Goal: Task Accomplishment & Management: Complete application form

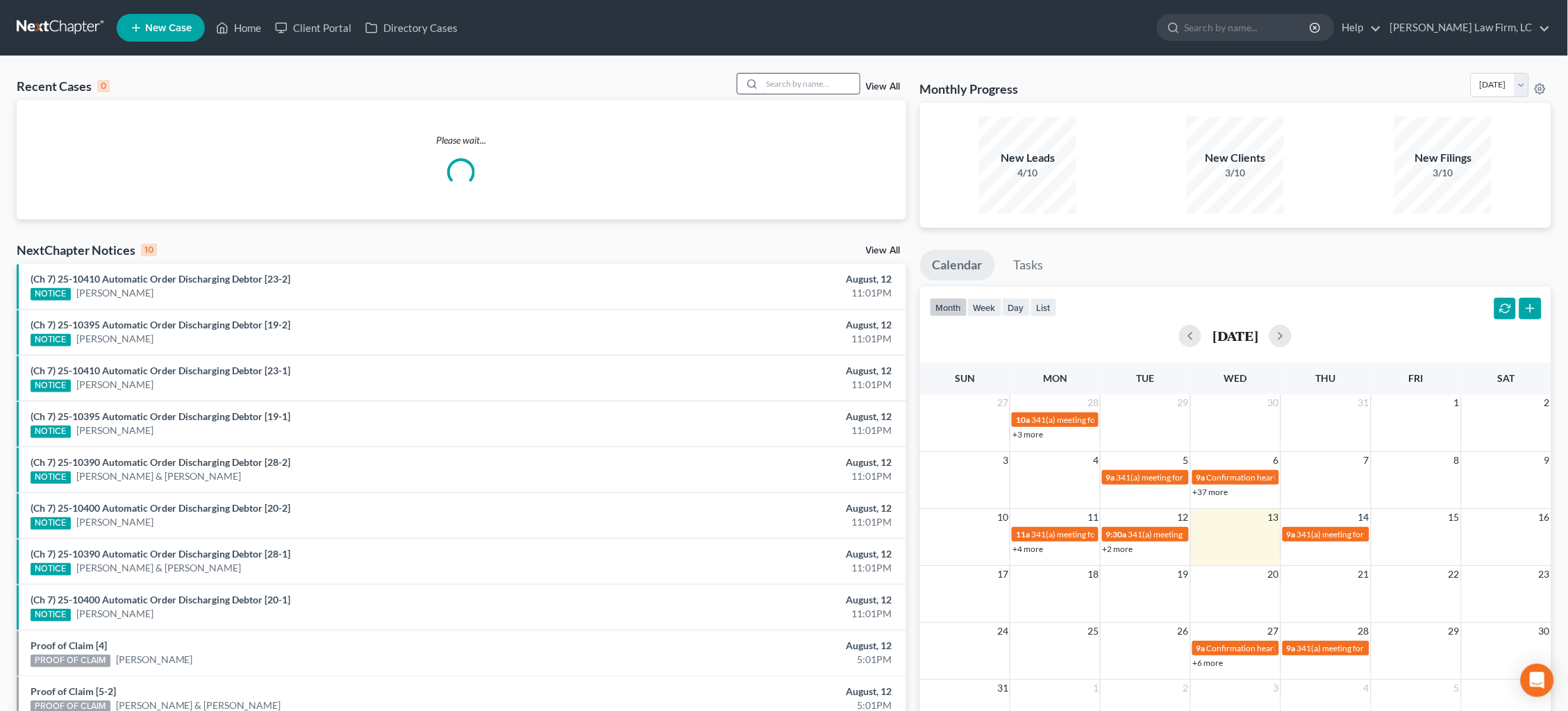
click at [838, 83] on input "search" at bounding box center [811, 84] width 97 height 20
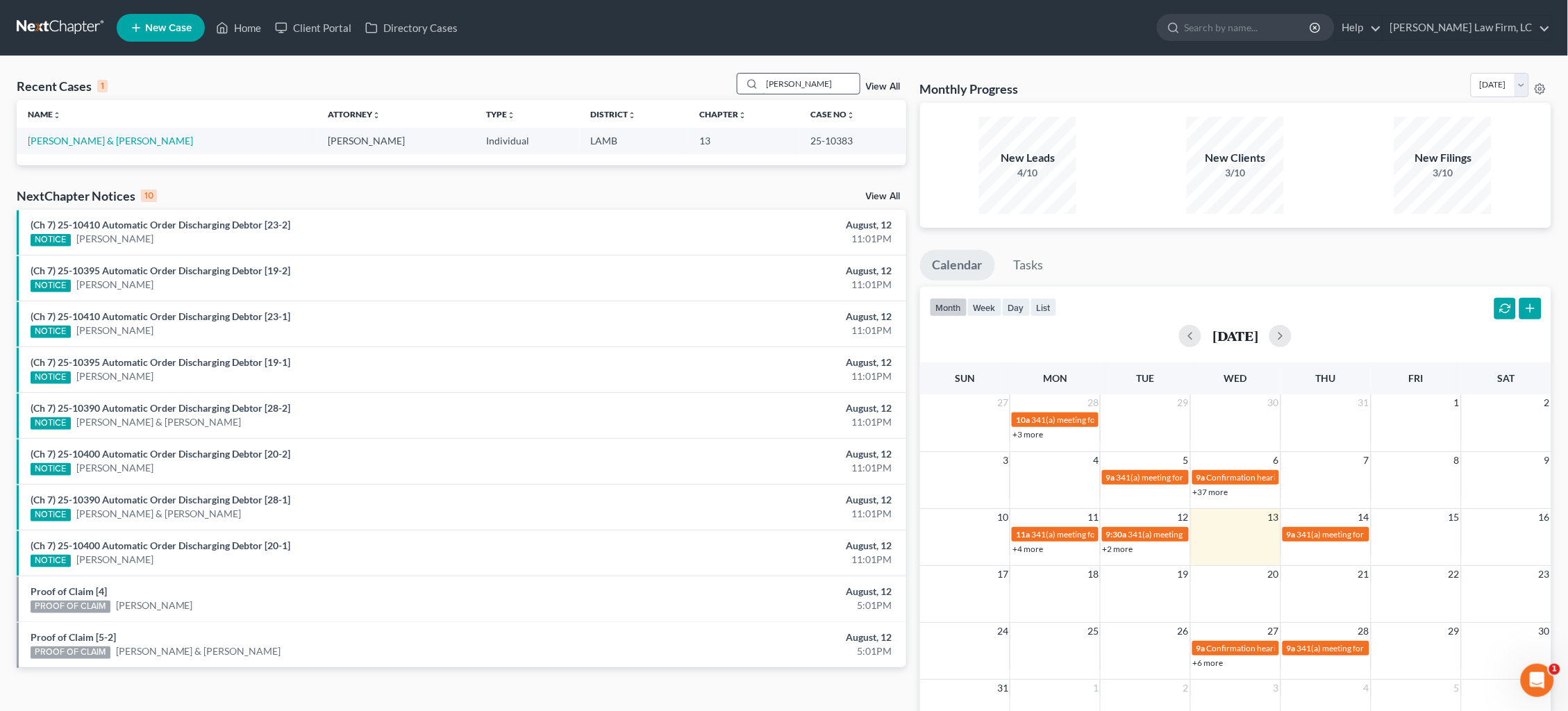
type input "Hairston"
drag, startPoint x: 836, startPoint y: 83, endPoint x: 74, endPoint y: 138, distance: 764.0
click at [74, 138] on link "Garvin, Ralph & Hairston, Carol" at bounding box center [111, 141] width 165 height 12
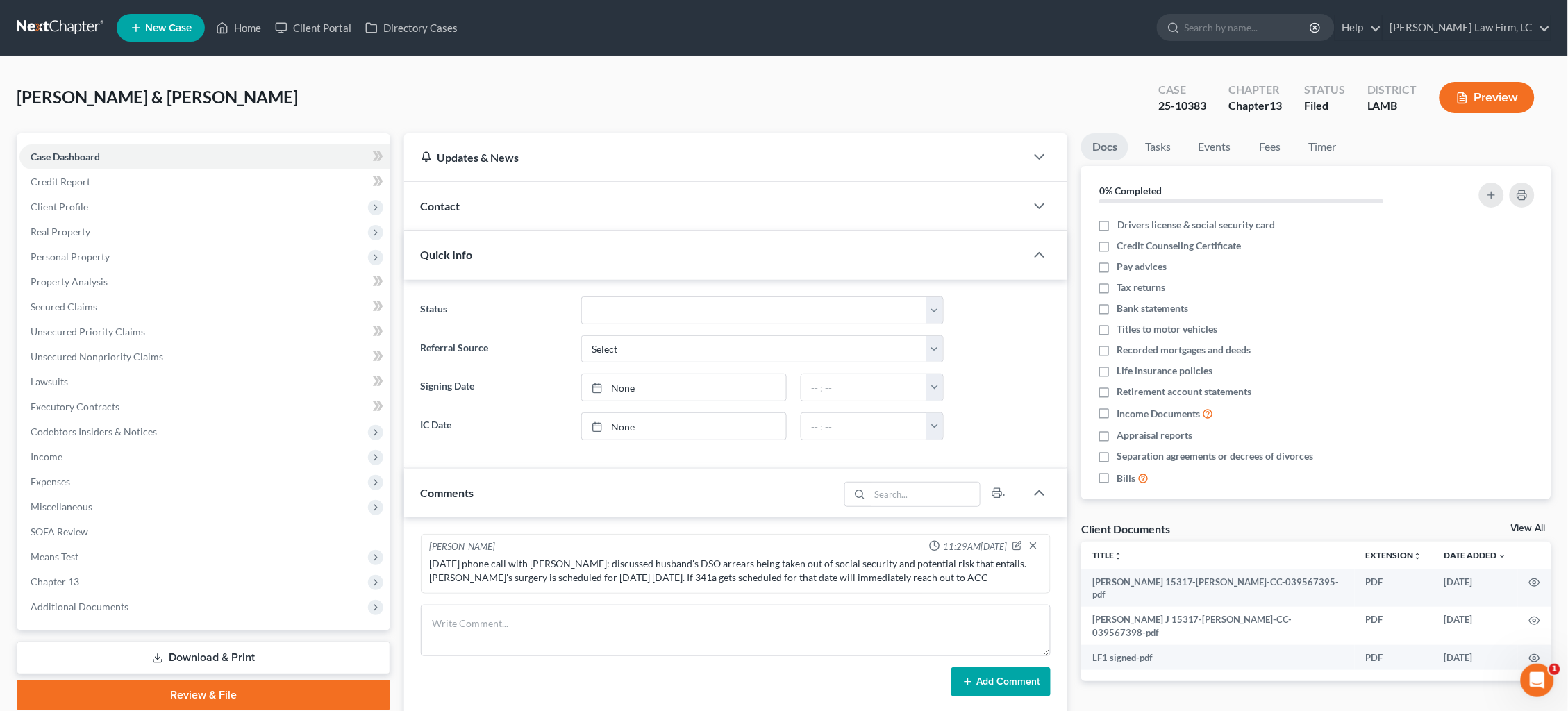
click at [58, 24] on link at bounding box center [61, 27] width 89 height 25
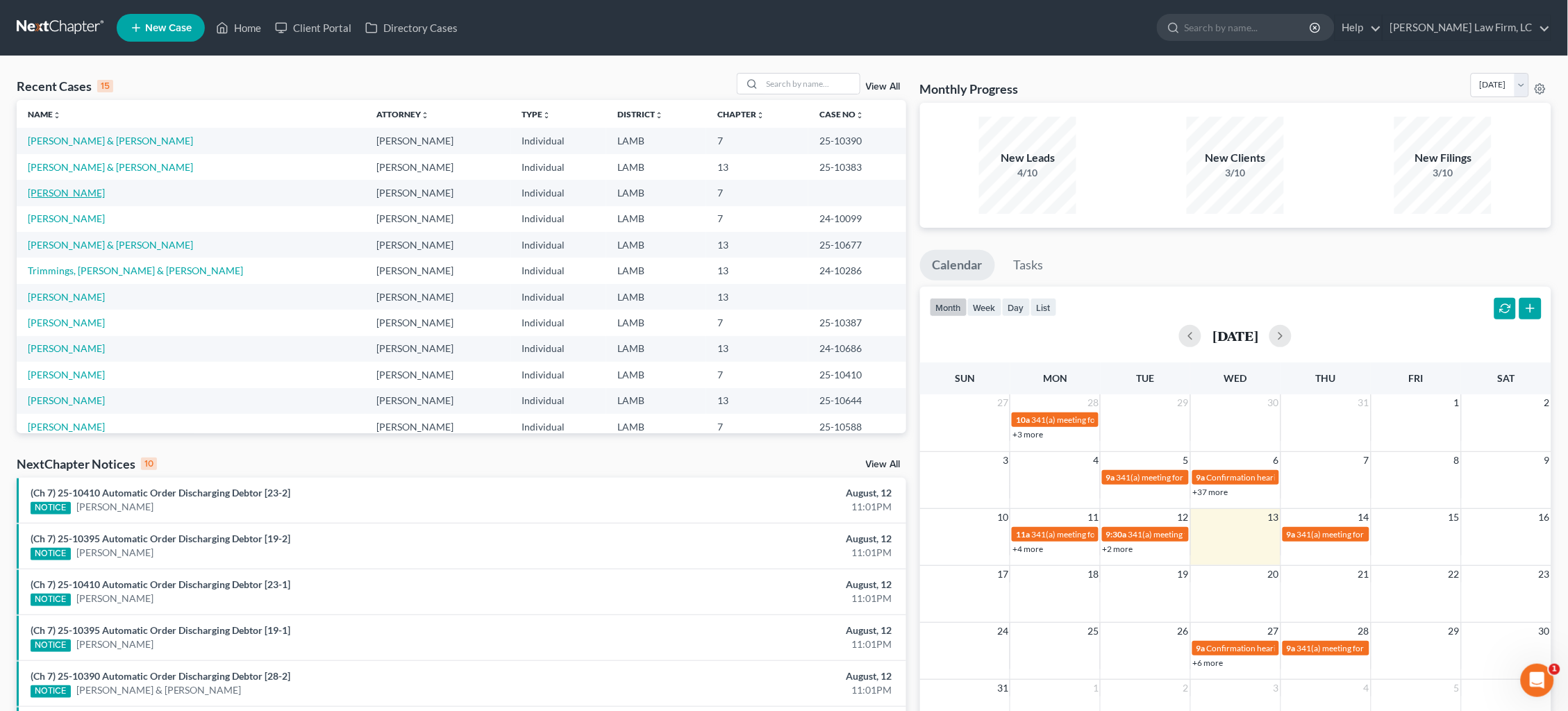
click at [80, 191] on link "[PERSON_NAME]" at bounding box center [67, 193] width 77 height 12
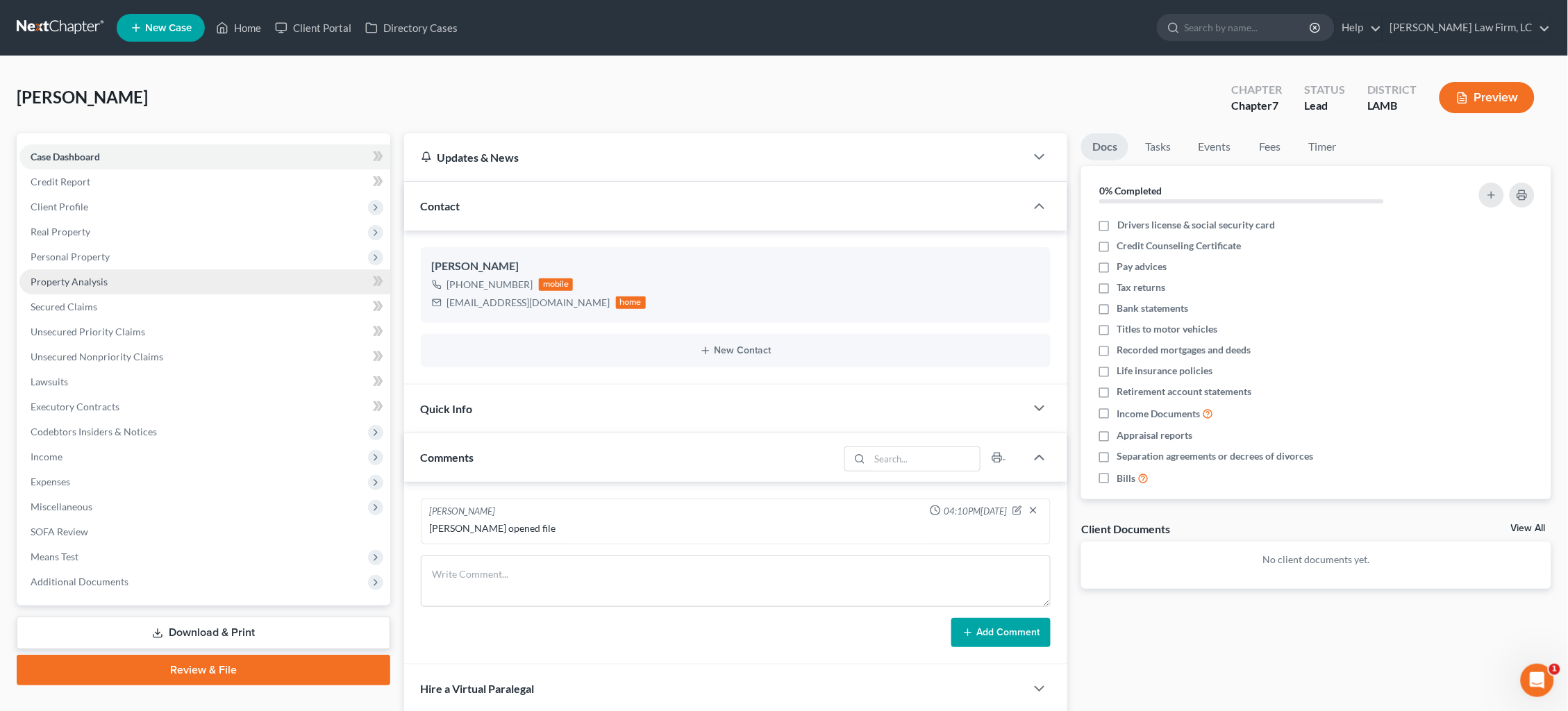
click at [82, 275] on span "Property Analysis" at bounding box center [69, 281] width 77 height 12
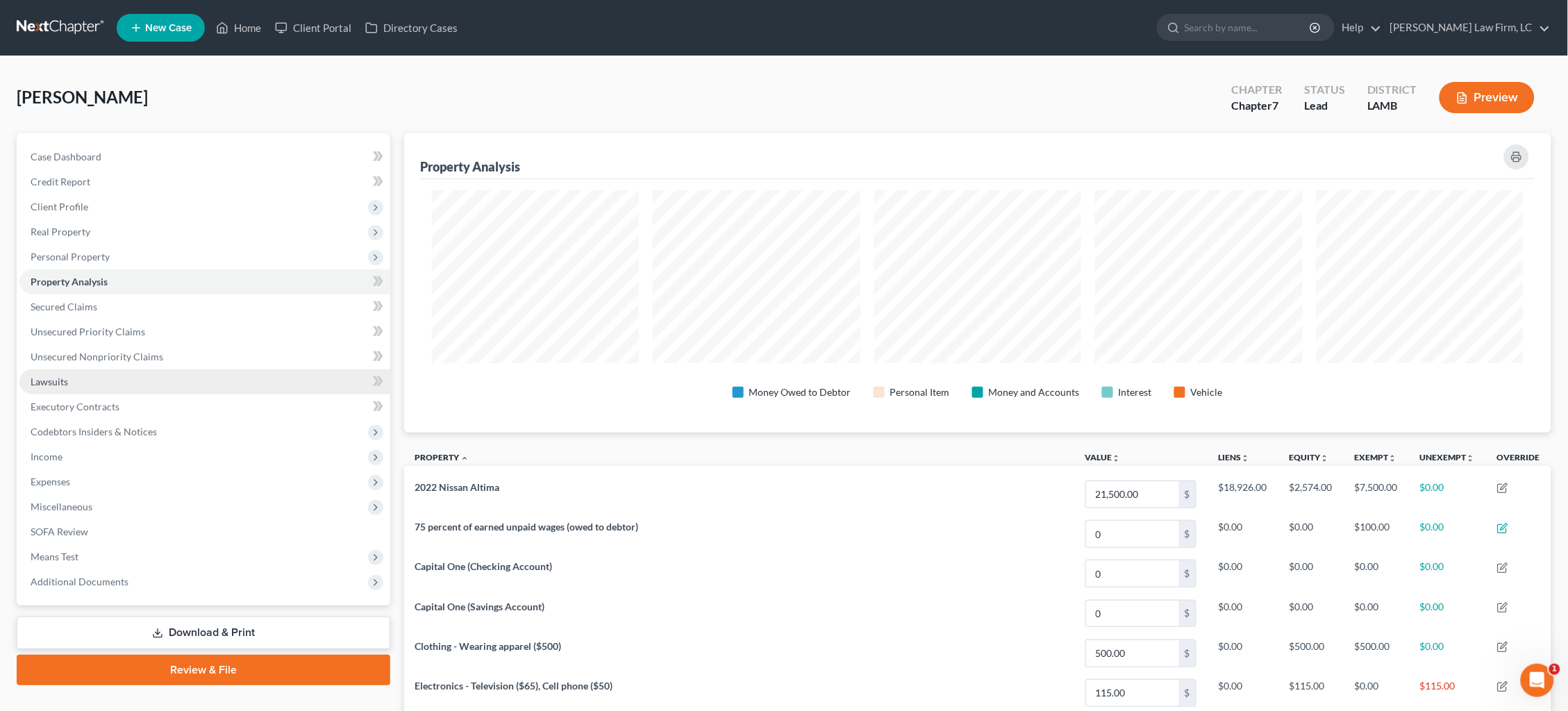
scroll to position [298, 1147]
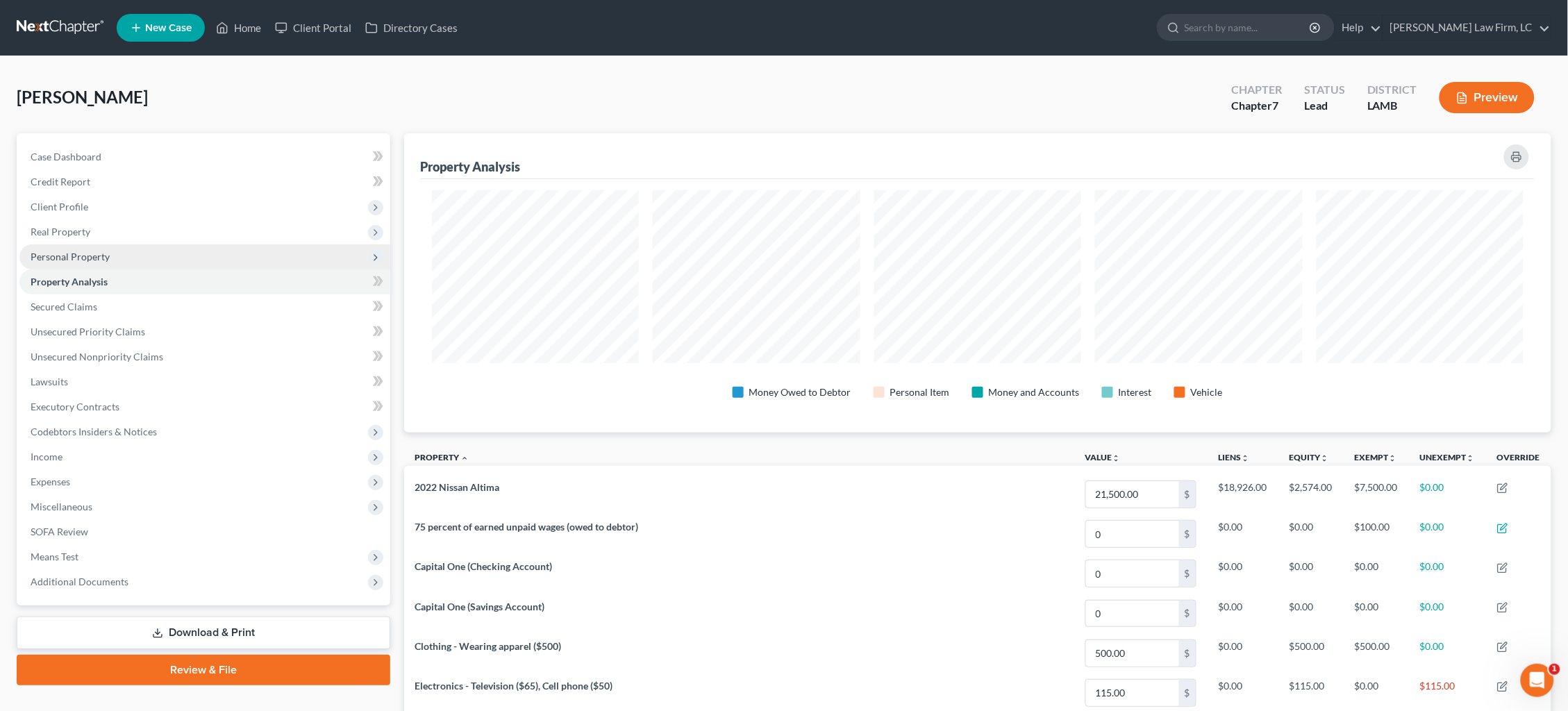
click at [74, 251] on span "Personal Property" at bounding box center [70, 257] width 79 height 12
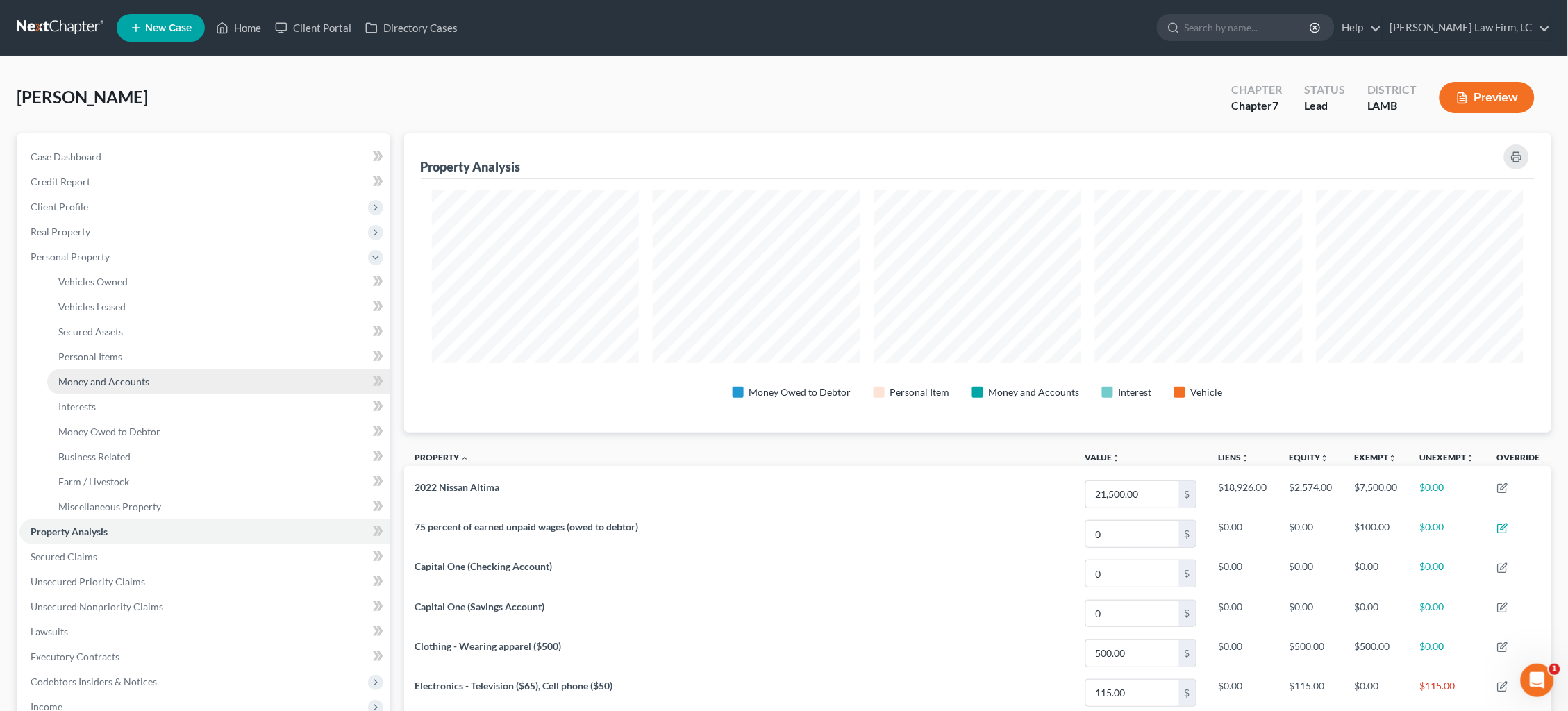
click at [95, 377] on span "Money and Accounts" at bounding box center [103, 382] width 91 height 12
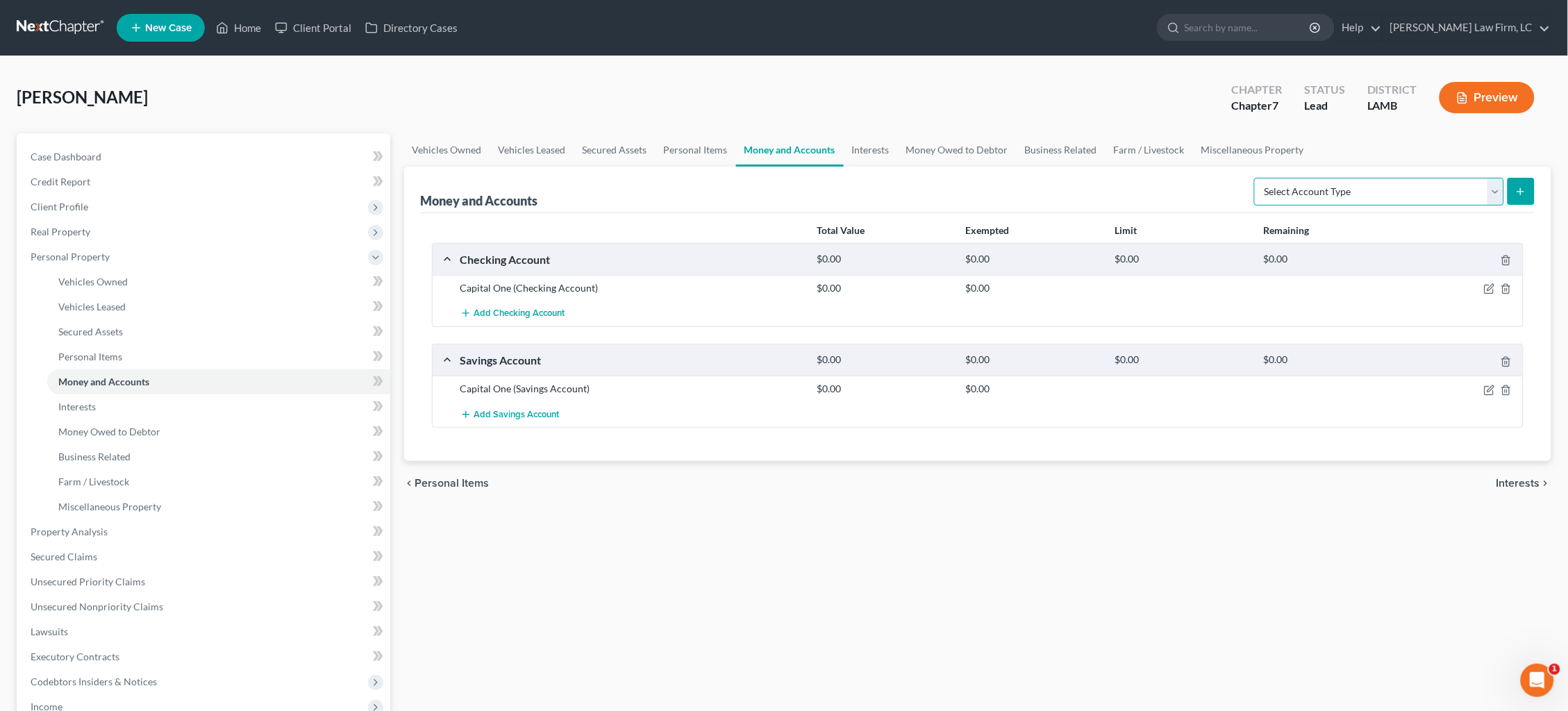
select select "money_market"
click at [1520, 188] on line "submit" at bounding box center [1520, 191] width 0 height 6
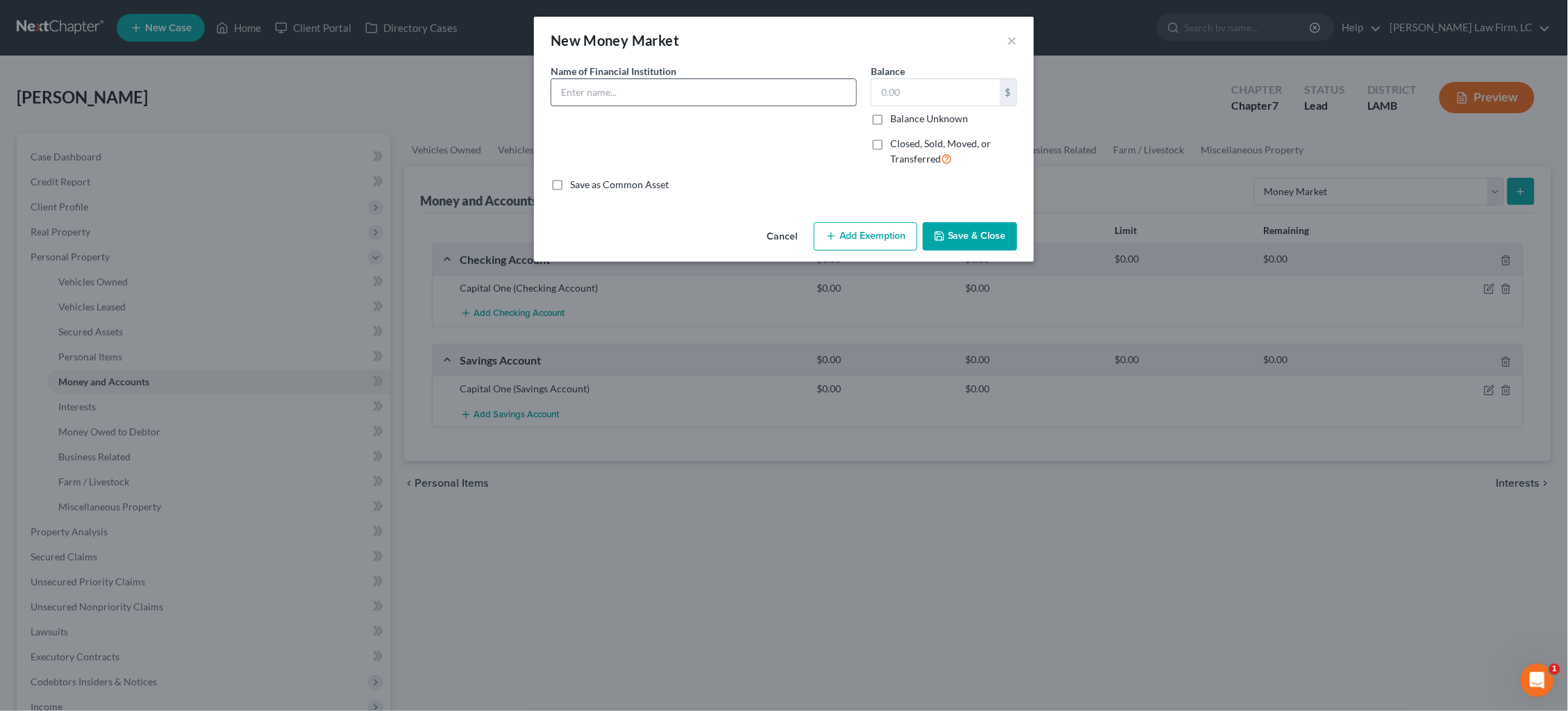
click at [663, 79] on input "text" at bounding box center [703, 92] width 304 height 26
type input "Robinhood"
click at [925, 114] on label "Balance Unknown" at bounding box center [929, 118] width 78 height 14
click at [905, 114] on input "Balance Unknown" at bounding box center [900, 116] width 9 height 9
checkbox input "true"
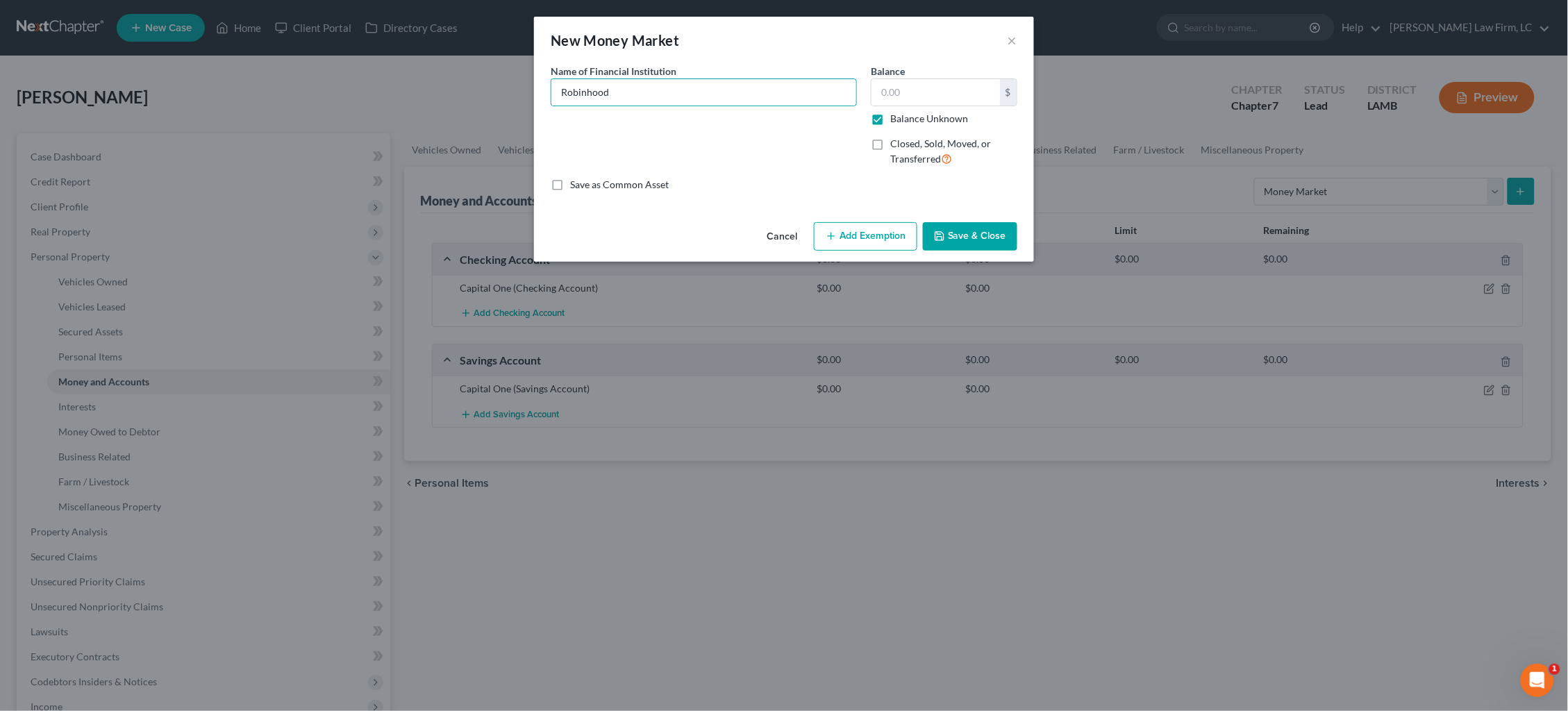
type input "0.00"
click at [925, 114] on label "Balance Unknown" at bounding box center [929, 118] width 78 height 14
click at [905, 114] on input "Balance Unknown" at bounding box center [900, 116] width 9 height 9
drag, startPoint x: 854, startPoint y: 95, endPoint x: 836, endPoint y: 95, distance: 18.0
click at [838, 95] on div "Name of Financial Institution * Robinhood Balance 0.00 $ Balance Unknown Balanc…" at bounding box center [784, 121] width 480 height 114
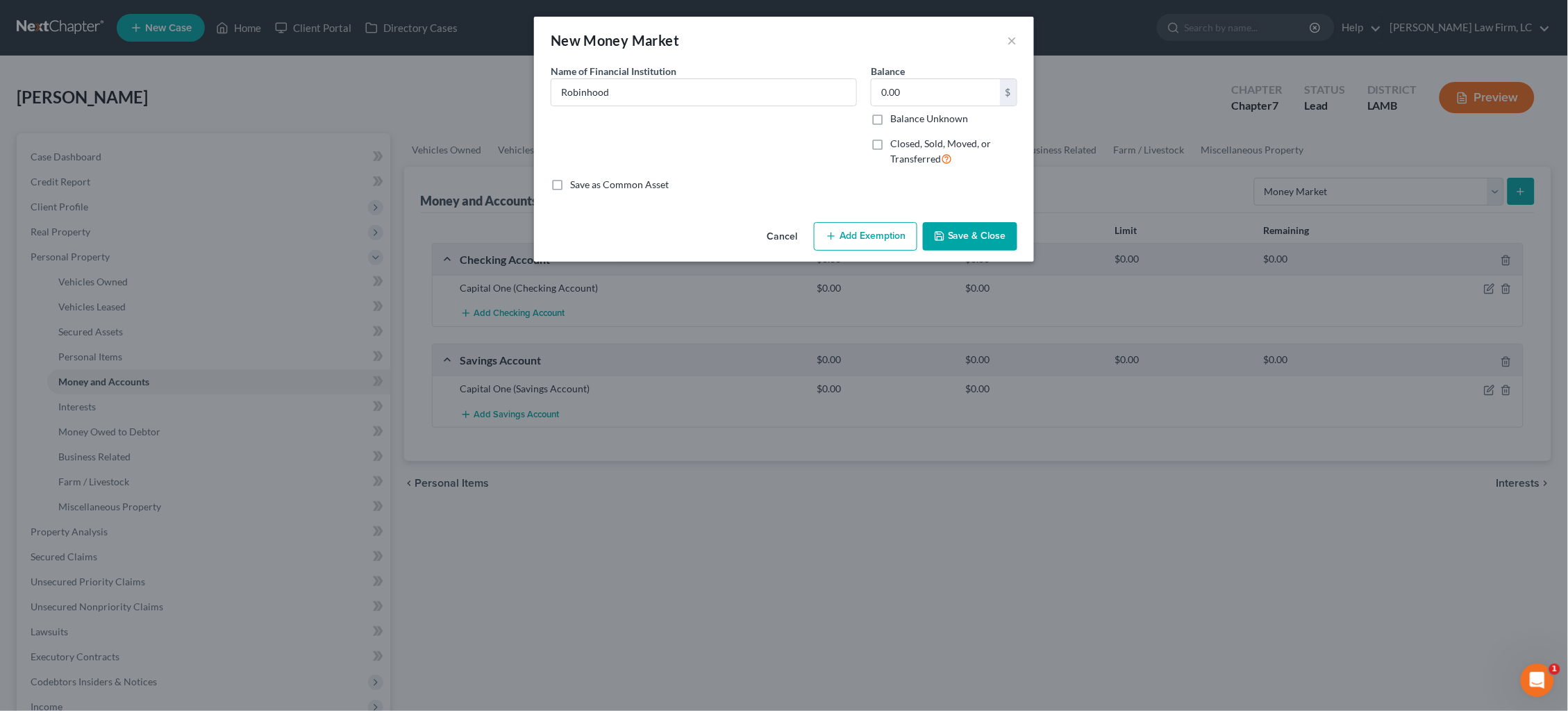
click at [911, 117] on label "Balance Unknown" at bounding box center [929, 118] width 78 height 14
click at [905, 117] on input "Balance Unknown" at bounding box center [900, 116] width 9 height 9
click at [911, 118] on label "Balance Unknown" at bounding box center [929, 118] width 78 height 14
click at [905, 118] on input "Balance Unknown" at bounding box center [900, 116] width 9 height 9
checkbox input "false"
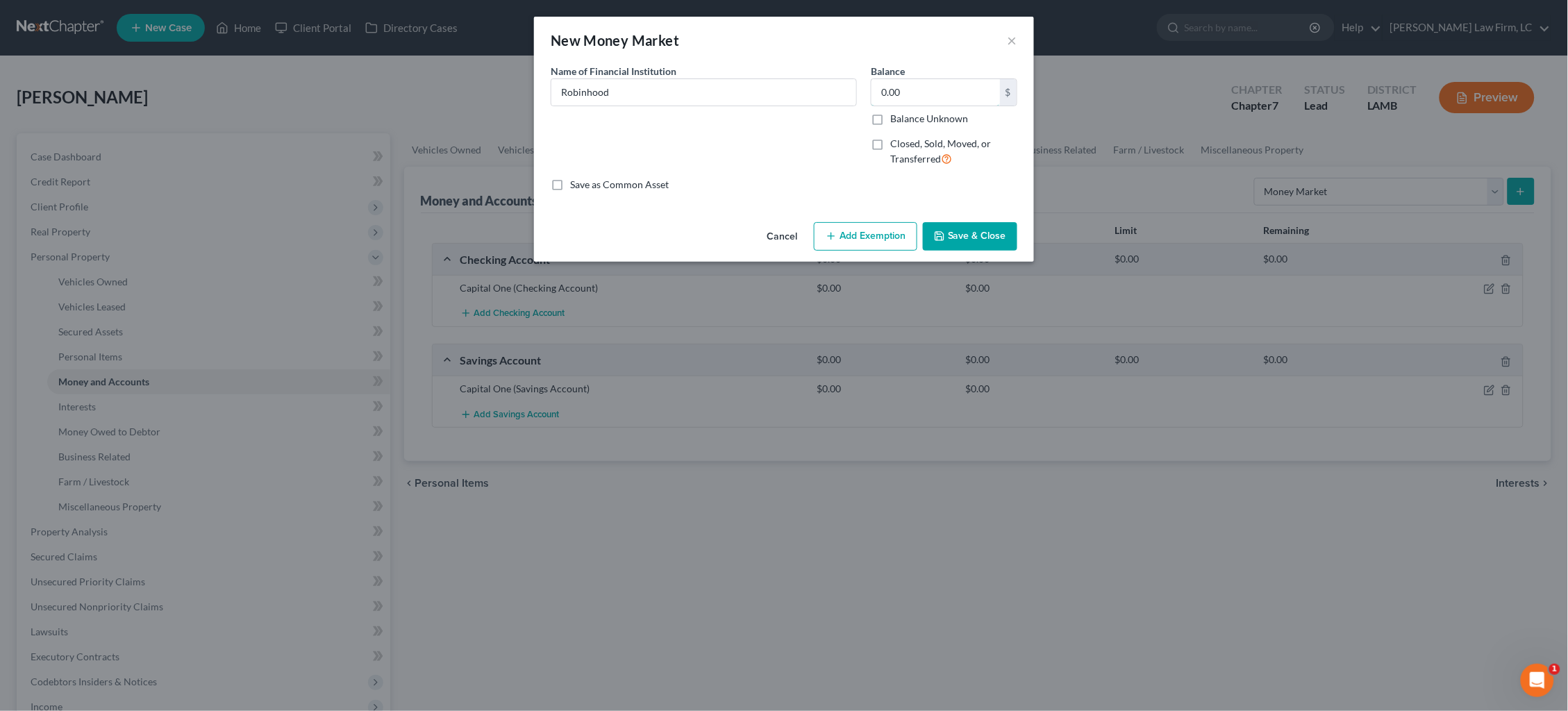
drag, startPoint x: 869, startPoint y: 84, endPoint x: 781, endPoint y: 72, distance: 88.8
click at [781, 72] on div "Name of Financial Institution * Robinhood Balance 0.00 $ Balance Unknown Balanc…" at bounding box center [784, 121] width 480 height 114
type input "15.02"
click at [989, 237] on button "Save & Close" at bounding box center [969, 237] width 95 height 29
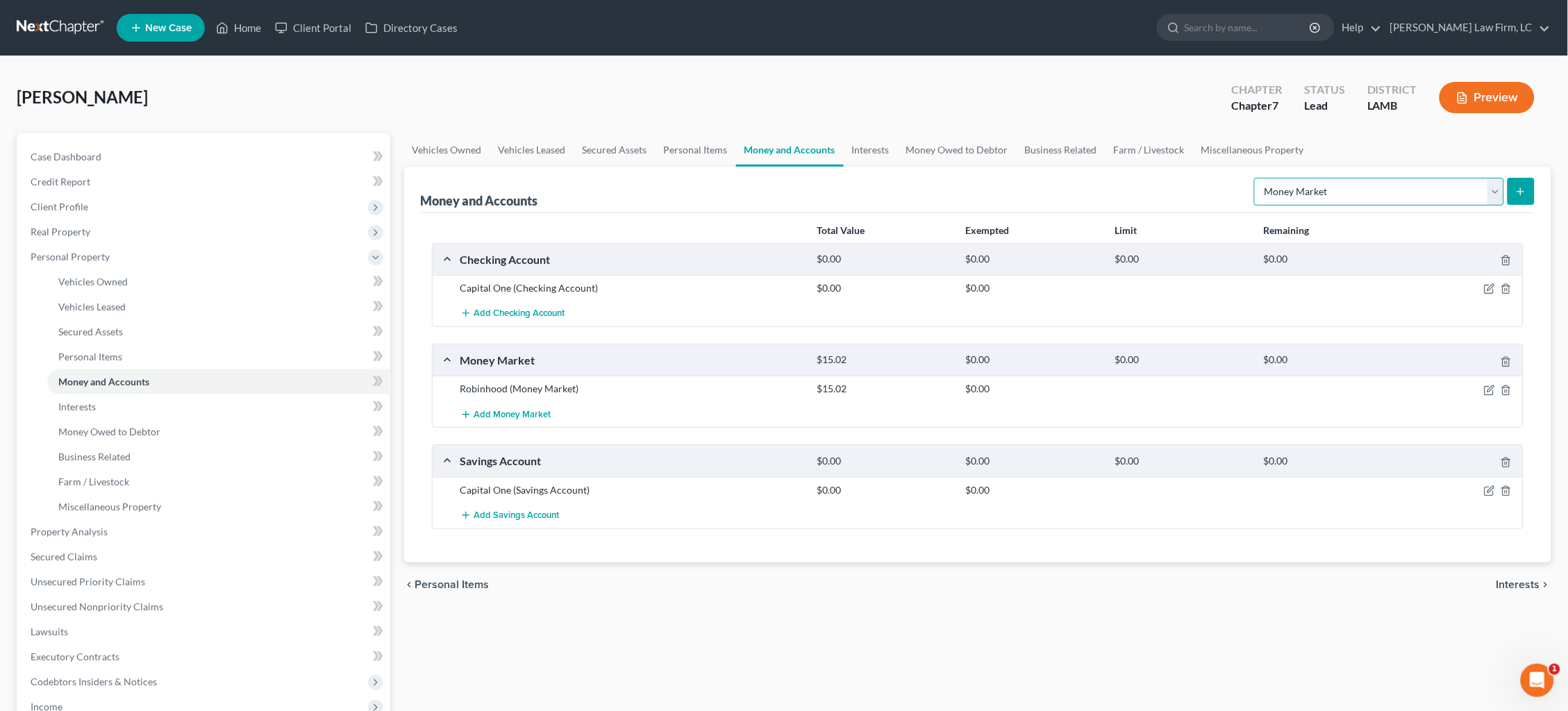
select select "checking"
click at [1530, 191] on button "submit" at bounding box center [1521, 191] width 27 height 27
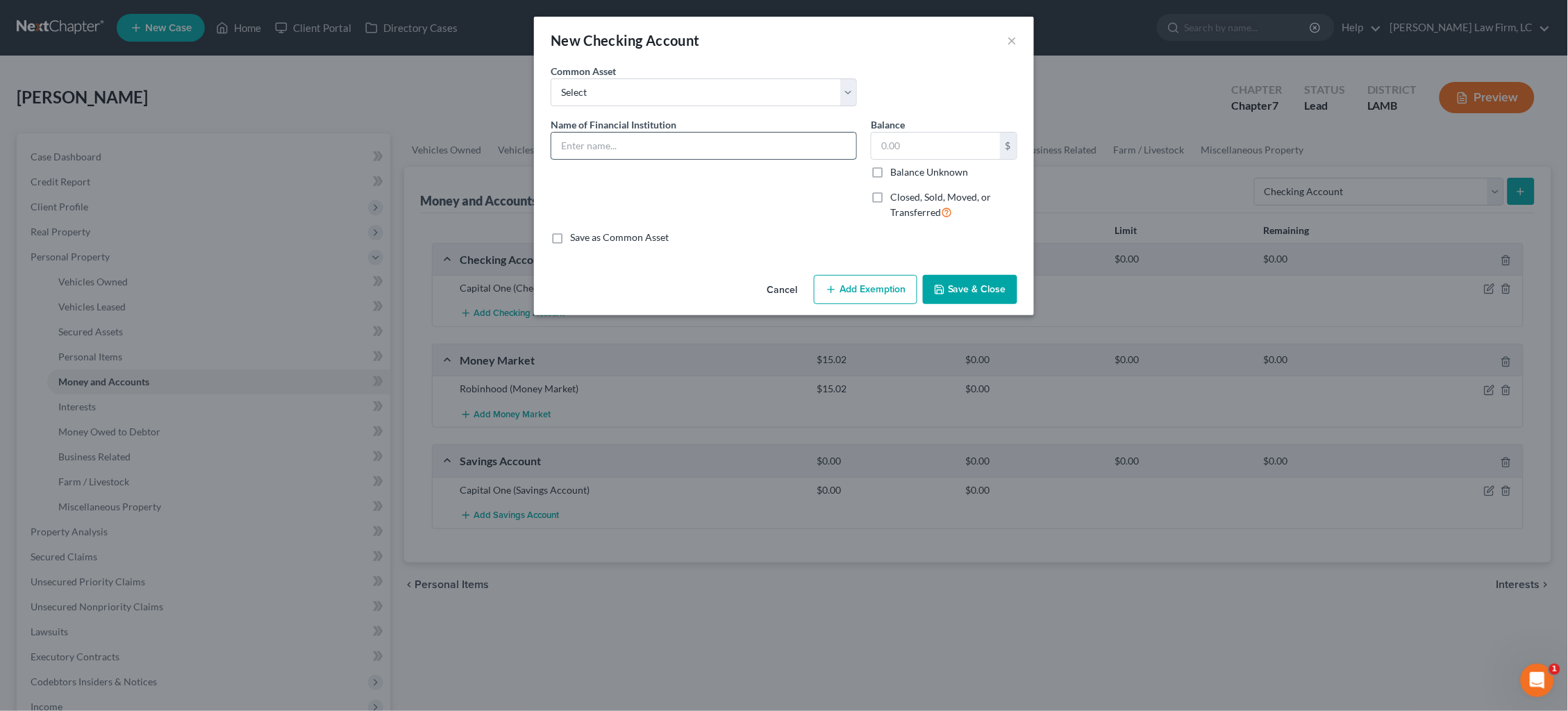
click at [795, 146] on input "text" at bounding box center [703, 146] width 304 height 26
type input "Cash App"
drag, startPoint x: 900, startPoint y: 166, endPoint x: 903, endPoint y: 173, distance: 7.6
click at [900, 166] on label "Balance Unknown" at bounding box center [929, 172] width 78 height 14
click at [900, 166] on input "Balance Unknown" at bounding box center [900, 170] width 9 height 9
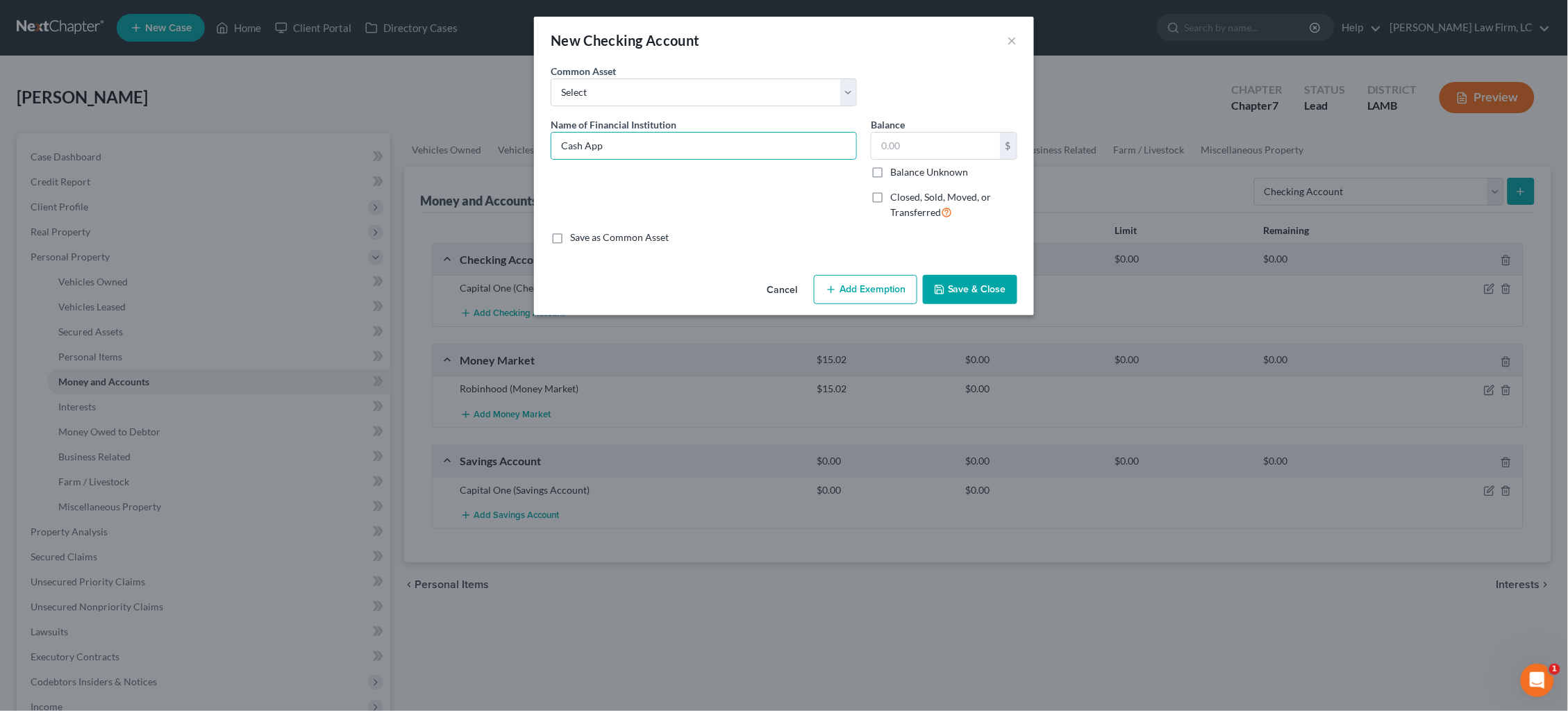
checkbox input "true"
type input "0.00"
click at [960, 286] on button "Save & Close" at bounding box center [969, 289] width 95 height 29
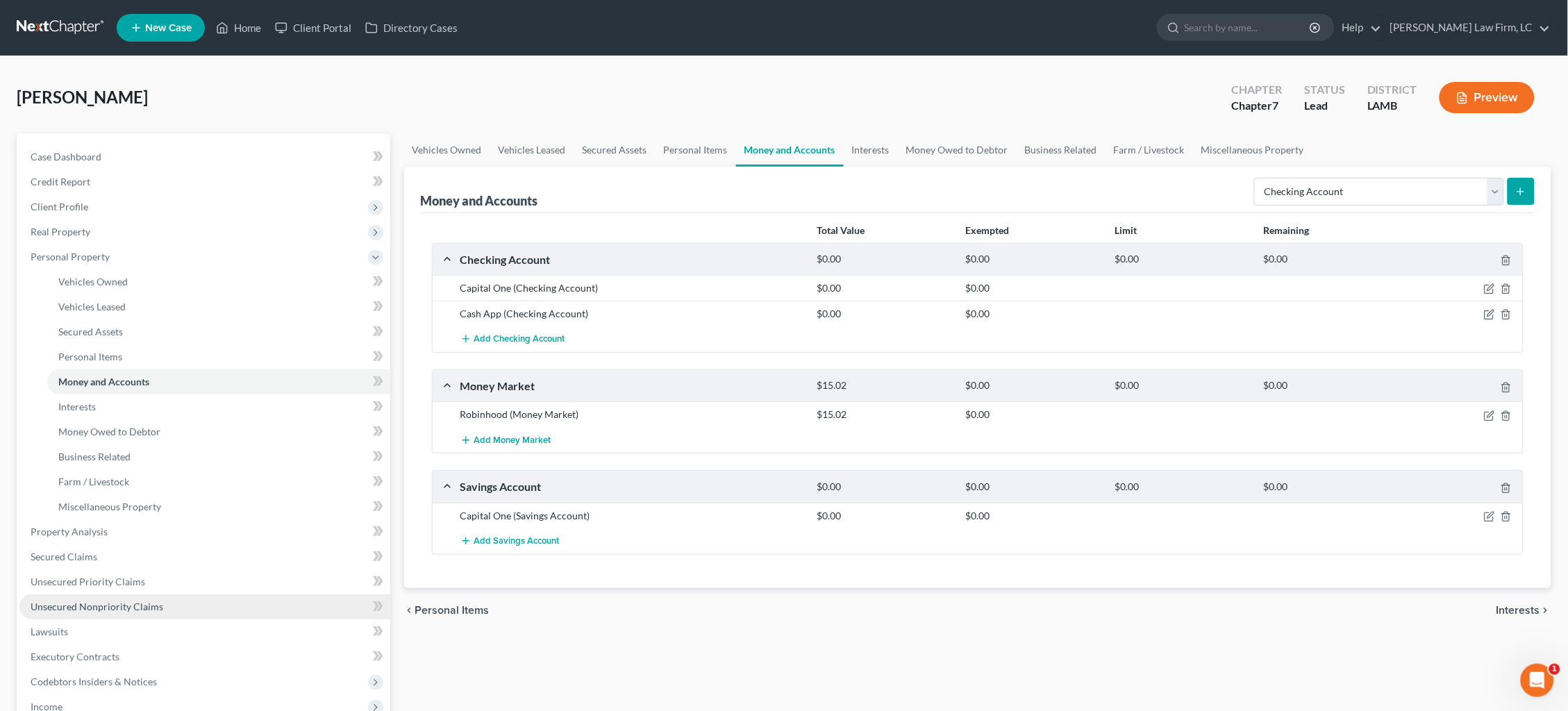
click at [149, 600] on span "Unsecured Nonpriority Claims" at bounding box center [97, 606] width 133 height 12
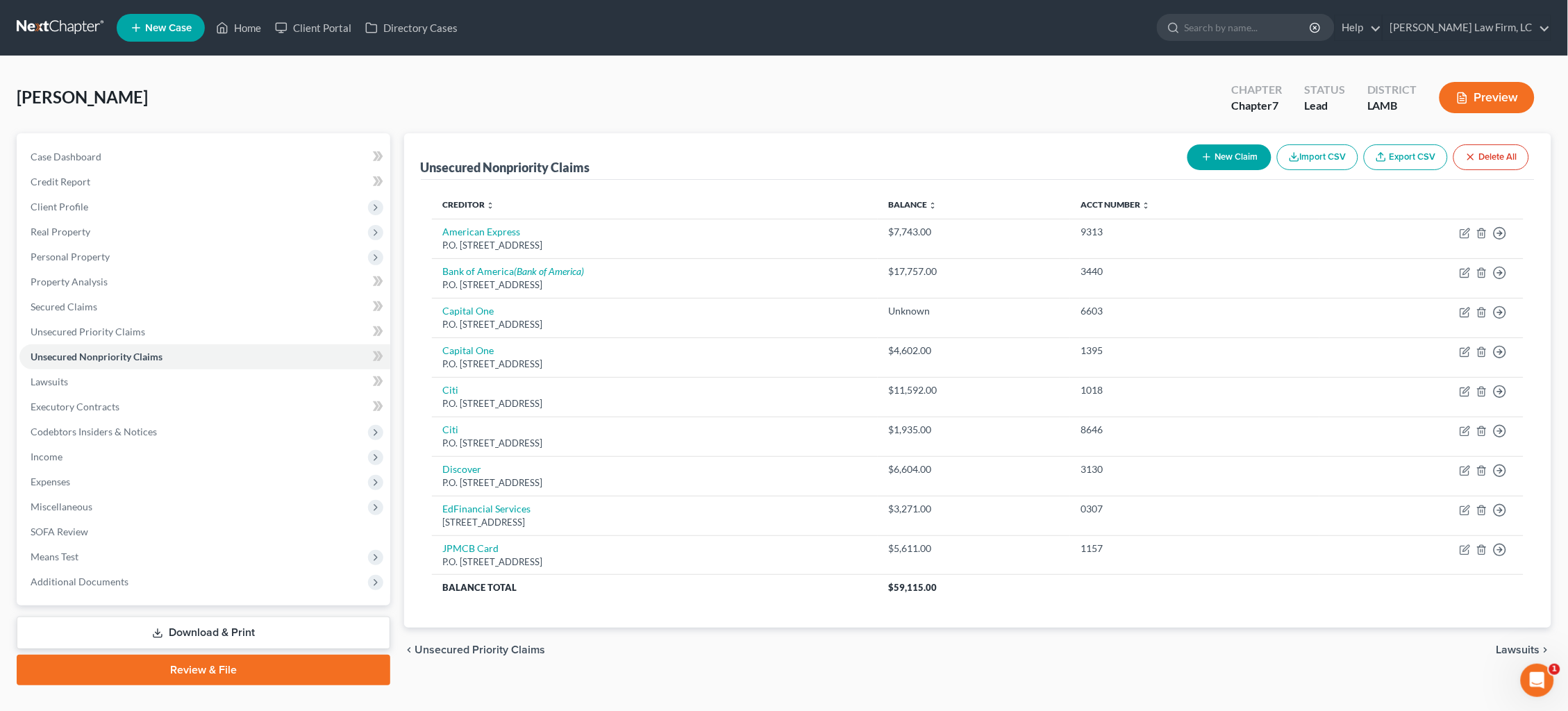
click at [1224, 155] on button "New Claim" at bounding box center [1229, 157] width 84 height 26
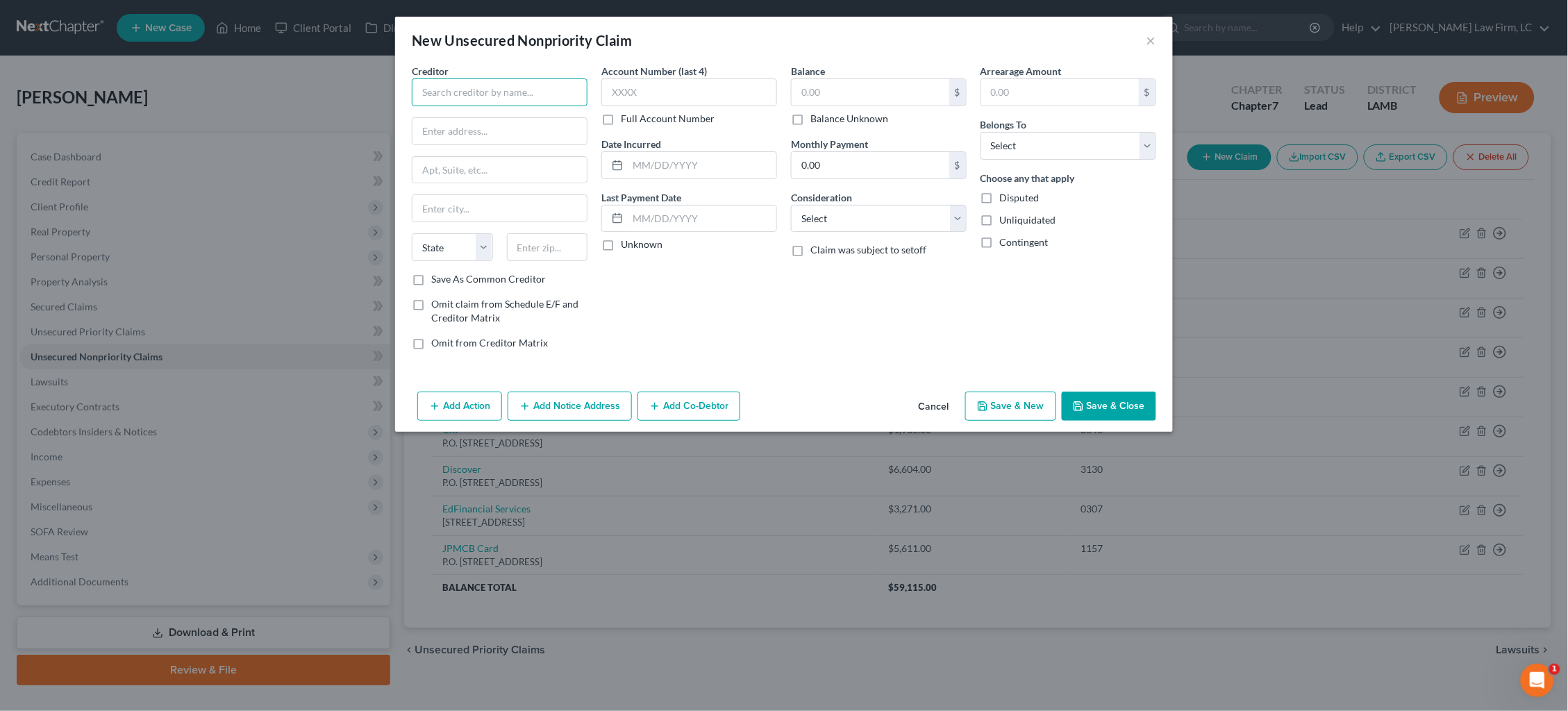
click at [510, 93] on input "text" at bounding box center [500, 92] width 176 height 28
type input "Ochsner Health"
type input "P.O. Box 669462"
type input "Dallas"
select select "45"
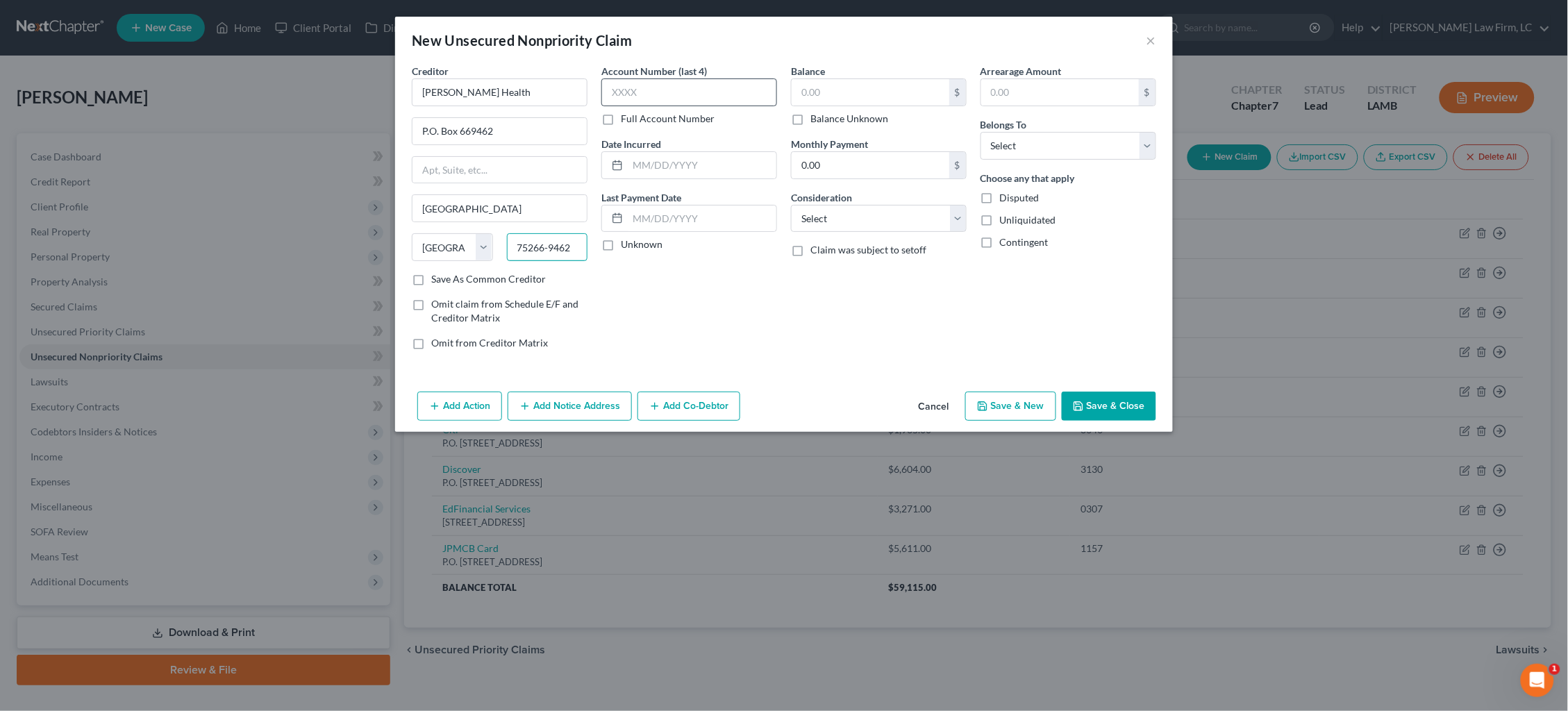
type input "75266-9462"
drag, startPoint x: 645, startPoint y: 95, endPoint x: 524, endPoint y: 72, distance: 123.2
click at [524, 72] on div "Creditor * Ochsner Health P.O. Box 669462 Dallas State AL AK AR AZ CA CO CT DE …" at bounding box center [784, 212] width 758 height 298
type input "9187"
click at [679, 167] on input "text" at bounding box center [702, 165] width 148 height 26
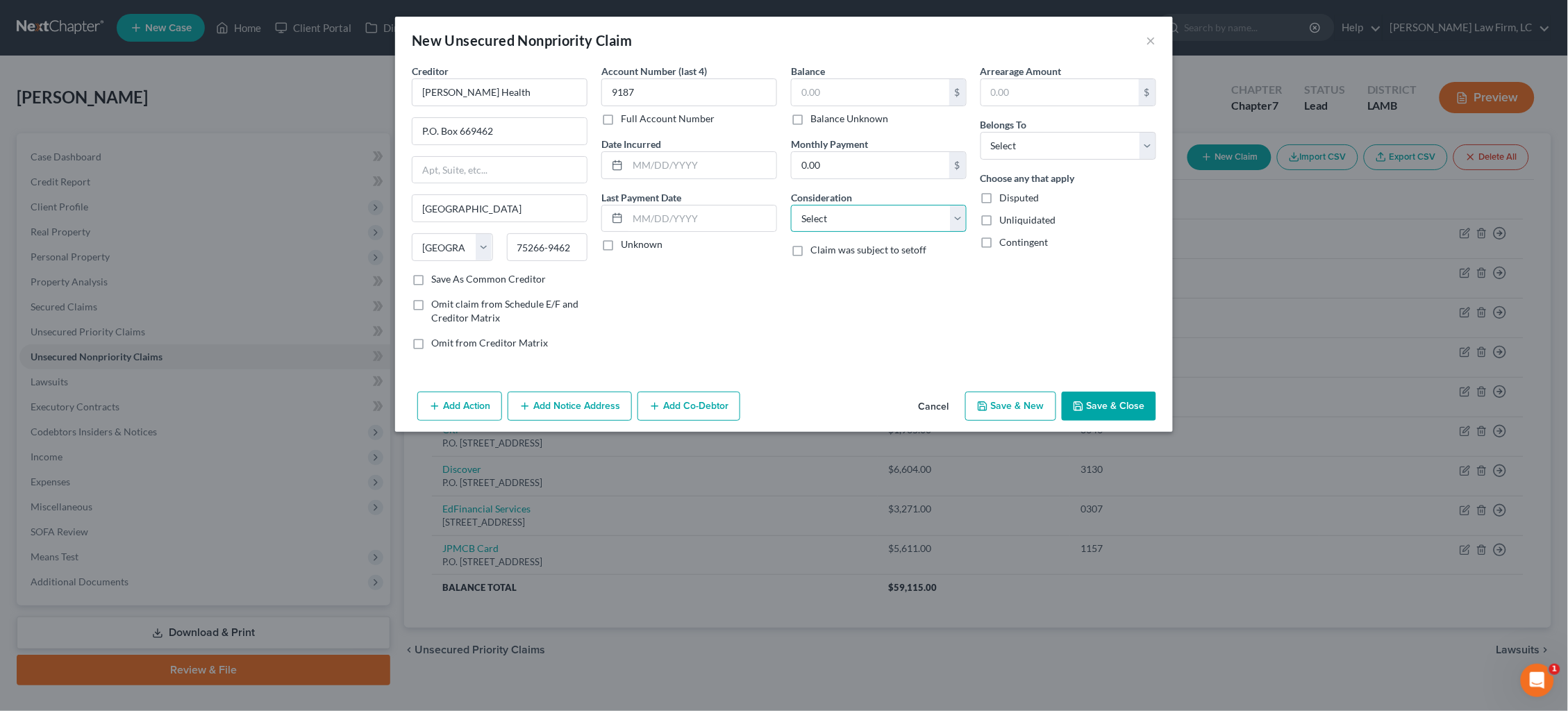
select select "9"
click at [848, 93] on input "text" at bounding box center [870, 92] width 158 height 26
type input "95.00"
select select "0"
click at [1103, 405] on button "Save & Close" at bounding box center [1108, 406] width 95 height 29
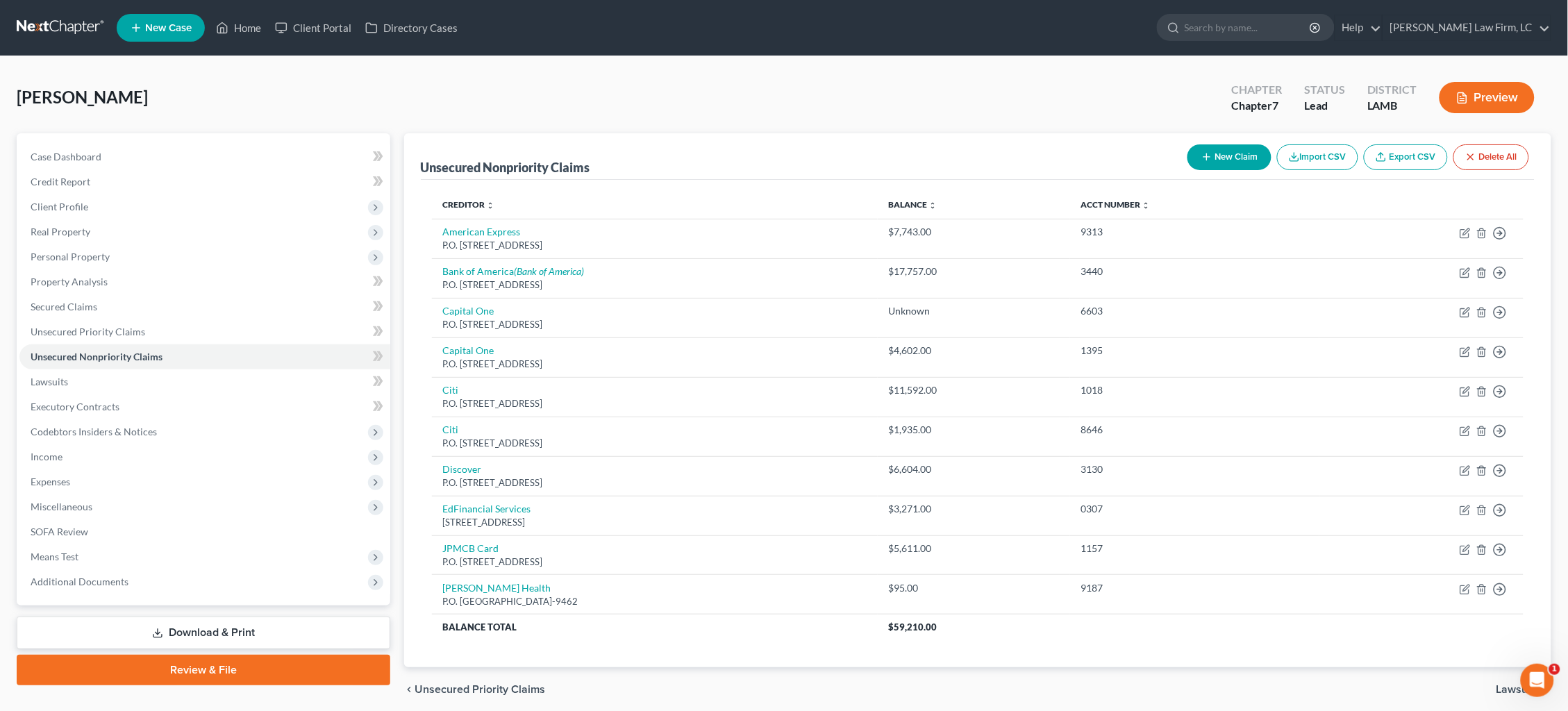
click at [63, 25] on link at bounding box center [61, 27] width 89 height 25
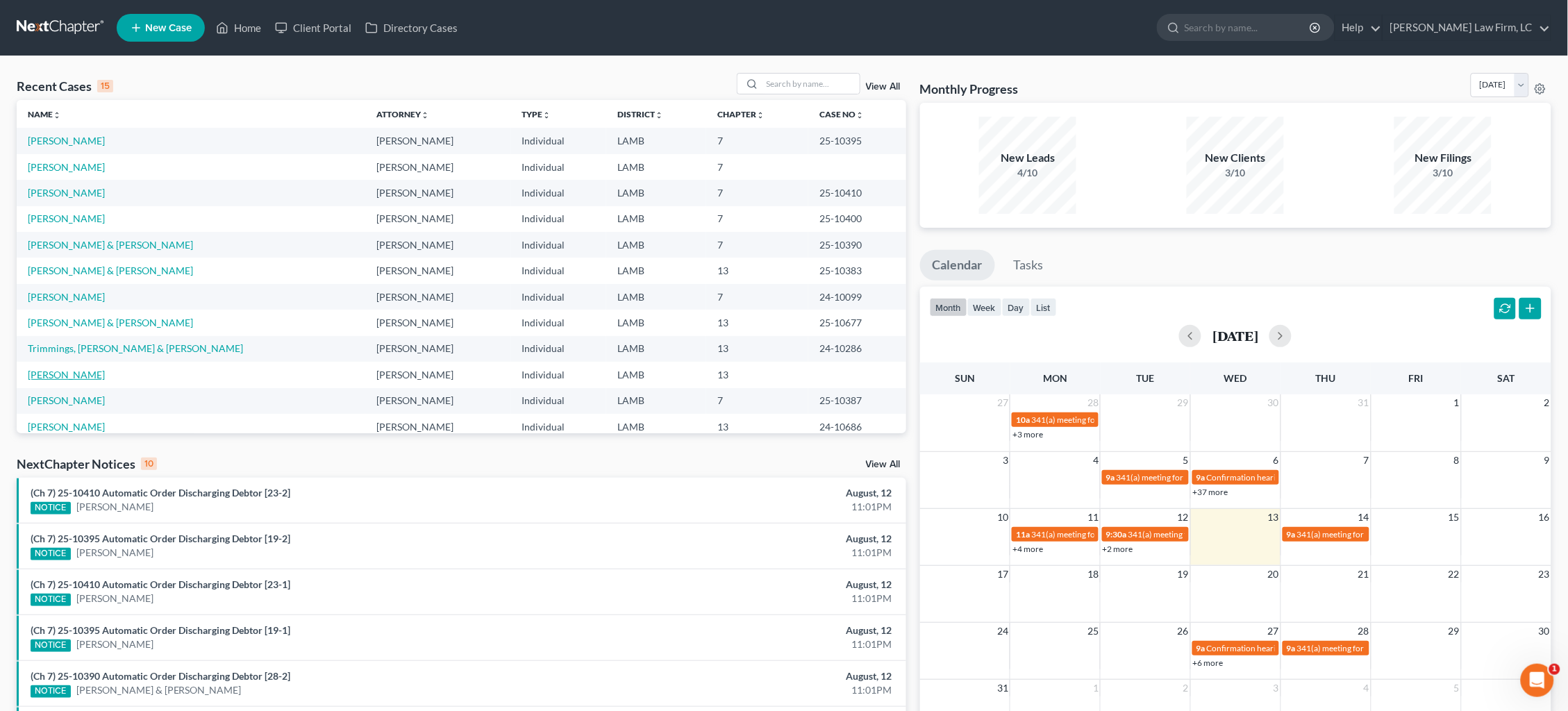
click at [62, 369] on link "[PERSON_NAME]" at bounding box center [67, 374] width 77 height 12
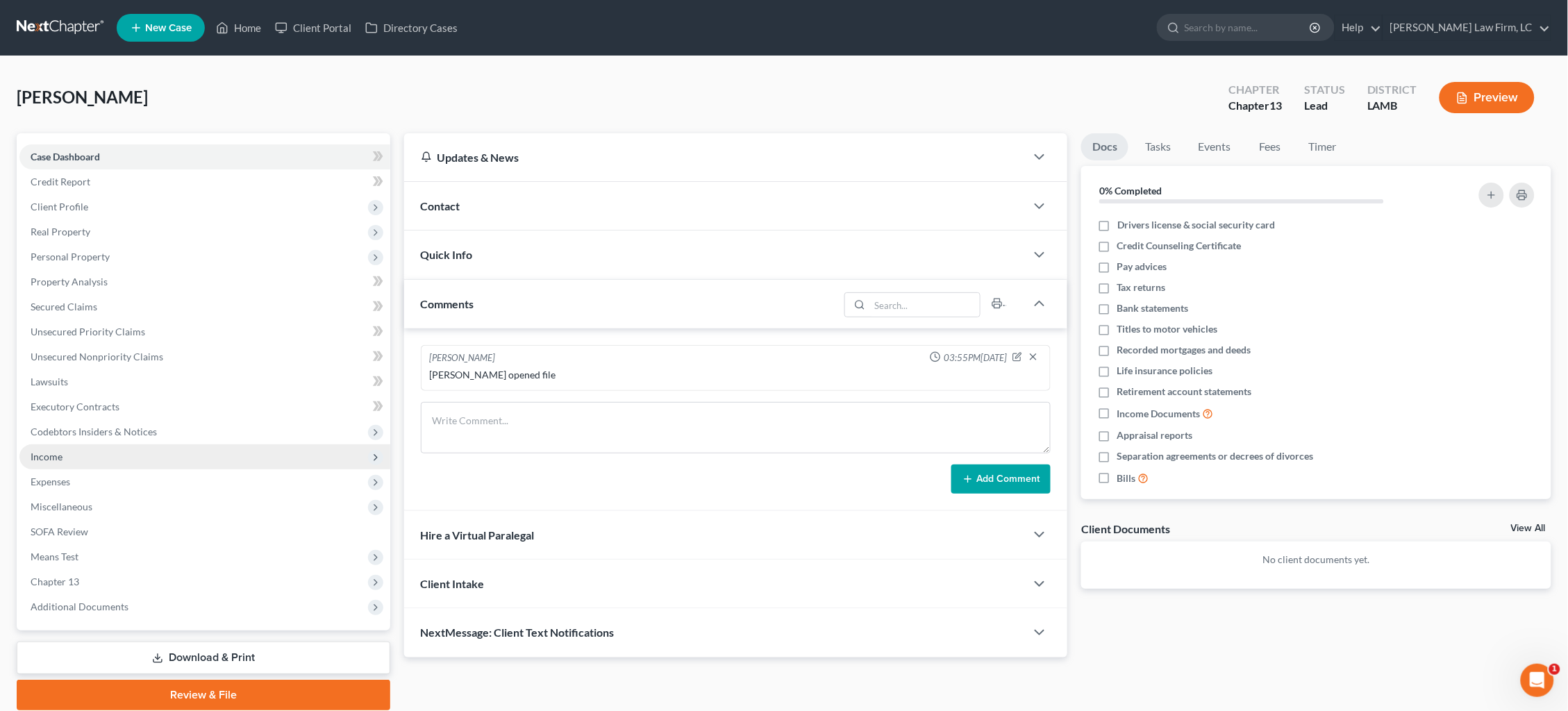
click at [72, 448] on span "Income" at bounding box center [205, 456] width 371 height 25
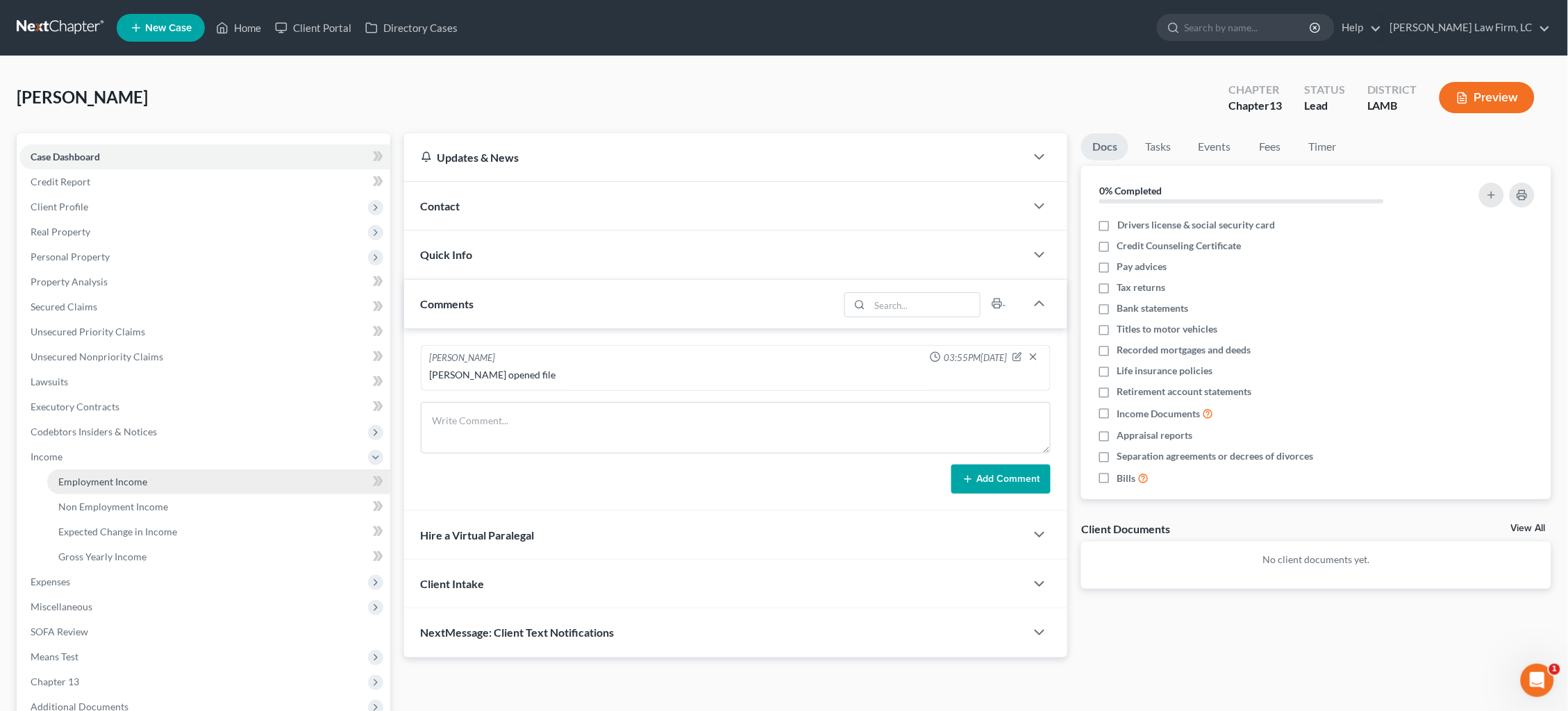
click at [170, 471] on link "Employment Income" at bounding box center [218, 481] width 343 height 25
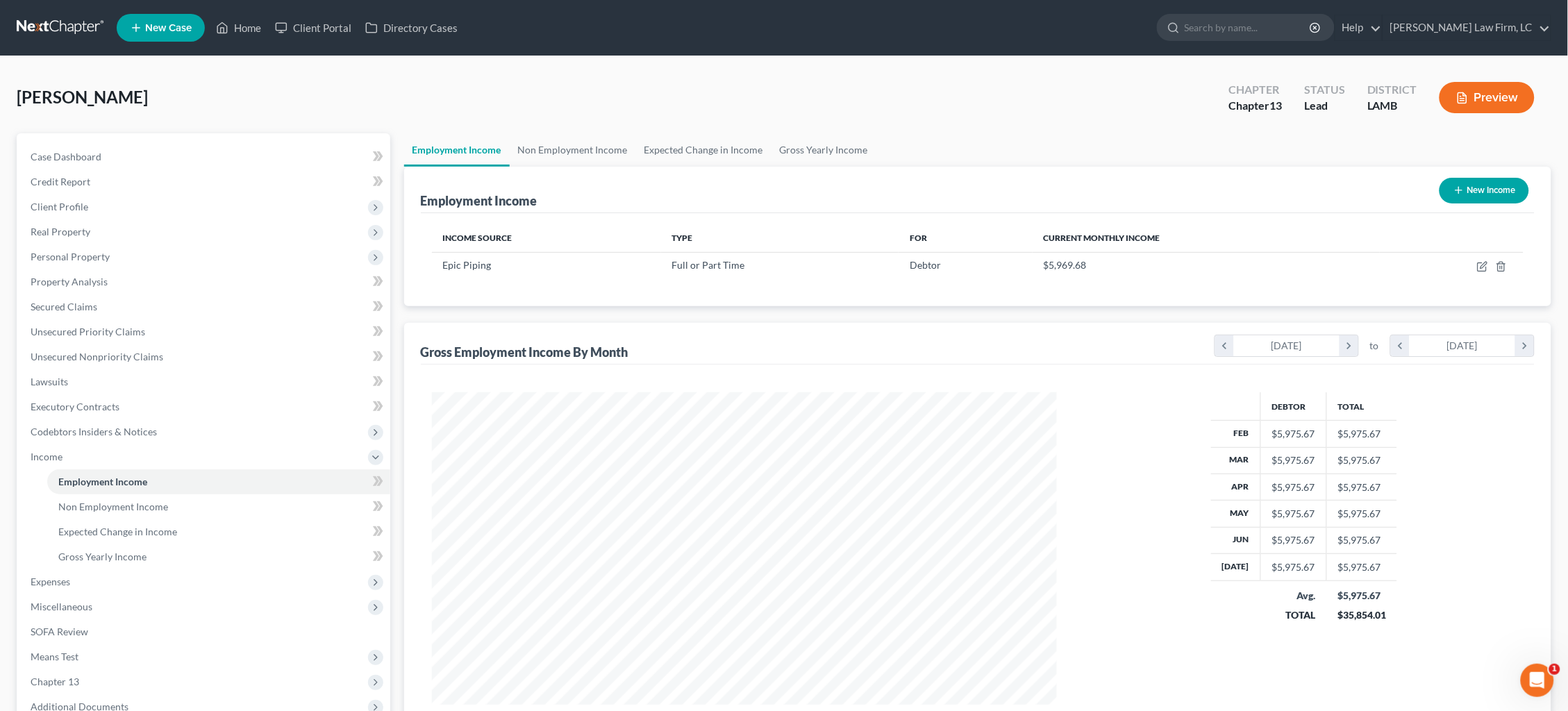
scroll to position [312, 653]
click at [1478, 266] on icon "button" at bounding box center [1482, 266] width 11 height 11
select select "0"
select select "19"
select select "0"
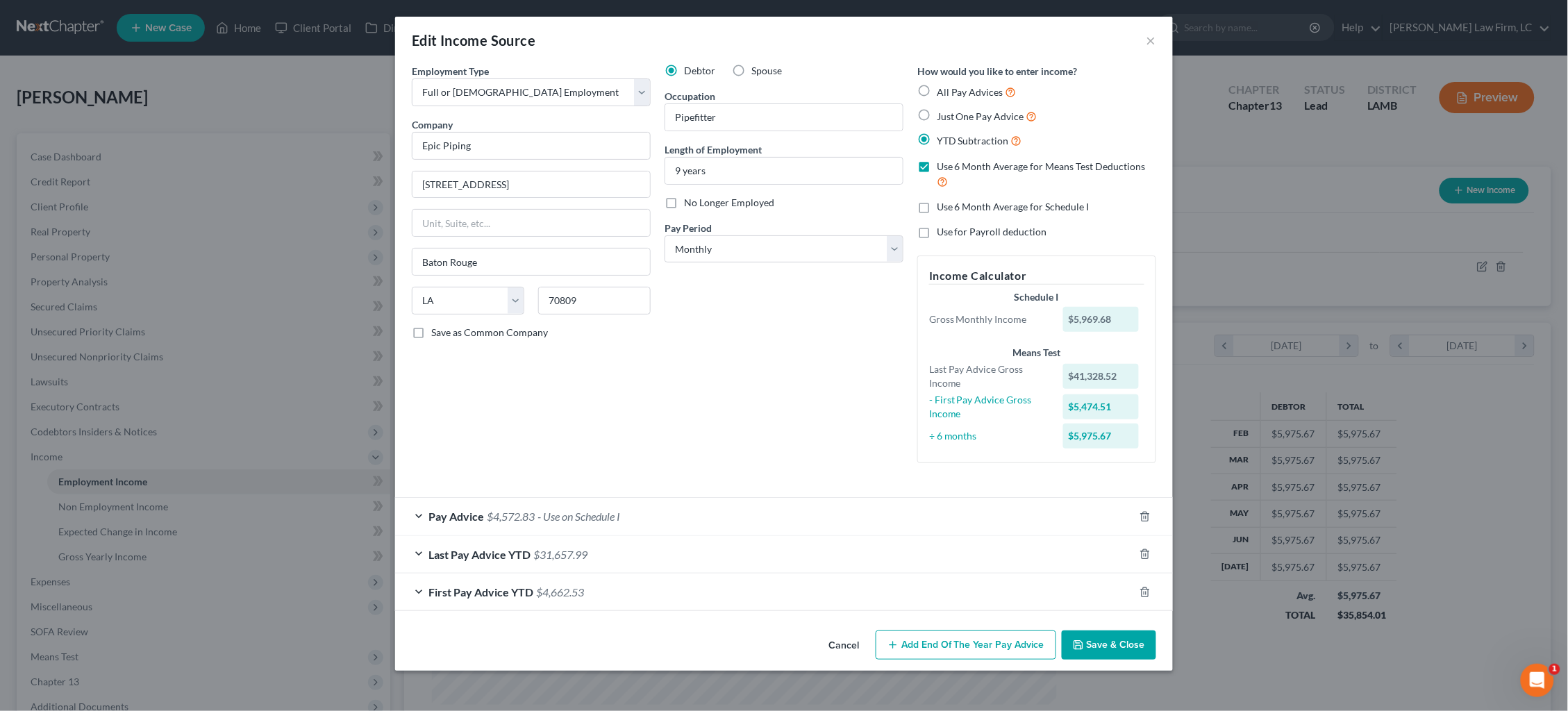
click at [673, 536] on div "Last Pay Advice YTD $31,657.99" at bounding box center [764, 554] width 738 height 37
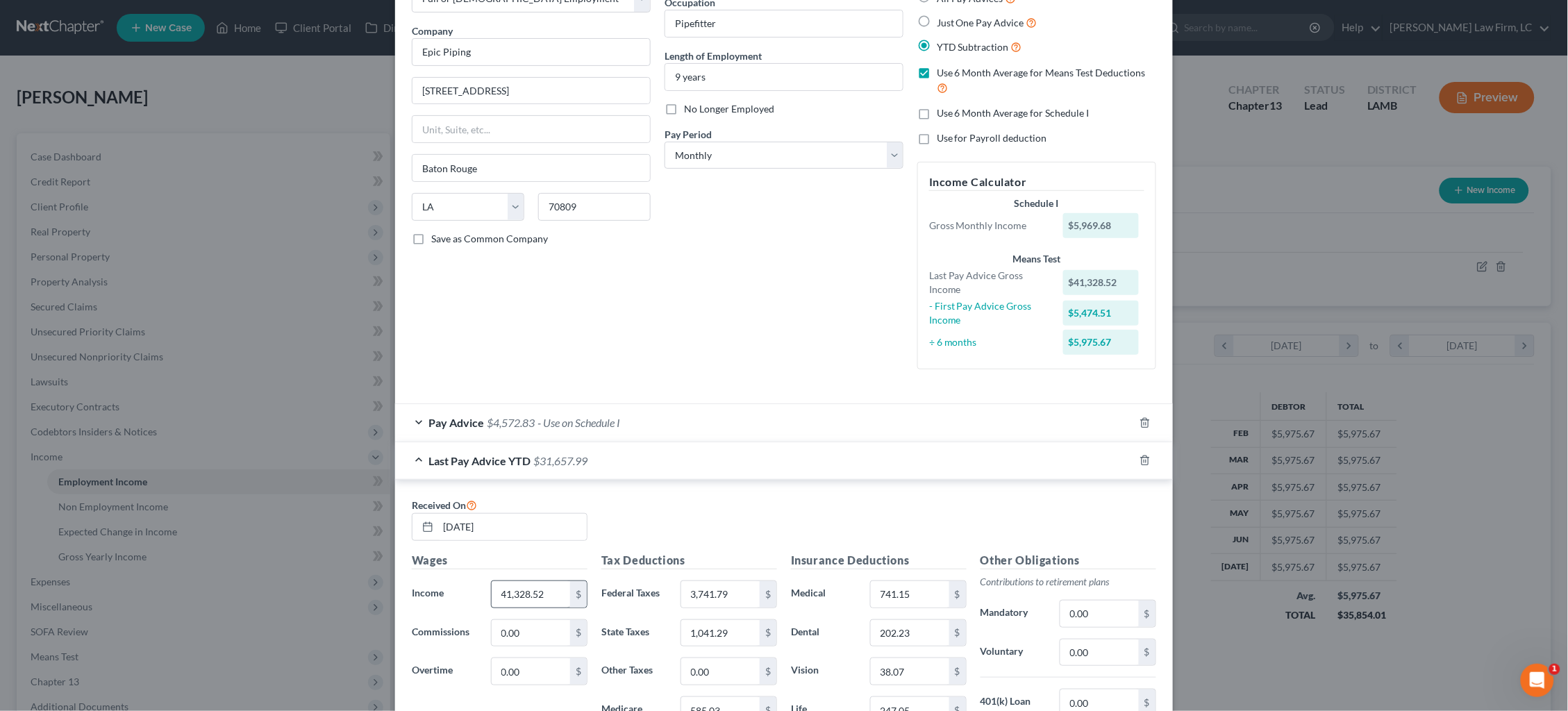
scroll to position [95, 0]
drag, startPoint x: 558, startPoint y: 579, endPoint x: 463, endPoint y: 576, distance: 95.0
click at [464, 580] on div "Income * 41,328.52 $" at bounding box center [500, 593] width 189 height 28
click at [552, 590] on input "41,328.52" at bounding box center [531, 593] width 78 height 26
click at [451, 580] on div "Income * 41,328.52 $" at bounding box center [500, 593] width 189 height 28
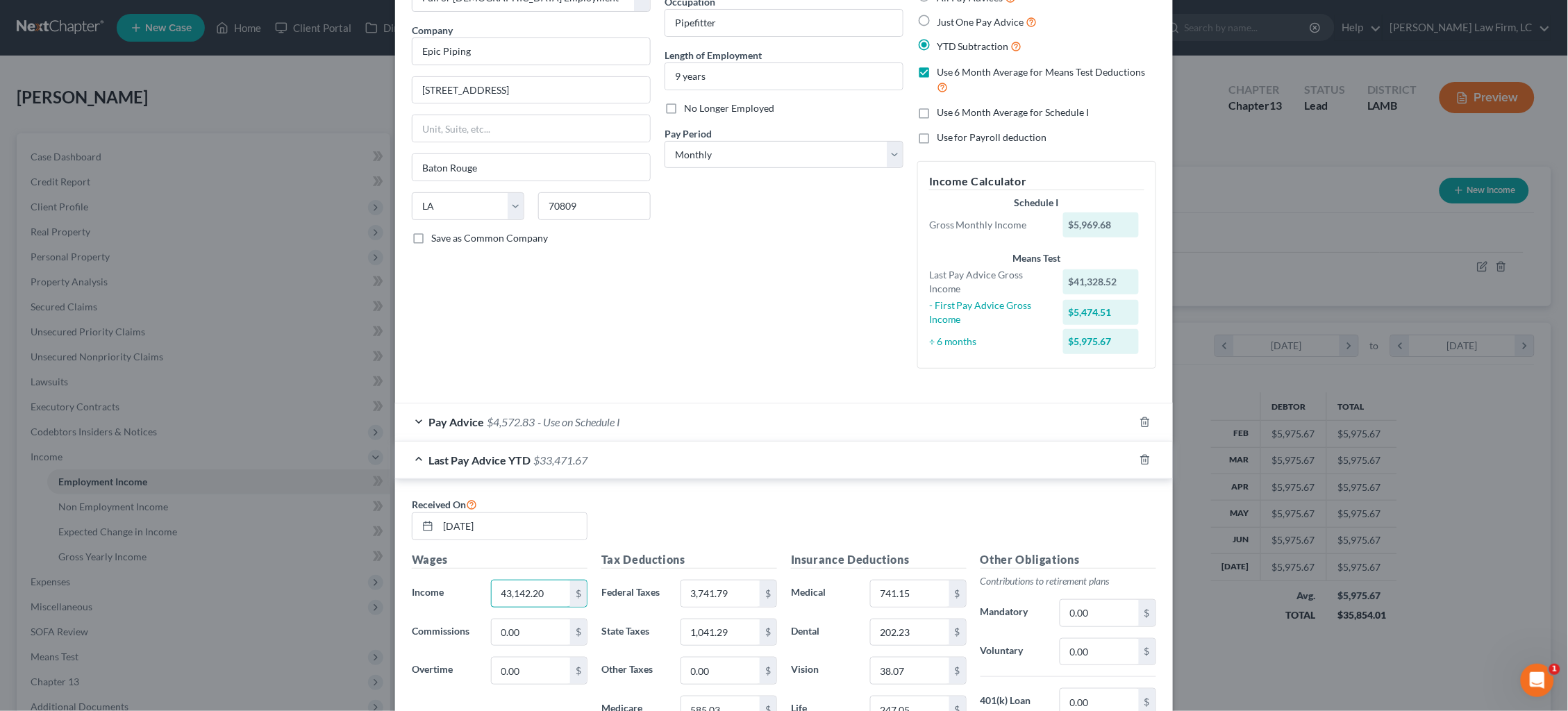
type input "43,142.20"
type input "3,971.53"
type input "1,088.78"
type input "610.80"
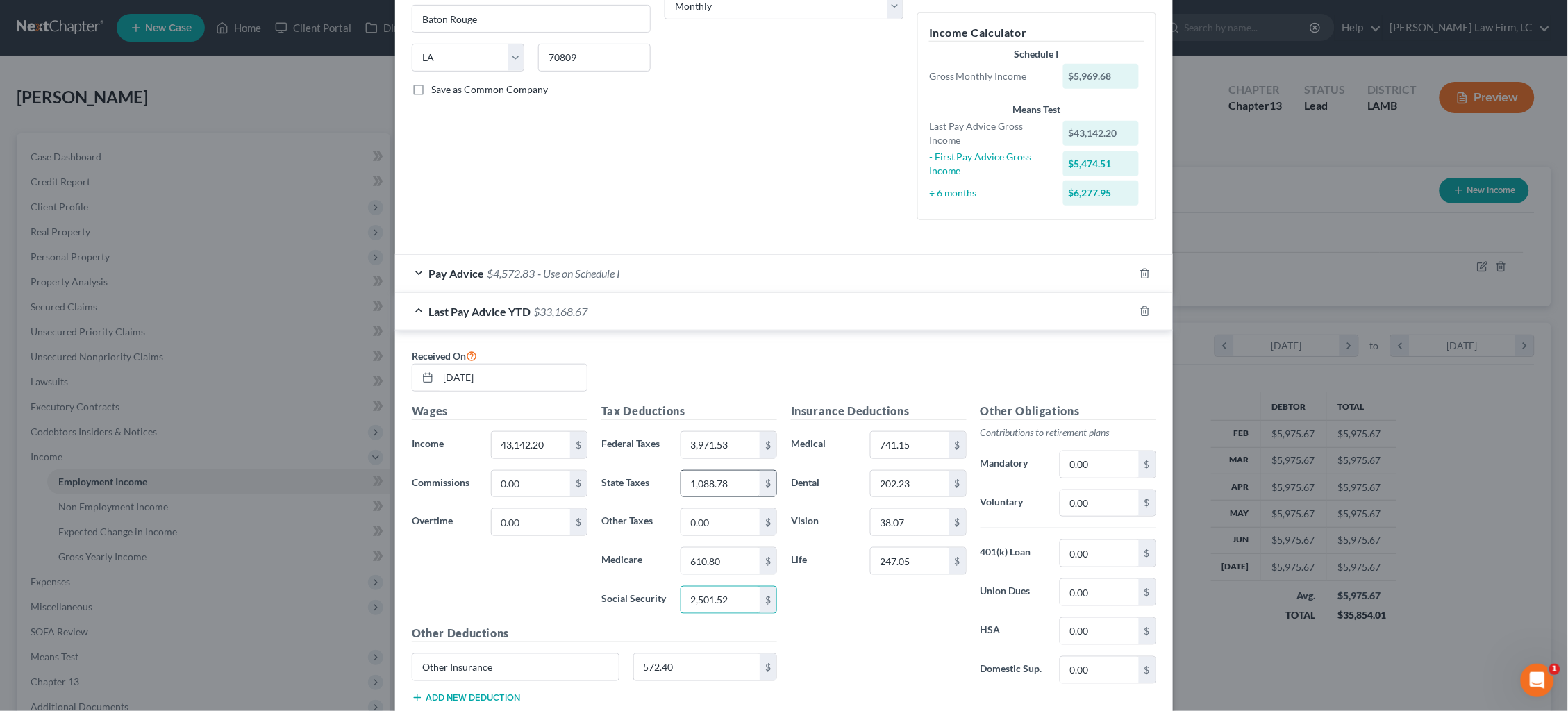
scroll to position [244, 0]
type input "2,611.71"
click at [846, 507] on div "Vision 38.07 $" at bounding box center [878, 521] width 189 height 28
type input "39.48"
type input "256.20"
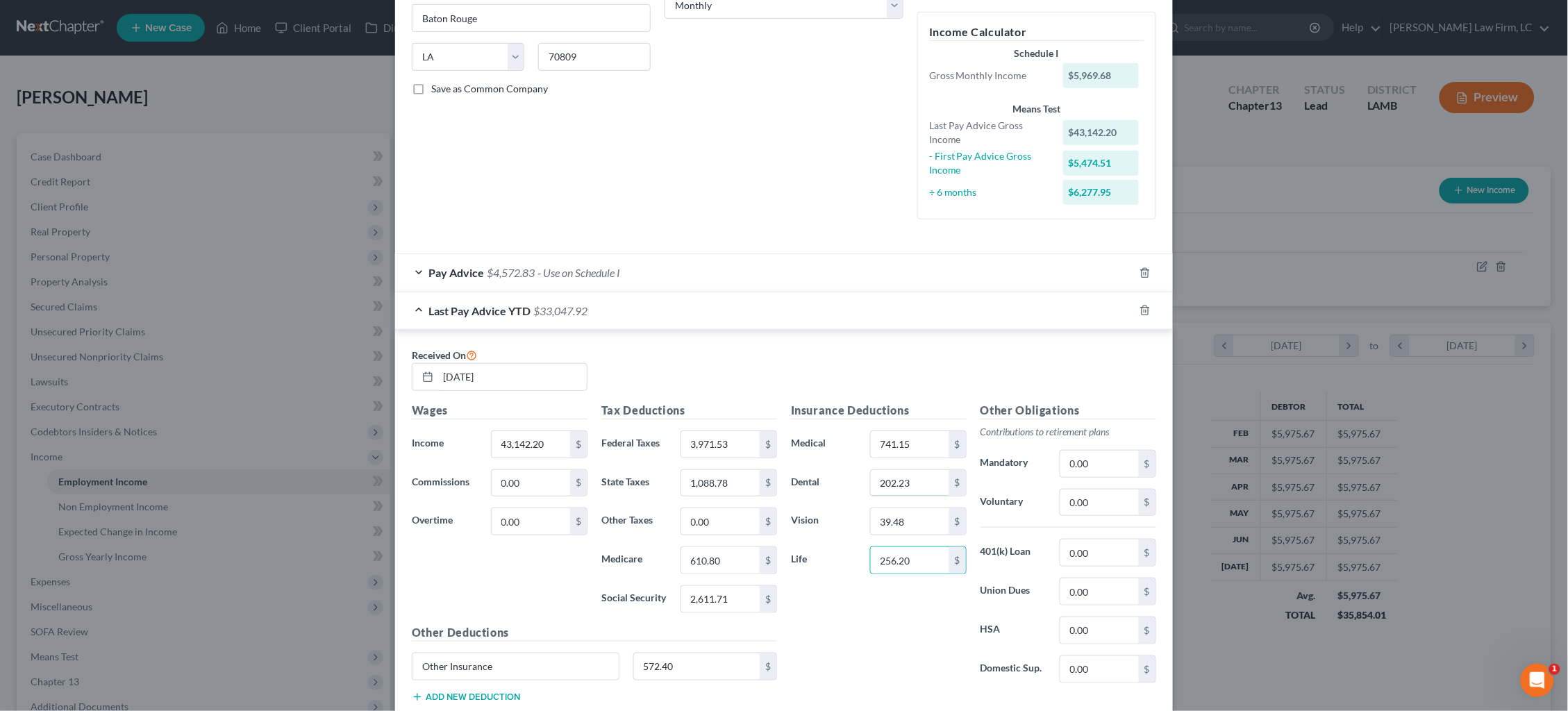
drag, startPoint x: 858, startPoint y: 466, endPoint x: 825, endPoint y: 466, distance: 33.0
click at [836, 469] on div "Dental 202.23 $" at bounding box center [878, 483] width 189 height 28
type input "209.72"
click at [850, 431] on div "Medical 741.15 $" at bounding box center [878, 444] width 189 height 28
type input "768.60"
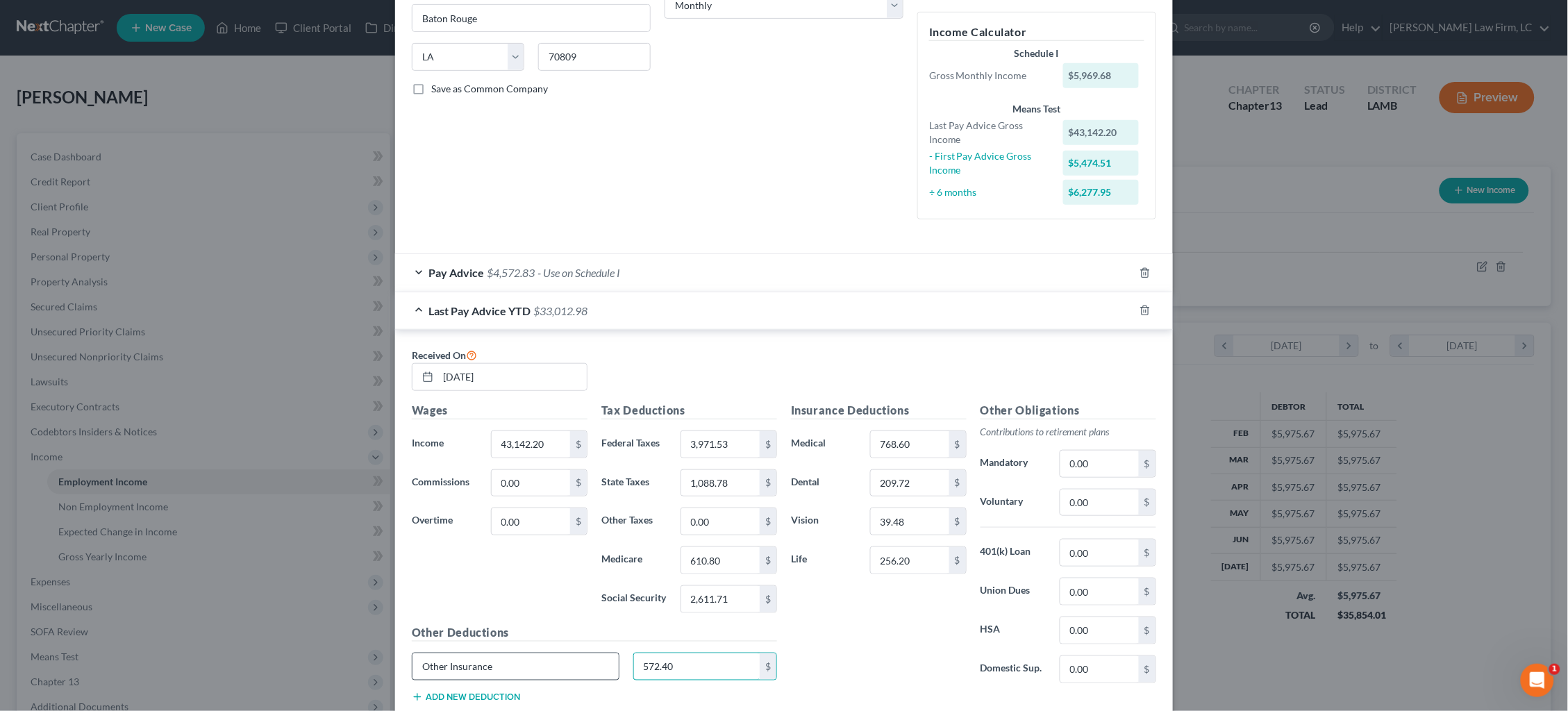
drag, startPoint x: 730, startPoint y: 660, endPoint x: 563, endPoint y: 645, distance: 167.7
click at [563, 652] on div "Other Insurance 572.40 $" at bounding box center [594, 672] width 379 height 39
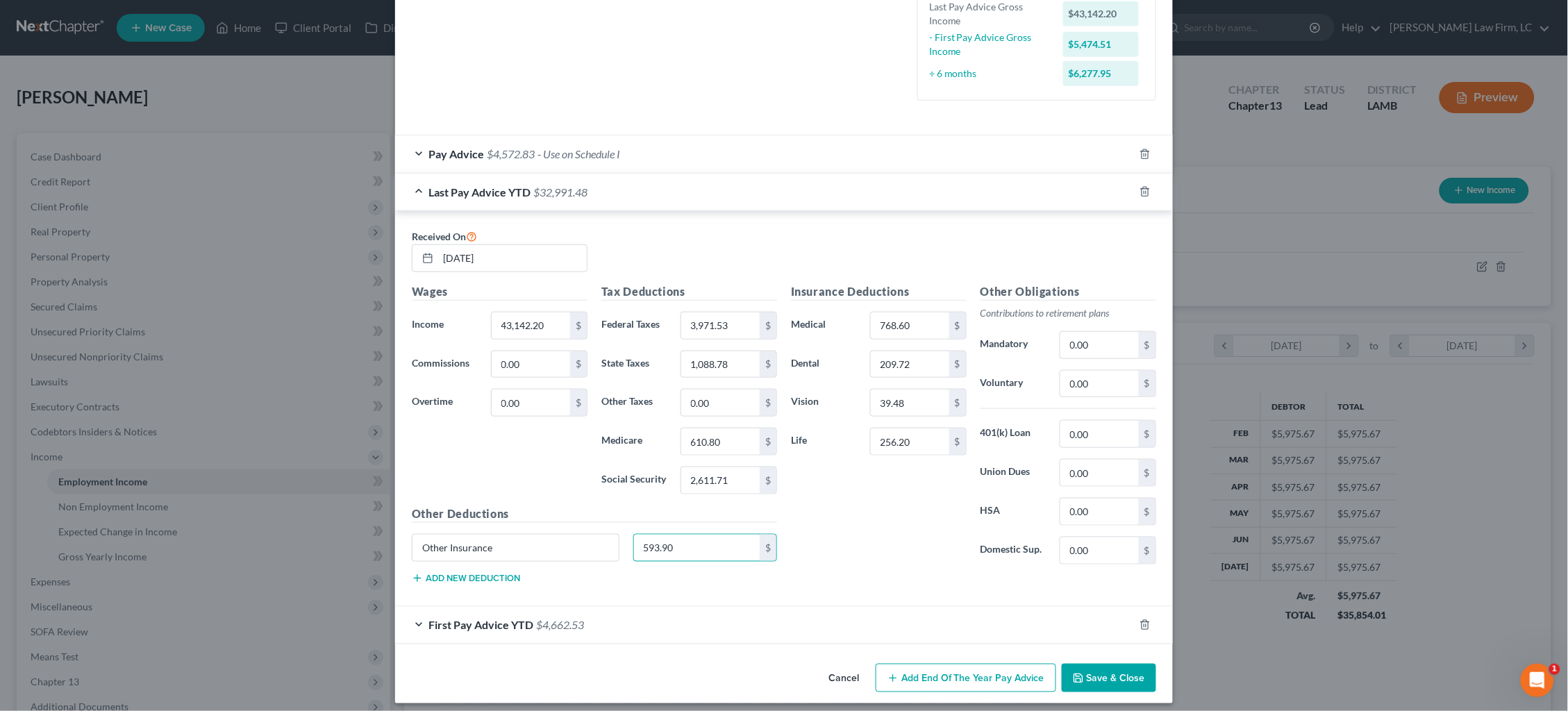
type input "593.90"
click at [897, 615] on div "First Pay Advice YTD $4,662.53" at bounding box center [764, 625] width 738 height 37
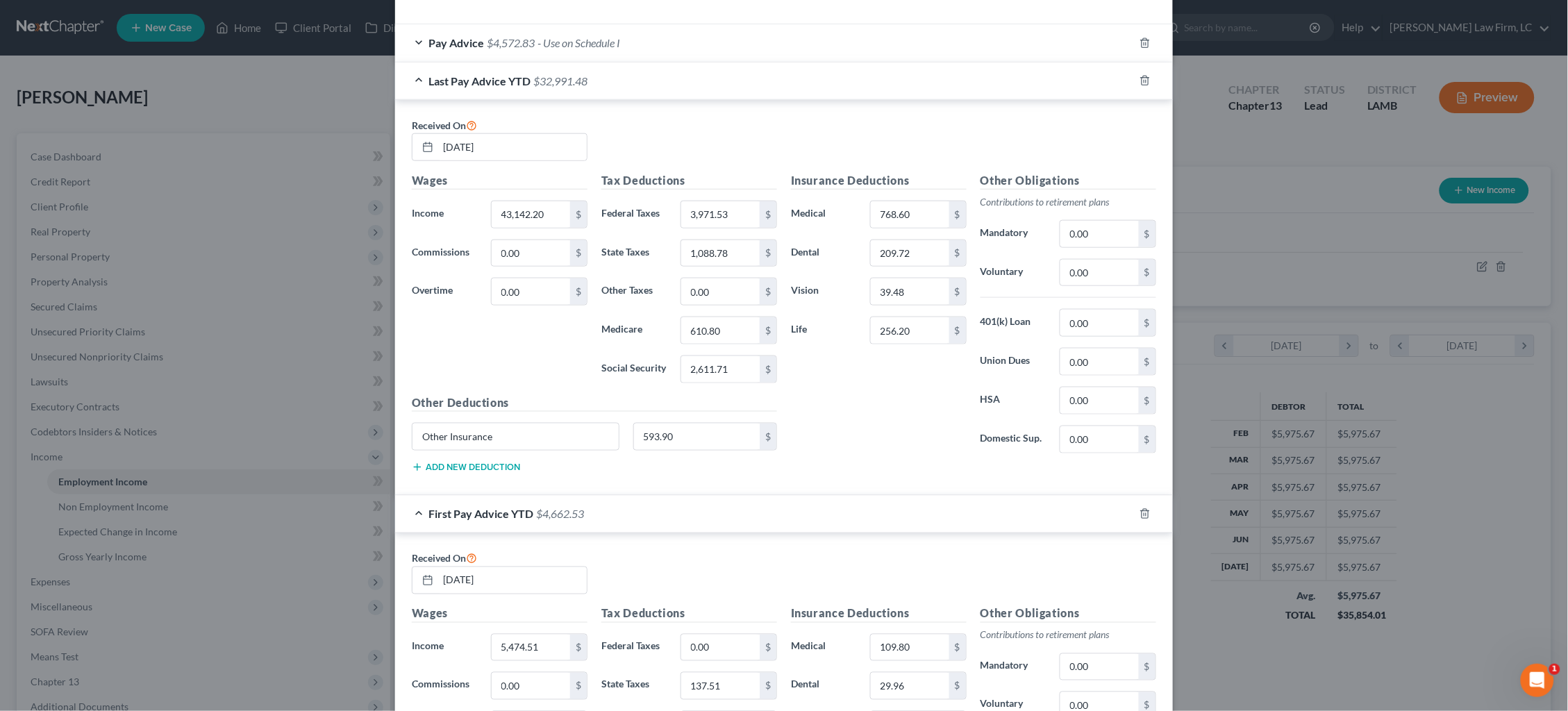
scroll to position [757, 0]
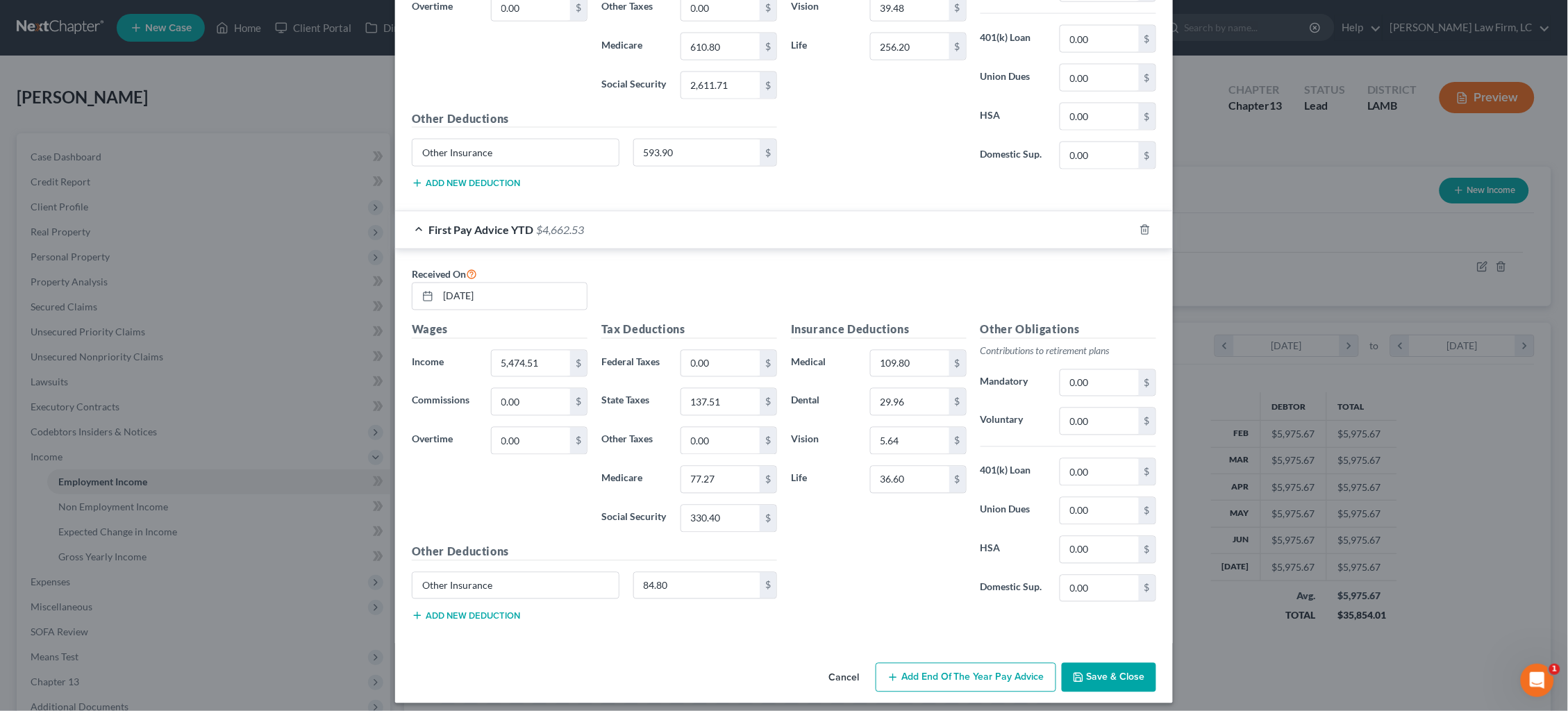
click at [1119, 668] on button "Save & Close" at bounding box center [1108, 678] width 95 height 29
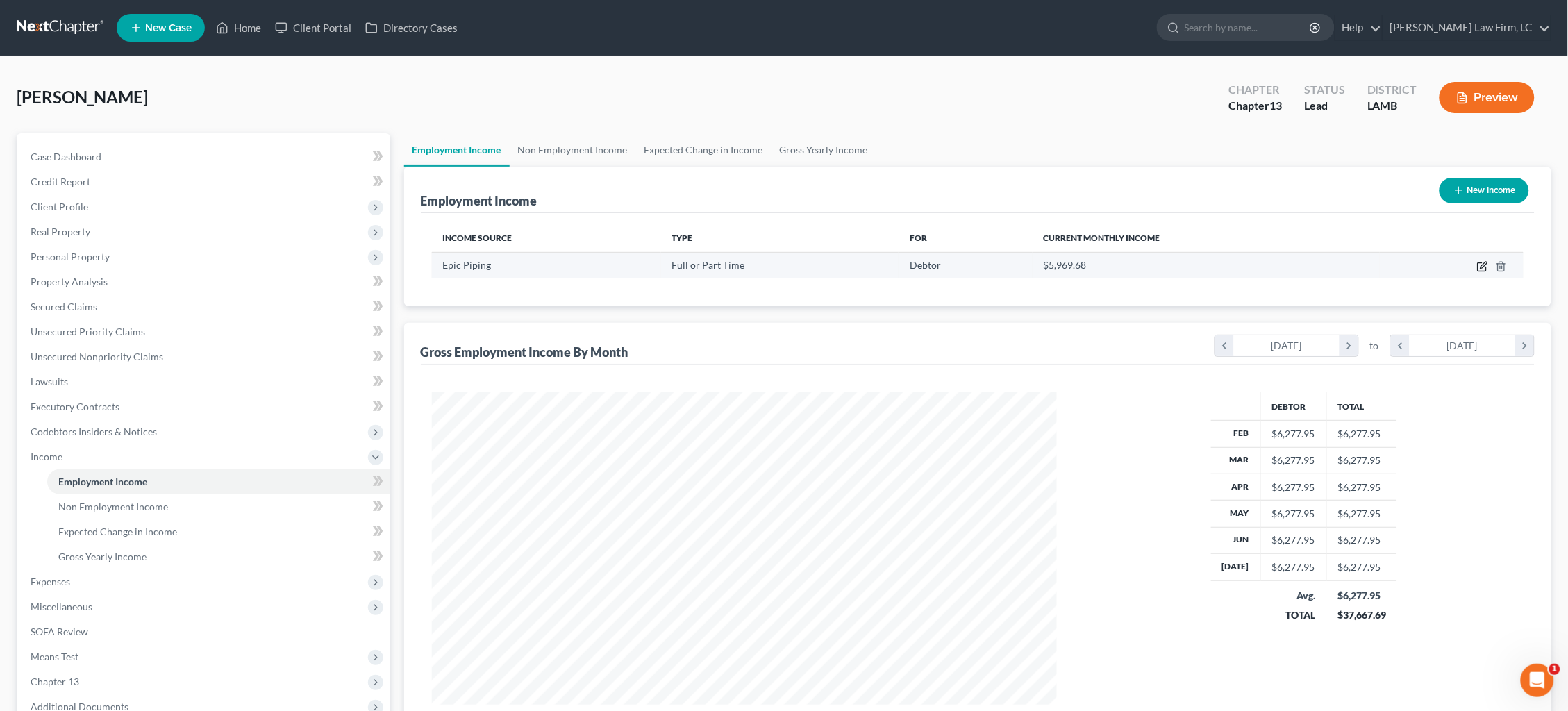
click at [1484, 266] on icon "button" at bounding box center [1482, 266] width 11 height 11
select select "0"
select select "19"
select select "0"
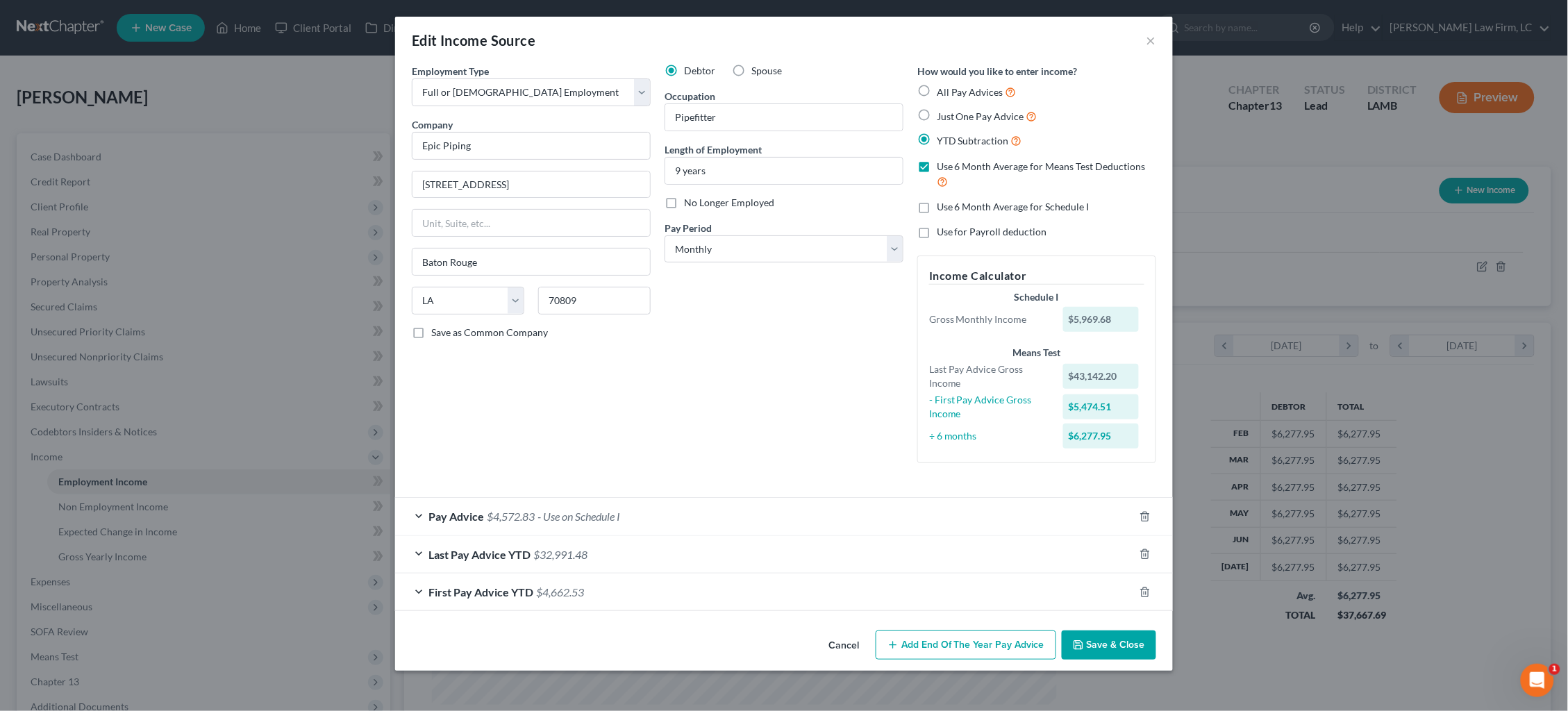
click at [868, 506] on div "Pay Advice $4,572.83 - Use on Schedule I" at bounding box center [764, 516] width 738 height 37
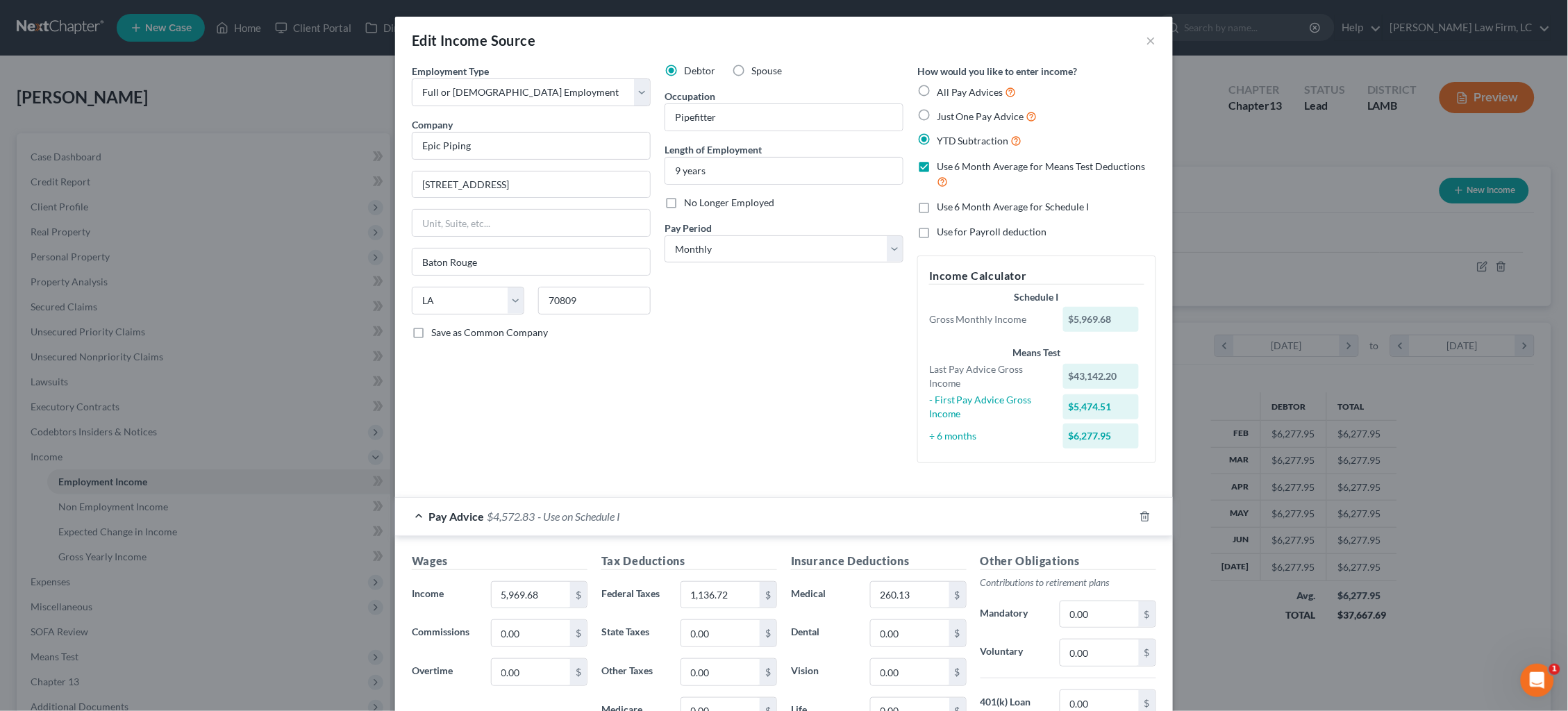
scroll to position [140, 0]
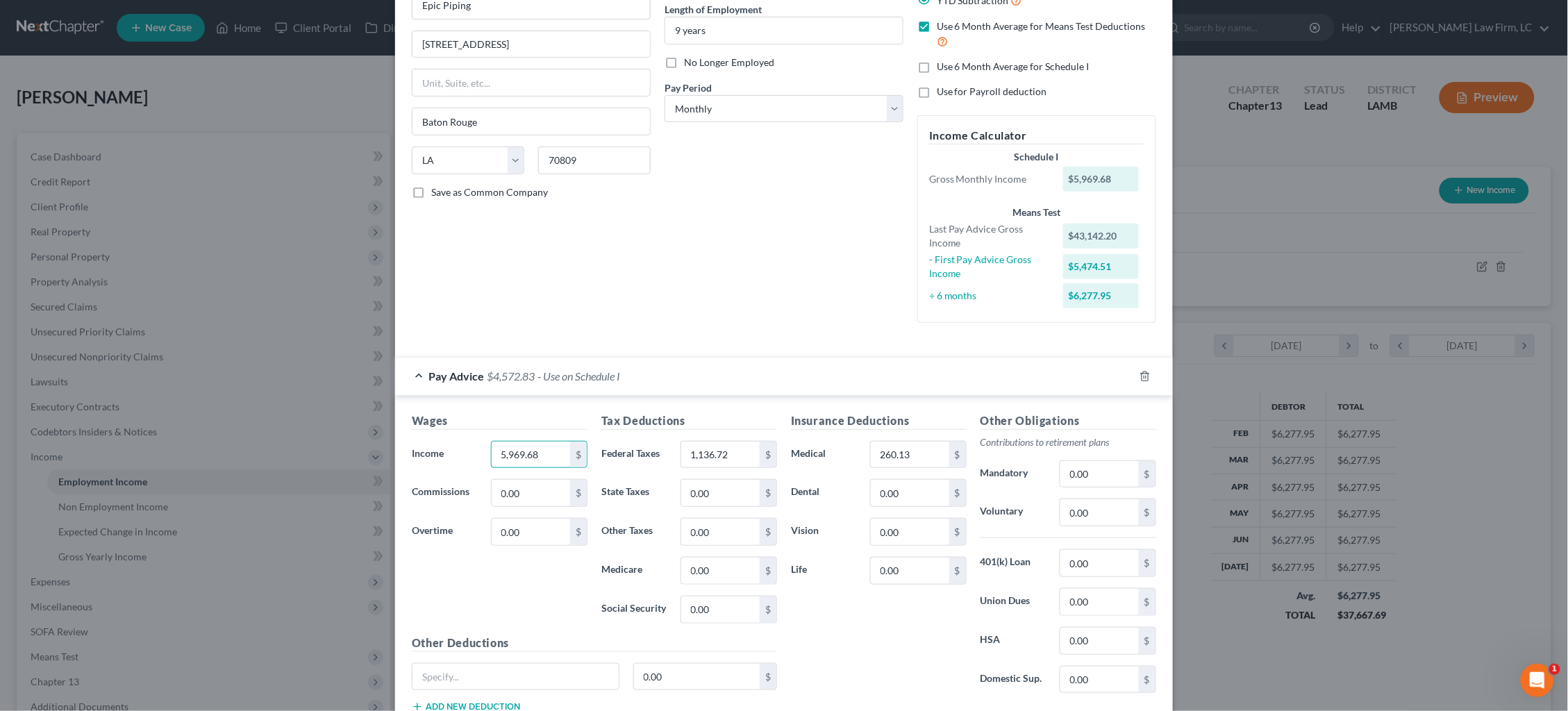
drag, startPoint x: 550, startPoint y: 442, endPoint x: 458, endPoint y: 432, distance: 92.5
click at [458, 441] on div "Income * 5,969.68 $" at bounding box center [500, 454] width 189 height 28
type input "6,226.22"
type input "1,196.61"
type input "184.45"
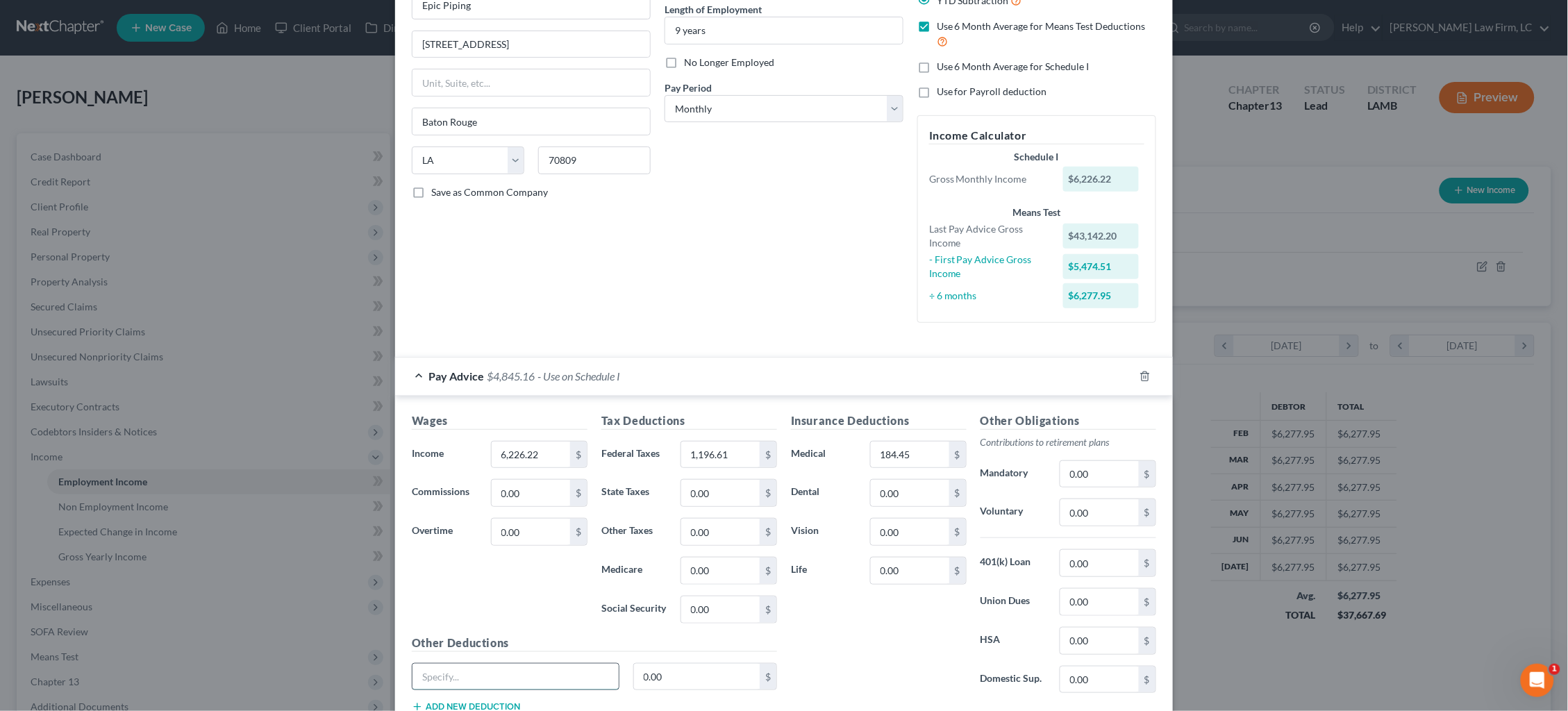
click at [494, 668] on input "text" at bounding box center [516, 676] width 206 height 26
type input "Other Insurance"
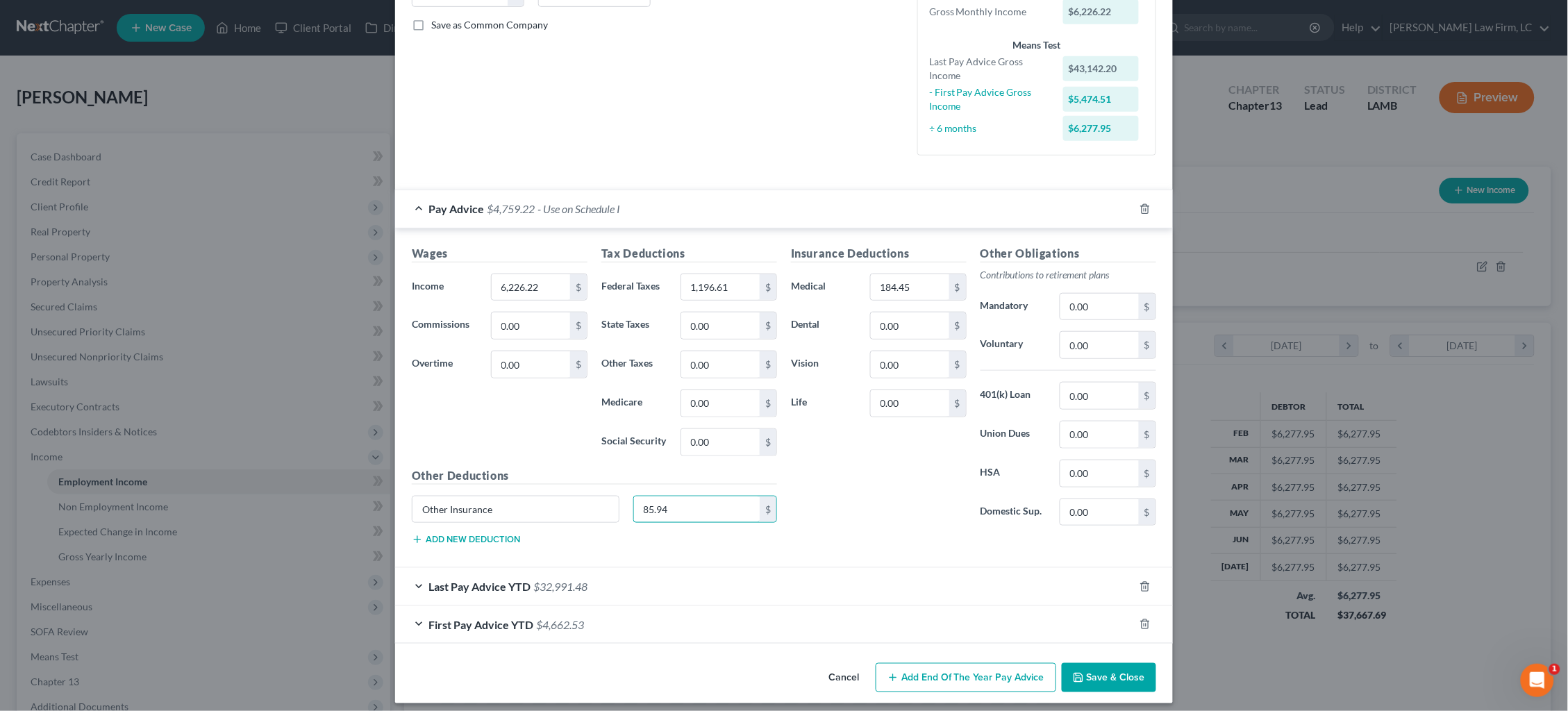
scroll to position [307, 0]
type input "85.94"
click at [1108, 670] on button "Save & Close" at bounding box center [1108, 678] width 95 height 29
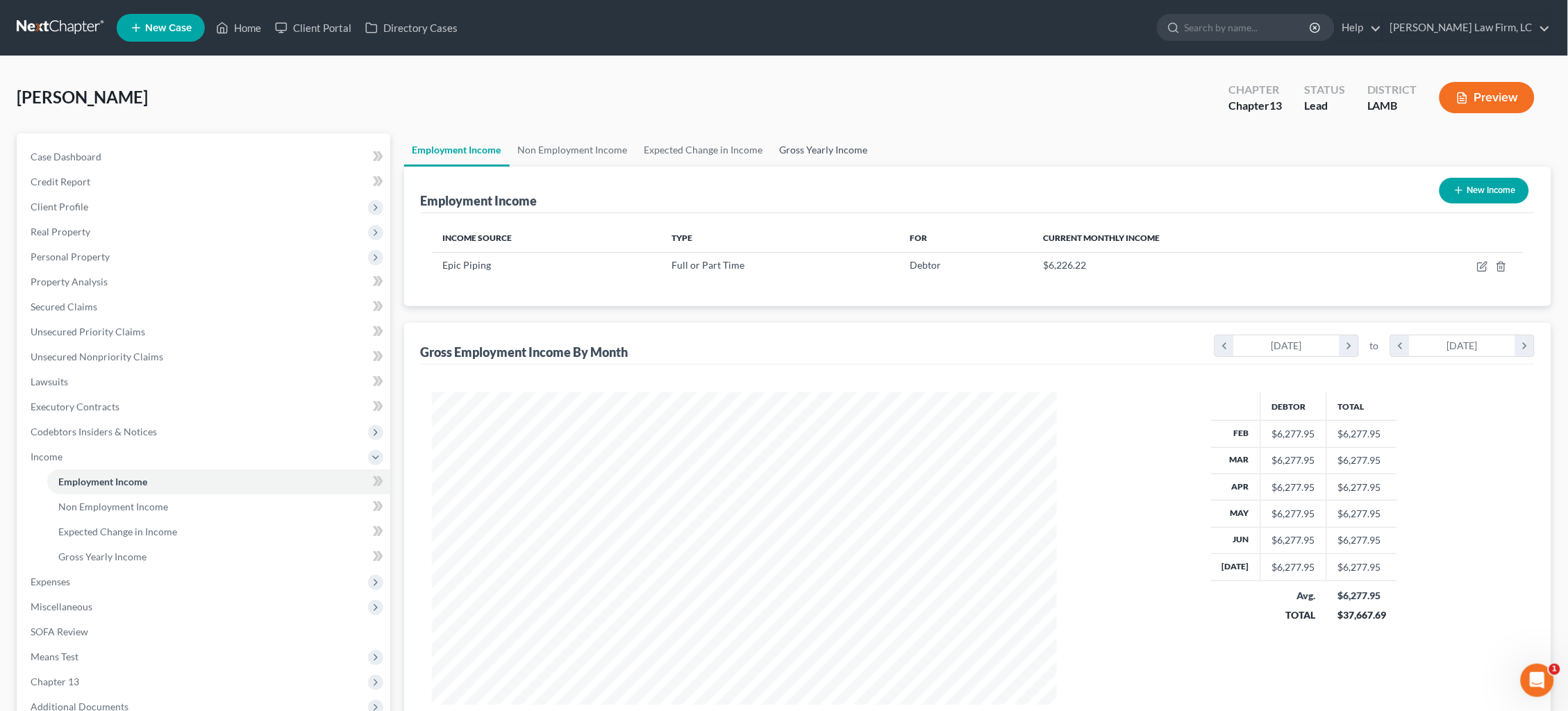
click at [825, 144] on link "Gross Yearly Income" at bounding box center [824, 149] width 105 height 33
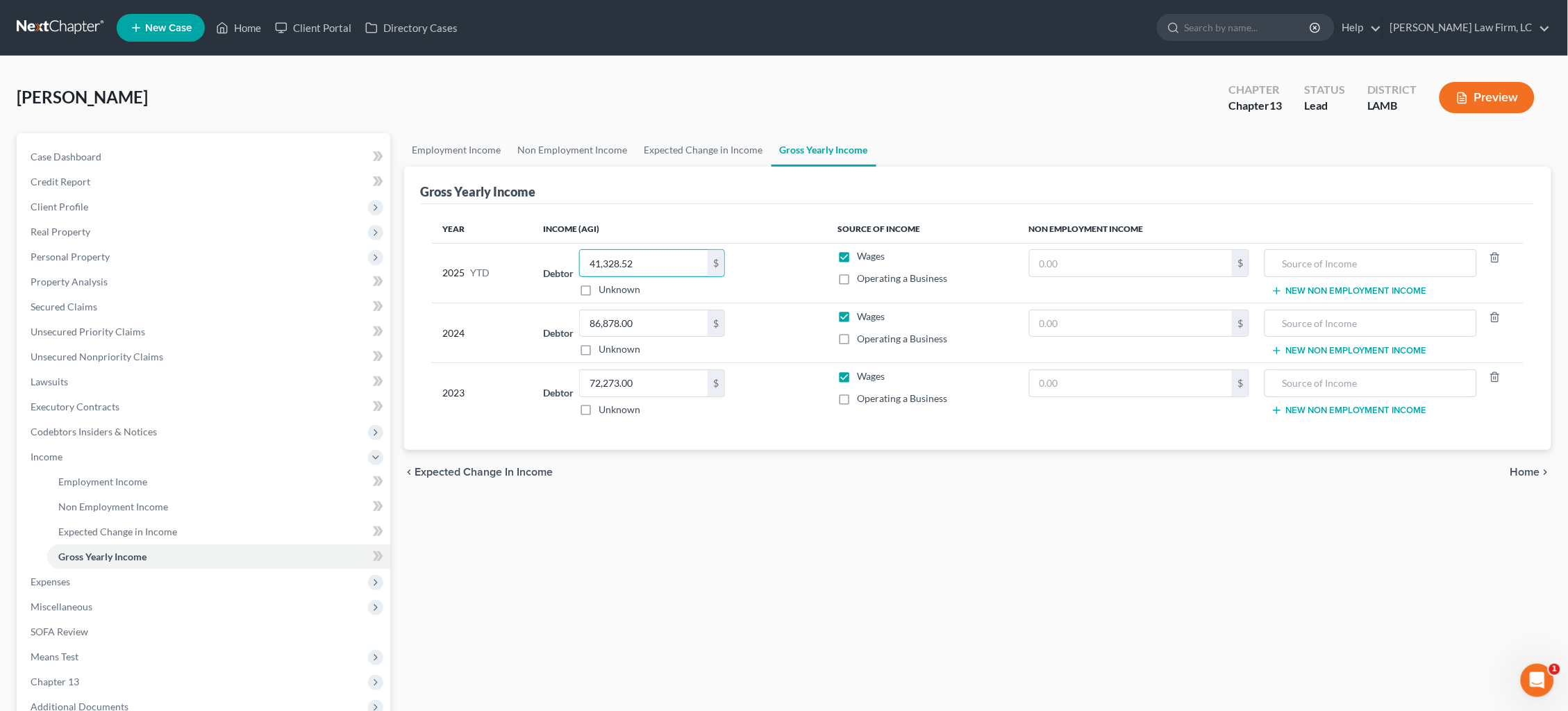
drag, startPoint x: 649, startPoint y: 263, endPoint x: 553, endPoint y: 262, distance: 96.0
click at [553, 262] on div "Debtor 41,328.52 $ Unknown Balance Undetermined 41,328.52 $ Unknown" at bounding box center [680, 272] width 273 height 47
type input "44,451.42"
click at [204, 569] on span "Expenses" at bounding box center [205, 581] width 371 height 25
click at [251, 494] on link "Home" at bounding box center [218, 506] width 343 height 25
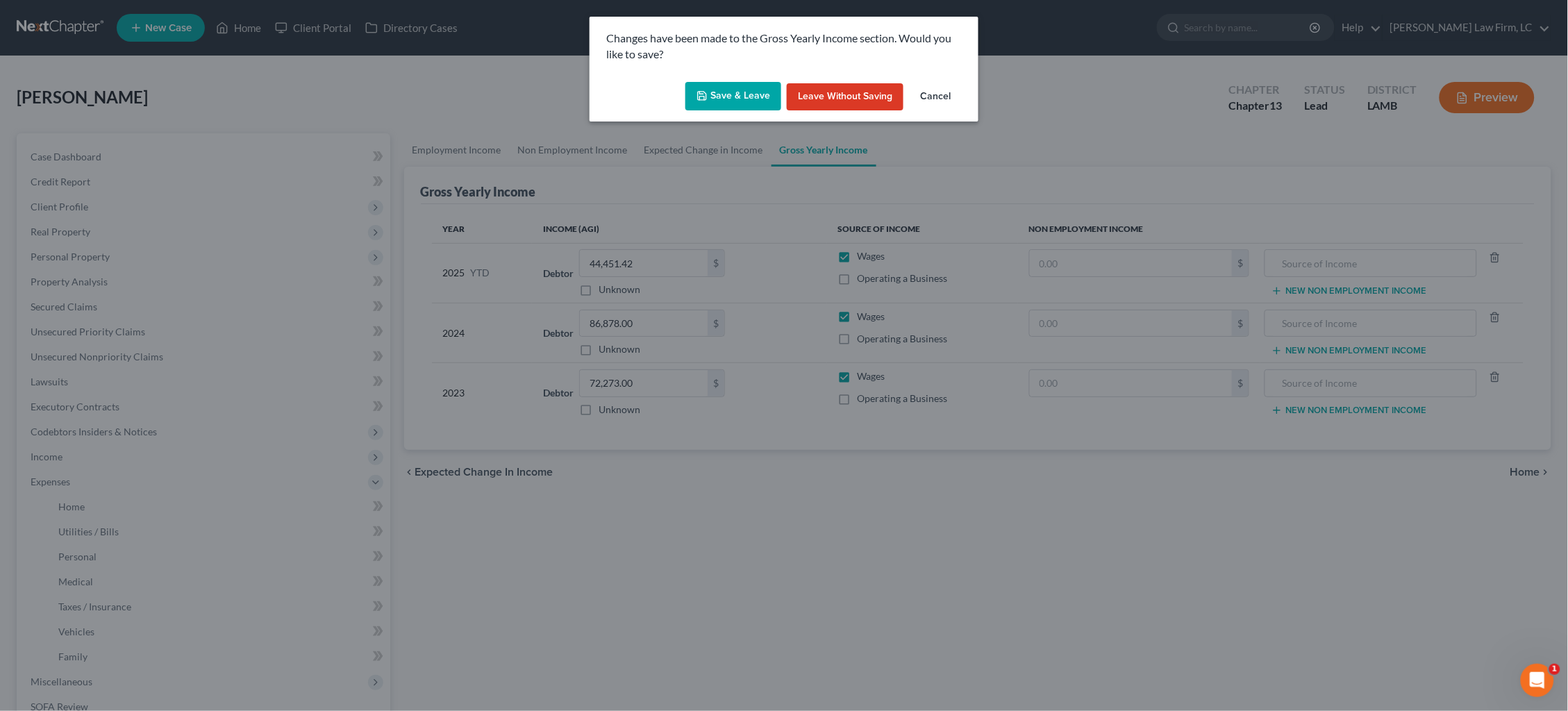
click at [735, 95] on button "Save & Leave" at bounding box center [733, 96] width 95 height 29
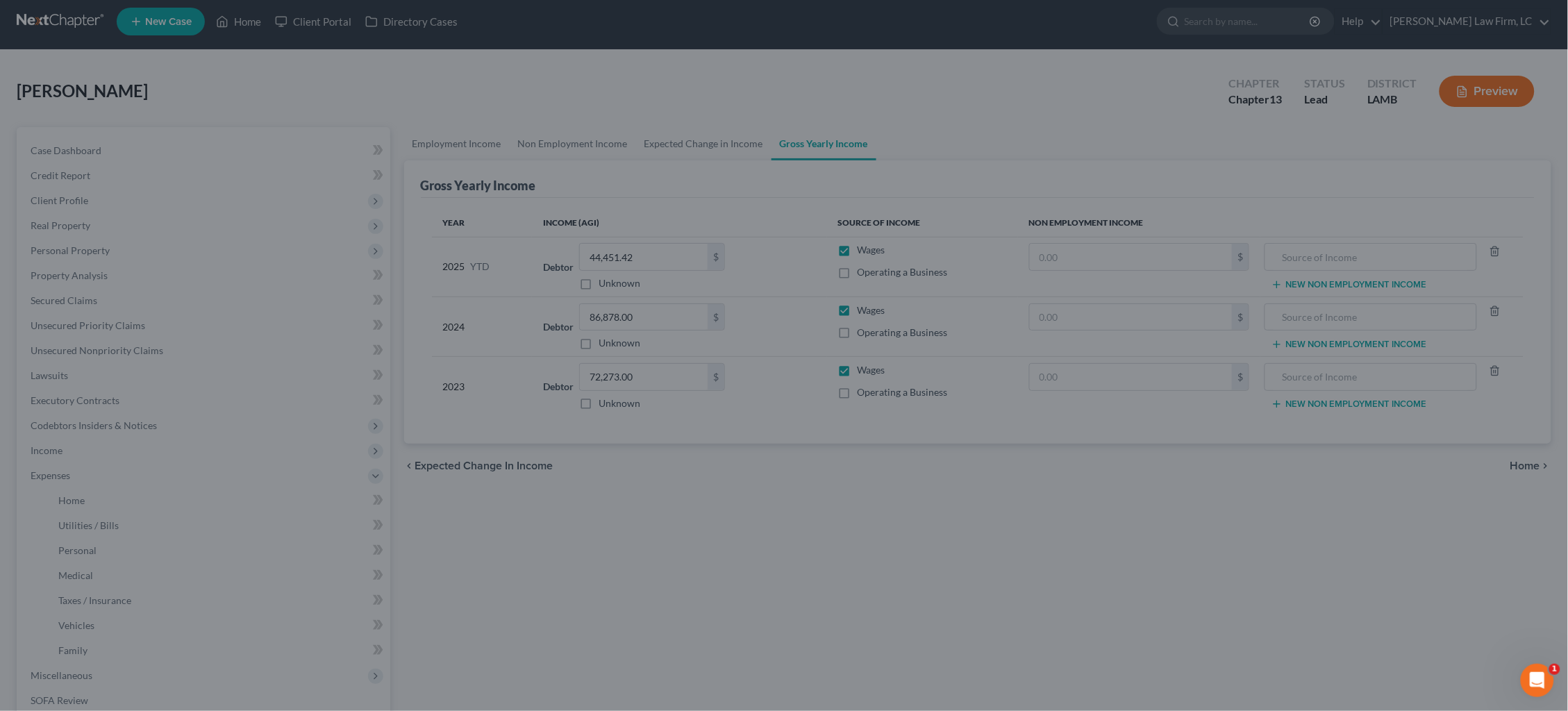
scroll to position [26, 0]
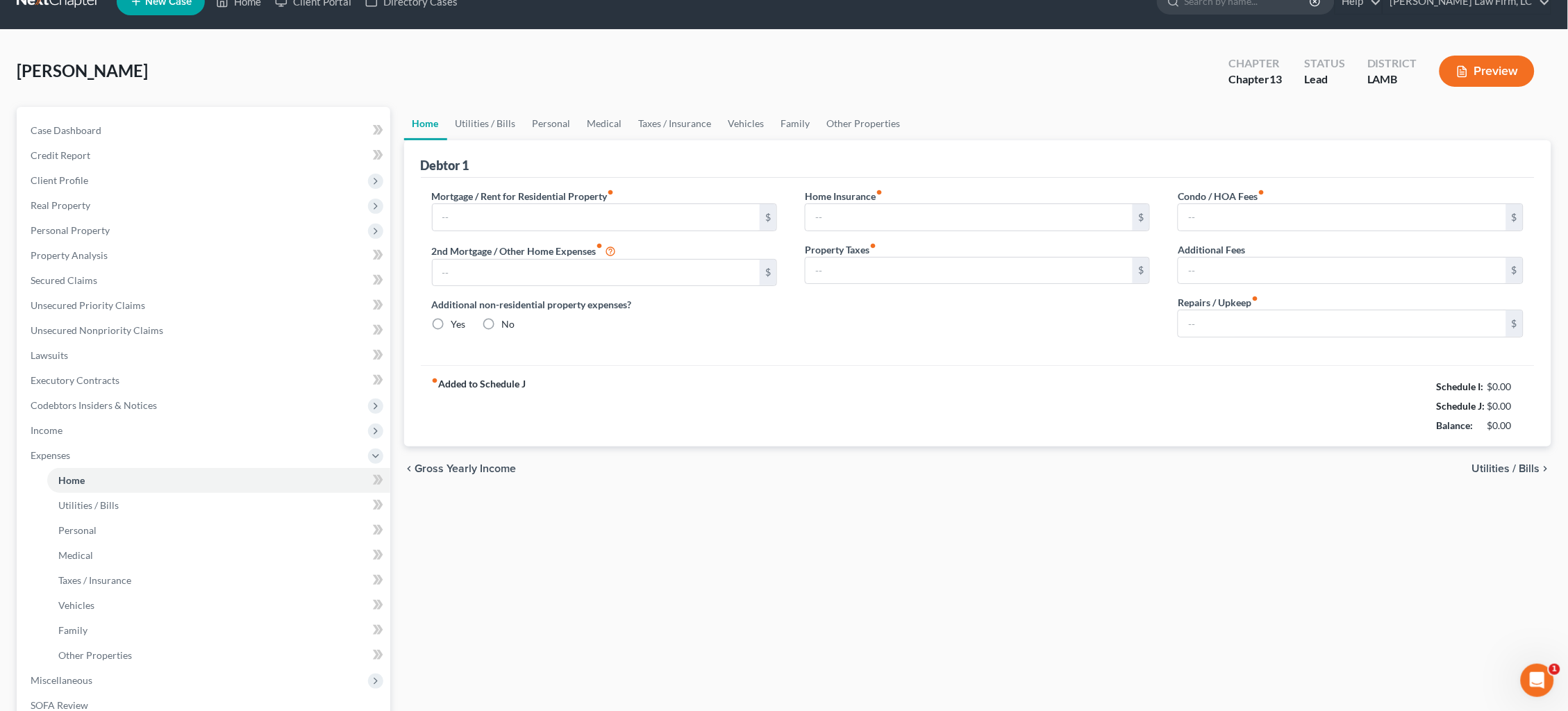
type input "1,233.01"
type input "0.00"
radio input "true"
type input "0.00"
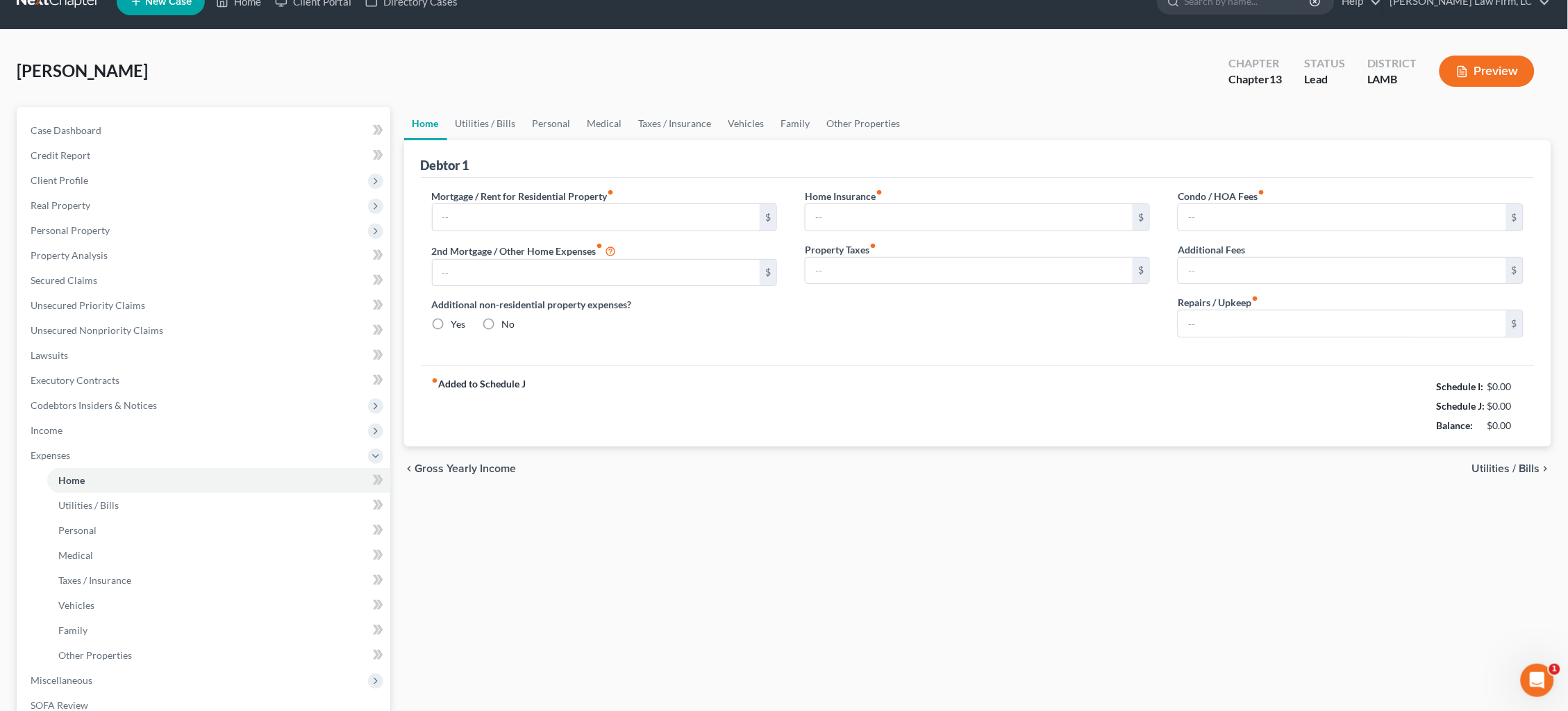
type input "0.00"
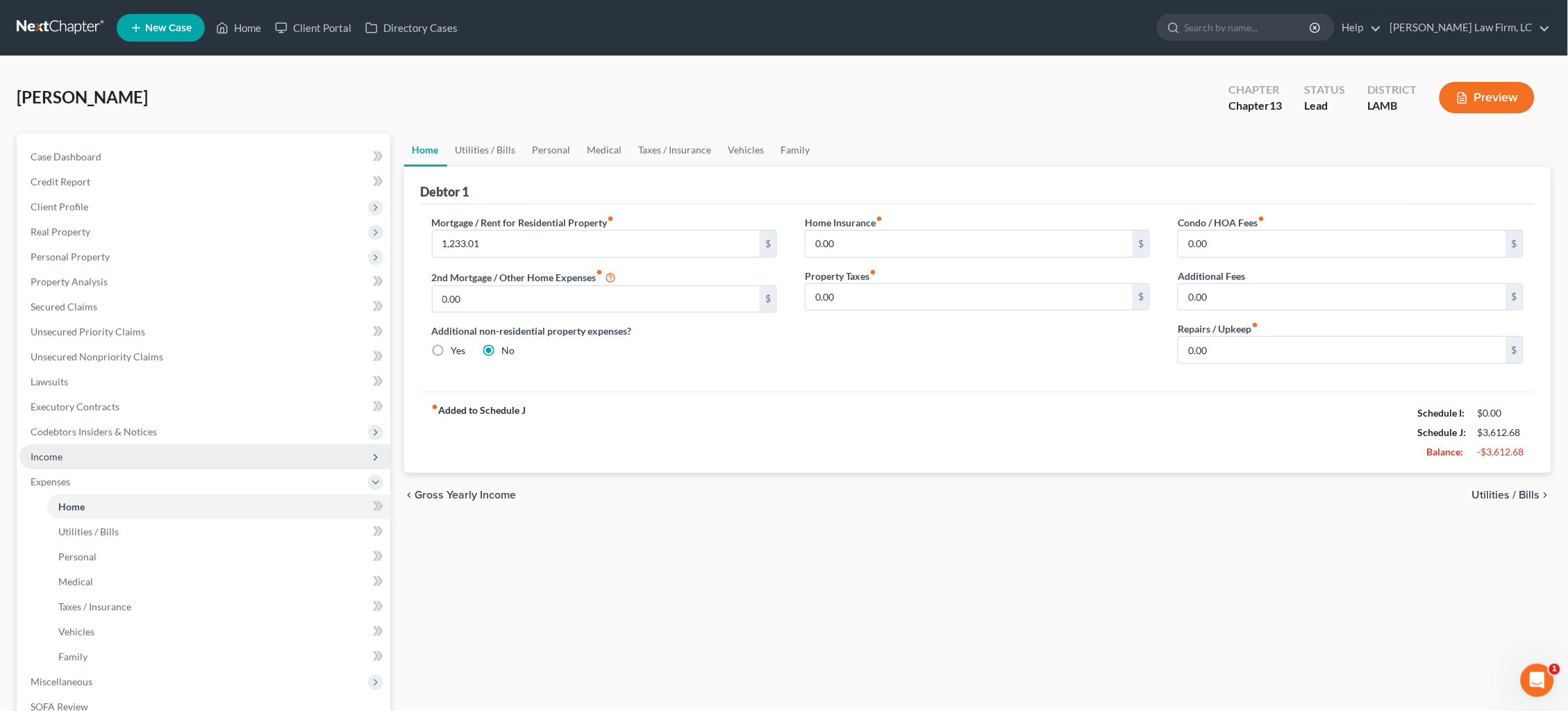
click at [147, 452] on span "Income" at bounding box center [205, 456] width 371 height 25
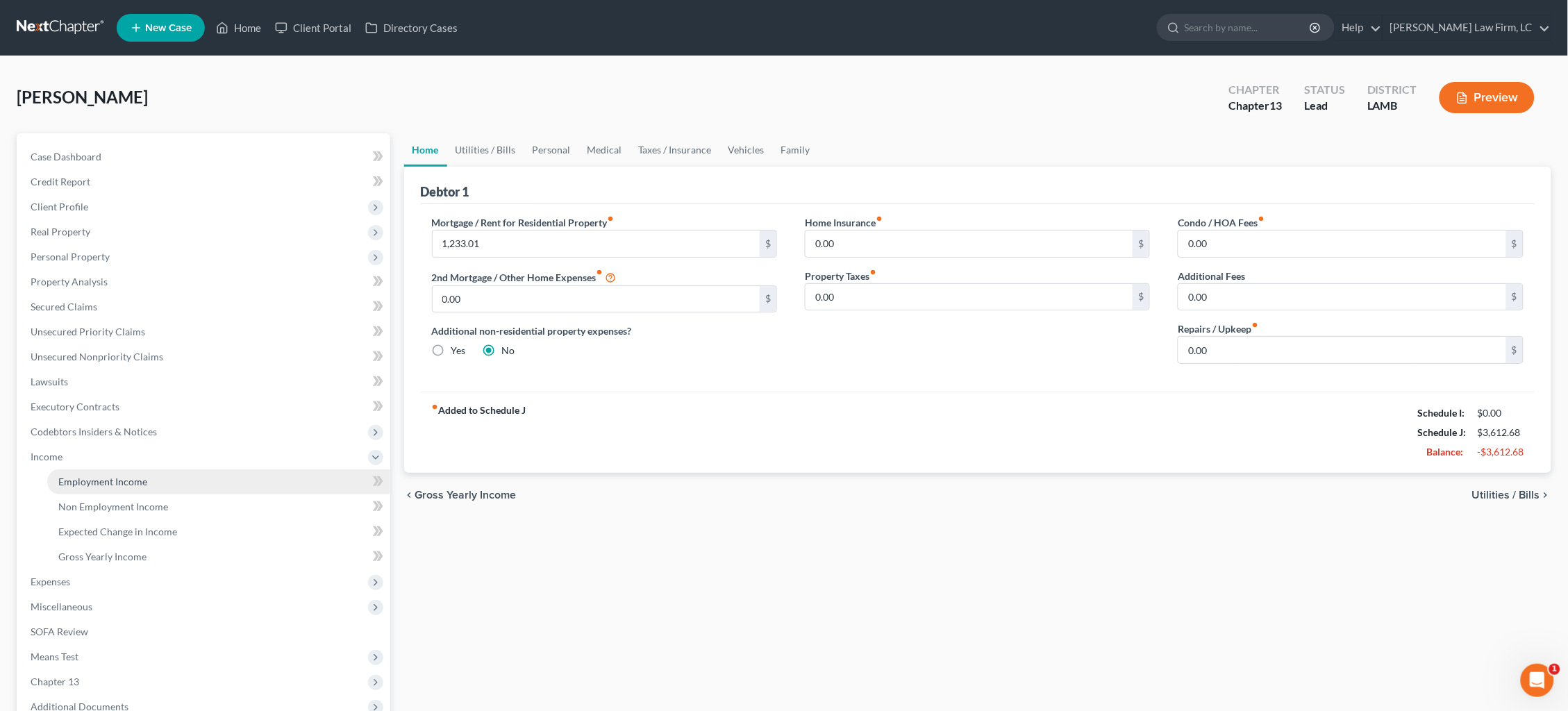
click at [144, 476] on span "Employment Income" at bounding box center [102, 482] width 89 height 12
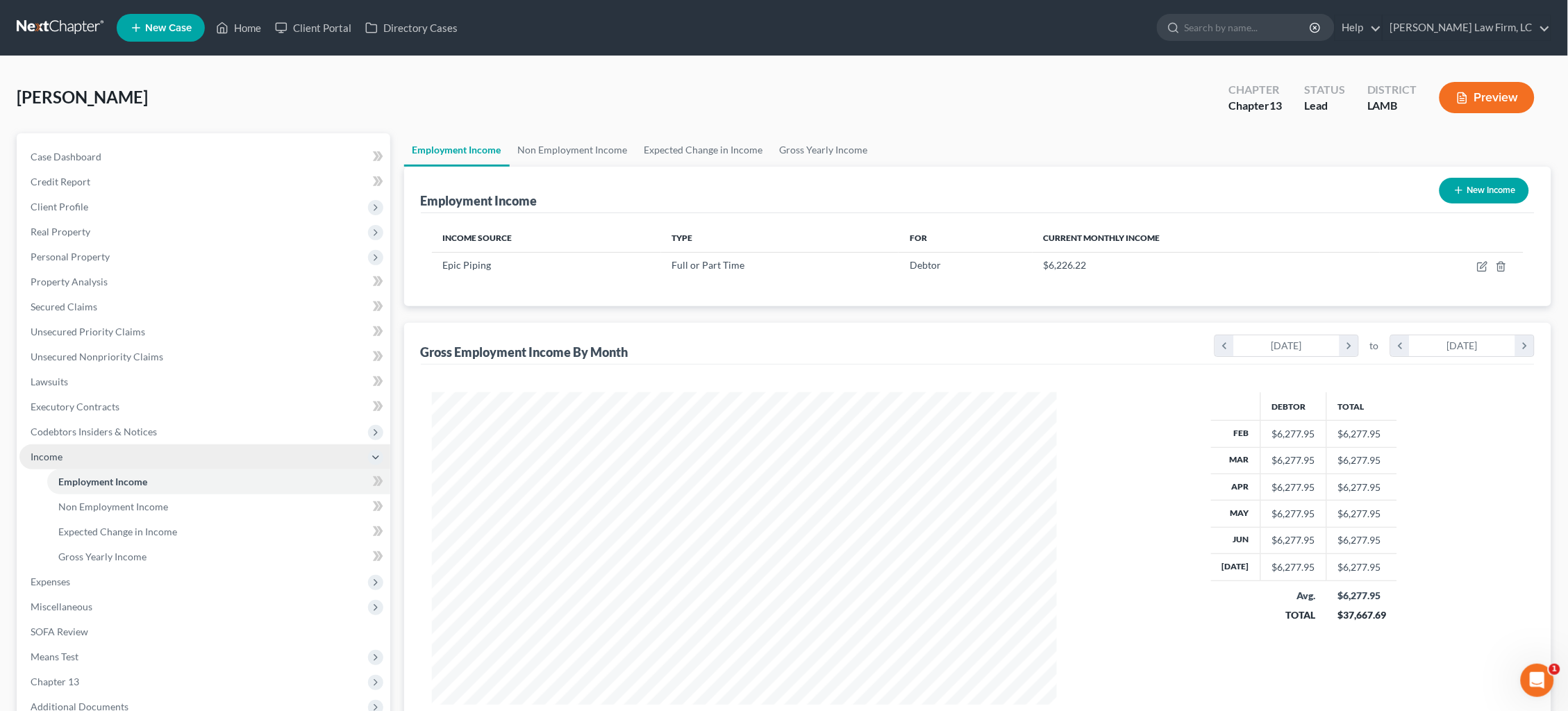
scroll to position [312, 653]
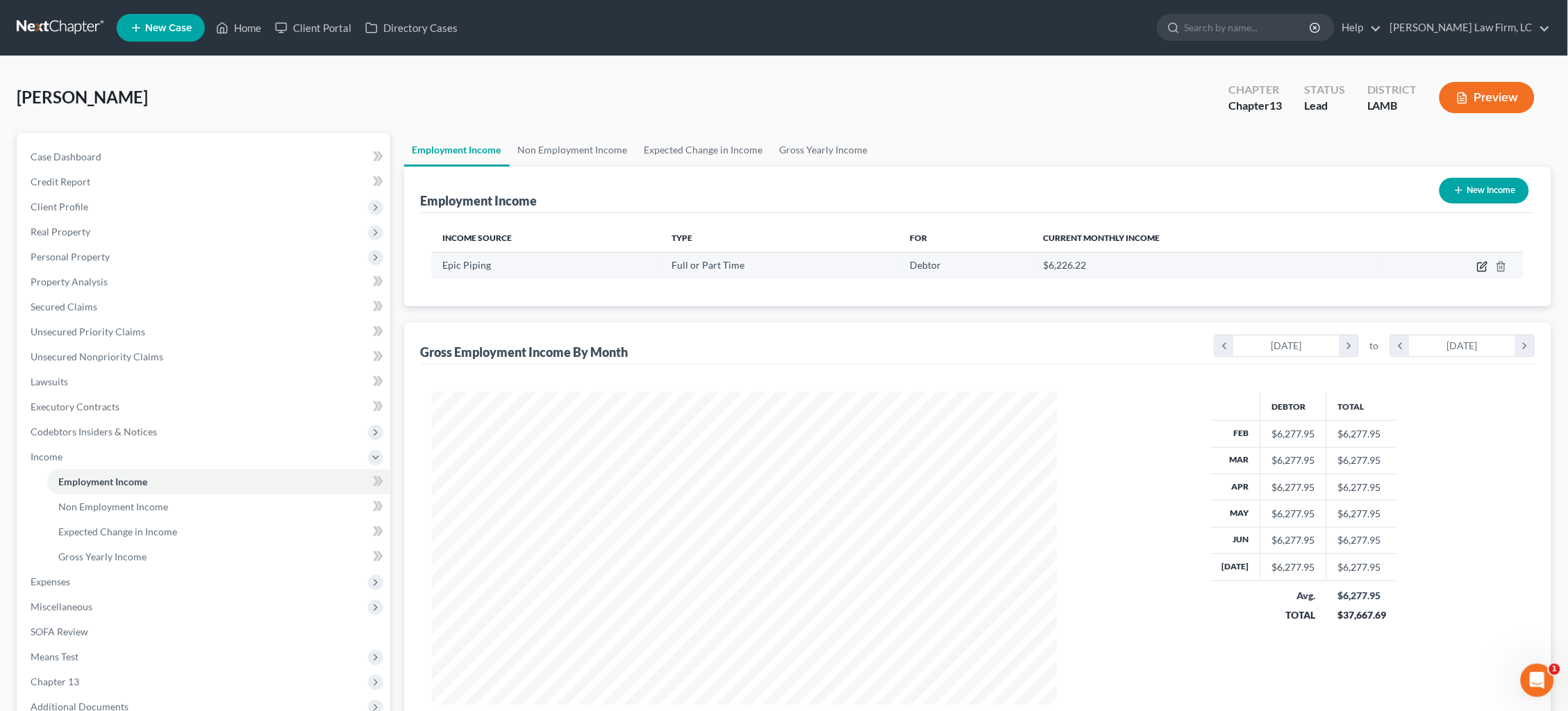
click at [1484, 267] on icon "button" at bounding box center [1482, 266] width 11 height 11
select select "0"
select select "19"
select select "0"
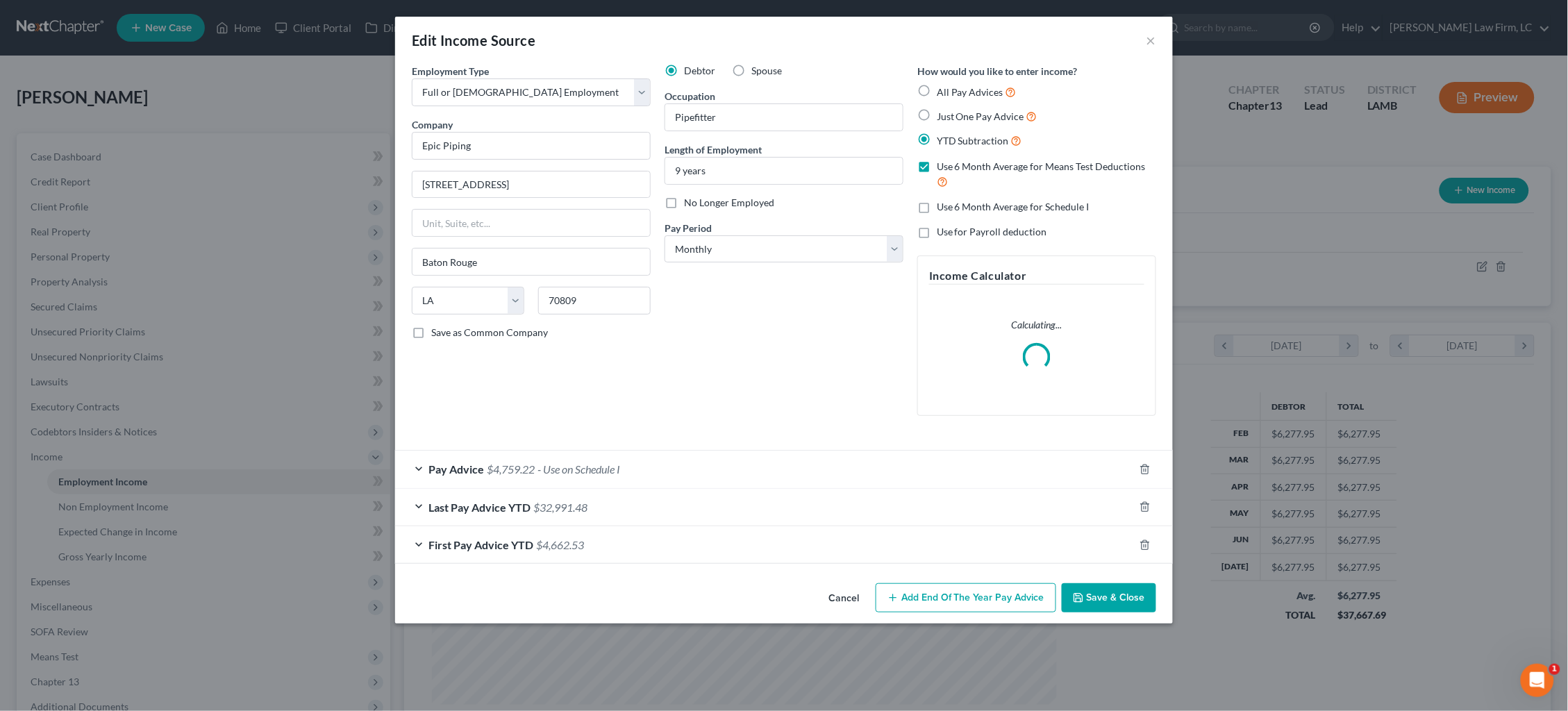
drag, startPoint x: 987, startPoint y: 450, endPoint x: 974, endPoint y: 443, distance: 14.8
click at [985, 450] on div "Pay Advice $4,759.22 - Use on Schedule I" at bounding box center [764, 468] width 738 height 37
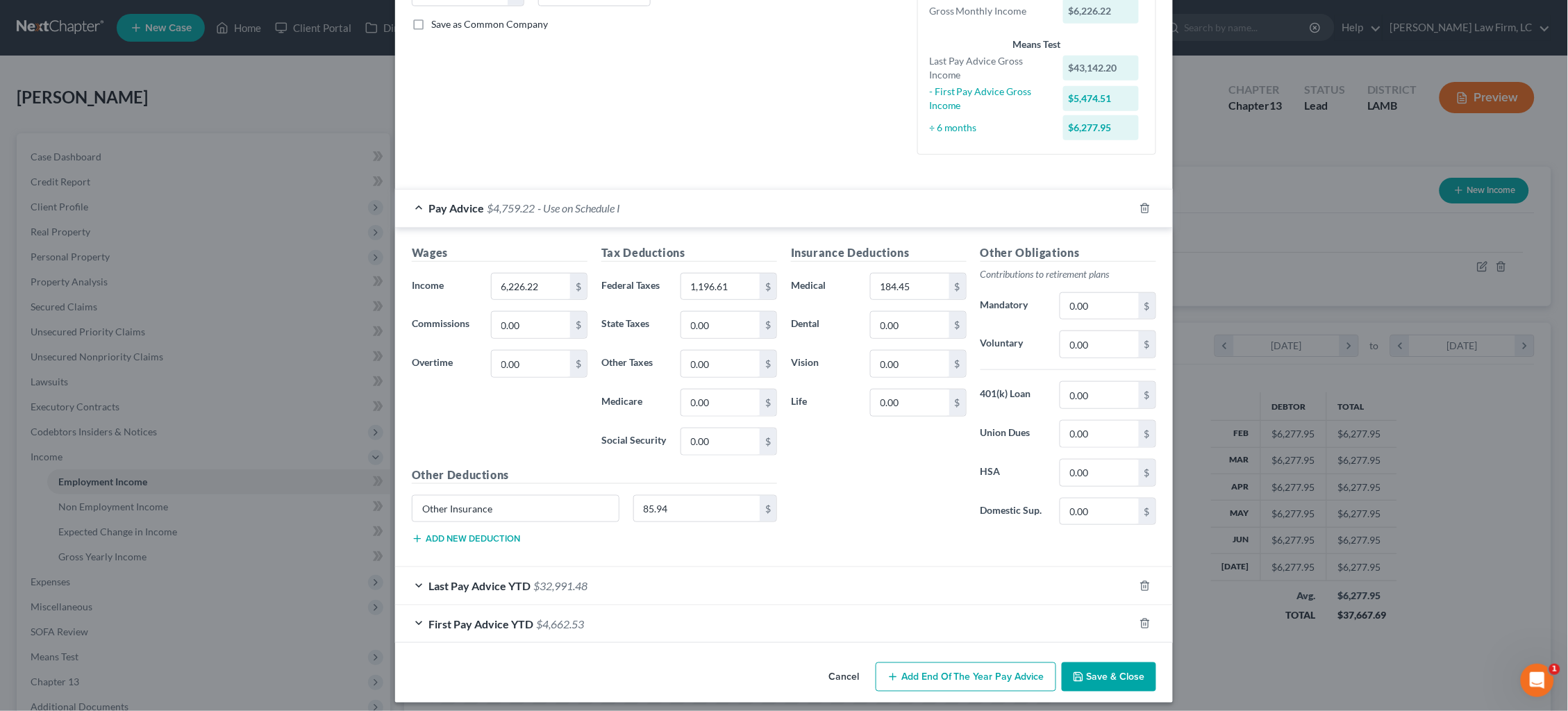
scroll to position [307, 0]
click at [1137, 670] on button "Save & Close" at bounding box center [1108, 678] width 95 height 29
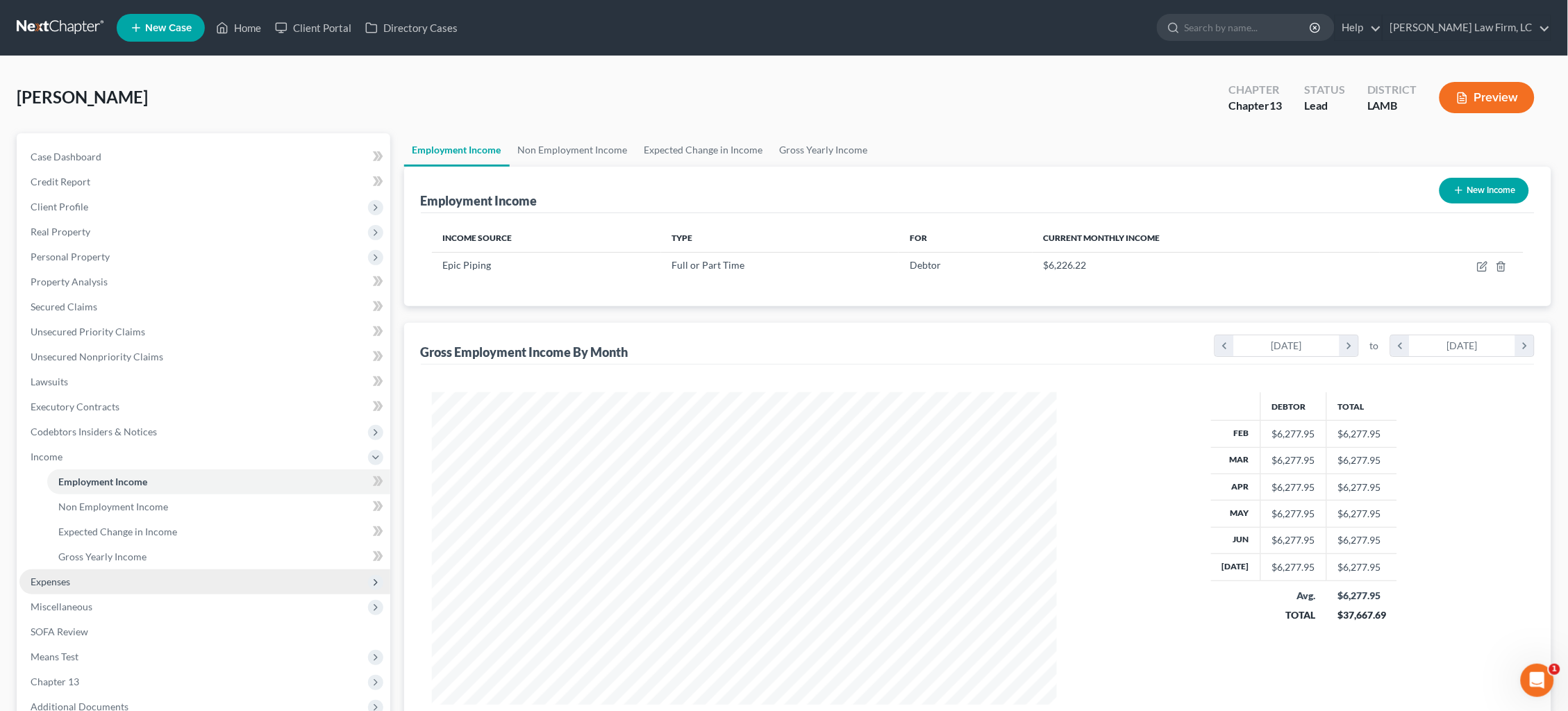
click at [202, 569] on span "Expenses" at bounding box center [205, 581] width 371 height 25
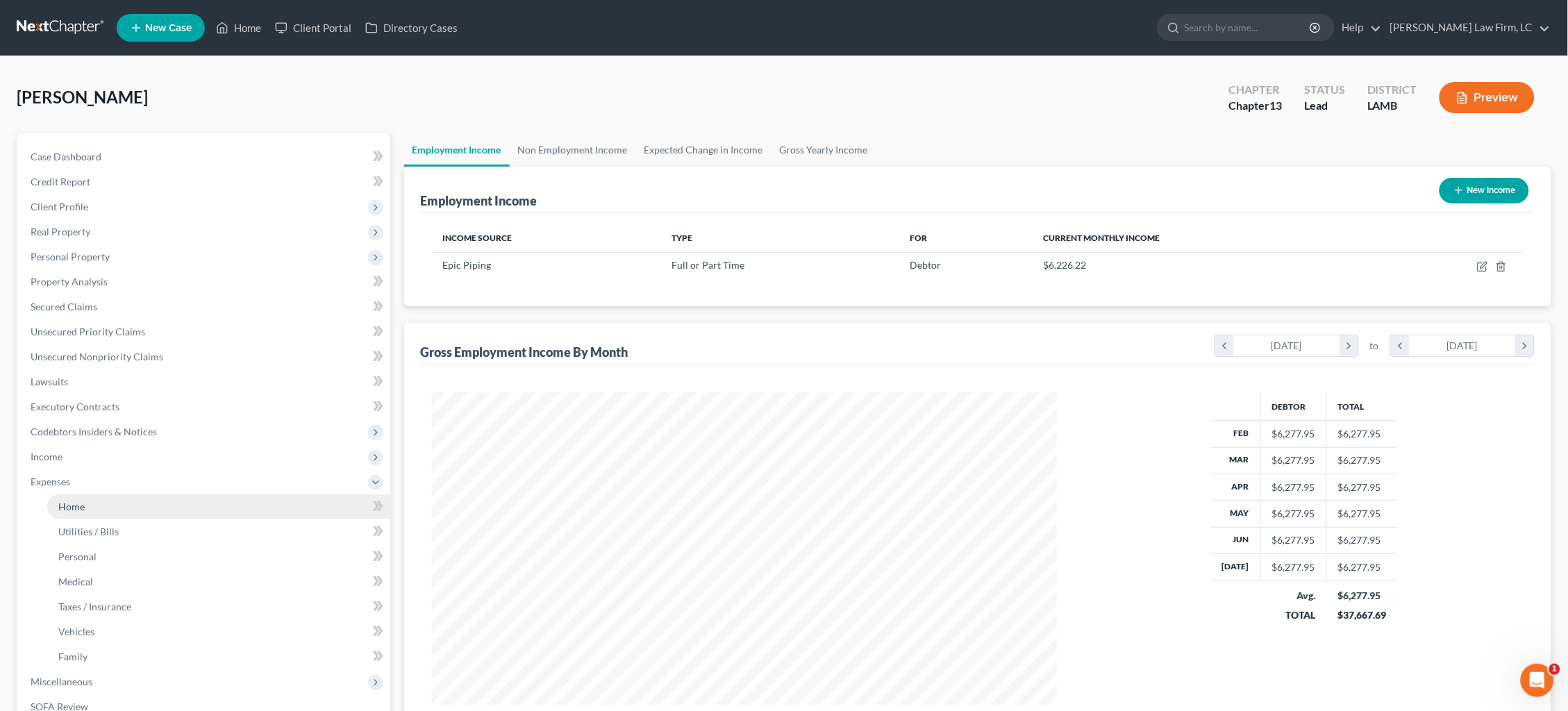
click at [176, 499] on link "Home" at bounding box center [218, 506] width 343 height 25
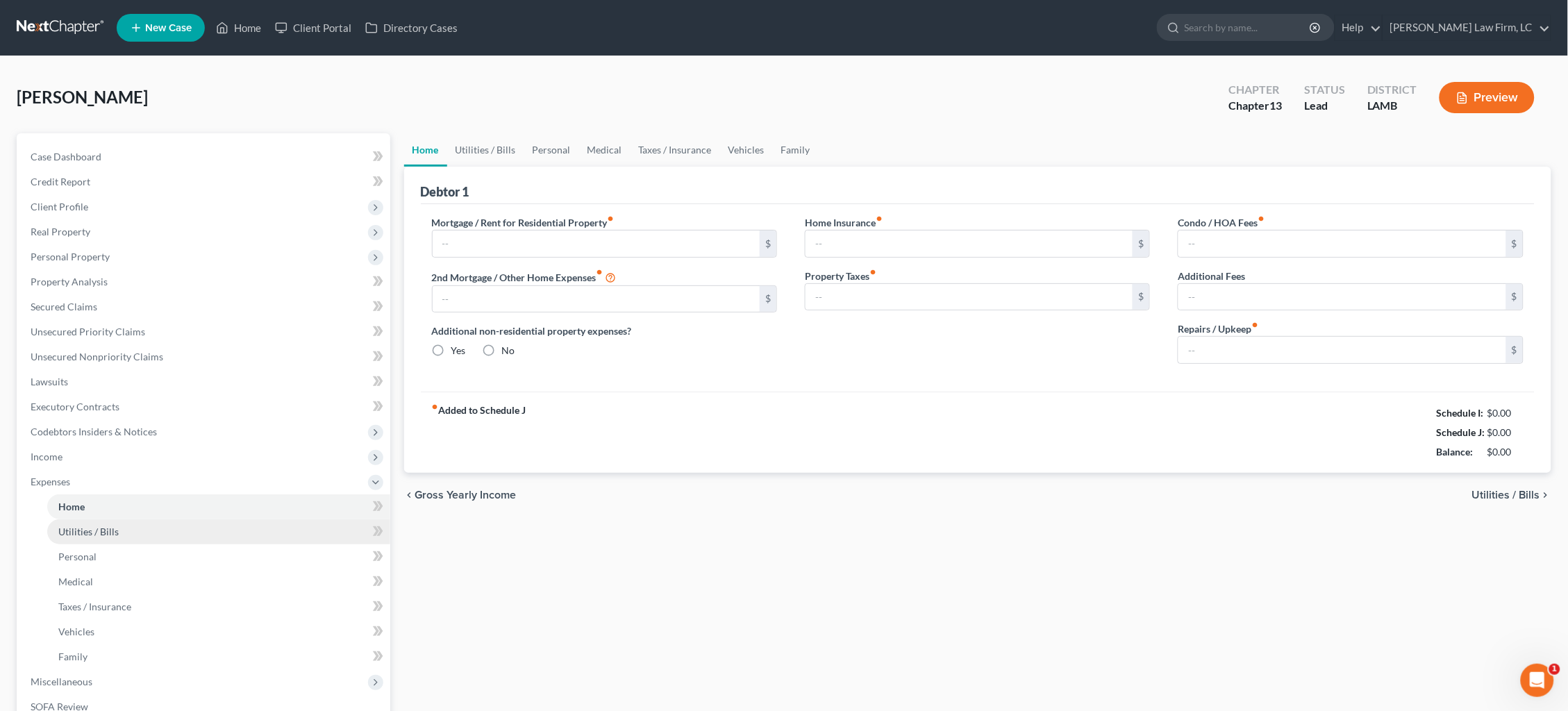
type input "1,233.01"
type input "0.00"
radio input "true"
type input "0.00"
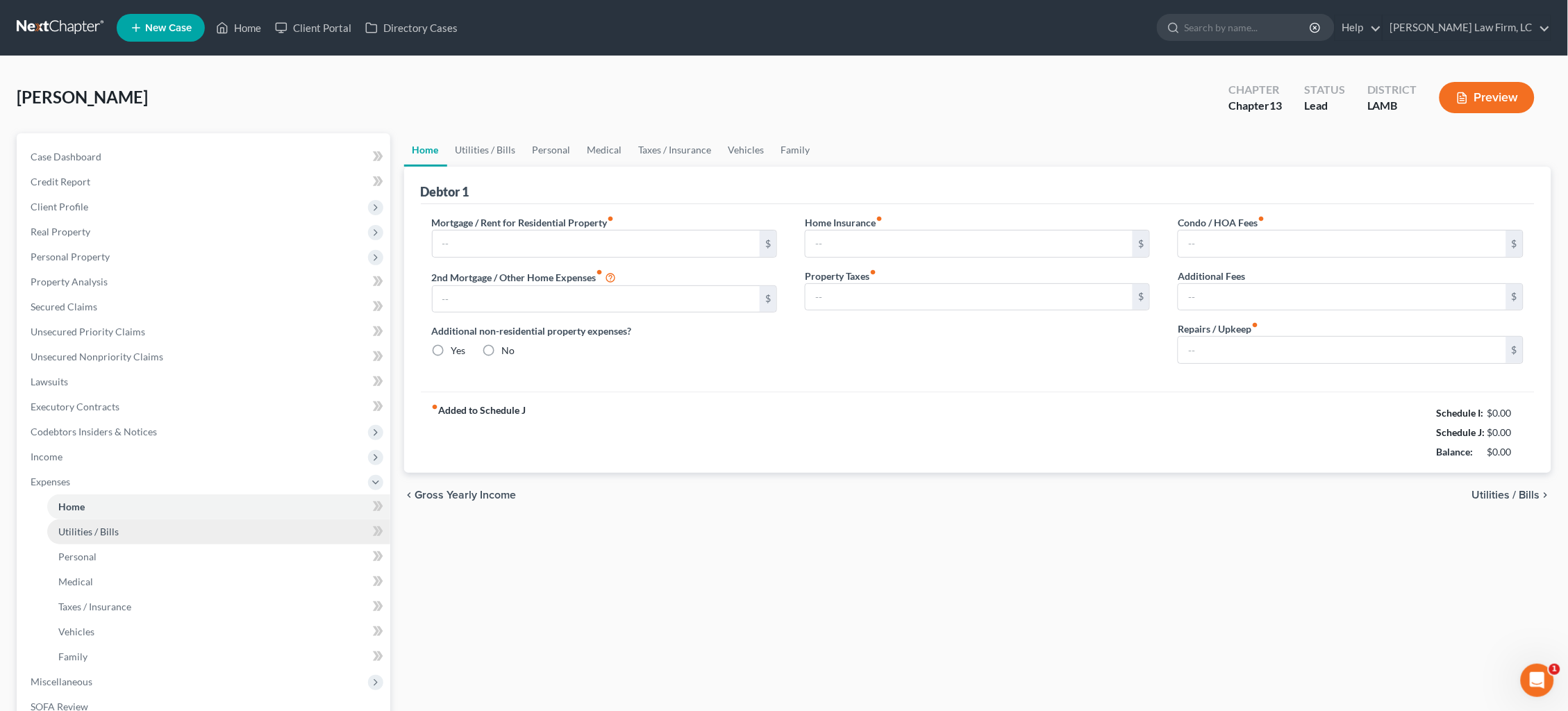
type input "0.00"
type input "1,233.01"
type input "0.00"
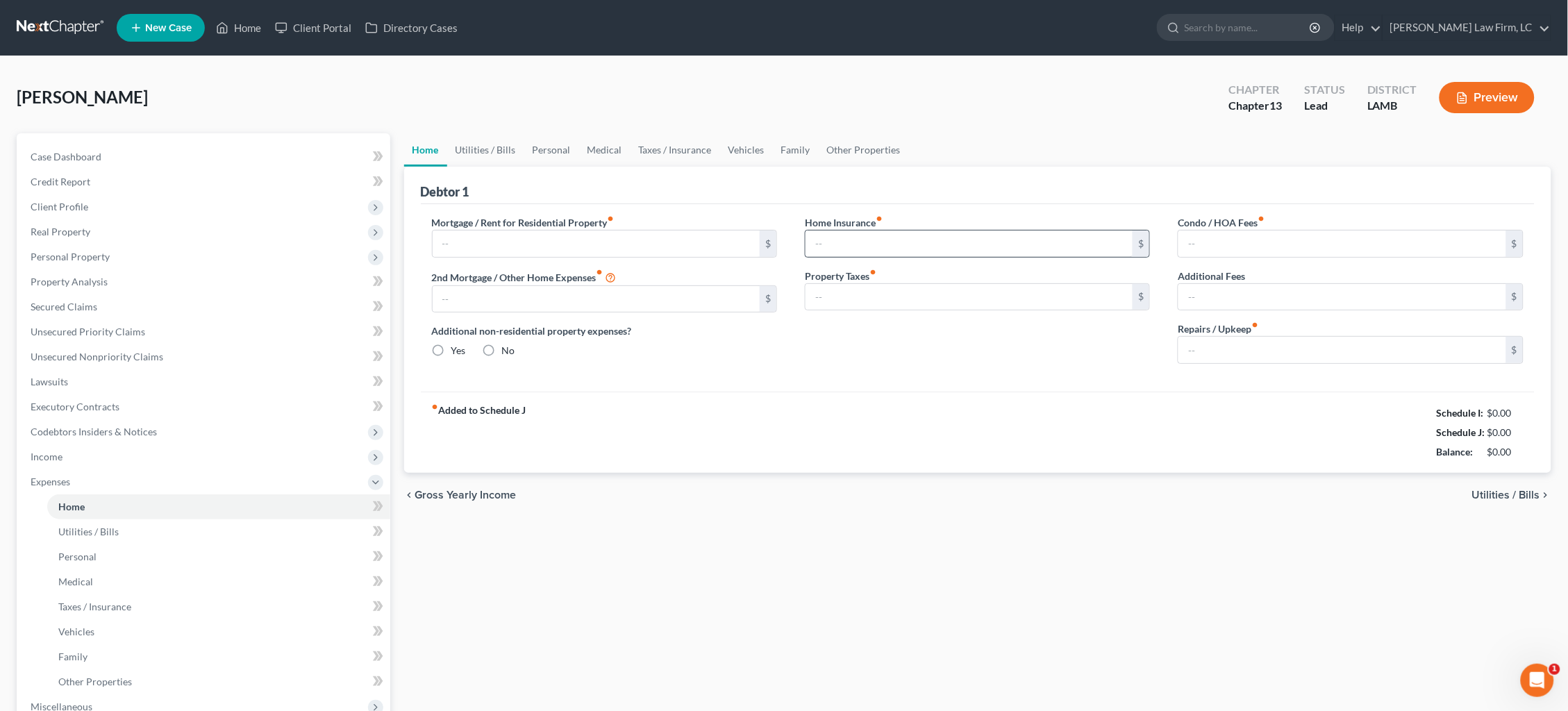
radio input "true"
type input "0.00"
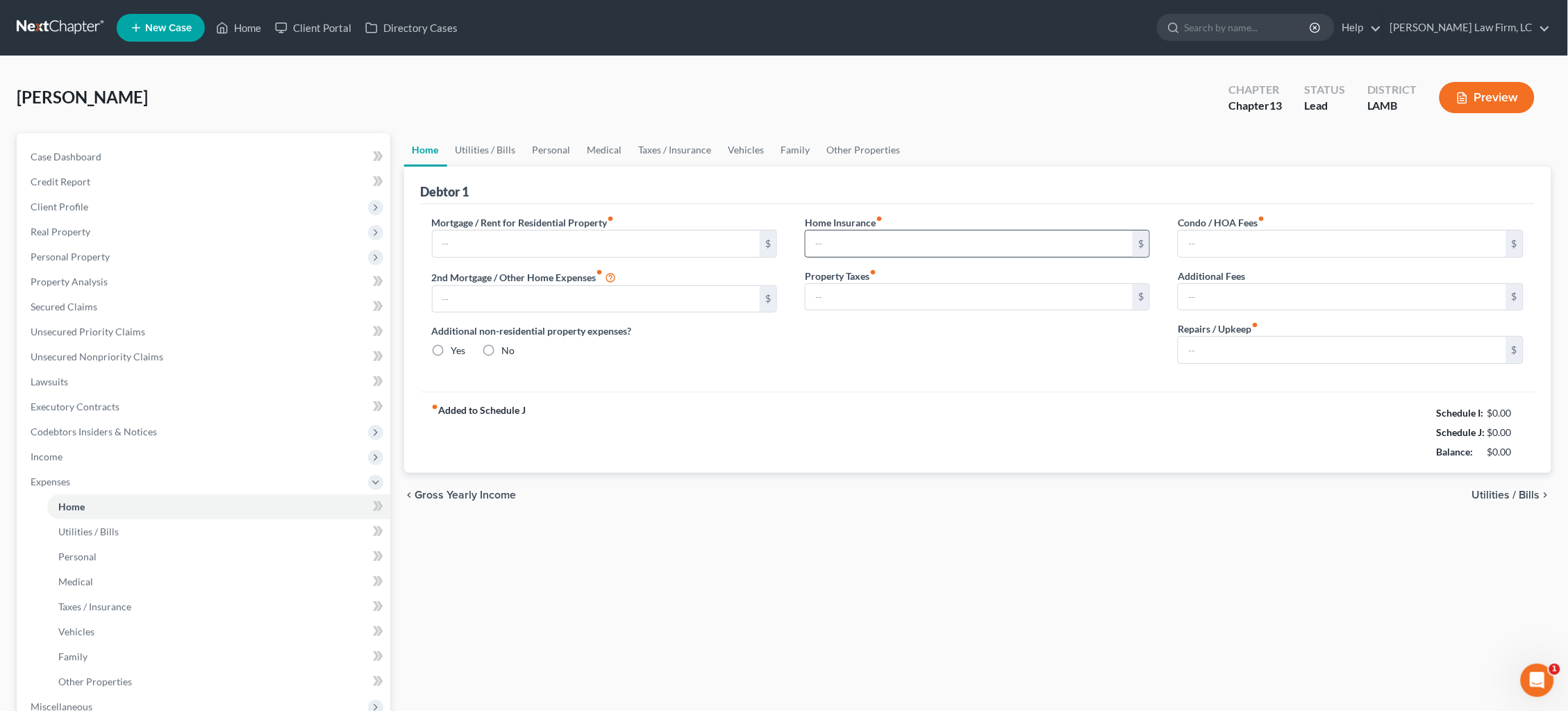
type input "0.00"
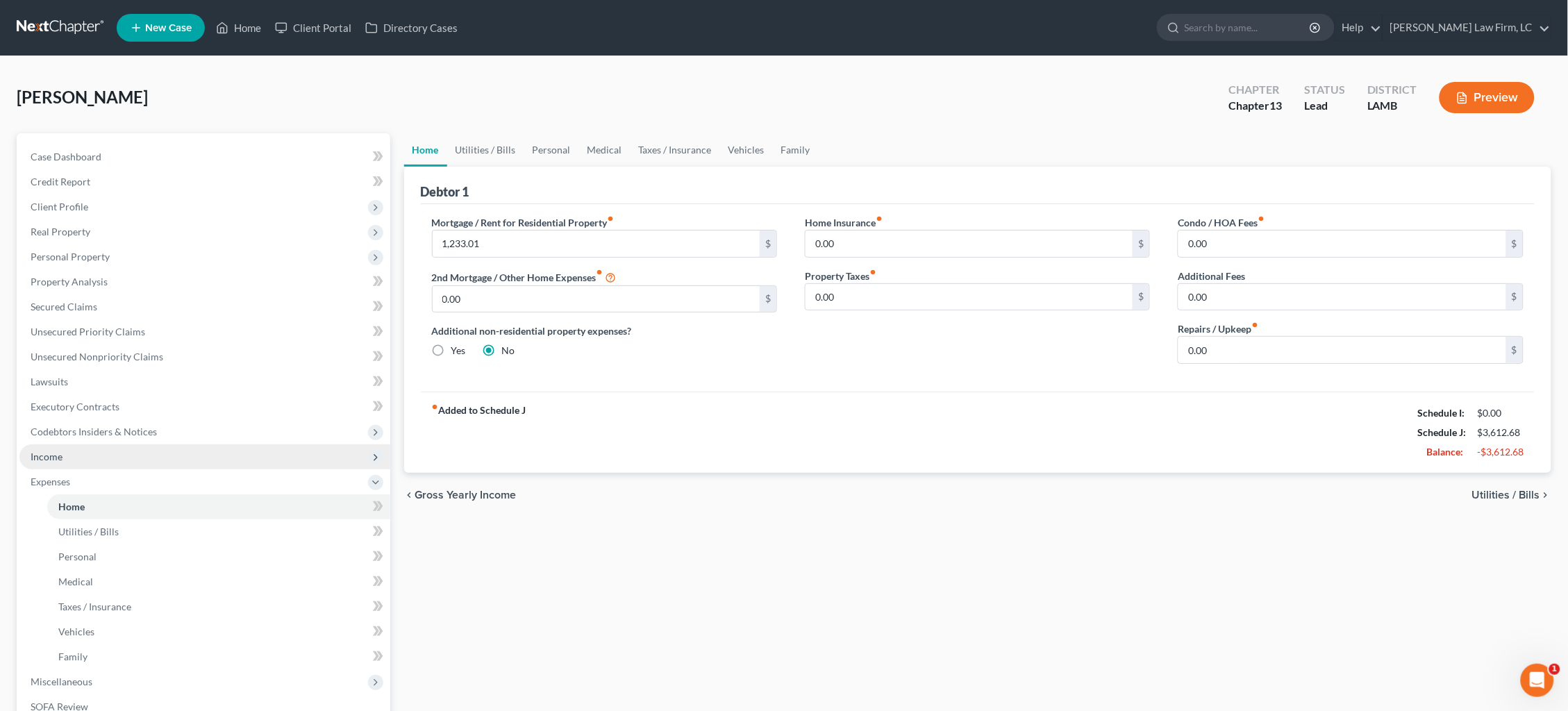
click at [150, 446] on span "Income" at bounding box center [205, 456] width 371 height 25
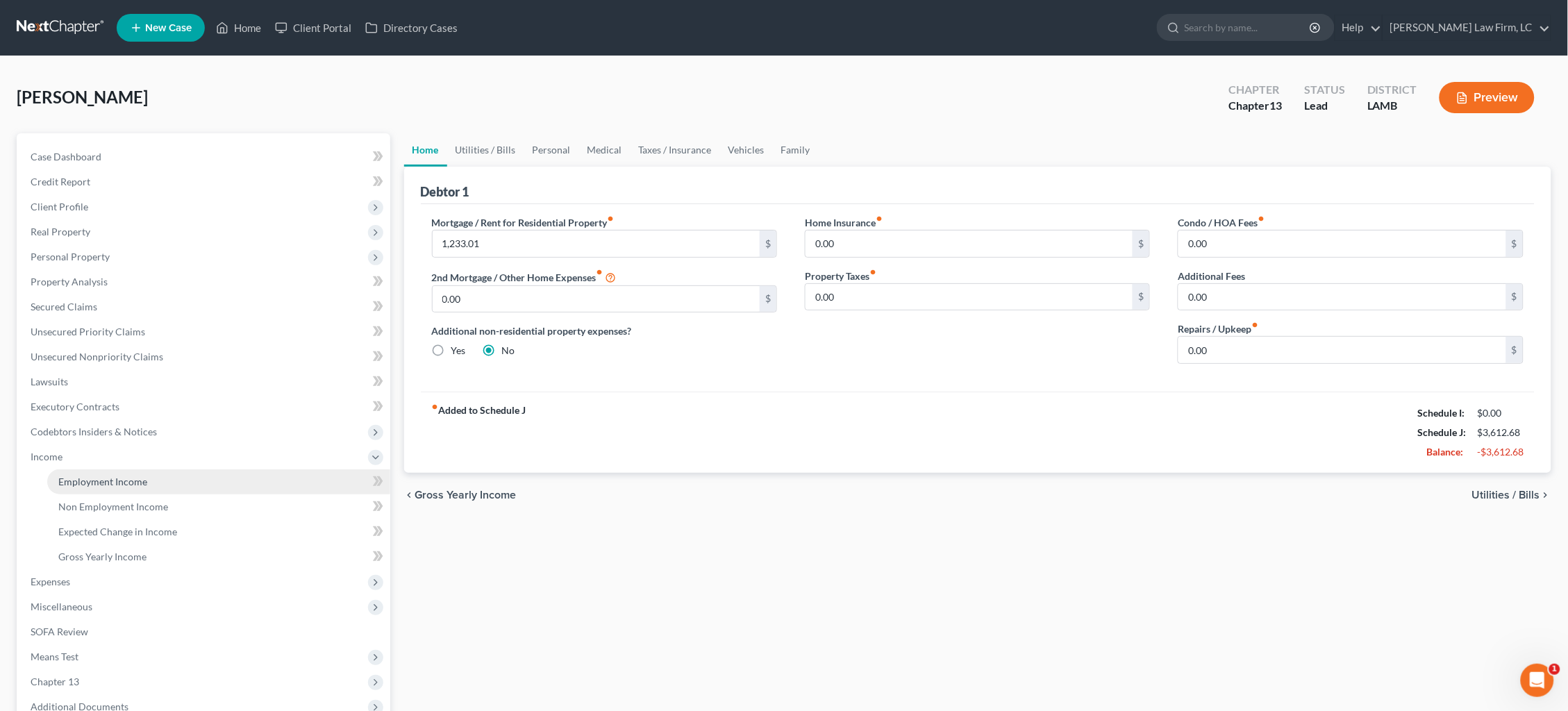
click at [153, 469] on link "Employment Income" at bounding box center [218, 481] width 343 height 25
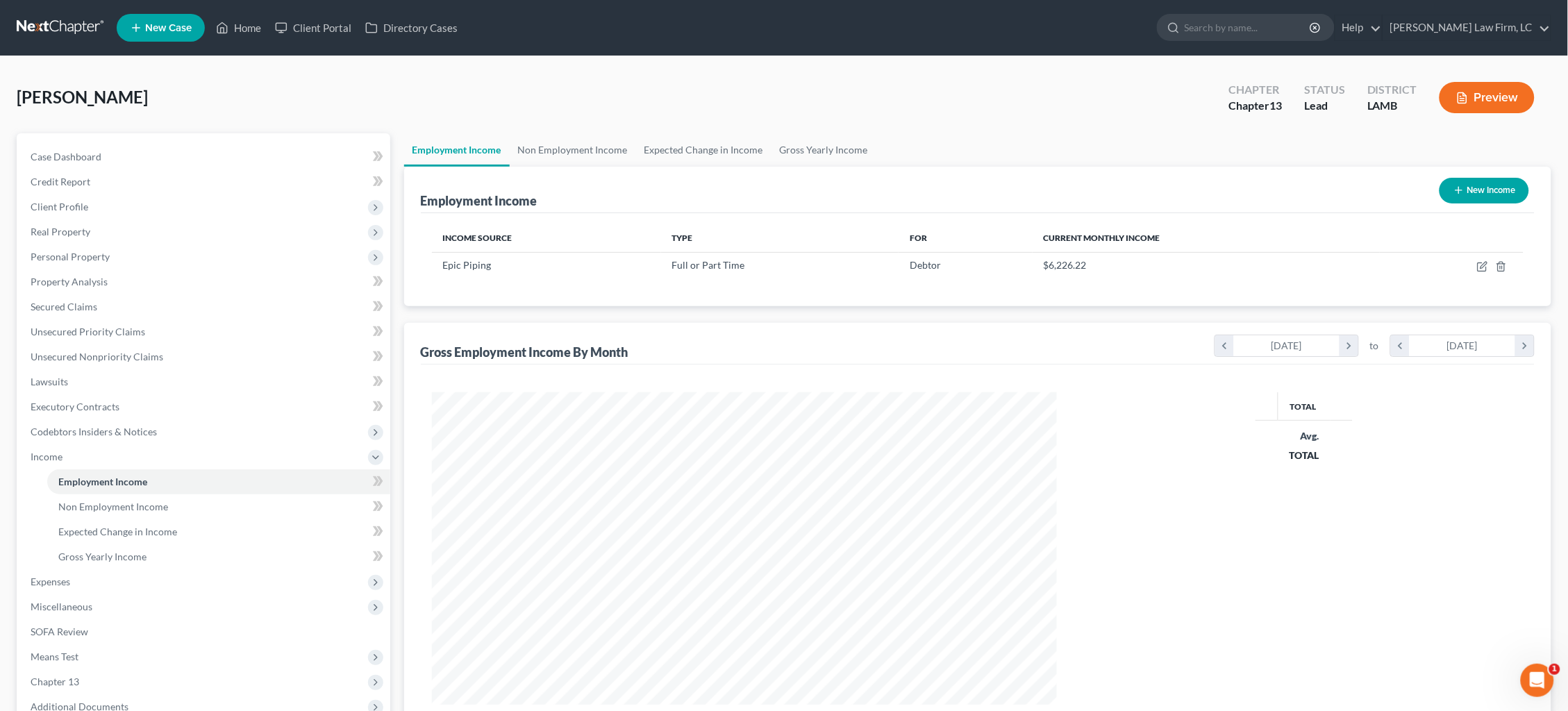
scroll to position [312, 653]
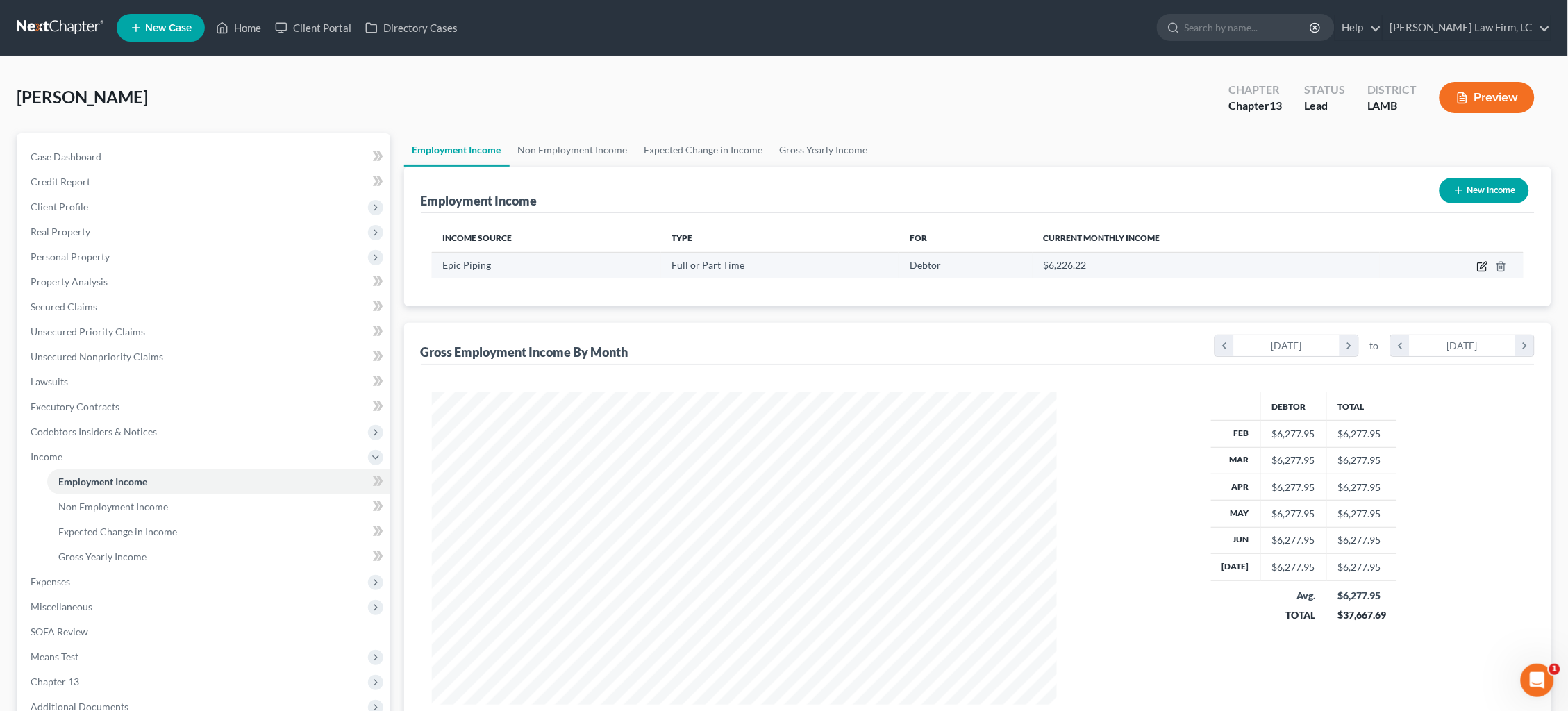
click at [1482, 265] on icon "button" at bounding box center [1483, 264] width 6 height 6
select select "0"
select select "19"
select select "0"
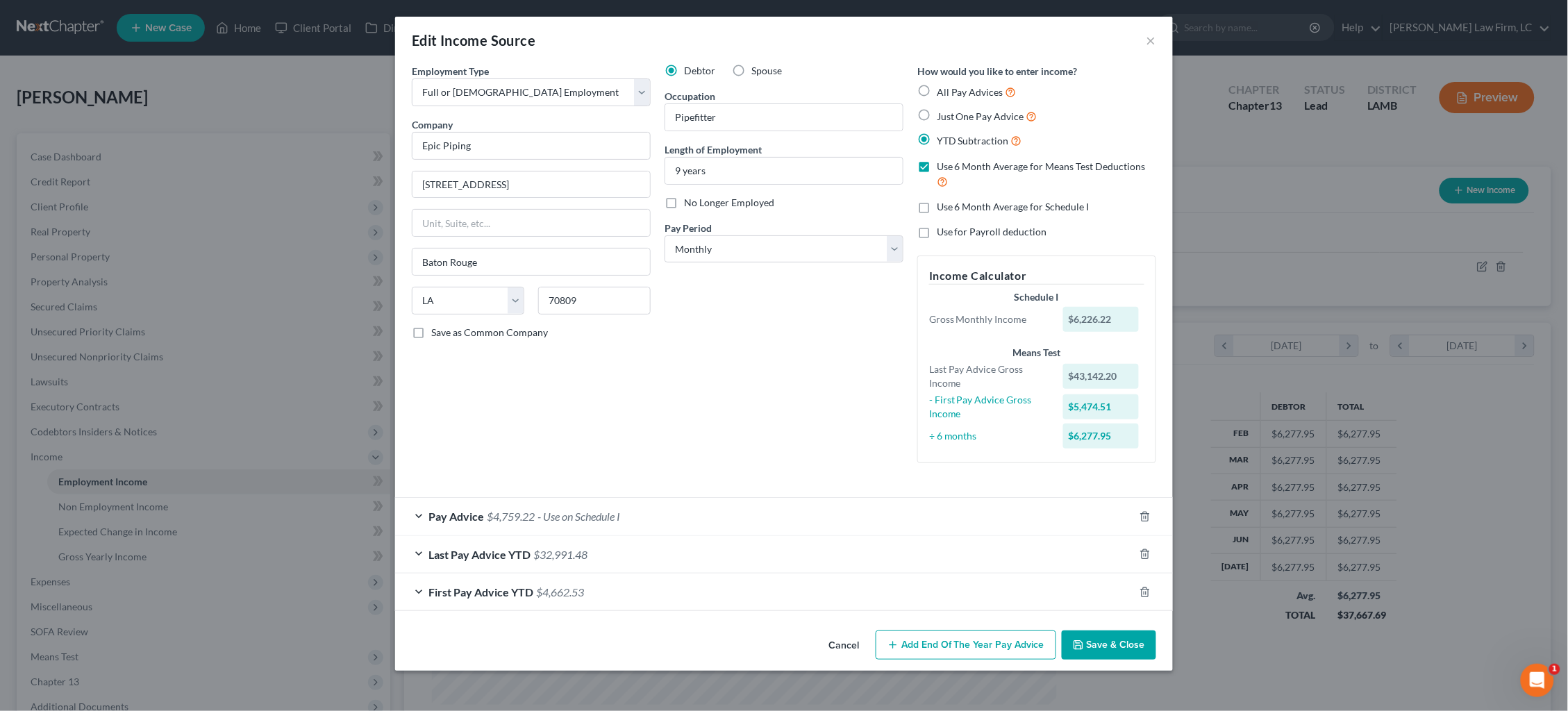
click at [884, 506] on div "Pay Advice $4,759.22 - Use on Schedule I" at bounding box center [764, 516] width 738 height 37
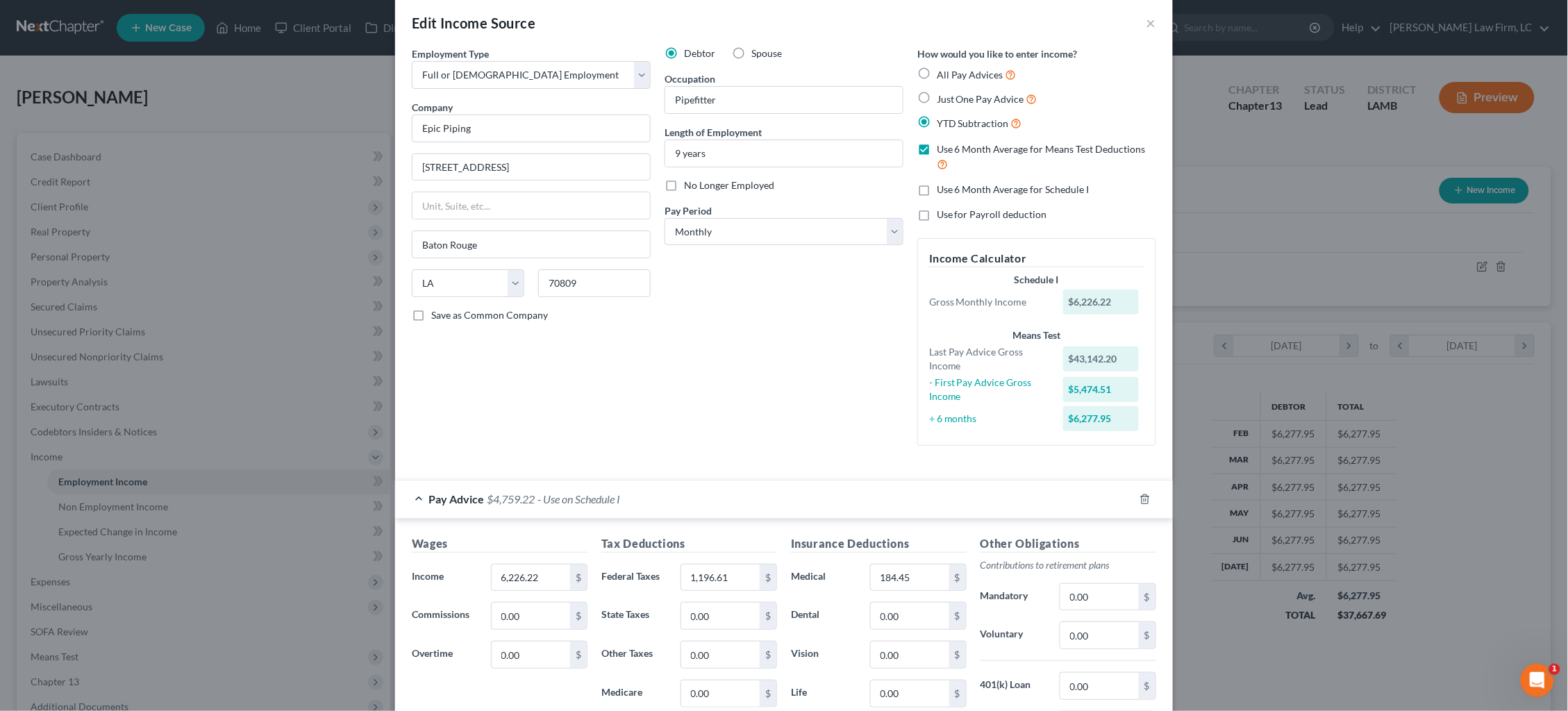
scroll to position [20, 0]
click at [962, 185] on span "Use 6 Month Average for Schedule I" at bounding box center [1012, 188] width 153 height 12
click at [952, 185] on input "Use 6 Month Average for Schedule I" at bounding box center [946, 185] width 9 height 9
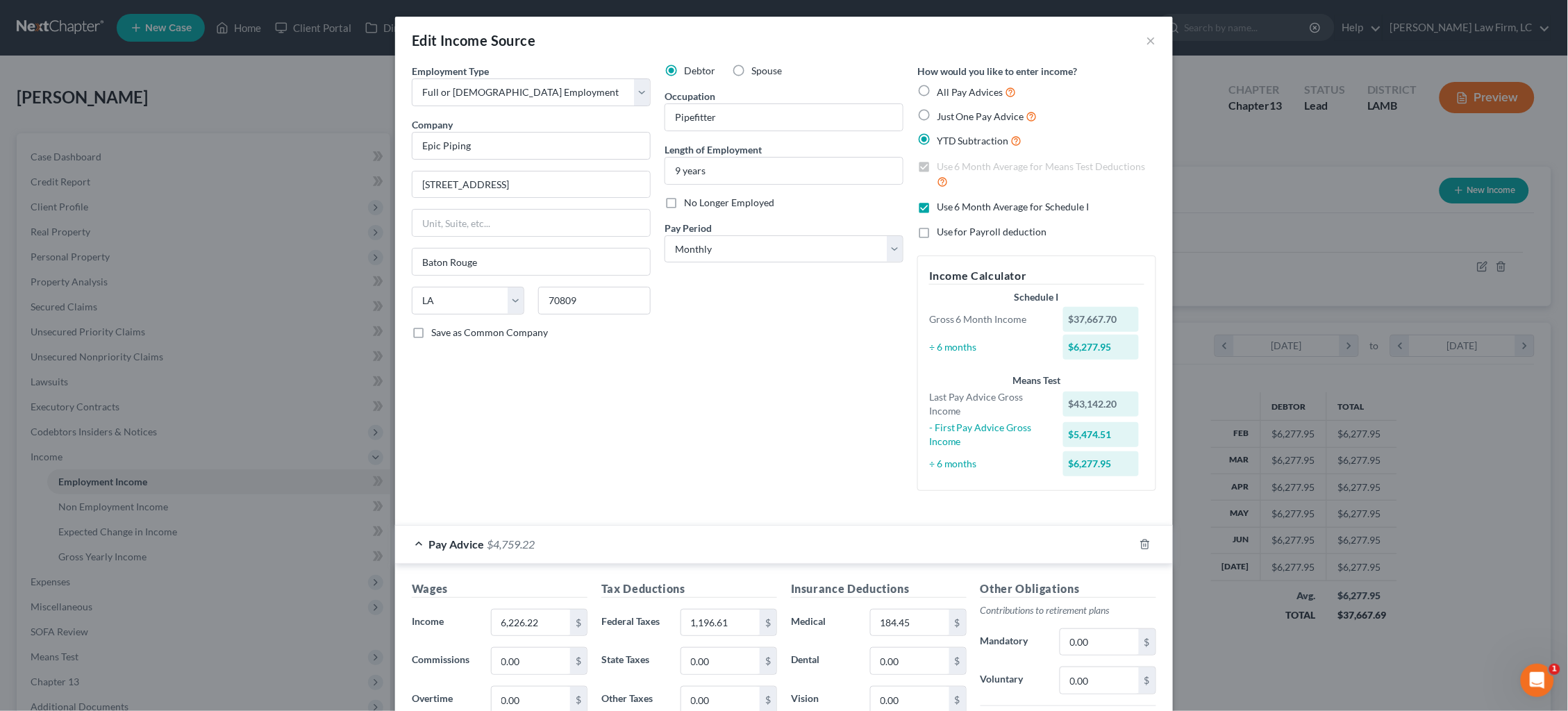
scroll to position [0, 0]
click at [996, 202] on span "Use 6 Month Average for Schedule I" at bounding box center [1012, 206] width 153 height 12
click at [952, 202] on input "Use 6 Month Average for Schedule I" at bounding box center [946, 205] width 9 height 9
checkbox input "false"
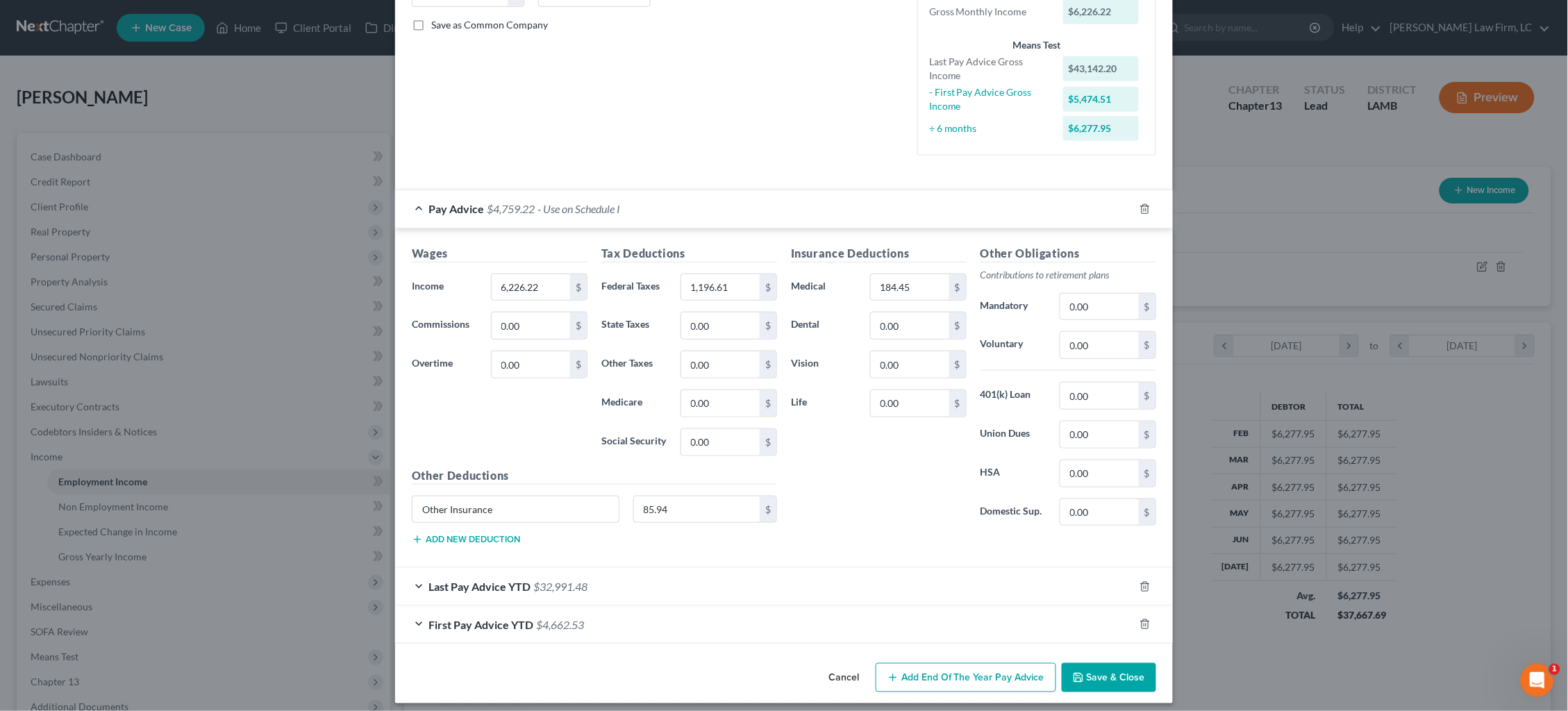
scroll to position [307, 0]
click at [1127, 668] on button "Save & Close" at bounding box center [1108, 678] width 95 height 29
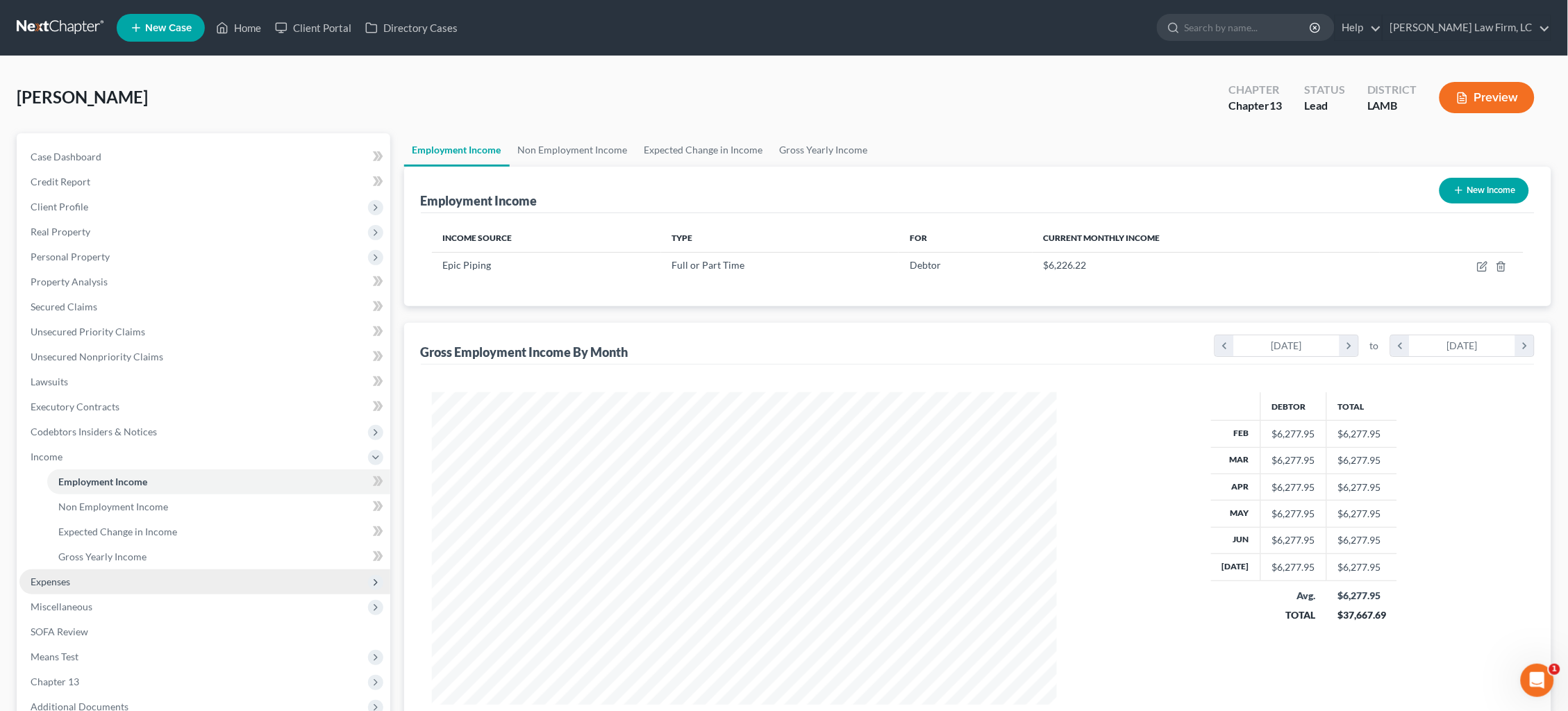
click at [70, 575] on span "Expenses" at bounding box center [50, 581] width 39 height 12
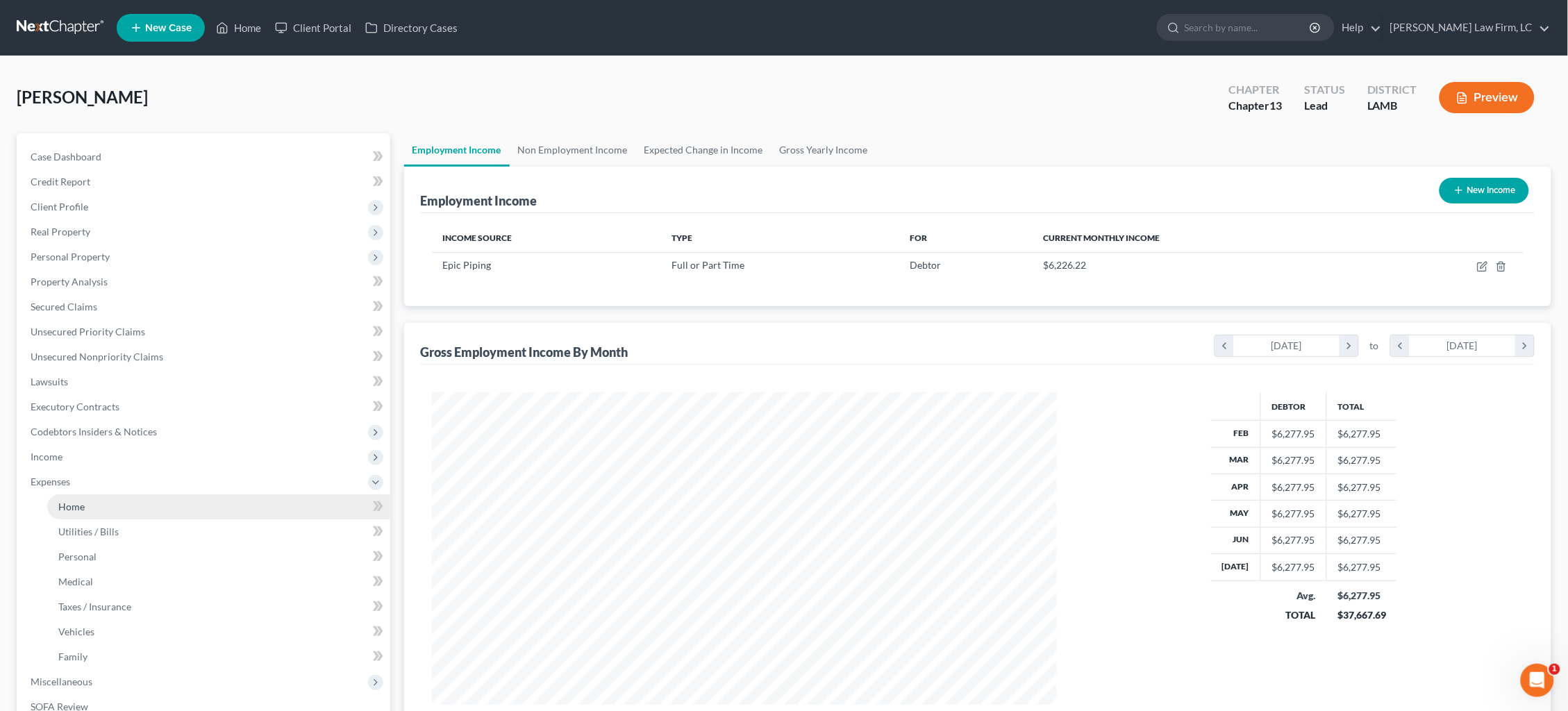
click at [99, 498] on link "Home" at bounding box center [218, 506] width 343 height 25
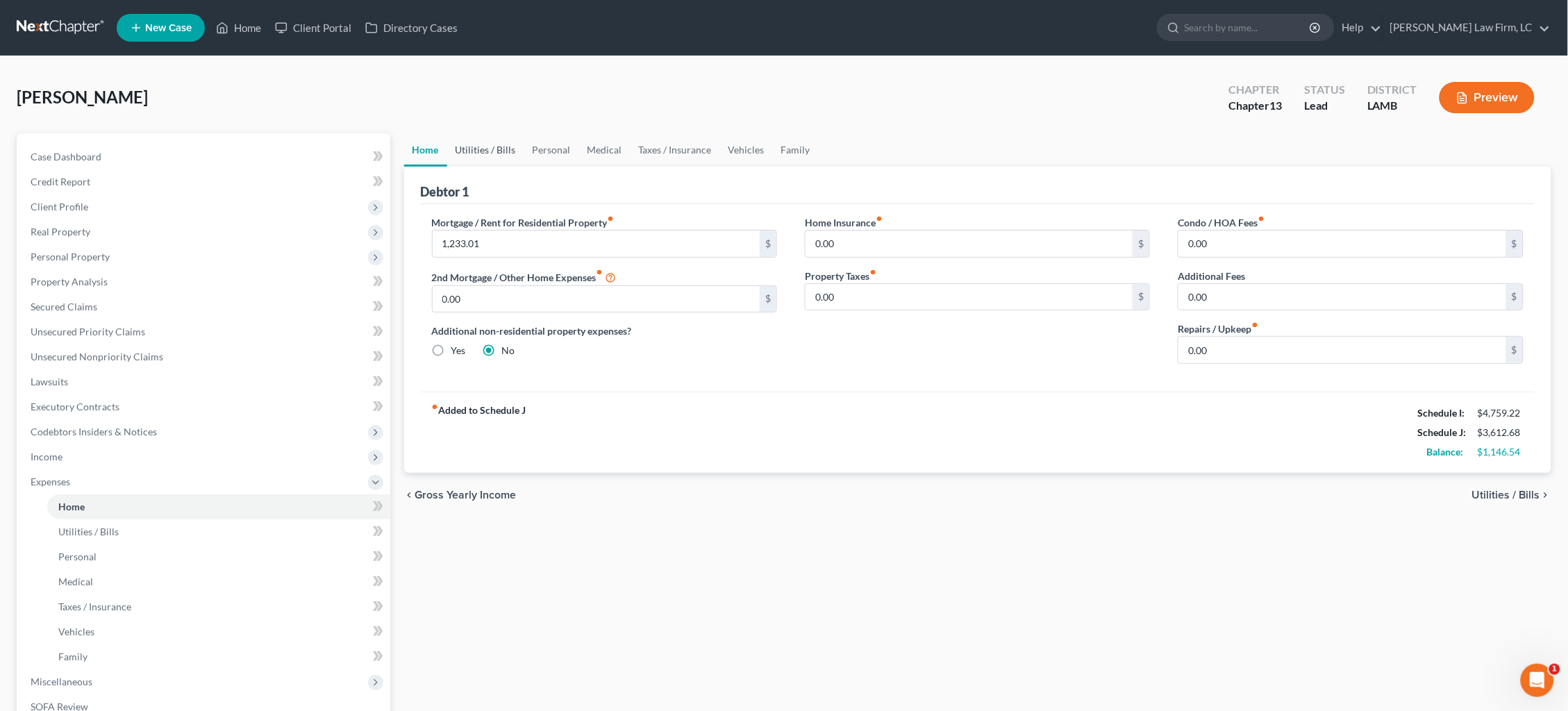
click at [484, 148] on link "Utilities / Bills" at bounding box center [485, 149] width 77 height 33
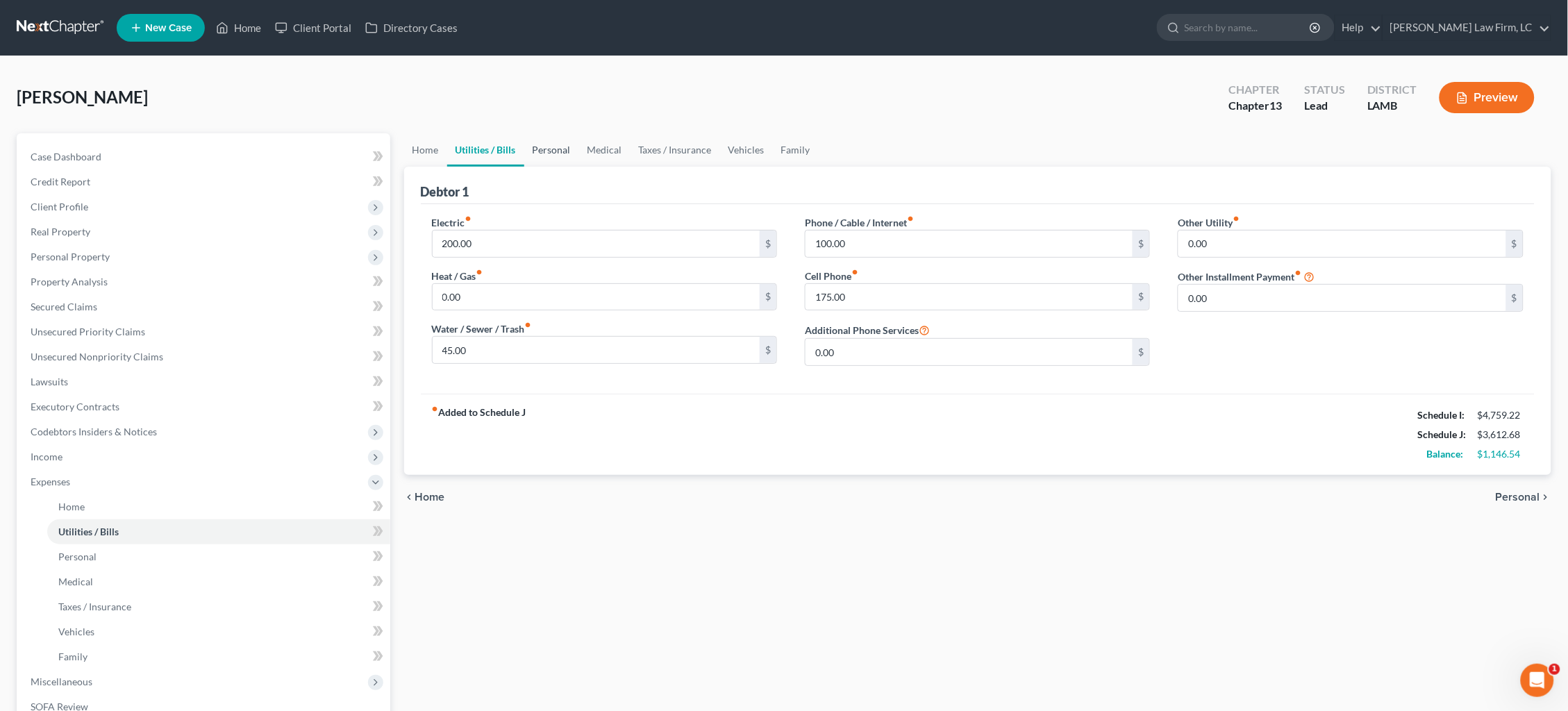
click at [555, 147] on link "Personal" at bounding box center [552, 149] width 55 height 33
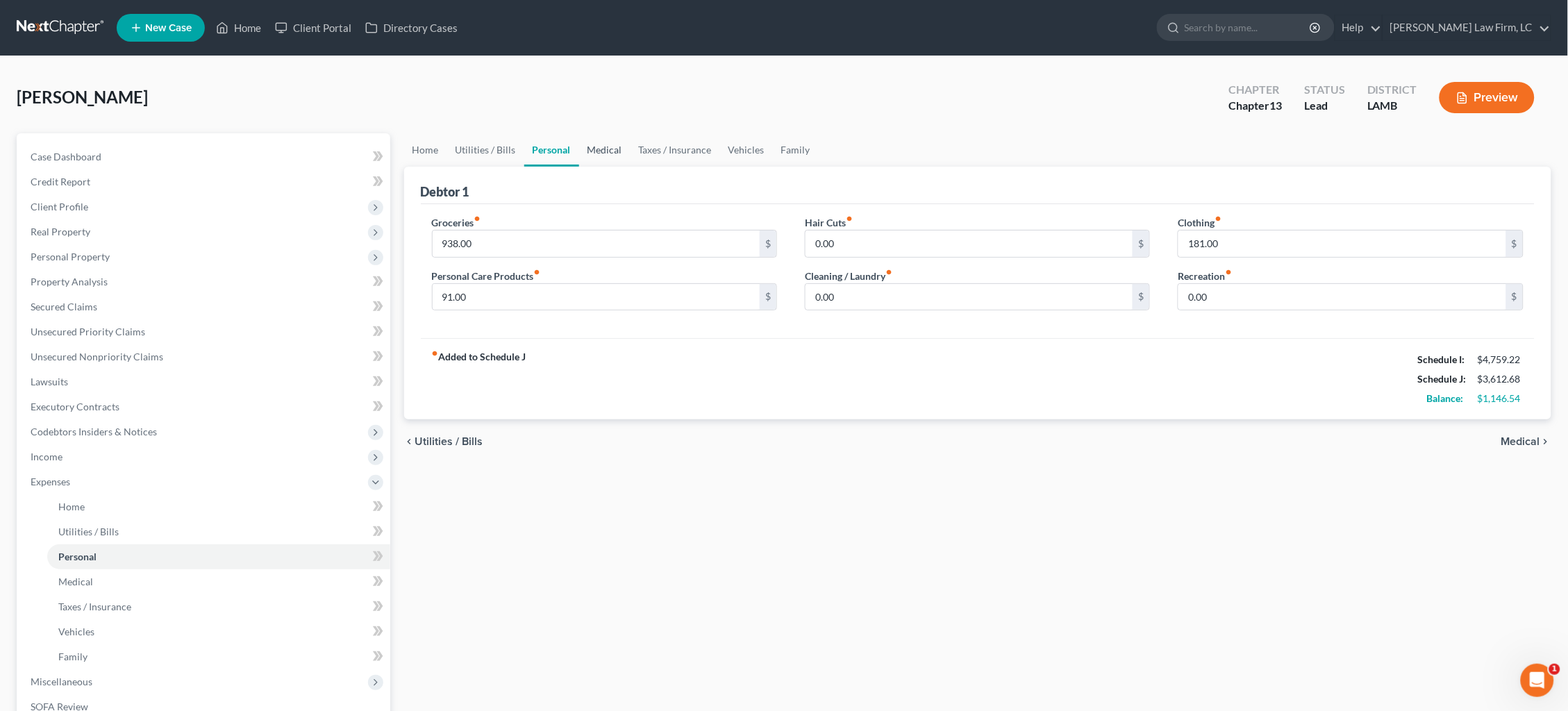
scroll to position [0, 1]
click at [600, 147] on link "Medical" at bounding box center [605, 149] width 51 height 33
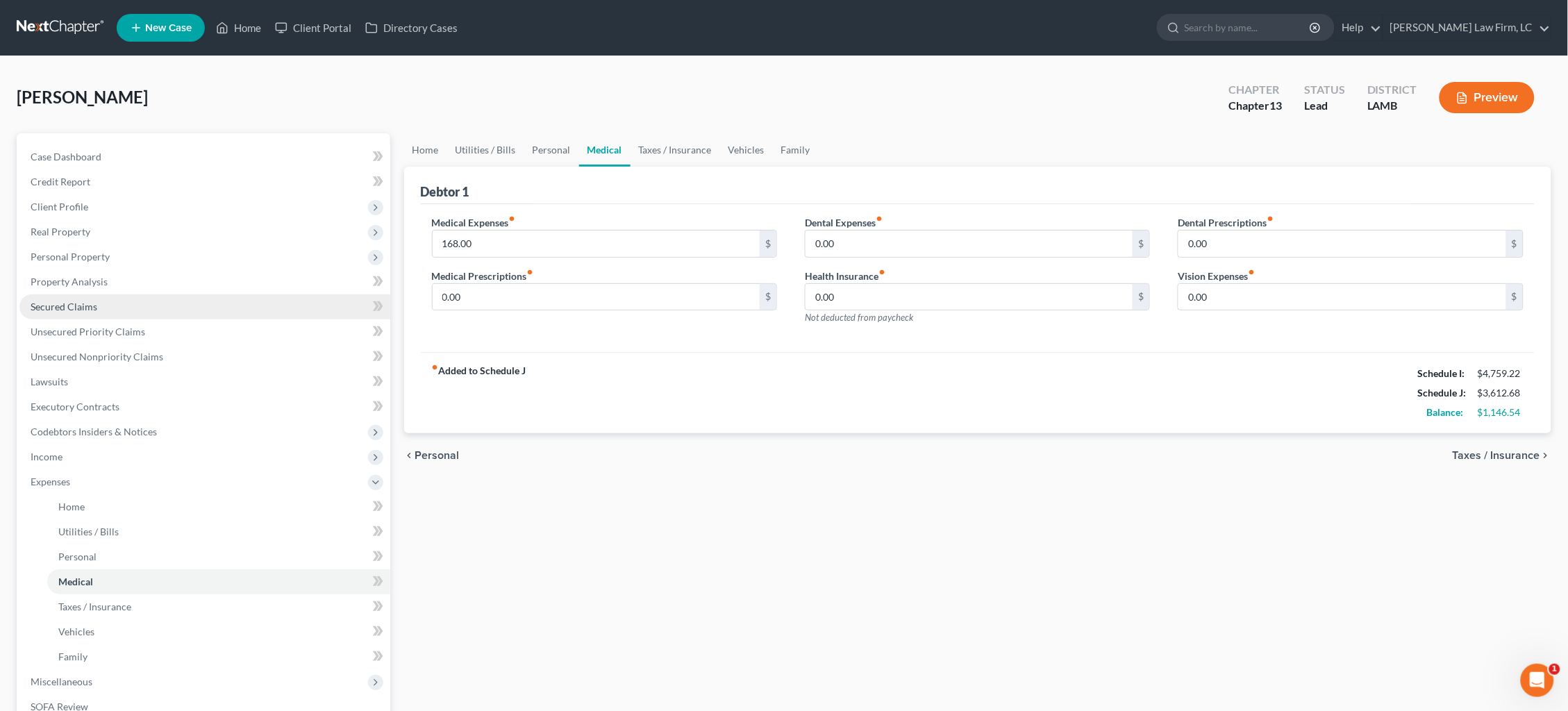
click at [80, 301] on span "Secured Claims" at bounding box center [64, 307] width 67 height 12
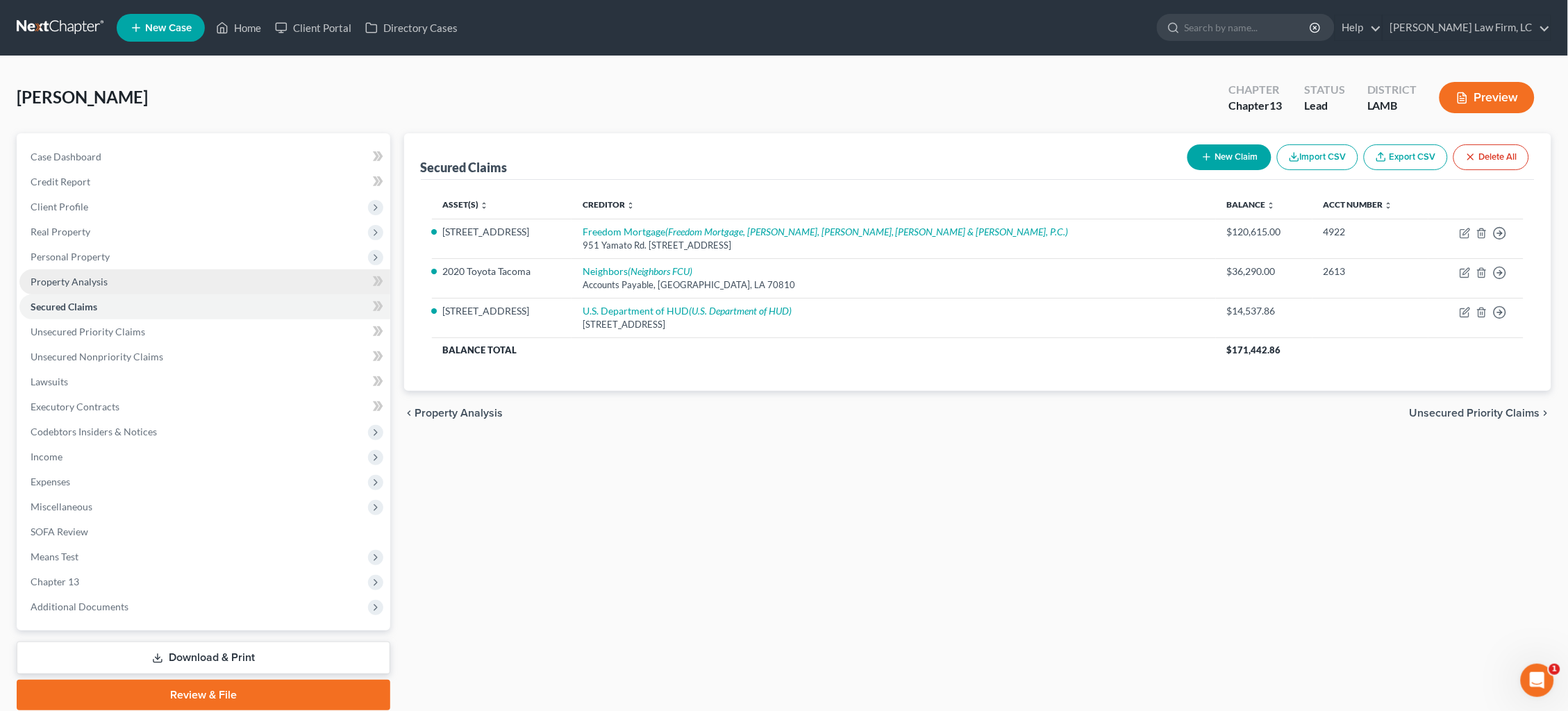
click at [135, 282] on link "Property Analysis" at bounding box center [205, 281] width 371 height 25
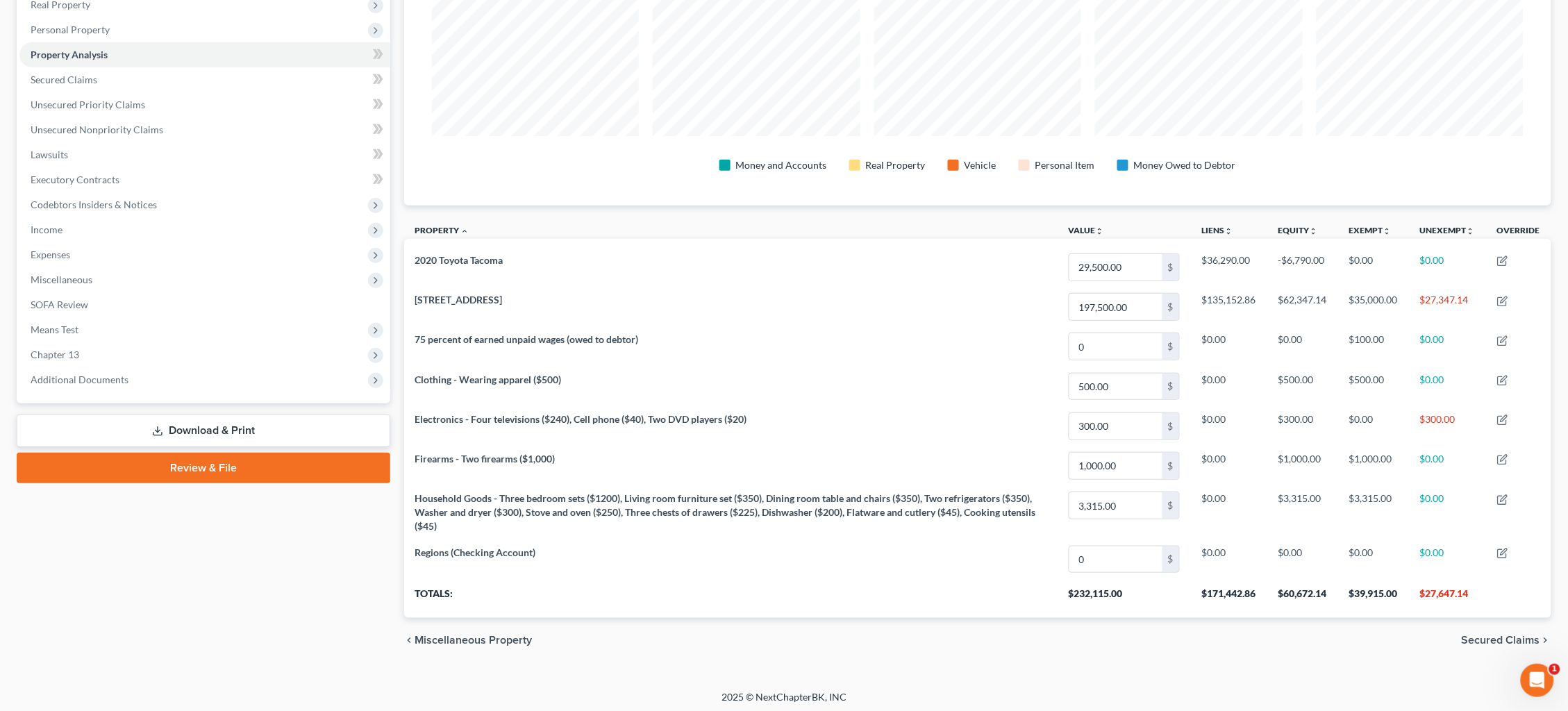
scroll to position [124, 0]
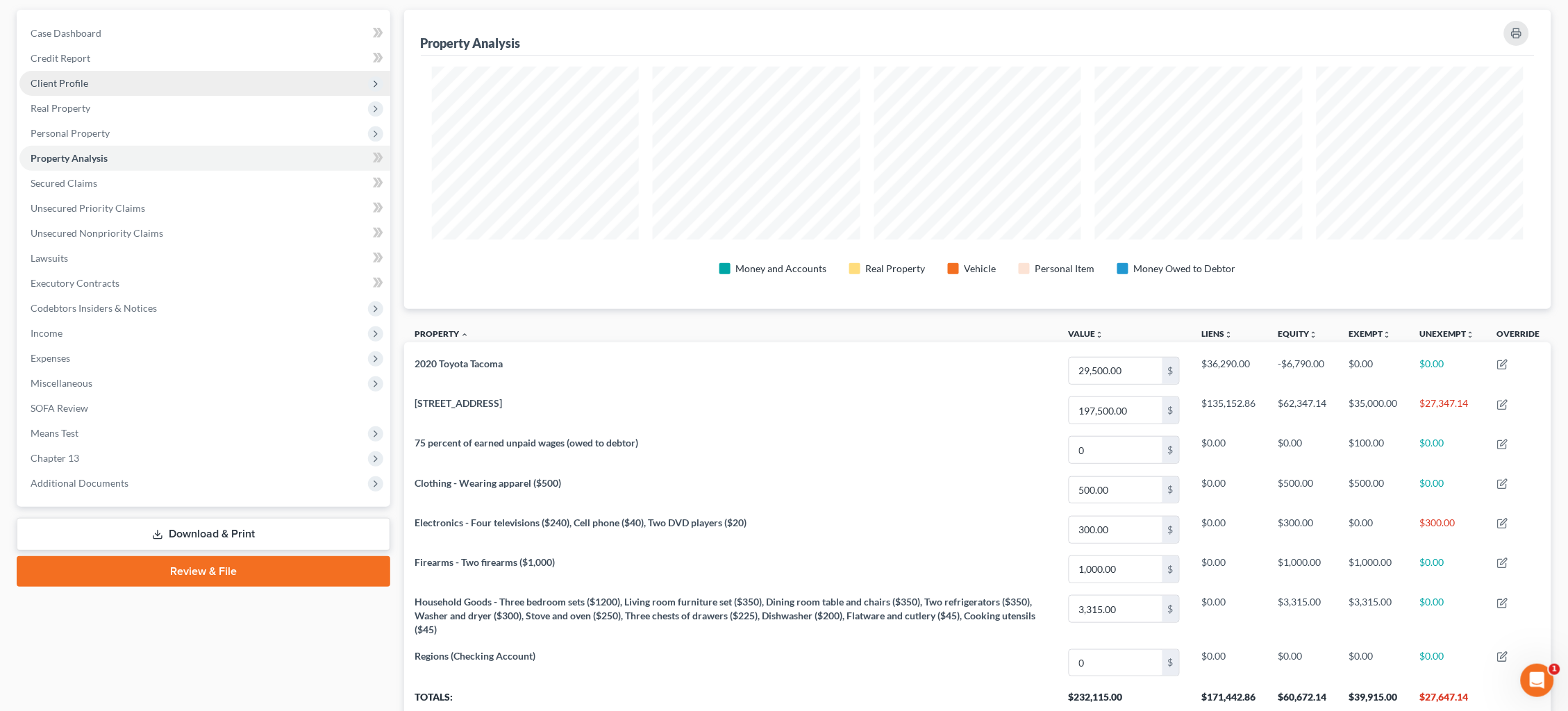
click at [72, 177] on span "Secured Claims" at bounding box center [64, 183] width 67 height 12
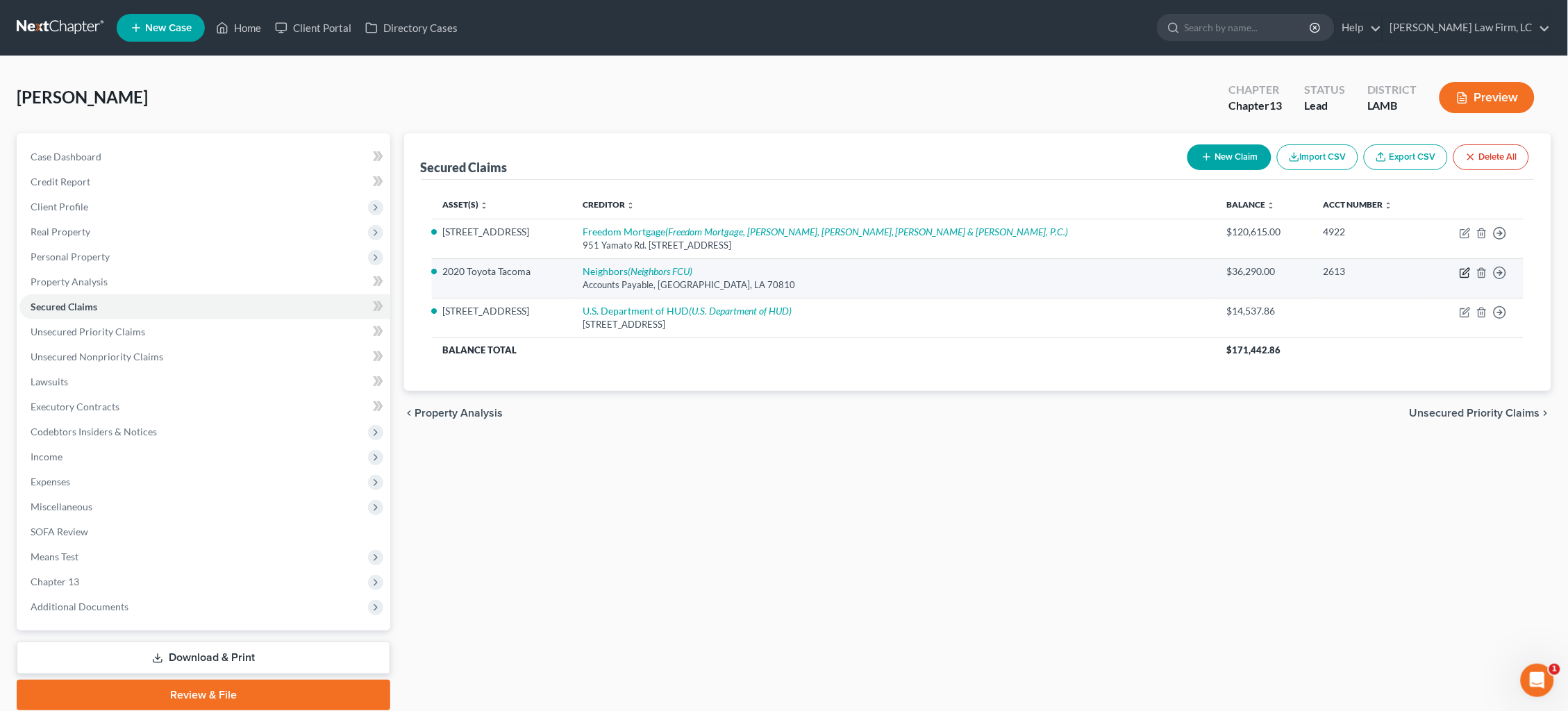
click at [1463, 271] on icon "button" at bounding box center [1465, 272] width 11 height 11
select select "19"
select select "4"
select select "0"
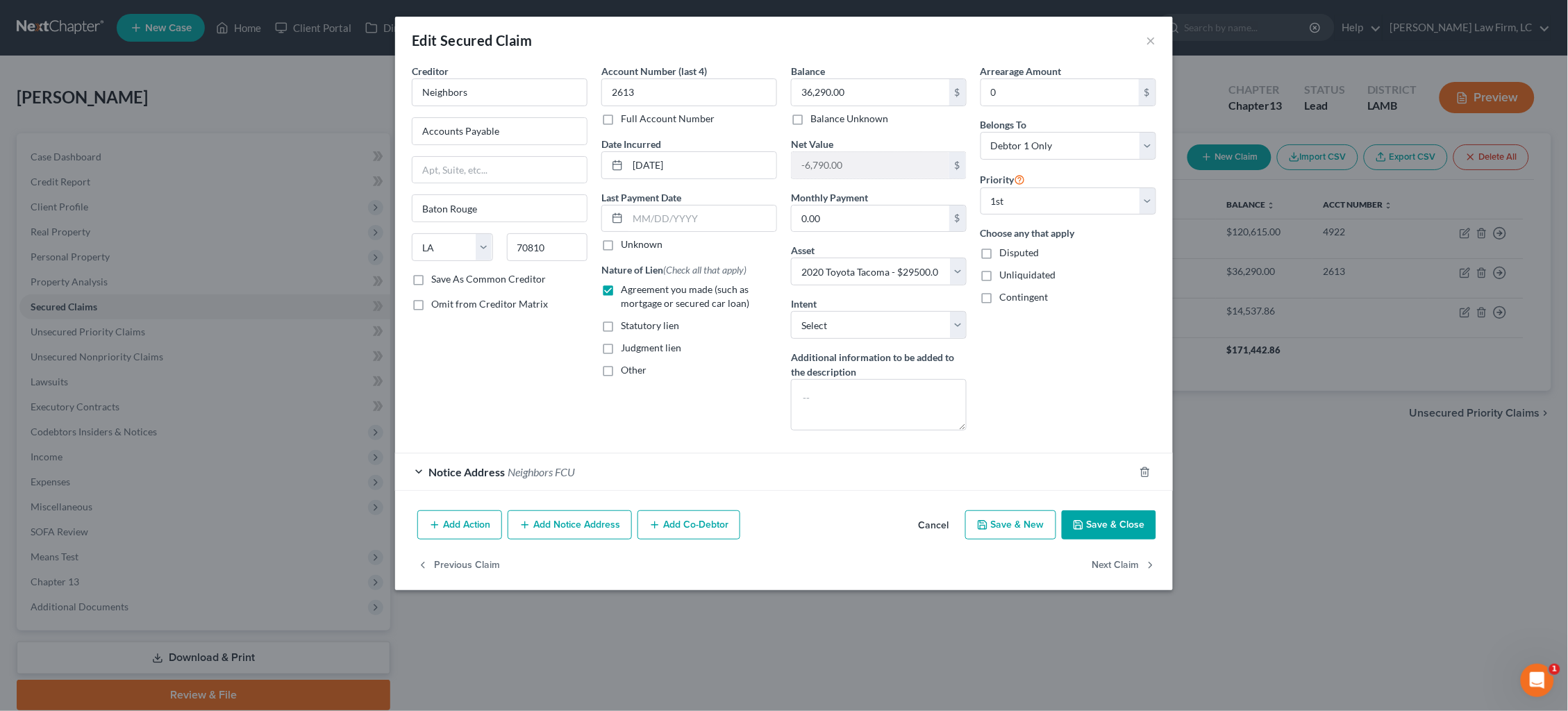
drag, startPoint x: 1151, startPoint y: 41, endPoint x: 1156, endPoint y: 47, distance: 7.8
click at [1151, 41] on button "×" at bounding box center [1150, 40] width 9 height 17
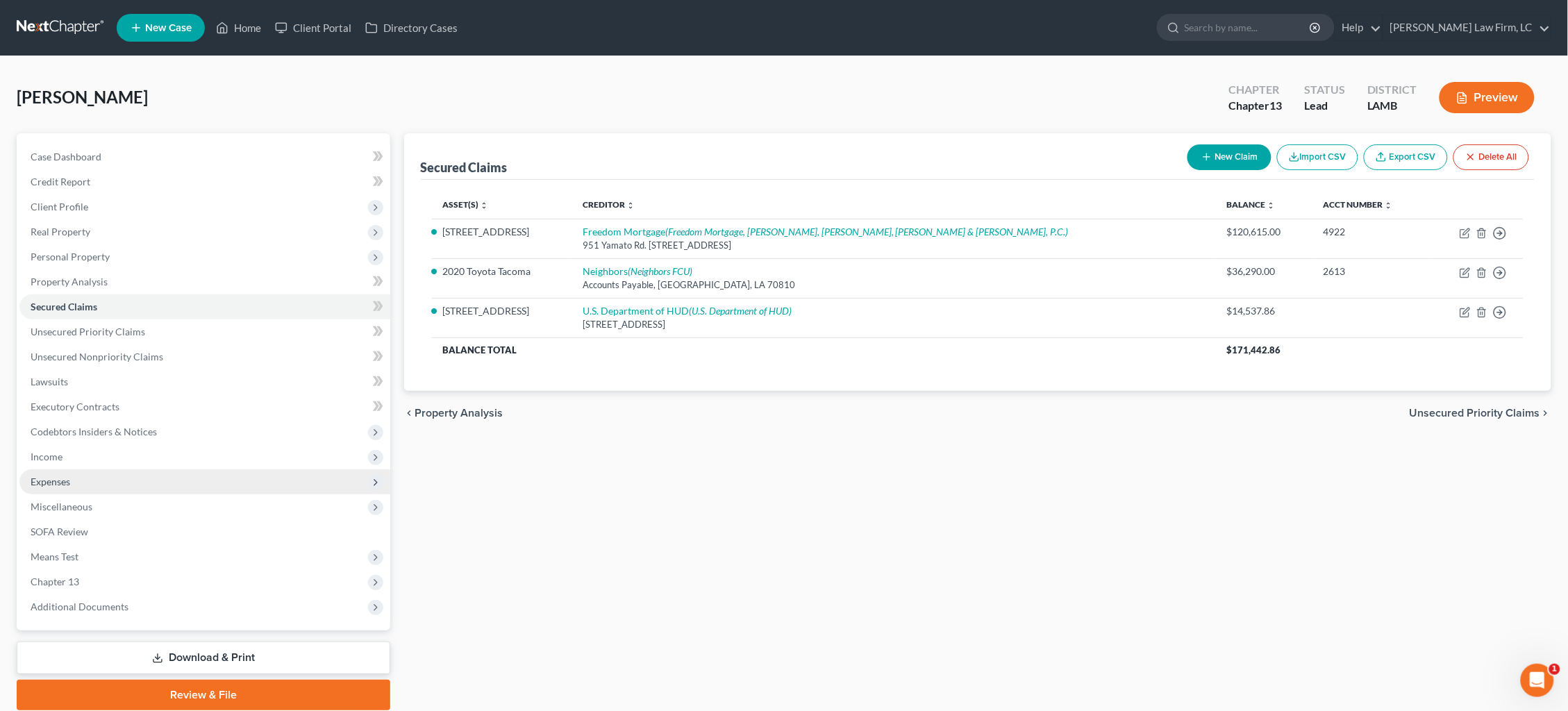
click at [191, 469] on span "Expenses" at bounding box center [205, 481] width 371 height 25
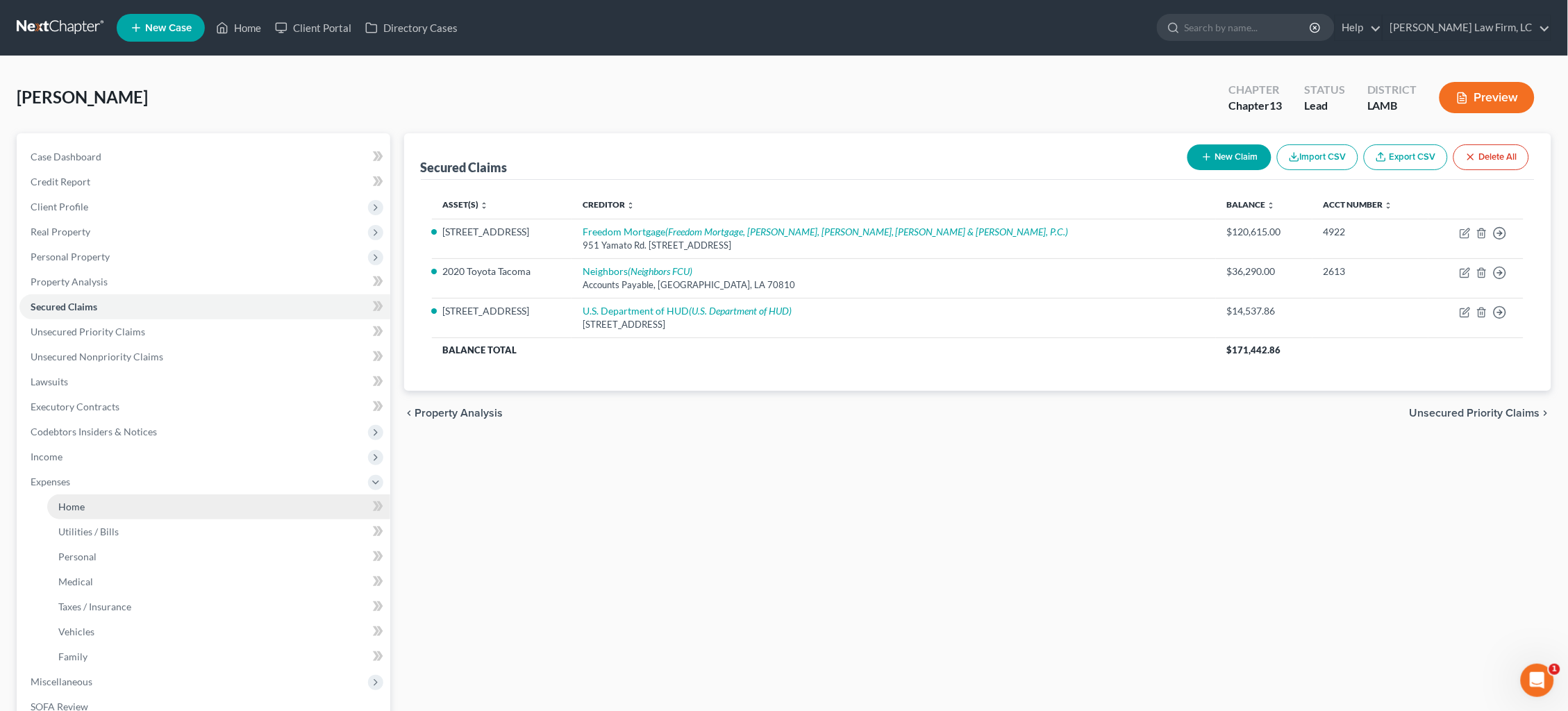
click at [182, 494] on link "Home" at bounding box center [218, 506] width 343 height 25
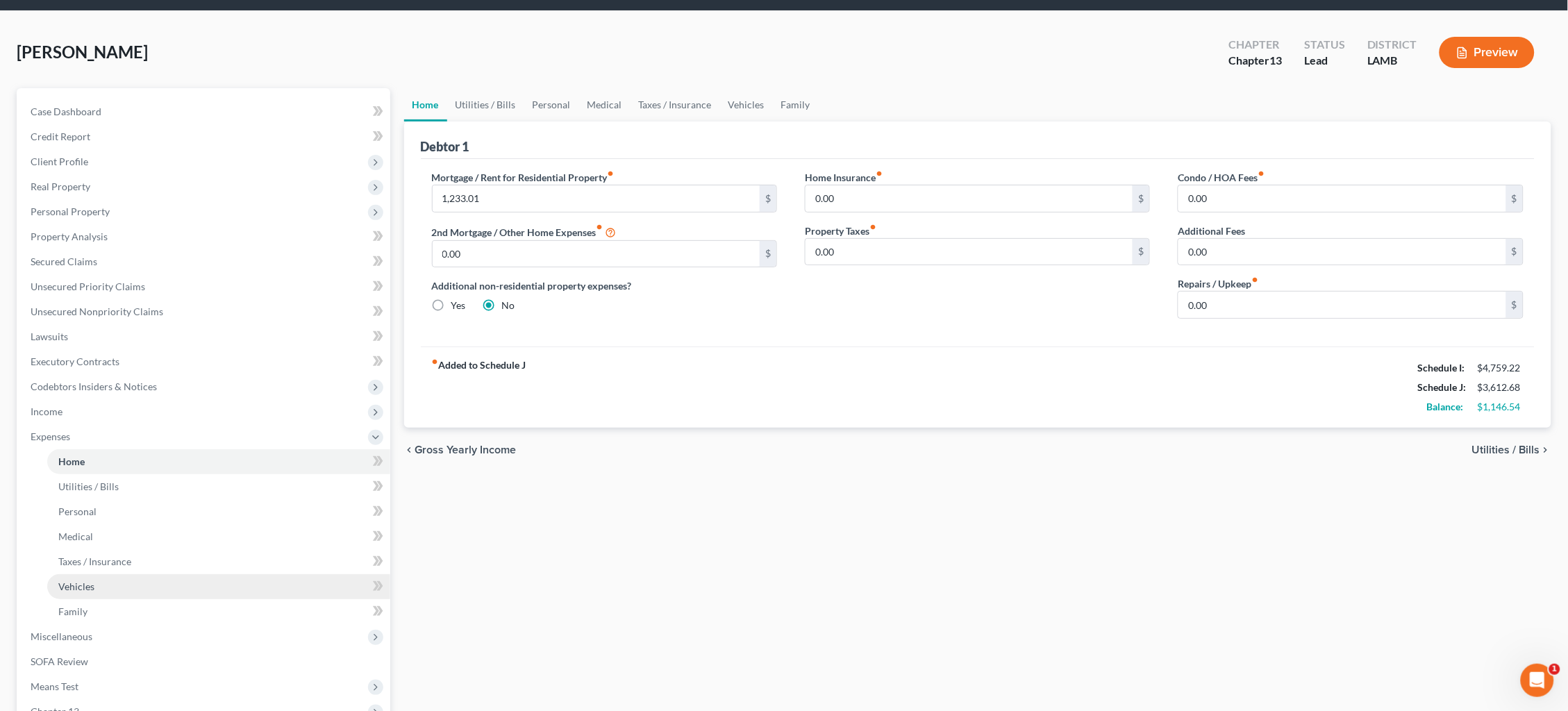
scroll to position [95, 0]
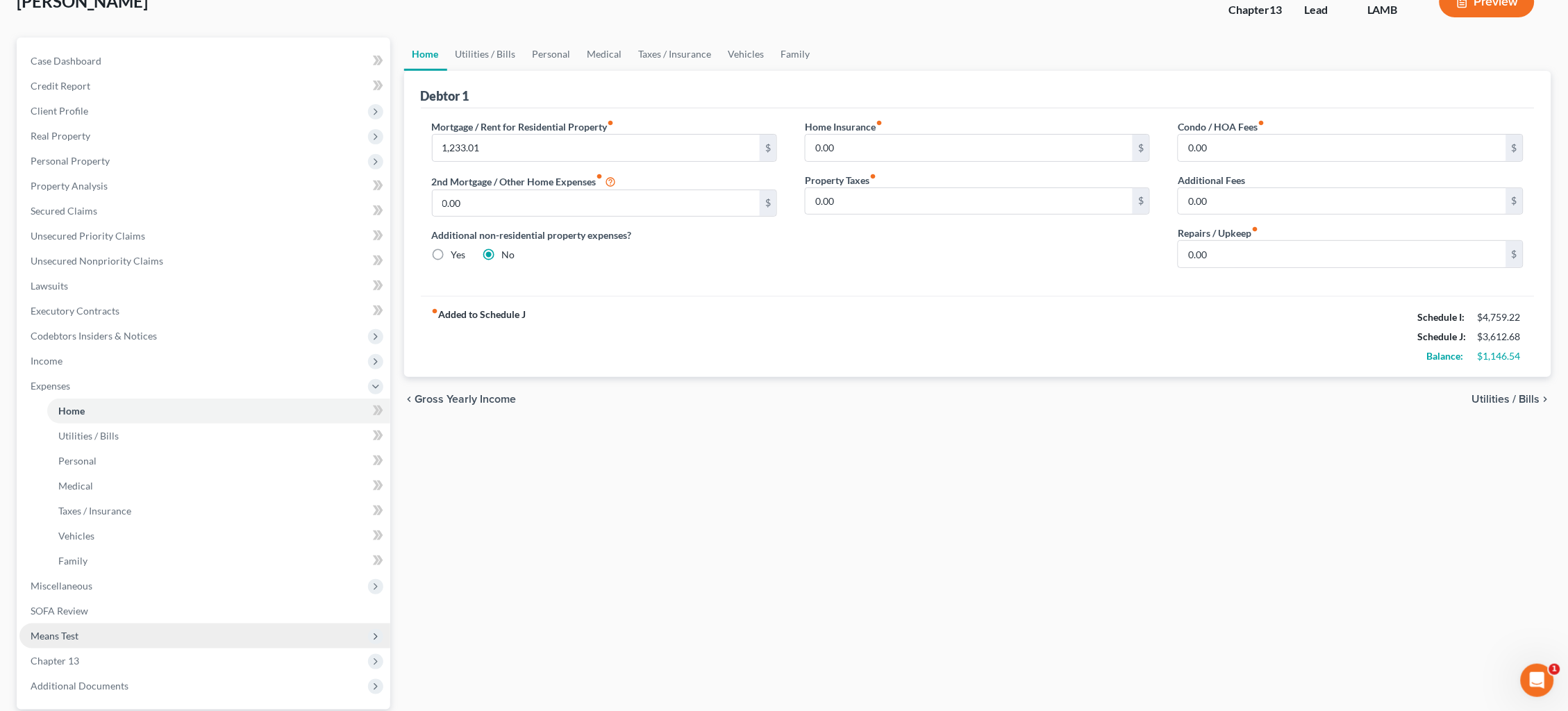
click at [211, 623] on span "Means Test" at bounding box center [205, 635] width 371 height 25
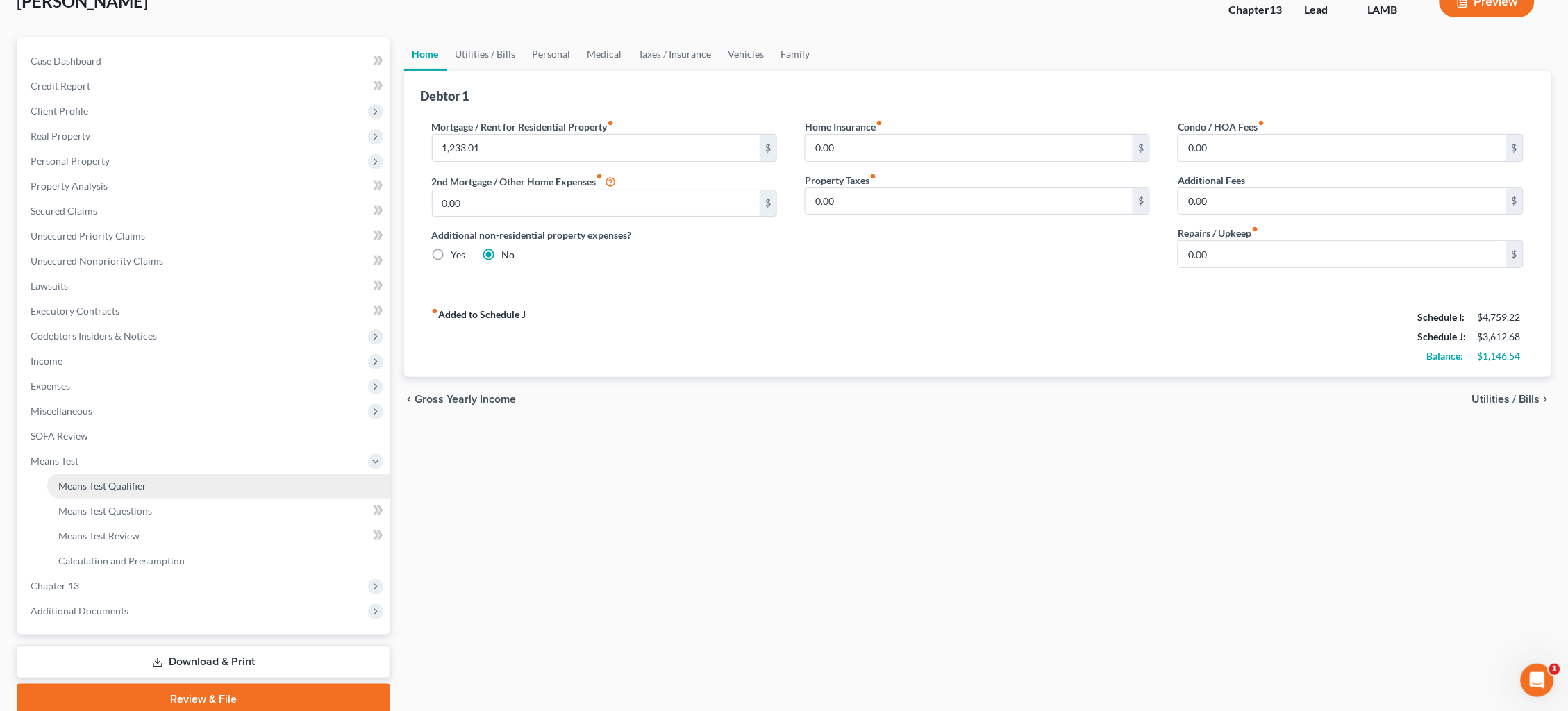
click at [183, 473] on link "Means Test Qualifier" at bounding box center [218, 485] width 343 height 25
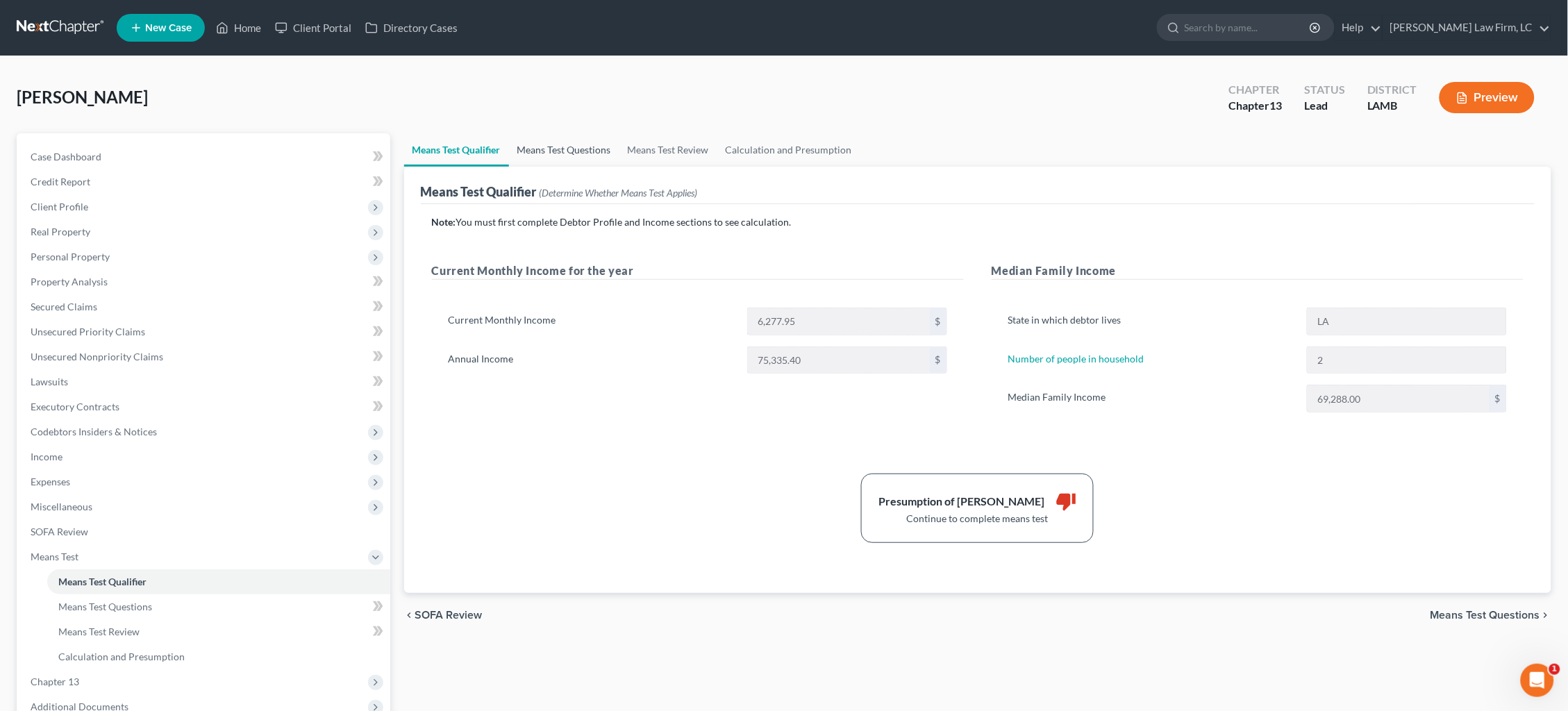
click at [572, 147] on link "Means Test Questions" at bounding box center [564, 149] width 110 height 33
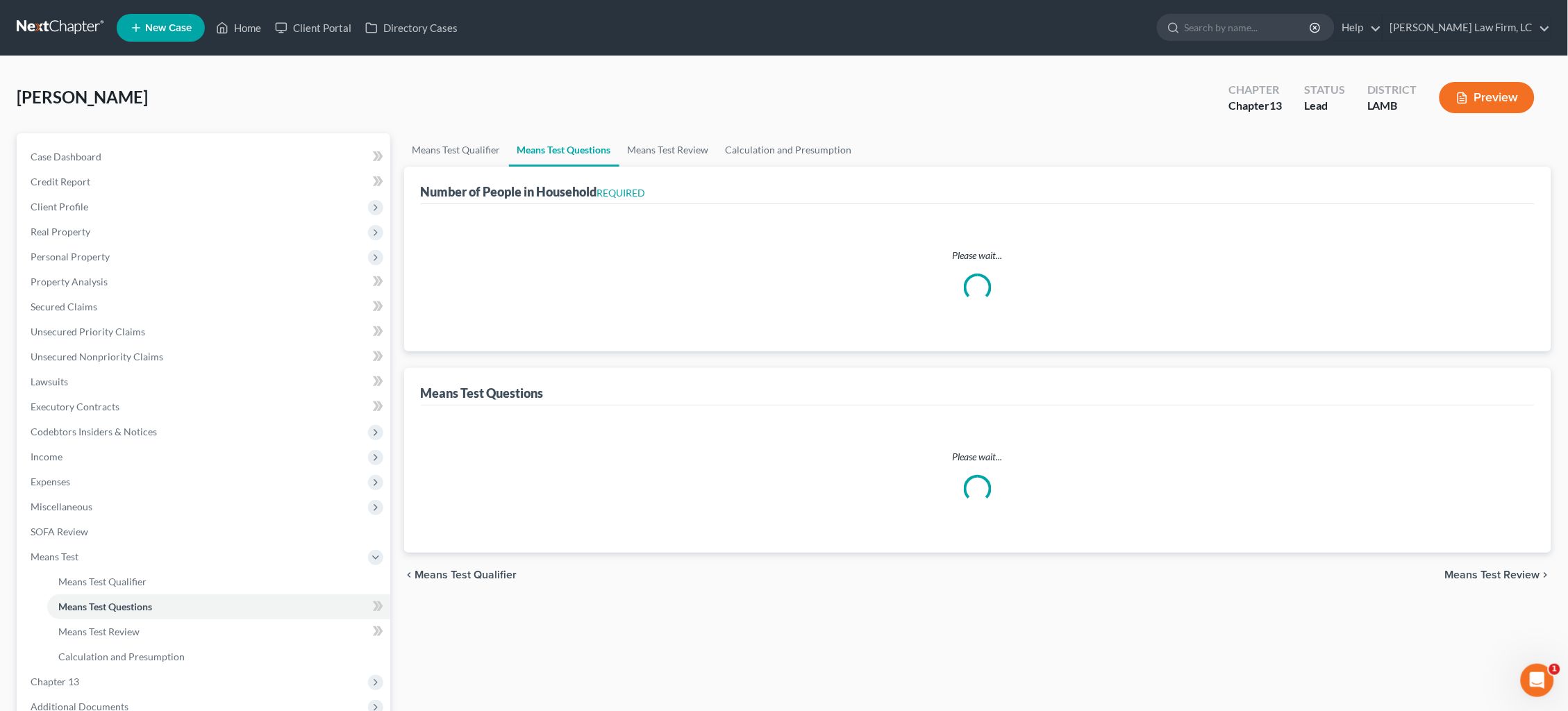
select select "0"
select select "60"
select select "1"
select select "60"
select select "0"
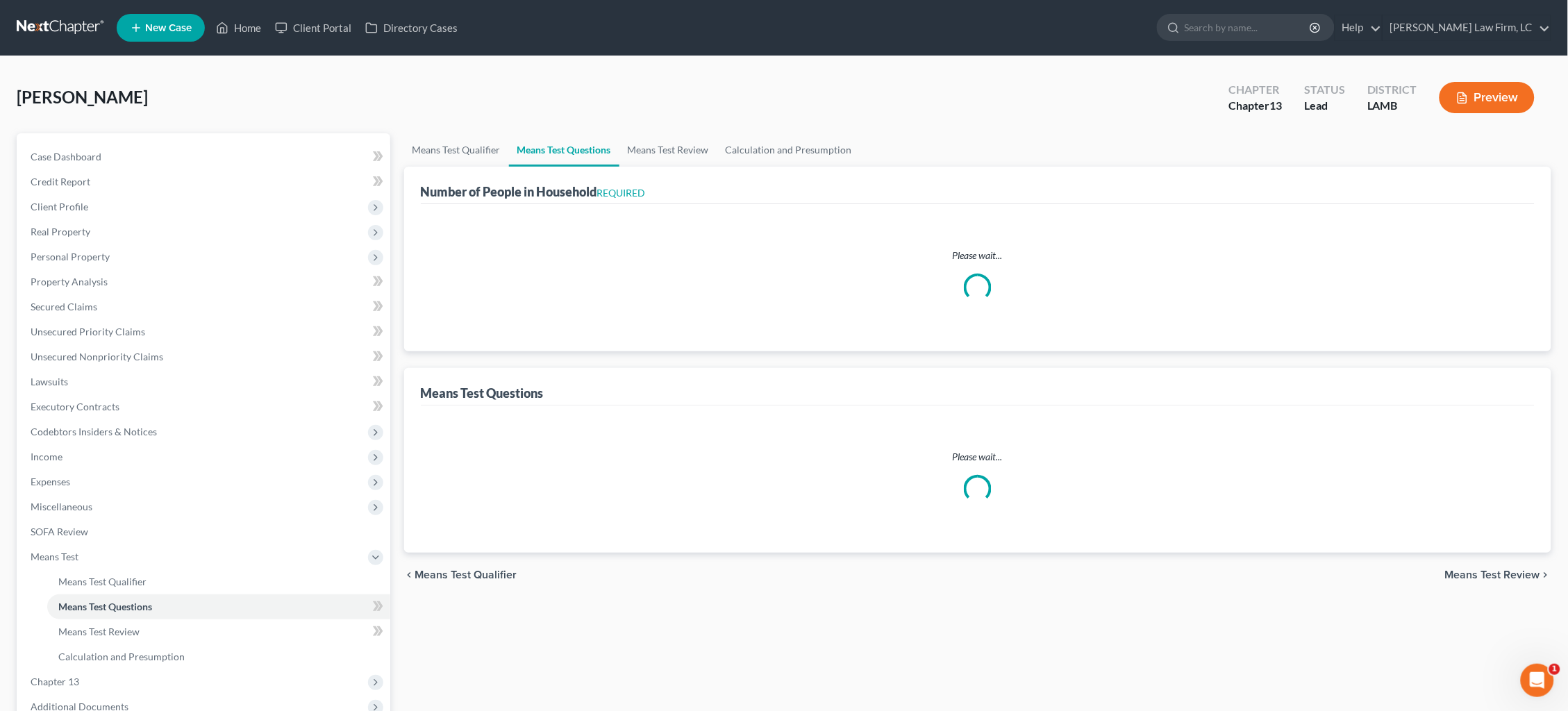
select select "60"
select select "2"
select select "1"
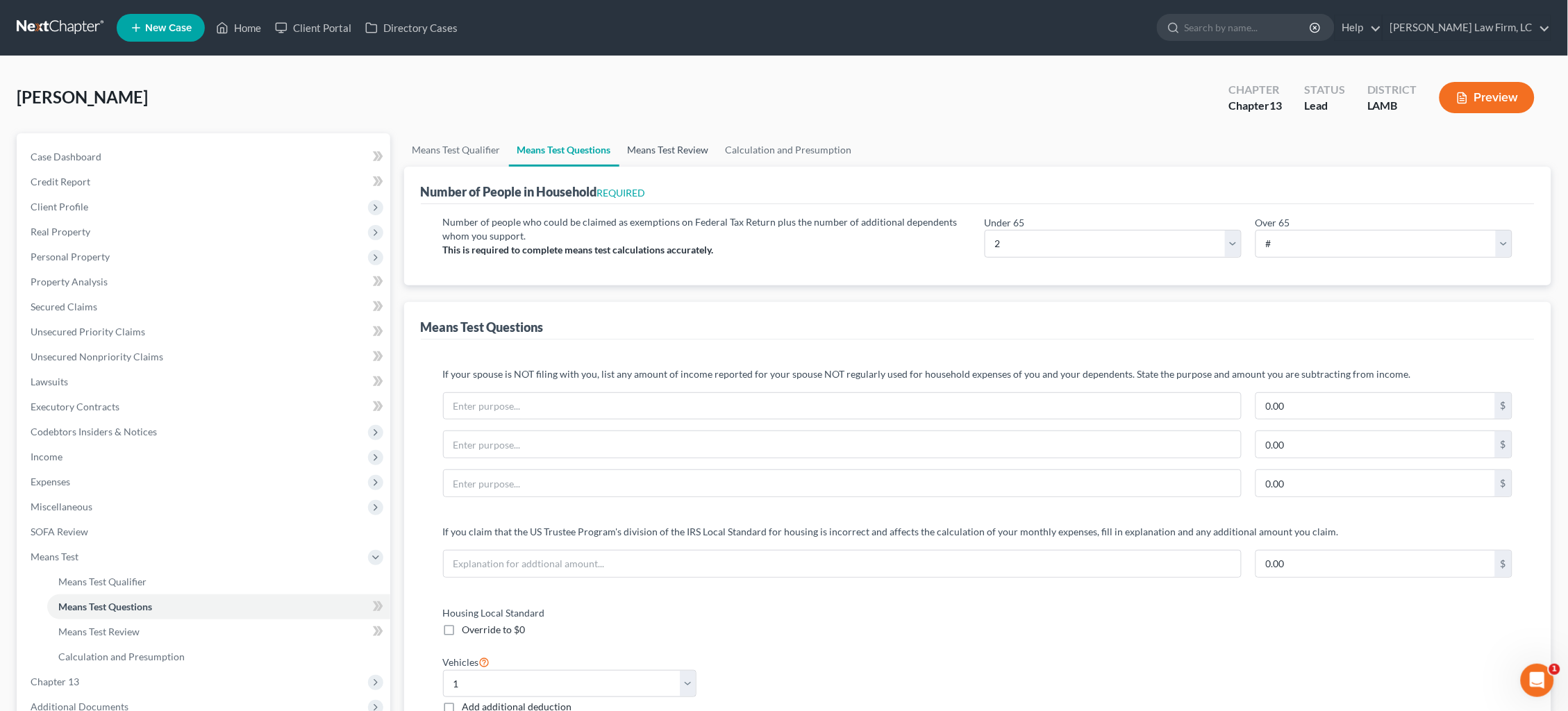
click at [686, 147] on link "Means Test Review" at bounding box center [668, 149] width 98 height 33
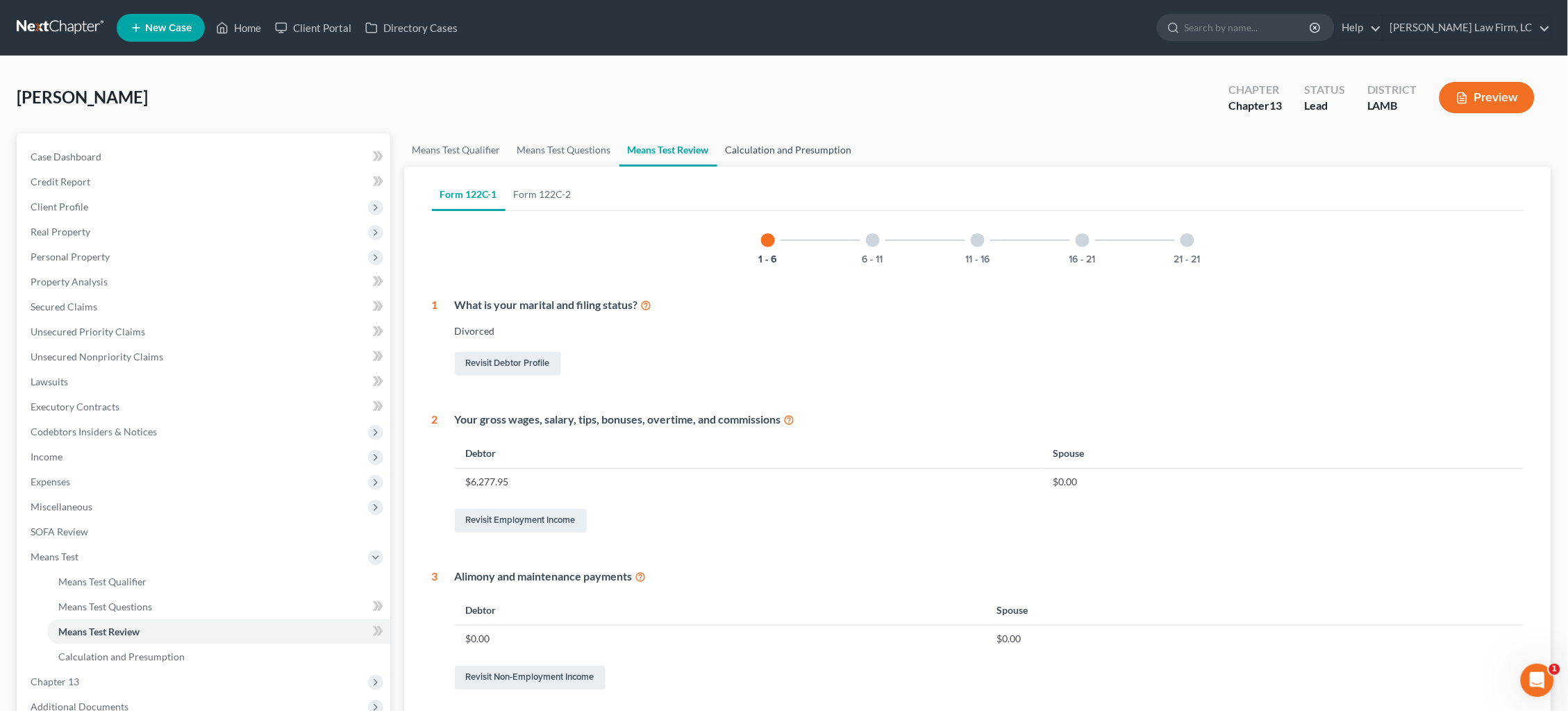
click at [756, 151] on link "Calculation and Presumption" at bounding box center [789, 149] width 143 height 33
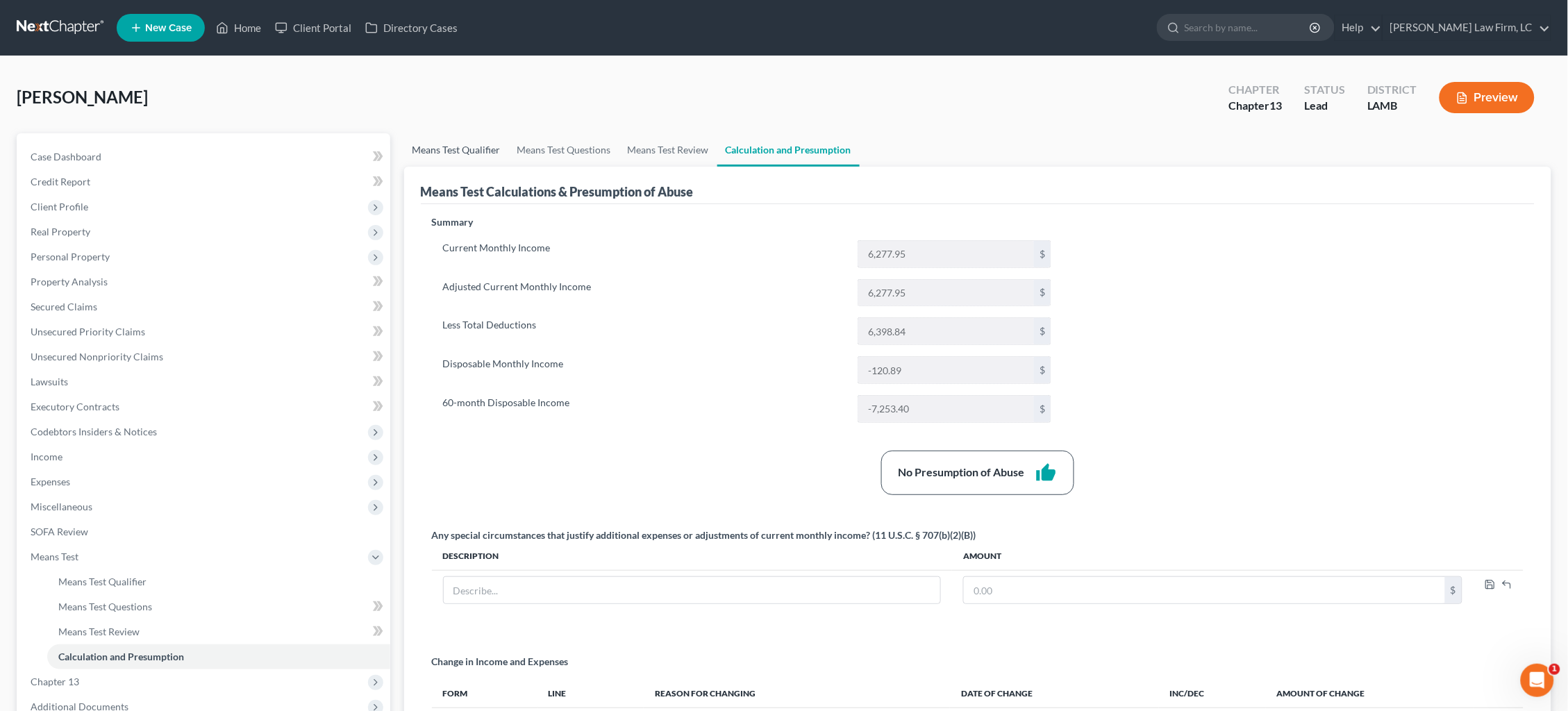
click at [459, 152] on link "Means Test Qualifier" at bounding box center [456, 149] width 105 height 33
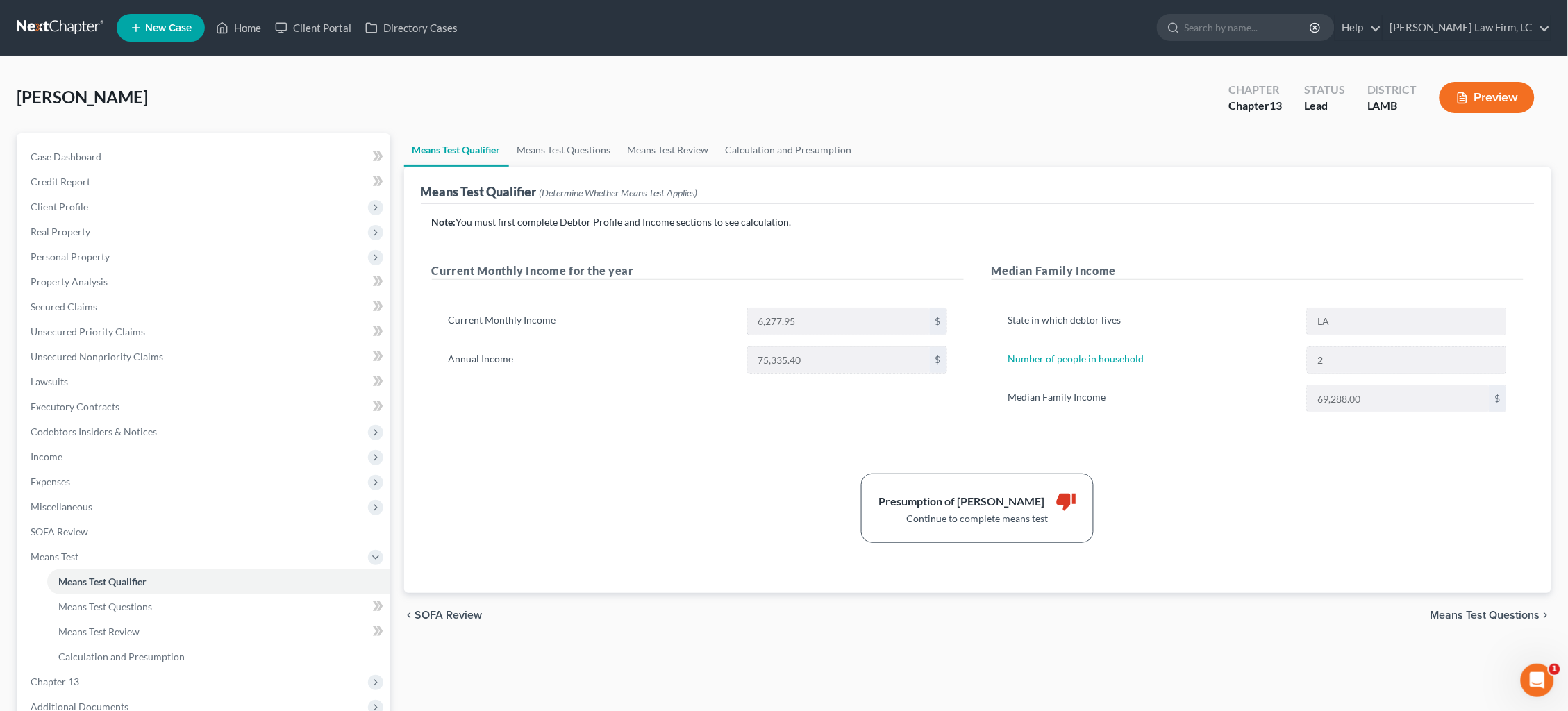
click at [61, 24] on link at bounding box center [61, 27] width 89 height 25
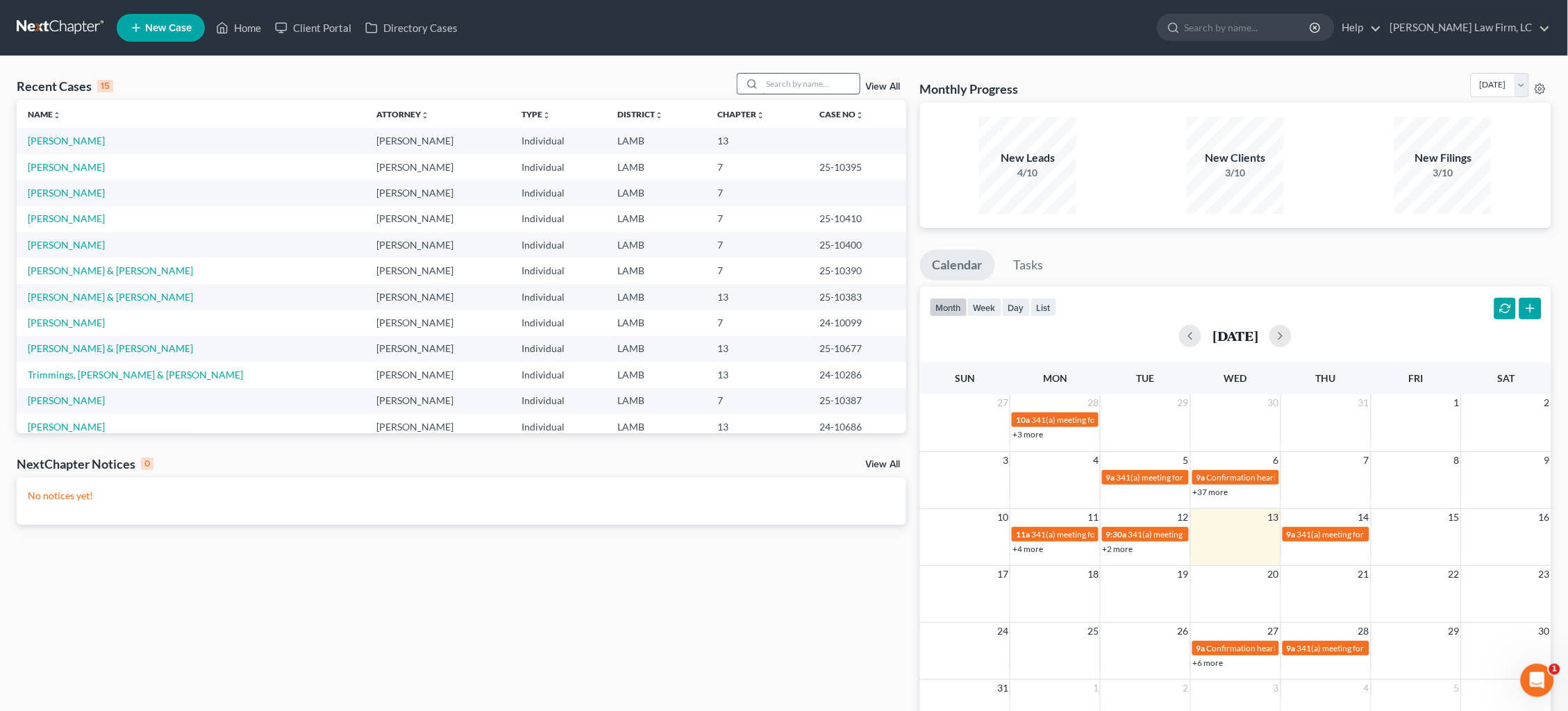
click at [831, 80] on input "search" at bounding box center [811, 84] width 97 height 20
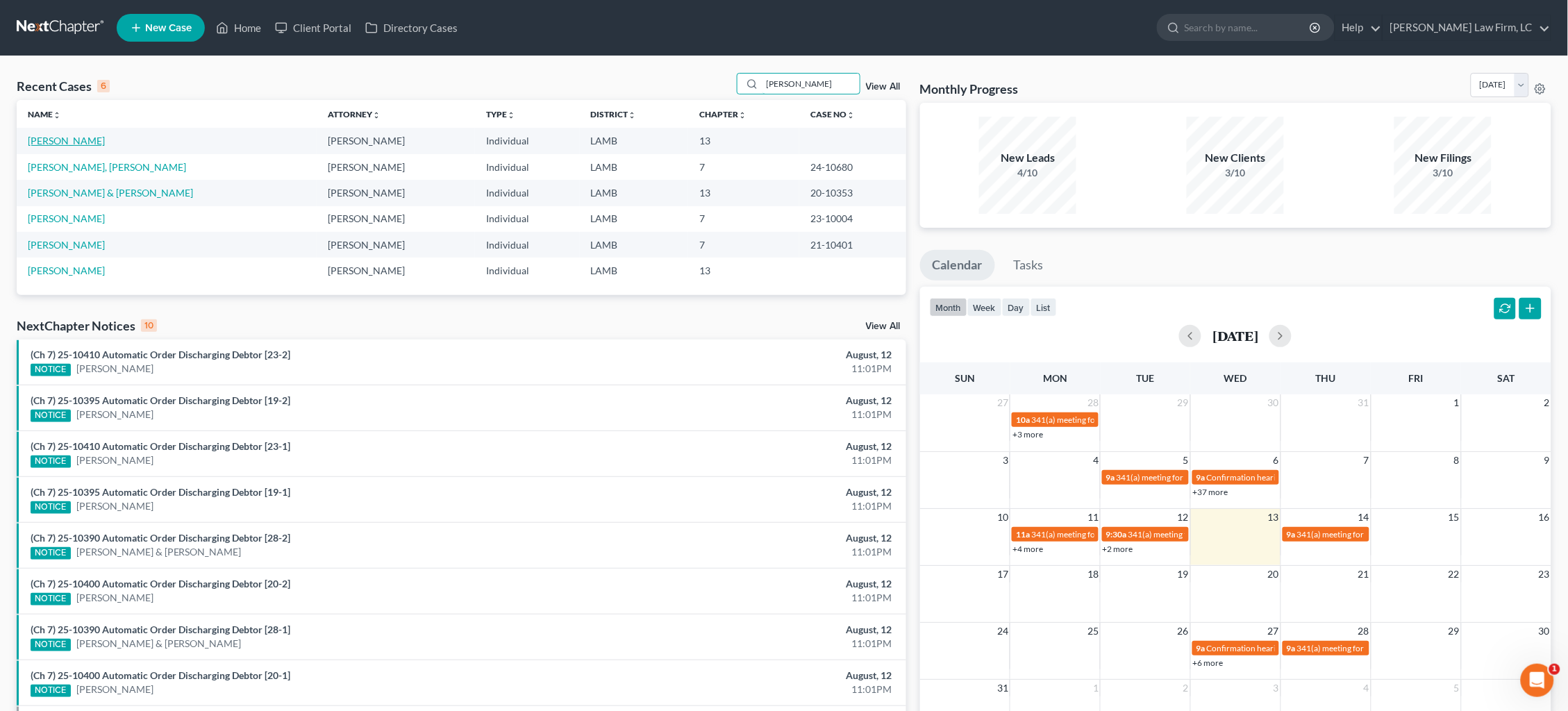
type input "[PERSON_NAME]"
click at [49, 140] on link "[PERSON_NAME]" at bounding box center [67, 141] width 77 height 12
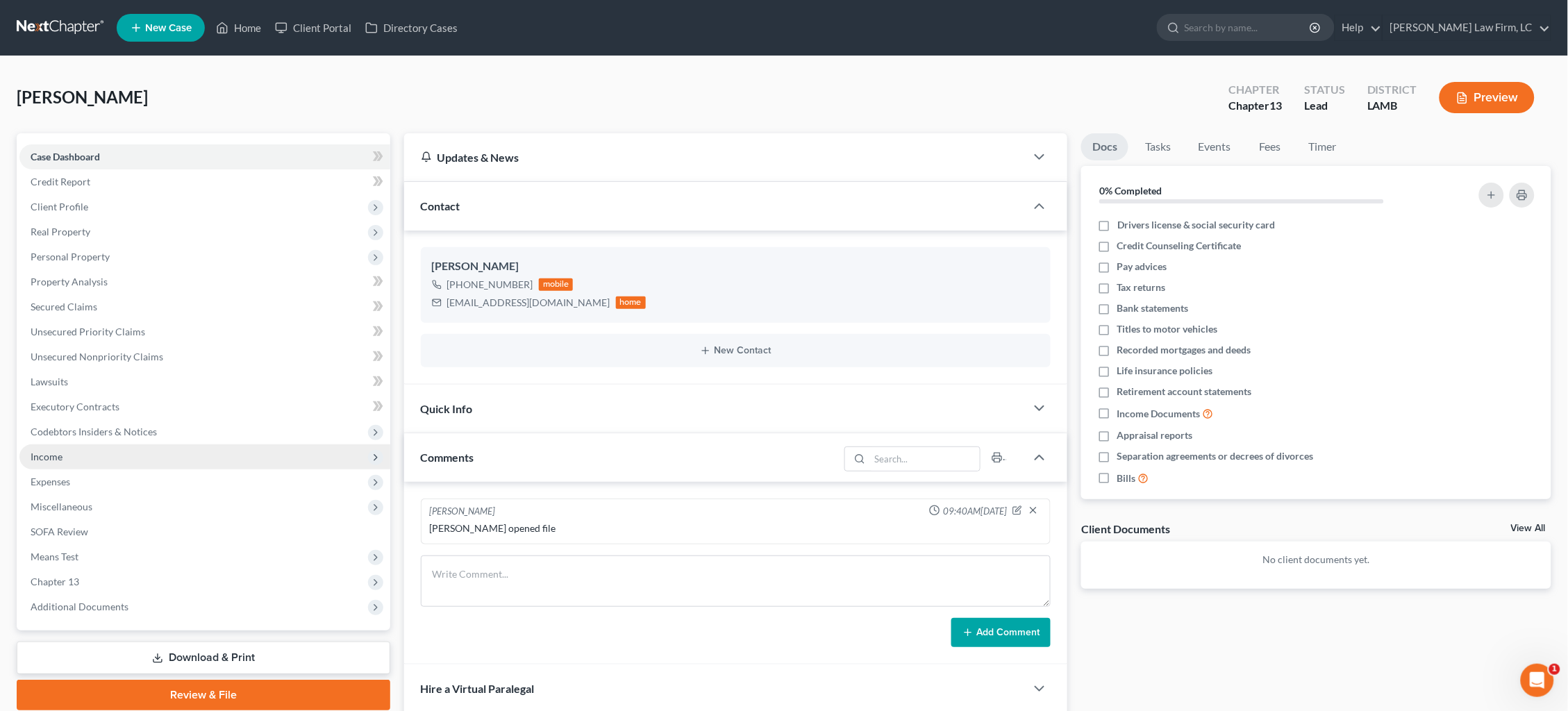
click at [174, 445] on span "Income" at bounding box center [205, 456] width 371 height 25
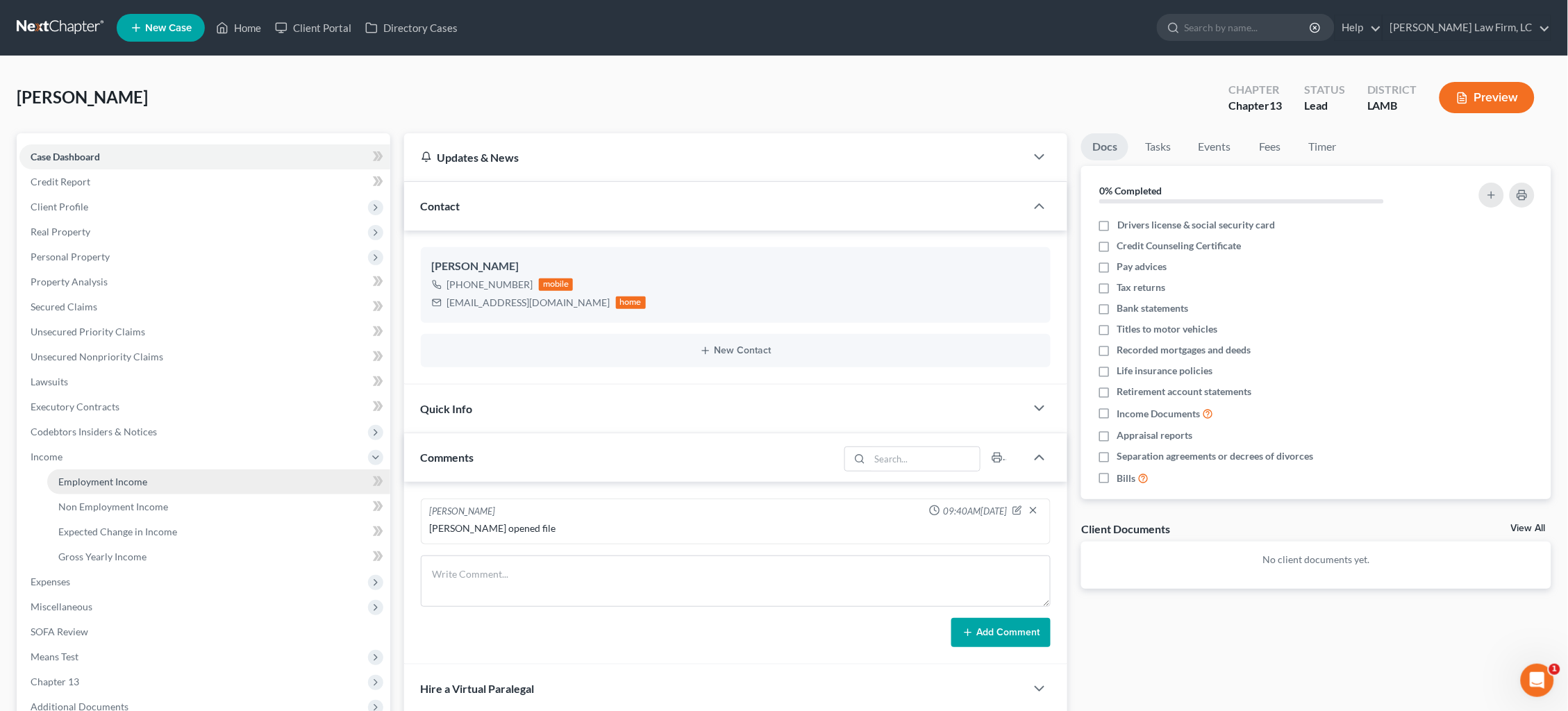
click at [175, 474] on link "Employment Income" at bounding box center [218, 481] width 343 height 25
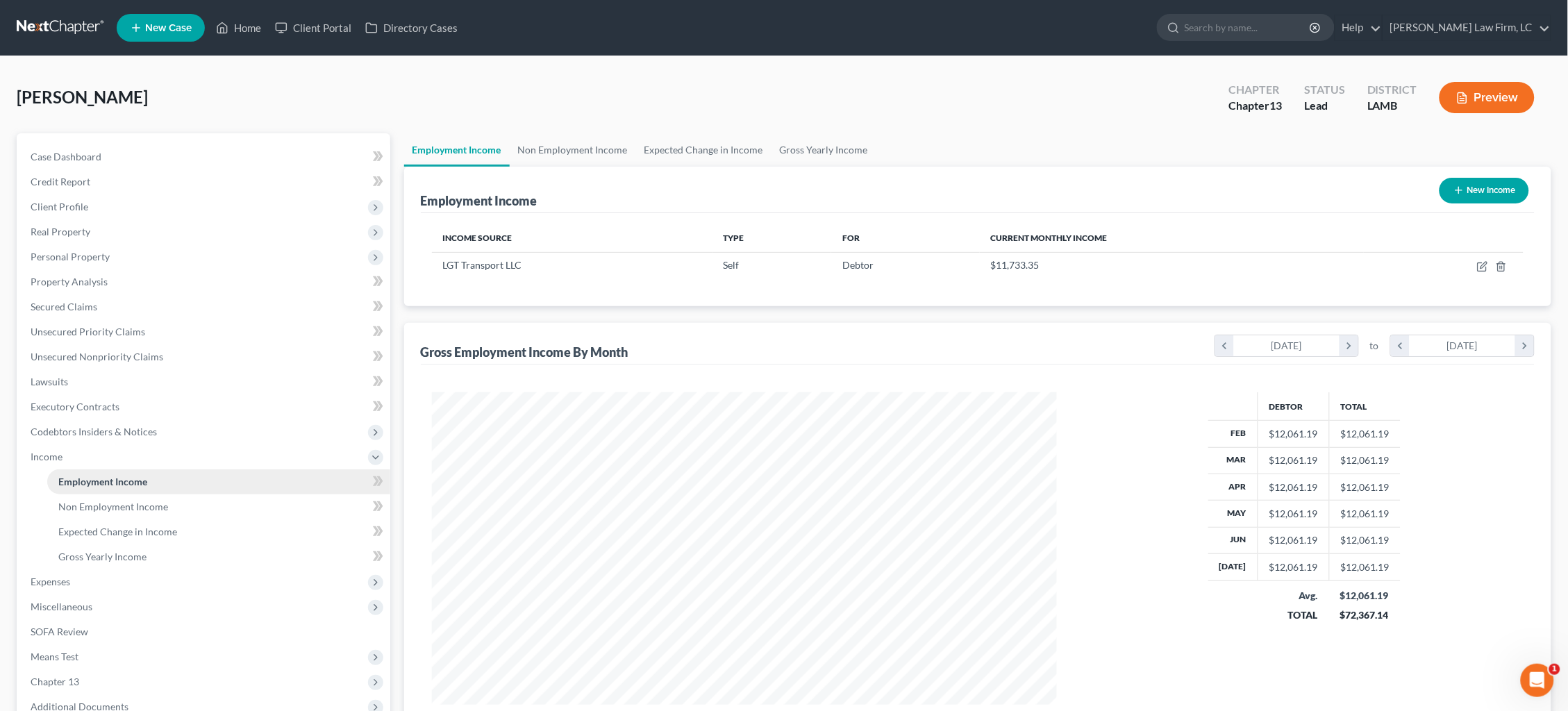
scroll to position [312, 653]
click at [815, 150] on link "Gross Yearly Income" at bounding box center [824, 149] width 105 height 33
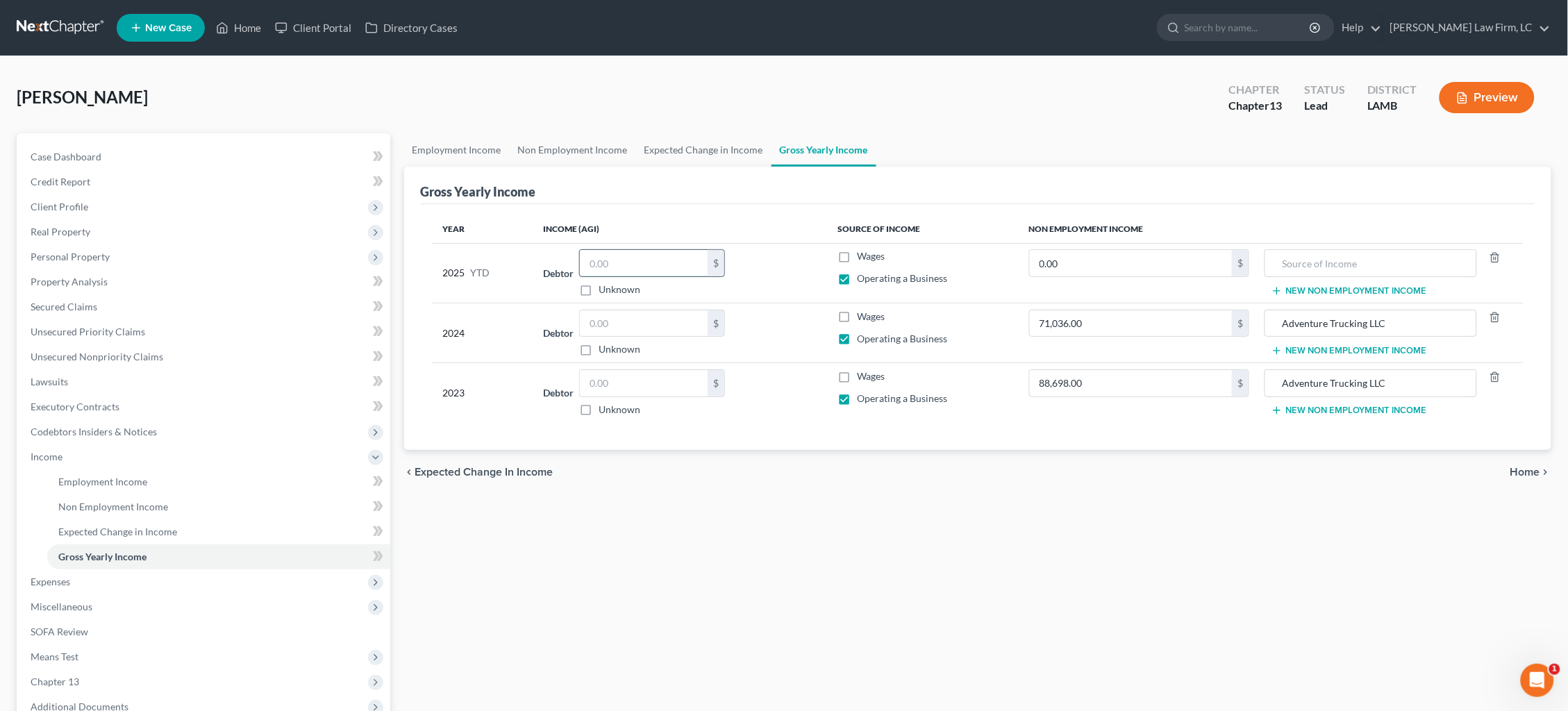
click at [677, 260] on input "text" at bounding box center [644, 263] width 128 height 26
click at [445, 152] on link "Employment Income" at bounding box center [457, 149] width 106 height 33
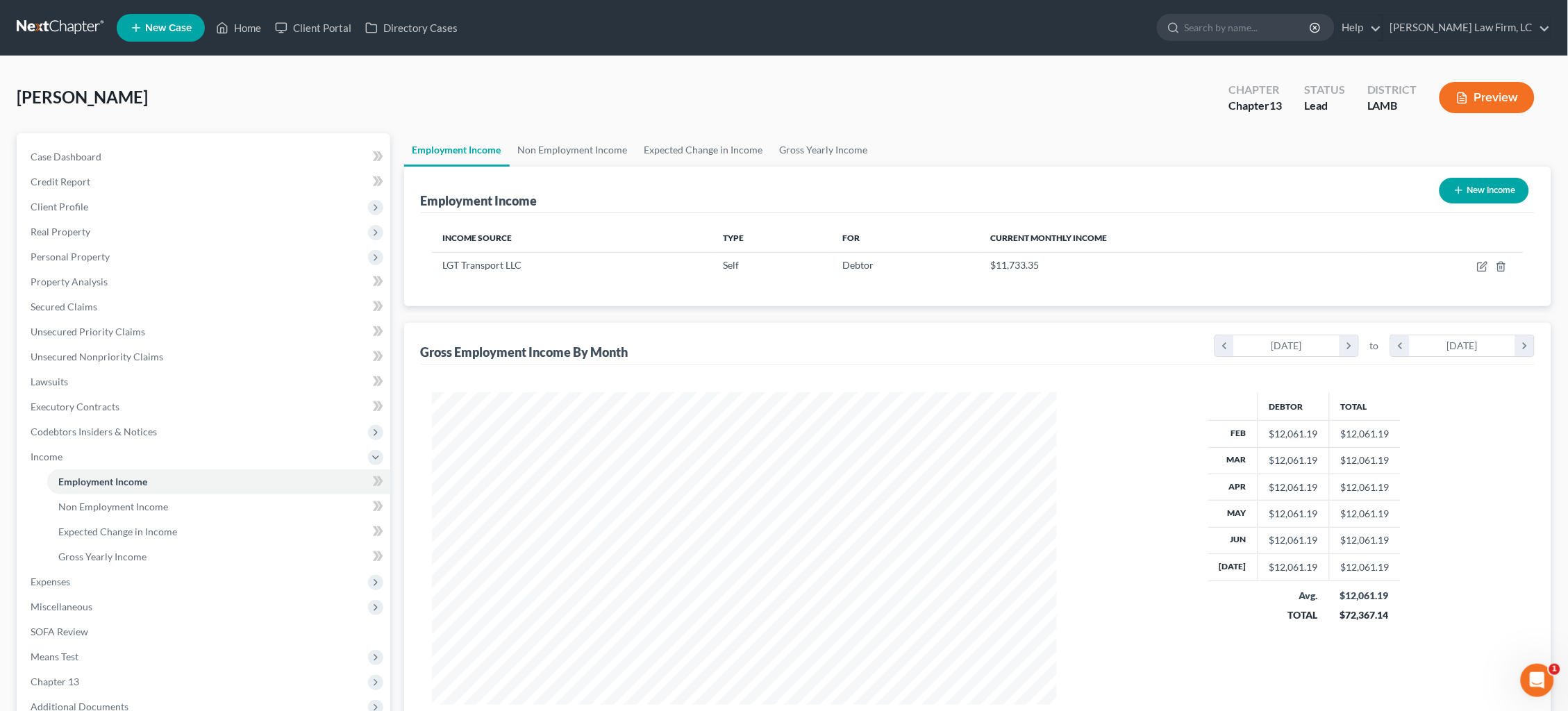
scroll to position [312, 653]
click at [117, 358] on link "Unsecured Nonpriority Claims" at bounding box center [205, 356] width 371 height 25
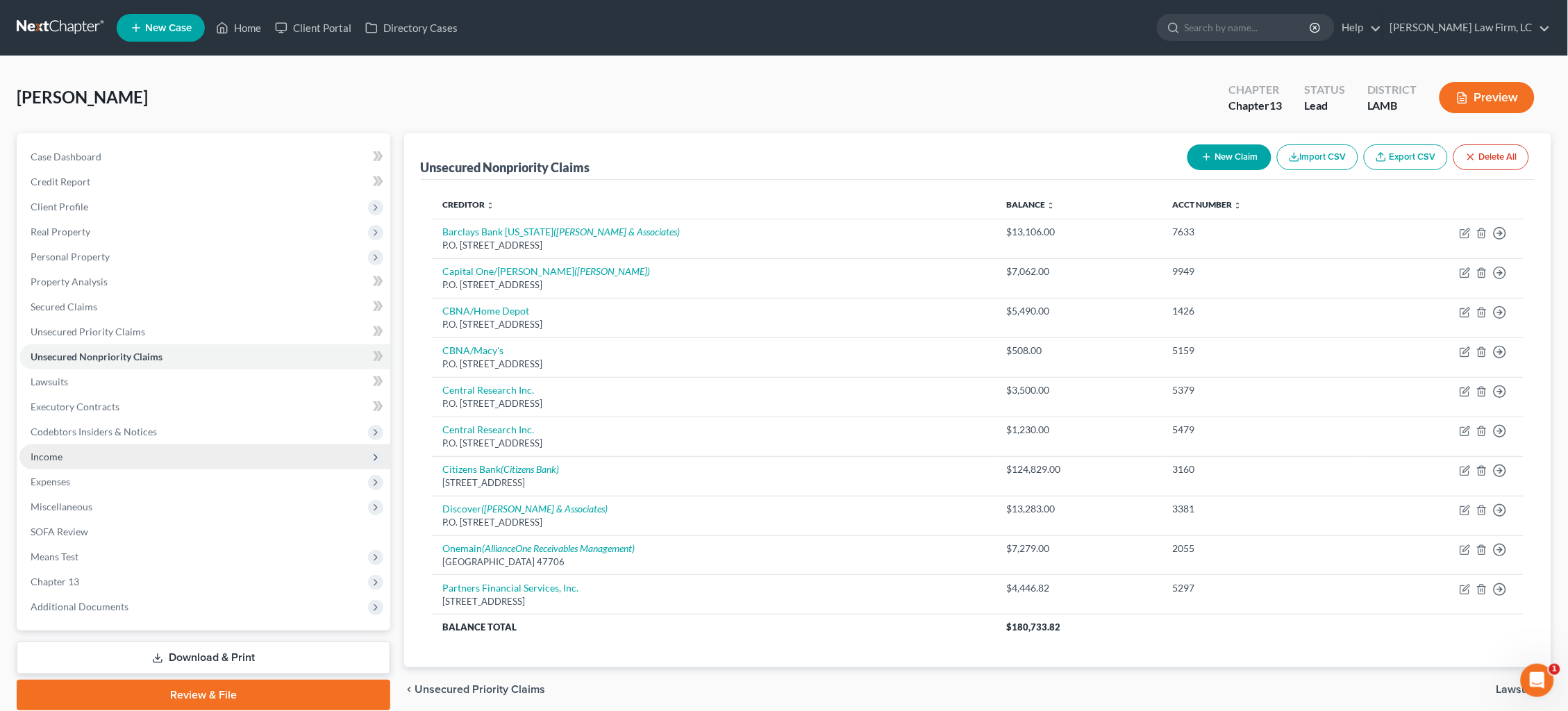
click at [108, 447] on span "Income" at bounding box center [205, 456] width 371 height 25
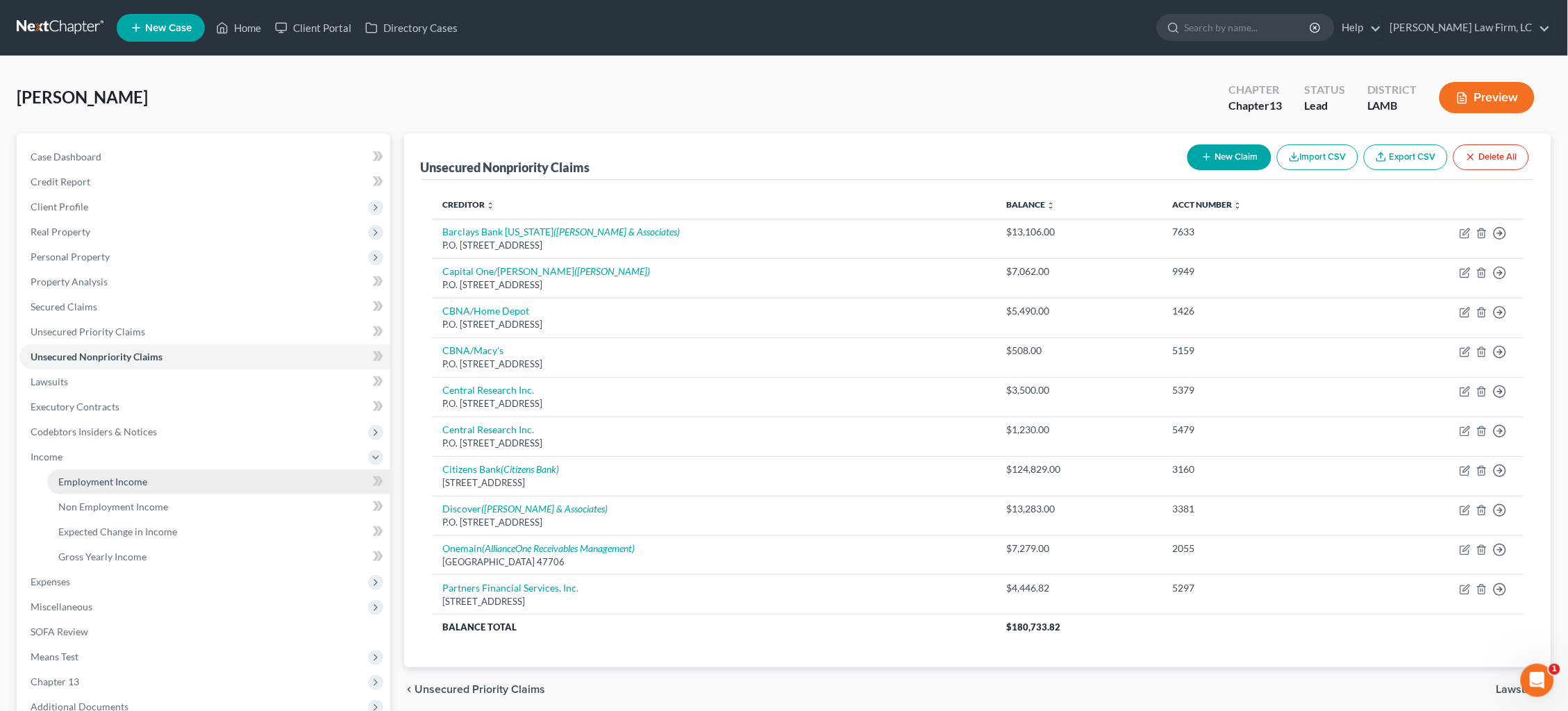
click at [118, 476] on span "Employment Income" at bounding box center [102, 482] width 89 height 12
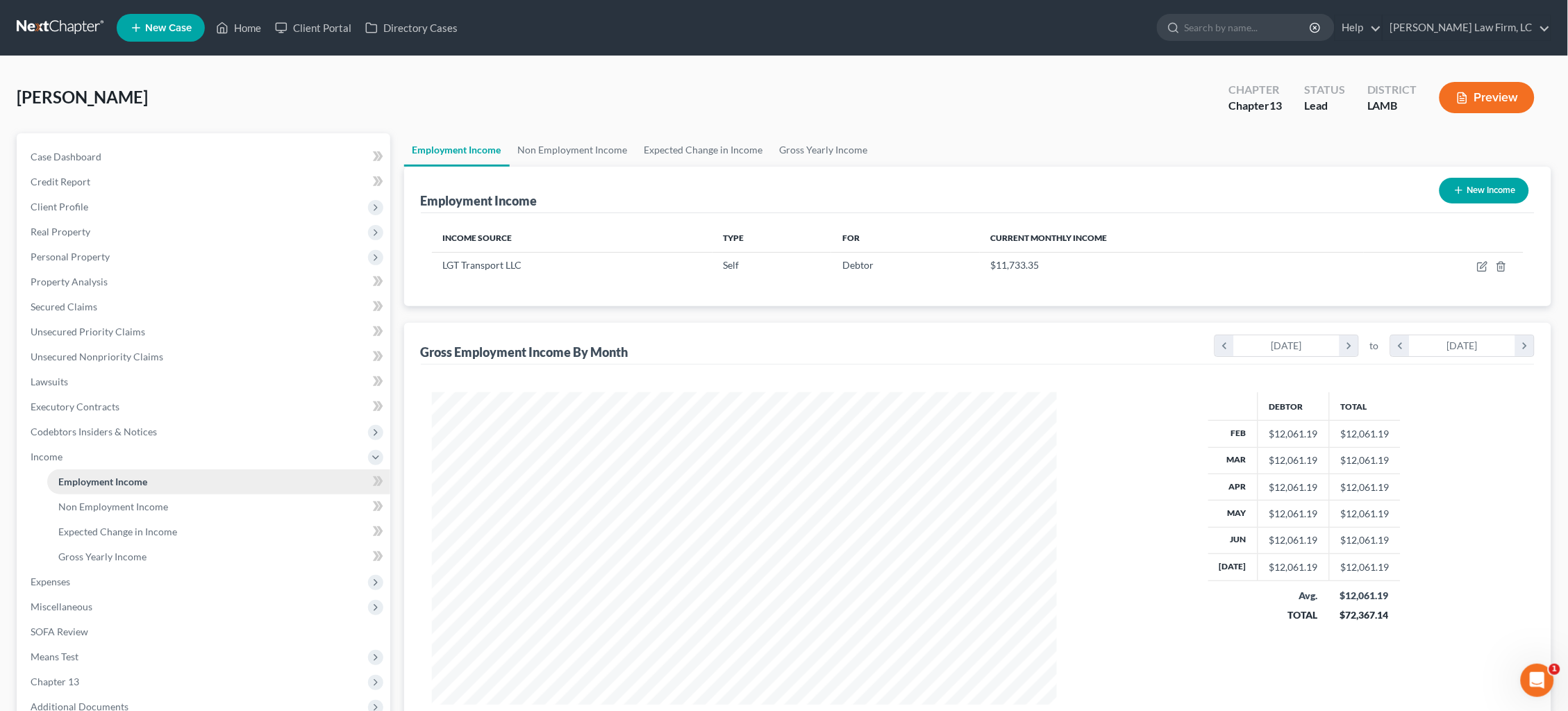
scroll to position [312, 653]
click at [817, 147] on link "Gross Yearly Income" at bounding box center [824, 149] width 105 height 33
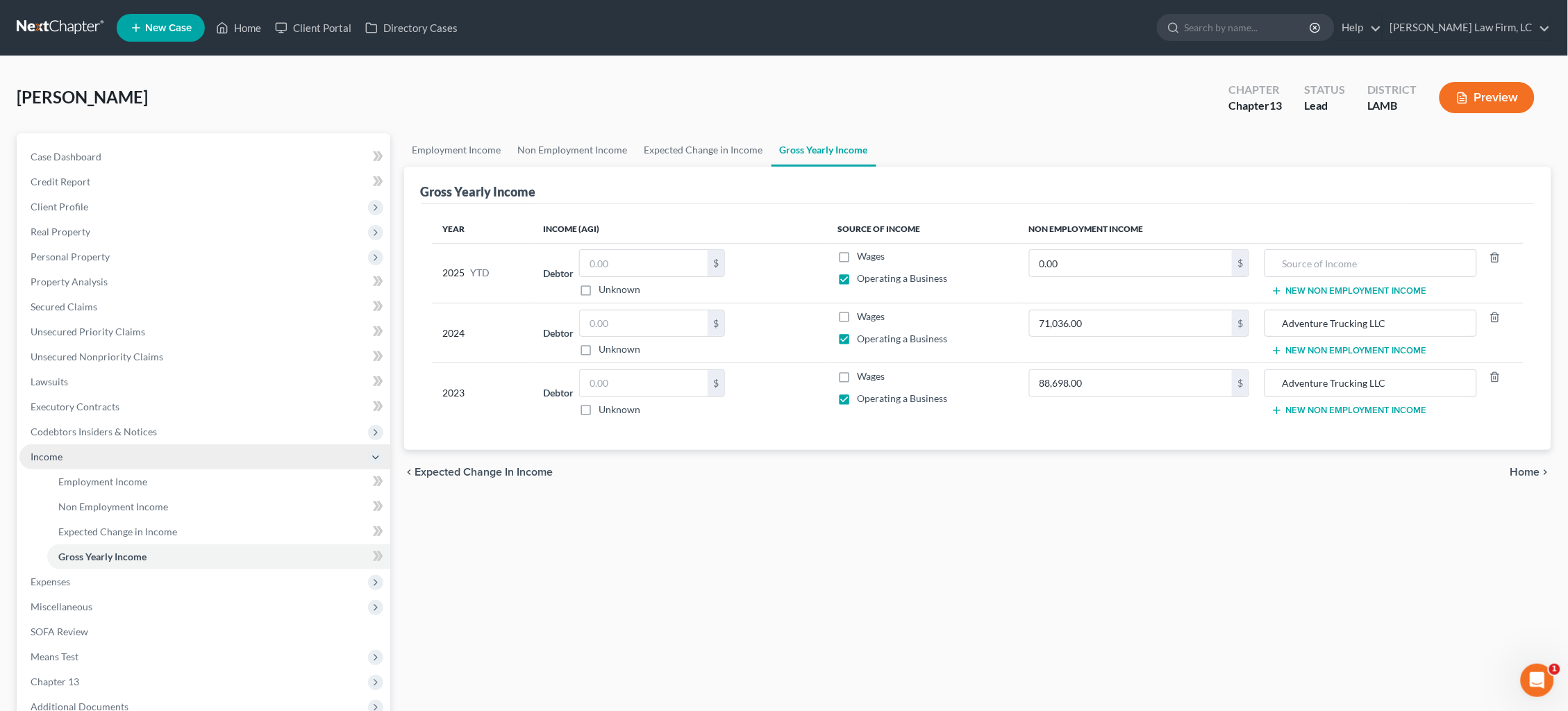
click at [121, 444] on span "Income" at bounding box center [205, 456] width 371 height 25
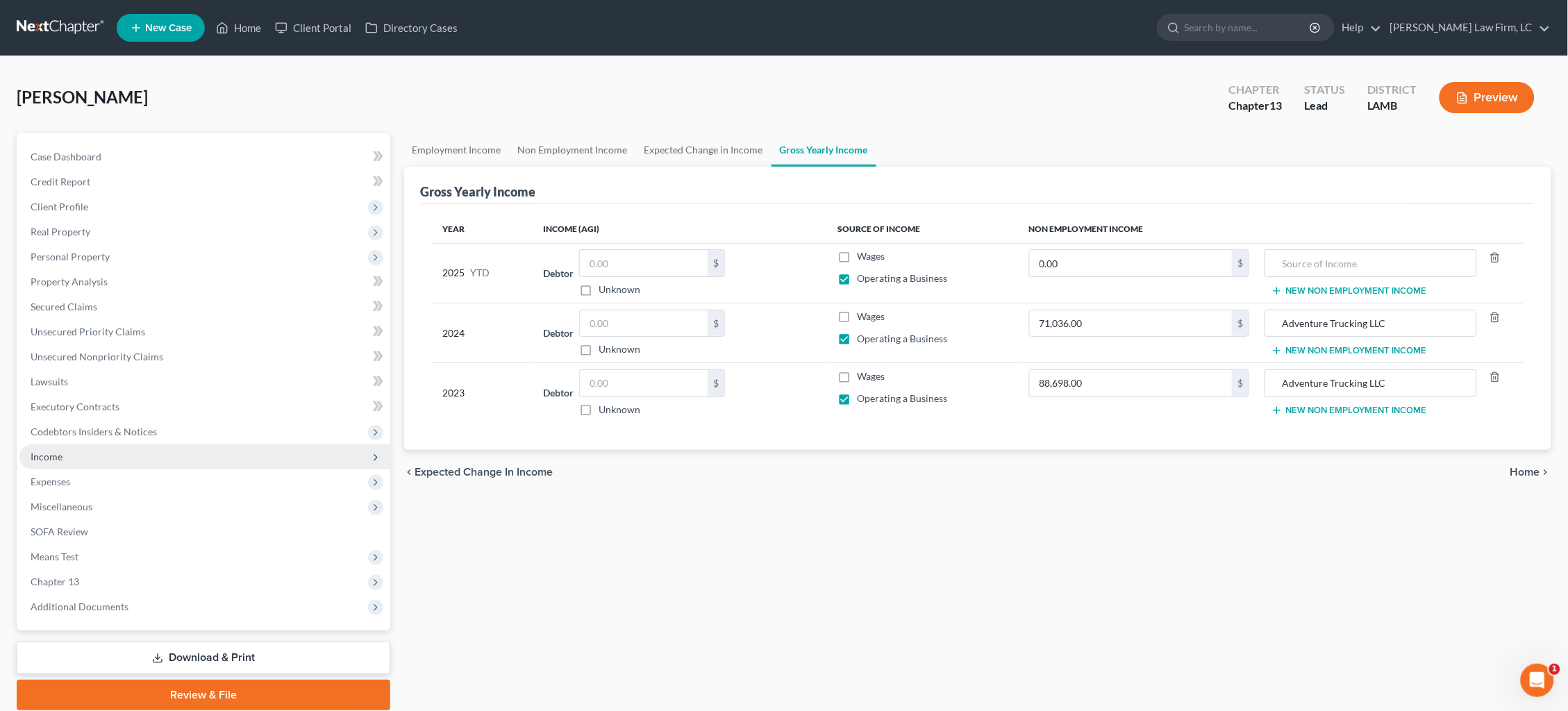
click at [119, 450] on span "Income" at bounding box center [205, 456] width 371 height 25
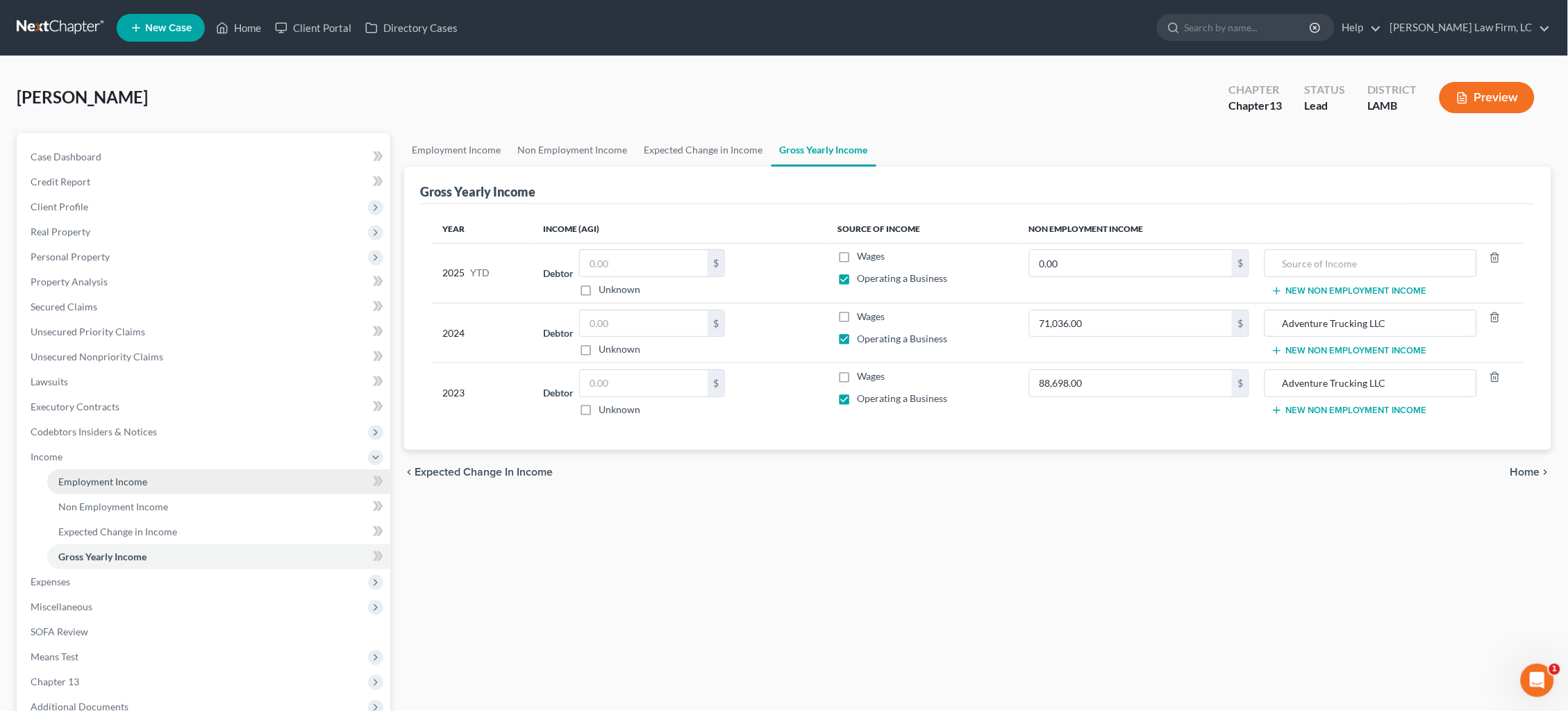
click at [129, 476] on span "Employment Income" at bounding box center [102, 482] width 89 height 12
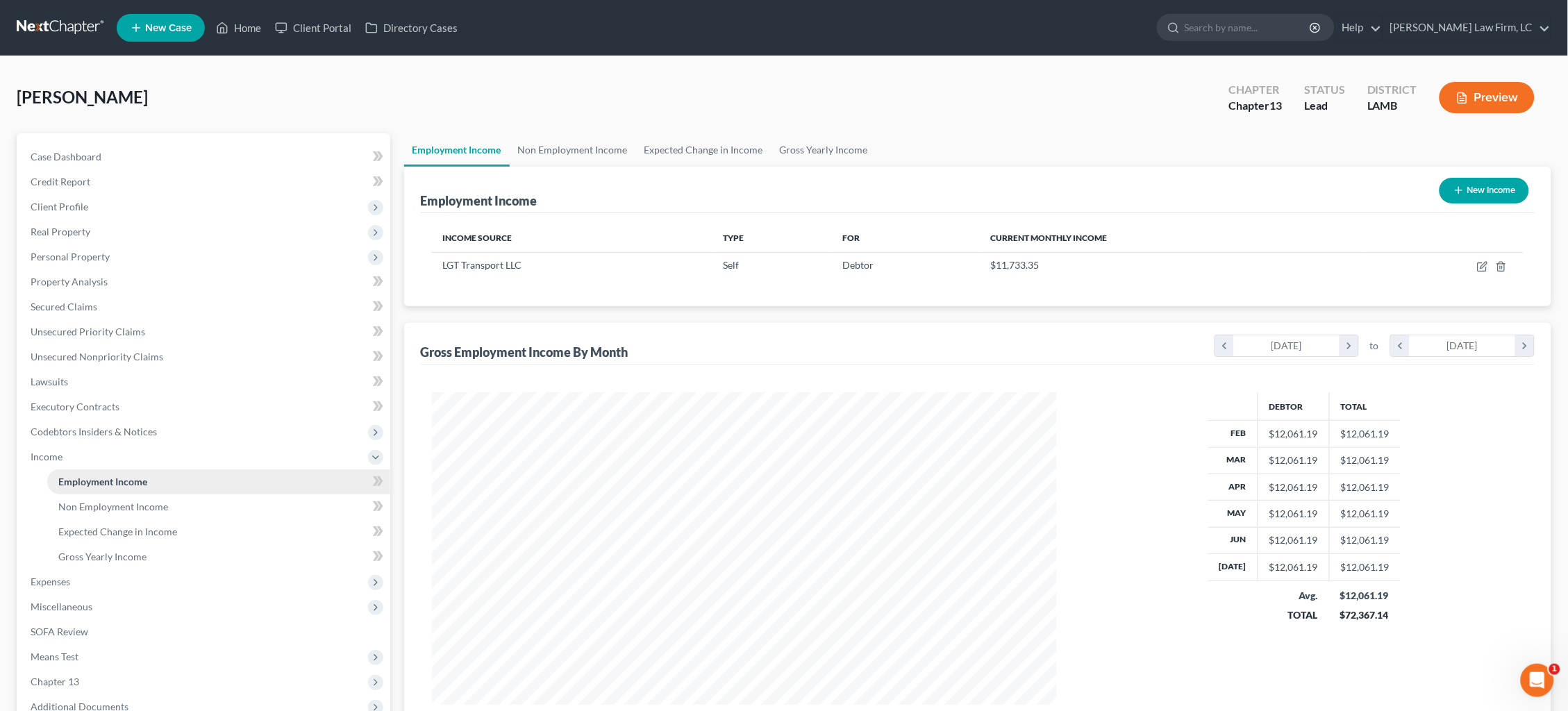
scroll to position [312, 653]
click at [1482, 263] on icon "button" at bounding box center [1482, 266] width 11 height 11
select select "1"
select select "30"
select select "0"
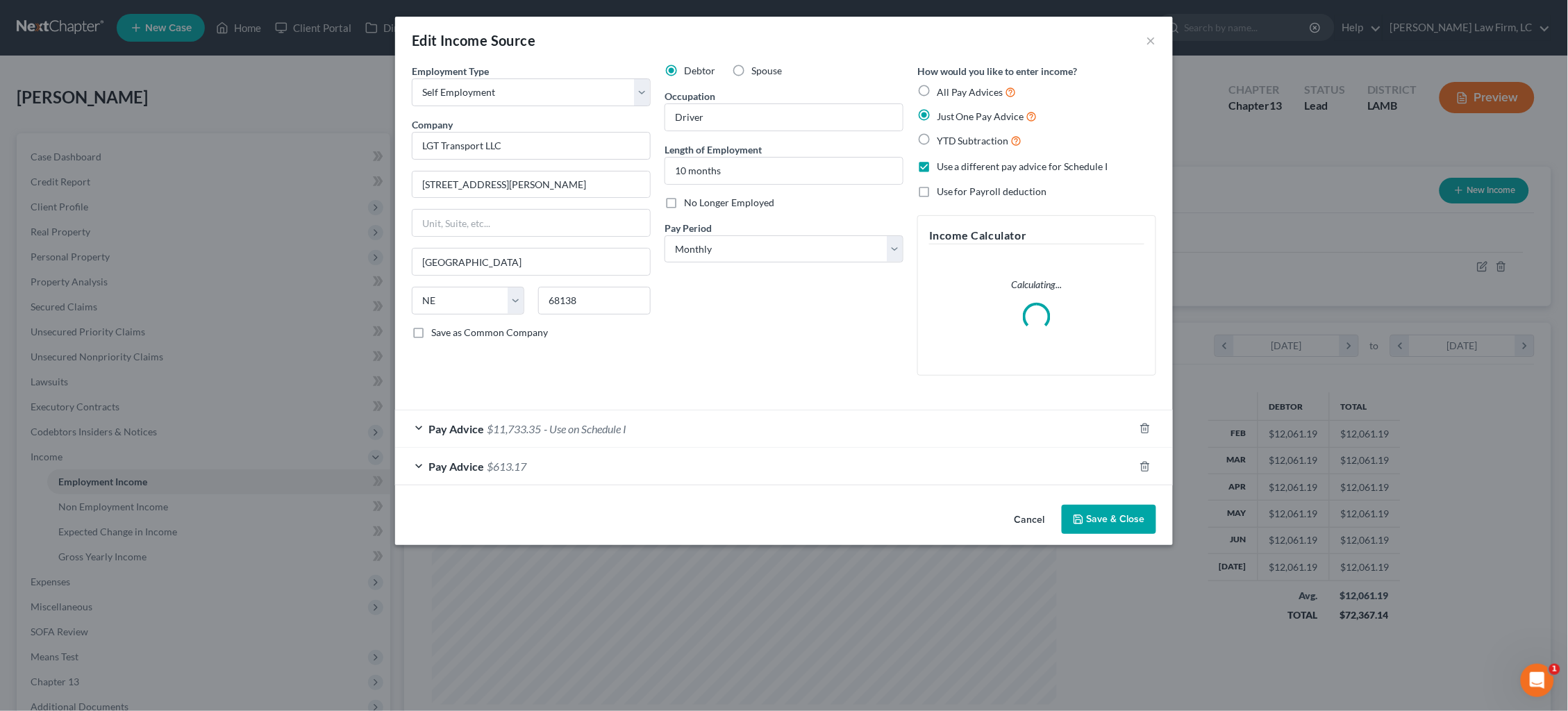
click at [774, 460] on div "Pay Advice $613.17" at bounding box center [764, 465] width 738 height 37
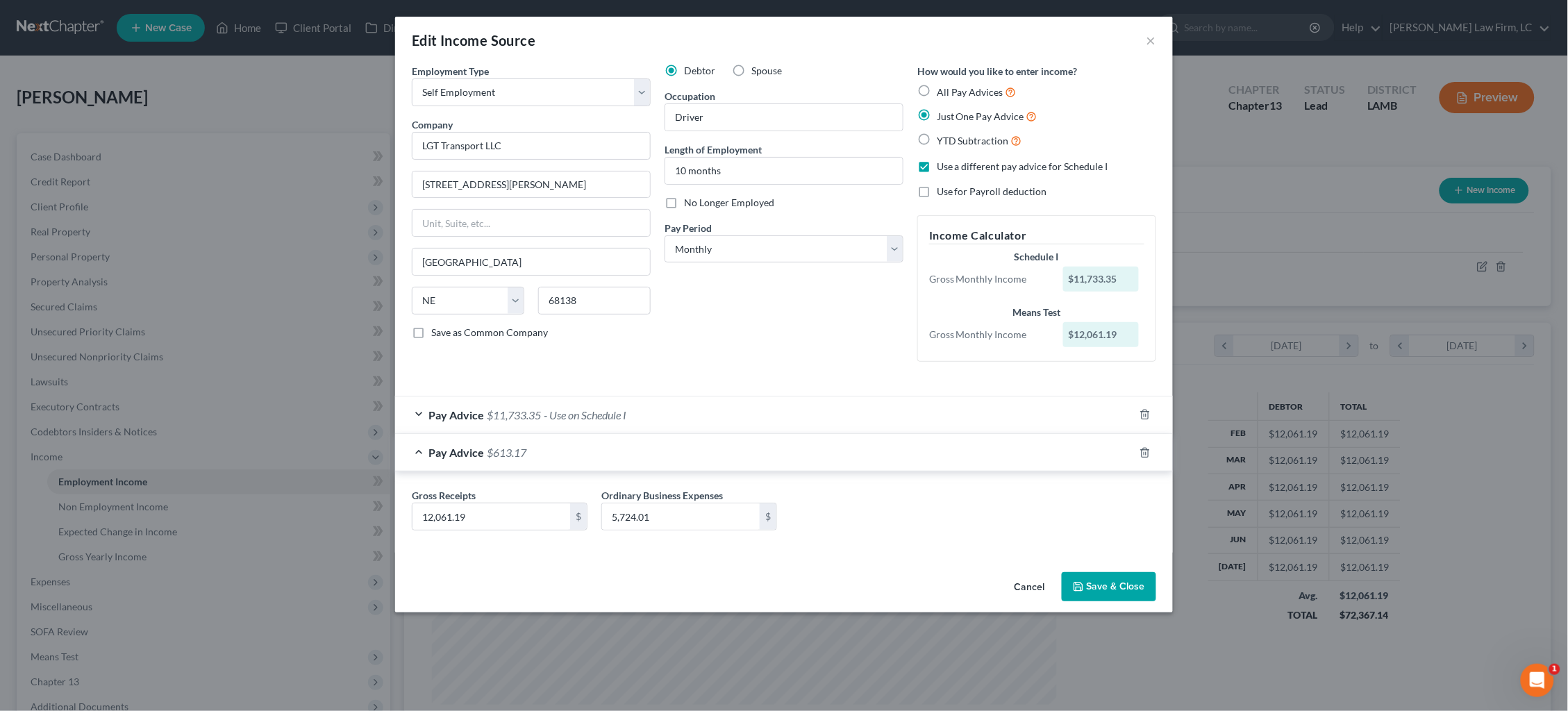
click at [785, 419] on div "Pay Advice $11,733.35 - Use on Schedule I" at bounding box center [764, 414] width 738 height 37
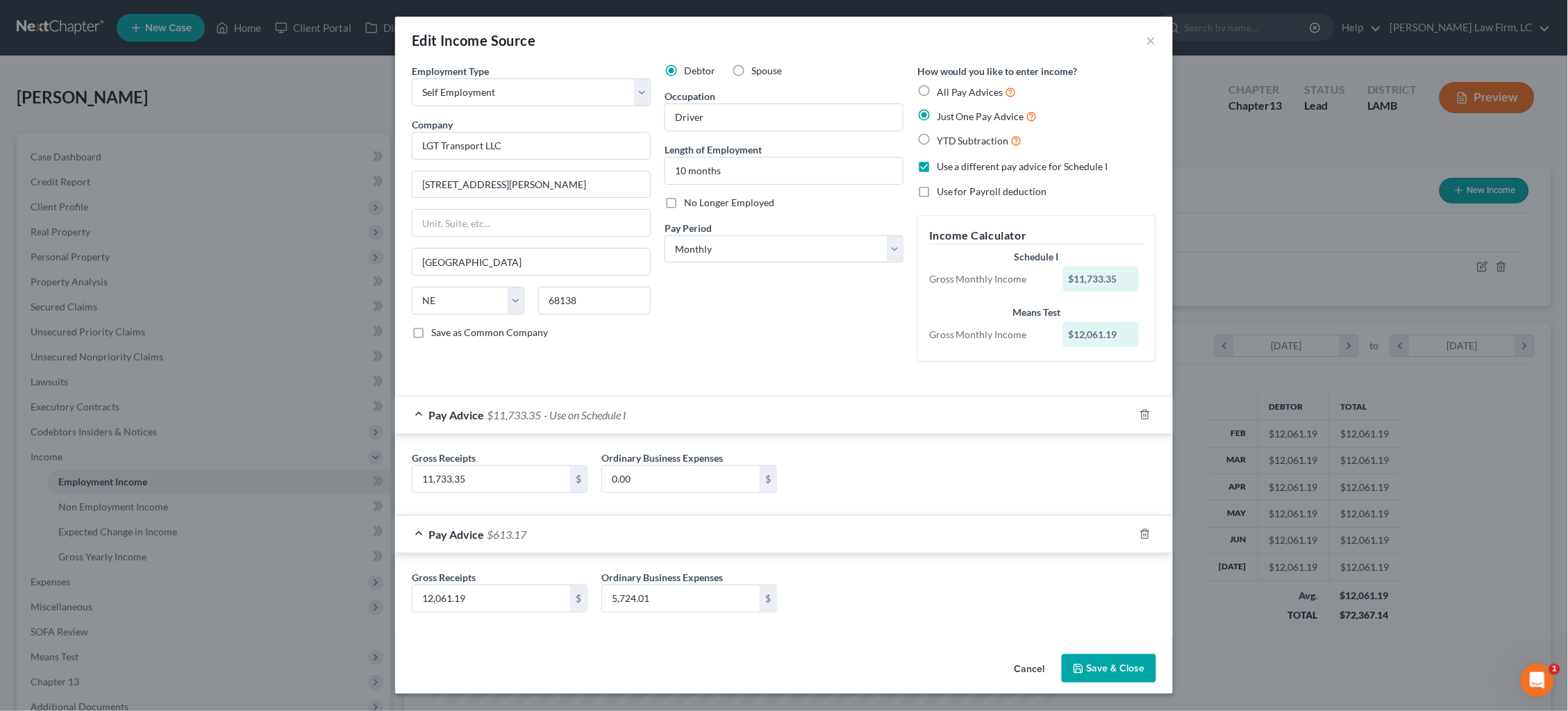
click at [1142, 531] on icon "button" at bounding box center [1144, 534] width 11 height 11
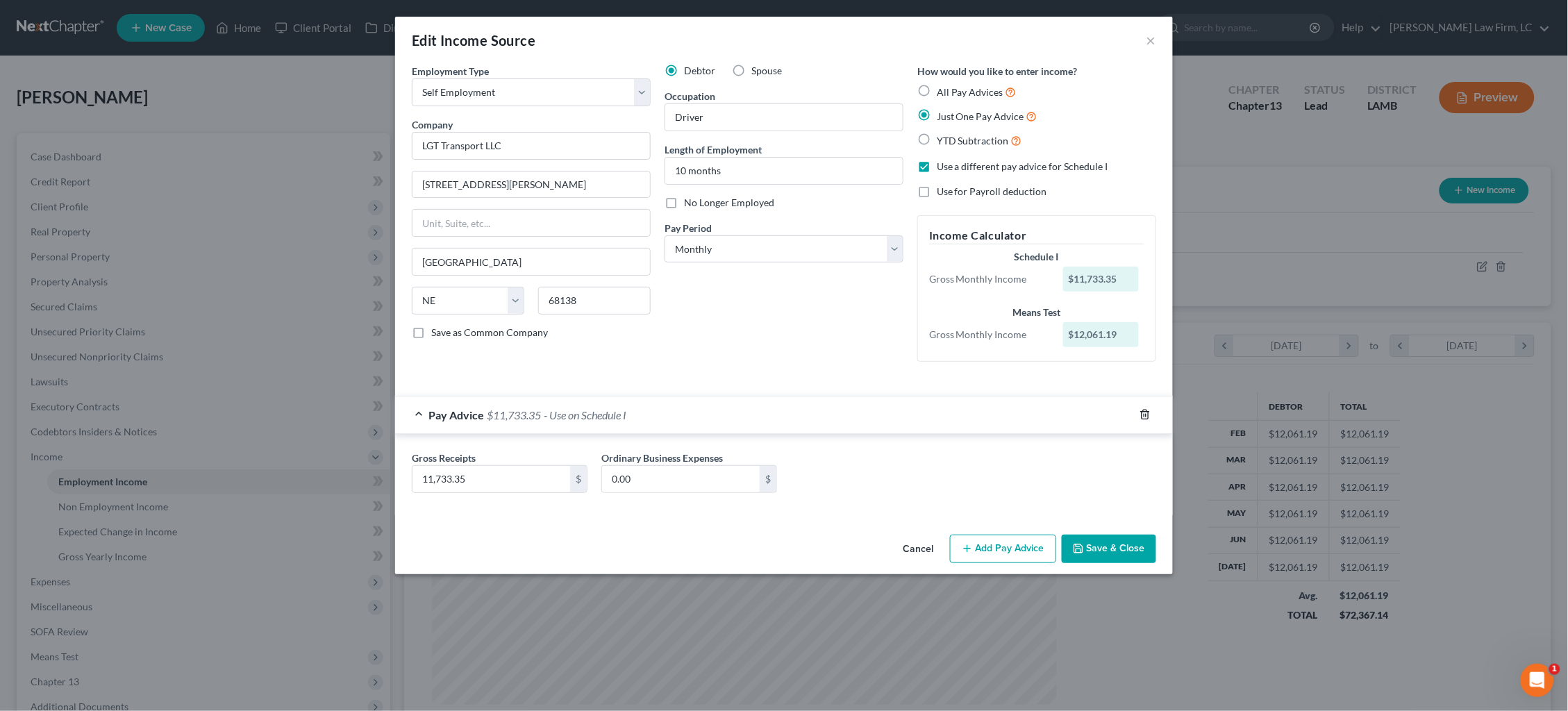
click at [1145, 413] on icon "button" at bounding box center [1144, 414] width 11 height 11
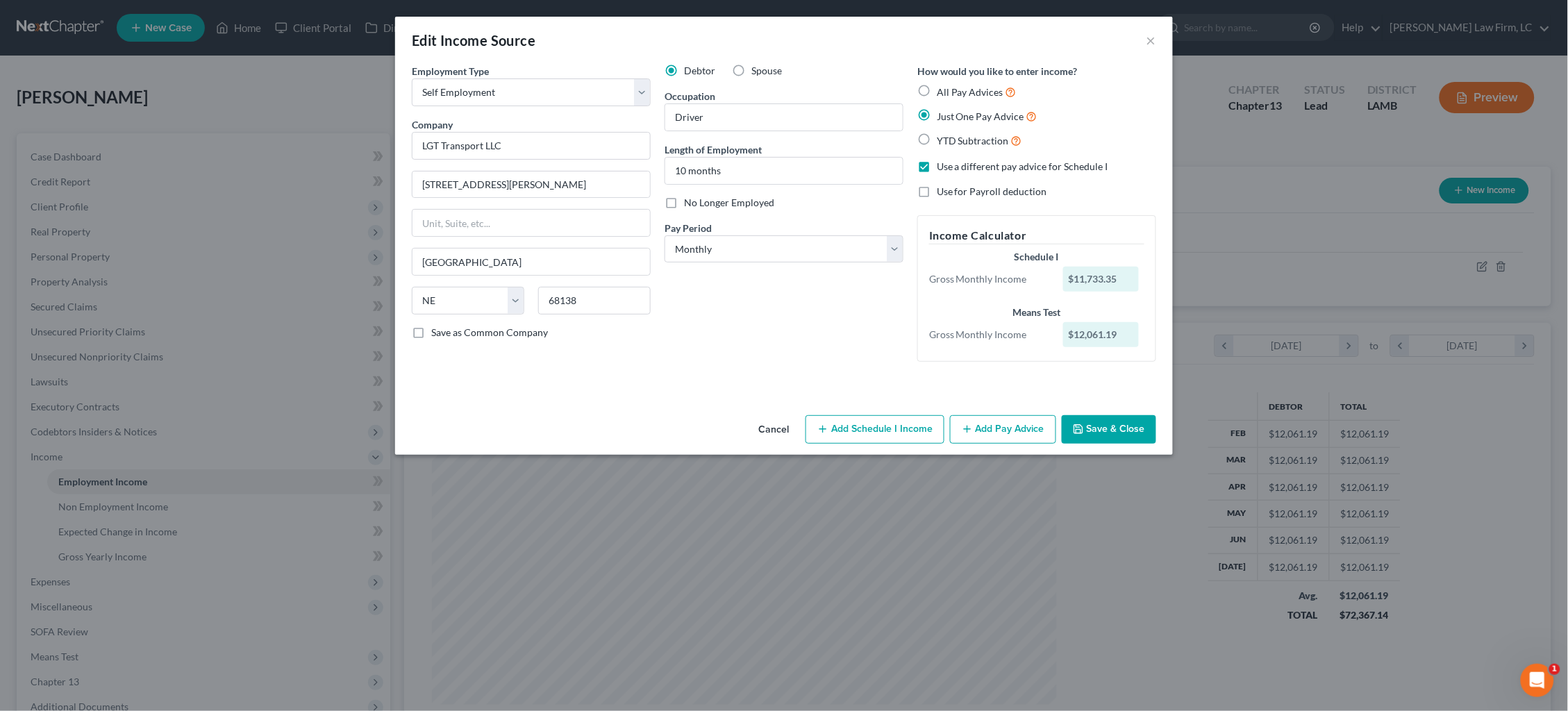
click at [936, 161] on label "Use a different pay advice for Schedule I" at bounding box center [1021, 166] width 171 height 14
click at [942, 161] on input "Use a different pay advice for Schedule I" at bounding box center [946, 164] width 9 height 9
checkbox input "false"
click at [1004, 429] on button "Add Pay Advice" at bounding box center [1003, 430] width 107 height 29
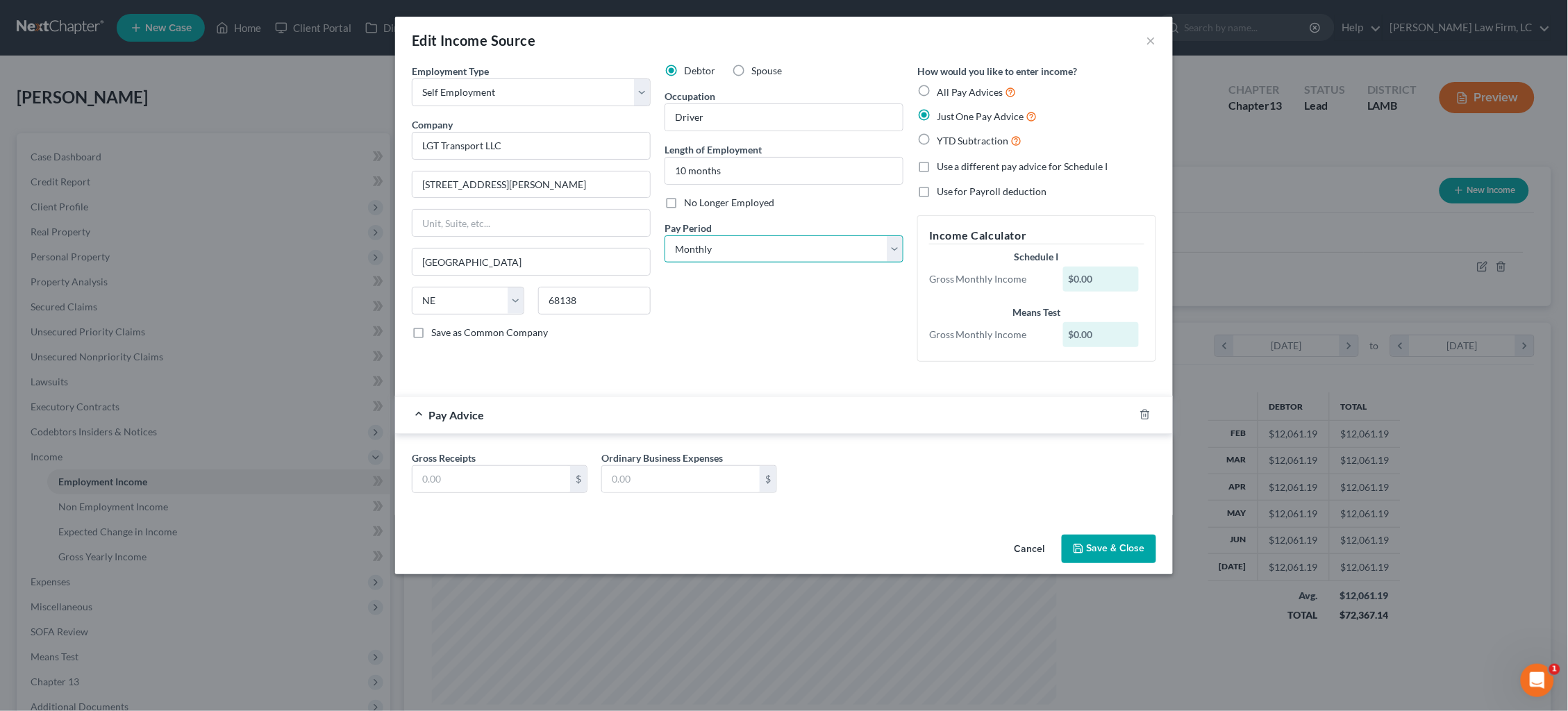
select select "3"
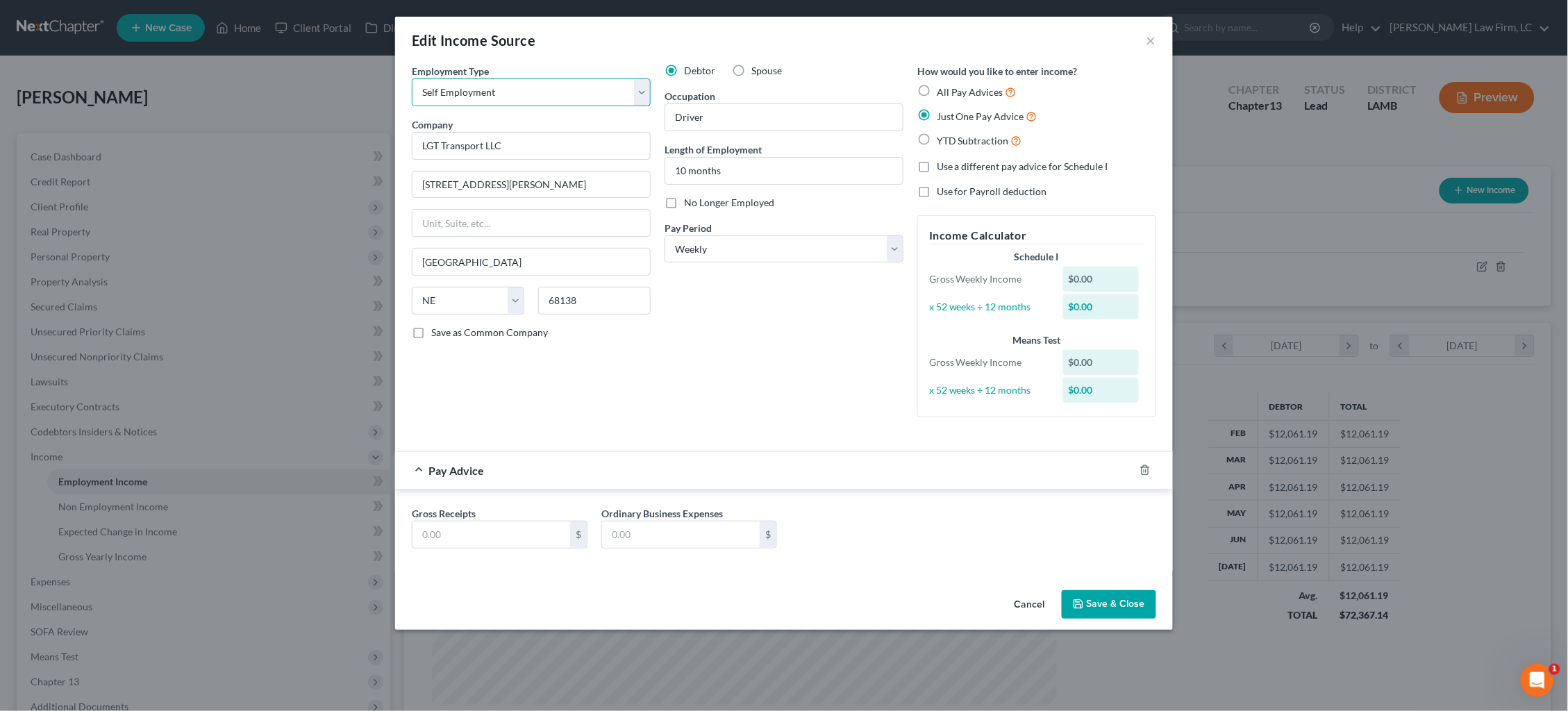
select select "0"
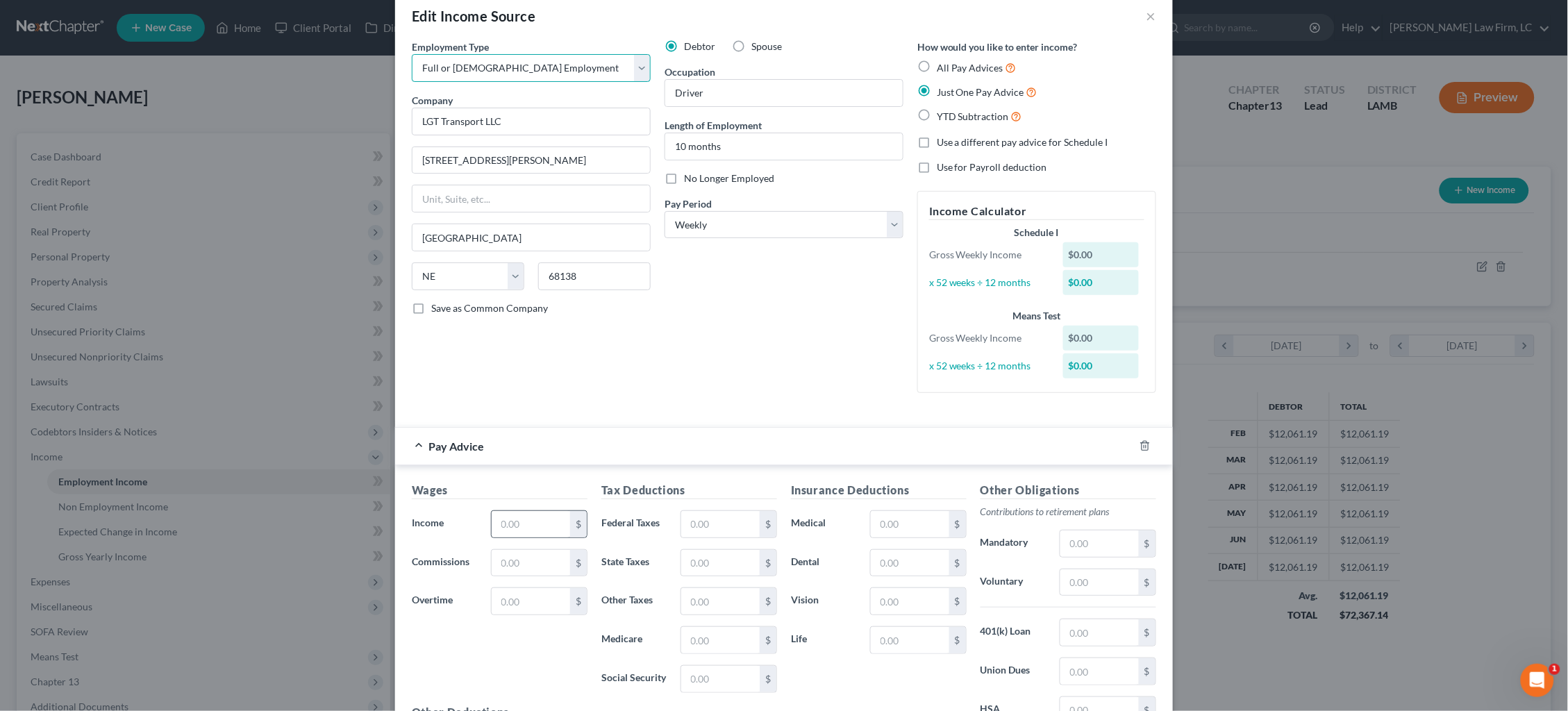
scroll to position [39, 0]
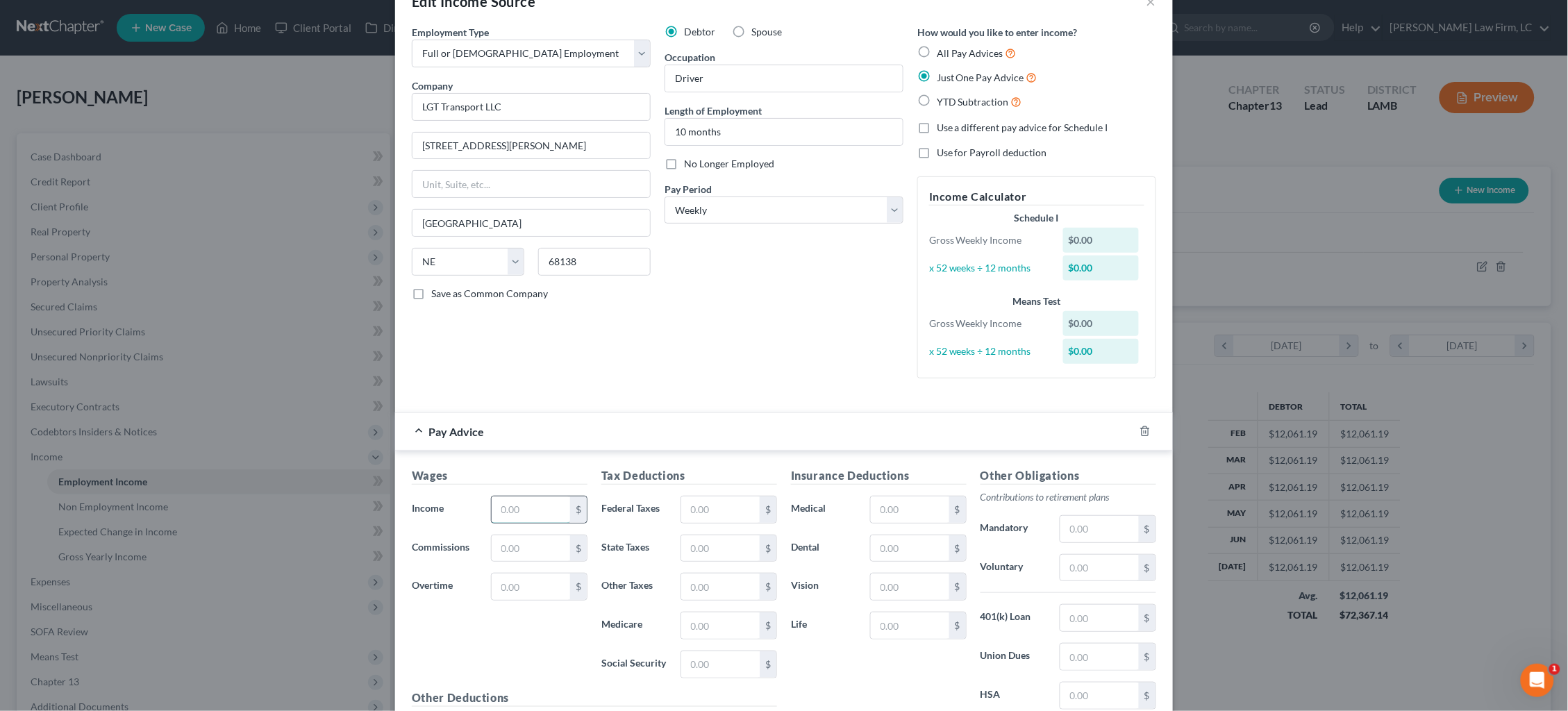
click at [544, 503] on input "text" at bounding box center [531, 509] width 78 height 26
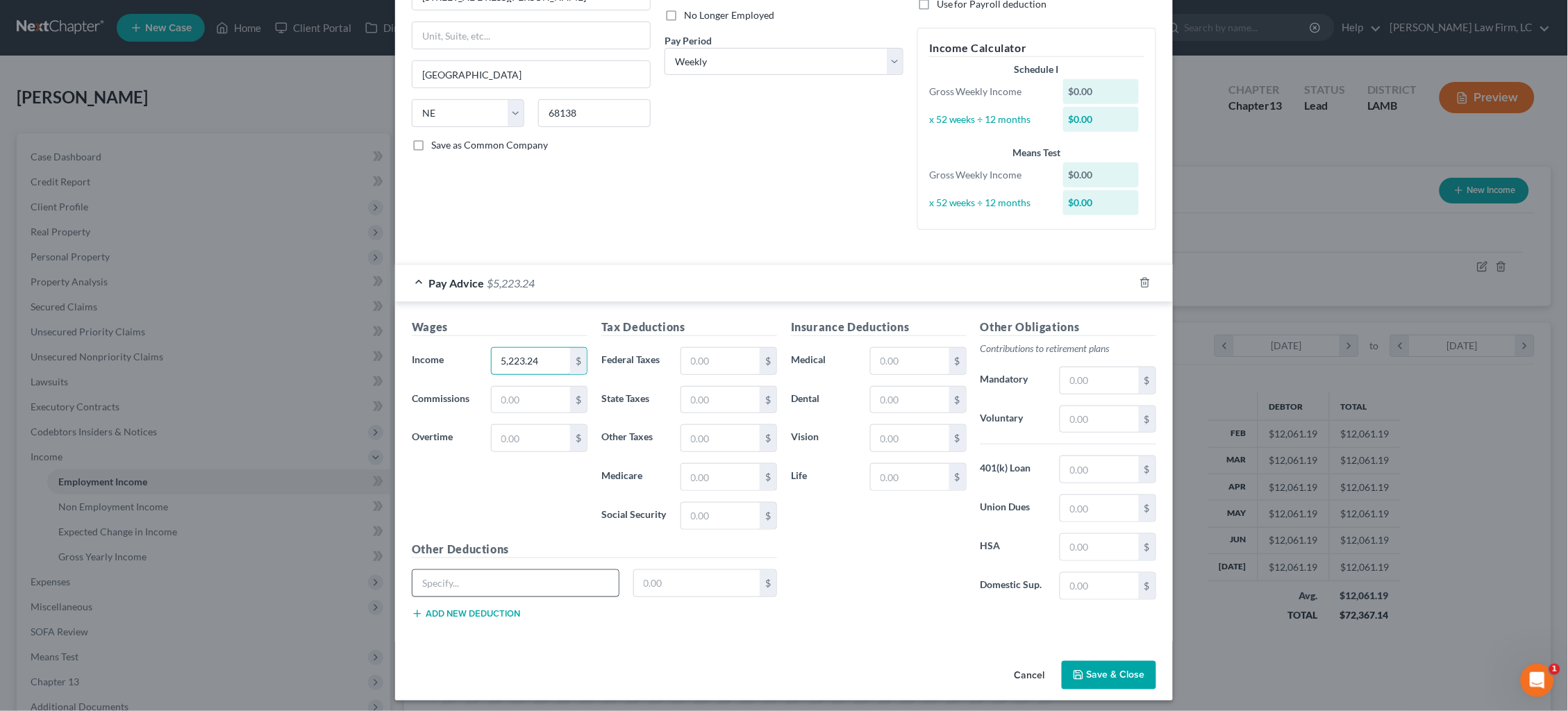
scroll to position [187, 0]
type input "5,223.24"
click at [473, 609] on button "Add new deduction" at bounding box center [466, 614] width 108 height 11
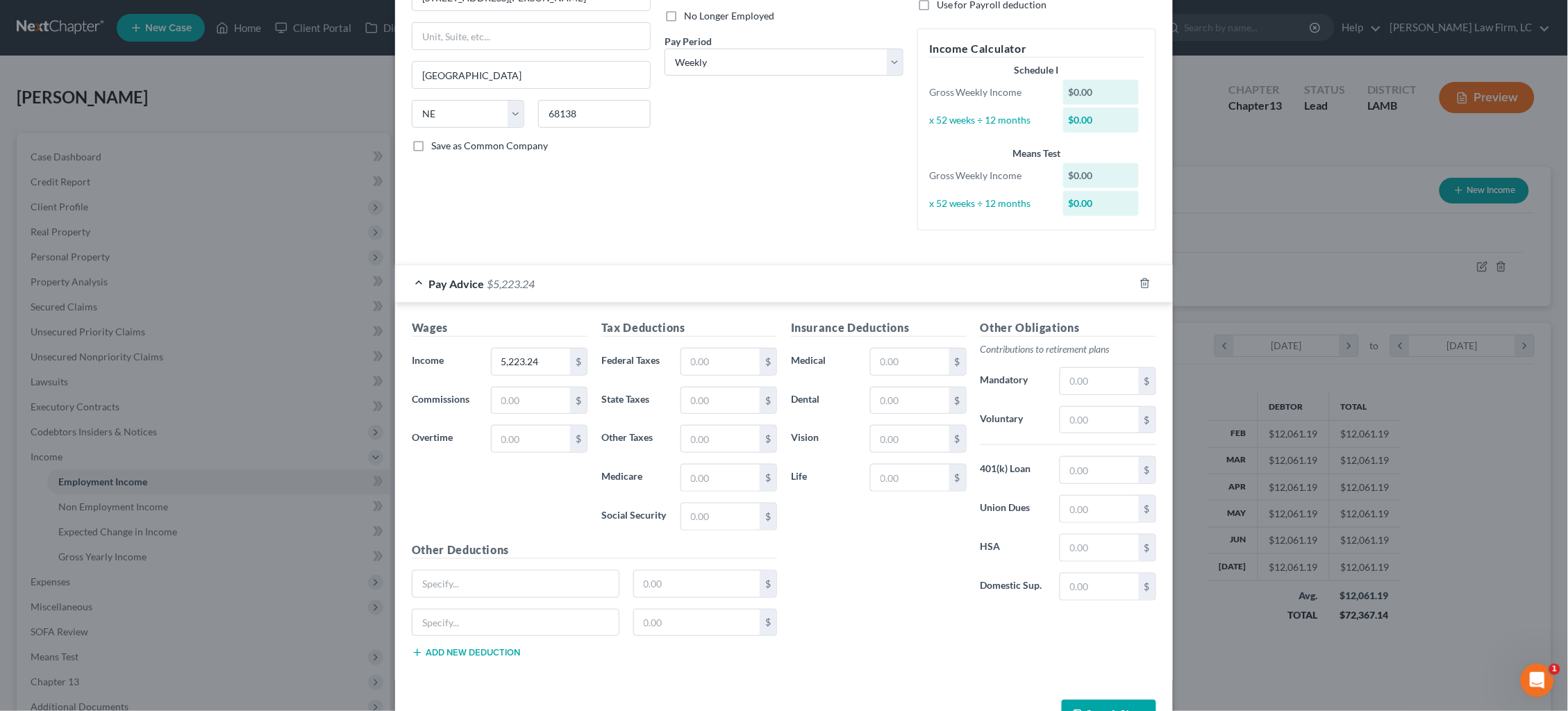
click at [480, 647] on button "Add new deduction" at bounding box center [466, 652] width 108 height 11
click at [483, 686] on button "Add new deduction" at bounding box center [466, 691] width 108 height 11
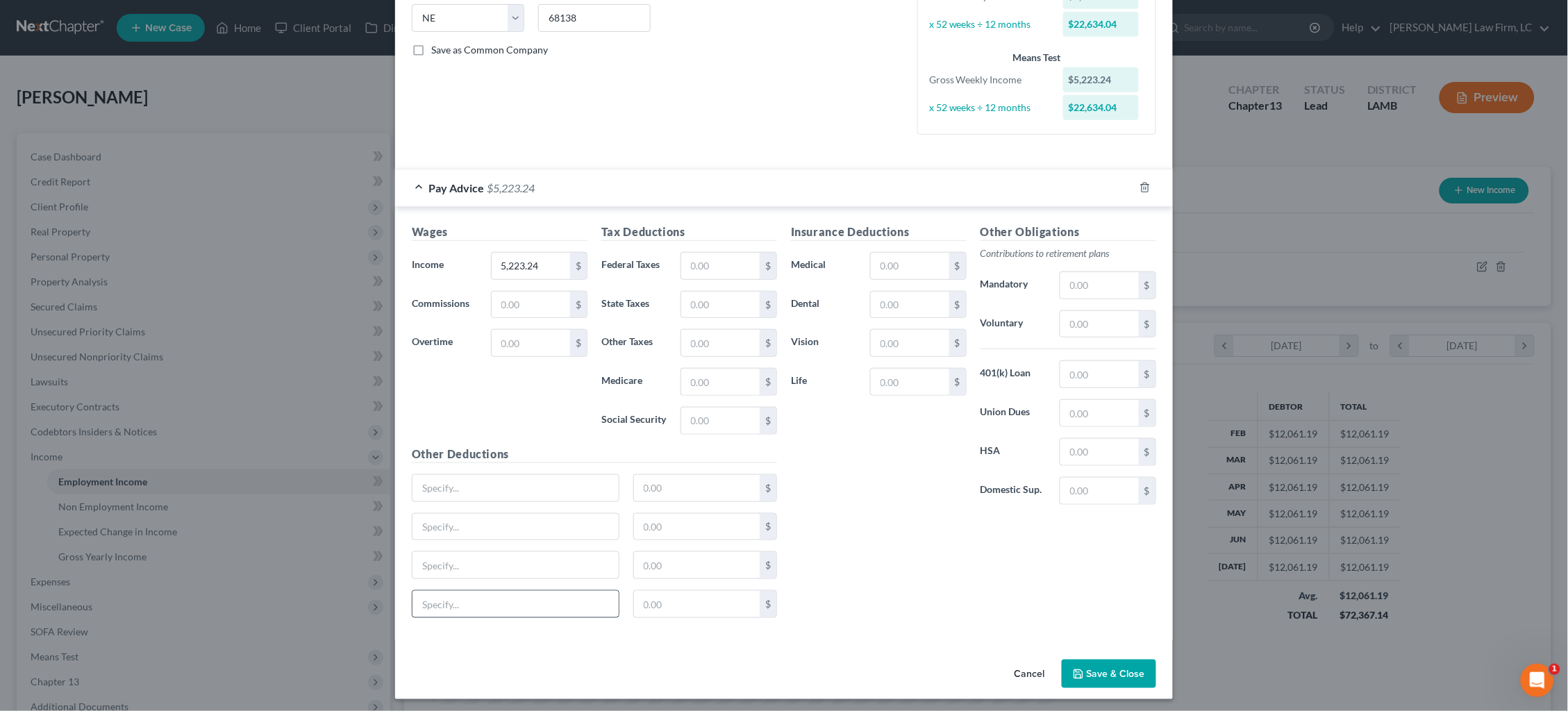
scroll to position [281, 0]
type input "Fuel Advances"
type input "1,207.13"
type input "Baseplate"
type input "81.08"
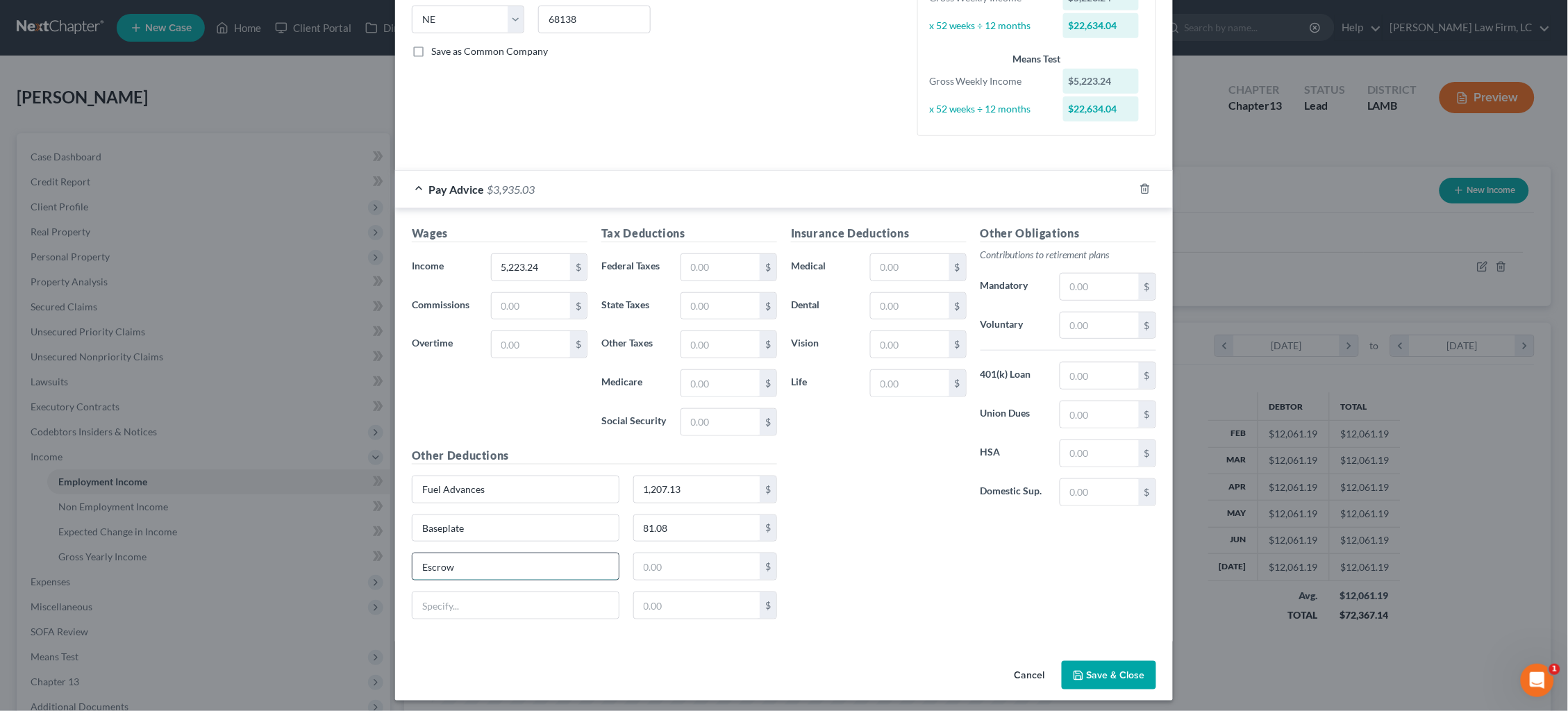
type input "Escrow"
type input "120.19"
type input "Insurance/OCC"
type input "0"
type input "32.07"
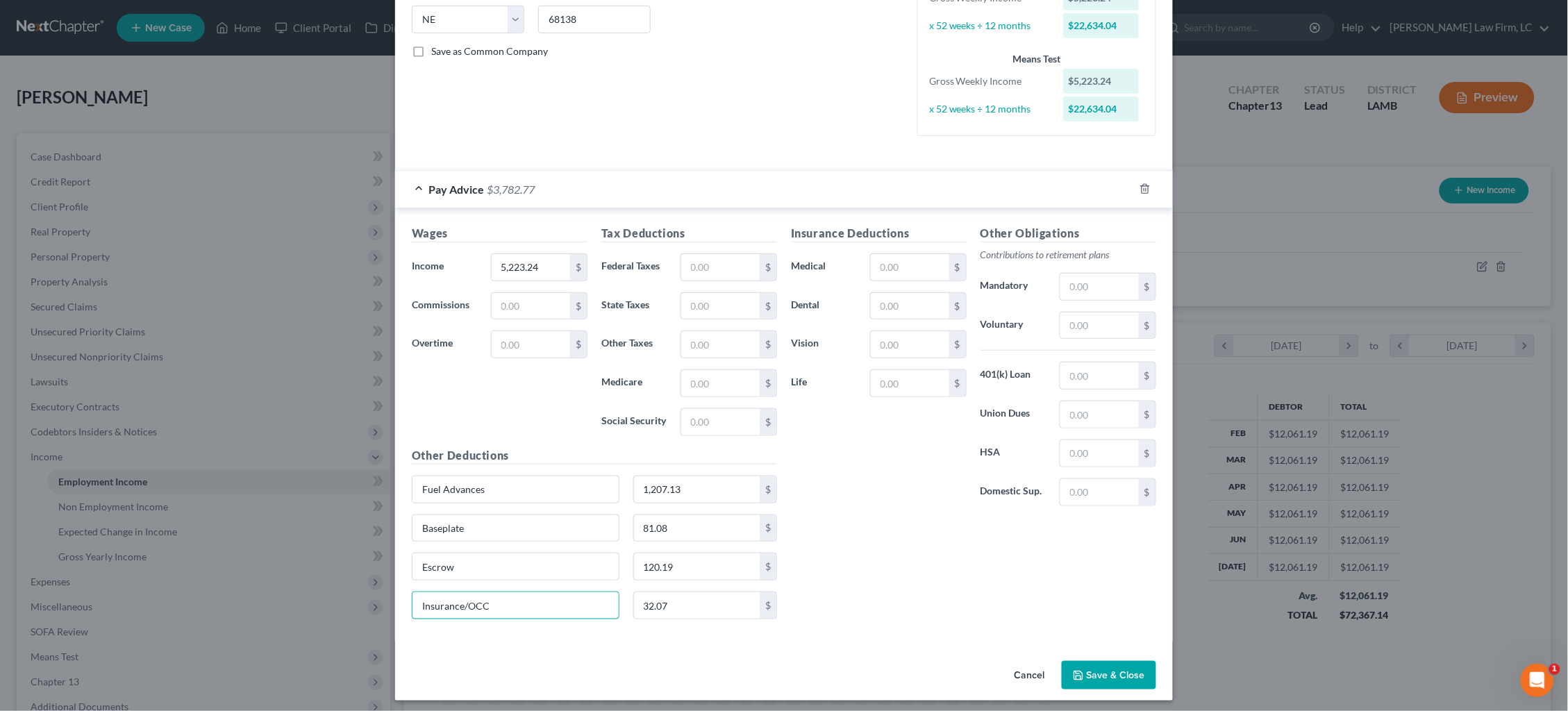
drag, startPoint x: 541, startPoint y: 600, endPoint x: 303, endPoint y: 609, distance: 238.2
click at [304, 609] on div "Edit Income Source × Employment Type * Select Full or Part Time Employment Self…" at bounding box center [784, 356] width 1568 height 711
type input "Truck Lease"
type input "956.12"
drag, startPoint x: 480, startPoint y: 603, endPoint x: 387, endPoint y: 596, distance: 93.3
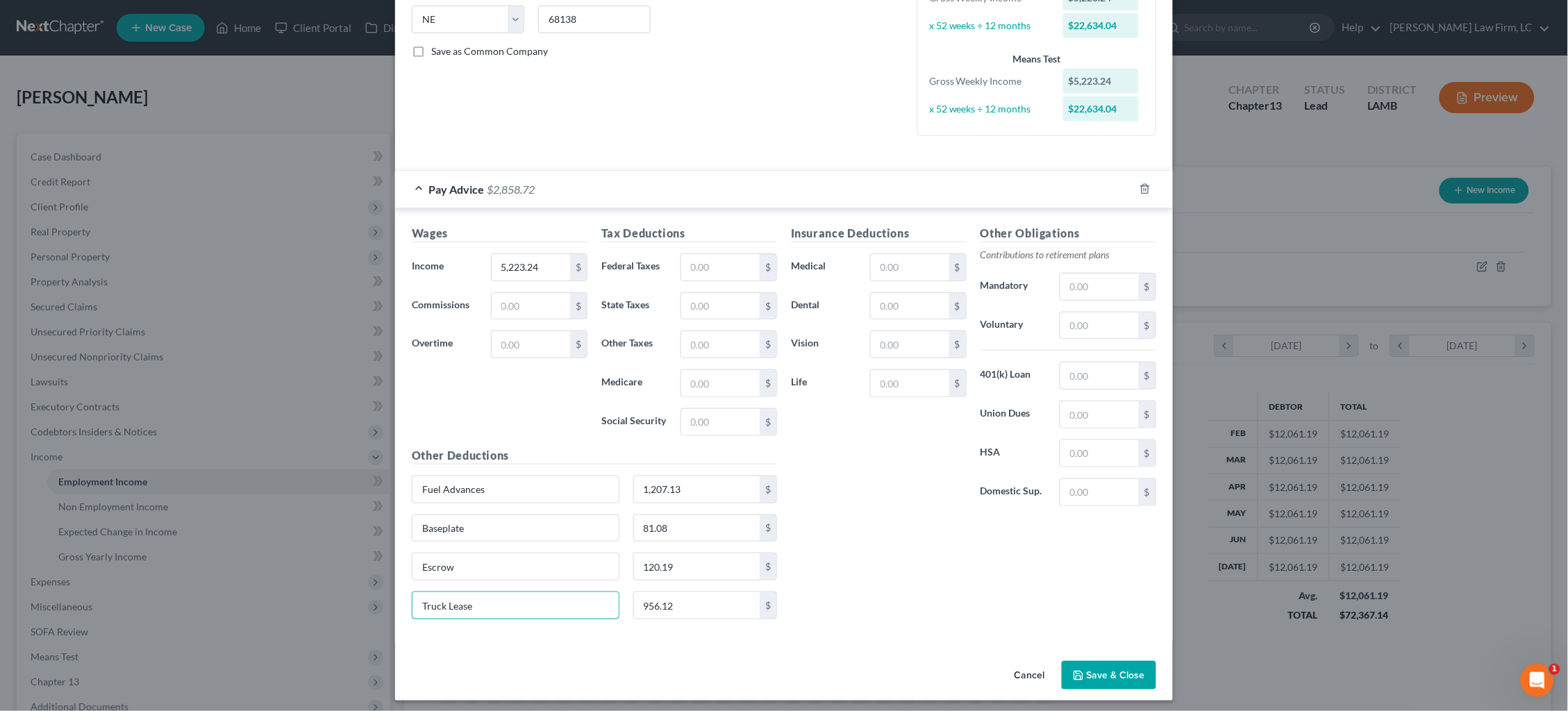
click at [387, 596] on div "Edit Income Source × Employment Type * Select Full or Part Time Employment Self…" at bounding box center [784, 356] width 1568 height 711
drag, startPoint x: 491, startPoint y: 524, endPoint x: 379, endPoint y: 522, distance: 112.0
click at [379, 522] on div "Edit Income Source × Employment Type * Select Full or Part Time Employment Self…" at bounding box center [784, 356] width 1568 height 711
paste input "Truck Leas"
type input "Truck Lease"
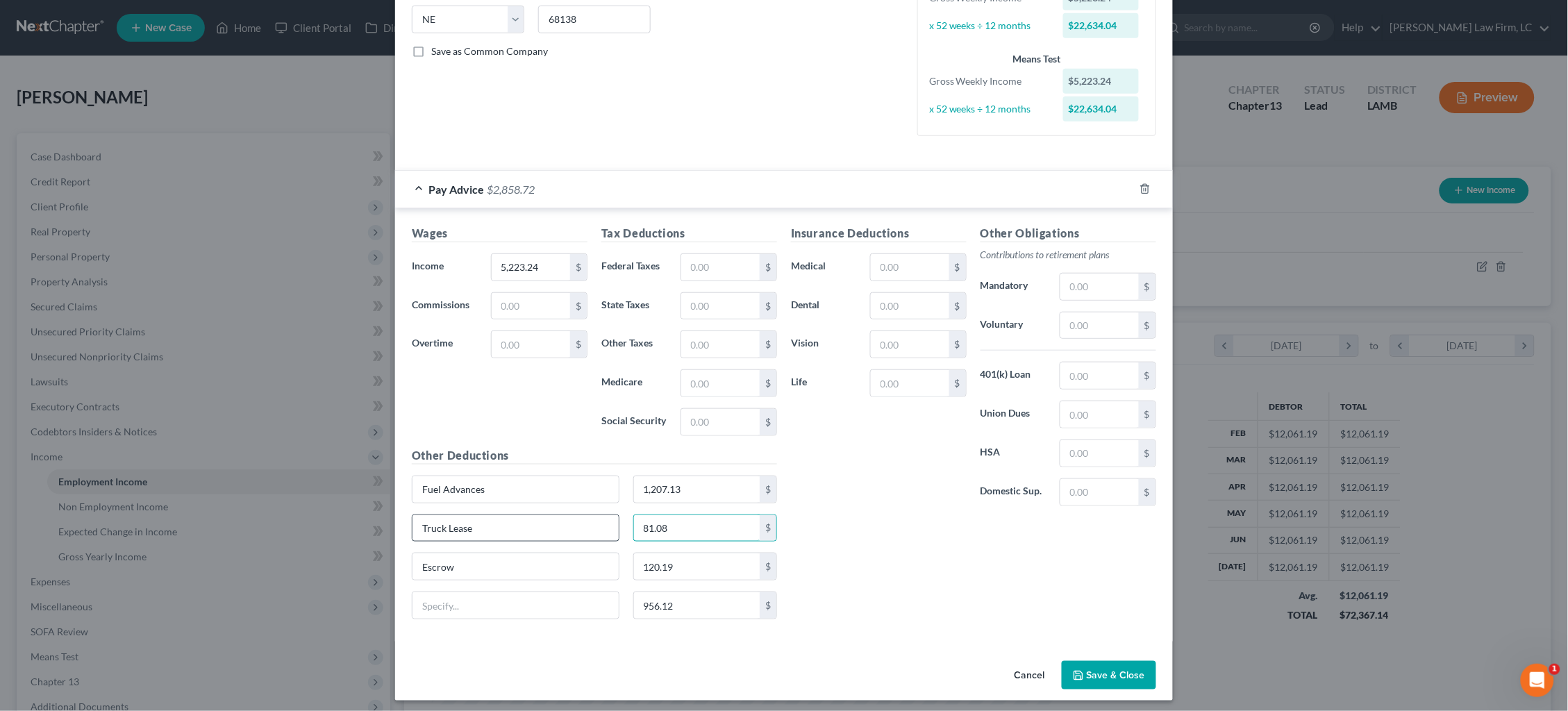
drag, startPoint x: 566, startPoint y: 518, endPoint x: 552, endPoint y: 515, distance: 14.3
click at [552, 515] on div "Truck Lease 81.08 $" at bounding box center [594, 534] width 379 height 39
type input "956.12"
drag, startPoint x: 485, startPoint y: 552, endPoint x: 307, endPoint y: 542, distance: 178.3
click at [314, 542] on div "Edit Income Source × Employment Type * Select Full or Part Time Employment Self…" at bounding box center [784, 356] width 1568 height 711
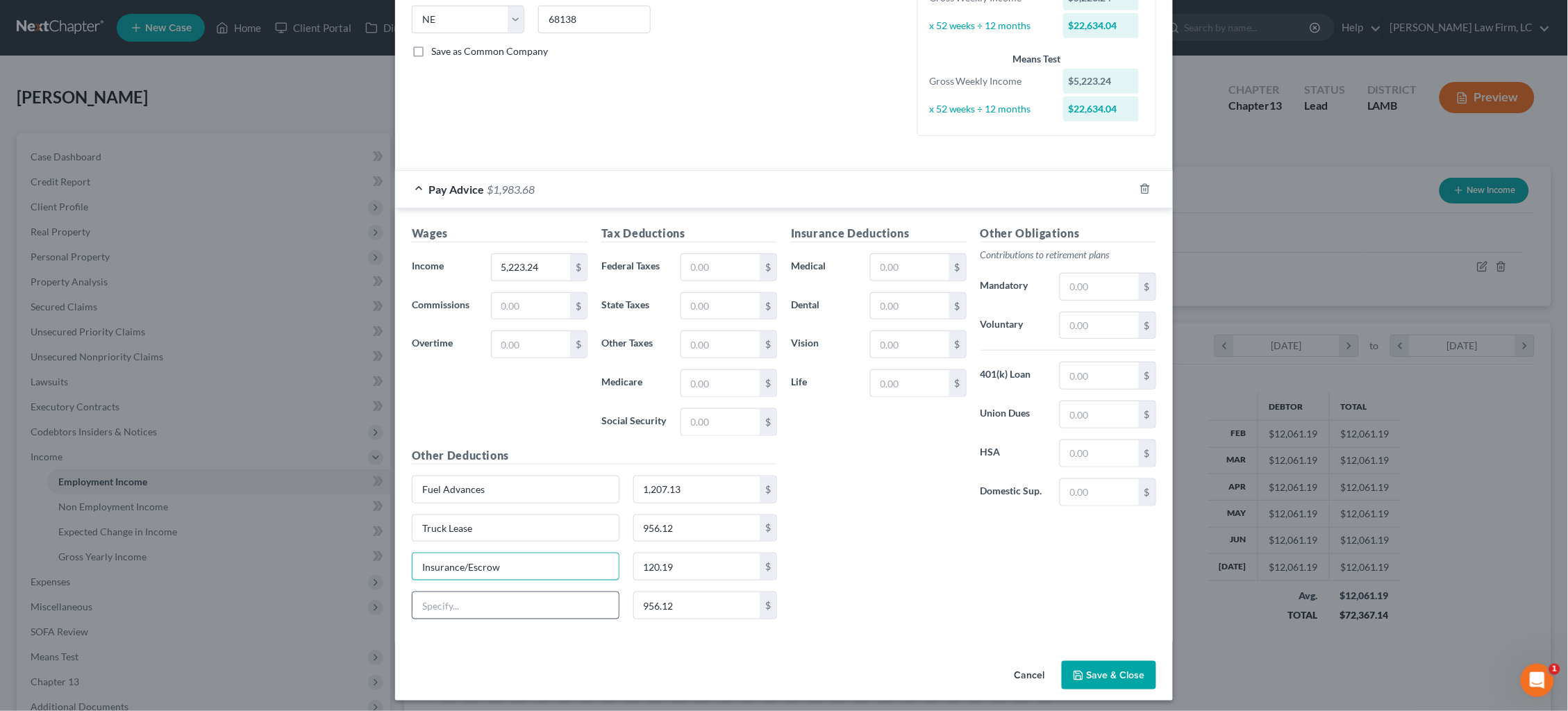
type input "Insurance/Escrow"
click at [549, 608] on input "text" at bounding box center [516, 605] width 206 height 26
type input "Other"
click at [699, 557] on input "120.19" at bounding box center [697, 566] width 126 height 26
click at [419, 558] on input "Insurance/Escrow" at bounding box center [516, 566] width 206 height 26
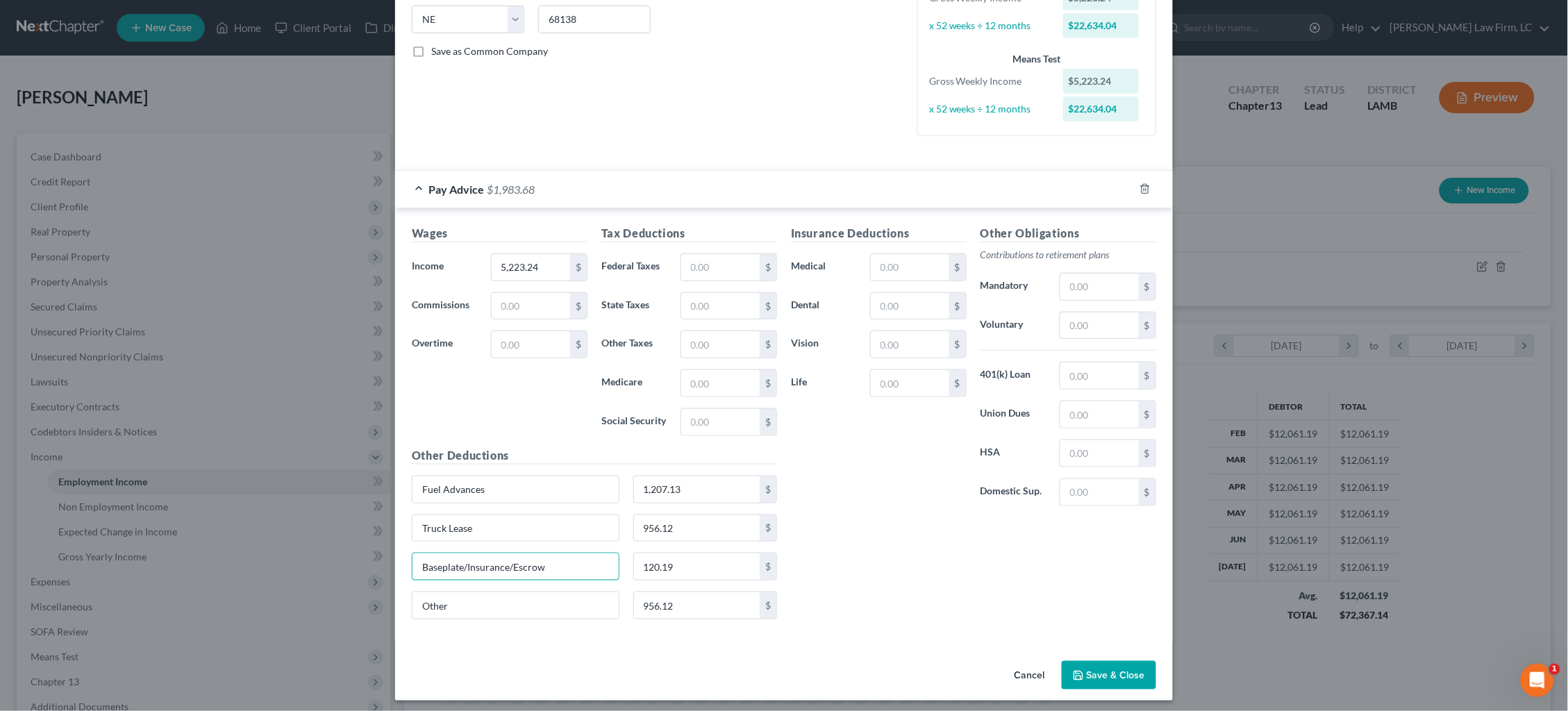
type input "Baseplate/Insurance/Escrow"
drag, startPoint x: 631, startPoint y: 556, endPoint x: 558, endPoint y: 540, distance: 74.7
click at [558, 539] on div "Other Deductions Fuel Advances 1,207.13 $ Truck Lease 956.12 $ Baseplate/Insura…" at bounding box center [594, 538] width 379 height 183
type input "332.34"
drag, startPoint x: 395, startPoint y: 604, endPoint x: 327, endPoint y: 608, distance: 68.1
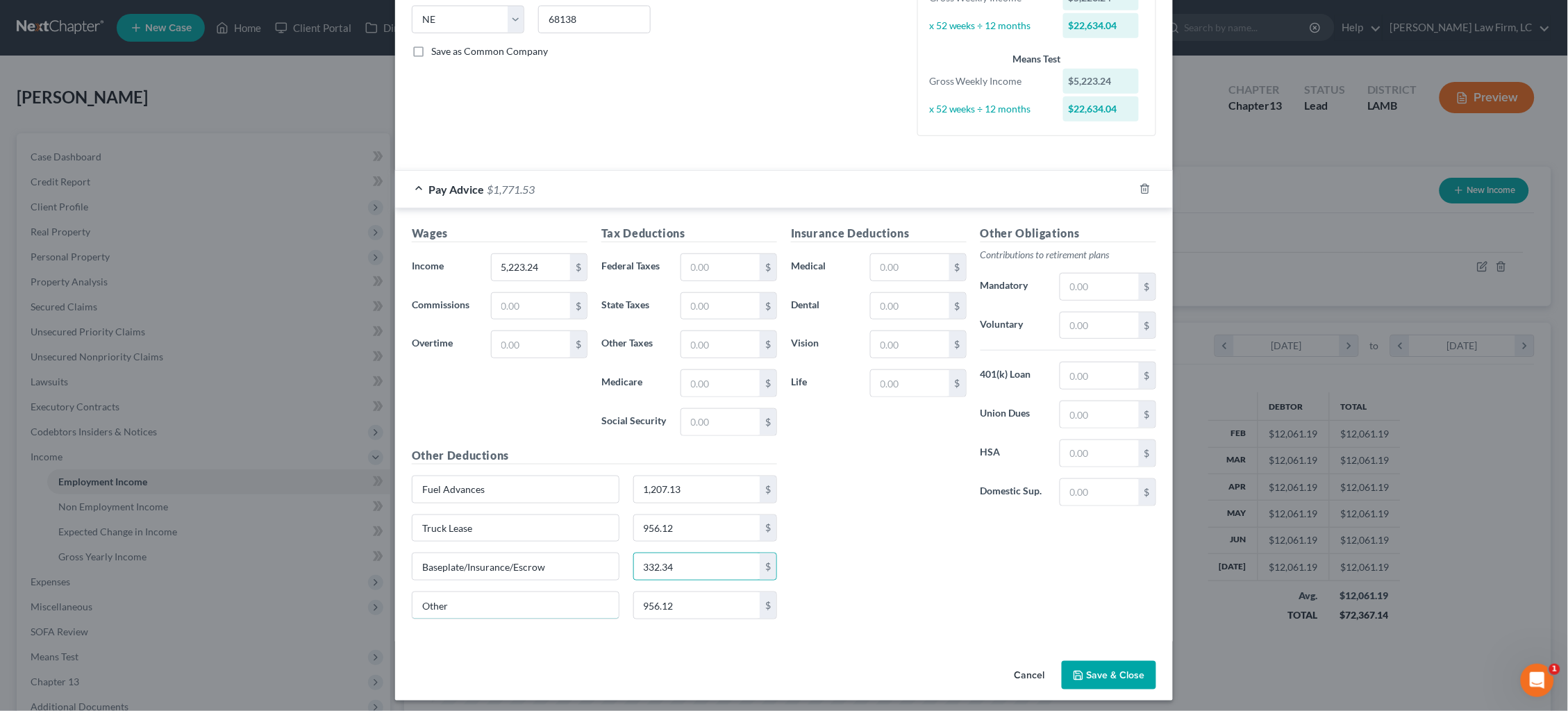
click at [327, 608] on div "Edit Income Source × Employment Type * Select Full or Part Time Employment Self…" at bounding box center [784, 356] width 1568 height 711
drag, startPoint x: 678, startPoint y: 604, endPoint x: 616, endPoint y: 598, distance: 62.3
click at [616, 598] on div "Other 956.12 $" at bounding box center [594, 611] width 379 height 39
type input "28.47"
click at [1101, 663] on button "Save & Close" at bounding box center [1108, 675] width 95 height 29
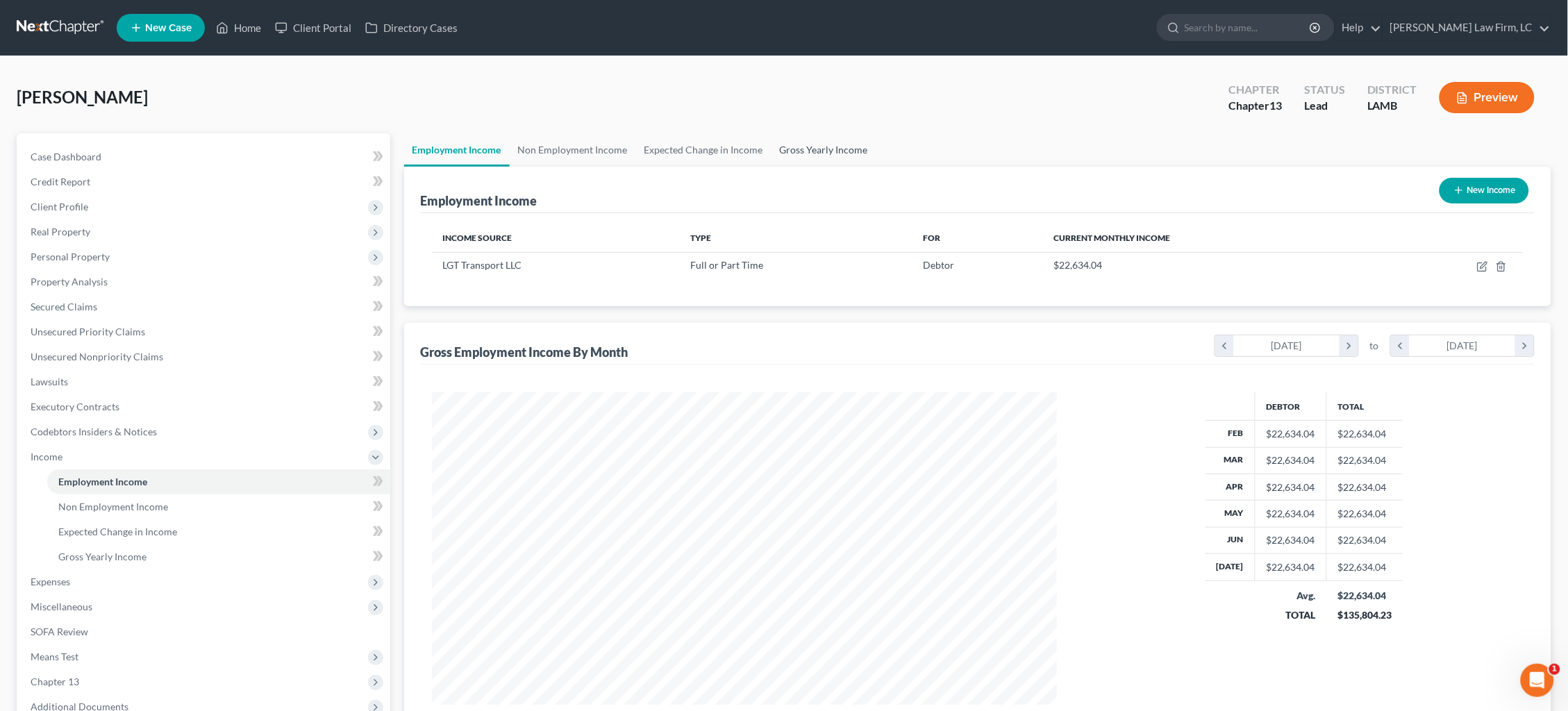
click at [832, 145] on link "Gross Yearly Income" at bounding box center [824, 149] width 105 height 33
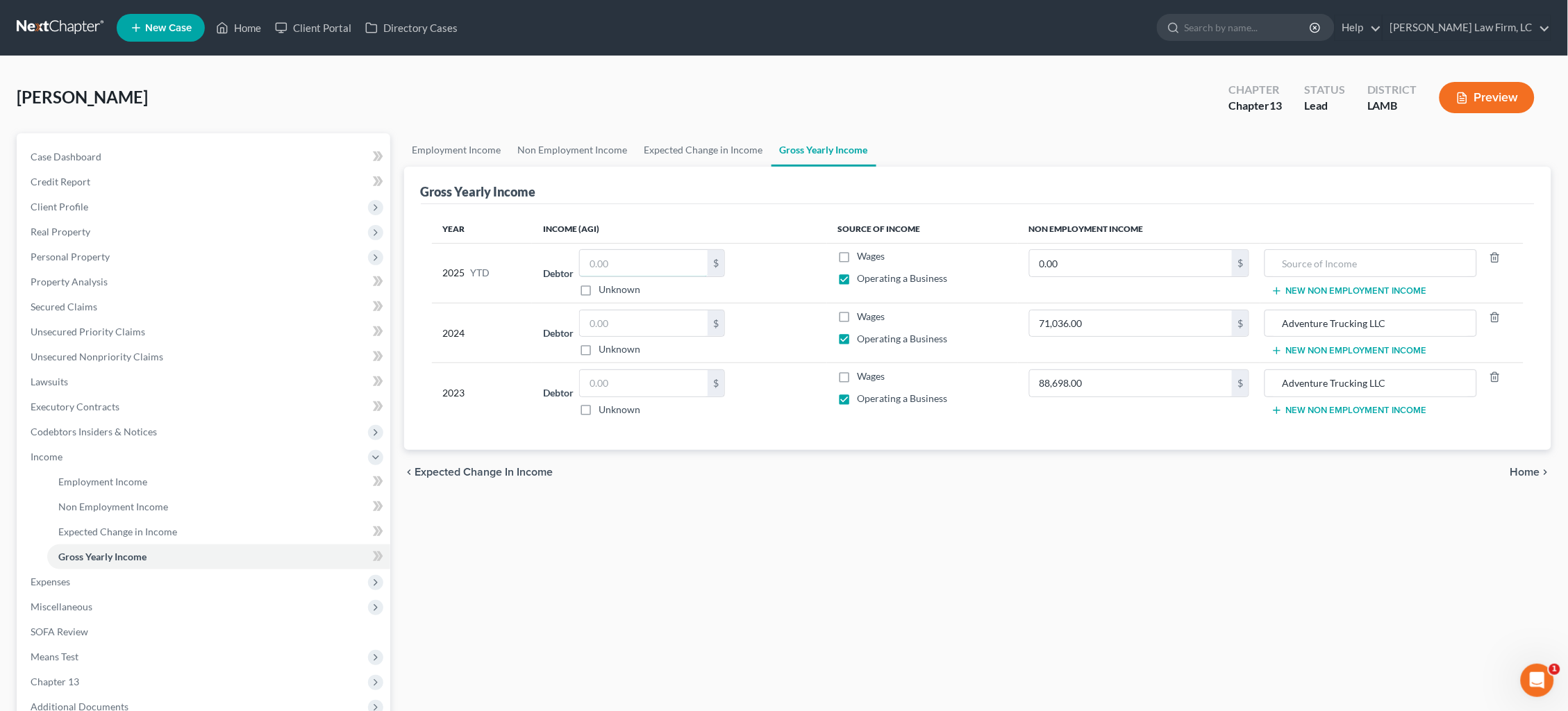
drag, startPoint x: 645, startPoint y: 261, endPoint x: 524, endPoint y: 243, distance: 122.3
click at [524, 243] on tr "2025 YTD Debtor $ Unknown Balance Undetermined $ Unknown Wages Operating a Busi…" at bounding box center [977, 273] width 1092 height 60
drag, startPoint x: 639, startPoint y: 262, endPoint x: 566, endPoint y: 256, distance: 73.2
click at [566, 256] on div "Debtor 135,804.35 $ Unknown Balance Undetermined 135,804.35 $ Unknown" at bounding box center [680, 272] width 273 height 47
type input "70,178.97"
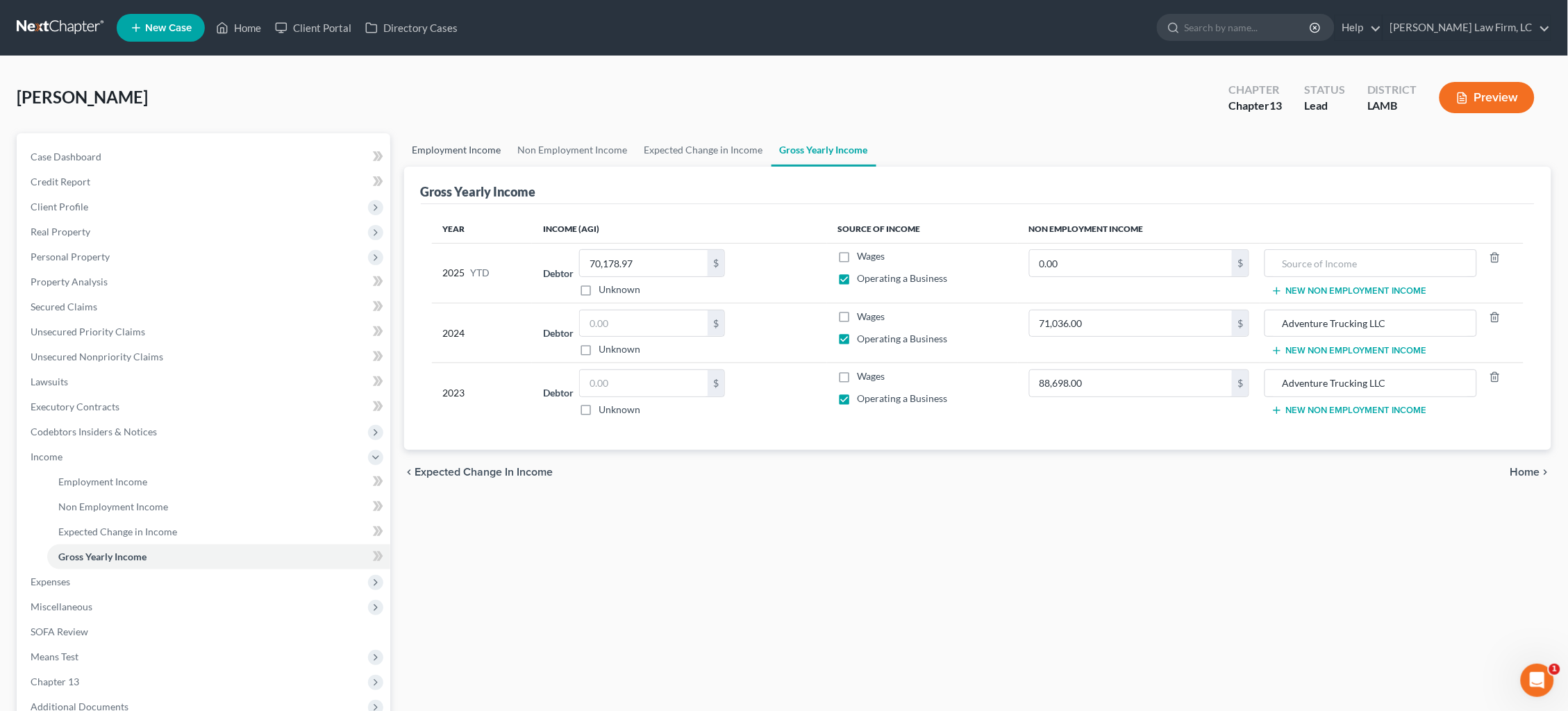
click at [474, 155] on link "Employment Income" at bounding box center [457, 149] width 106 height 33
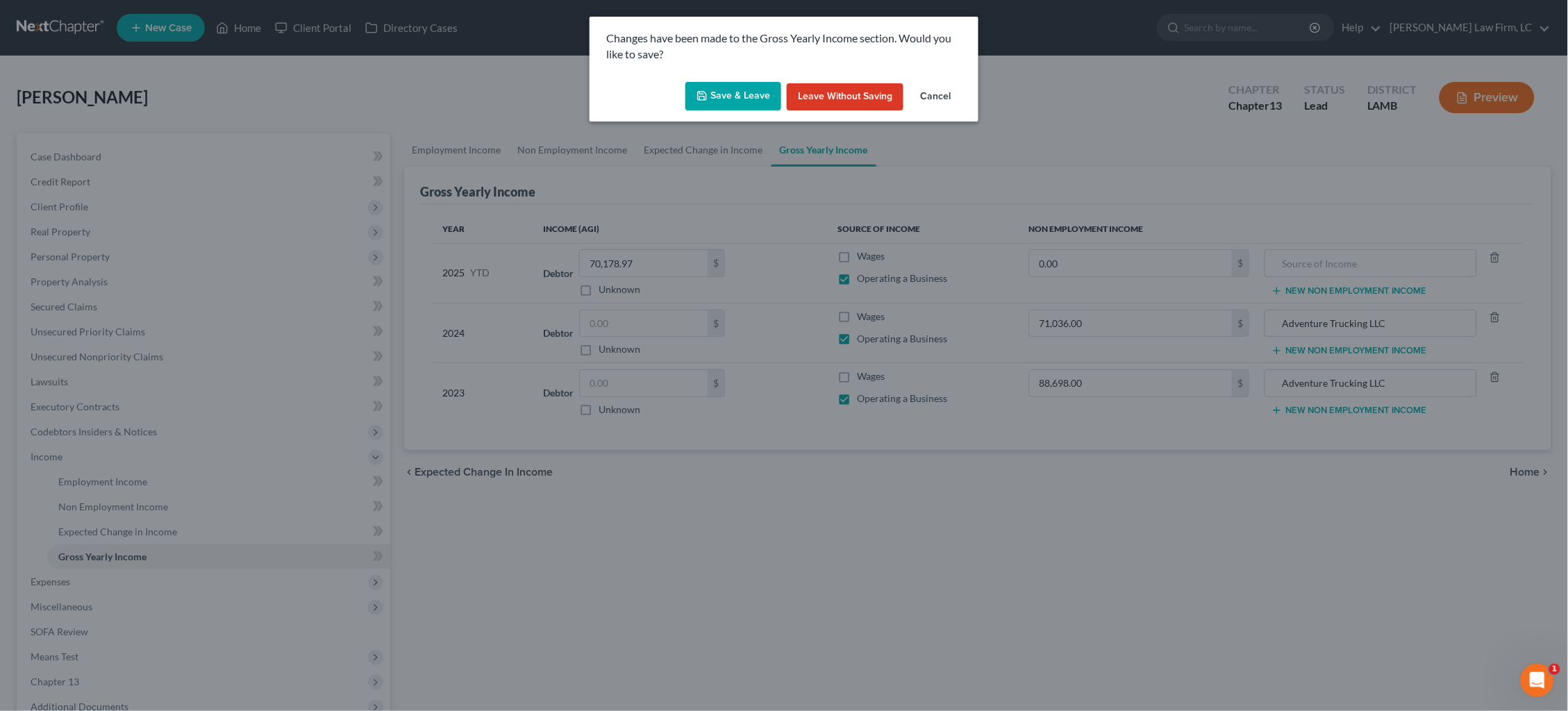
click at [747, 99] on button "Save & Leave" at bounding box center [733, 96] width 95 height 29
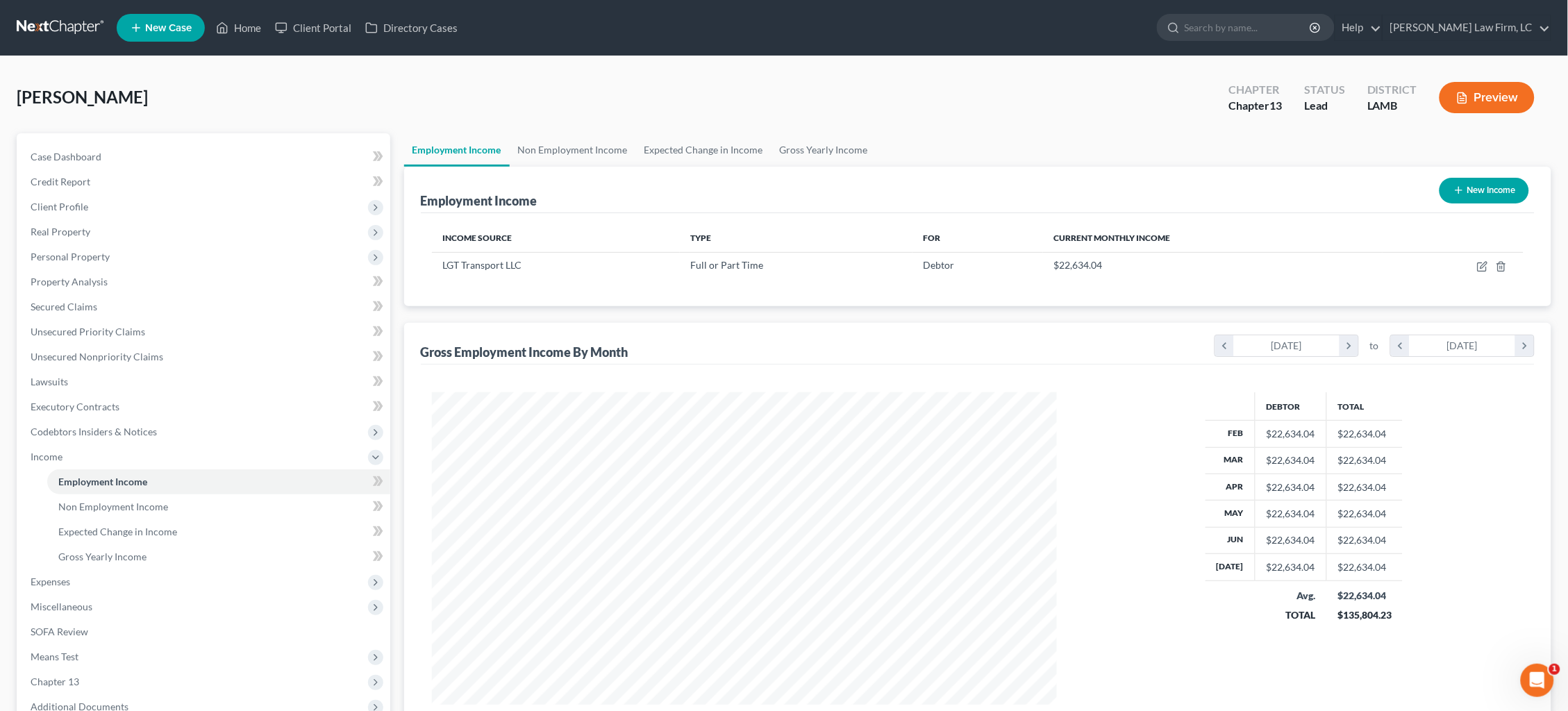
scroll to position [312, 653]
click at [1477, 106] on button "Preview" at bounding box center [1487, 97] width 95 height 32
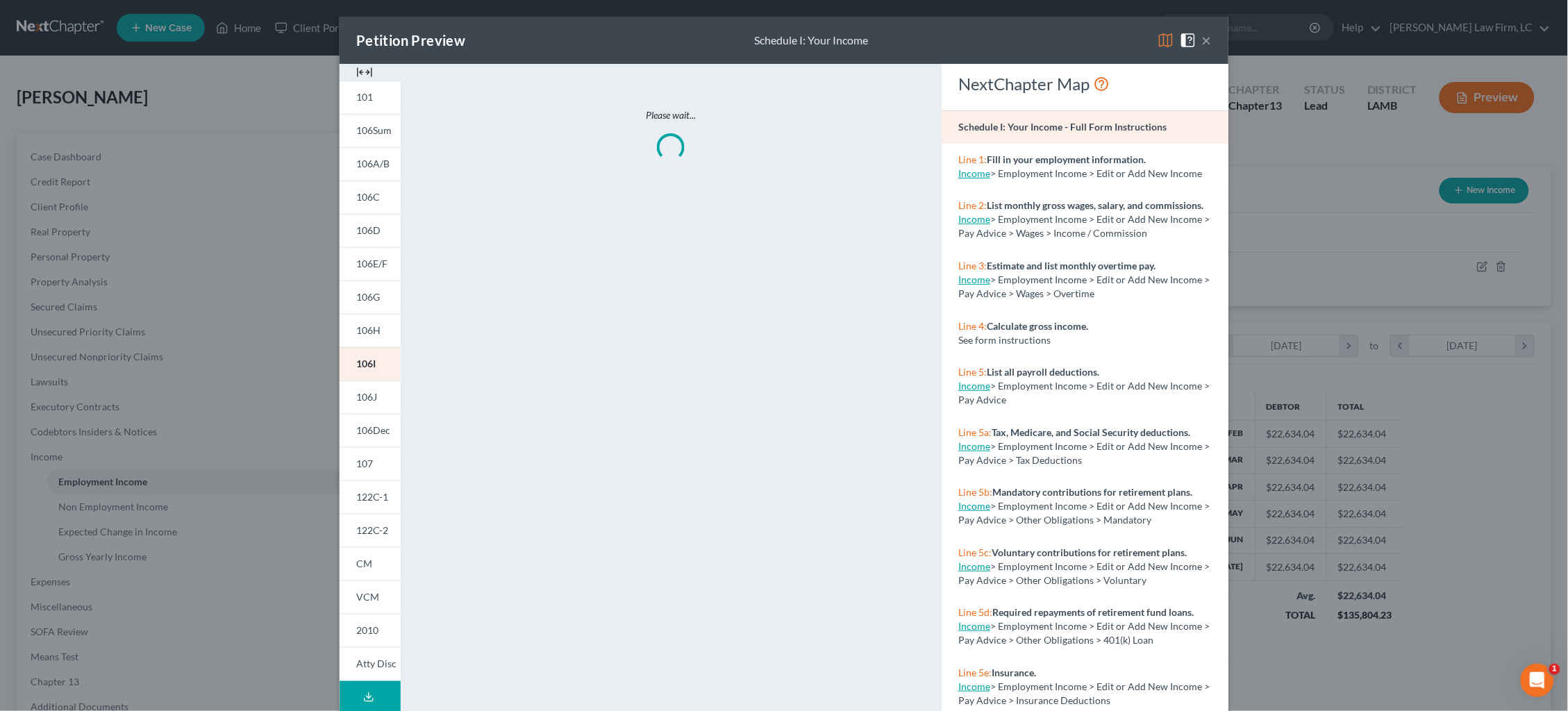
click at [1167, 41] on img at bounding box center [1166, 40] width 17 height 17
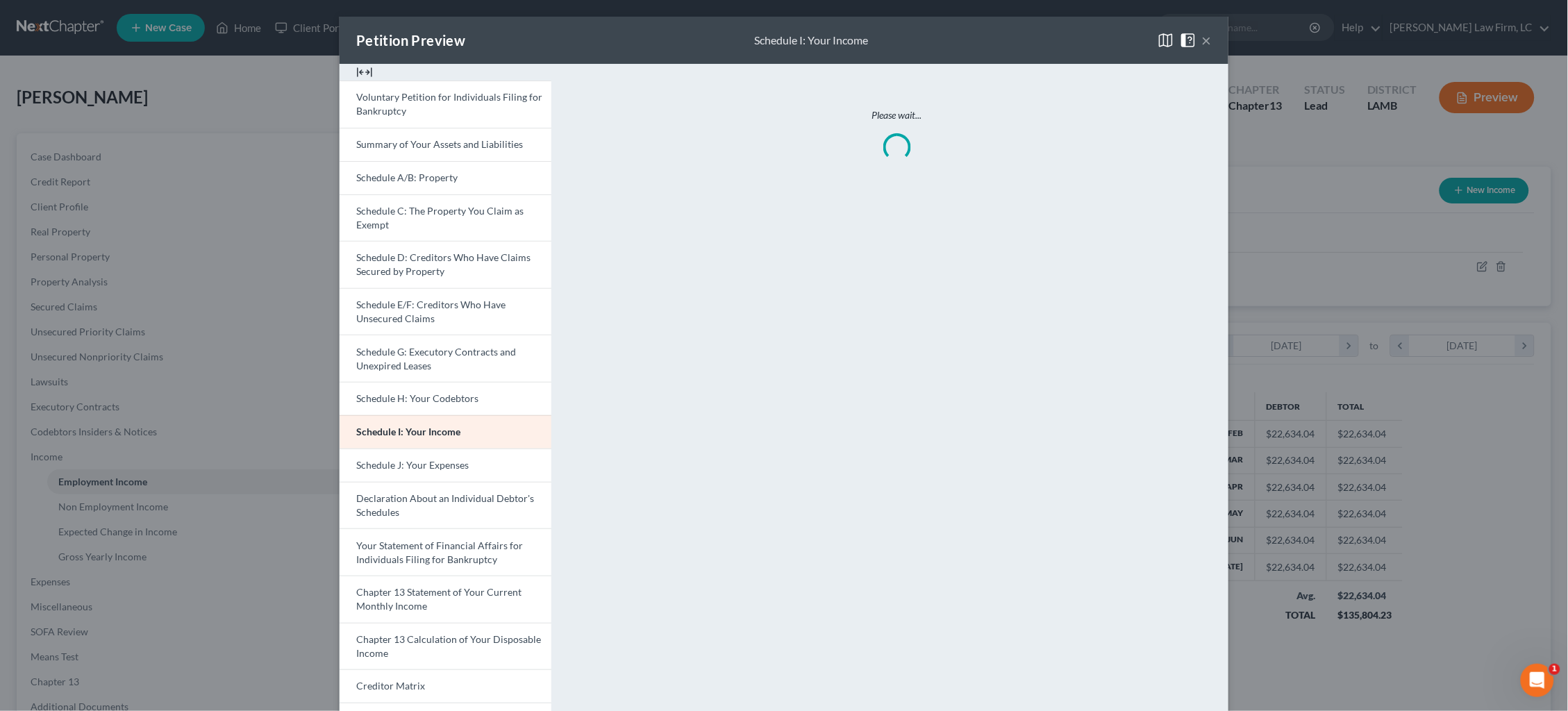
click at [1165, 41] on img at bounding box center [1166, 40] width 17 height 17
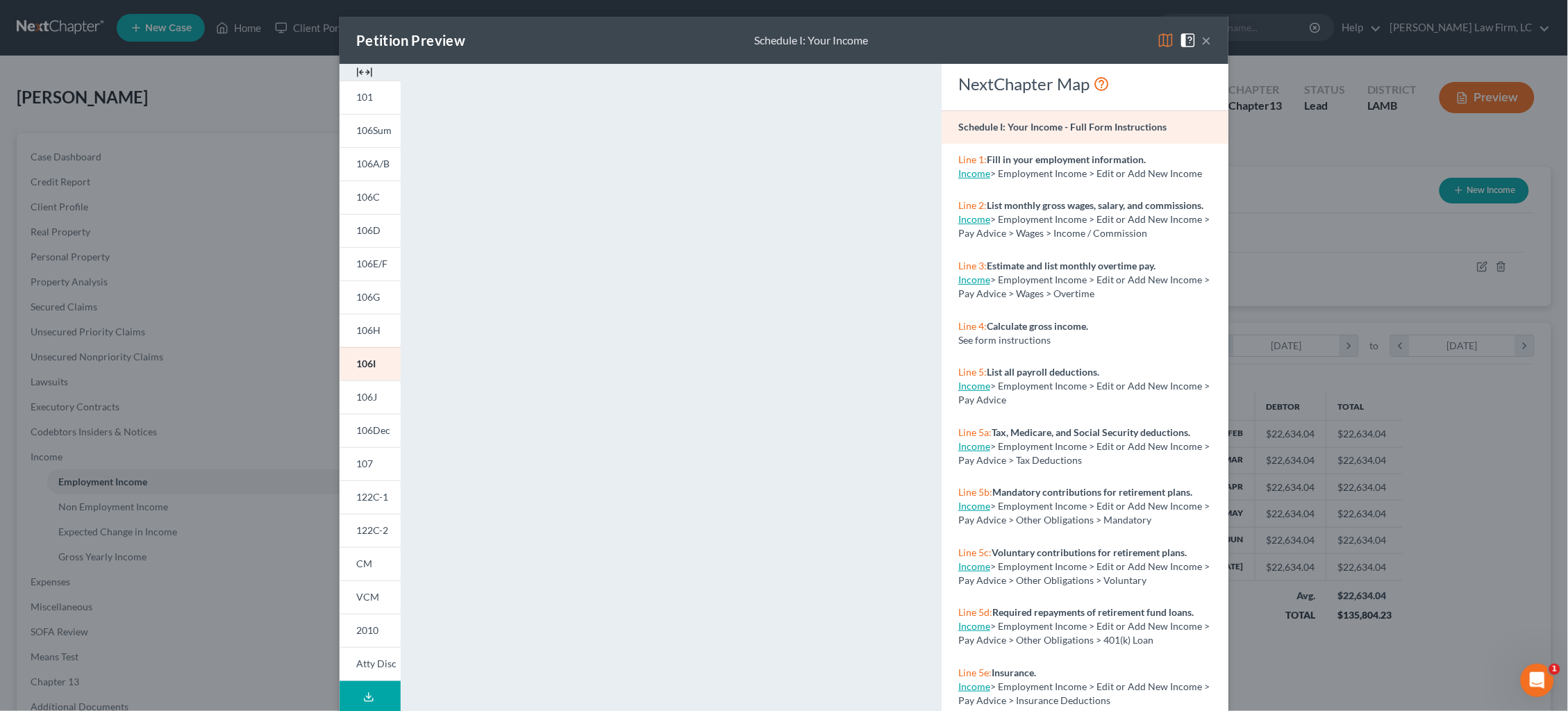
click at [1164, 39] on img at bounding box center [1166, 40] width 17 height 17
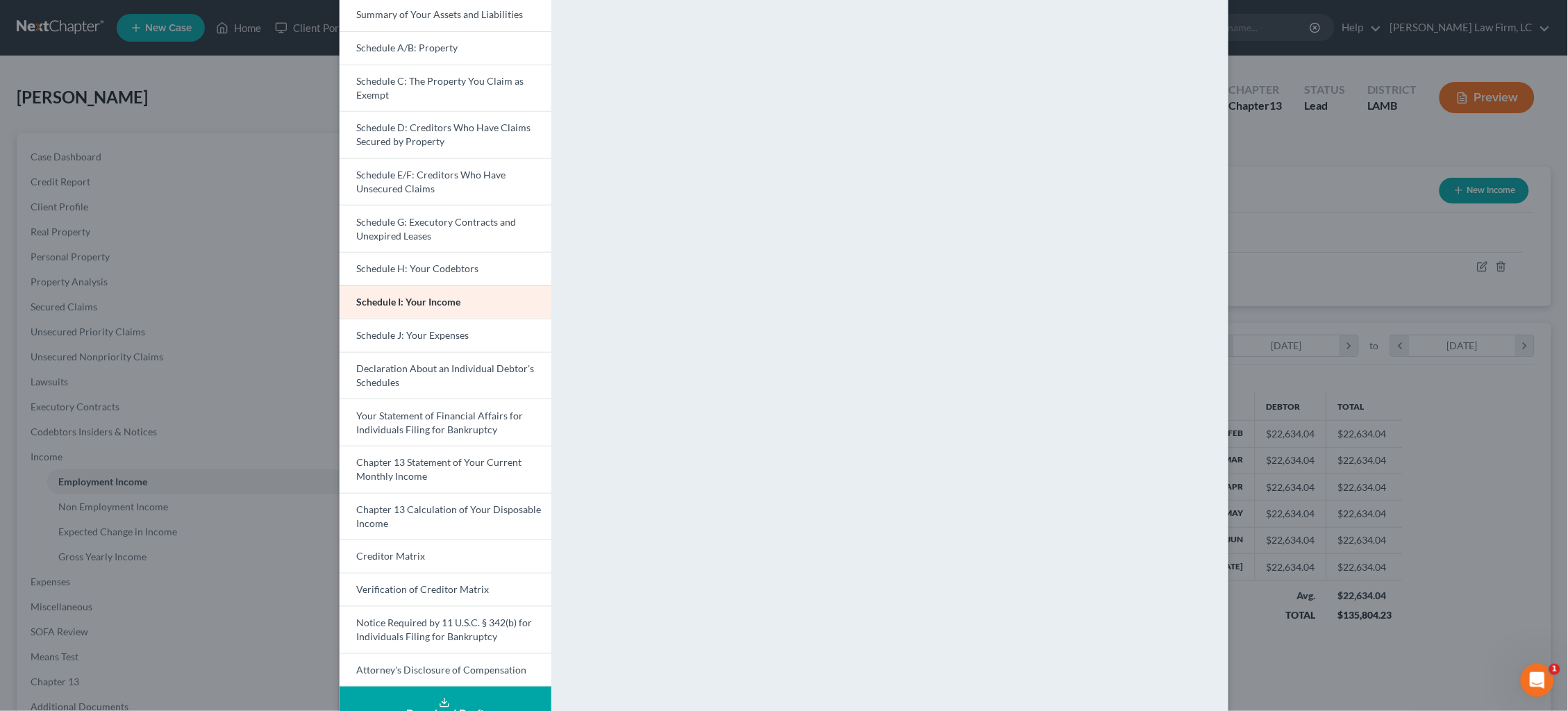
scroll to position [131, 0]
click at [1318, 287] on div "Petition Preview Schedule I: Your Income × Voluntary Petition for Individuals F…" at bounding box center [784, 356] width 1568 height 711
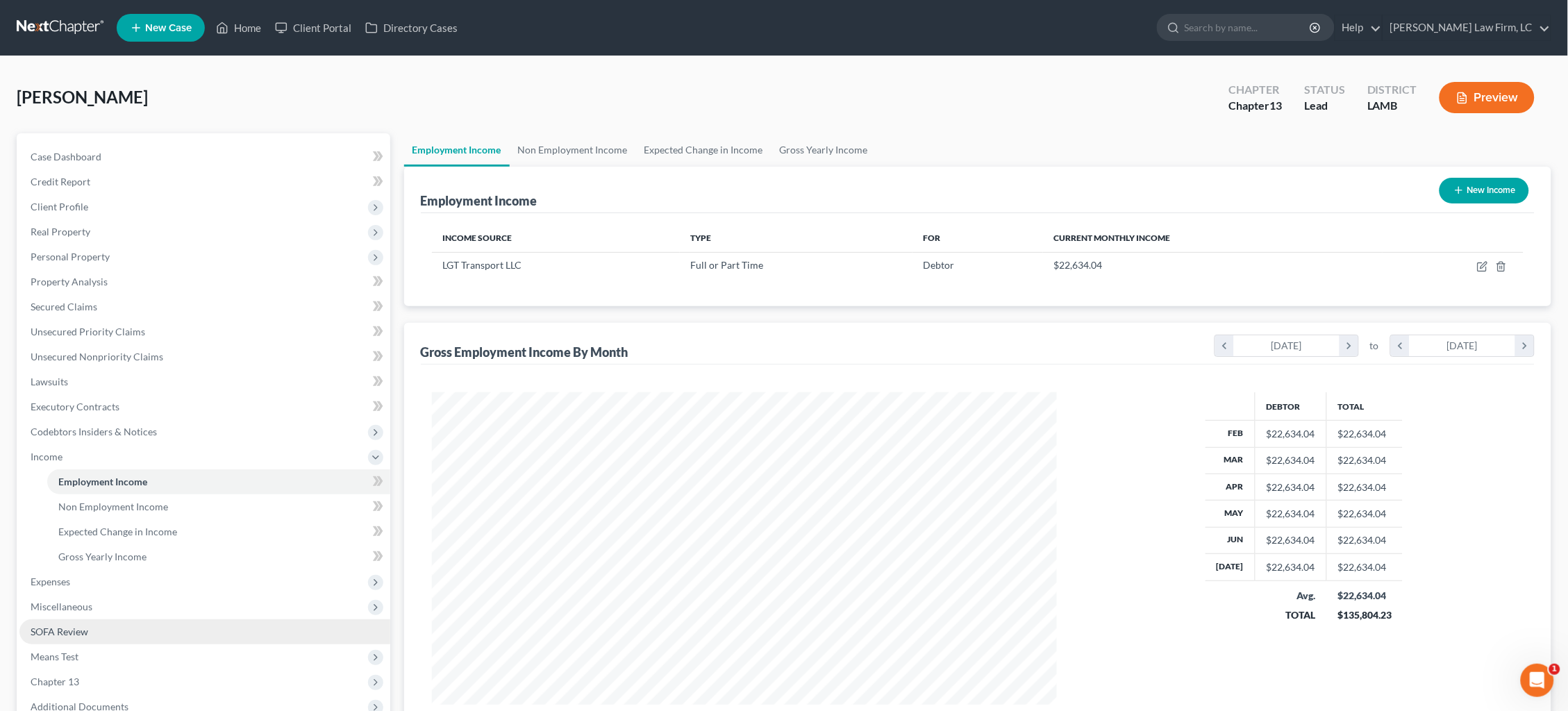
scroll to position [9, 0]
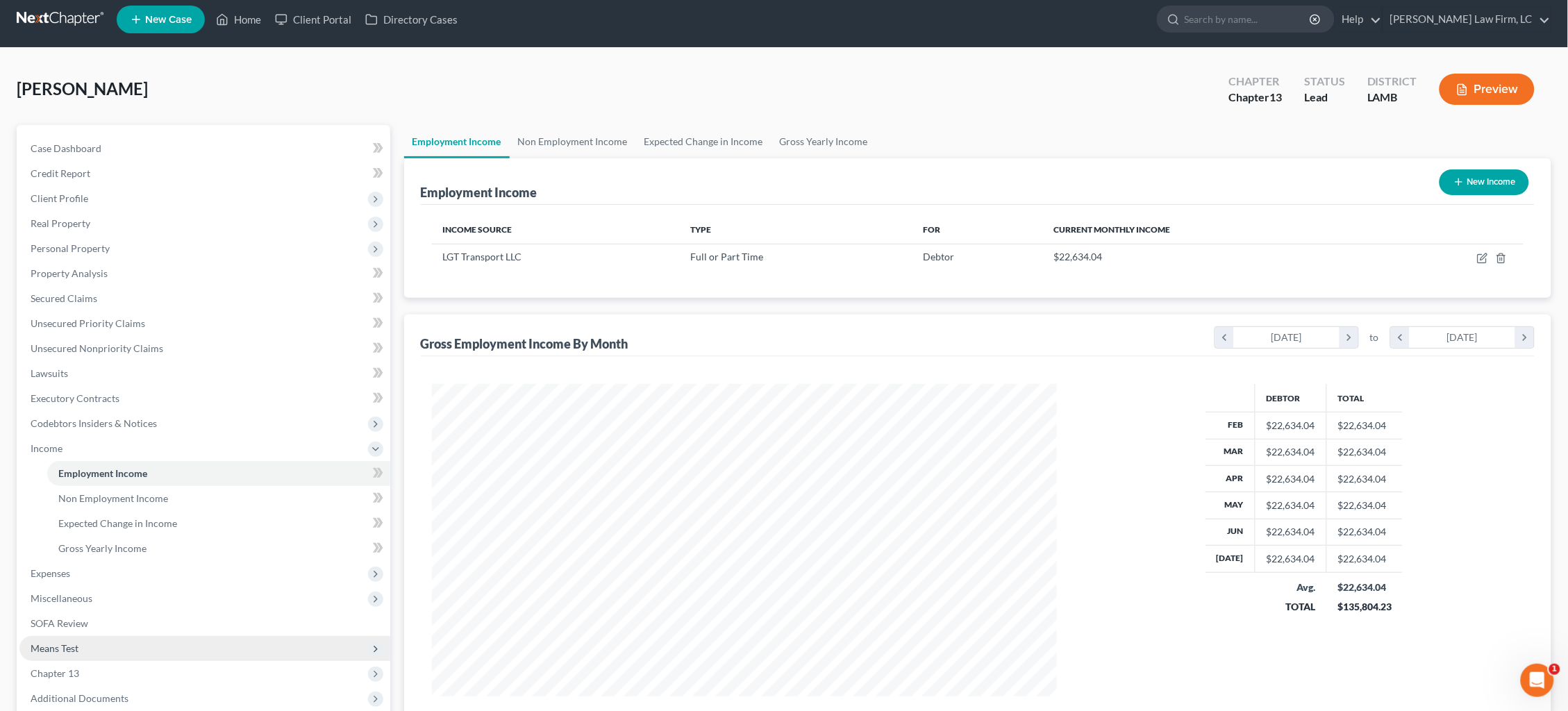
click at [200, 636] on span "Means Test" at bounding box center [205, 648] width 371 height 25
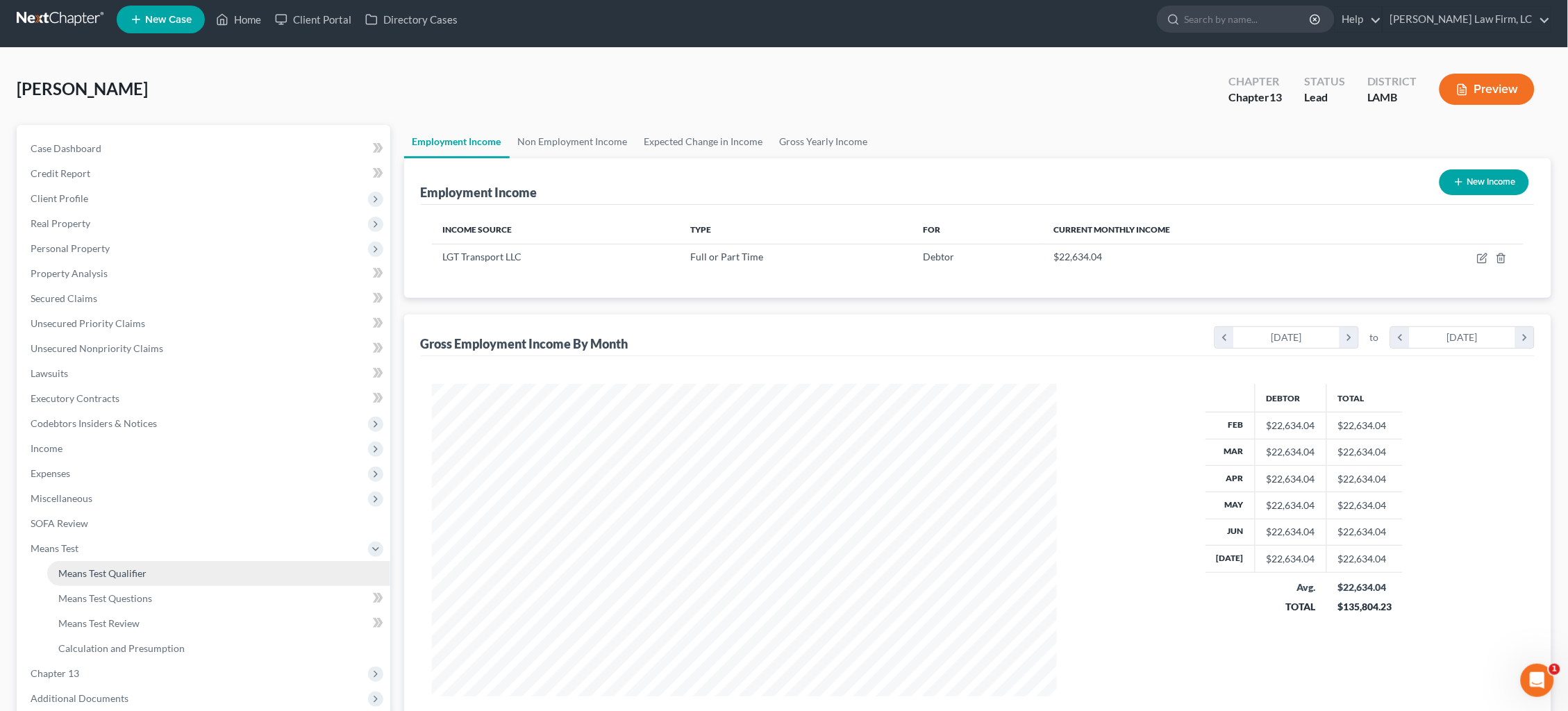
click at [202, 561] on link "Means Test Qualifier" at bounding box center [218, 573] width 343 height 25
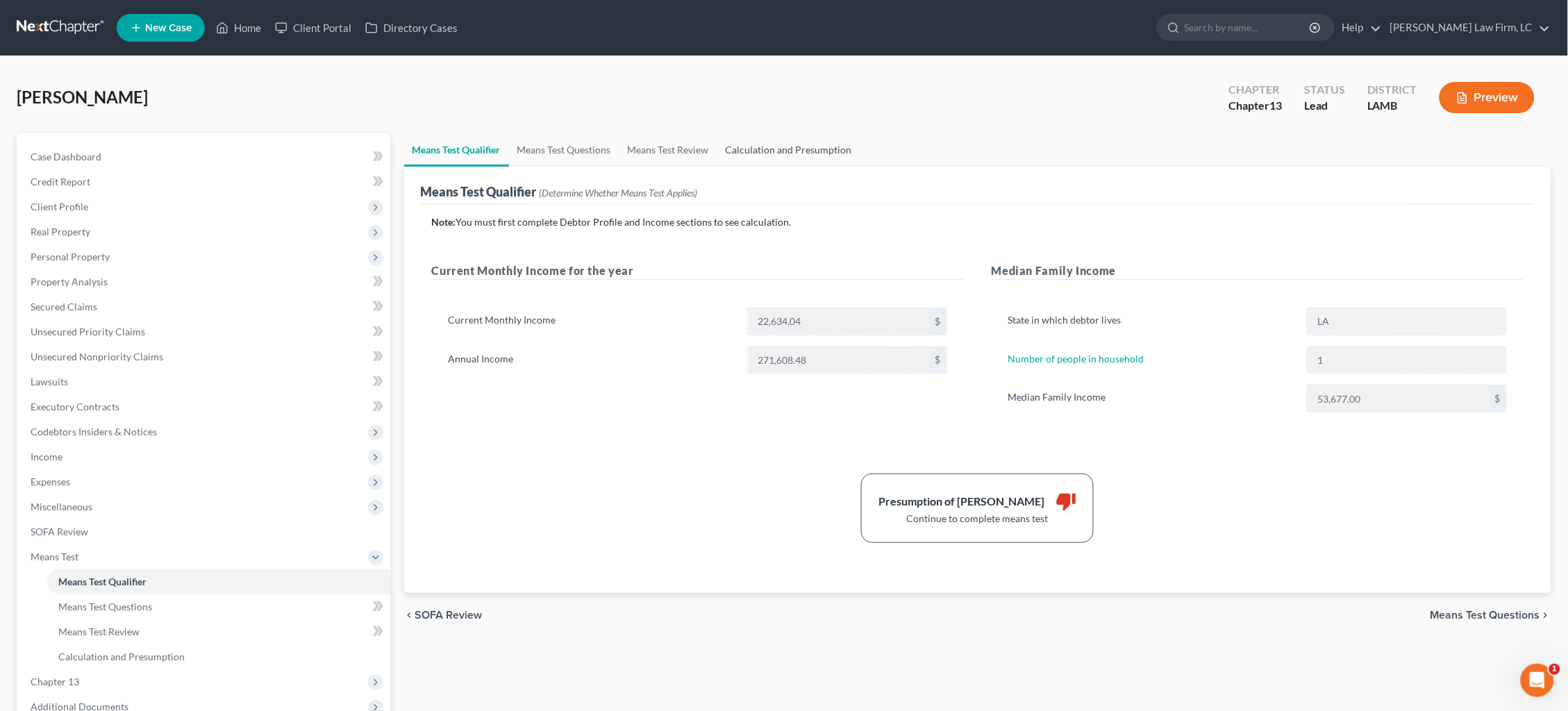
click at [802, 152] on link "Calculation and Presumption" at bounding box center [789, 149] width 143 height 33
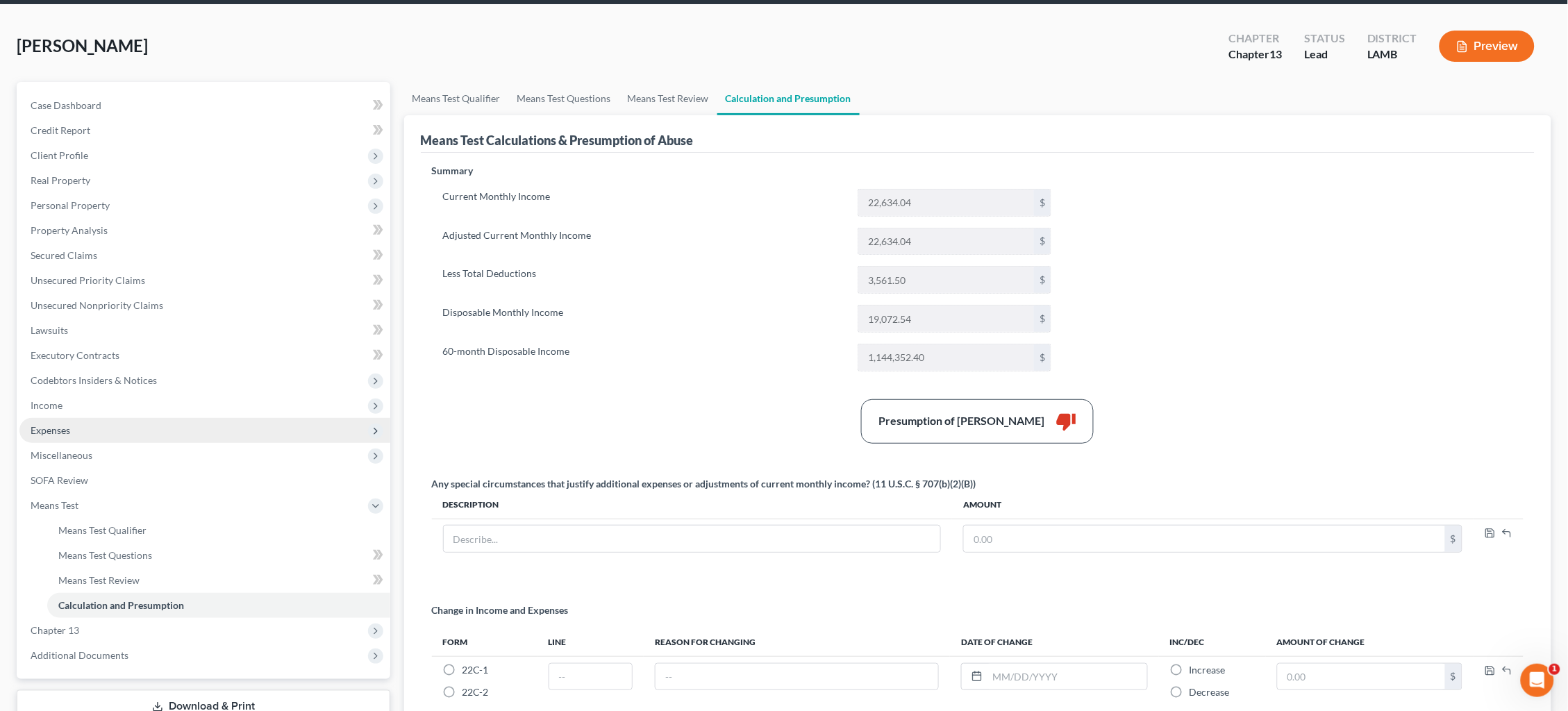
scroll to position [55, 0]
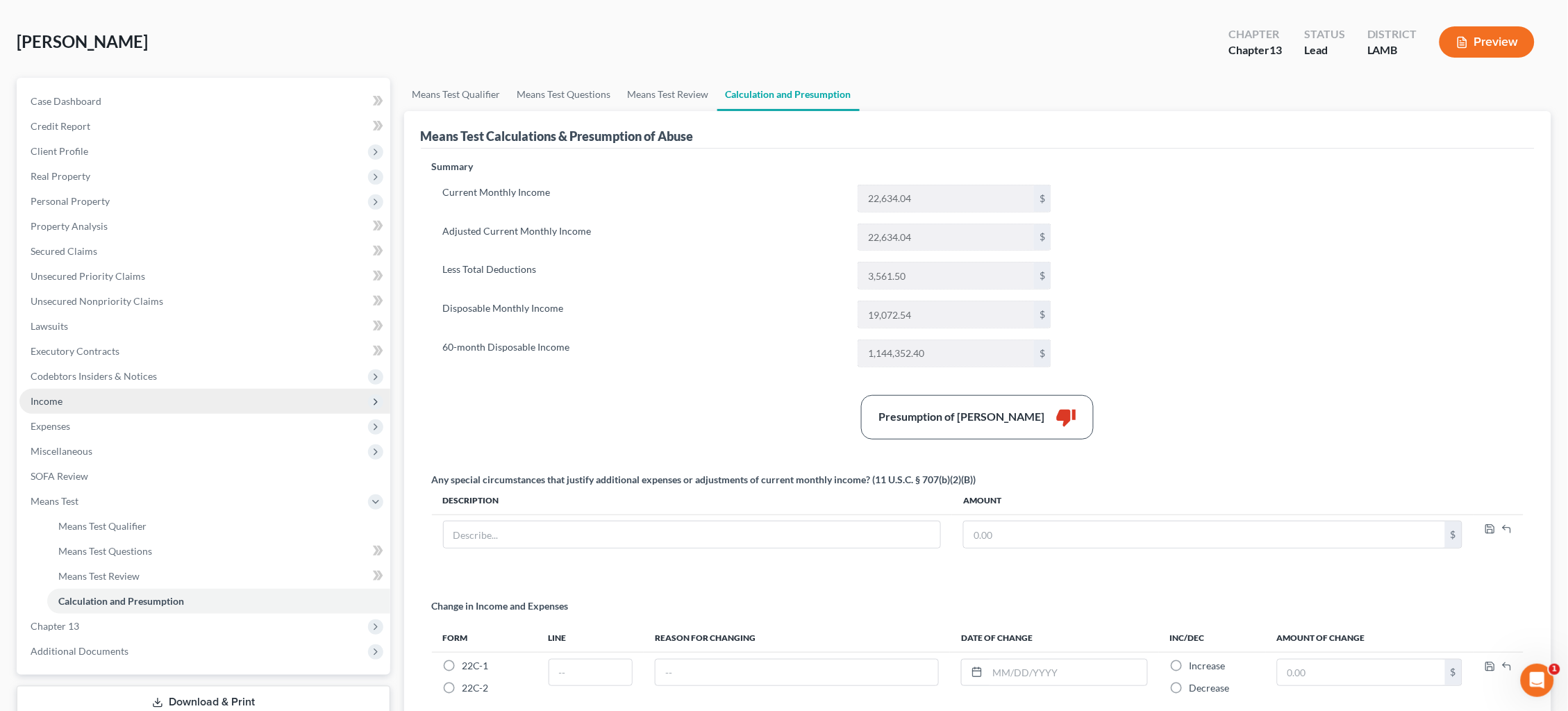
click at [160, 392] on span "Income" at bounding box center [205, 401] width 371 height 25
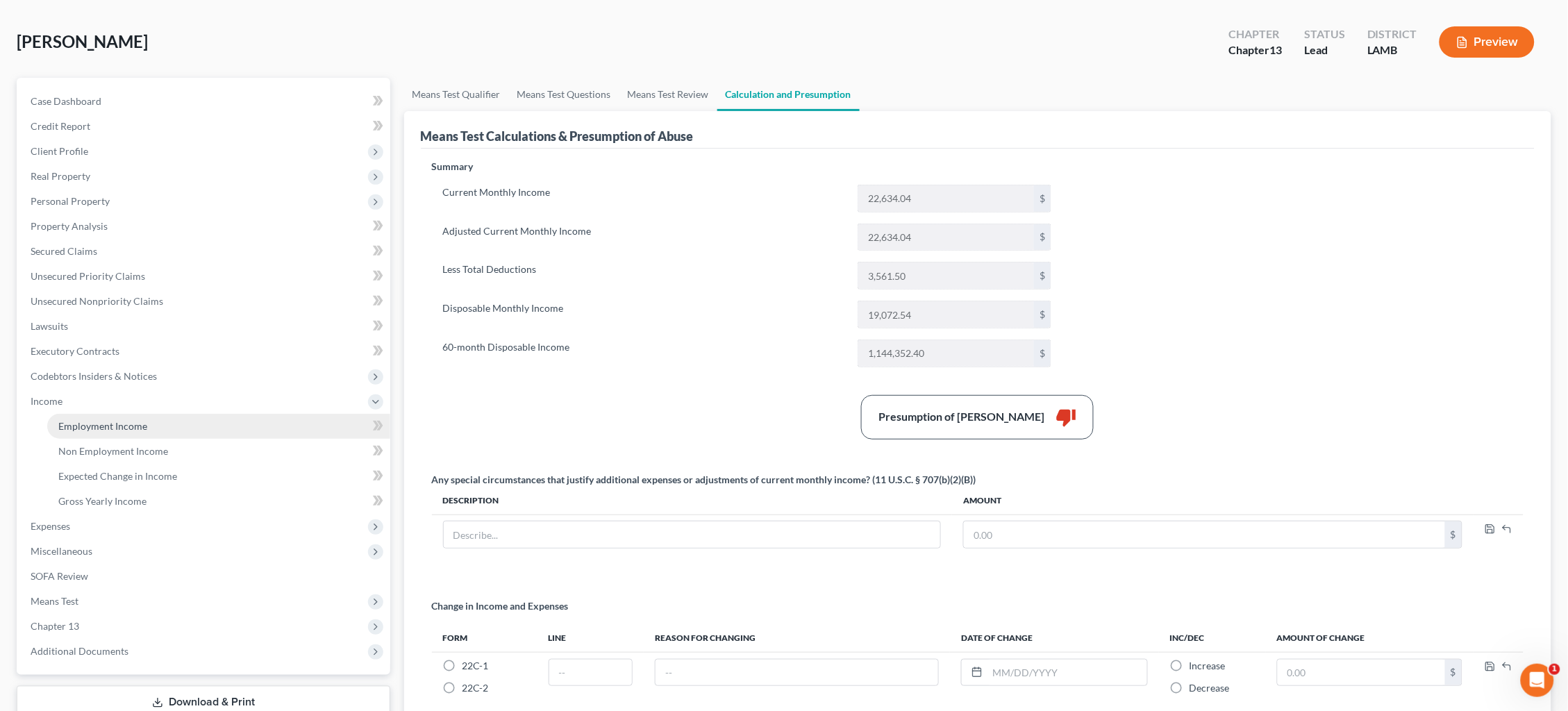
click at [168, 413] on link "Employment Income" at bounding box center [218, 425] width 343 height 25
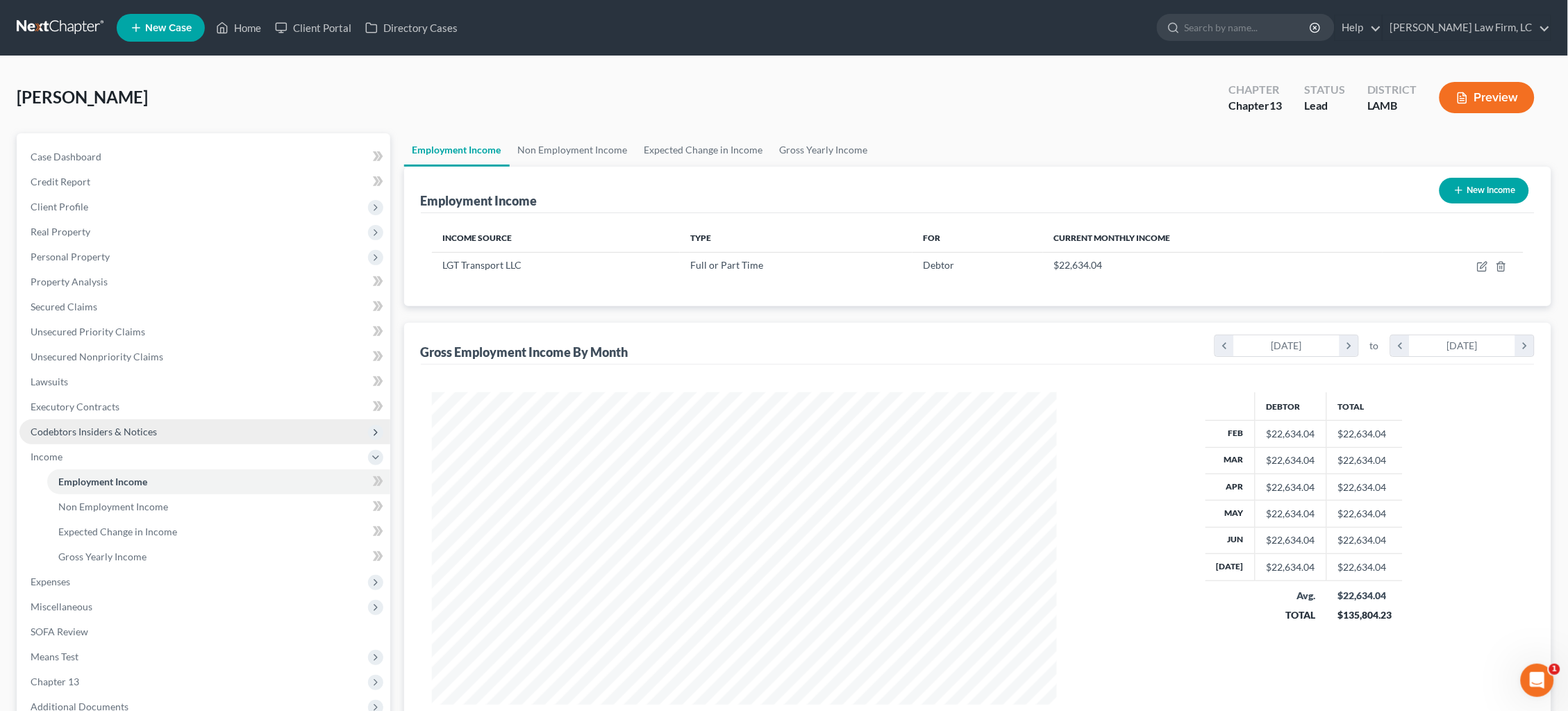
scroll to position [312, 653]
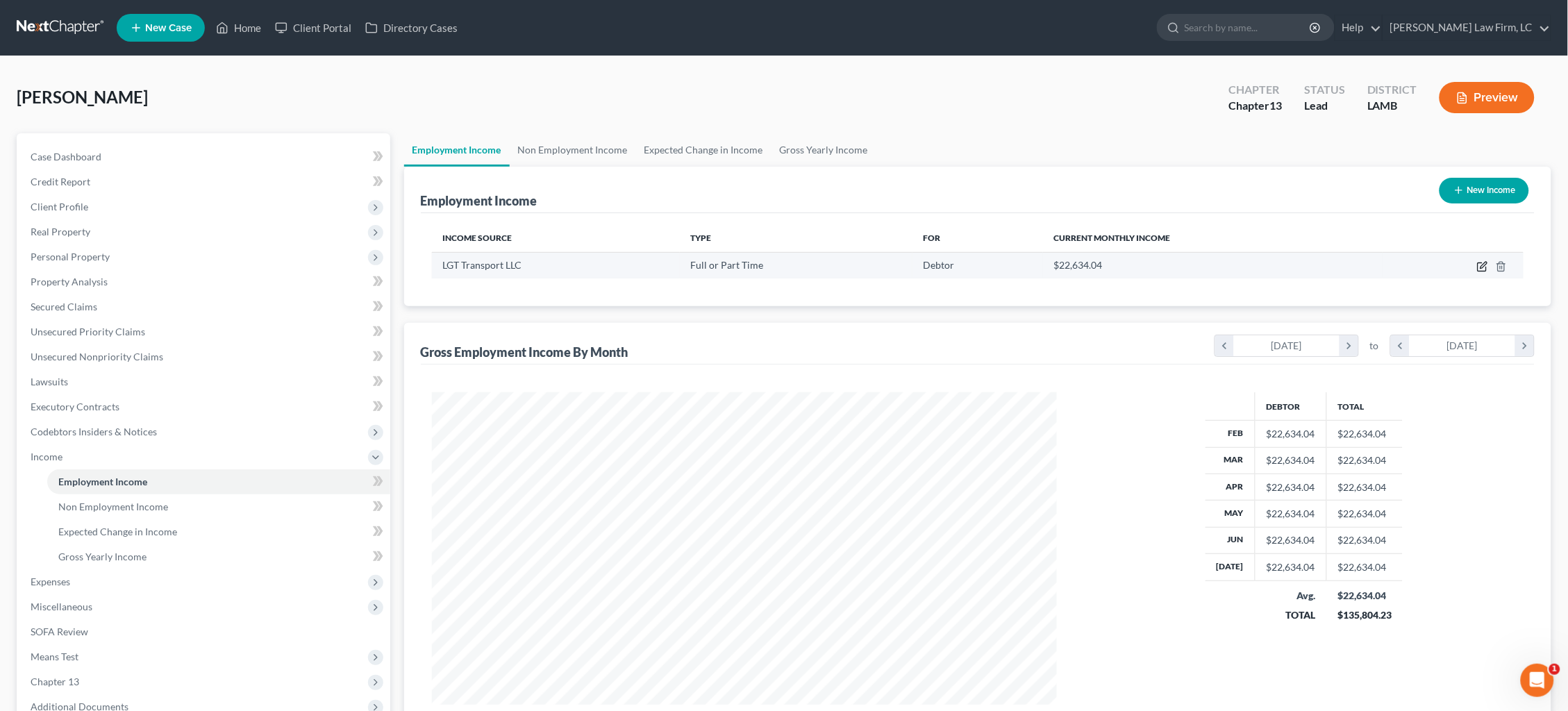
click at [1482, 267] on icon "button" at bounding box center [1483, 264] width 6 height 6
select select "0"
select select "30"
select select "3"
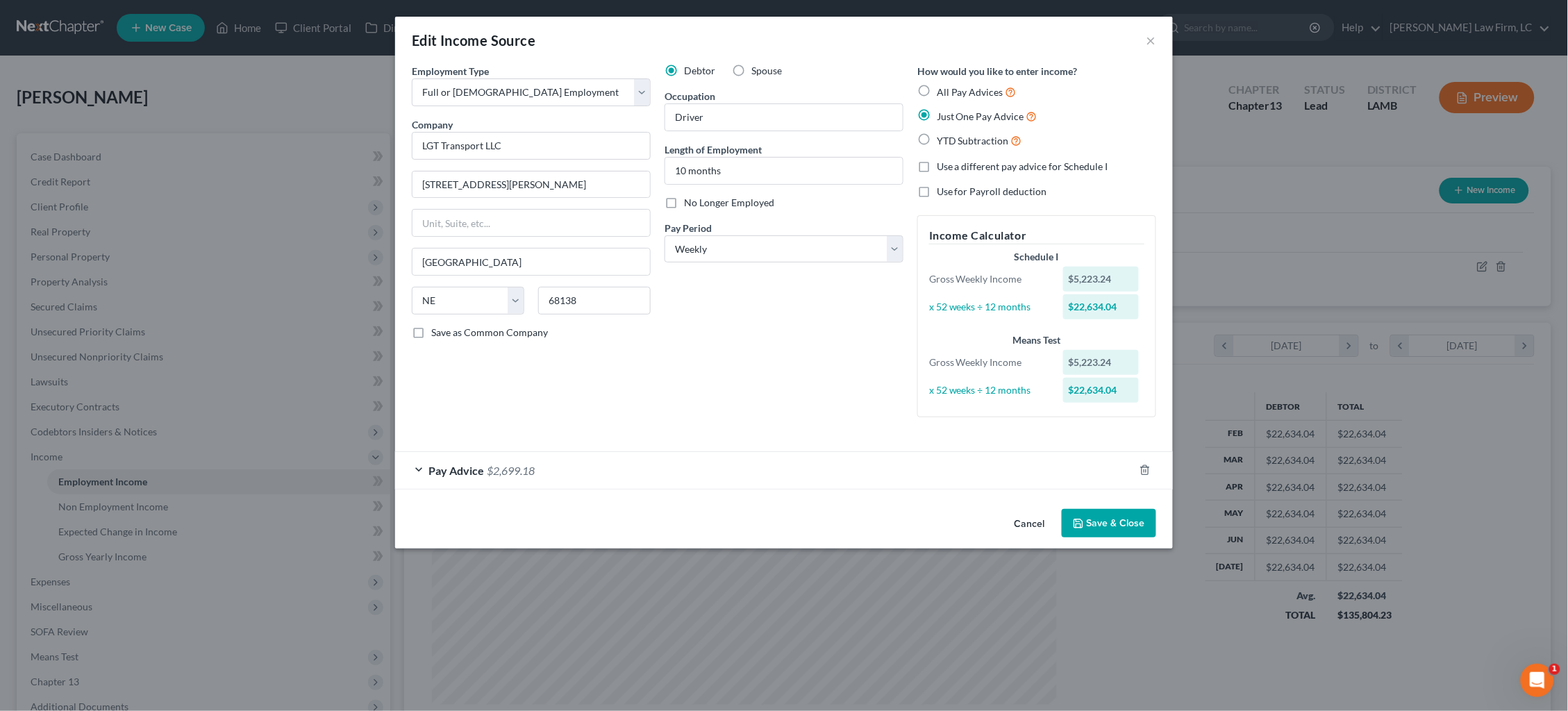
click at [709, 465] on div "Pay Advice $2,699.18" at bounding box center [764, 470] width 738 height 37
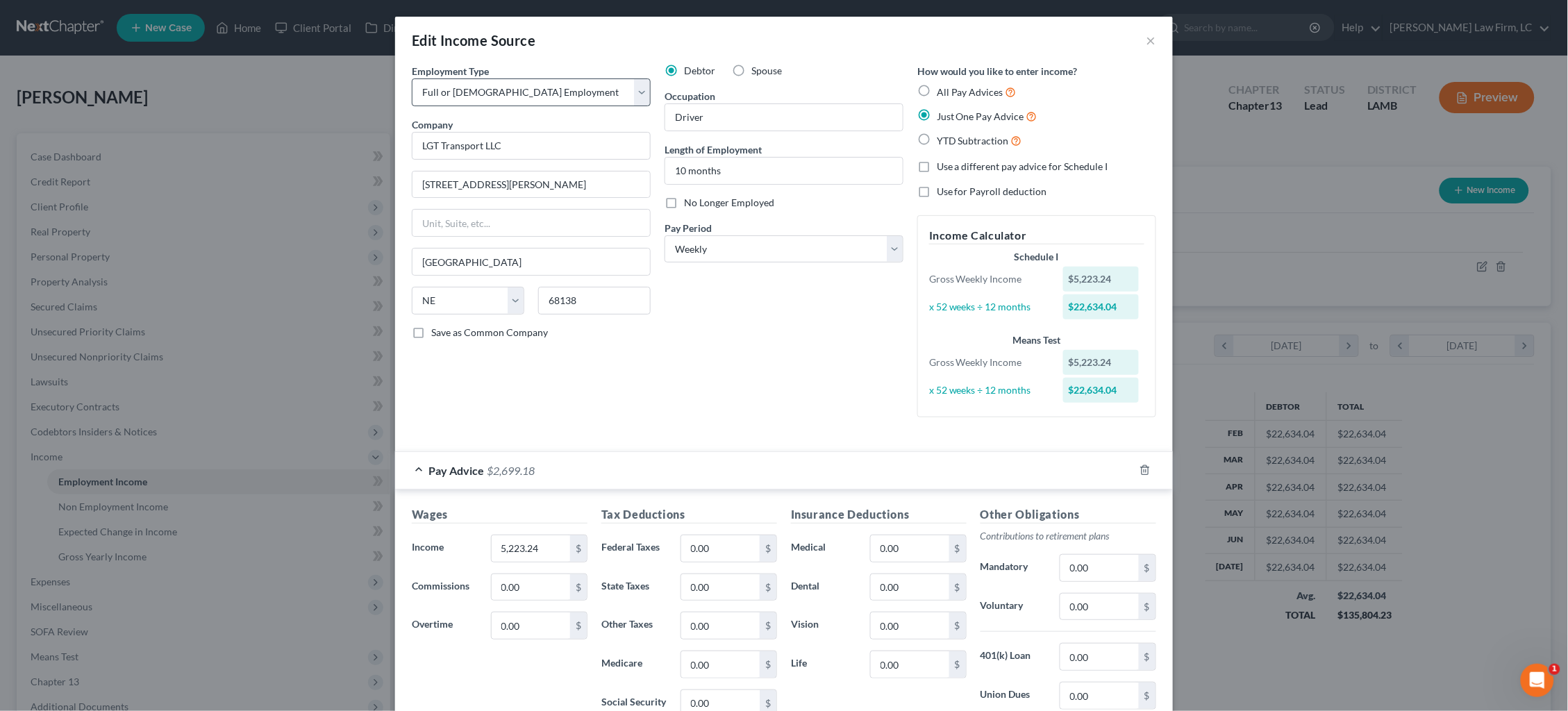
scroll to position [0, 0]
select select "1"
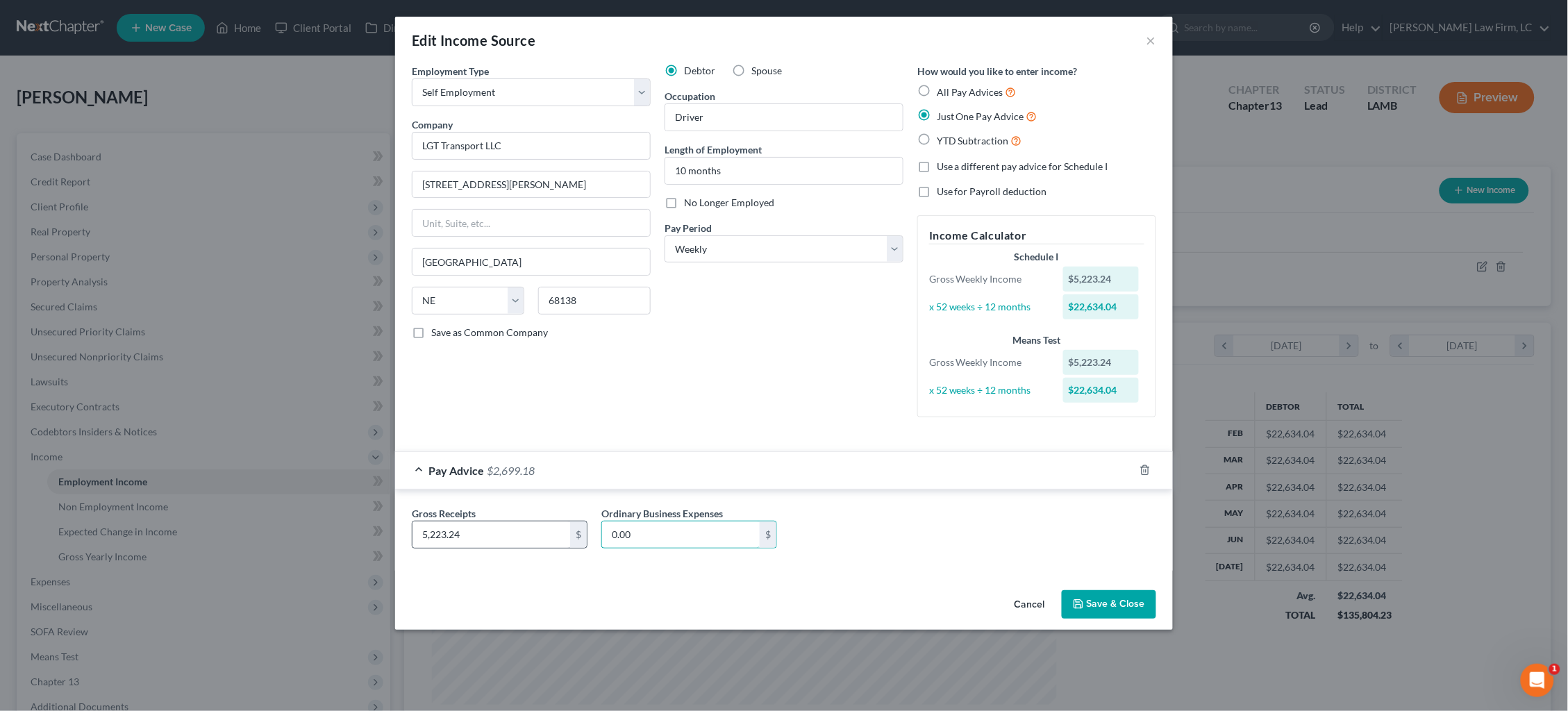
drag, startPoint x: 676, startPoint y: 530, endPoint x: 570, endPoint y: 539, distance: 106.4
click at [571, 517] on div "Gross Receipts 5,223.24 $ Ordinary Business Expenses 0.00 $" at bounding box center [784, 533] width 758 height 54
type input "2,524.06"
click at [1099, 593] on button "Save & Close" at bounding box center [1108, 604] width 95 height 29
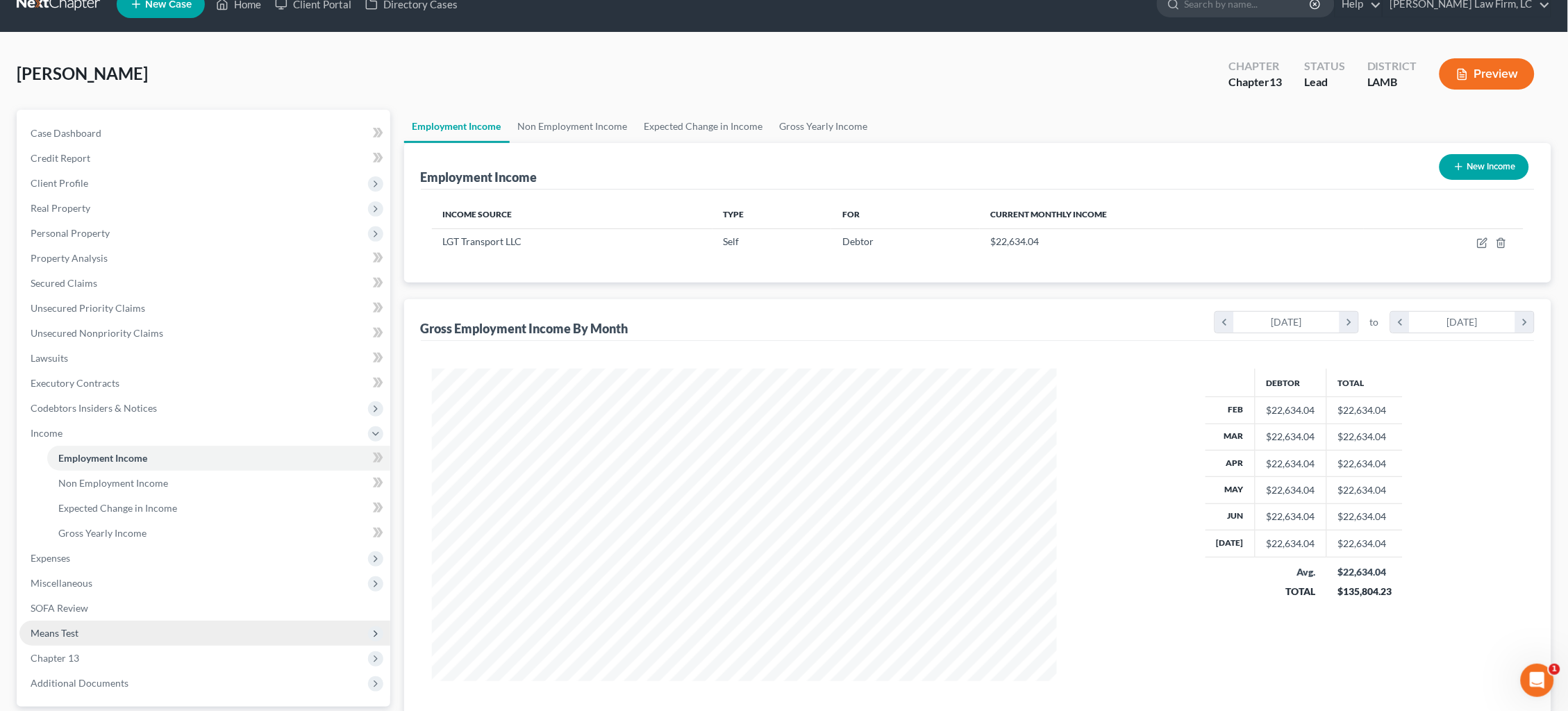
scroll to position [24, 0]
click at [103, 620] on span "Means Test" at bounding box center [205, 632] width 371 height 25
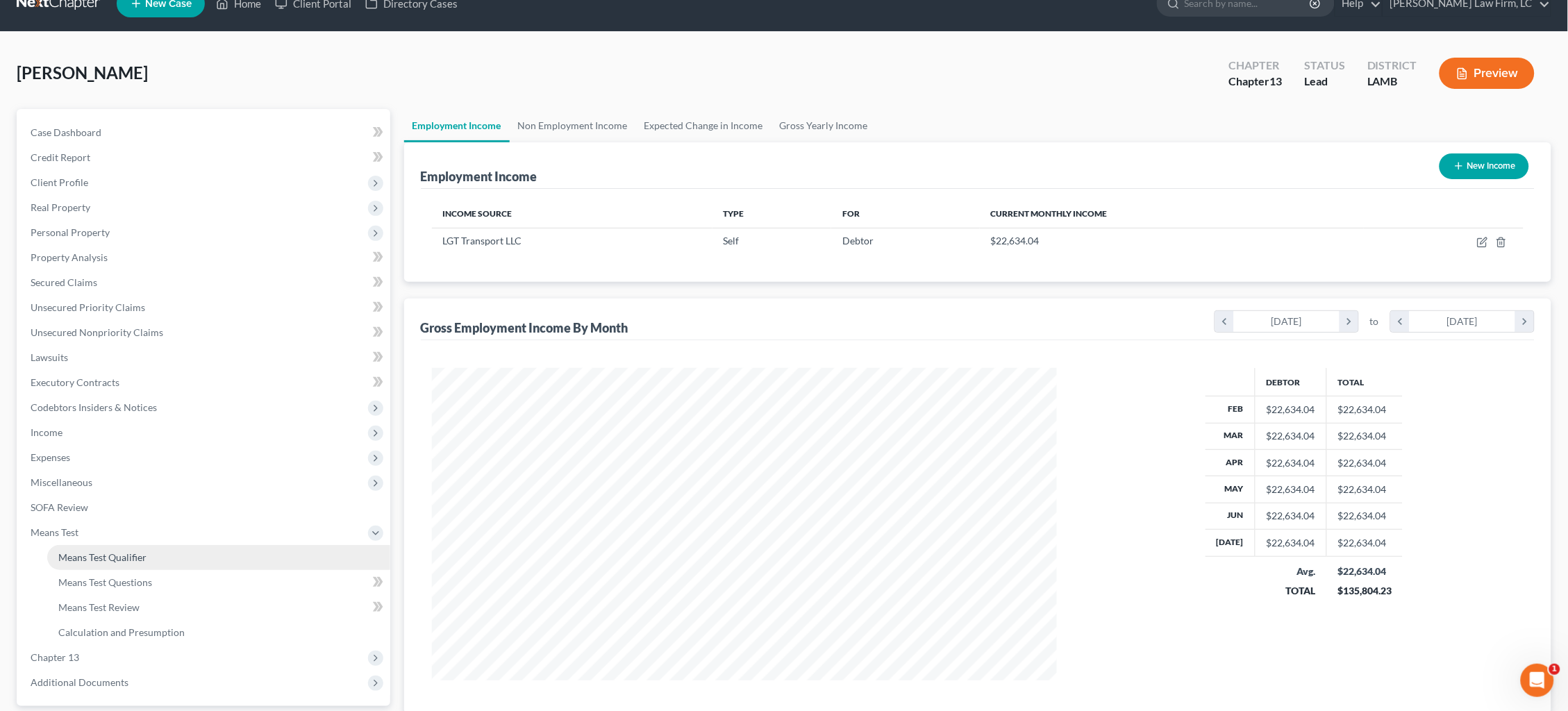
click at [133, 552] on span "Means Test Qualifier" at bounding box center [101, 558] width 88 height 12
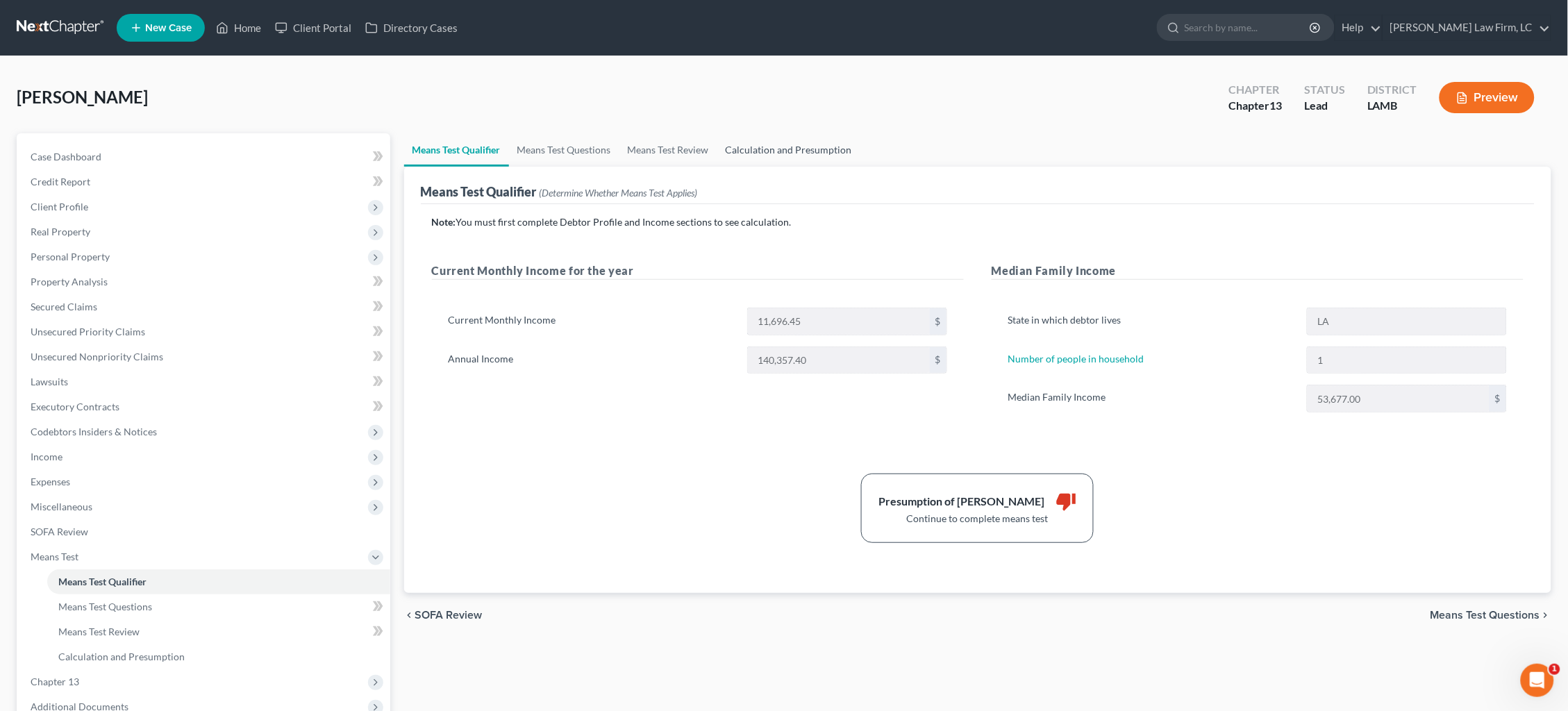
click at [780, 152] on link "Calculation and Presumption" at bounding box center [789, 149] width 143 height 33
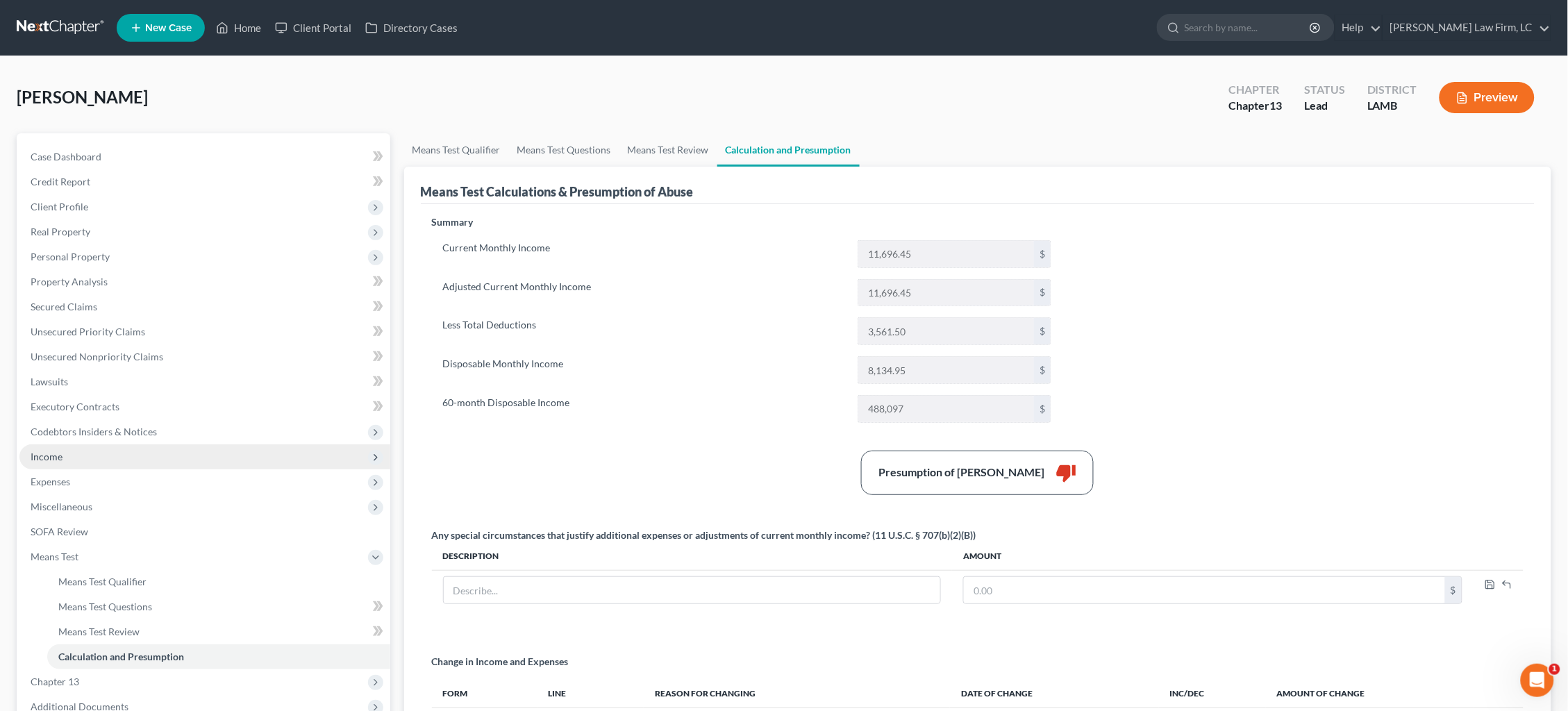
click at [137, 450] on span "Income" at bounding box center [205, 456] width 371 height 25
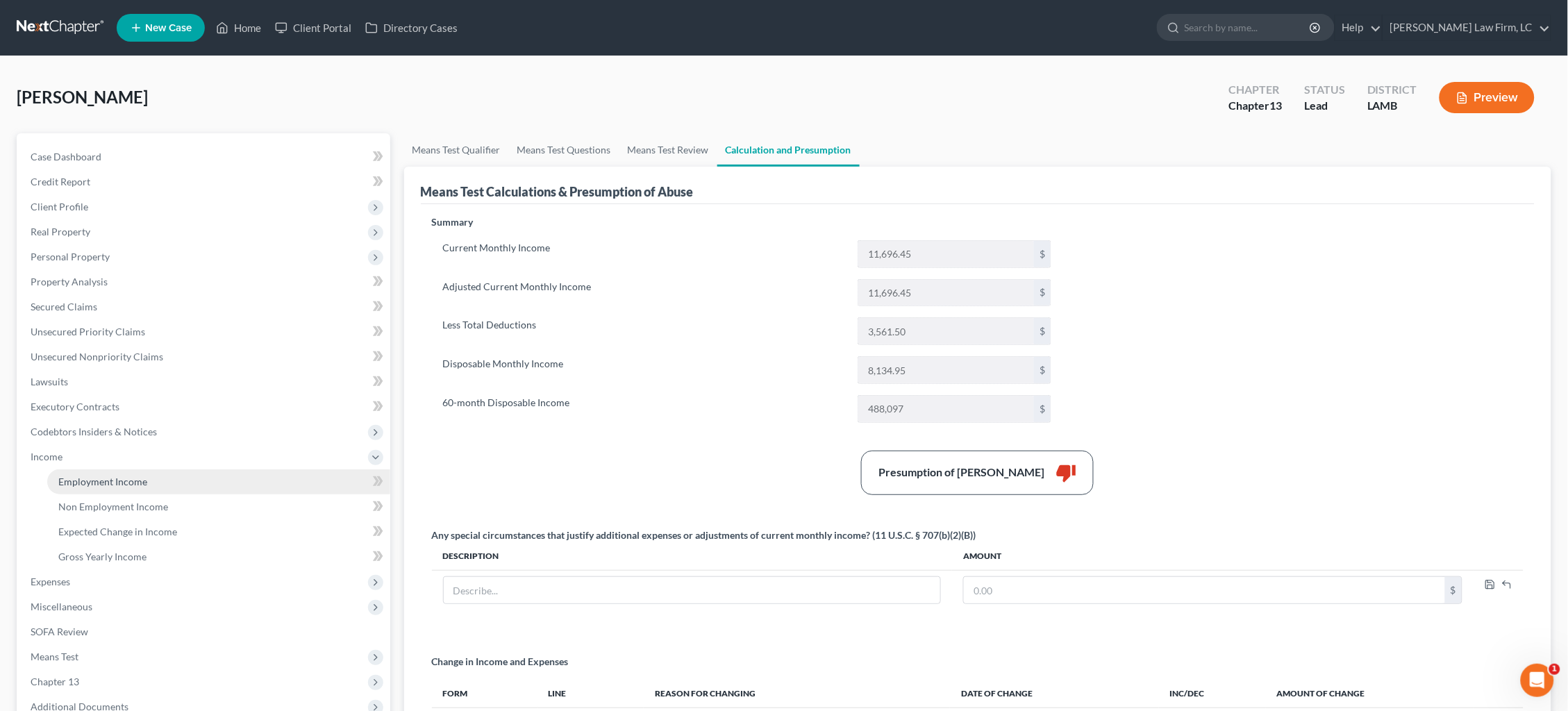
click at [136, 476] on span "Employment Income" at bounding box center [102, 482] width 89 height 12
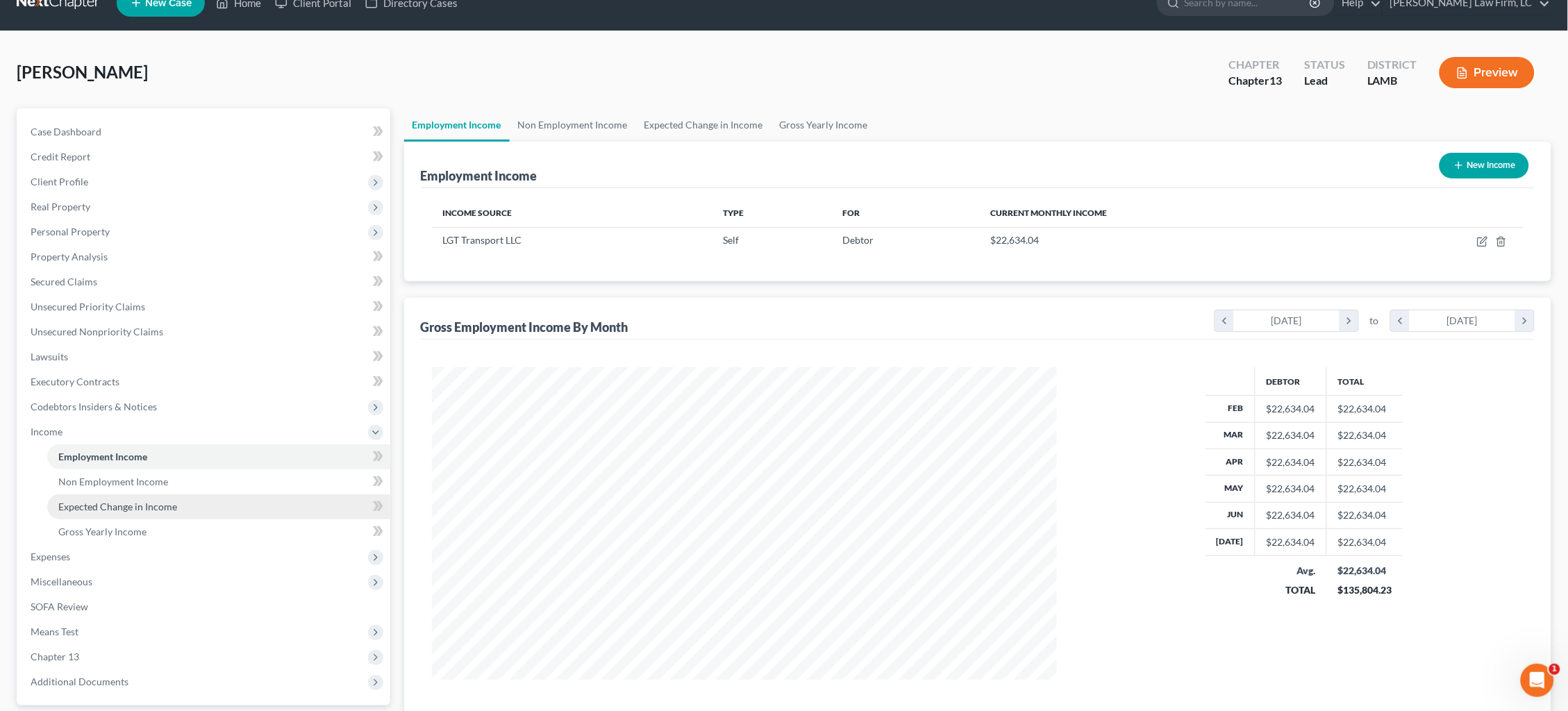
scroll to position [32, 0]
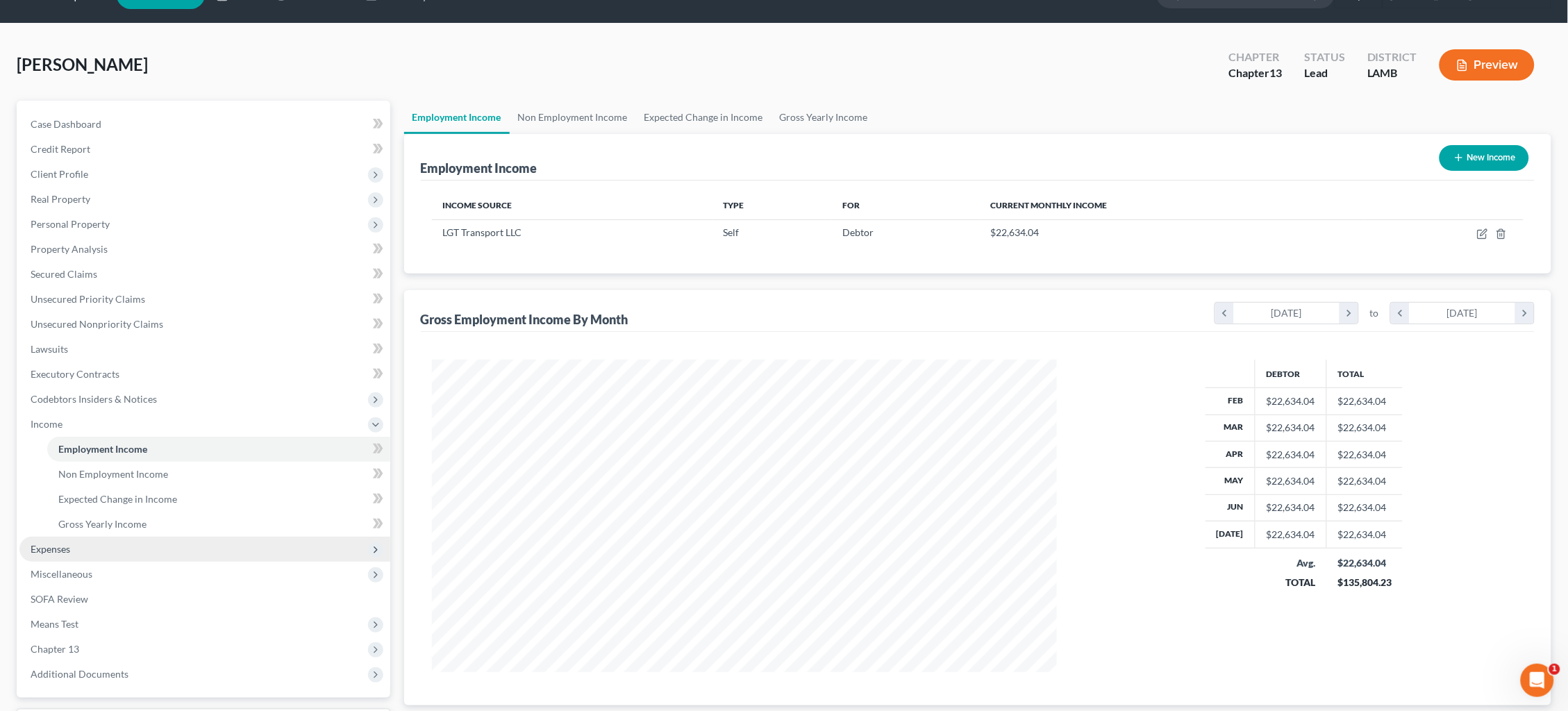
click at [167, 536] on span "Expenses" at bounding box center [205, 548] width 371 height 25
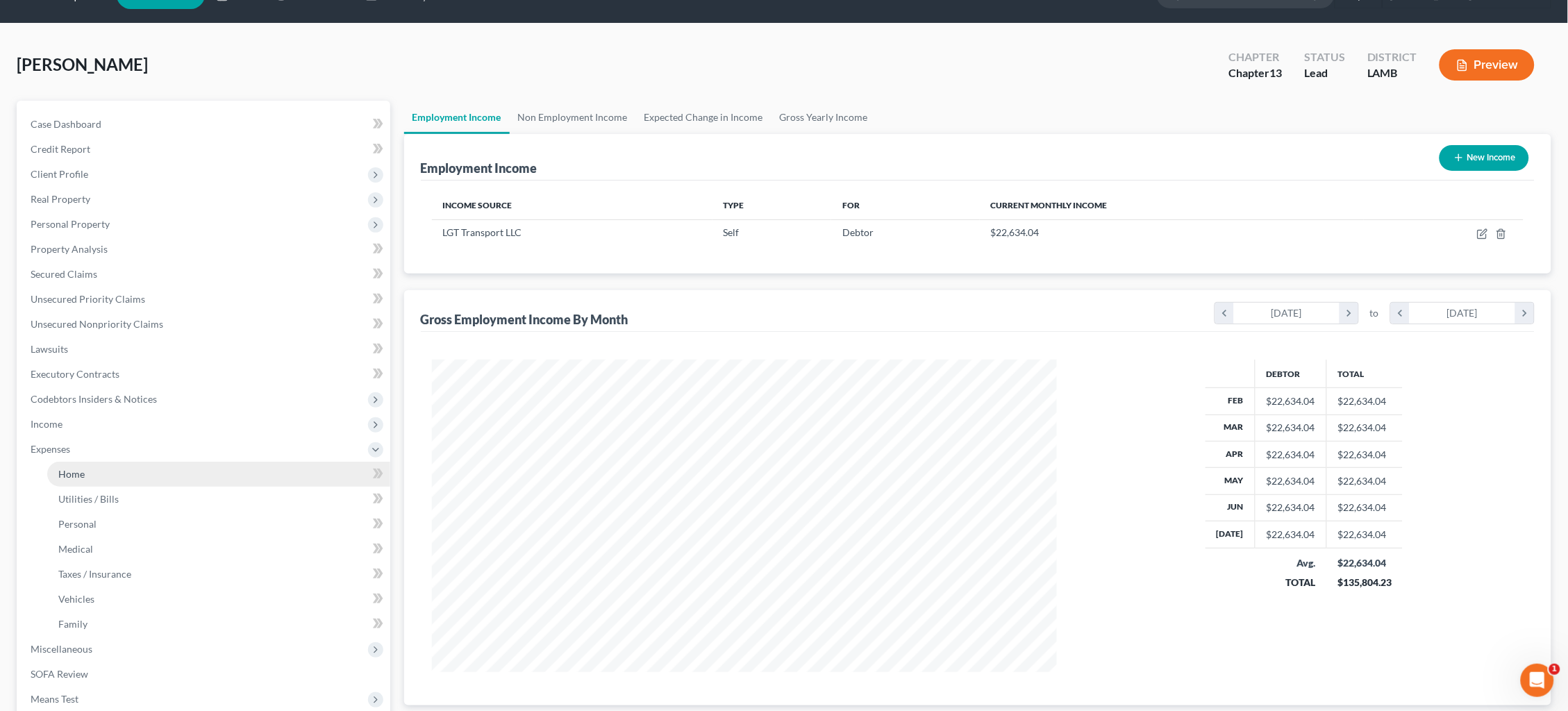
click at [174, 468] on link "Home" at bounding box center [218, 473] width 343 height 25
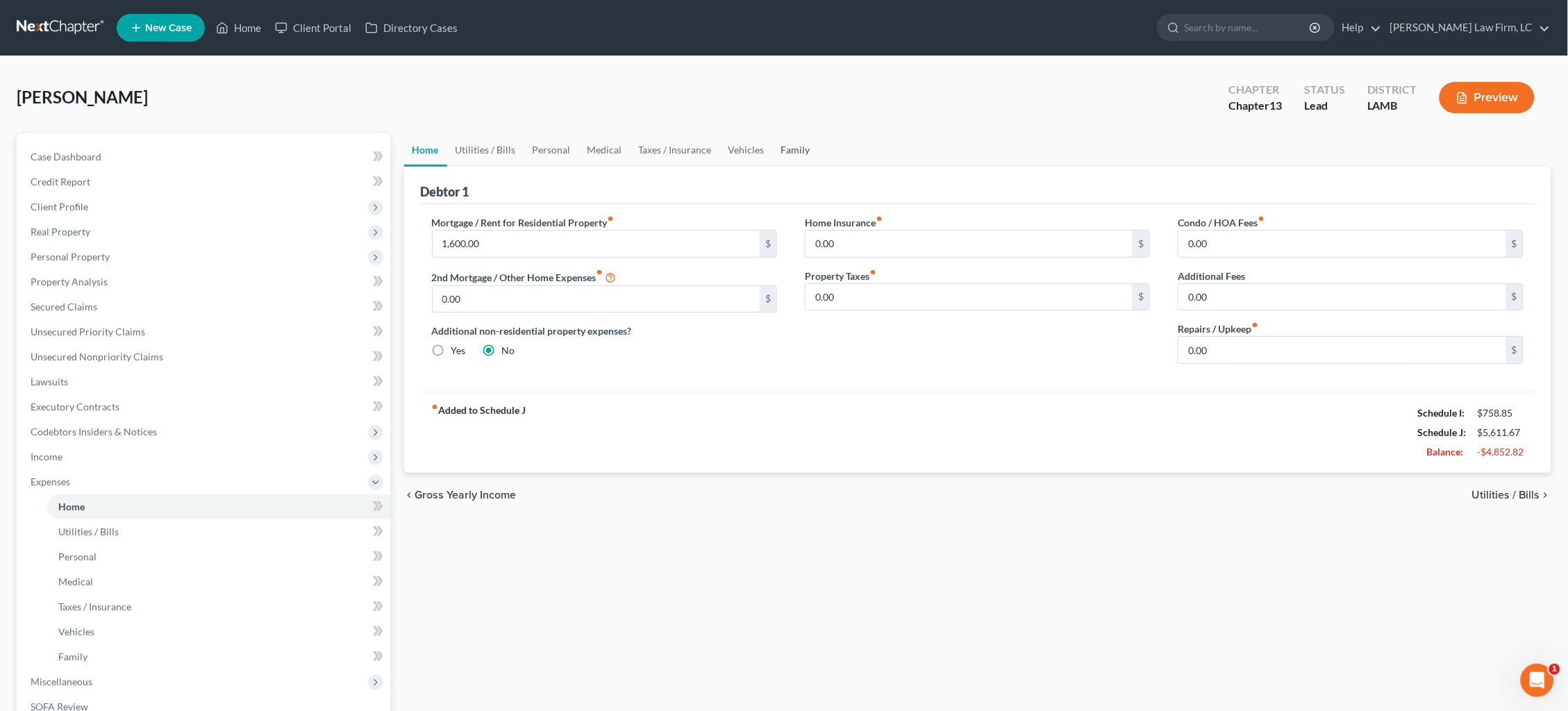
click at [790, 147] on link "Family" at bounding box center [796, 149] width 46 height 33
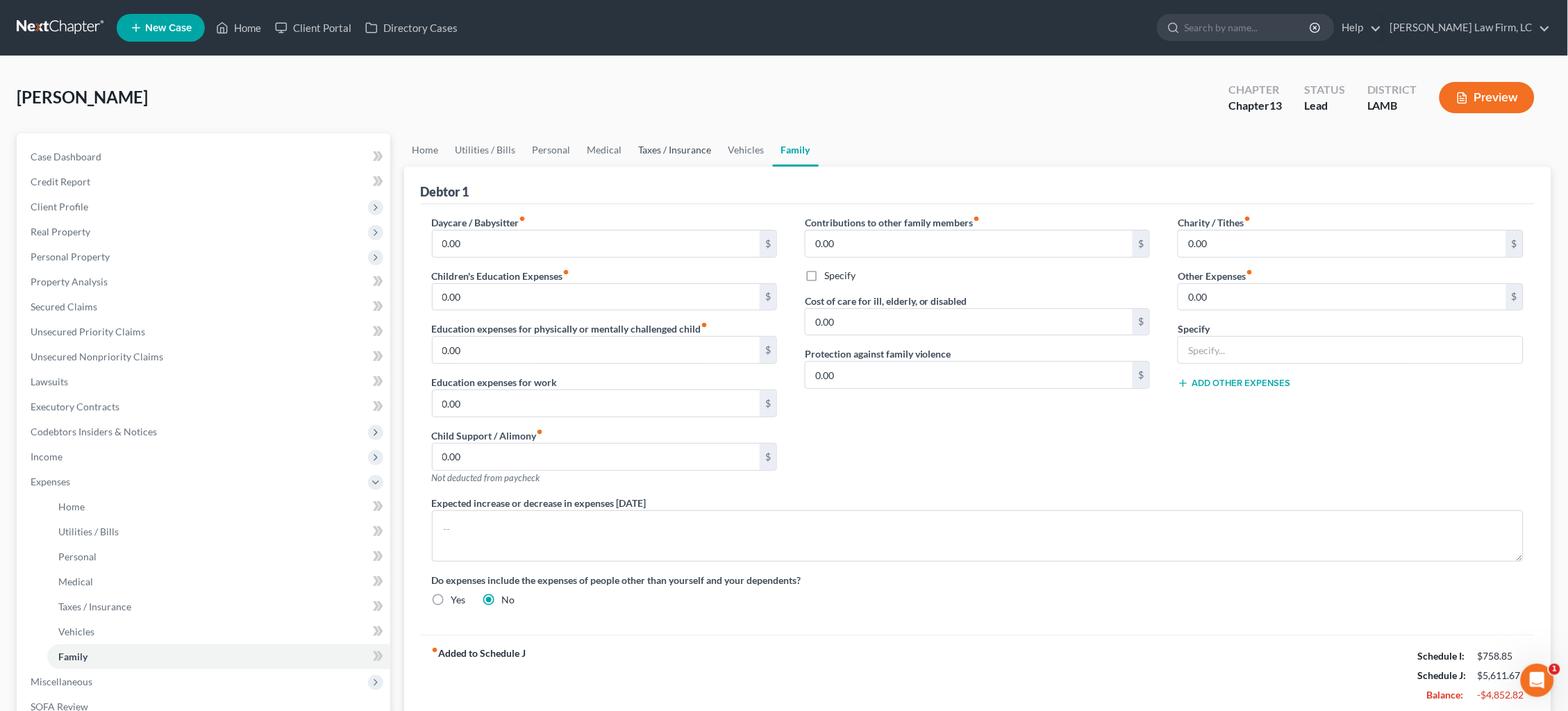
click at [691, 152] on link "Taxes / Insurance" at bounding box center [674, 149] width 90 height 33
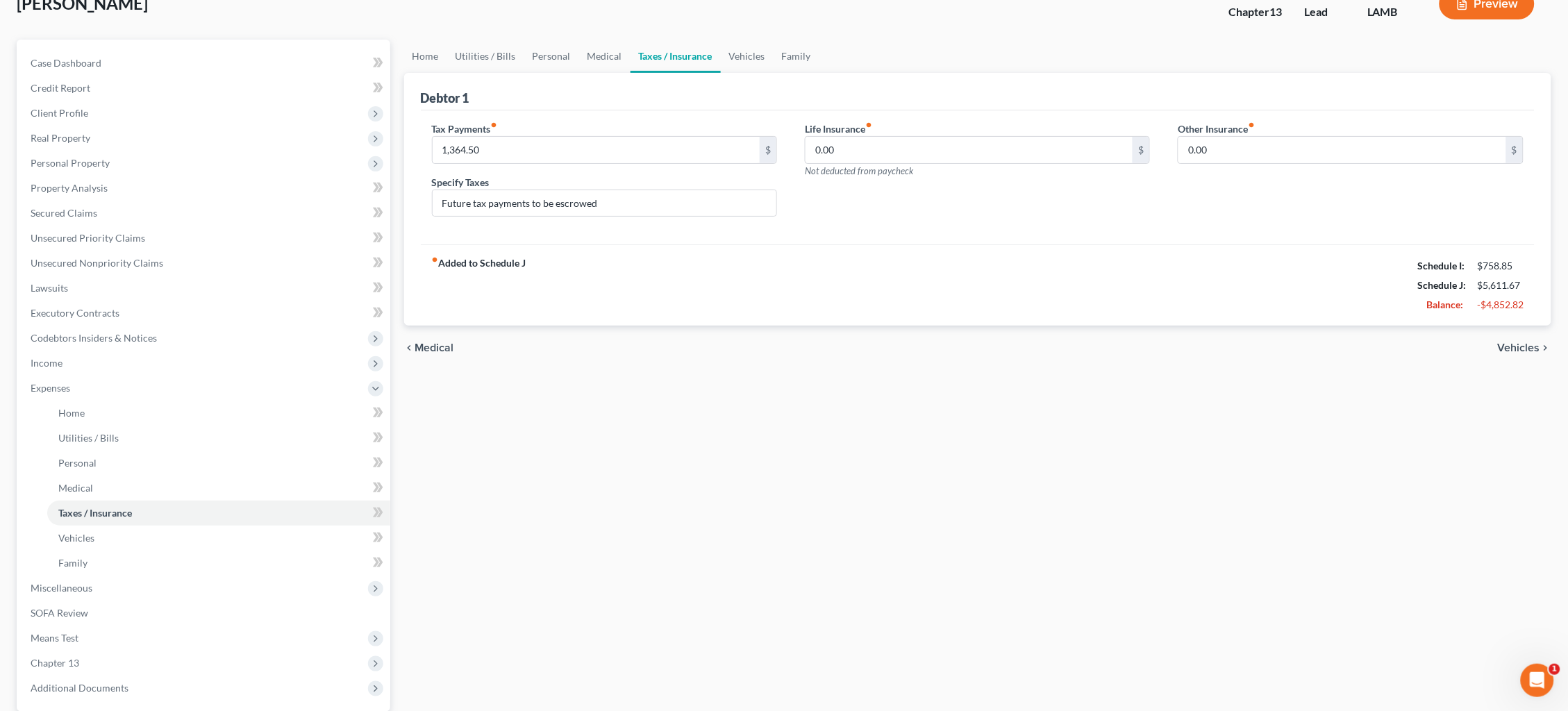
scroll to position [159, 0]
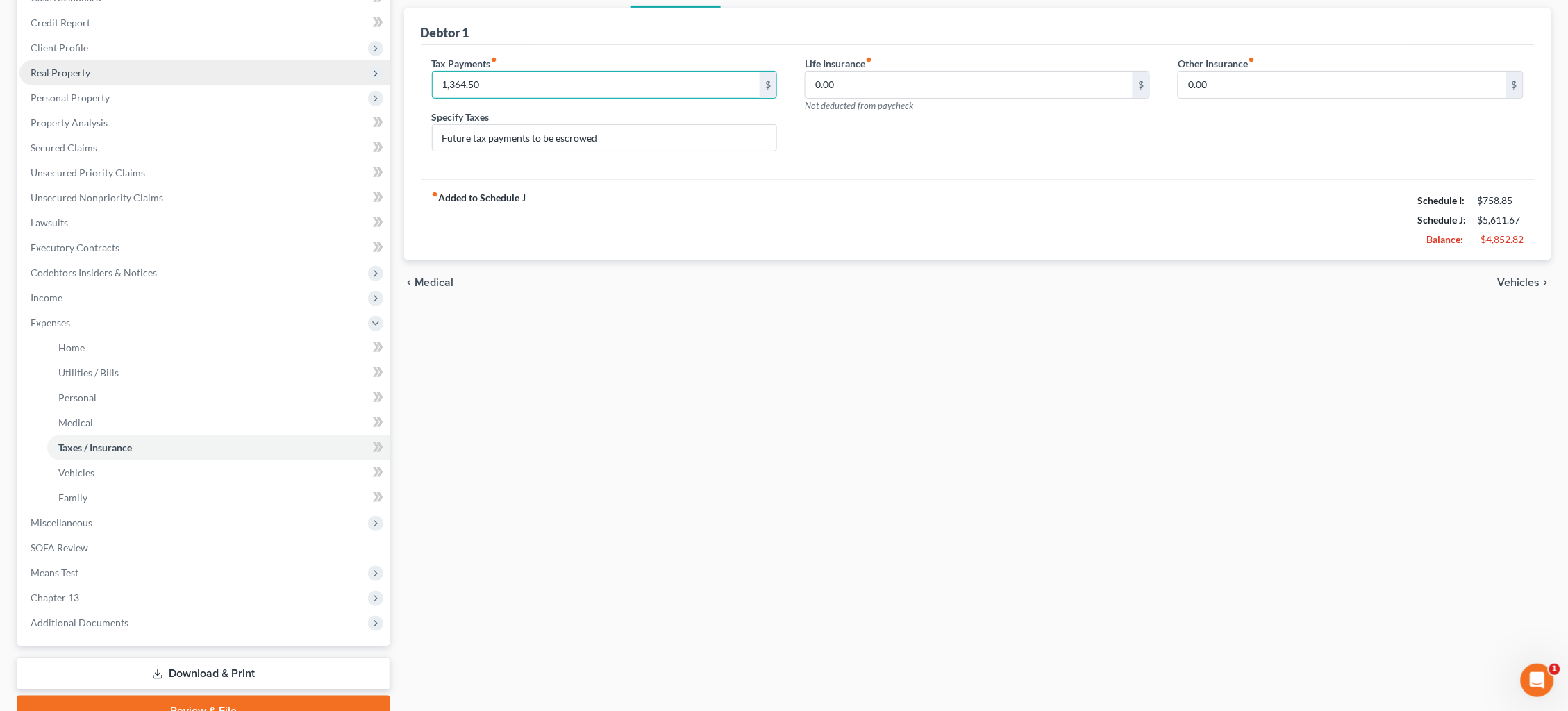
drag, startPoint x: 476, startPoint y: 77, endPoint x: 367, endPoint y: 76, distance: 109.0
click at [368, 76] on div "Petition Navigation Case Dashboard Payments Invoices Payments Payments Credit R…" at bounding box center [784, 350] width 1548 height 752
type input "2,631.71"
click at [628, 141] on input "Future tax payments to be escrowed" at bounding box center [604, 138] width 344 height 26
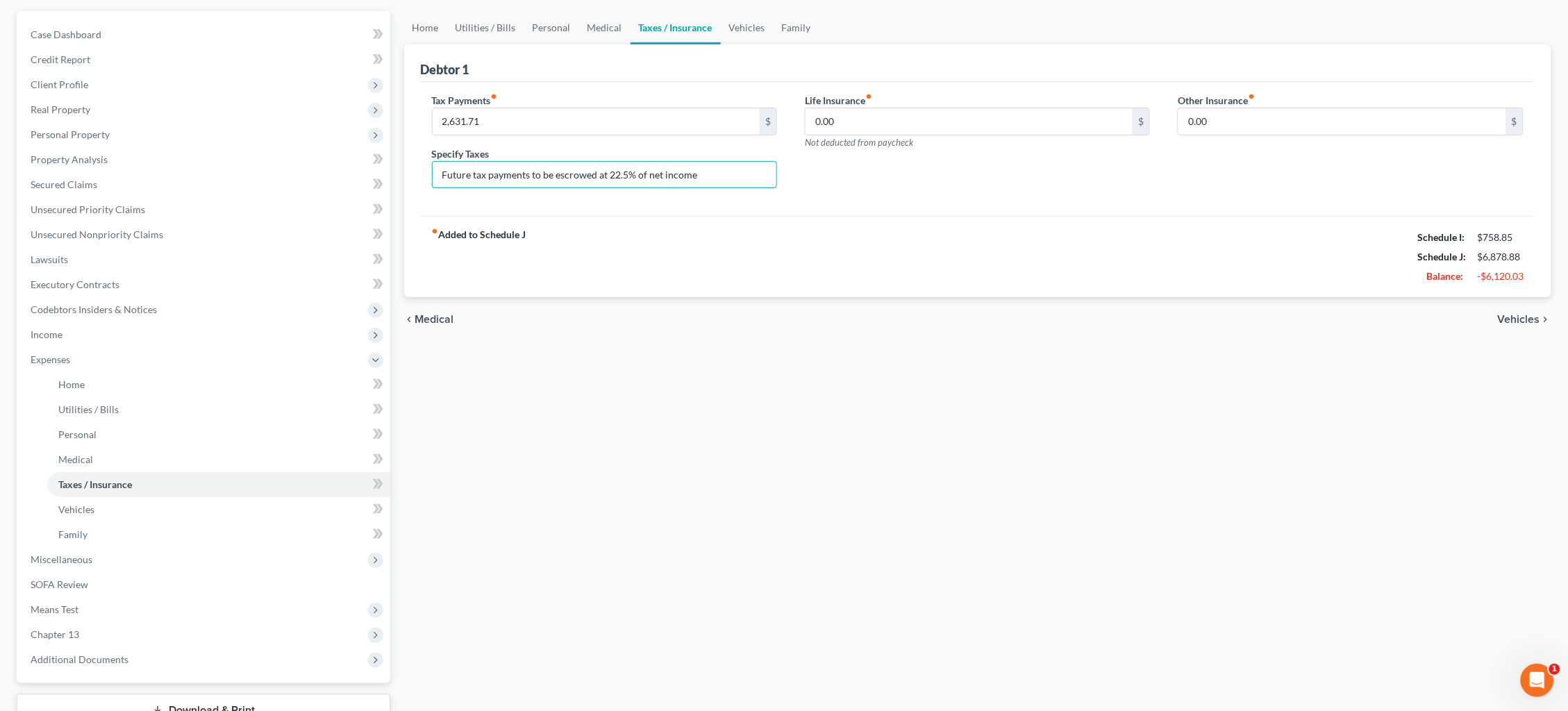
scroll to position [132, 0]
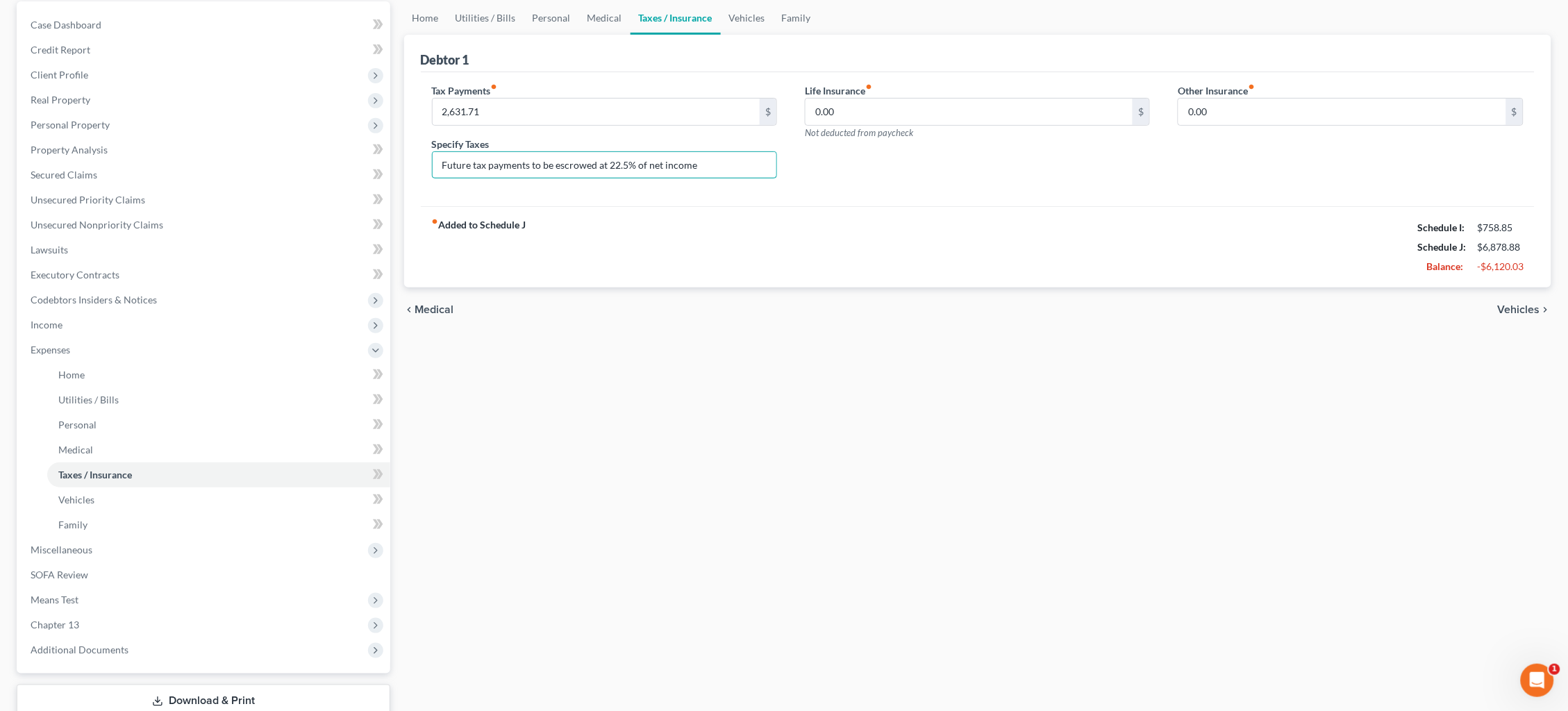
type input "Future tax payments to be escrowed at 22.5% of net income"
click at [1511, 309] on span "Vehicles" at bounding box center [1519, 309] width 43 height 11
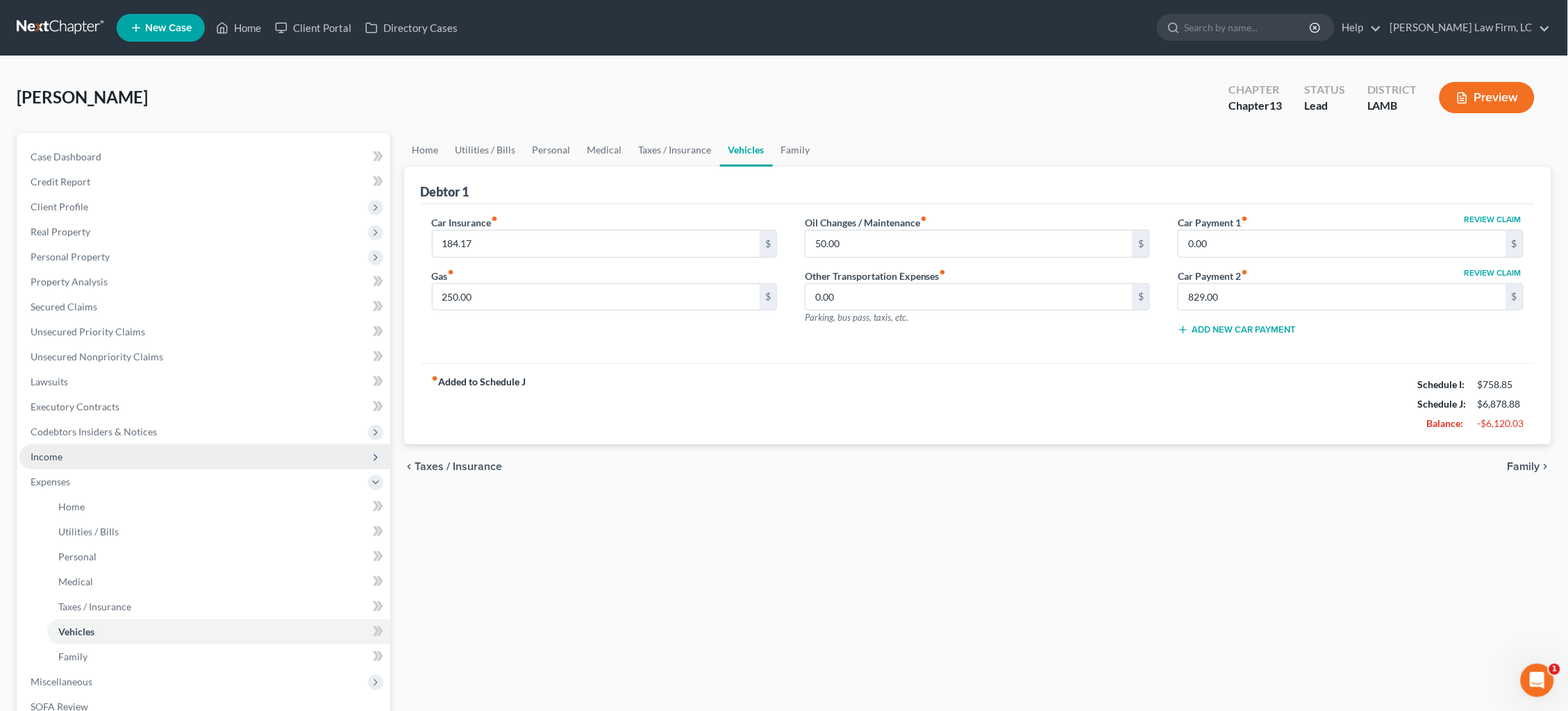
click at [124, 447] on span "Income" at bounding box center [205, 456] width 371 height 25
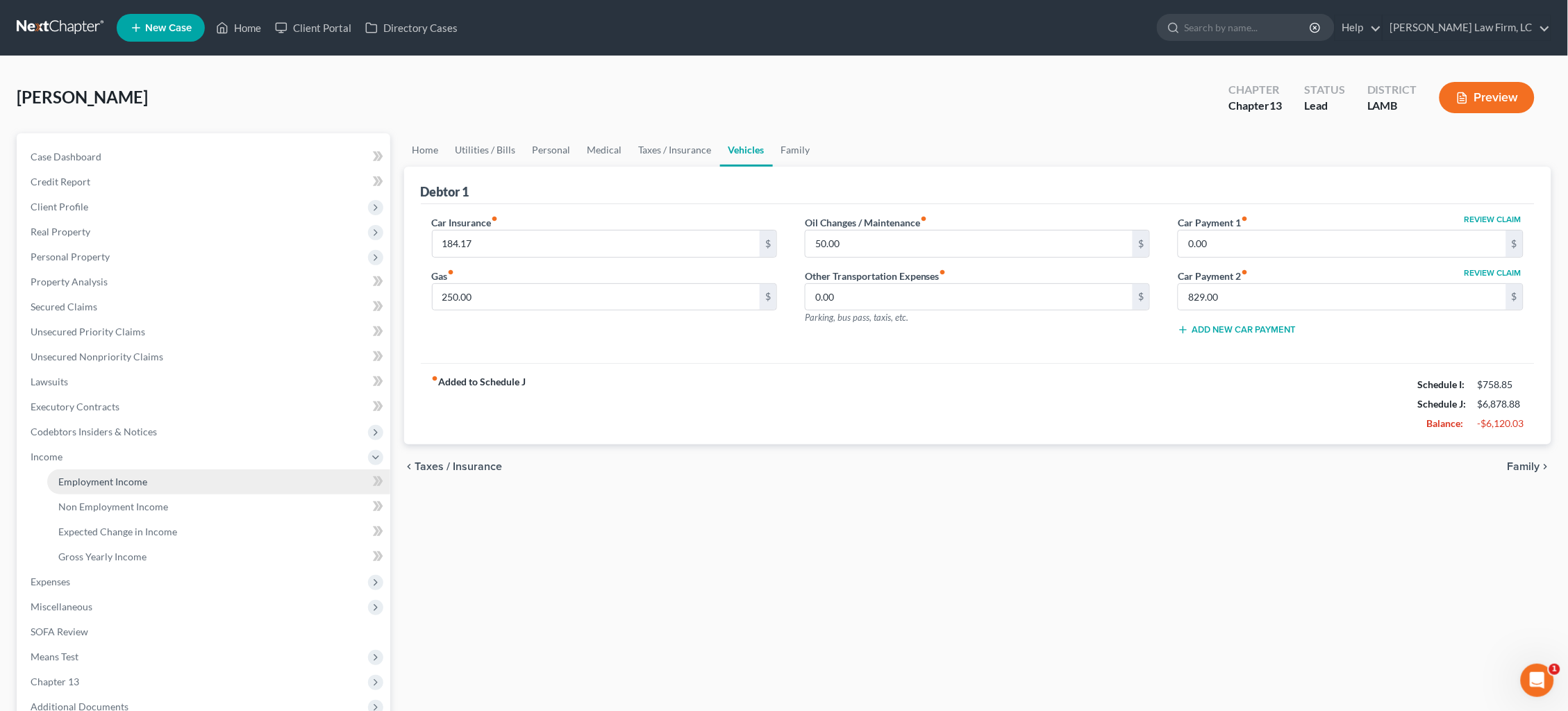
click at [124, 476] on span "Employment Income" at bounding box center [102, 482] width 89 height 12
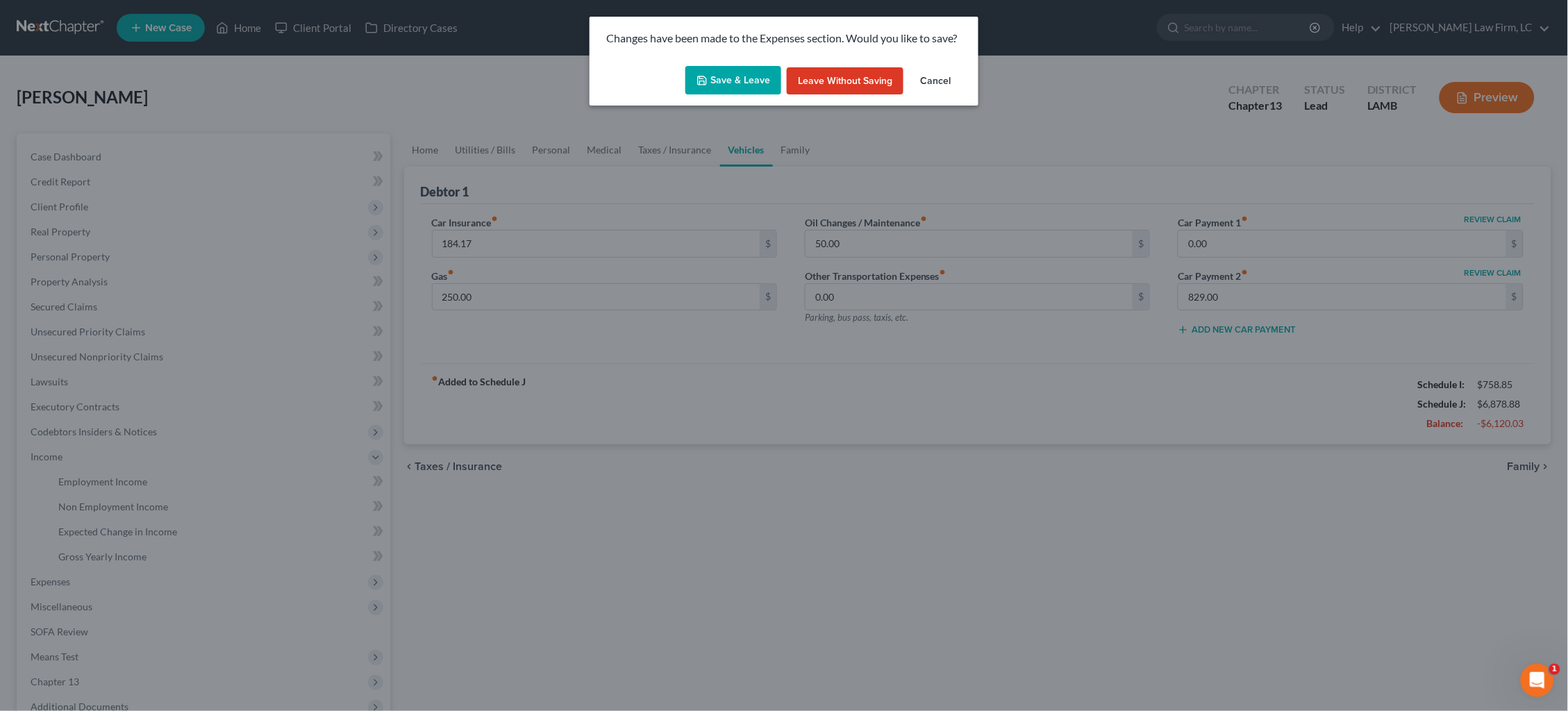
click at [738, 86] on button "Save & Leave" at bounding box center [733, 80] width 95 height 29
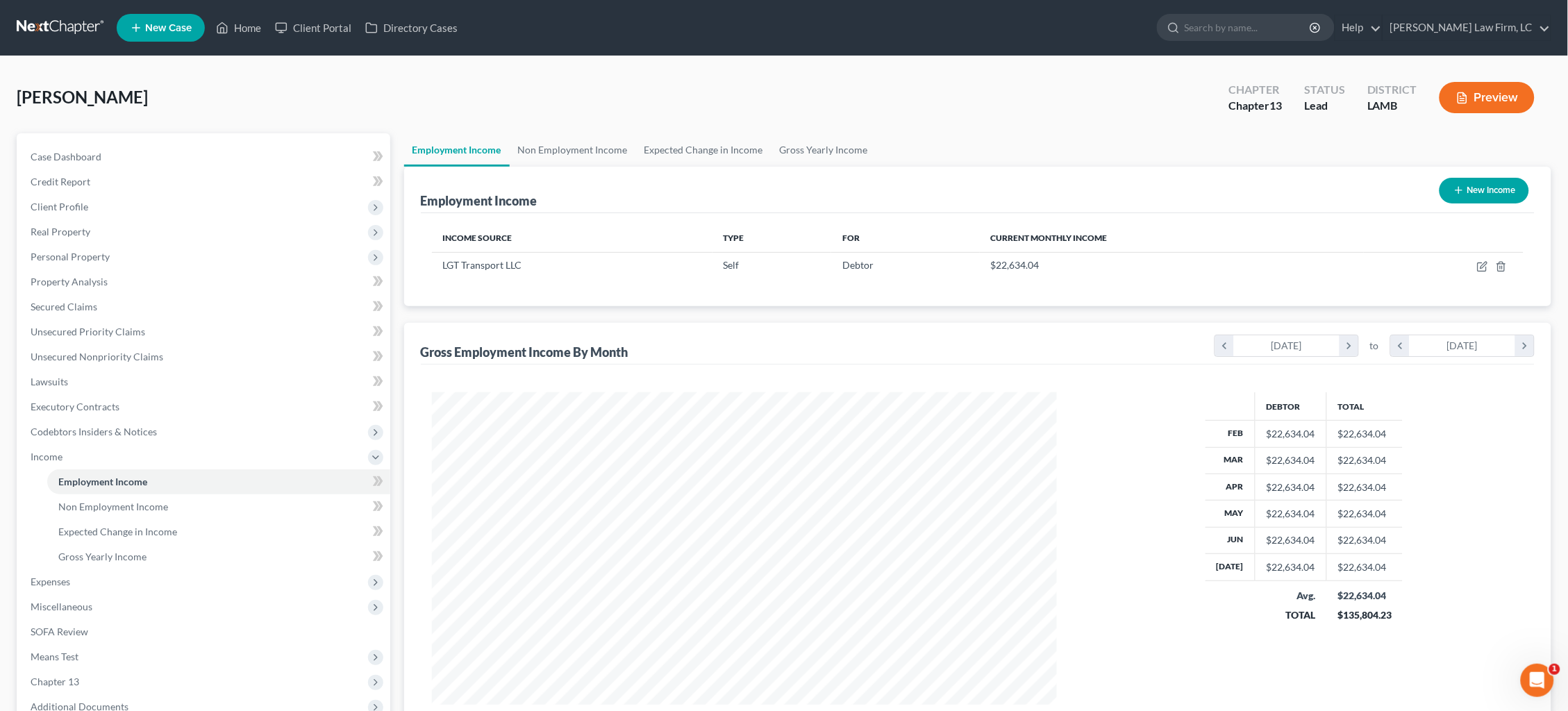
scroll to position [312, 653]
click at [1482, 267] on icon "button" at bounding box center [1483, 264] width 6 height 6
select select "1"
select select "30"
select select "3"
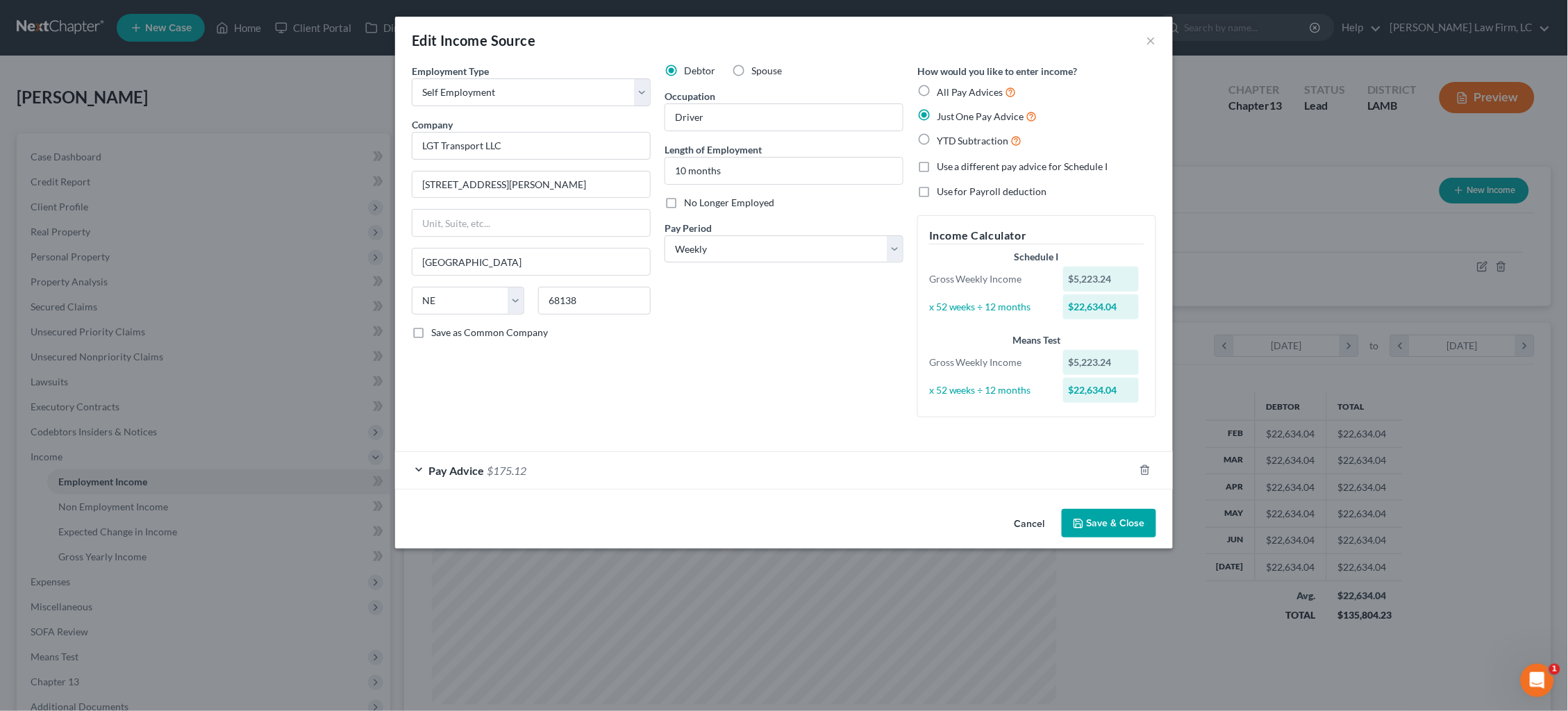
click at [865, 432] on form "Employment Type * Select Full or Part Time Employment Self Employment Company *…" at bounding box center [784, 276] width 744 height 425
click at [852, 457] on div "Pay Advice $175.12" at bounding box center [764, 470] width 738 height 37
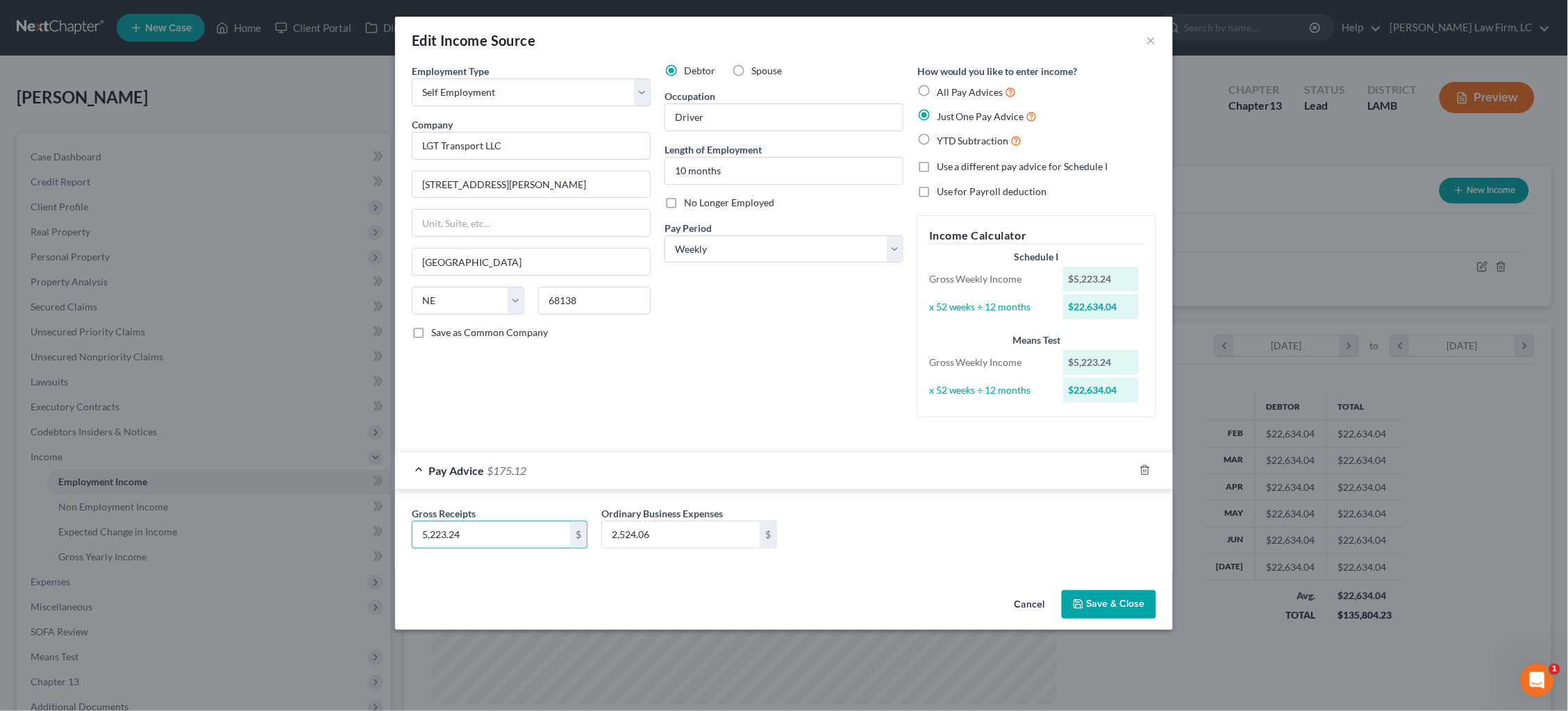
drag, startPoint x: 434, startPoint y: 525, endPoint x: 312, endPoint y: 513, distance: 122.6
click at [313, 513] on div "Edit Income Source × Employment Type * Select Full or Part Time Employment Self…" at bounding box center [784, 356] width 1568 height 711
type input "22,634.06"
click at [1033, 598] on button "Cancel" at bounding box center [1030, 605] width 53 height 28
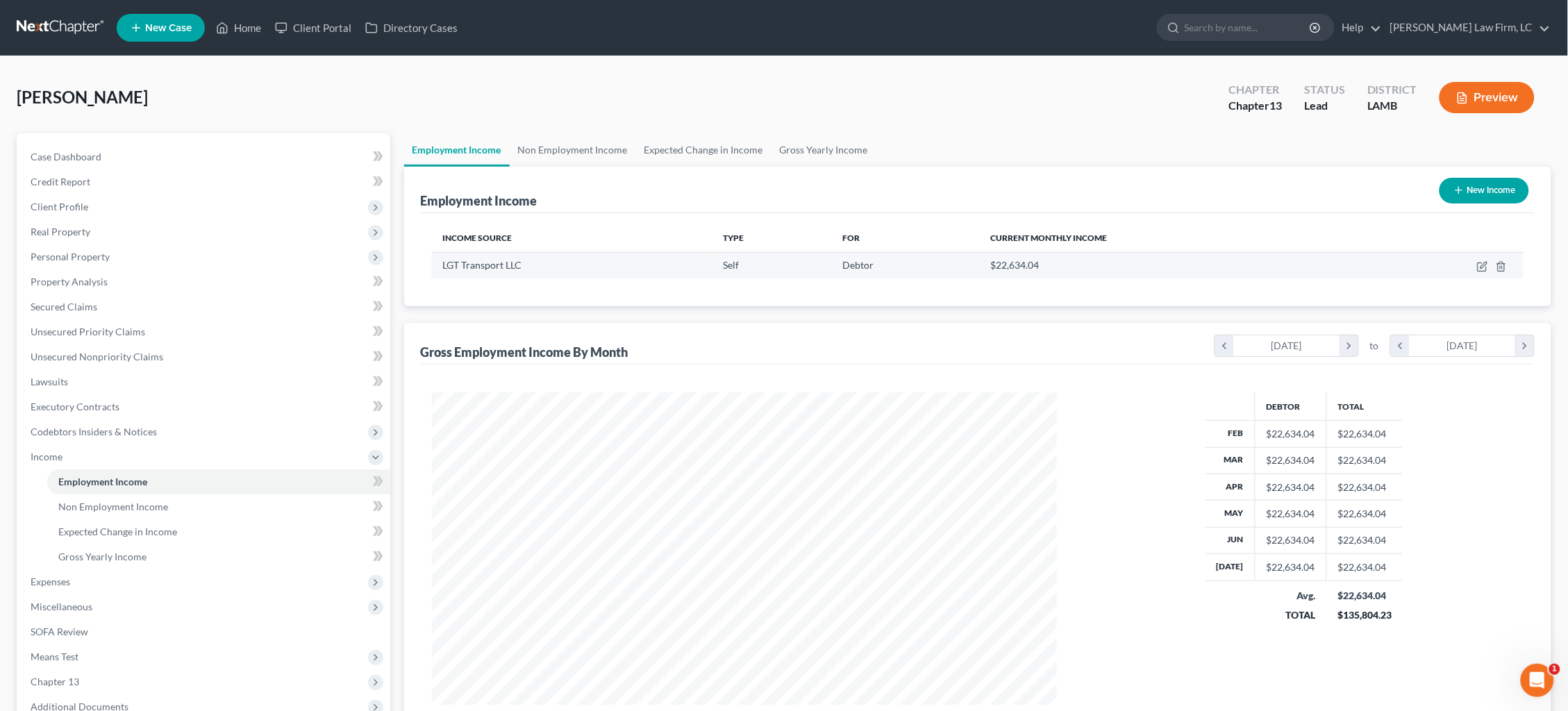
click at [1484, 271] on td at bounding box center [1443, 265] width 159 height 26
click at [1482, 269] on icon "button" at bounding box center [1482, 266] width 11 height 11
select select "1"
select select "30"
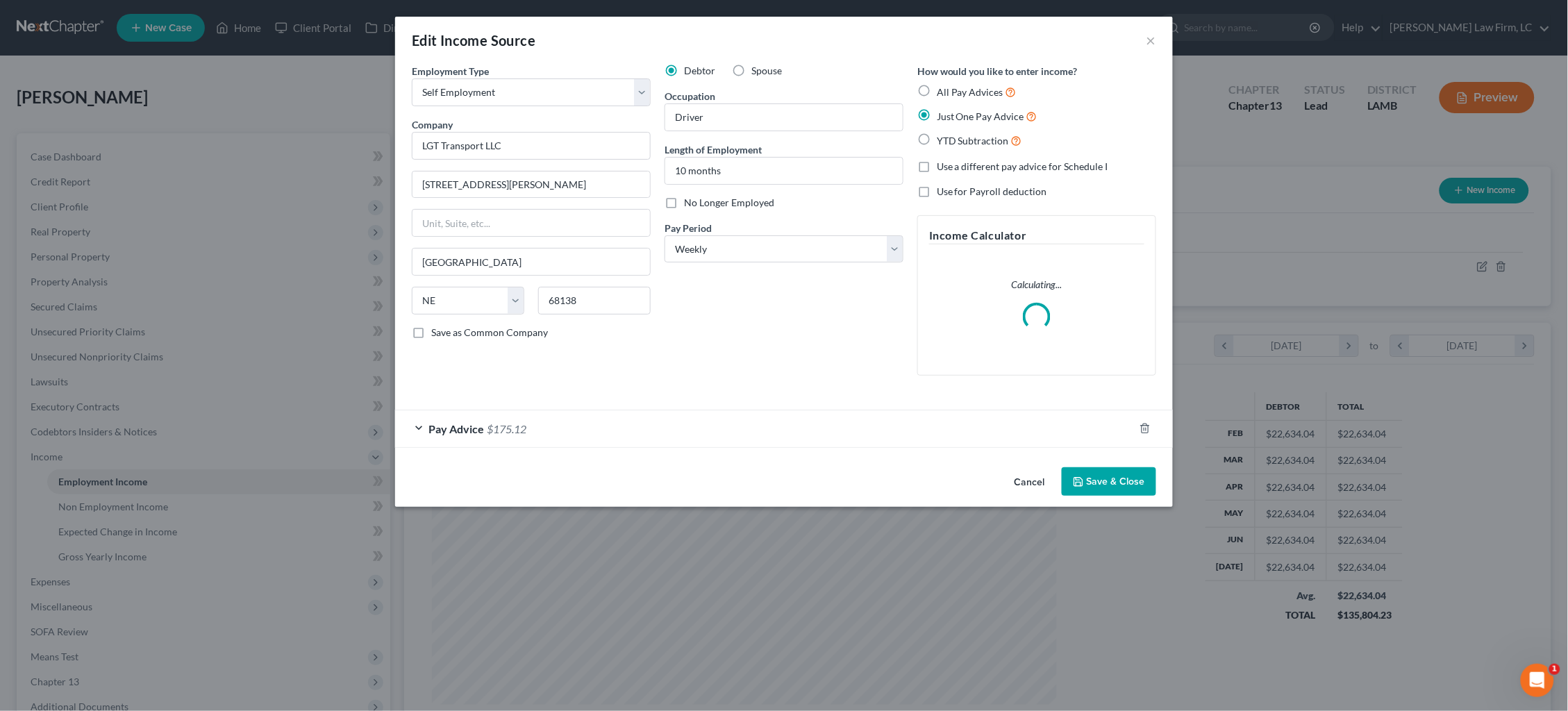
drag, startPoint x: 848, startPoint y: 405, endPoint x: 848, endPoint y: 413, distance: 8.0
click at [848, 408] on form "Employment Type * Select Full or Part Time Employment Self Employment Company *…" at bounding box center [784, 256] width 744 height 384
click at [848, 419] on div "Pay Advice $175.12" at bounding box center [764, 428] width 738 height 37
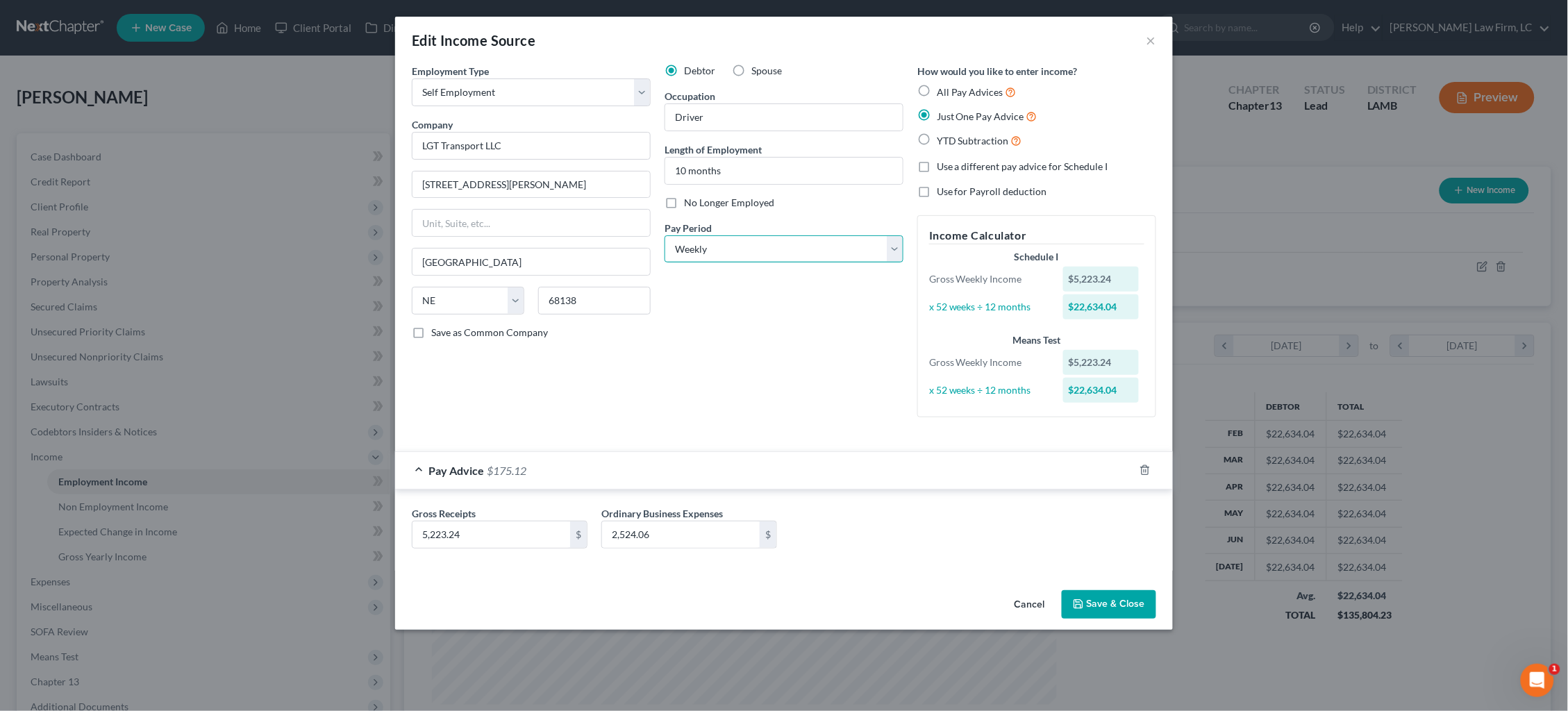
select select "0"
drag, startPoint x: 425, startPoint y: 529, endPoint x: 376, endPoint y: 529, distance: 49.0
click at [391, 529] on div "Edit Income Source × Employment Type * Select Full or Part Time Employment Self…" at bounding box center [784, 356] width 1568 height 711
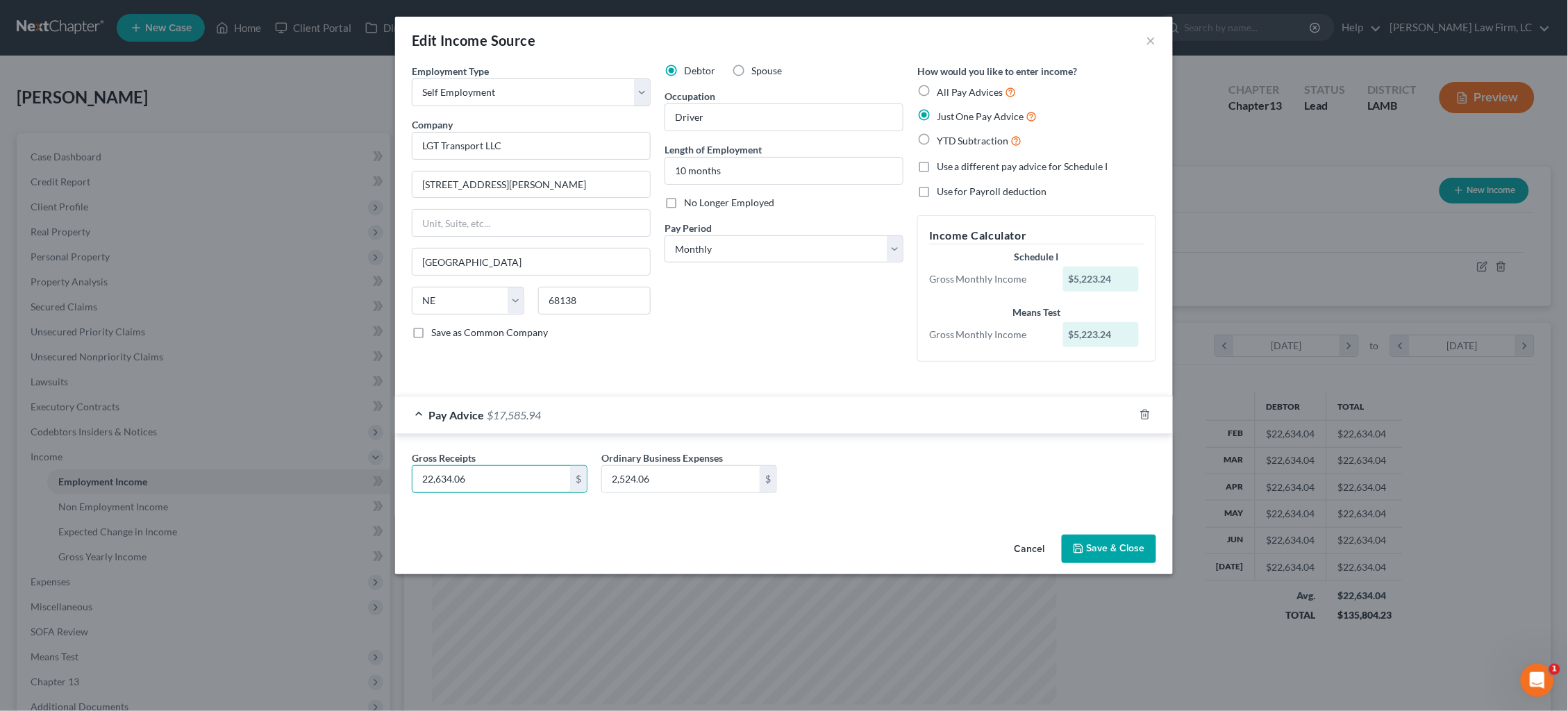
type input "22,634.06"
type input "10,937.56"
click at [1116, 554] on button "Save & Close" at bounding box center [1108, 549] width 95 height 29
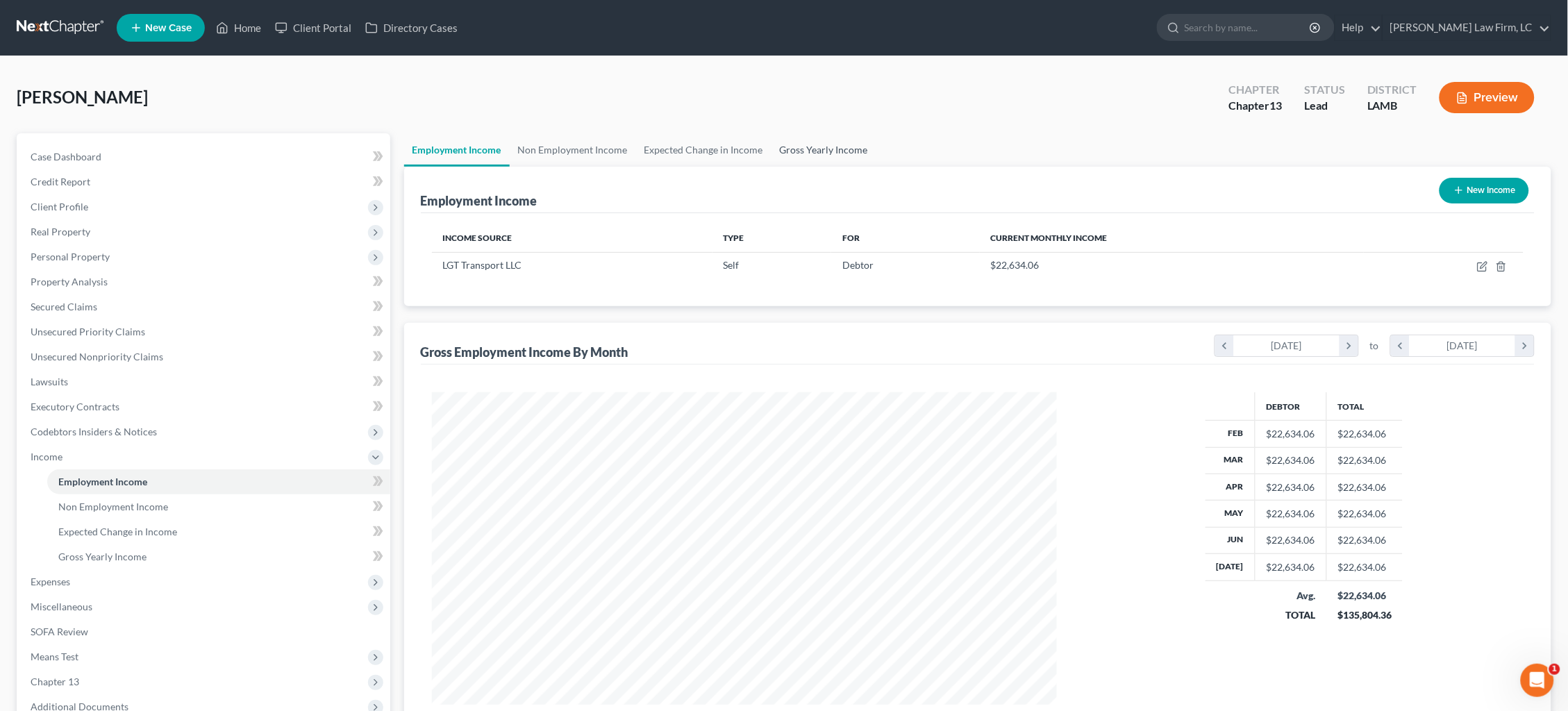
click at [805, 147] on link "Gross Yearly Income" at bounding box center [824, 149] width 105 height 33
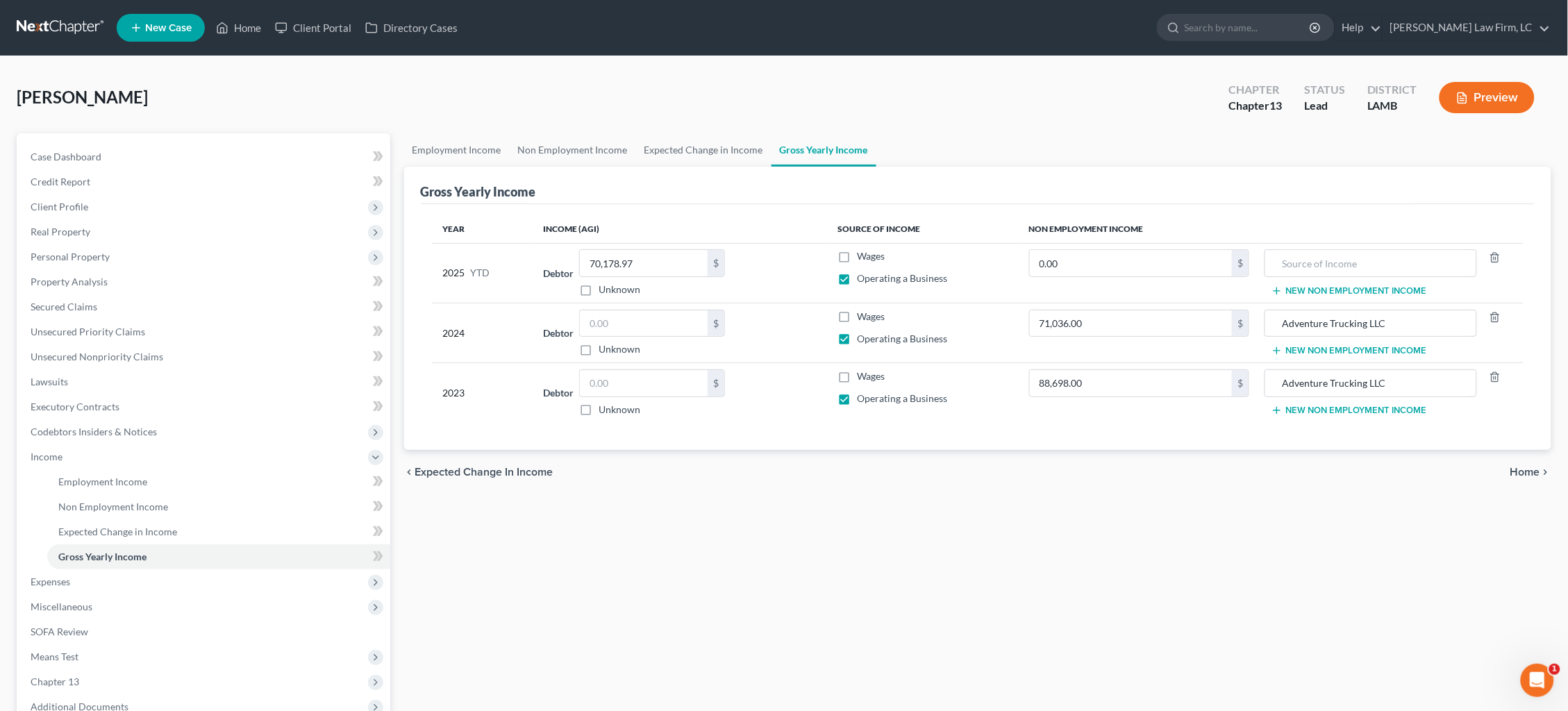
click at [1485, 91] on button "Preview" at bounding box center [1487, 97] width 95 height 32
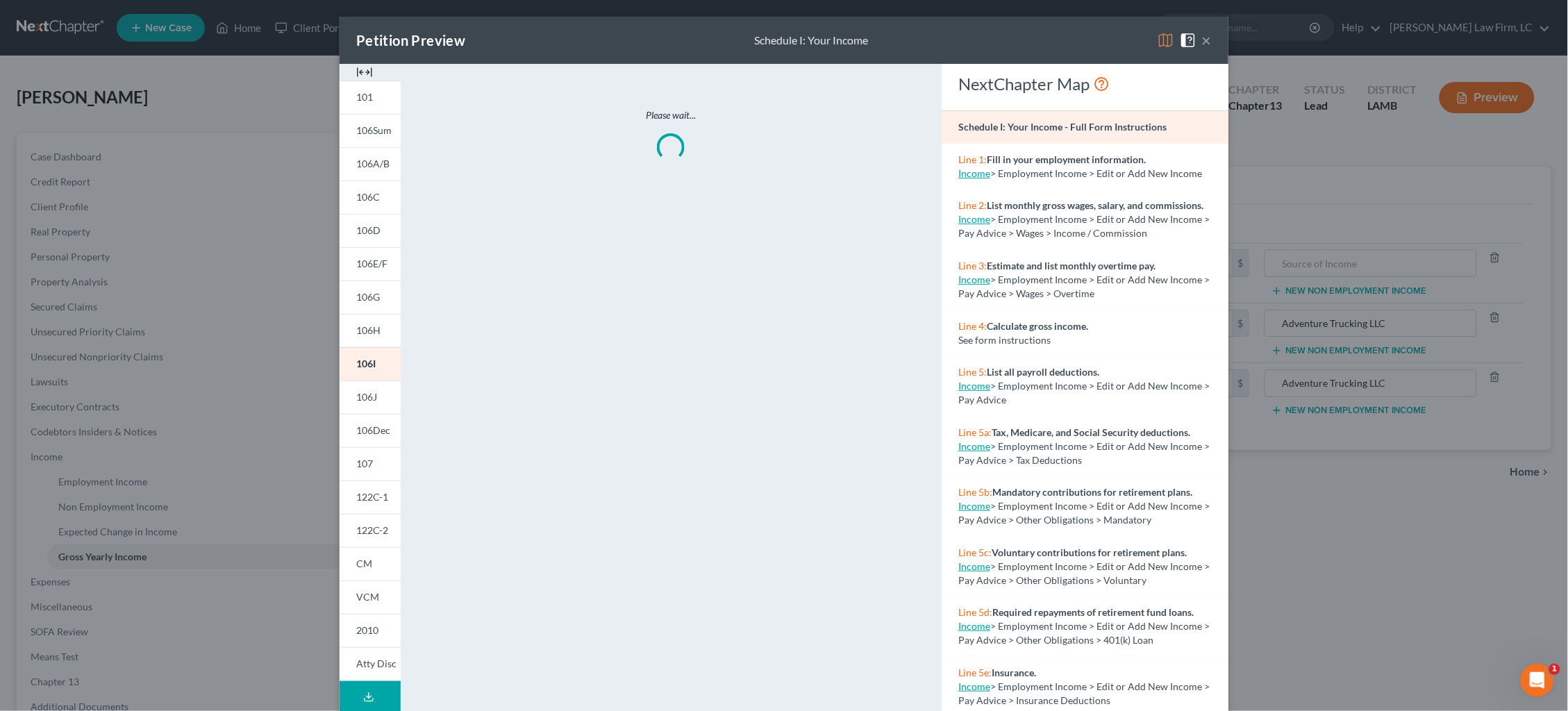
click at [1166, 40] on img at bounding box center [1166, 40] width 17 height 17
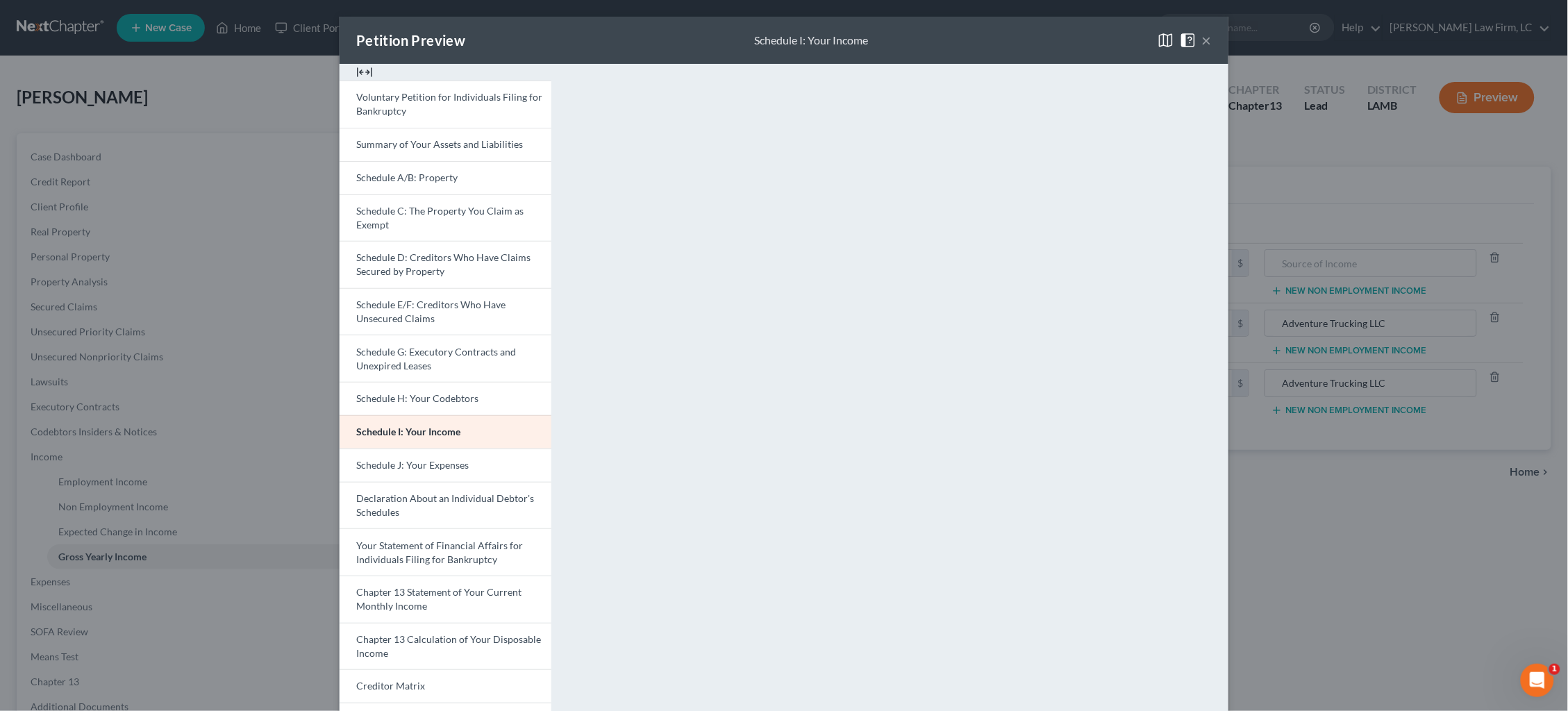
click at [1267, 164] on div "Petition Preview Schedule I: Your Income × Voluntary Petition for Individuals F…" at bounding box center [784, 356] width 1568 height 711
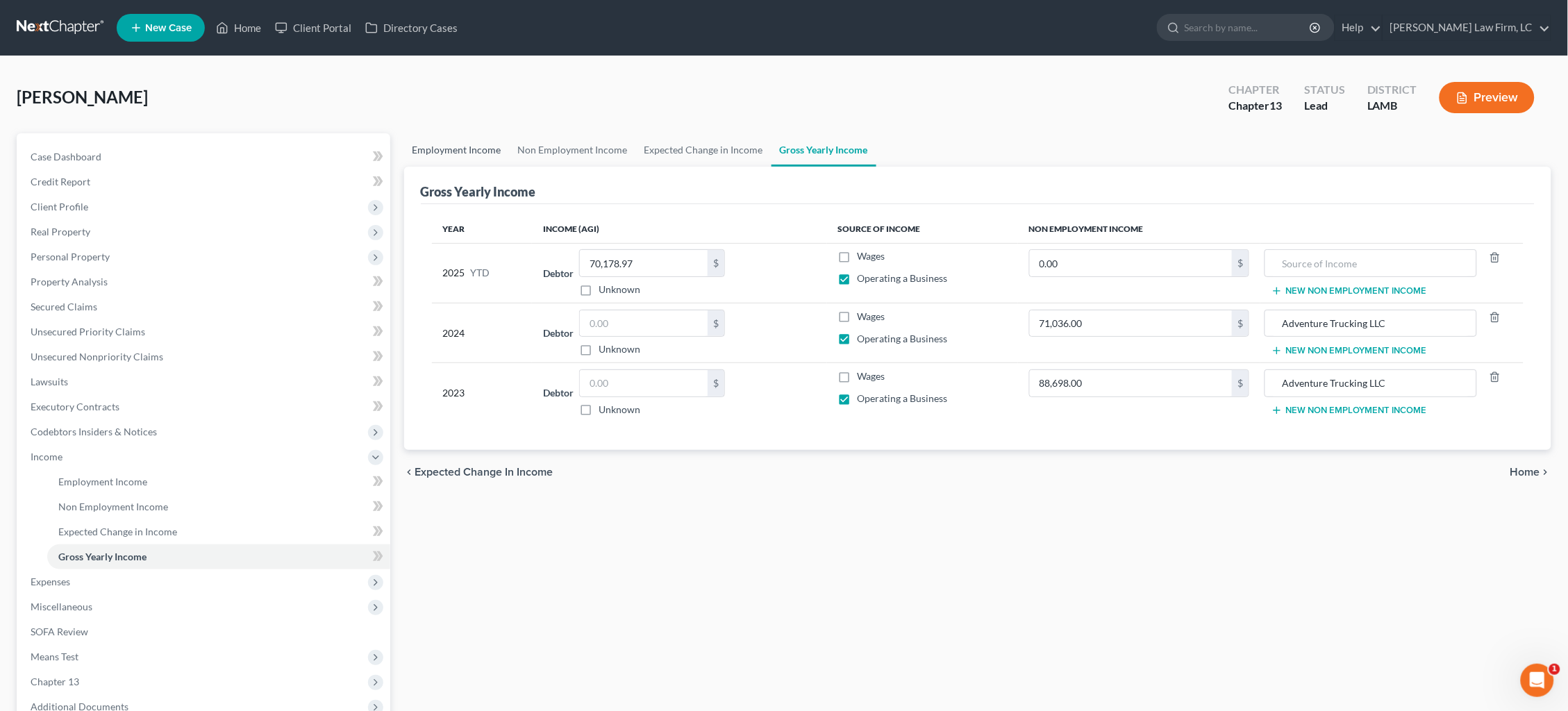
click at [483, 147] on link "Employment Income" at bounding box center [457, 149] width 106 height 33
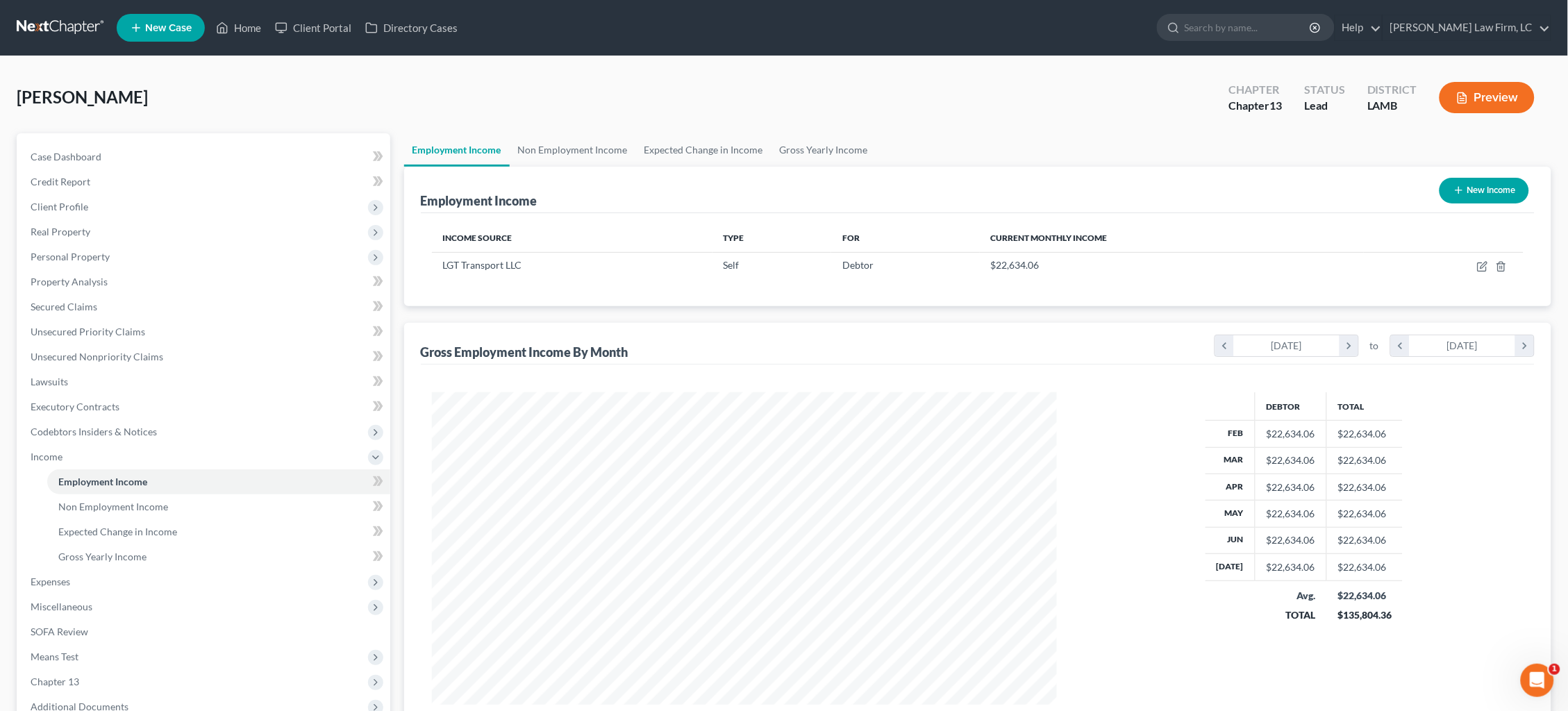
scroll to position [312, 653]
click at [1482, 269] on icon "button" at bounding box center [1482, 266] width 11 height 11
select select "1"
select select "30"
select select "0"
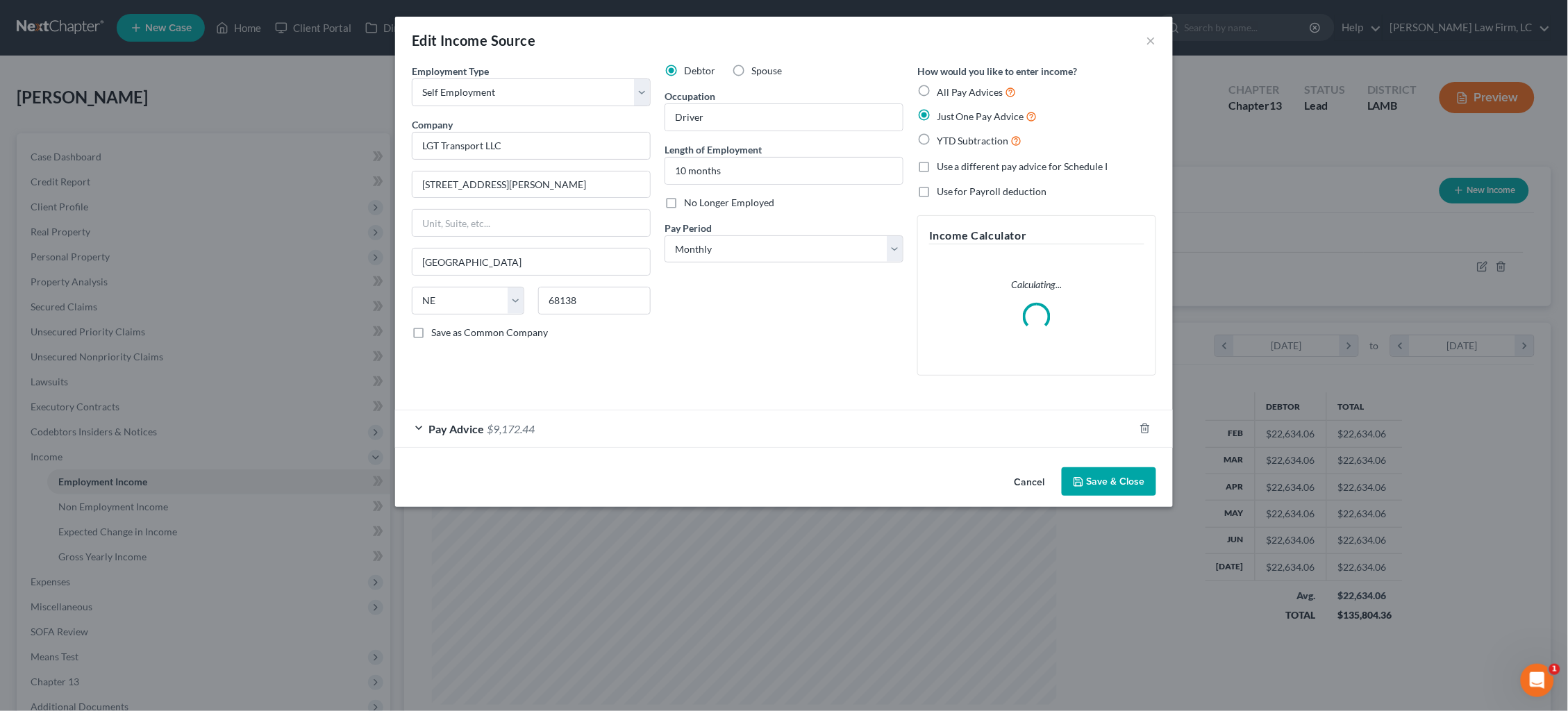
click at [684, 422] on div "Pay Advice $9,172.44" at bounding box center [764, 428] width 738 height 37
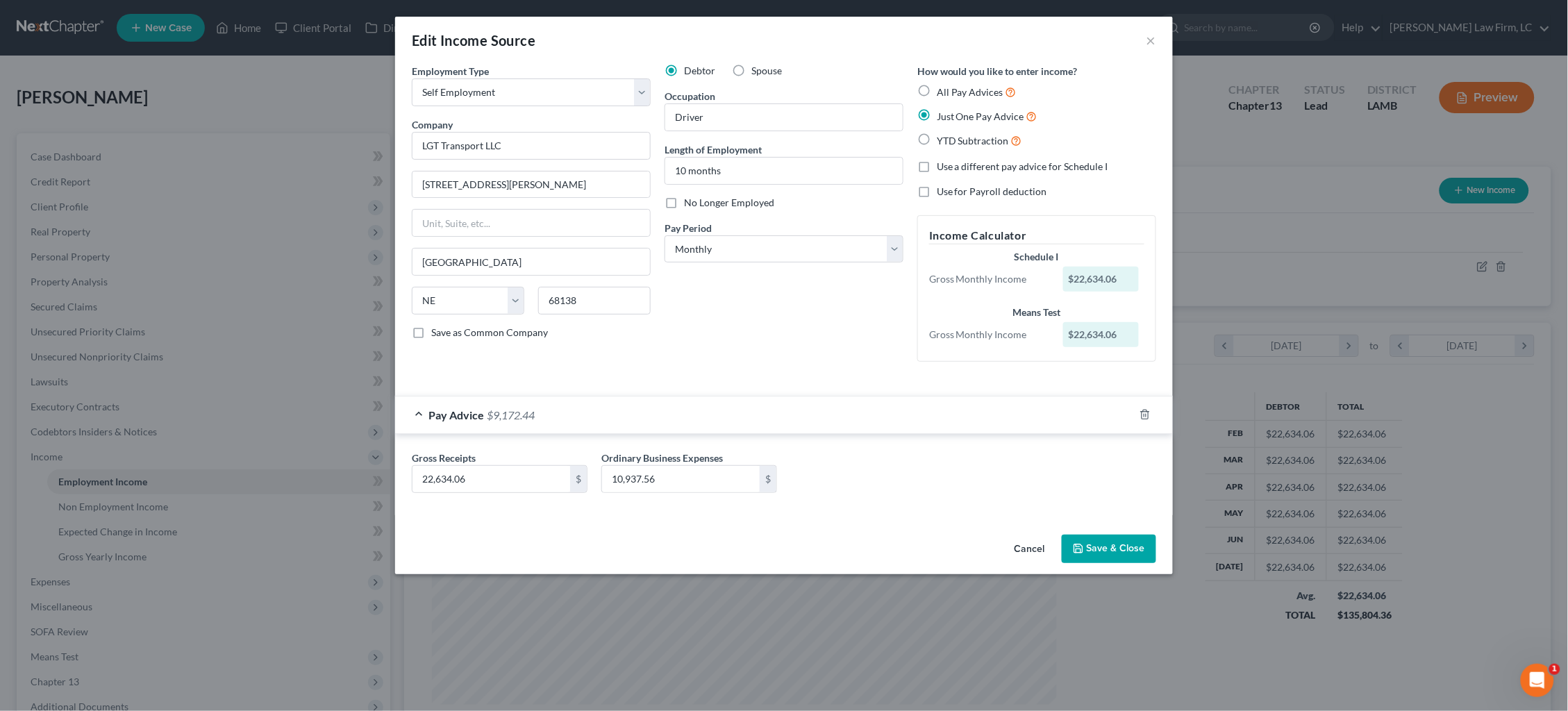
click at [1150, 45] on button "×" at bounding box center [1150, 40] width 9 height 17
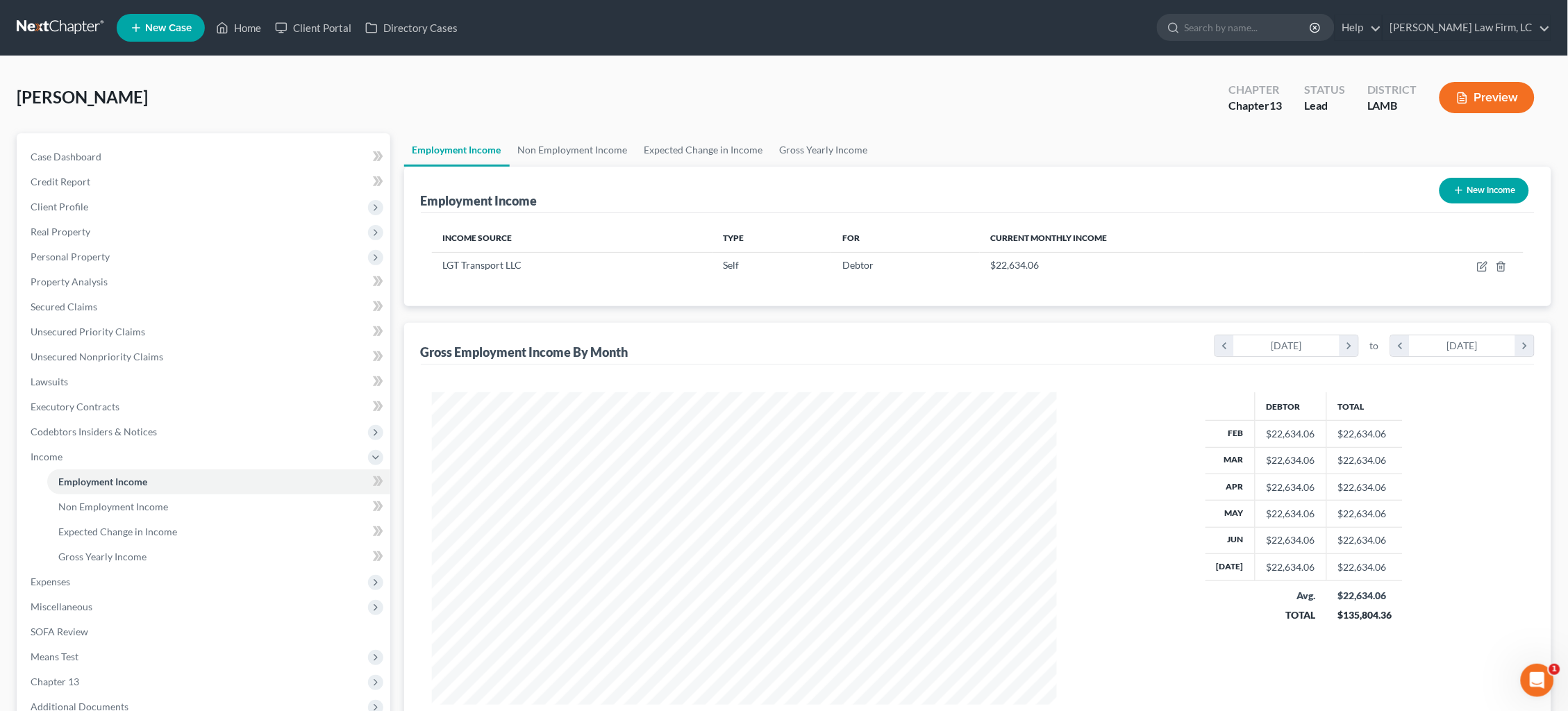
click at [1512, 99] on button "Preview" at bounding box center [1487, 97] width 95 height 32
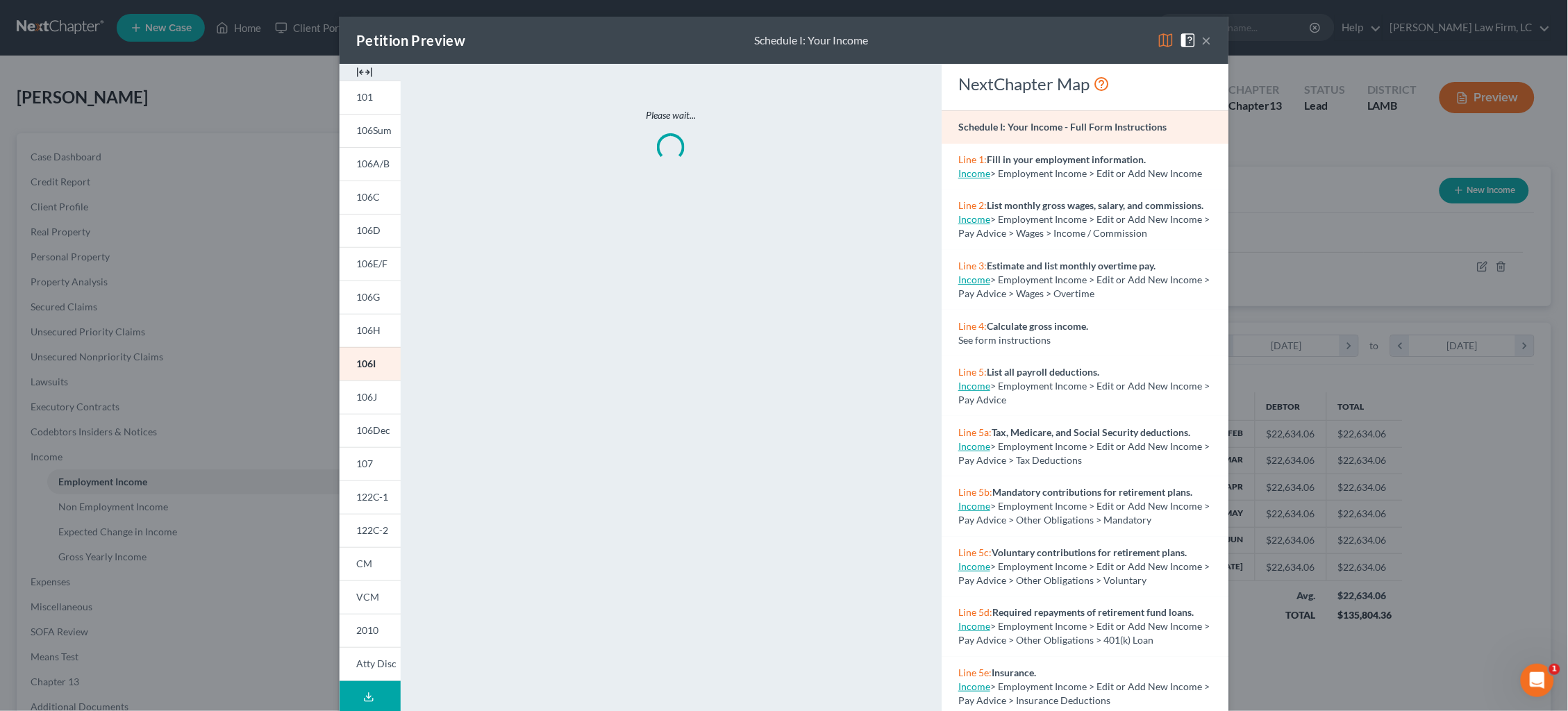
click at [1167, 43] on img at bounding box center [1166, 40] width 17 height 17
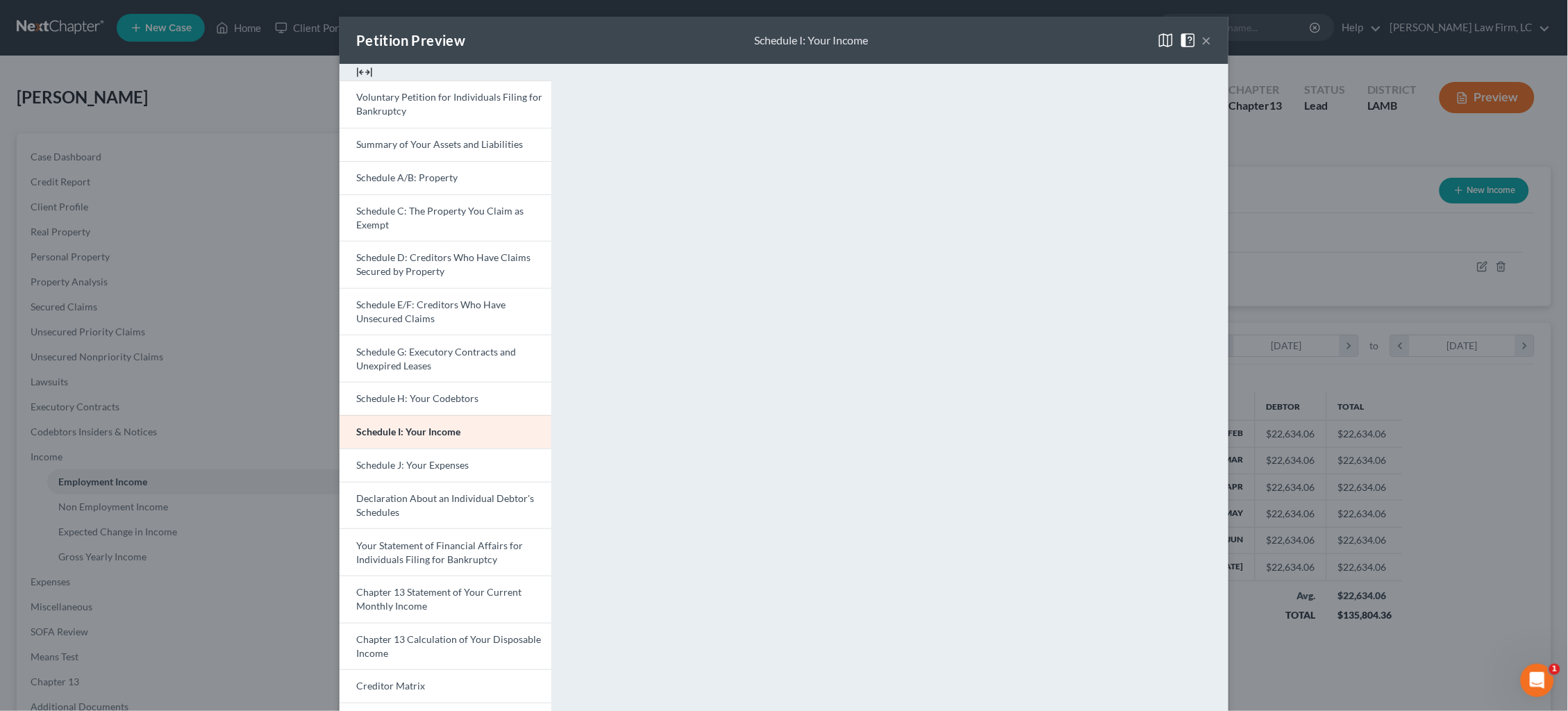
click at [1209, 40] on button "×" at bounding box center [1206, 40] width 9 height 17
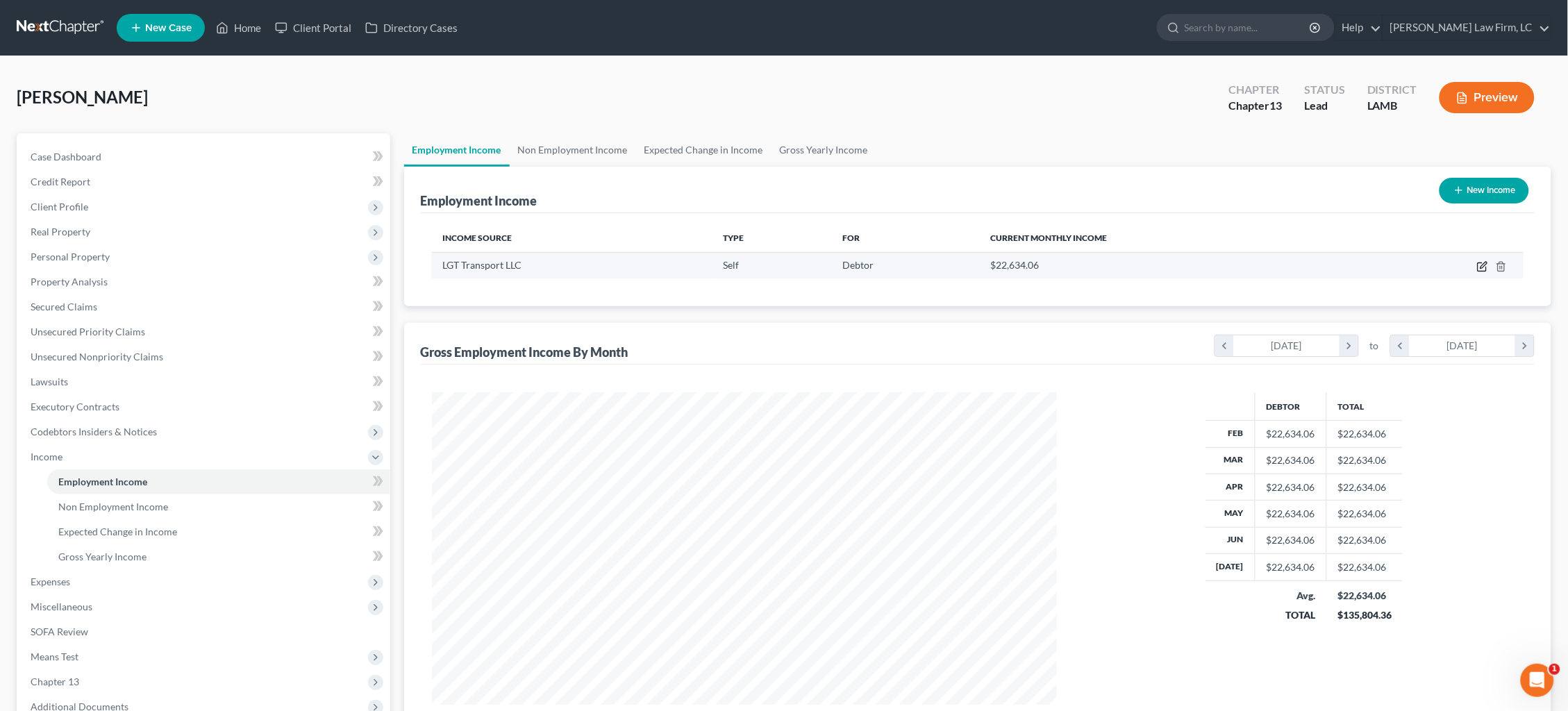
click at [1484, 267] on icon "button" at bounding box center [1482, 266] width 11 height 11
select select "1"
select select "30"
select select "0"
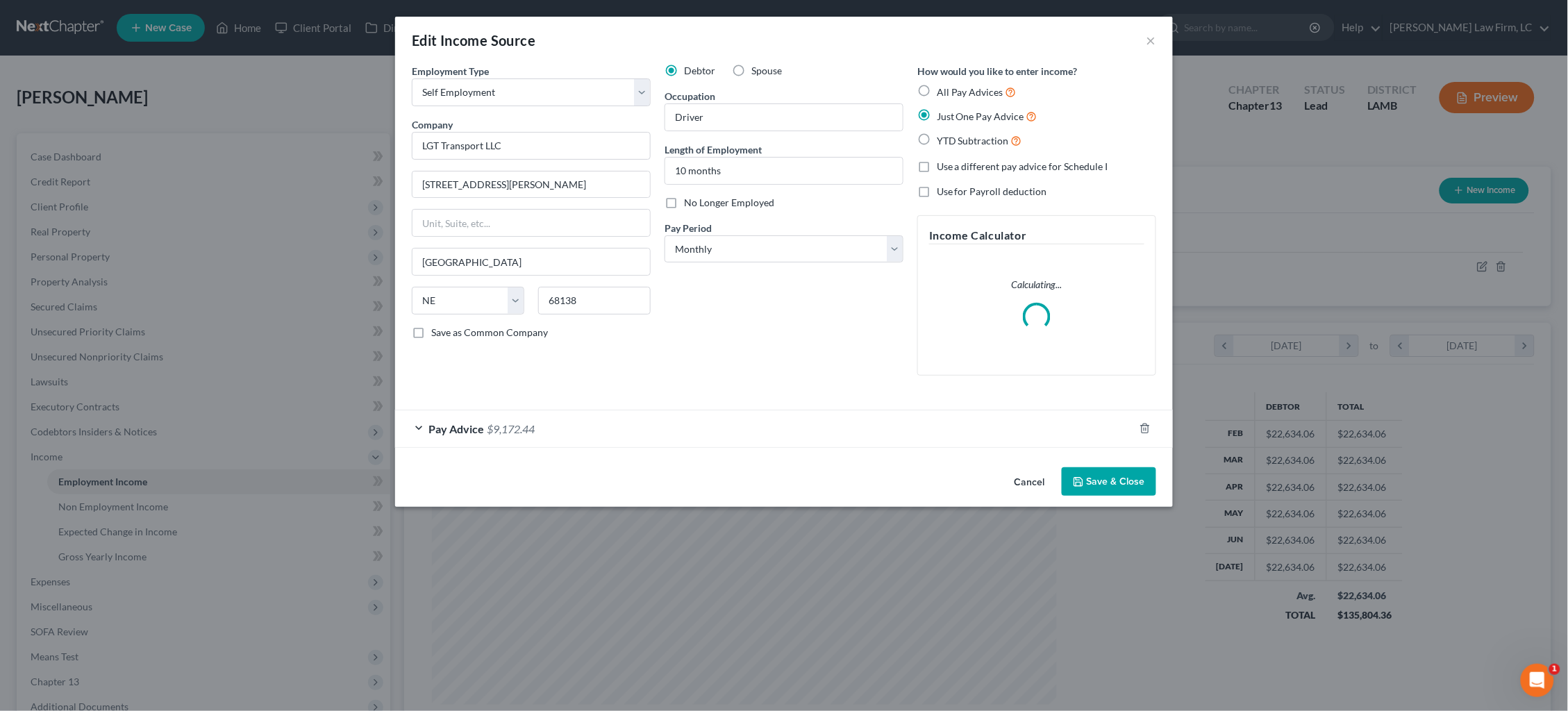
click at [767, 428] on div "Pay Advice $9,172.44" at bounding box center [764, 428] width 738 height 37
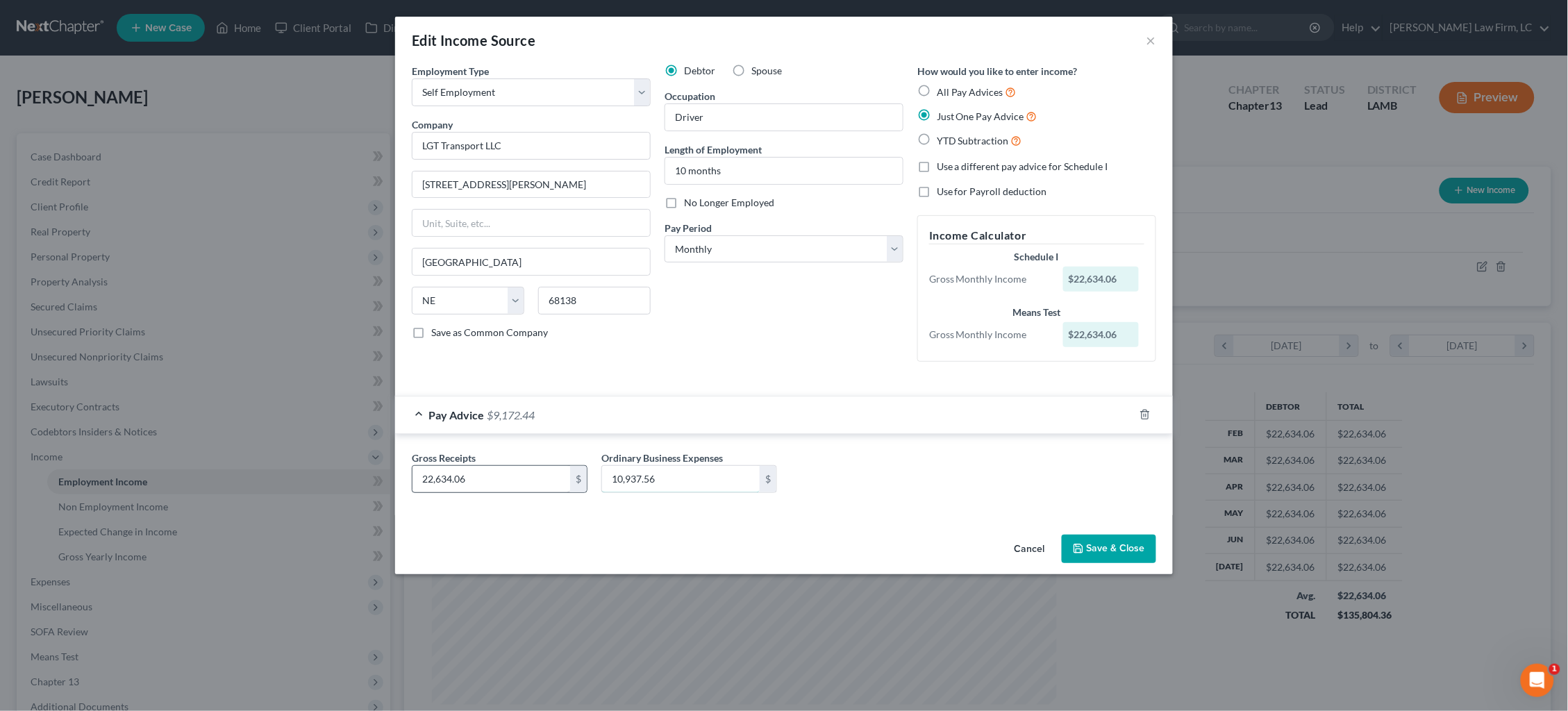
drag, startPoint x: 635, startPoint y: 466, endPoint x: 482, endPoint y: 460, distance: 153.1
type input "10,664.56"
click at [1082, 543] on icon "button" at bounding box center [1078, 548] width 11 height 11
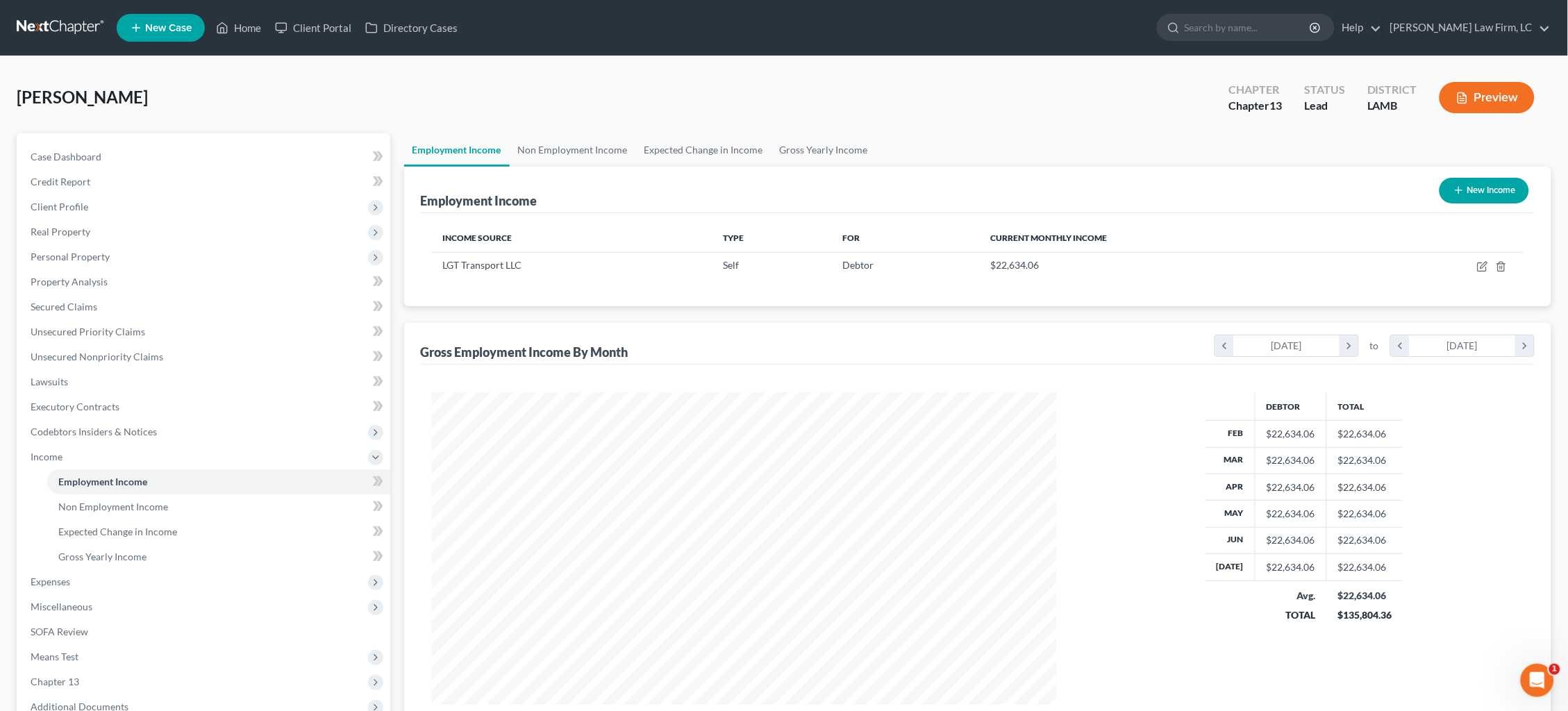
click at [1471, 106] on button "Preview" at bounding box center [1487, 97] width 95 height 32
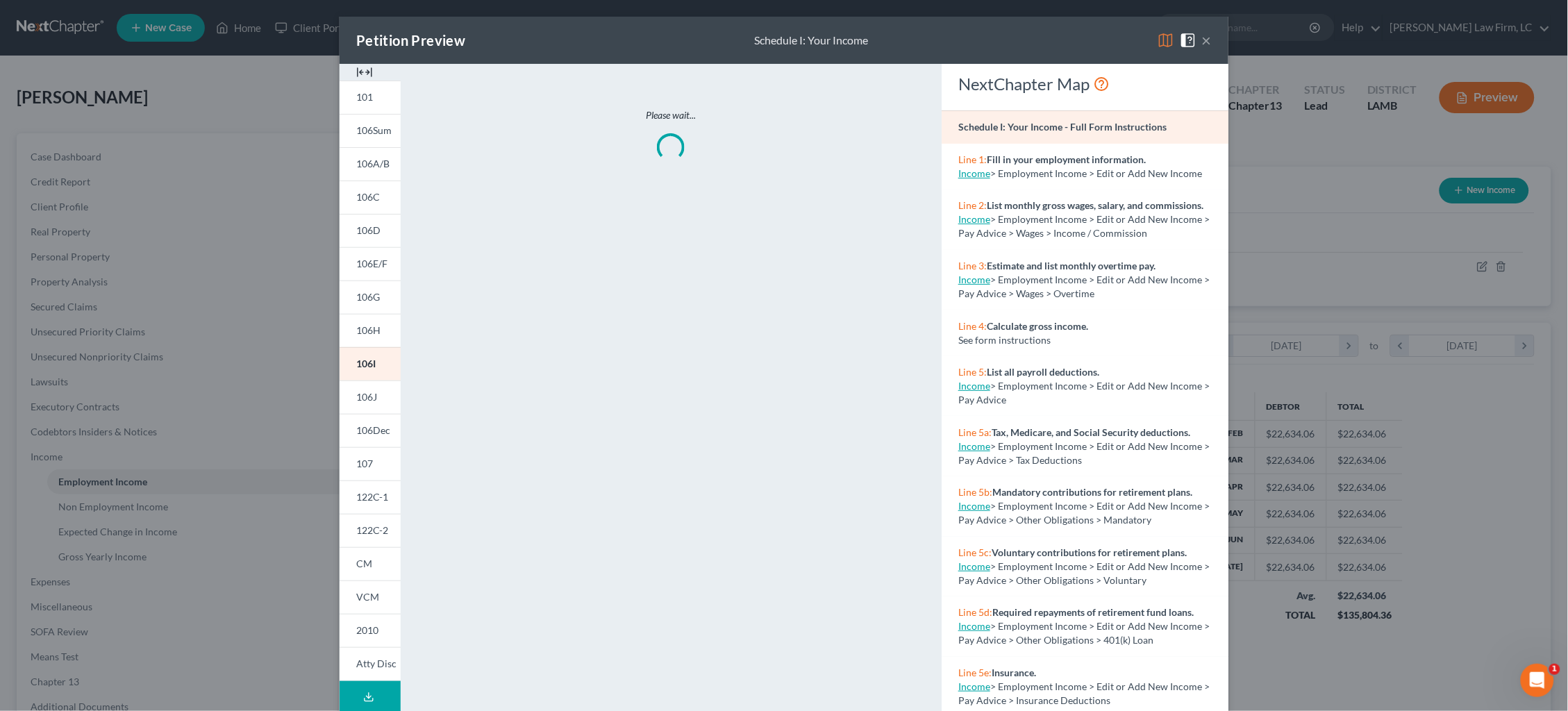
click at [1160, 40] on img at bounding box center [1166, 40] width 17 height 17
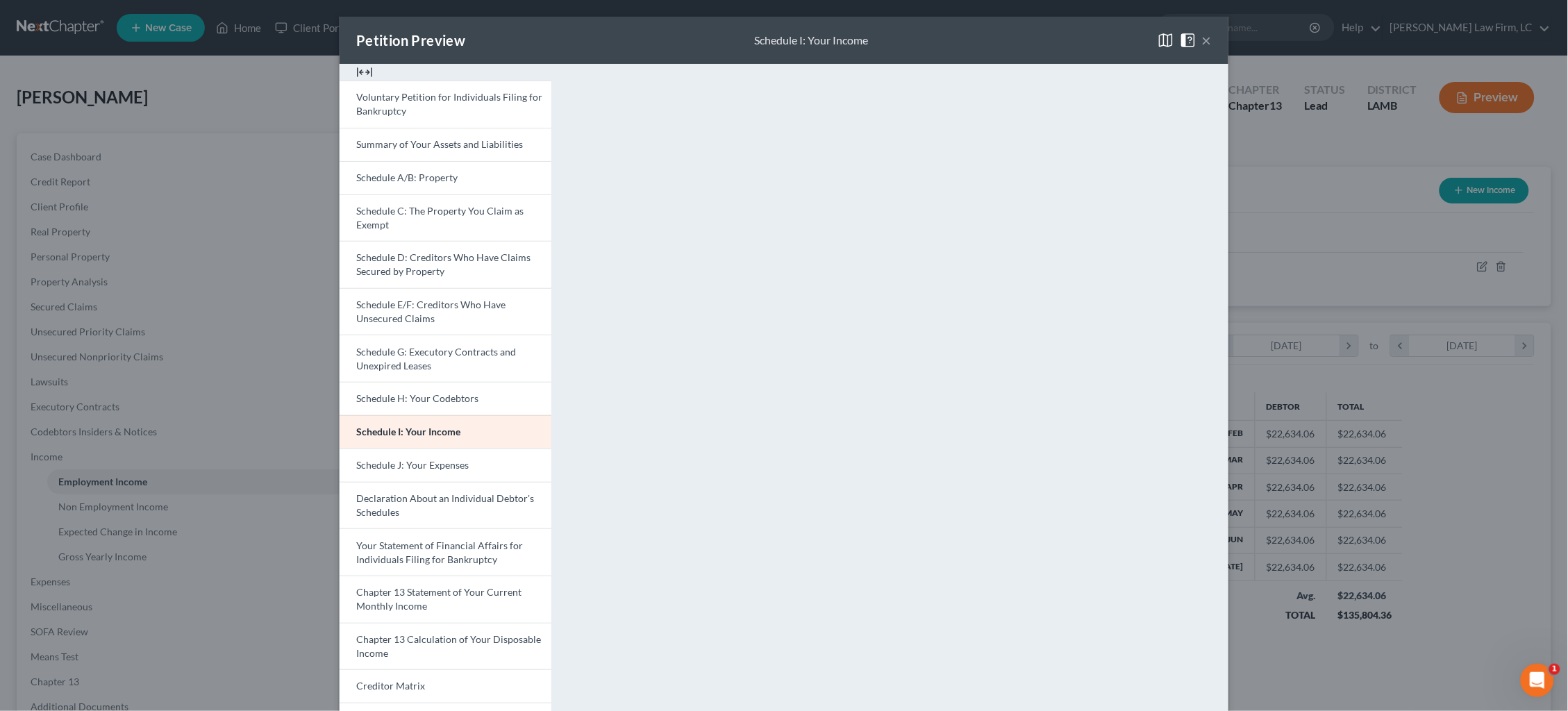
click at [1204, 39] on button "×" at bounding box center [1206, 40] width 9 height 17
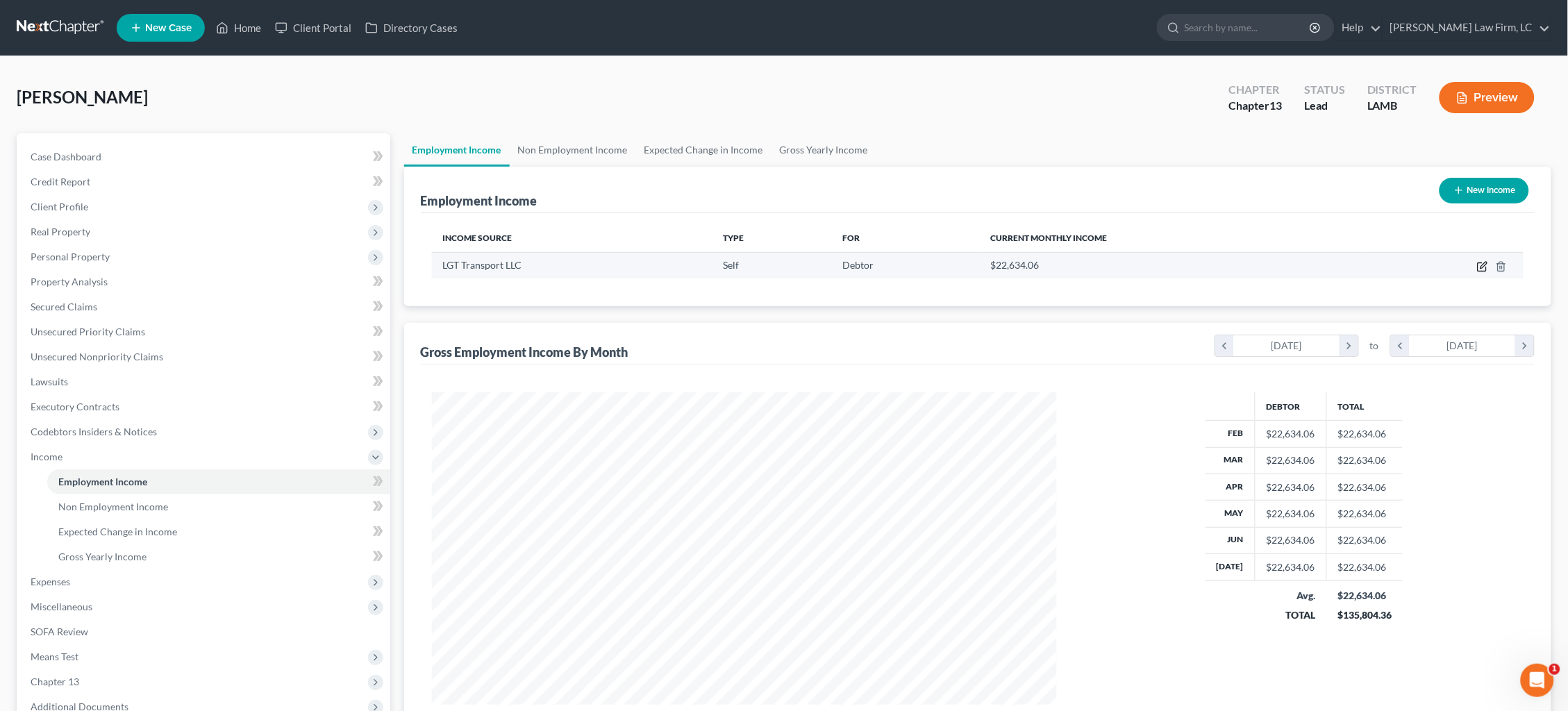
click at [1482, 265] on icon "button" at bounding box center [1482, 266] width 11 height 11
select select "1"
select select "30"
select select "0"
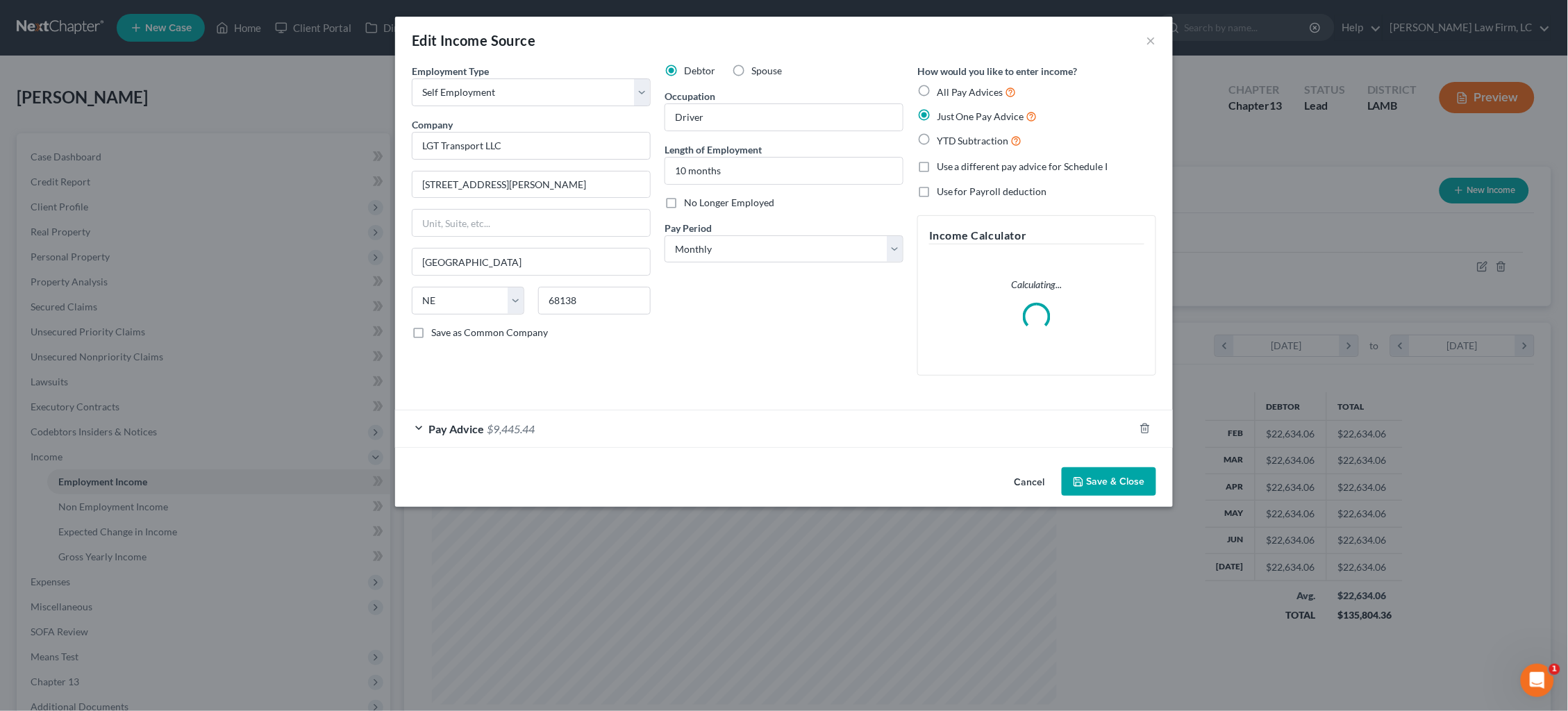
click at [686, 419] on div "Pay Advice $9,445.44" at bounding box center [764, 428] width 738 height 37
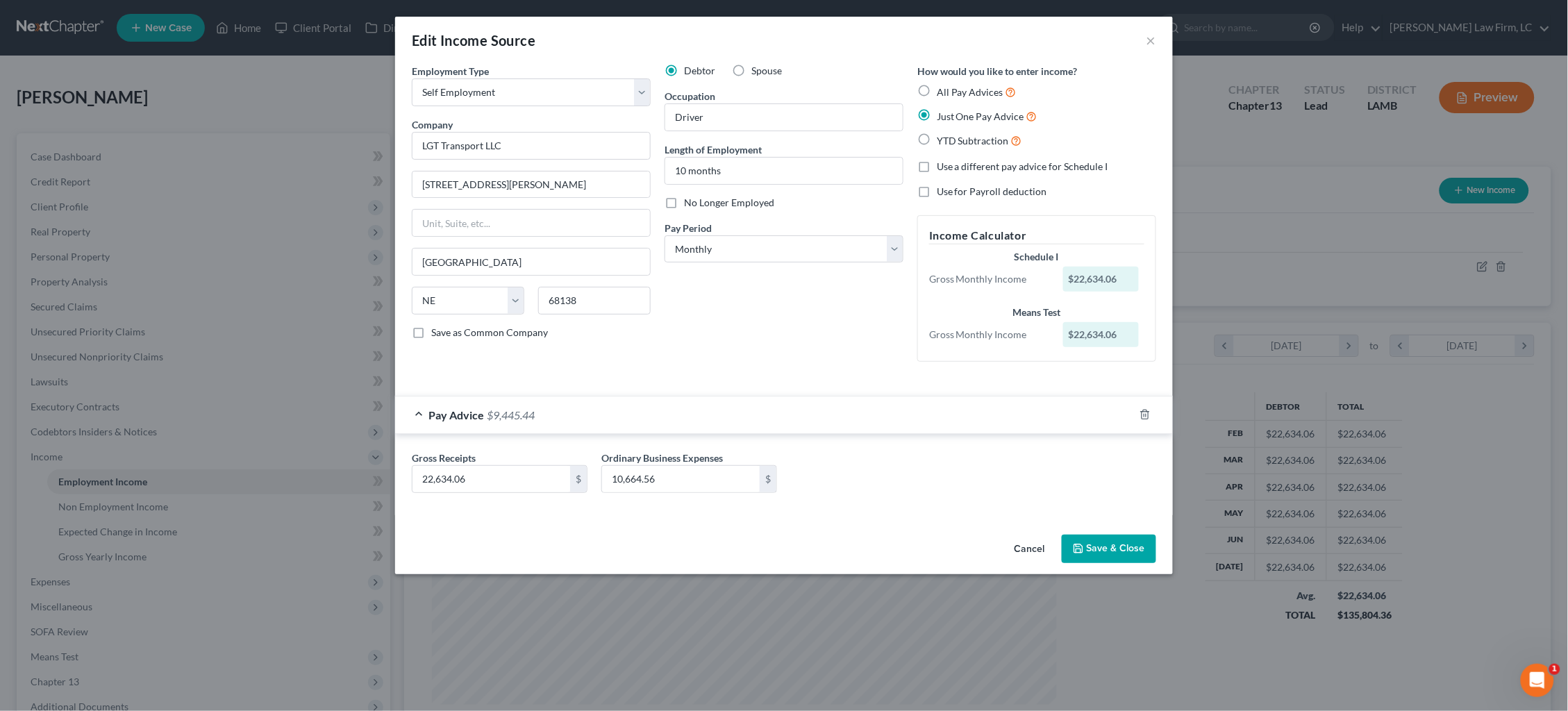
click at [1103, 544] on button "Save & Close" at bounding box center [1108, 549] width 95 height 29
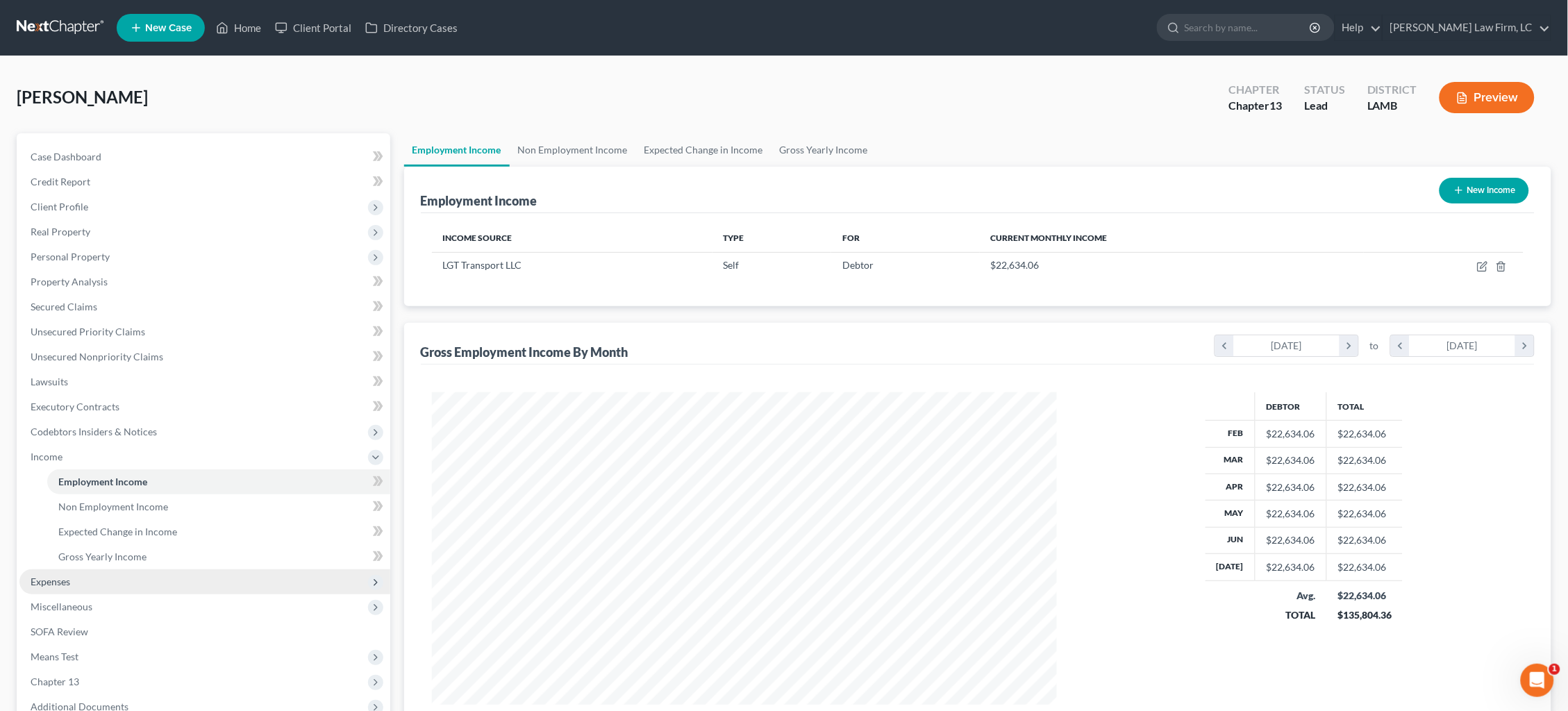
click at [207, 575] on span "Expenses" at bounding box center [205, 581] width 371 height 25
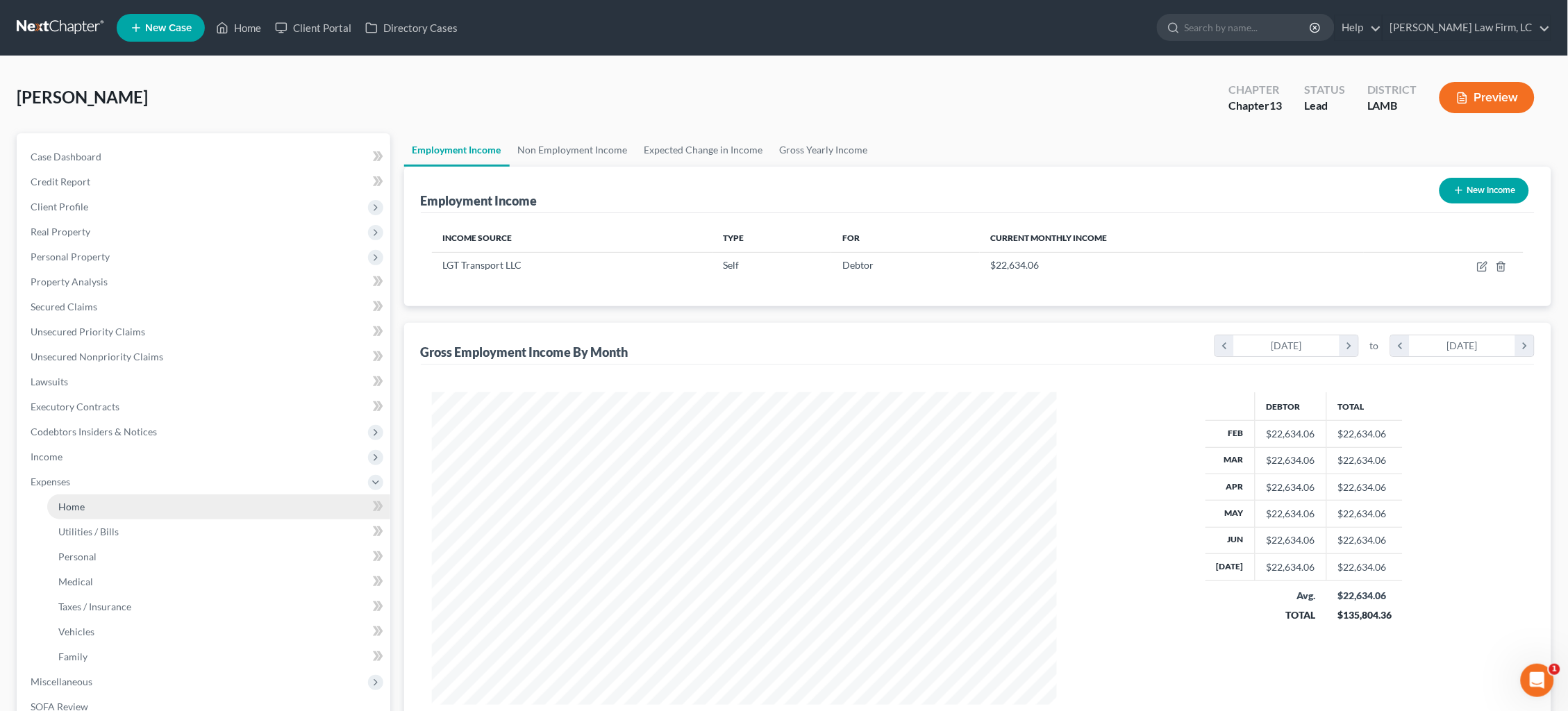
click at [216, 494] on link "Home" at bounding box center [218, 506] width 343 height 25
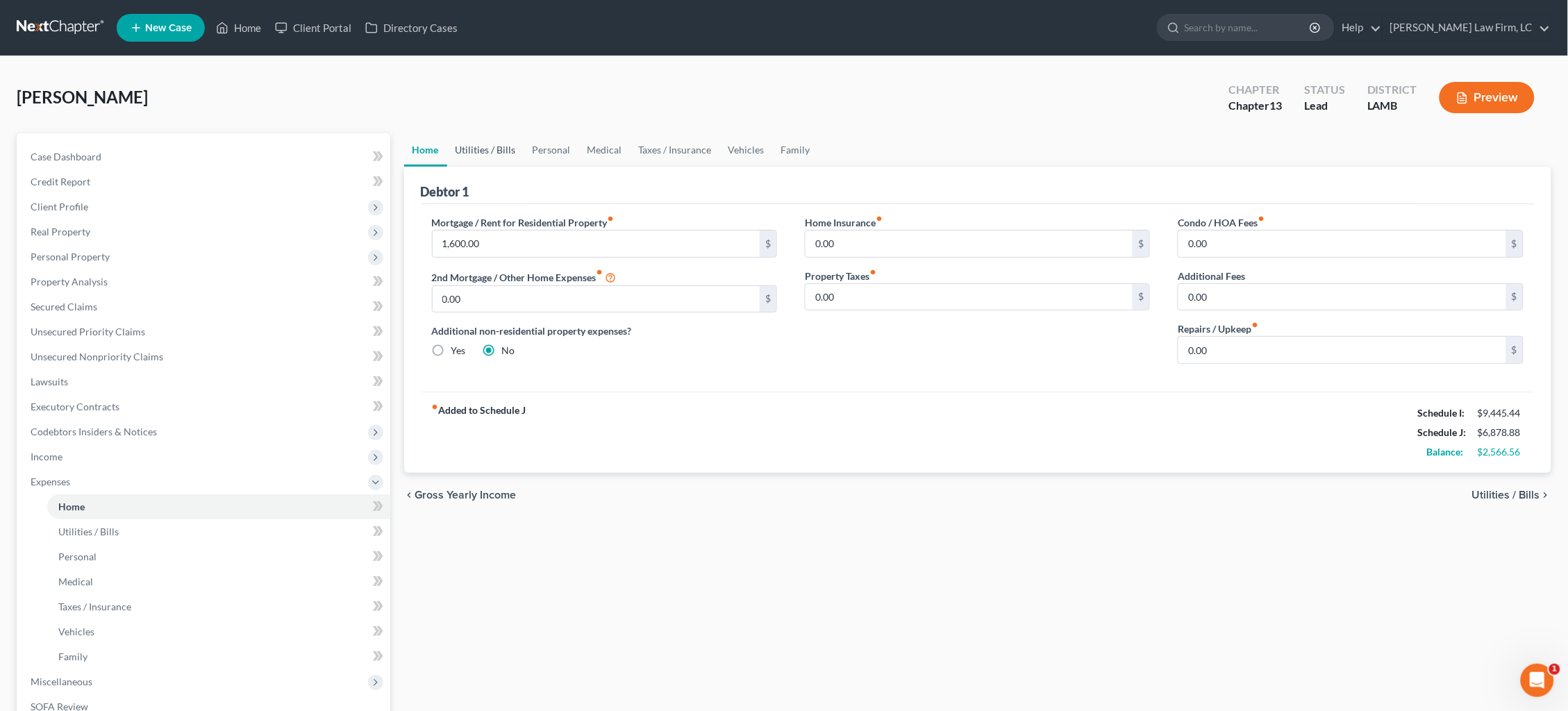
click at [496, 152] on link "Utilities / Bills" at bounding box center [485, 149] width 77 height 33
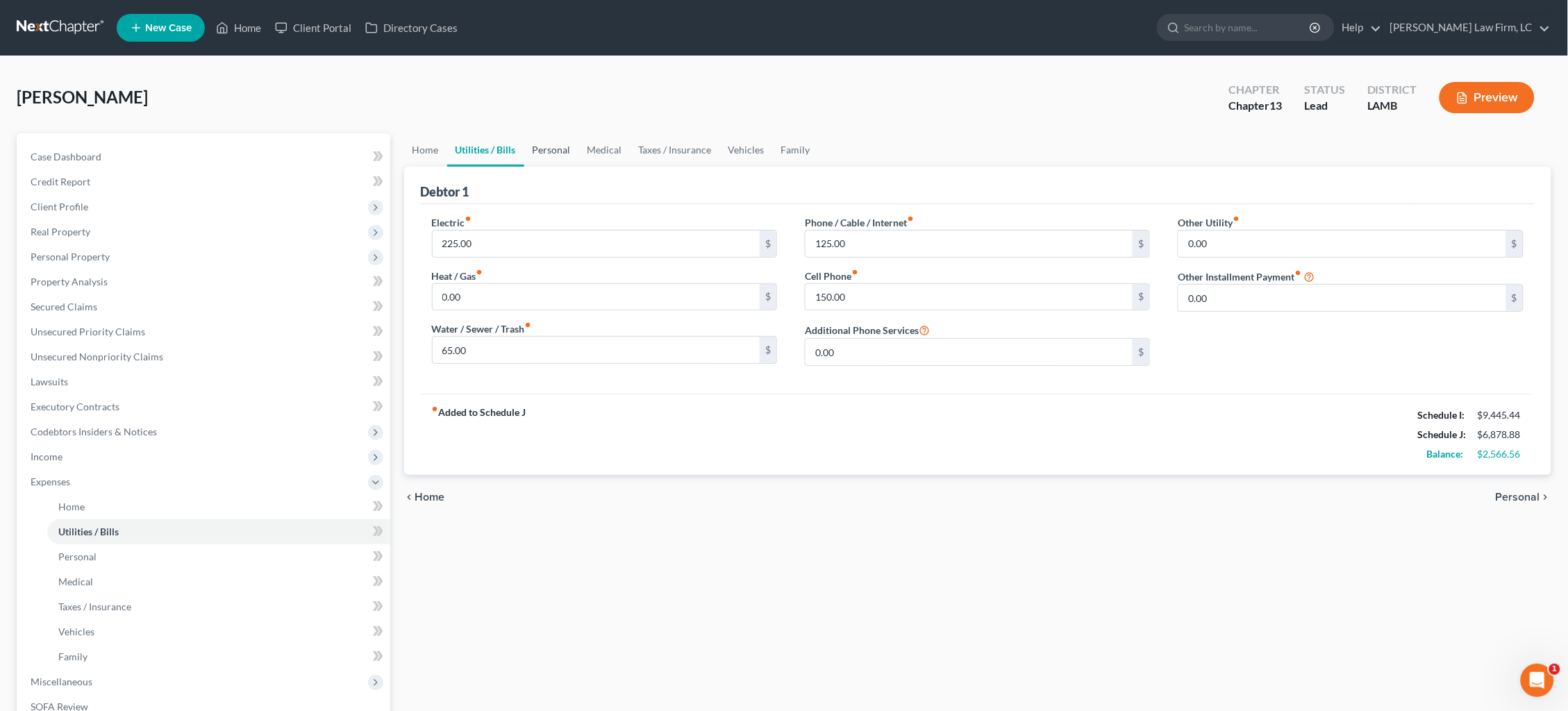
click at [544, 148] on link "Personal" at bounding box center [552, 149] width 55 height 33
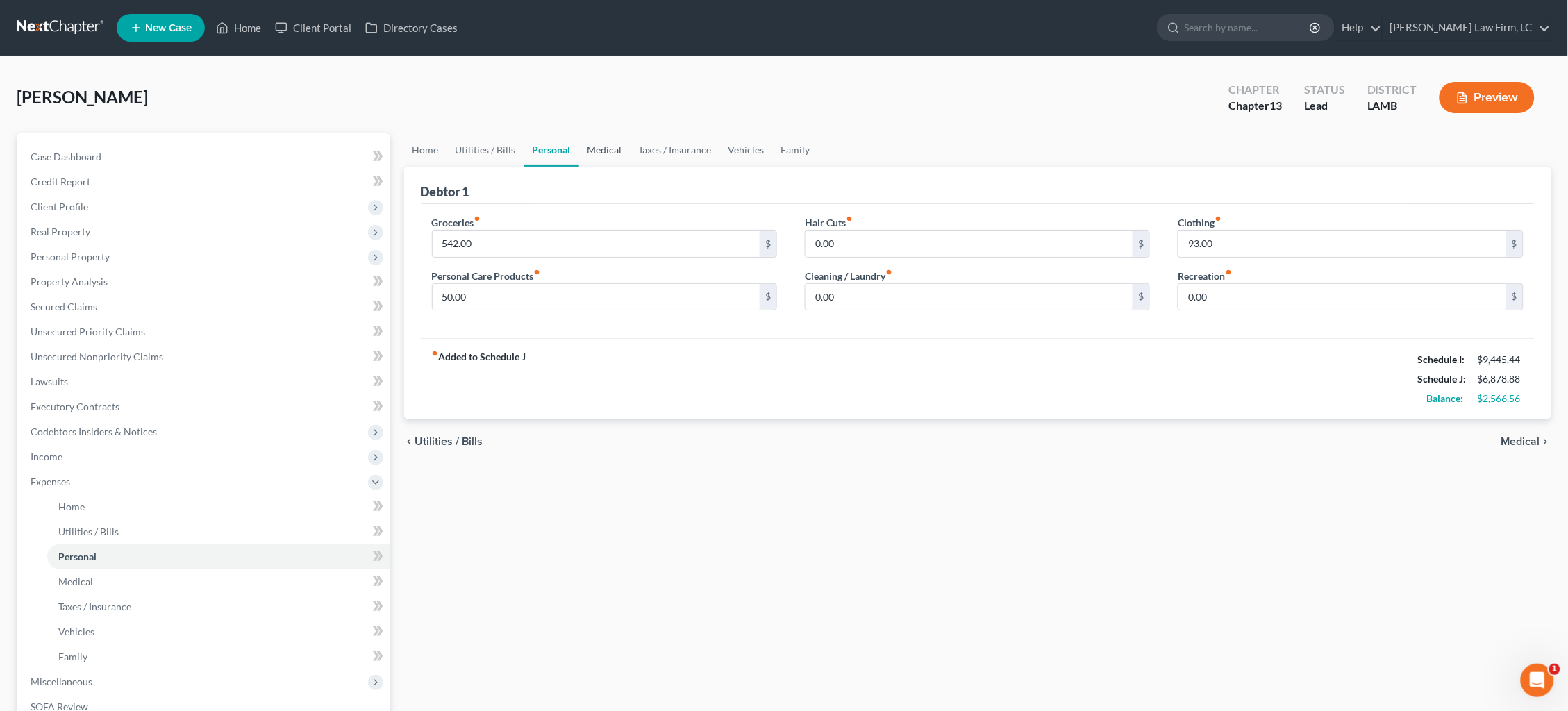
click at [599, 150] on link "Medical" at bounding box center [605, 149] width 51 height 33
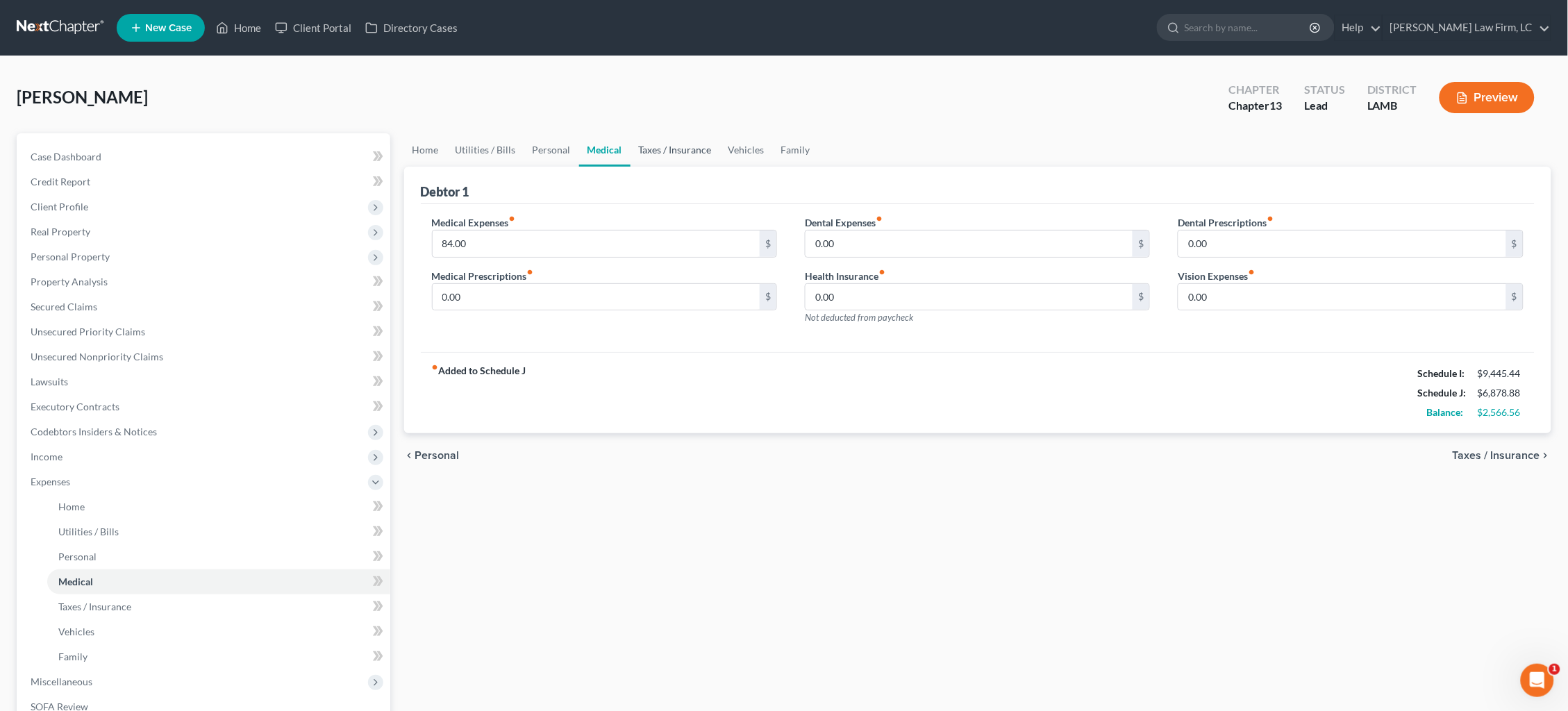
click at [672, 151] on link "Taxes / Insurance" at bounding box center [674, 149] width 90 height 33
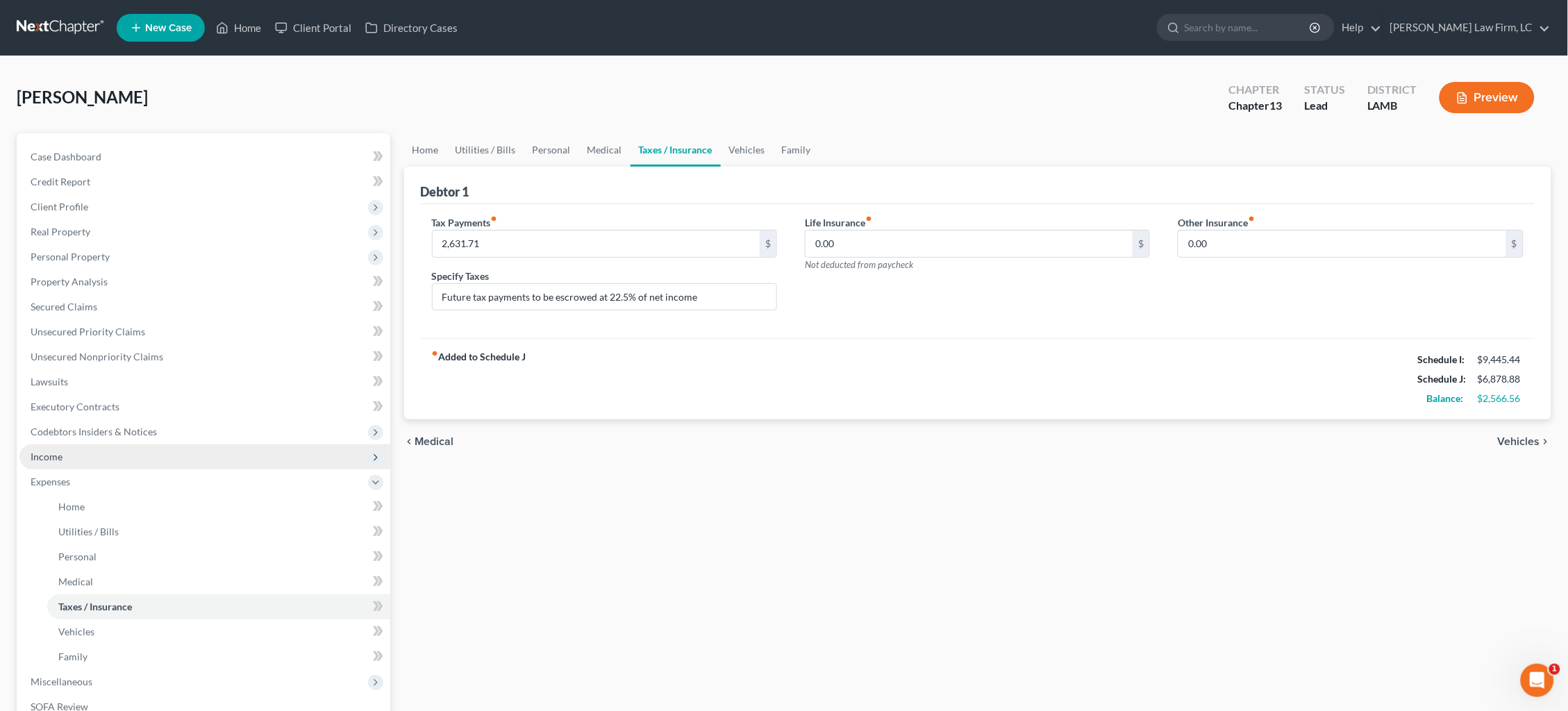
click at [197, 444] on span "Income" at bounding box center [205, 456] width 371 height 25
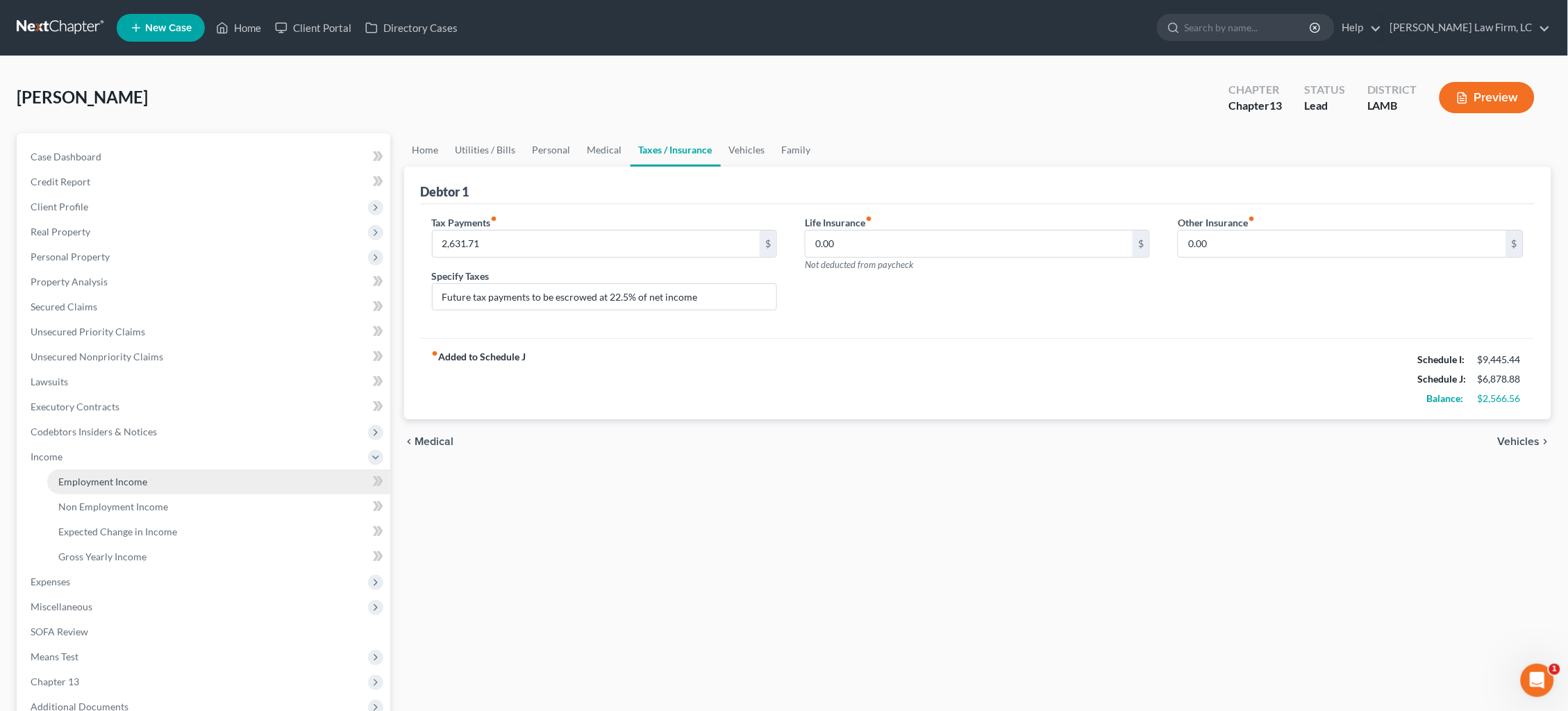
click at [200, 469] on link "Employment Income" at bounding box center [218, 481] width 343 height 25
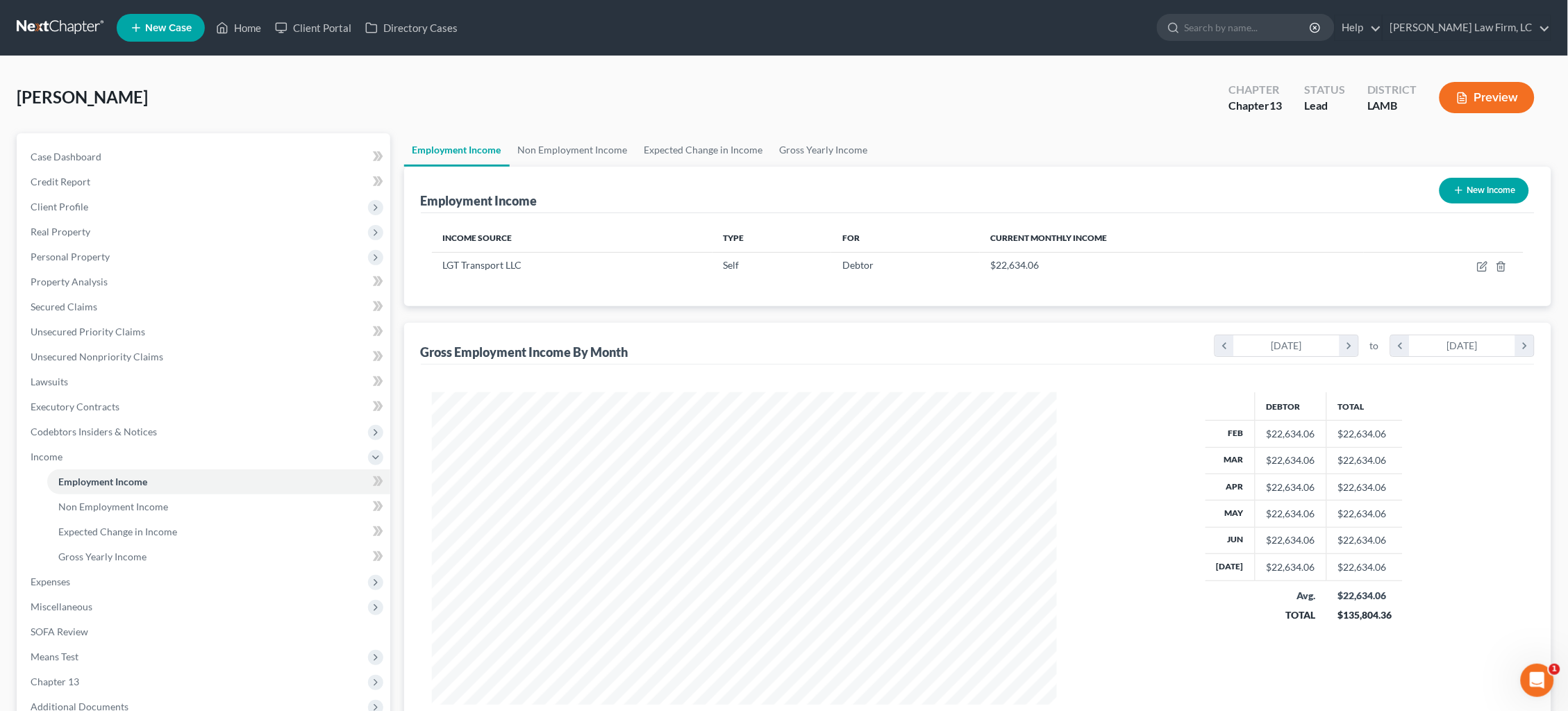
scroll to position [312, 653]
click at [1478, 265] on icon "button" at bounding box center [1482, 268] width 9 height 9
select select "1"
select select "30"
select select "0"
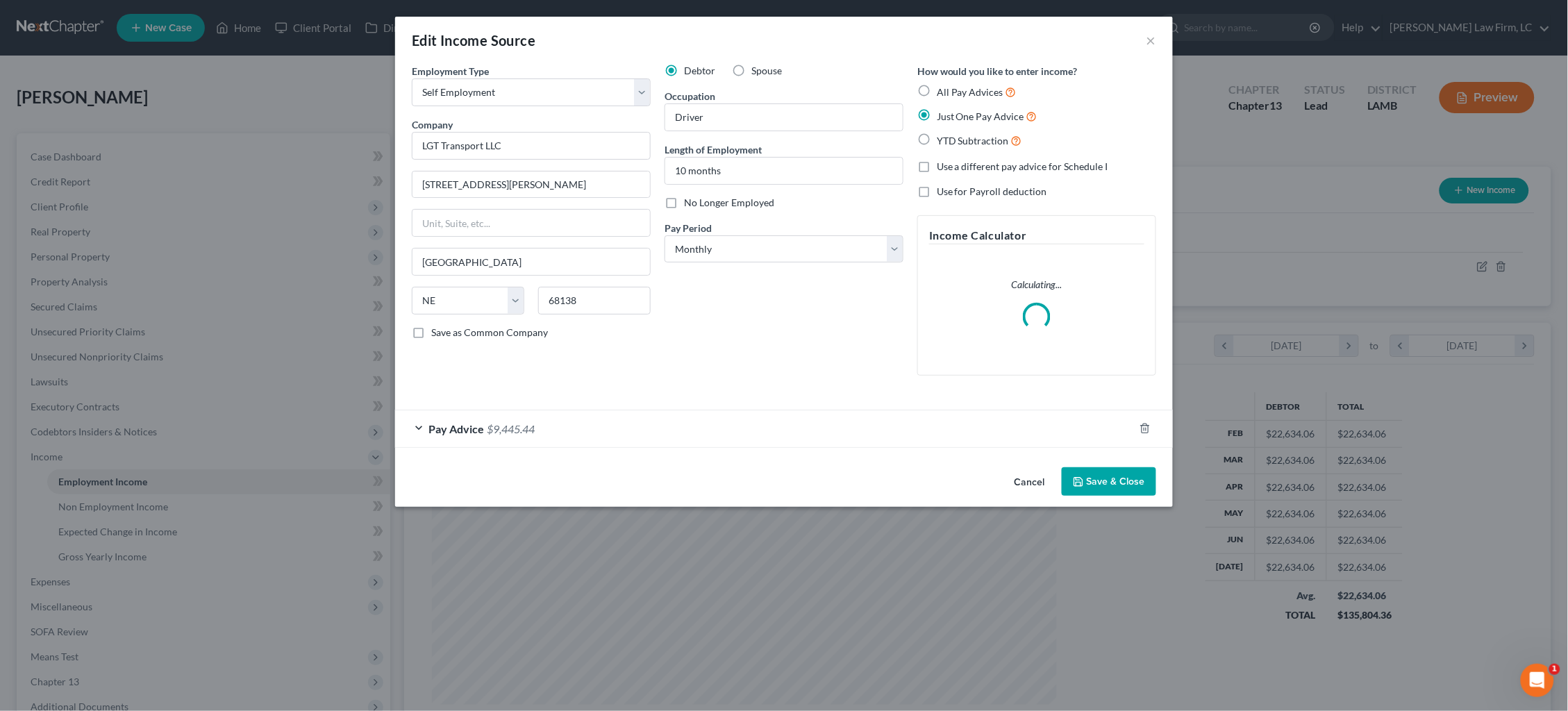
click at [819, 415] on div "Pay Advice $9,445.44" at bounding box center [764, 428] width 738 height 37
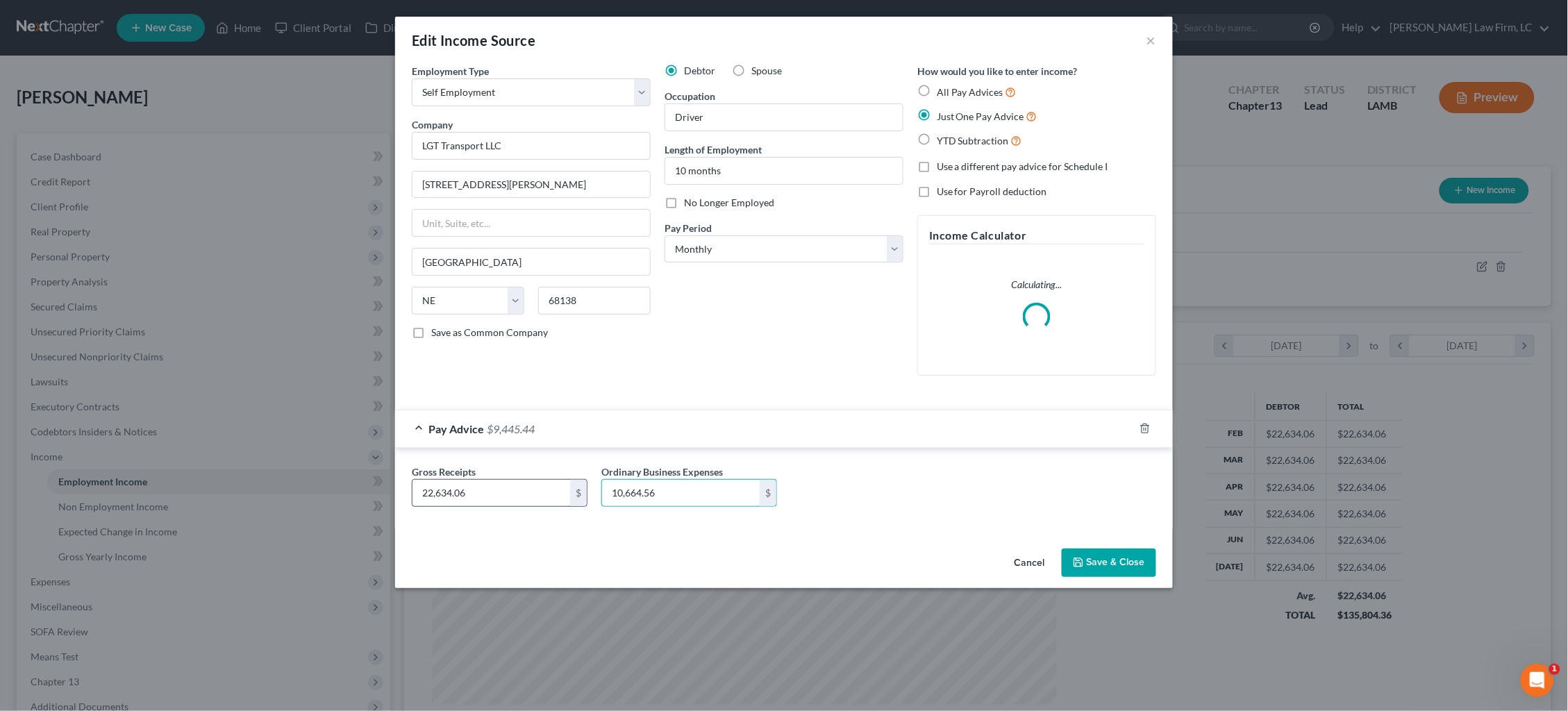
drag, startPoint x: 672, startPoint y: 488, endPoint x: 483, endPoint y: 477, distance: 189.3
click at [364, 483] on div "Edit Income Source × Employment Type * Select Full or Part Time Employment Self…" at bounding box center [784, 356] width 1568 height 711
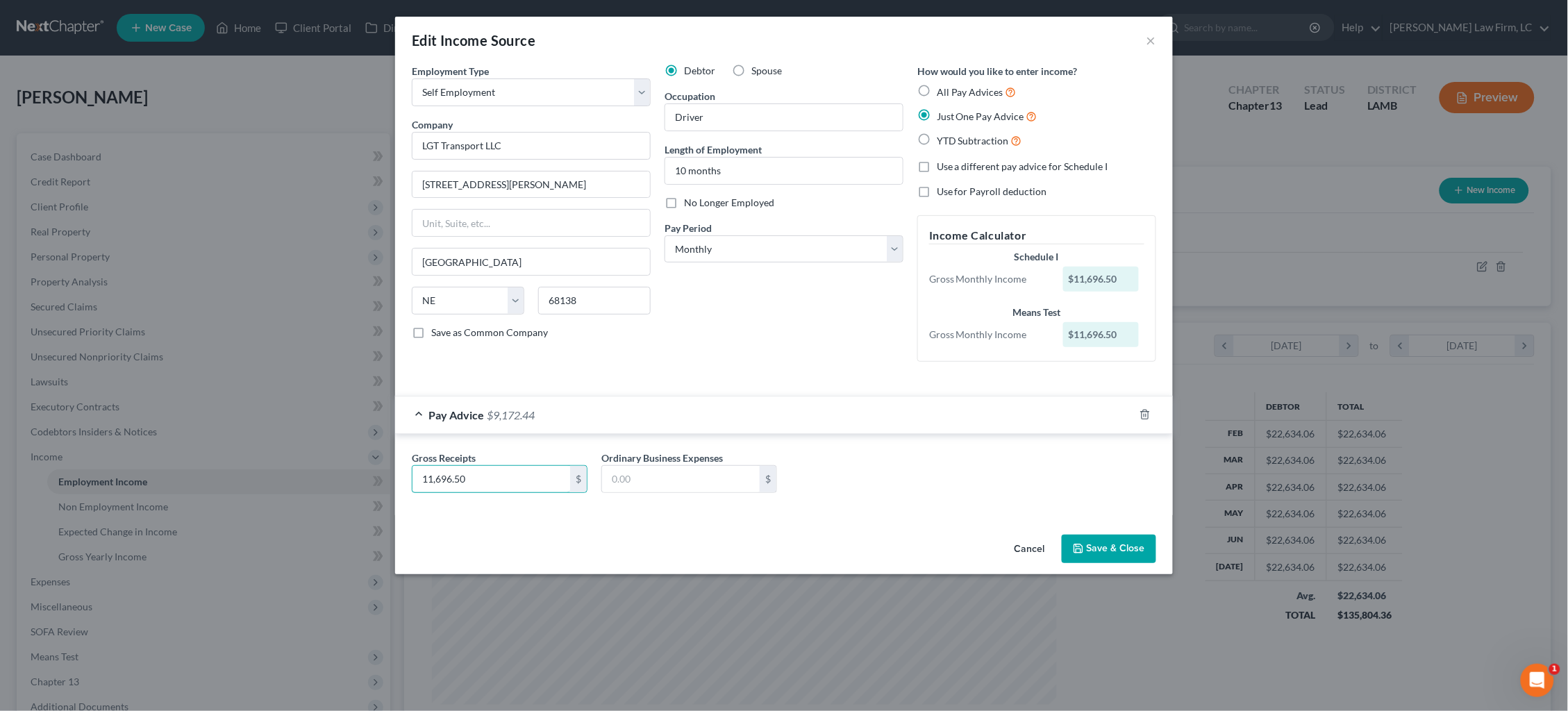
type input "11,696.50"
click at [1114, 540] on button "Save & Close" at bounding box center [1108, 549] width 95 height 29
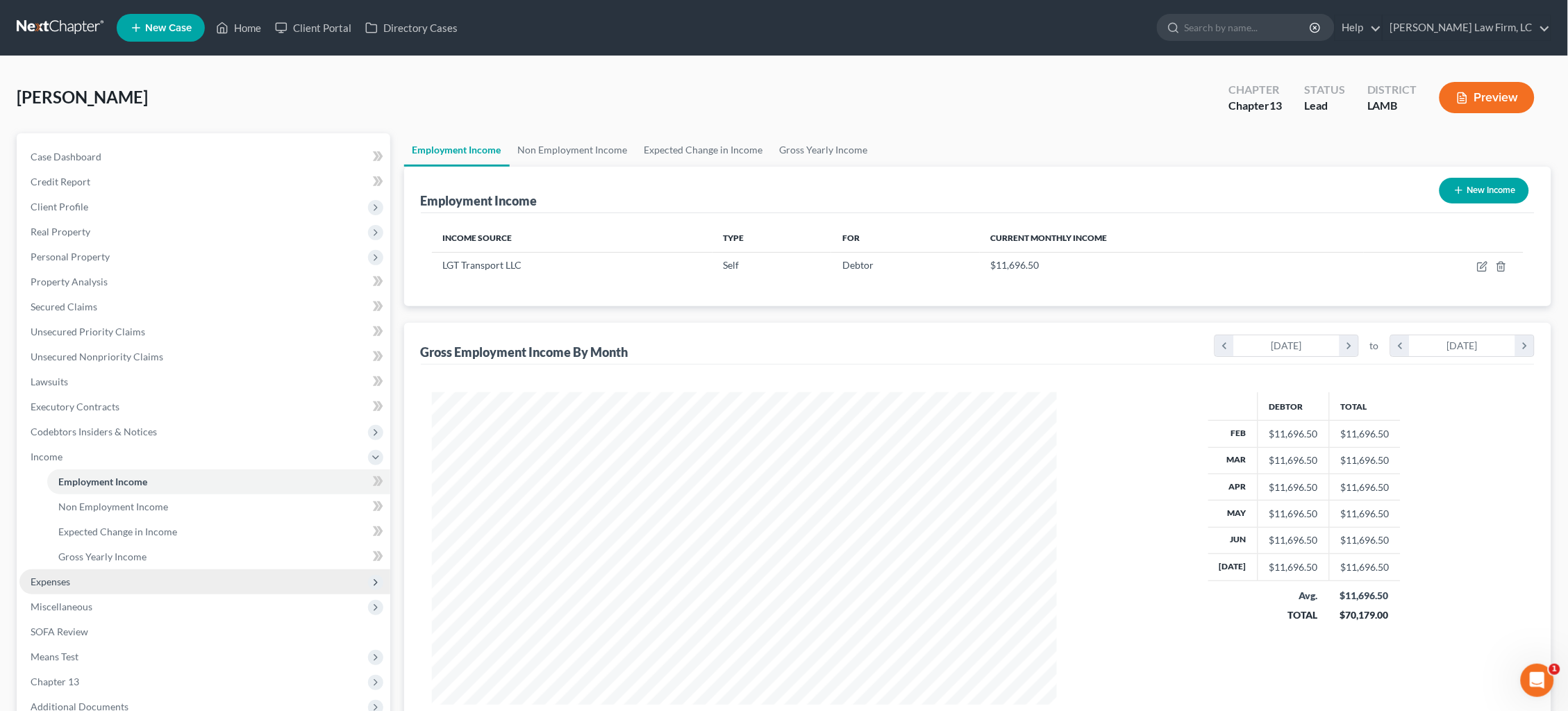
click at [114, 572] on span "Expenses" at bounding box center [205, 581] width 371 height 25
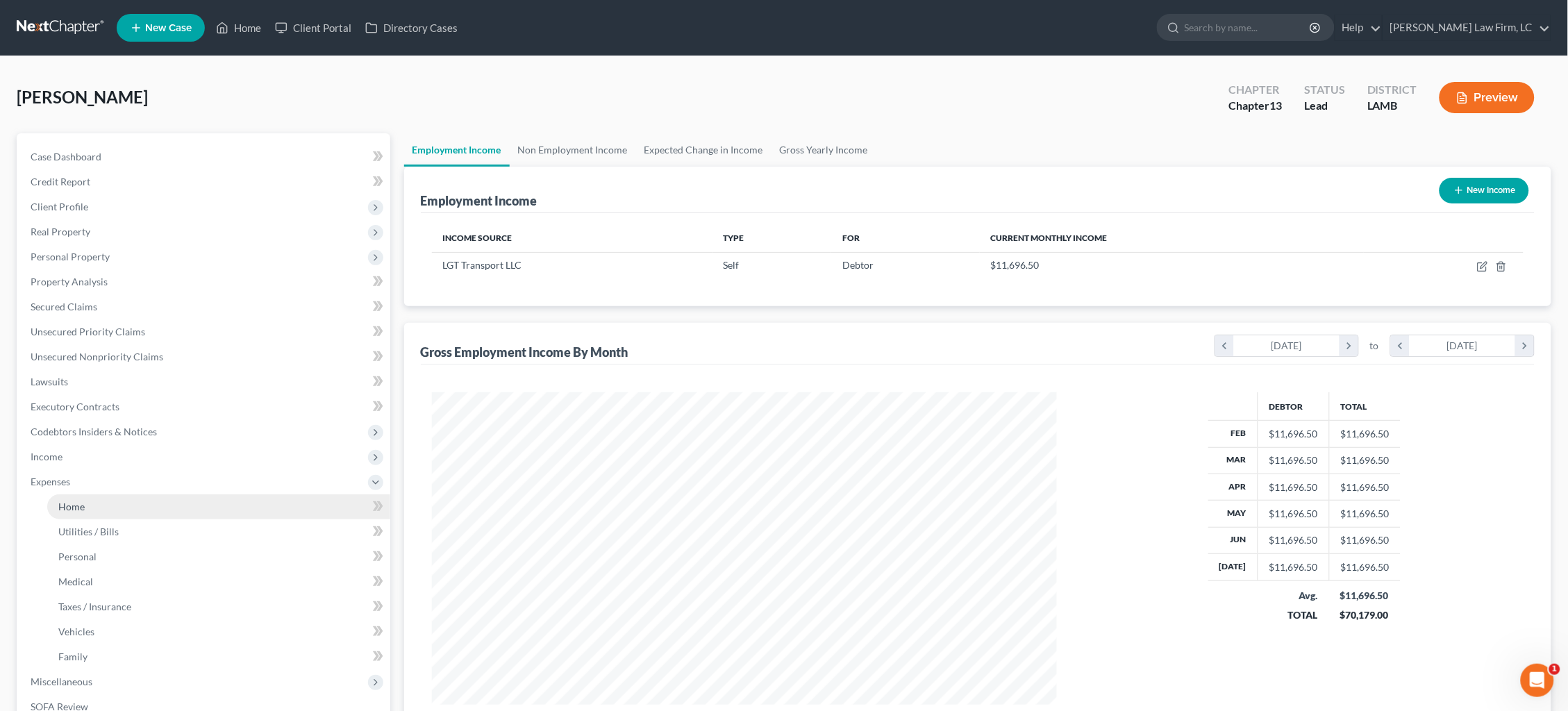
click at [124, 496] on link "Home" at bounding box center [218, 506] width 343 height 25
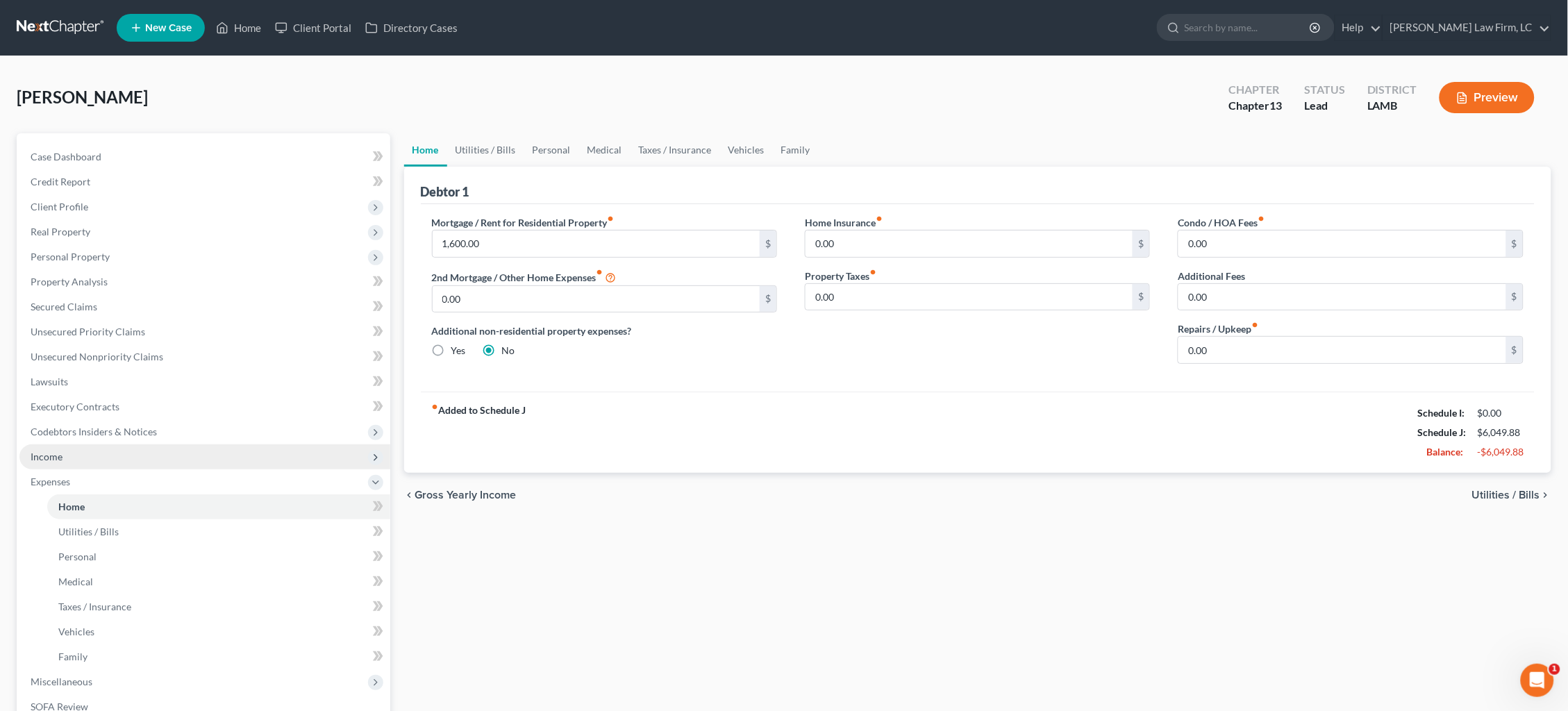
drag, startPoint x: 122, startPoint y: 443, endPoint x: 124, endPoint y: 452, distance: 9.2
click at [122, 444] on span "Income" at bounding box center [205, 456] width 371 height 25
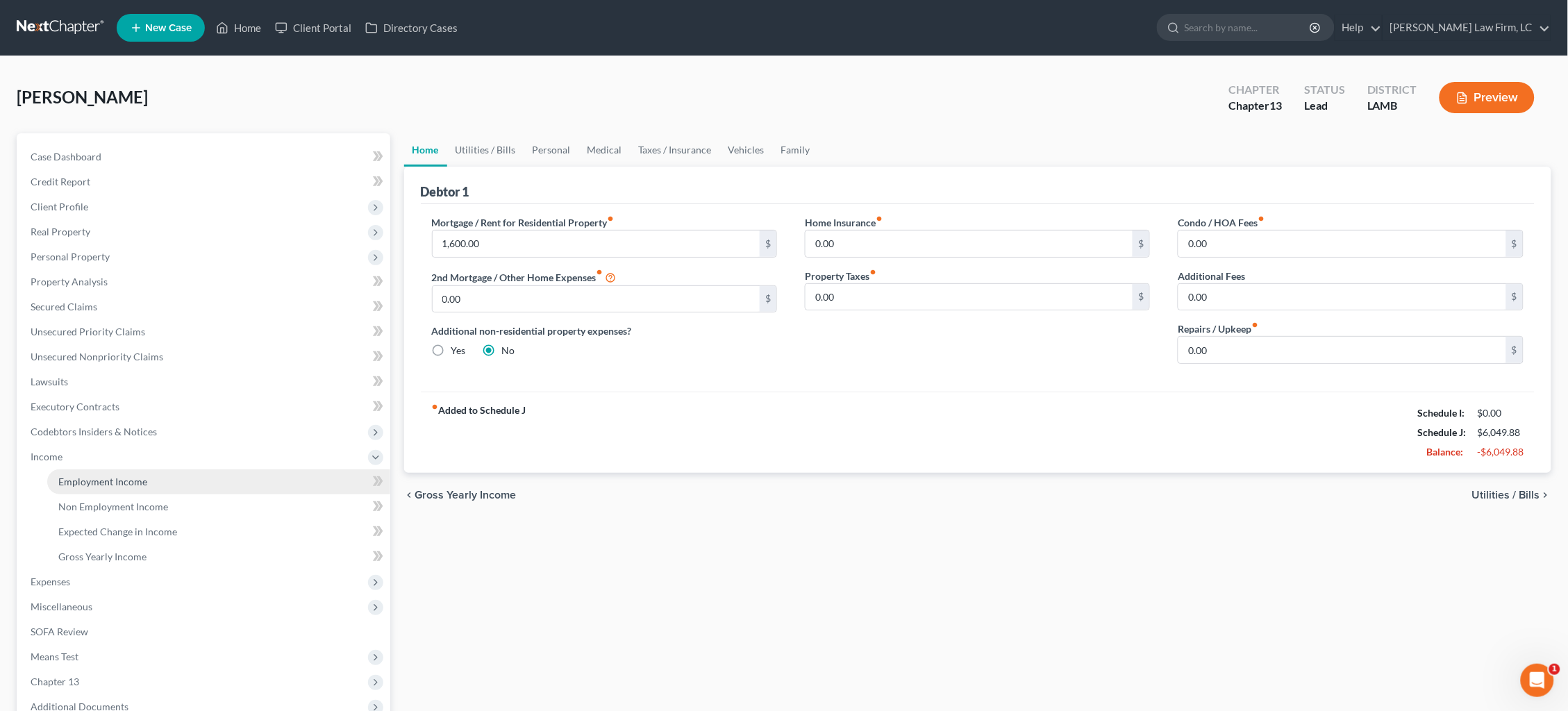
click at [130, 476] on span "Employment Income" at bounding box center [102, 482] width 89 height 12
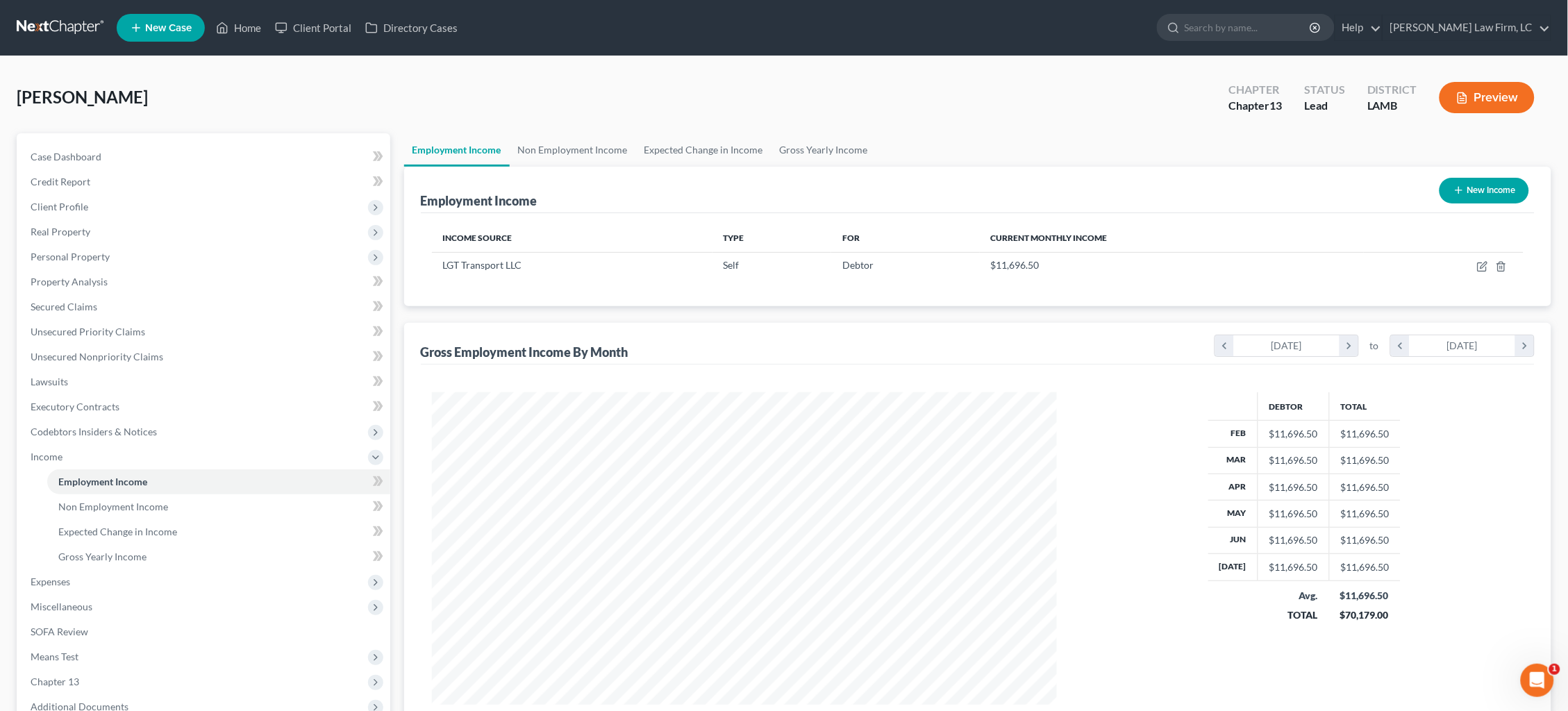
scroll to position [312, 653]
click at [1478, 263] on icon "button" at bounding box center [1482, 266] width 11 height 11
select select "1"
select select "30"
select select "0"
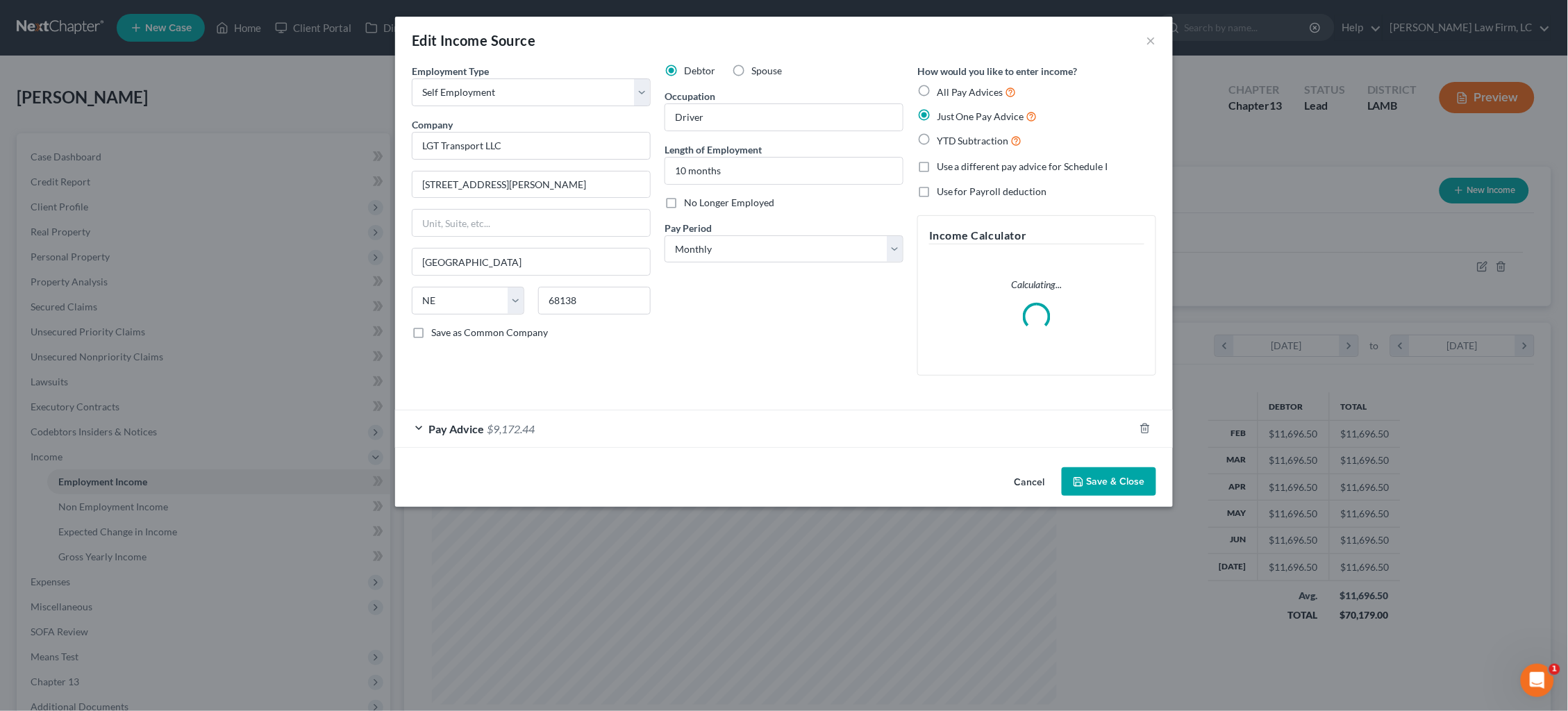
click at [713, 428] on div "Pay Advice $9,172.44" at bounding box center [764, 428] width 738 height 37
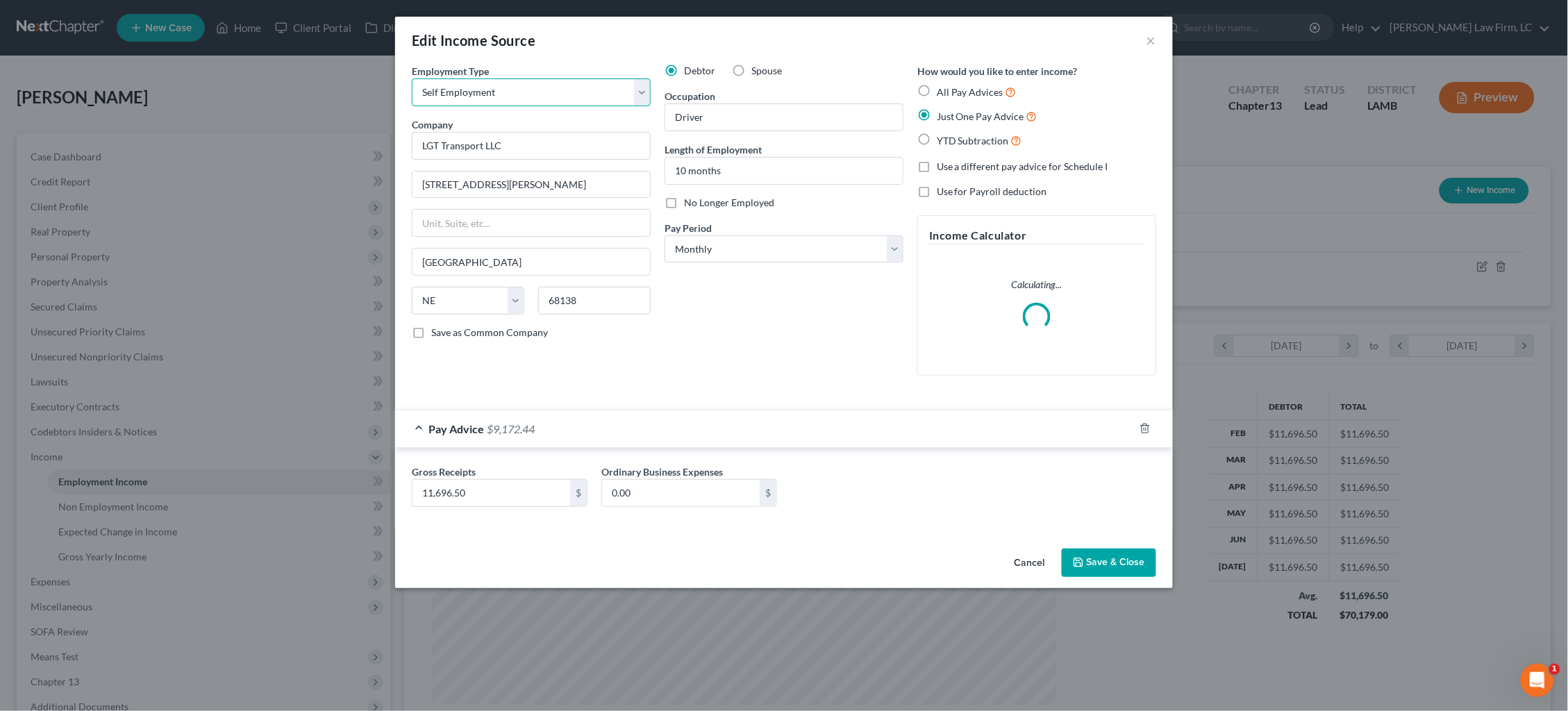
select select "0"
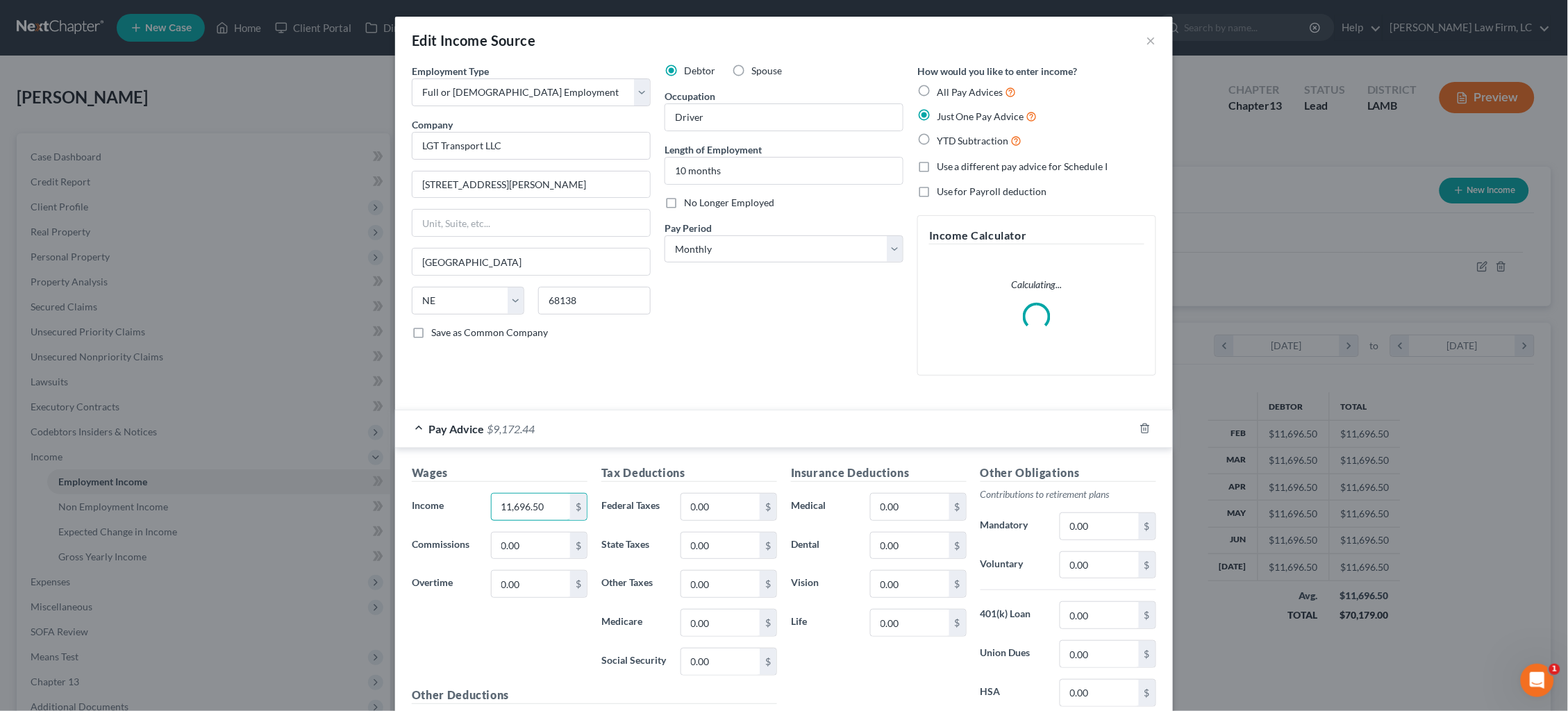
click at [443, 499] on div "Income * 11,696.50 $" at bounding box center [500, 506] width 189 height 28
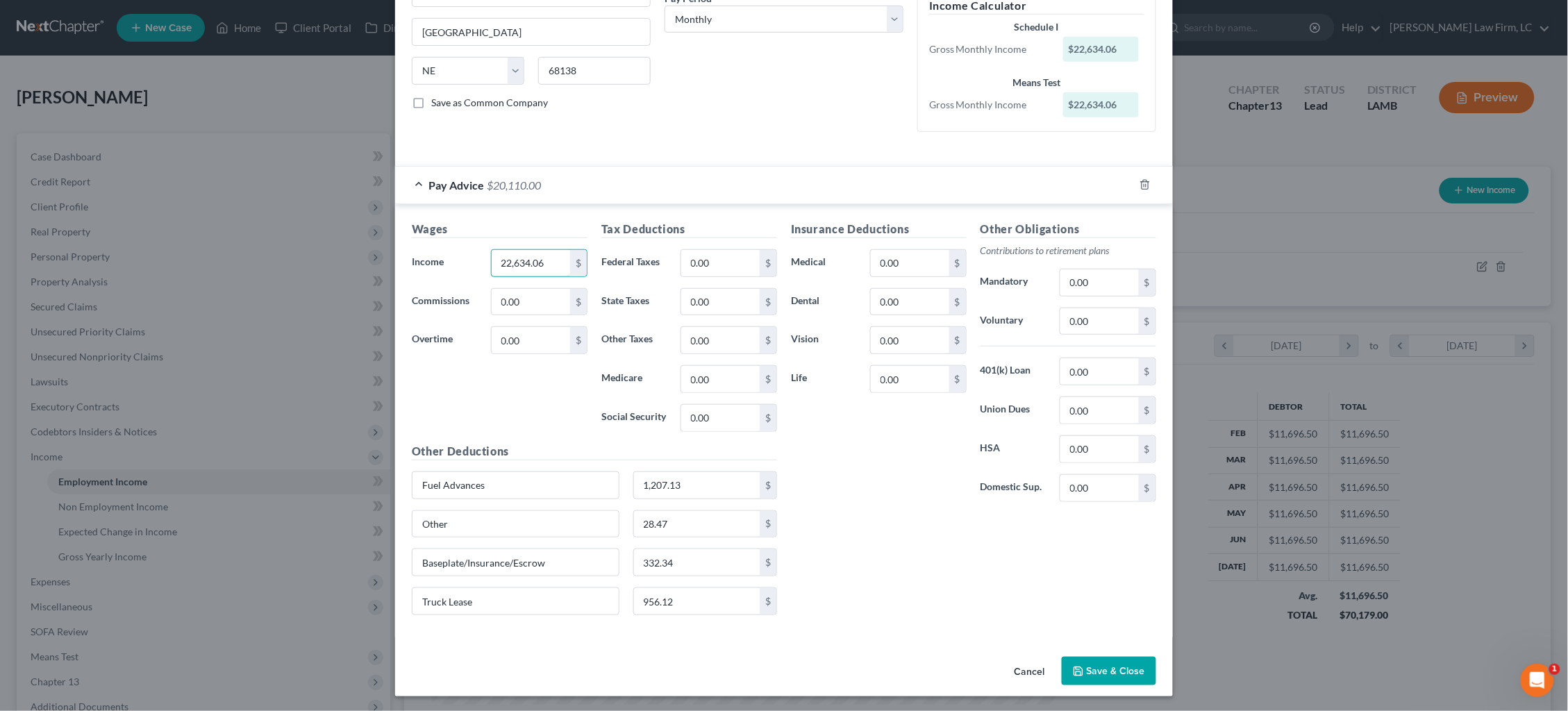
scroll to position [228, 0]
drag, startPoint x: 525, startPoint y: 257, endPoint x: 461, endPoint y: 252, distance: 64.2
click at [461, 252] on div "Income * 22,634.06 $" at bounding box center [500, 265] width 189 height 28
type input "5,233.24"
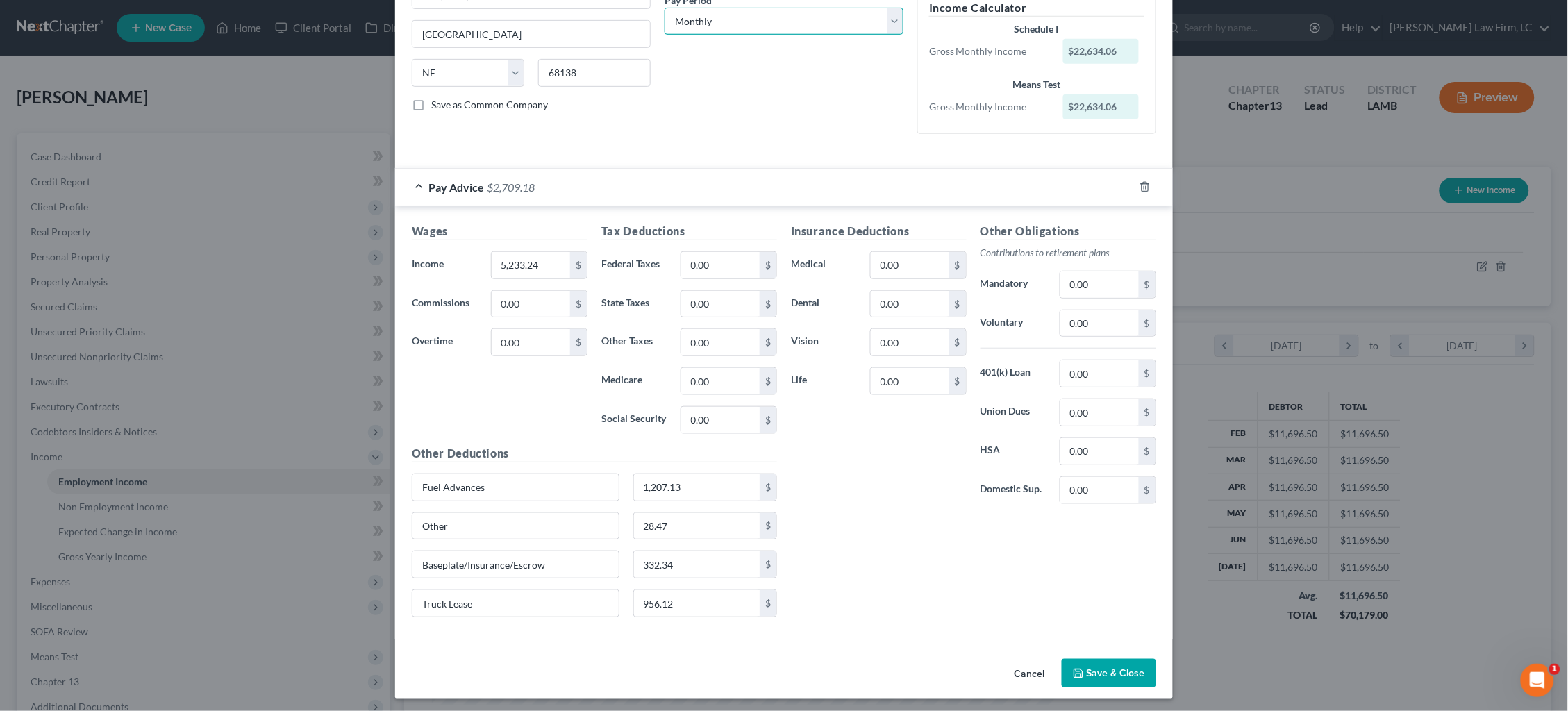
select select "3"
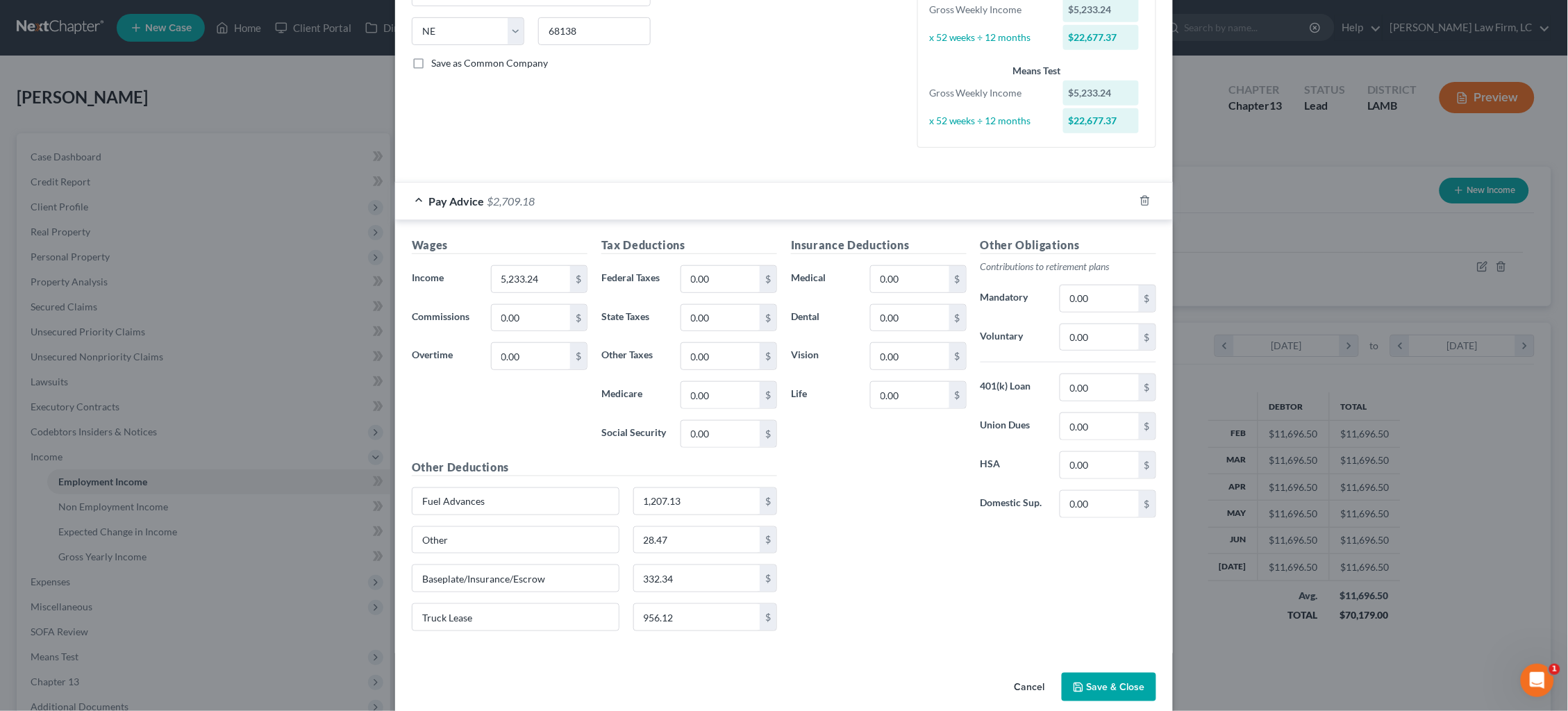
scroll to position [275, 0]
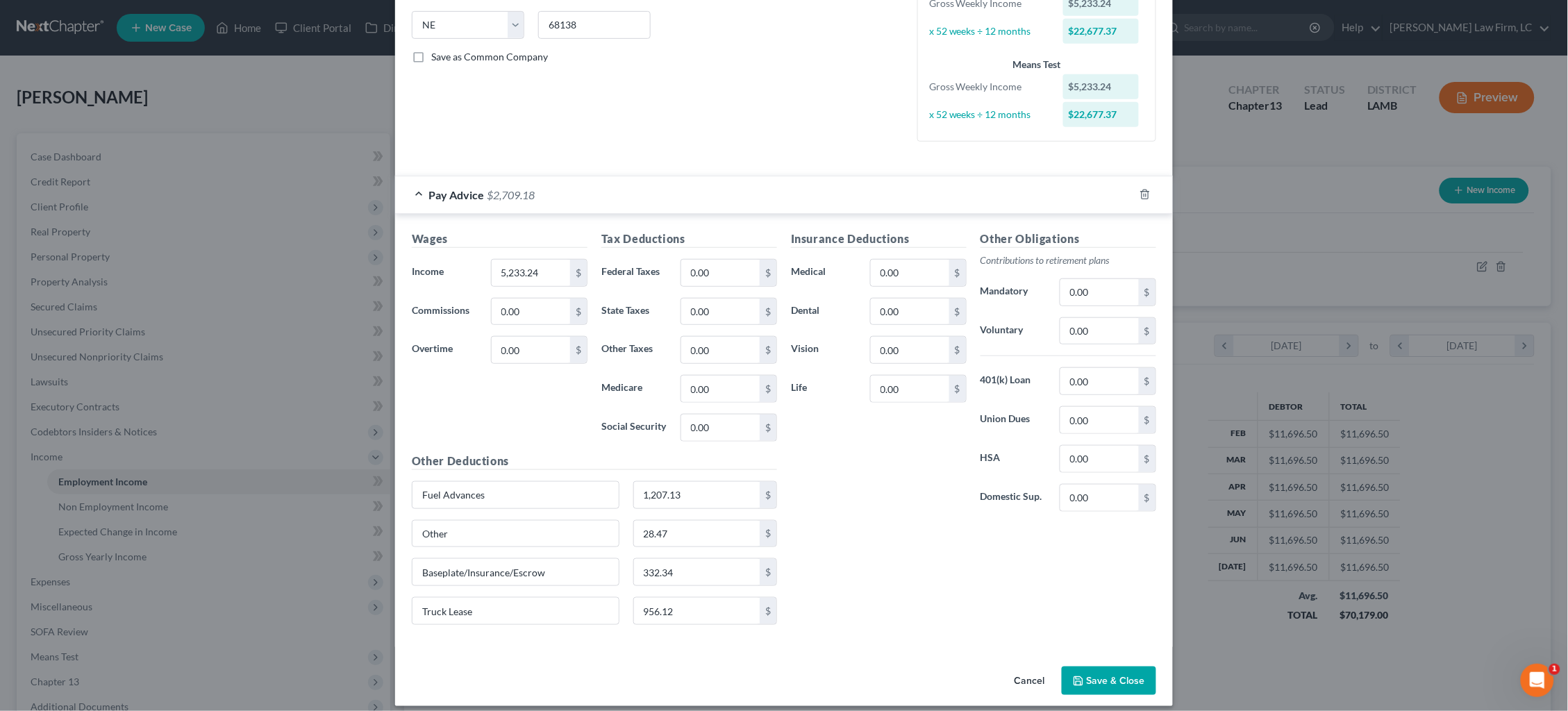
click at [1108, 673] on button "Save & Close" at bounding box center [1108, 681] width 95 height 29
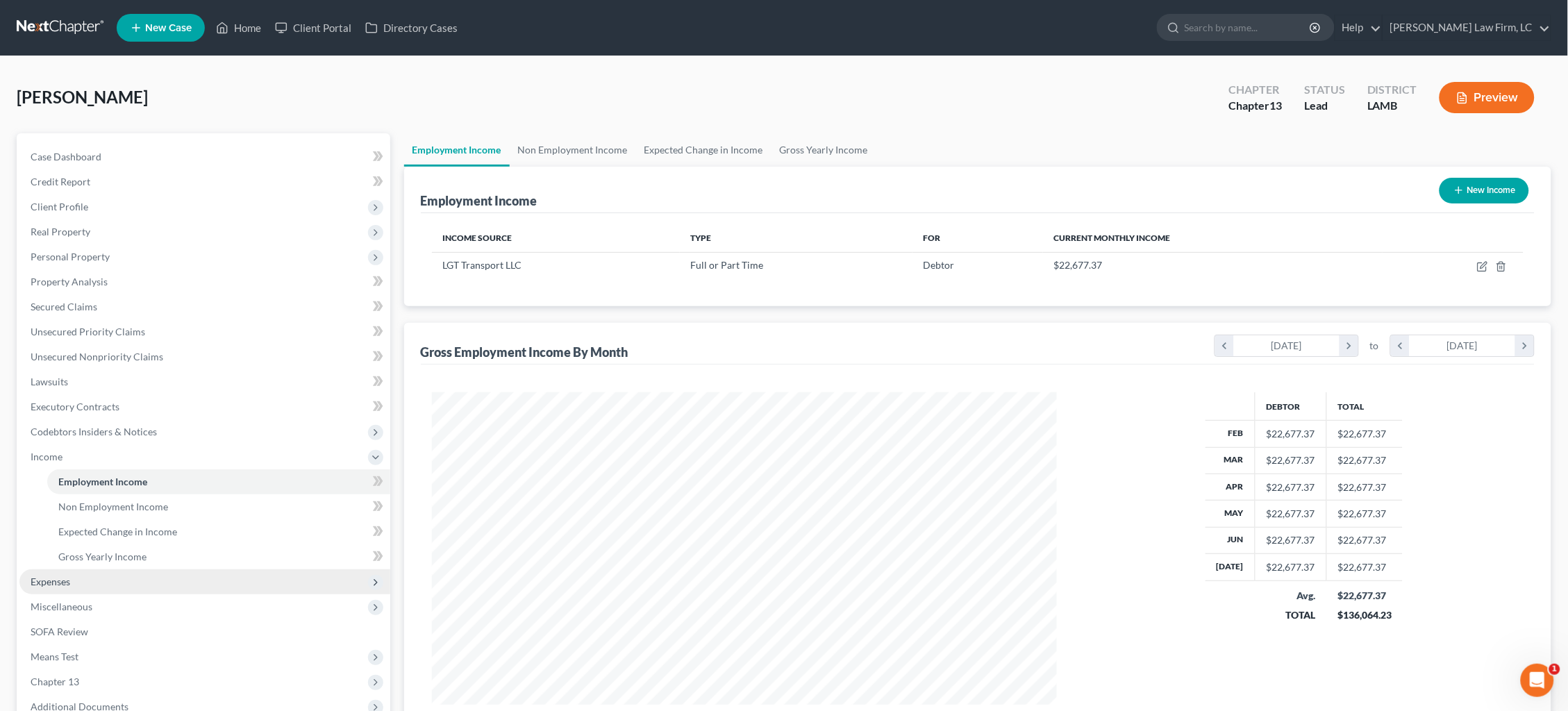
click at [159, 573] on span "Expenses" at bounding box center [205, 581] width 371 height 25
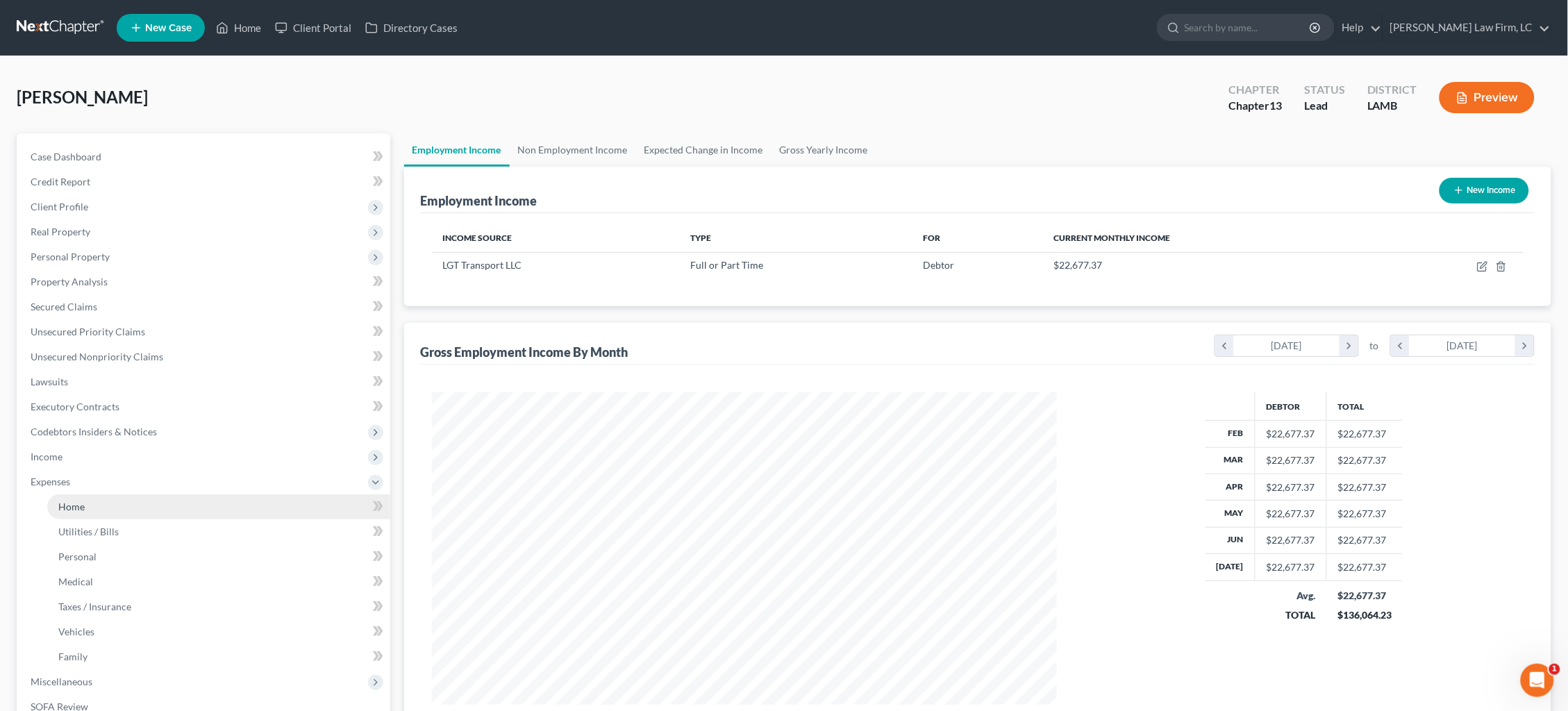
click at [163, 494] on link "Home" at bounding box center [218, 506] width 343 height 25
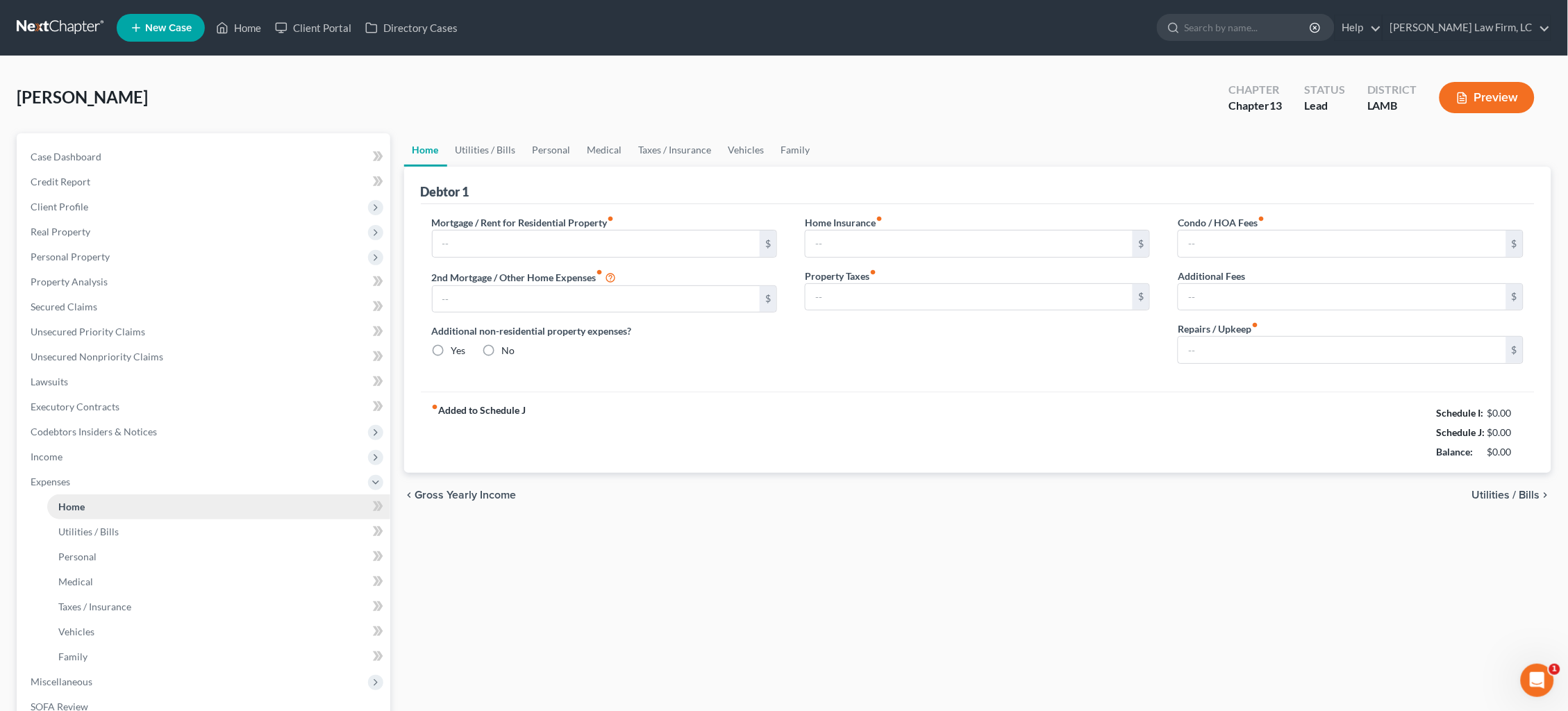
type input "1,600.00"
type input "0.00"
radio input "true"
type input "0.00"
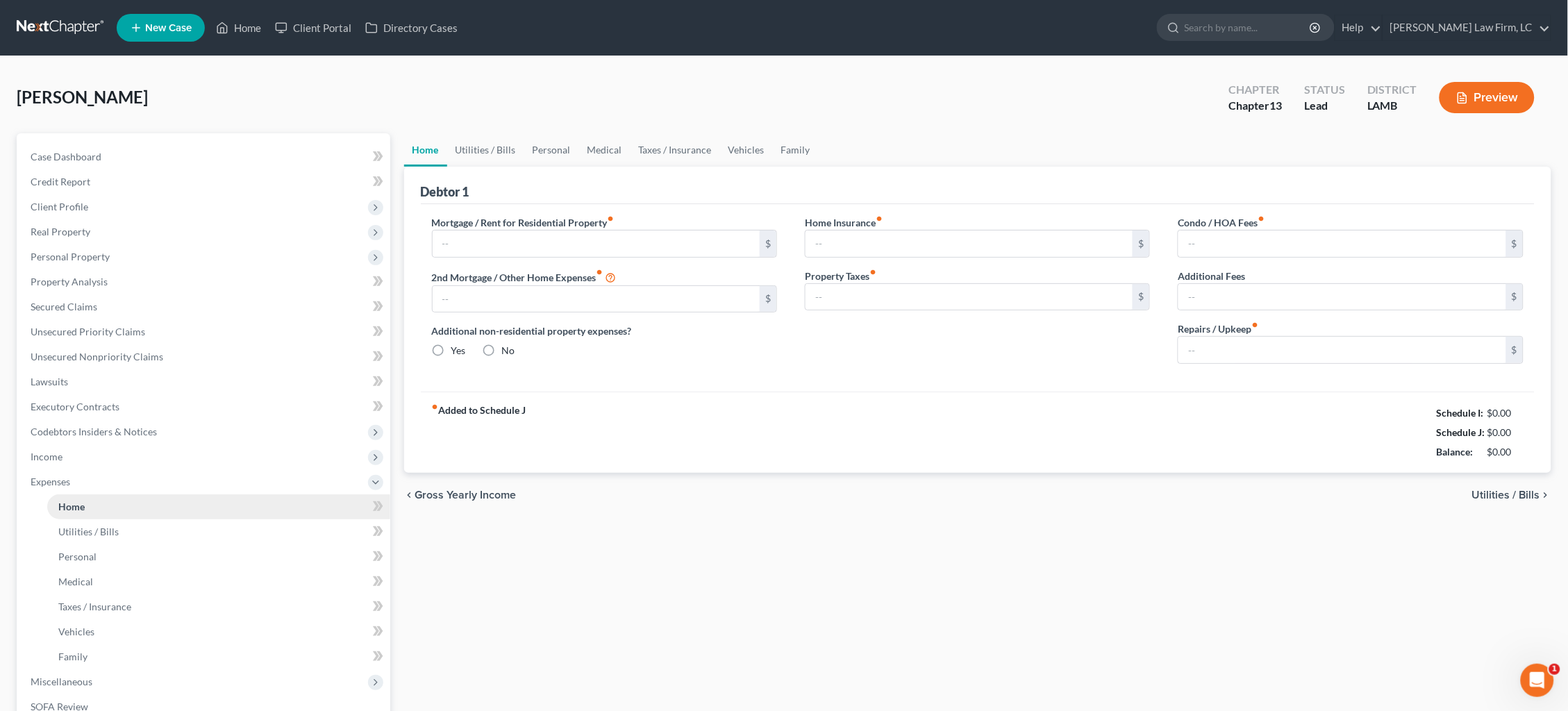
type input "0.00"
click at [492, 147] on link "Utilities / Bills" at bounding box center [485, 149] width 77 height 33
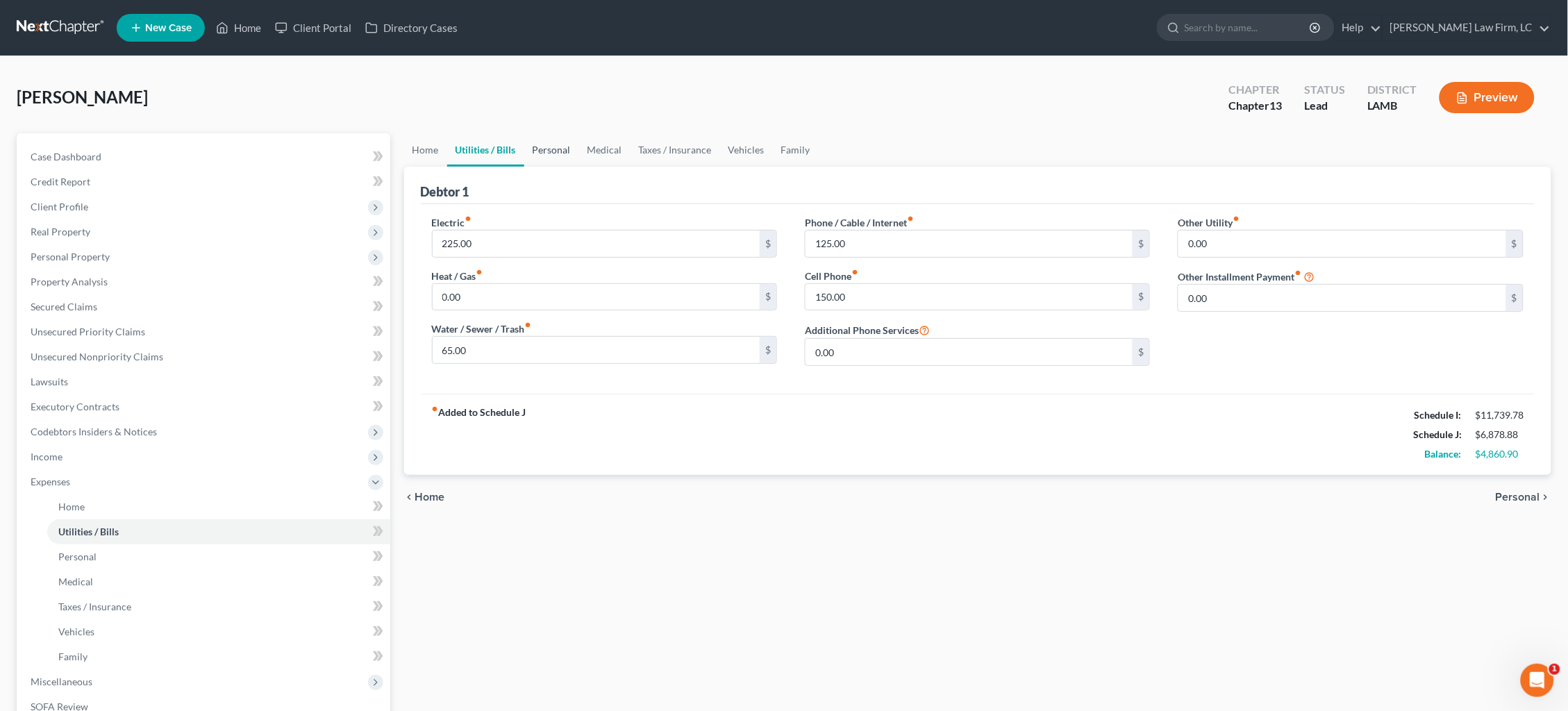
click at [557, 151] on link "Personal" at bounding box center [552, 149] width 55 height 33
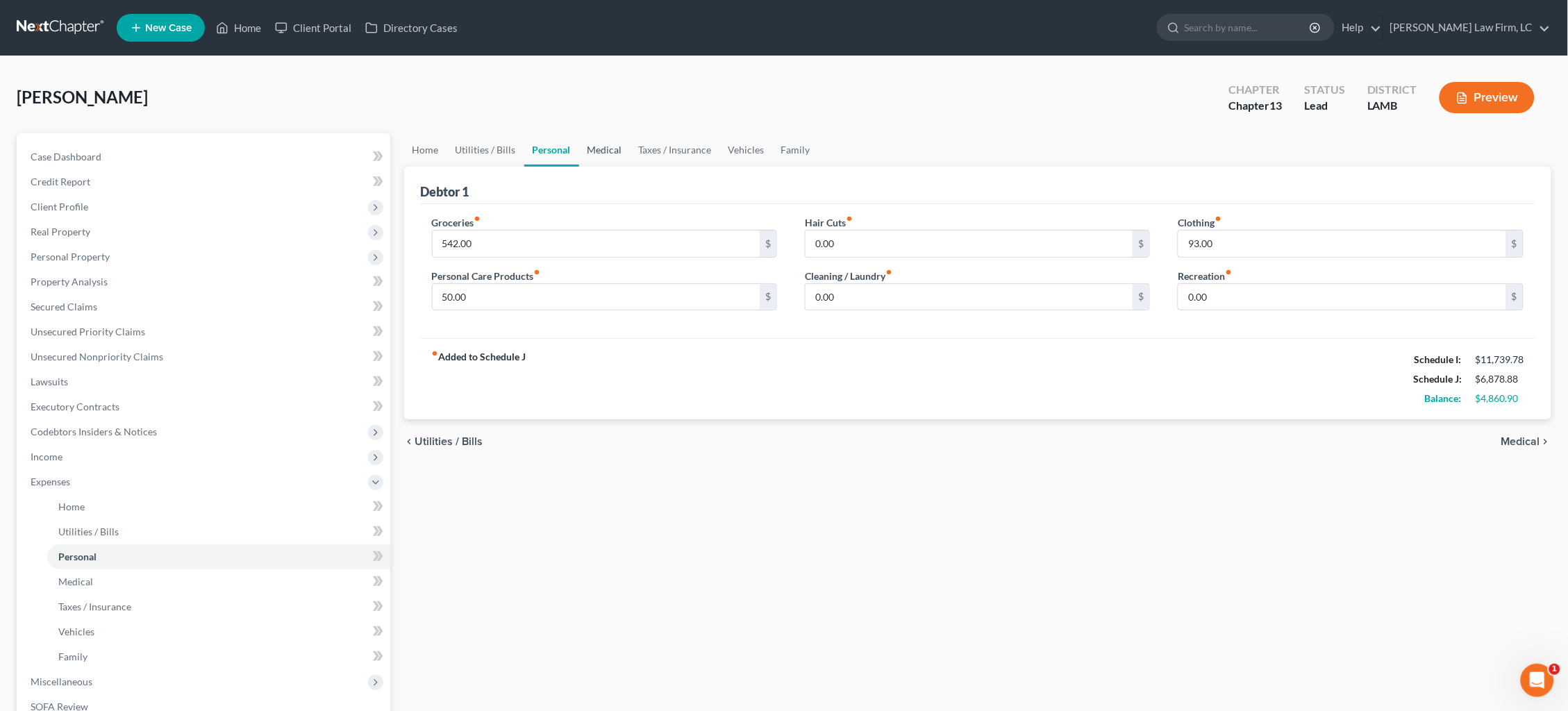
click at [608, 154] on link "Medical" at bounding box center [605, 149] width 51 height 33
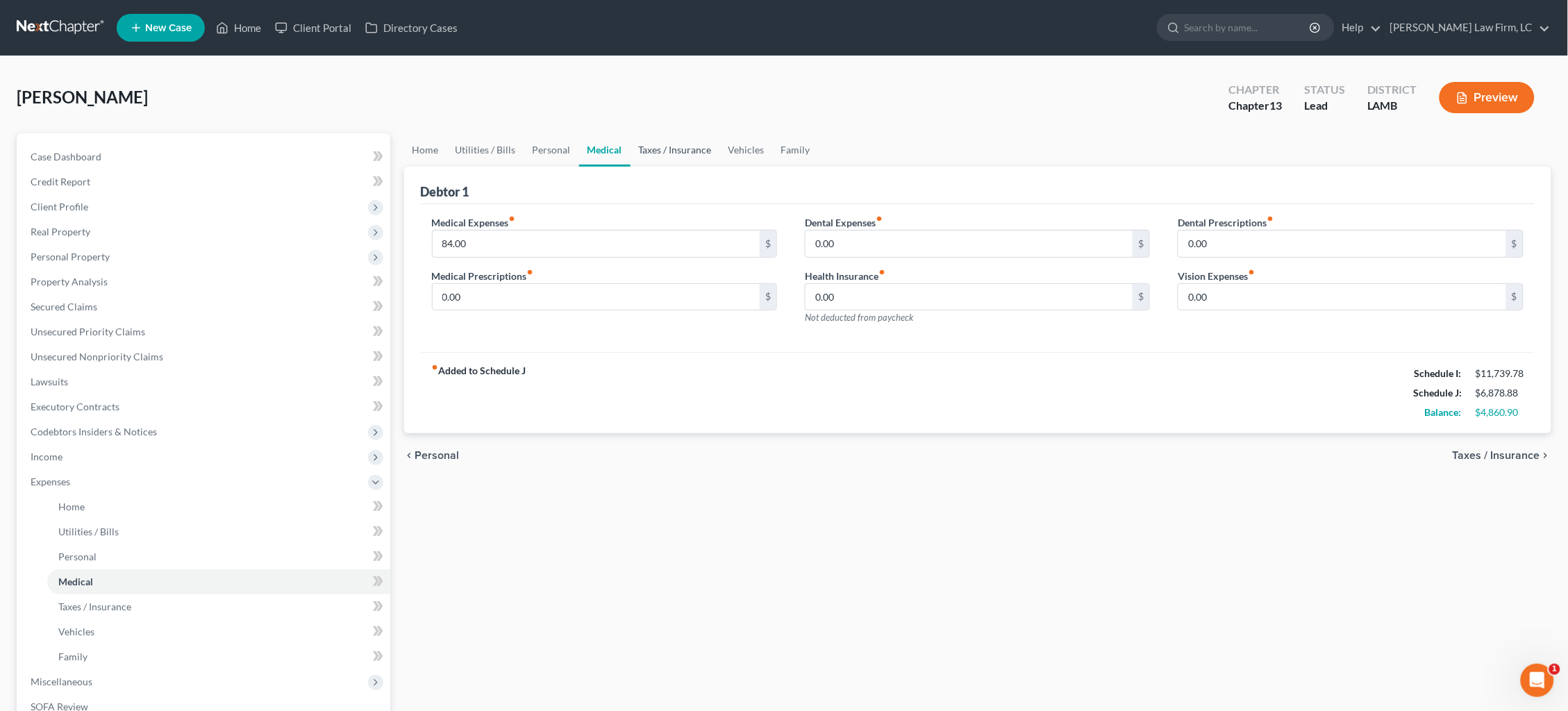
click at [656, 151] on link "Taxes / Insurance" at bounding box center [674, 149] width 90 height 33
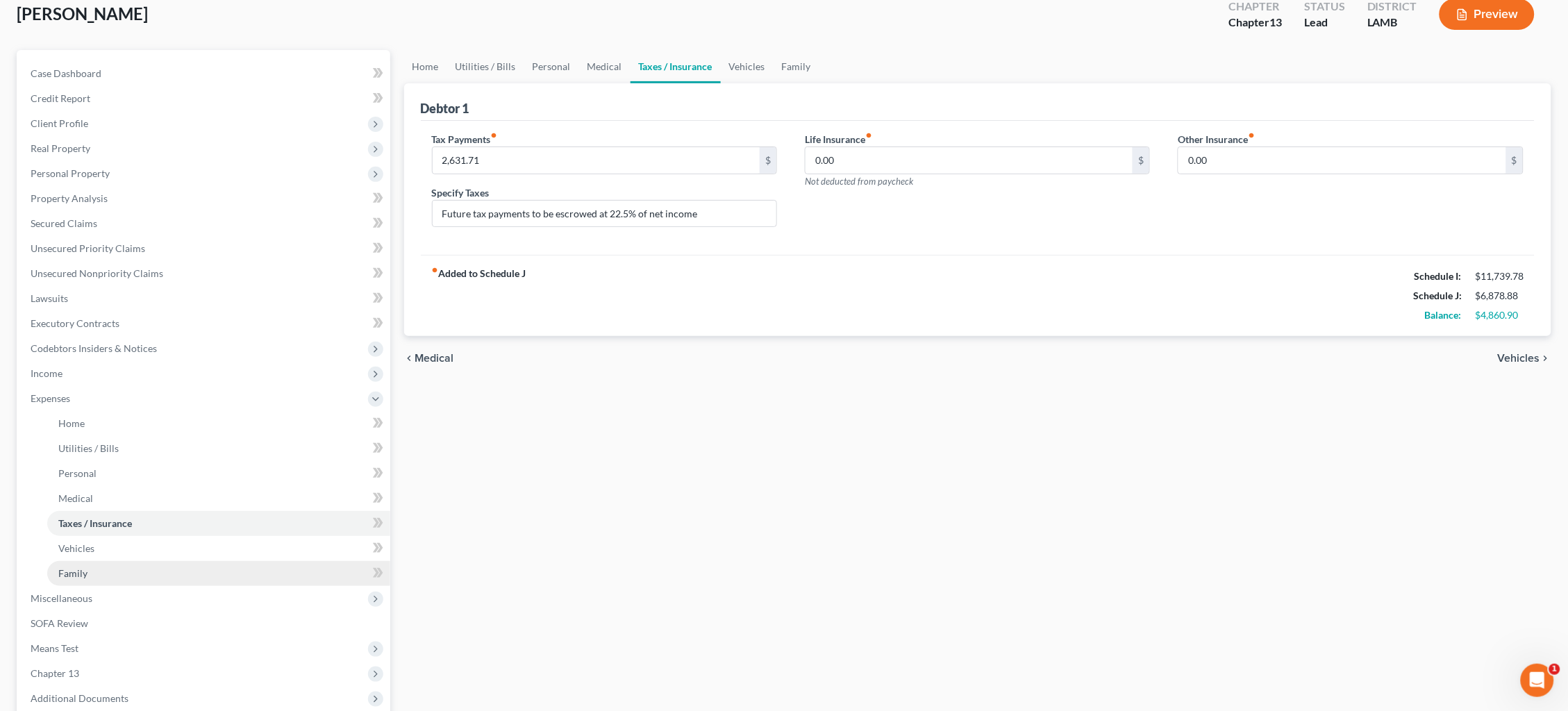
scroll to position [174, 0]
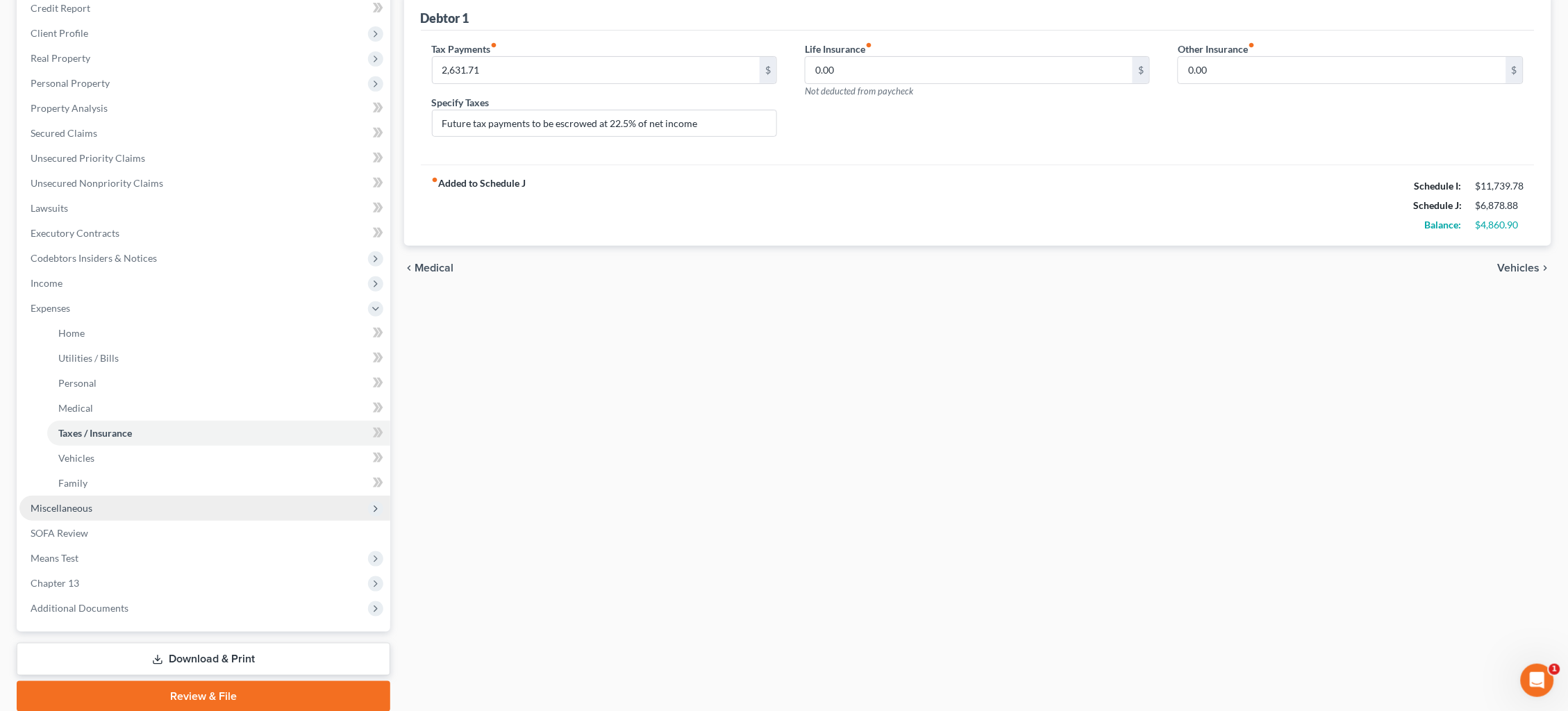
click at [265, 495] on span "Miscellaneous" at bounding box center [205, 507] width 371 height 25
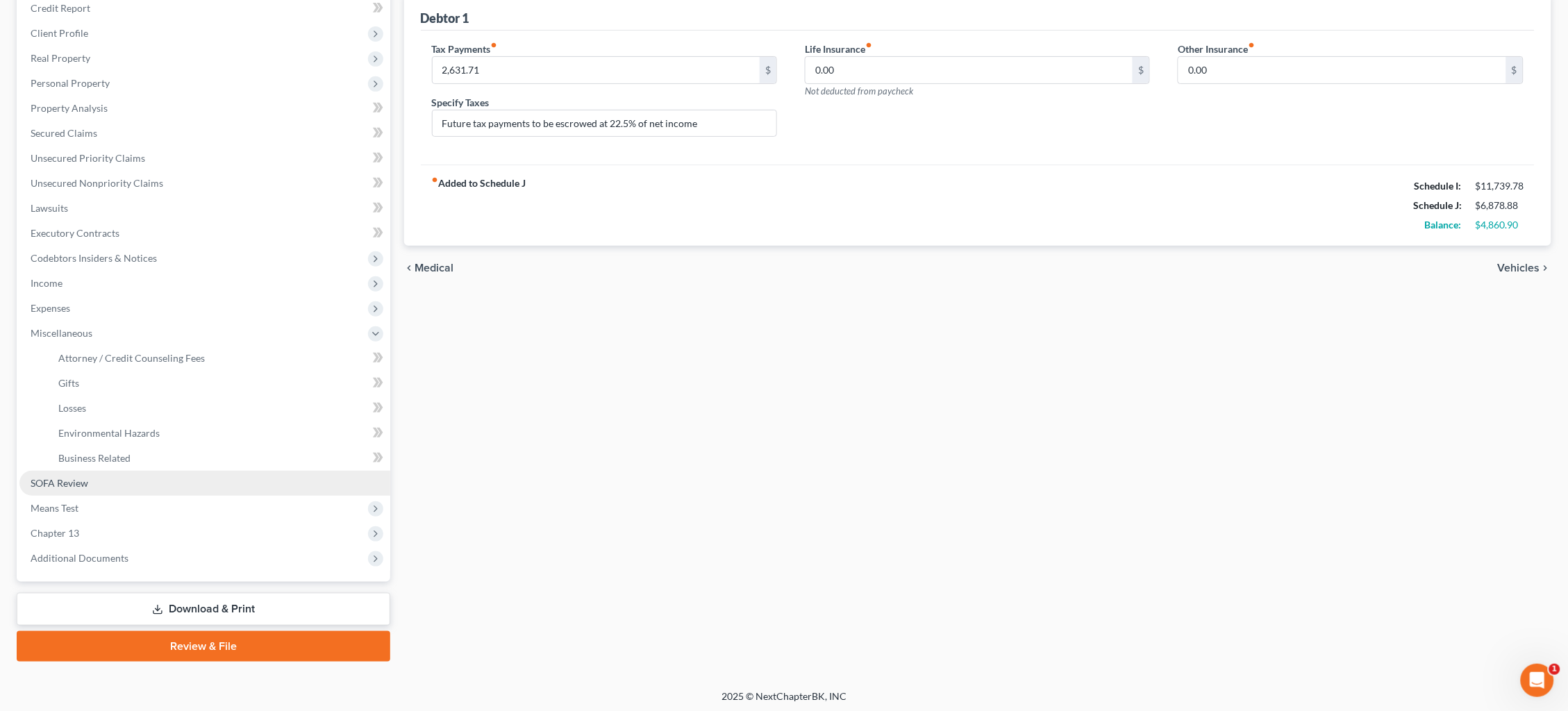
scroll to position [154, 0]
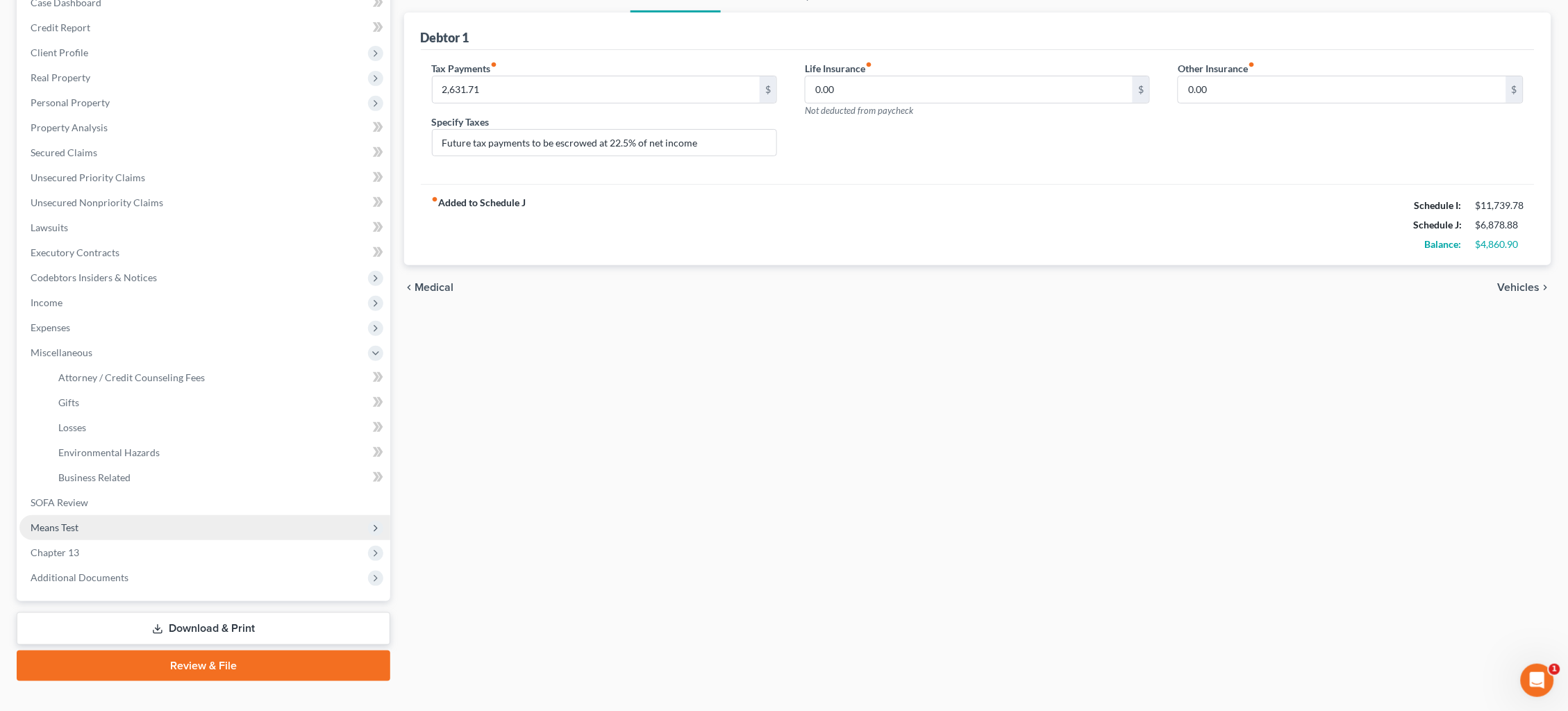
click at [194, 515] on span "Means Test" at bounding box center [205, 527] width 371 height 25
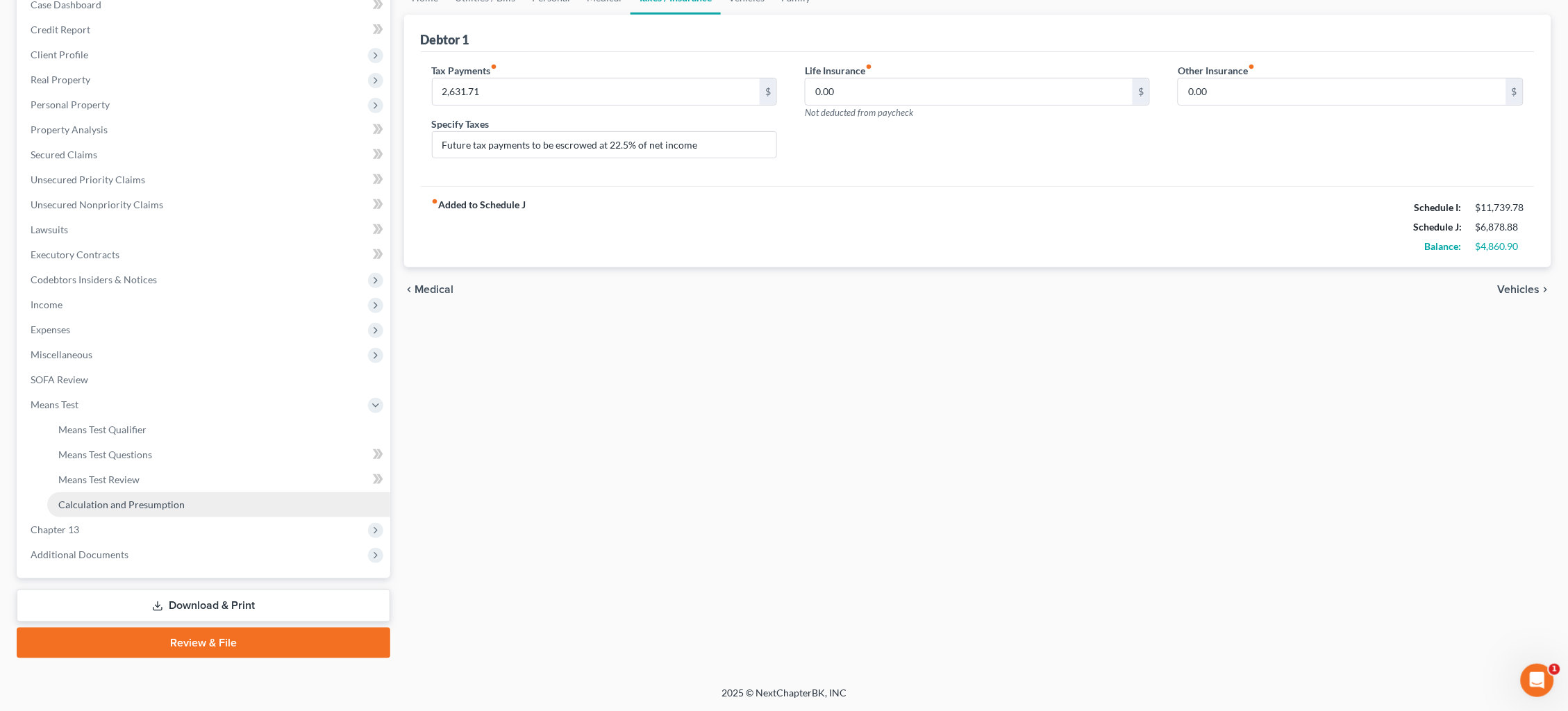
scroll to position [130, 0]
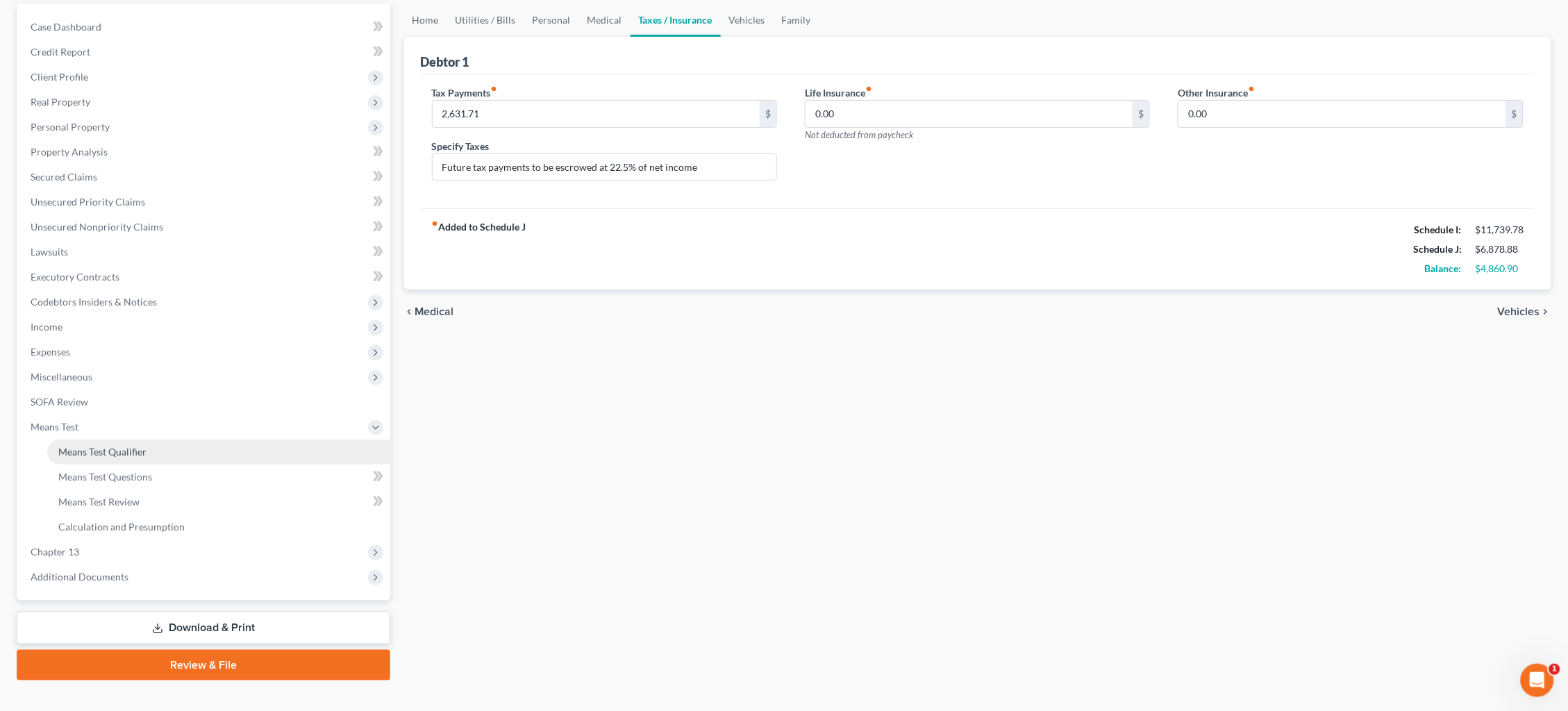
click at [204, 439] on link "Means Test Qualifier" at bounding box center [218, 451] width 343 height 25
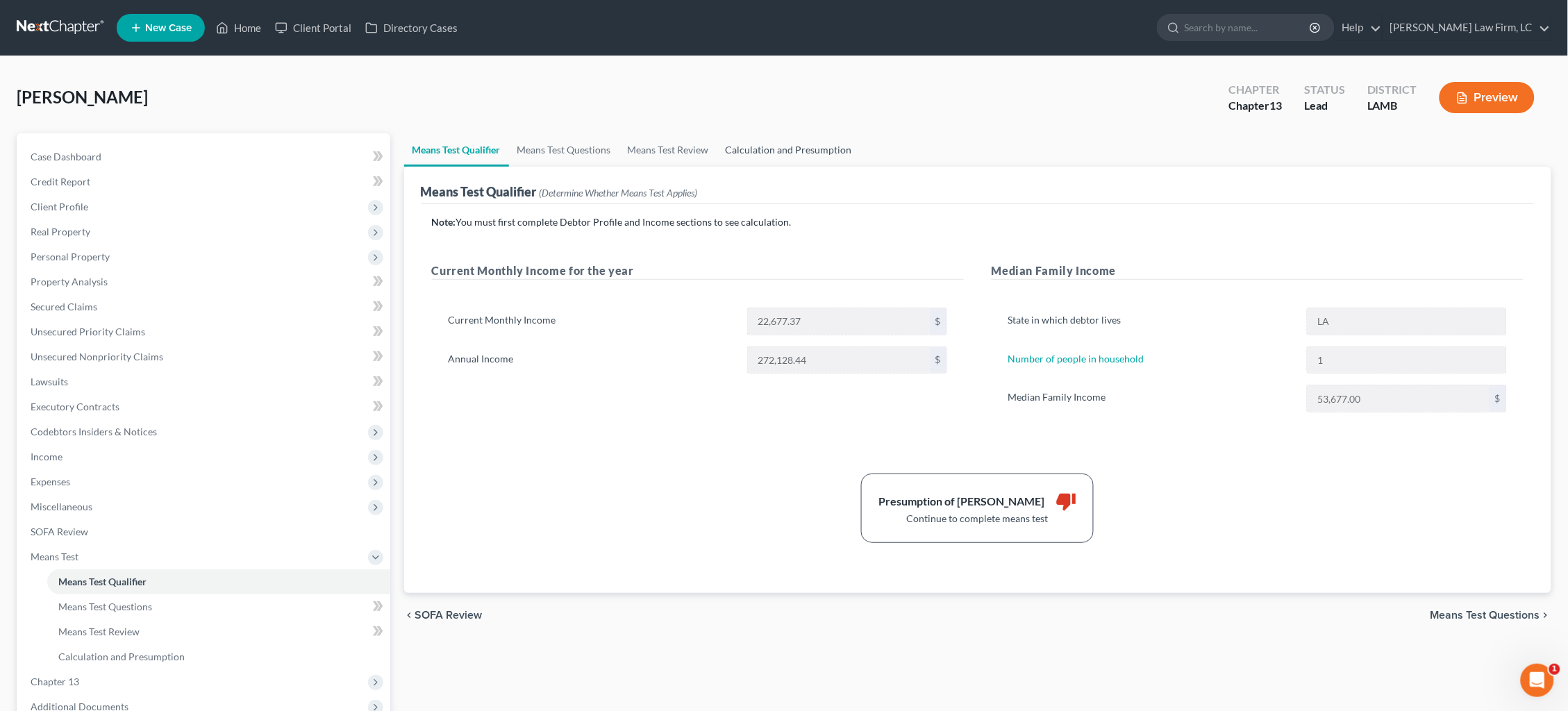
click at [796, 145] on link "Calculation and Presumption" at bounding box center [789, 149] width 143 height 33
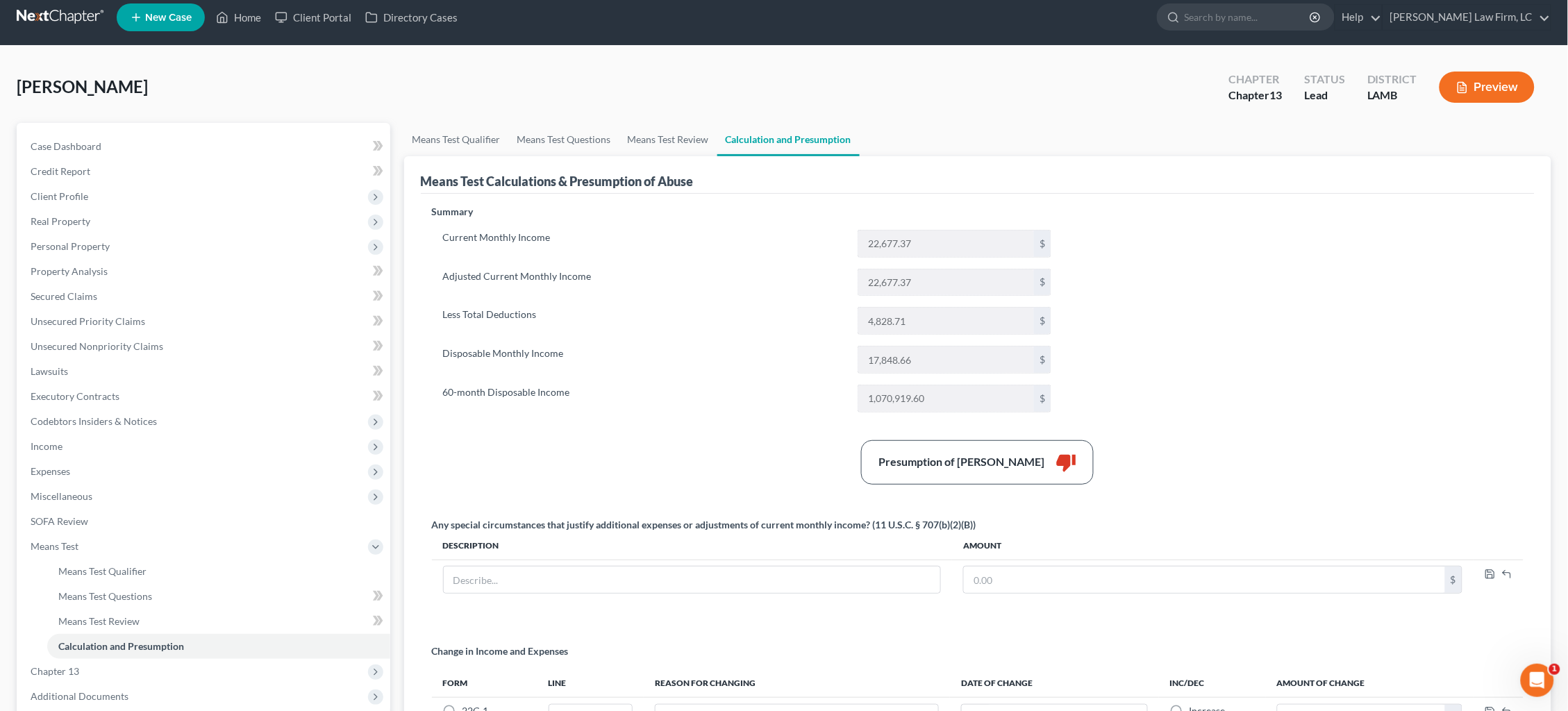
scroll to position [14, 0]
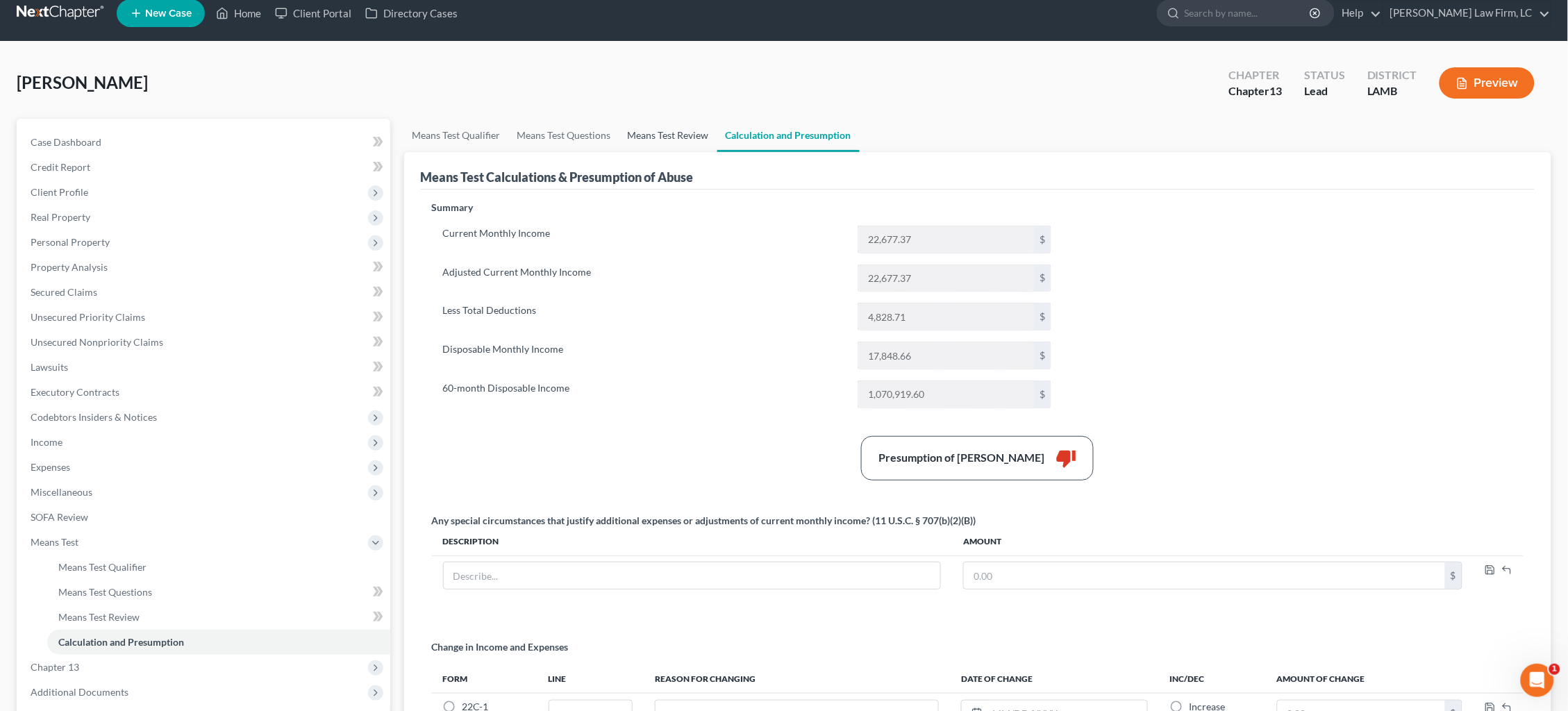
click at [666, 138] on link "Means Test Review" at bounding box center [668, 135] width 98 height 33
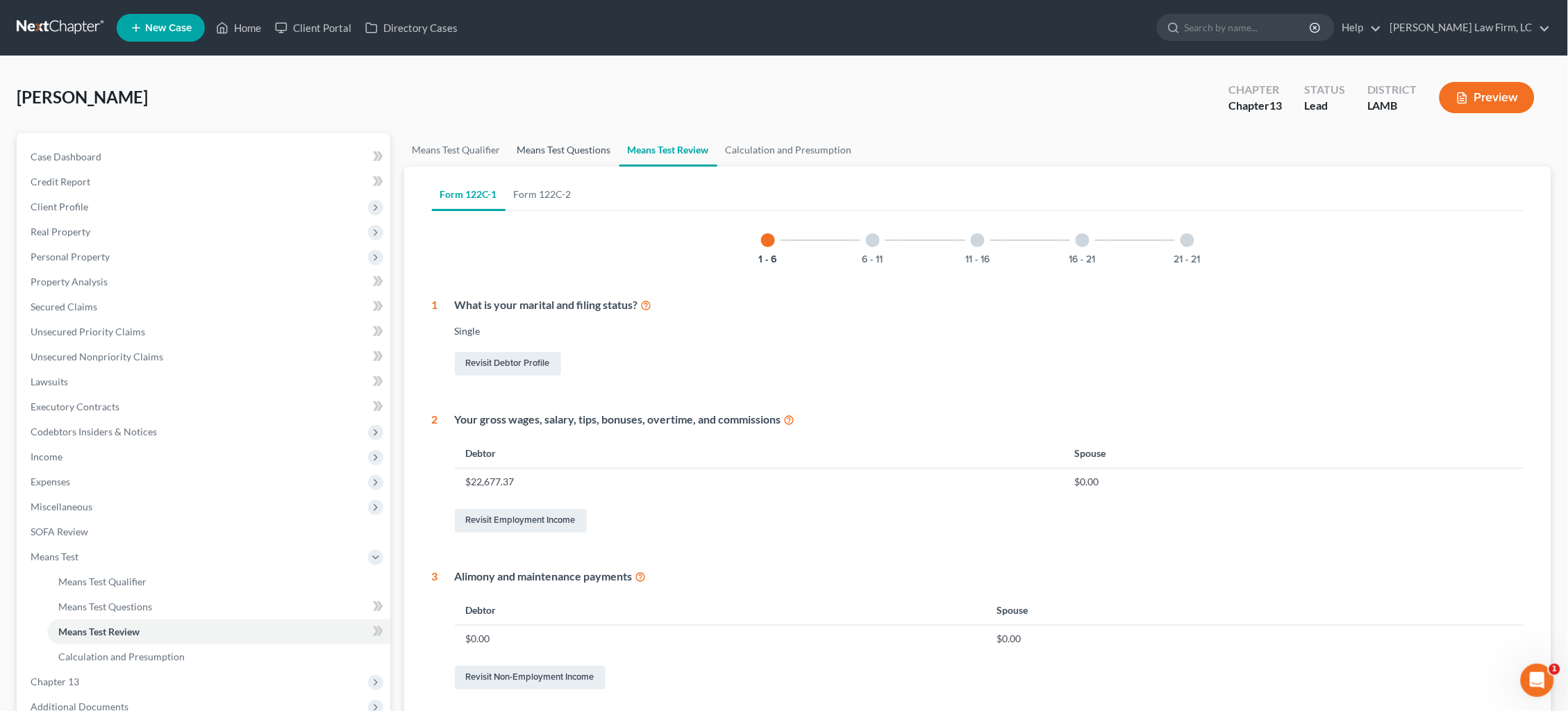
click at [548, 148] on link "Means Test Questions" at bounding box center [564, 149] width 110 height 33
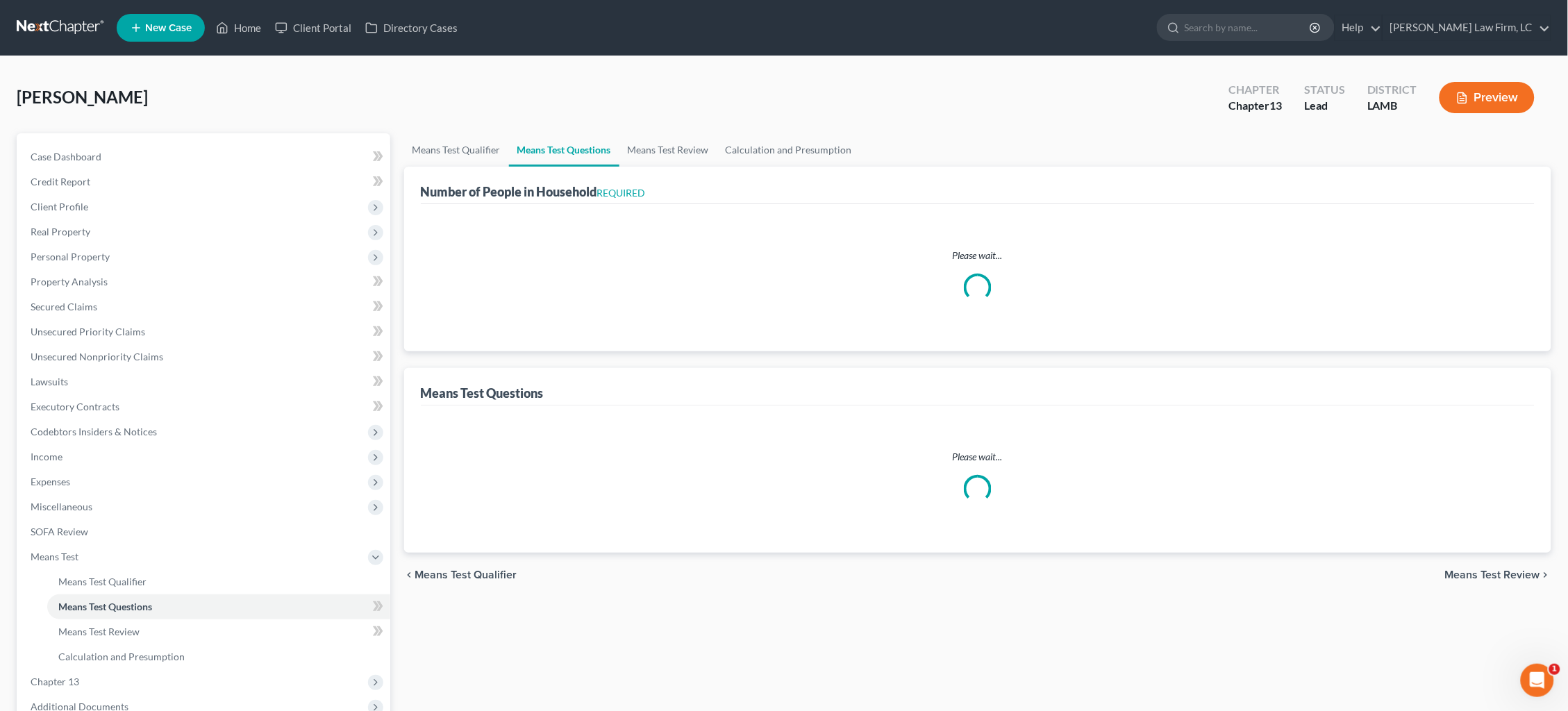
select select "1"
select select "60"
select select "1"
select select "60"
select select "2"
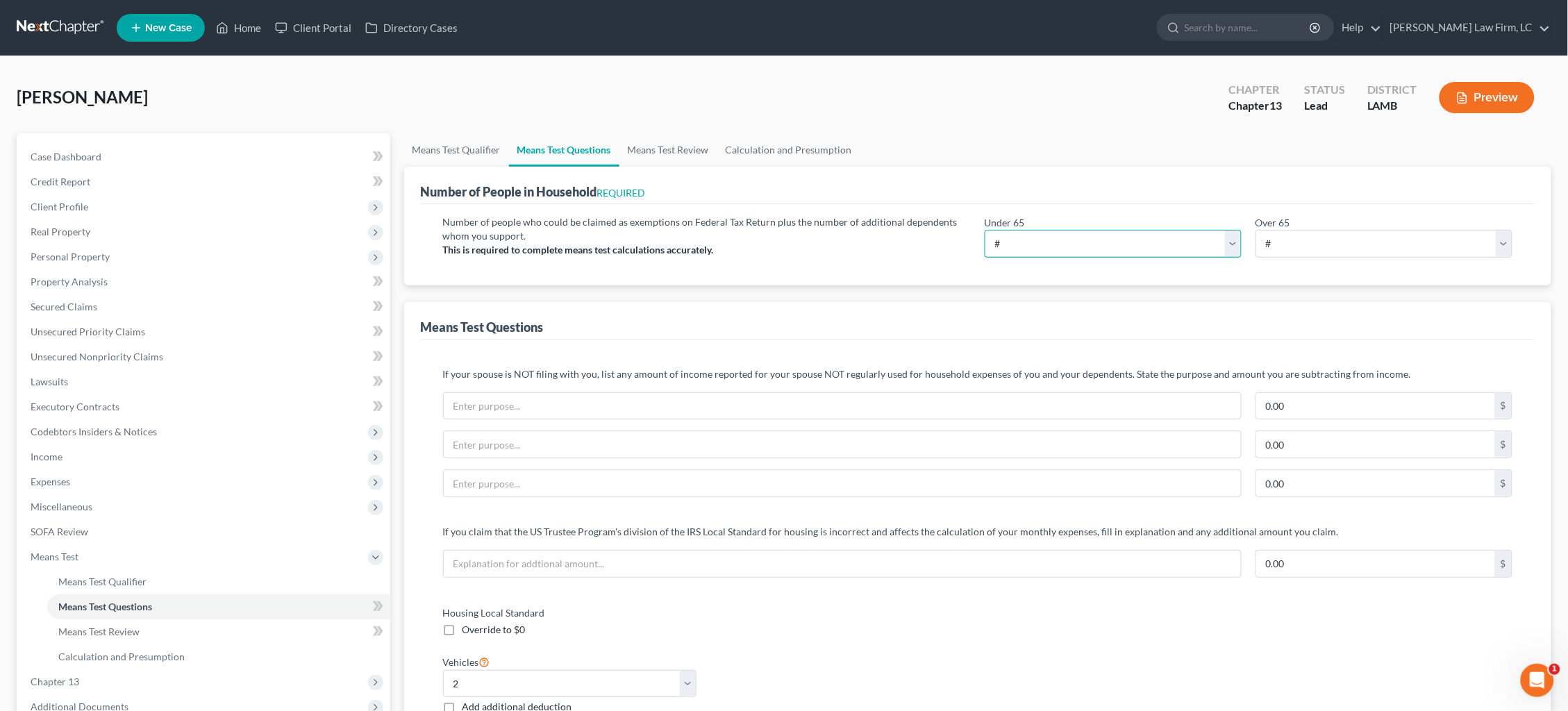
select select "1"
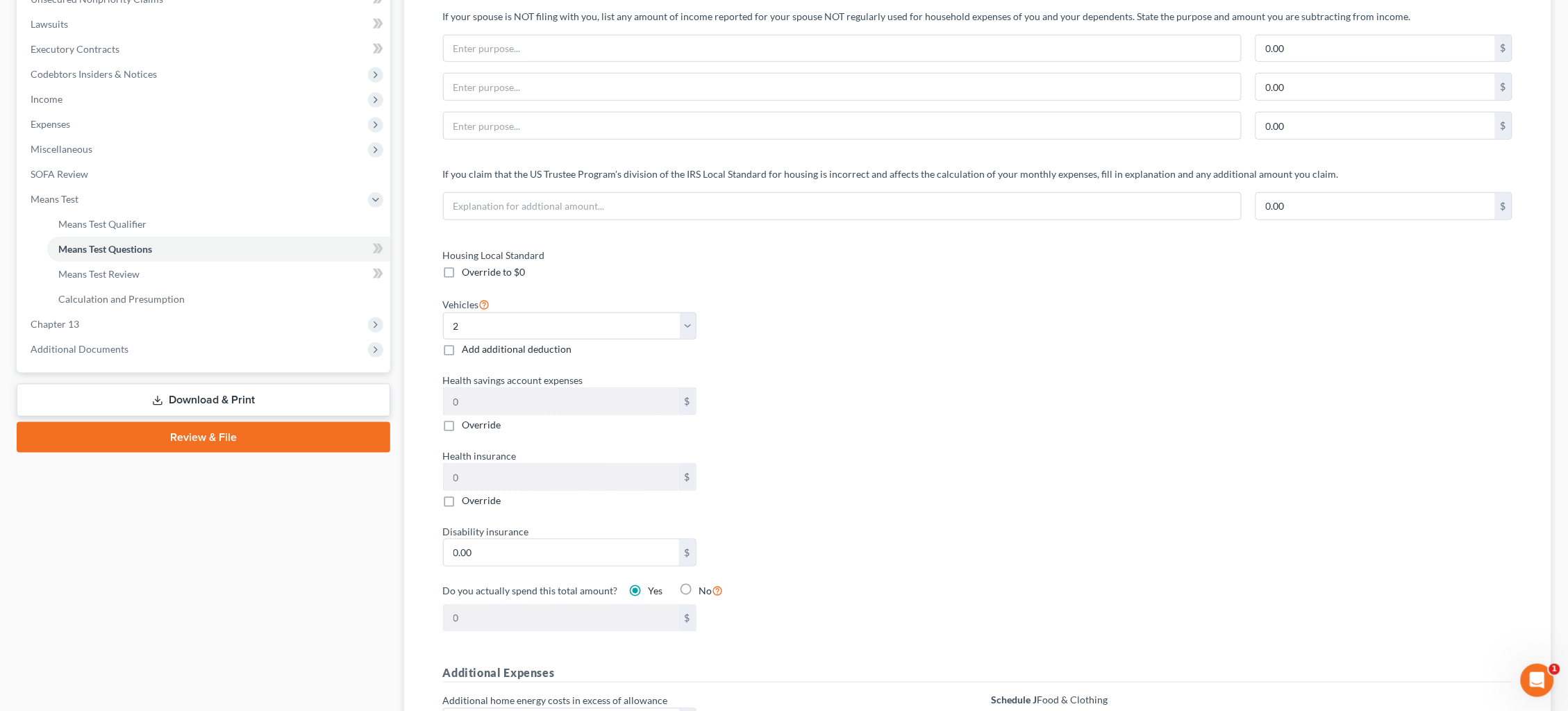
scroll to position [390, 0]
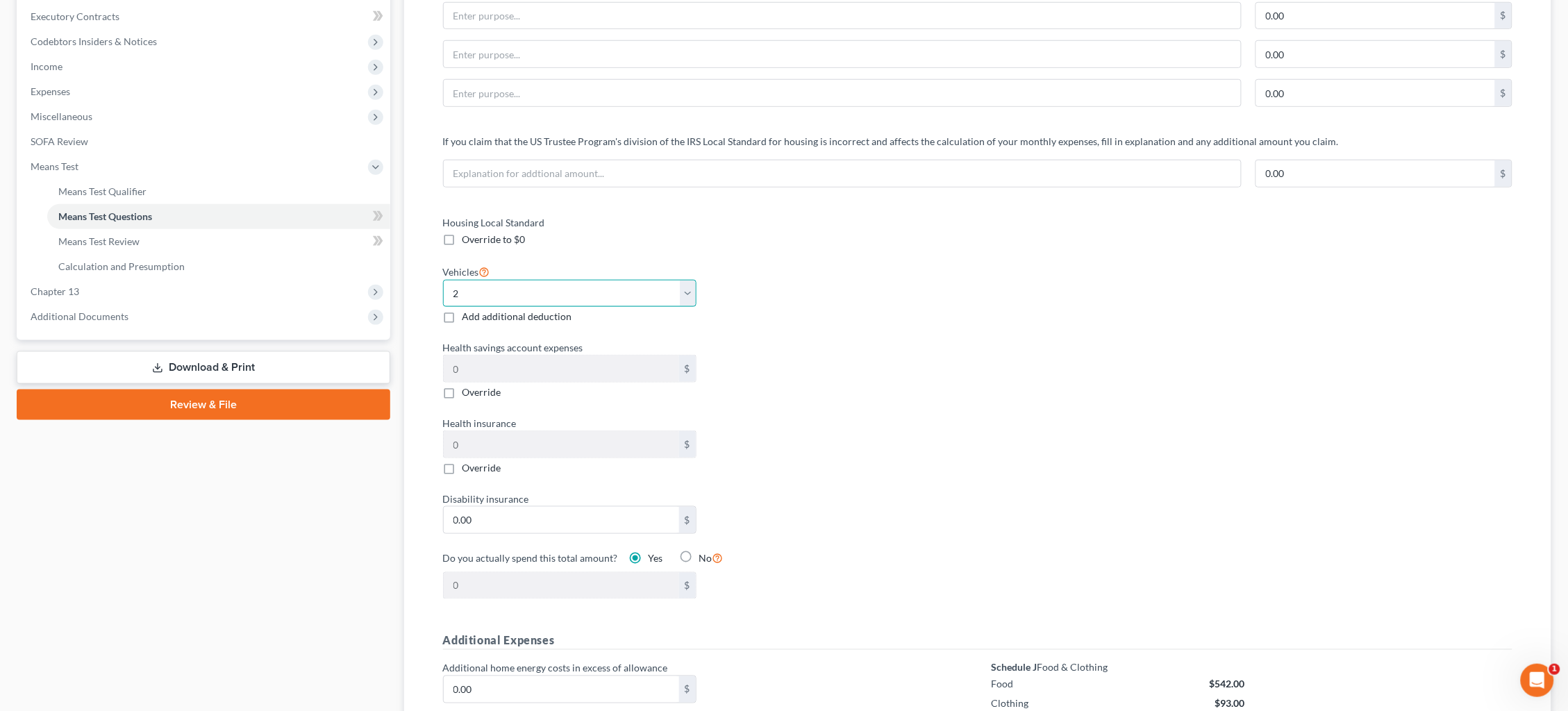
select select "1"
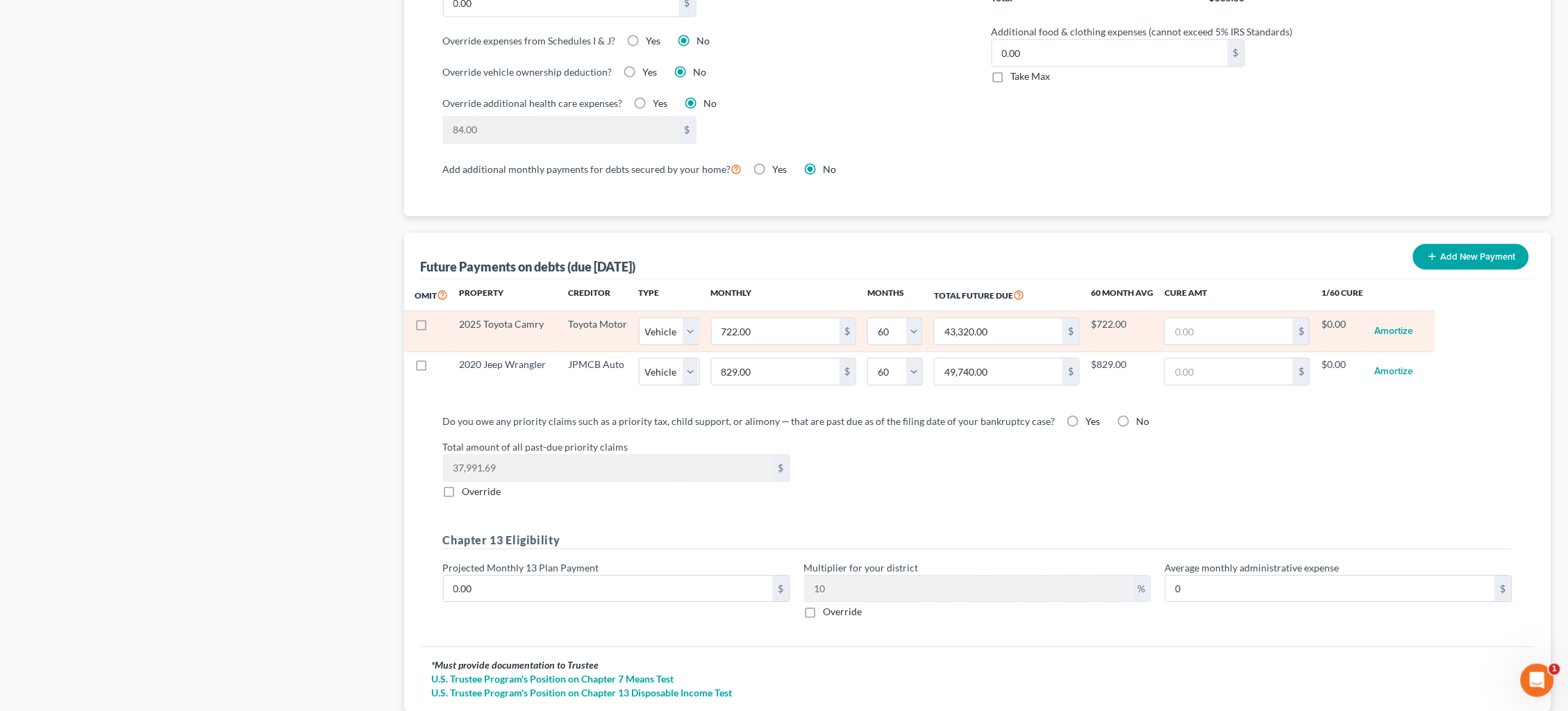
scroll to position [1143, 0]
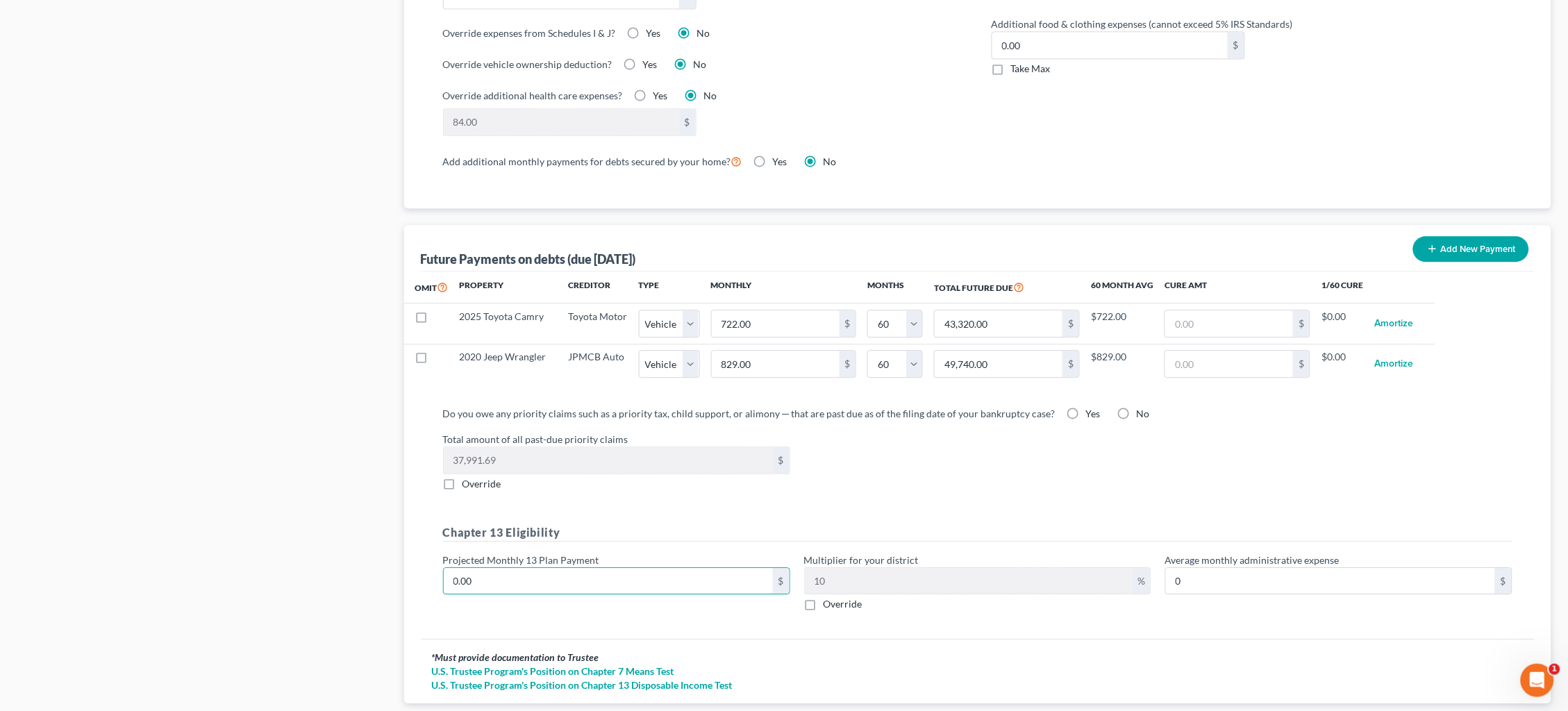
drag, startPoint x: 404, startPoint y: 572, endPoint x: 391, endPoint y: 574, distance: 13.2
type input "4"
type input "0.40"
type input "49"
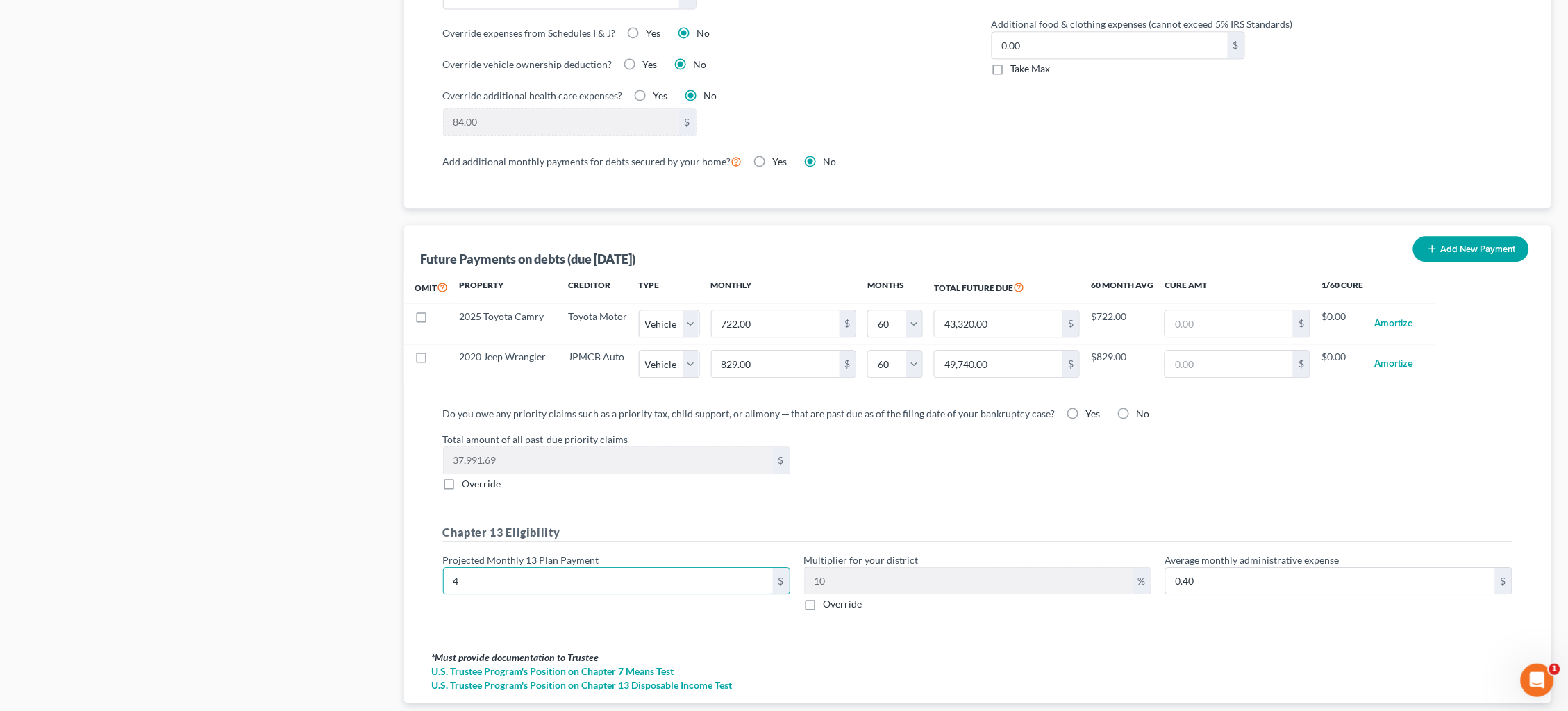
type input "4.90"
type input "495"
type input "49.50"
type input "4950"
type input "495.00"
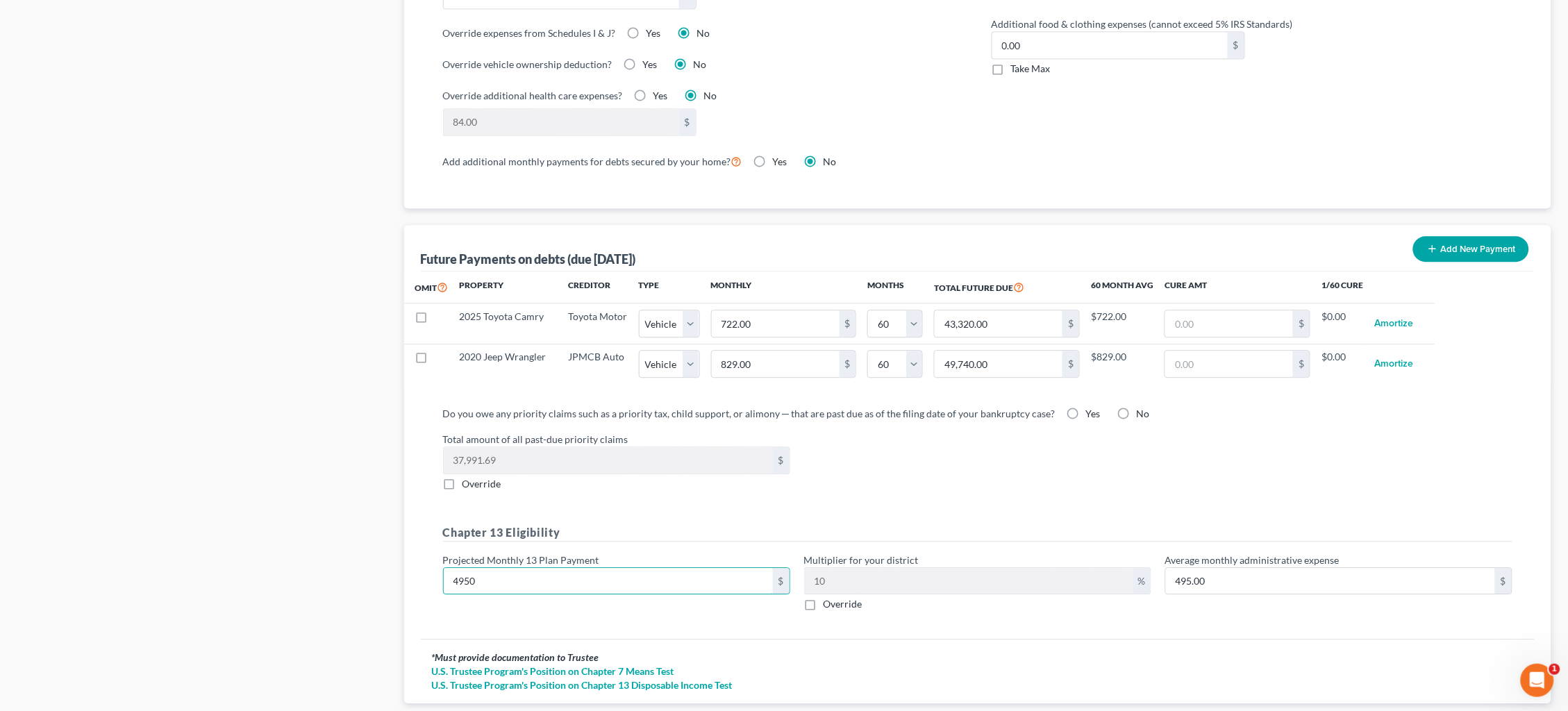
type input "4,950"
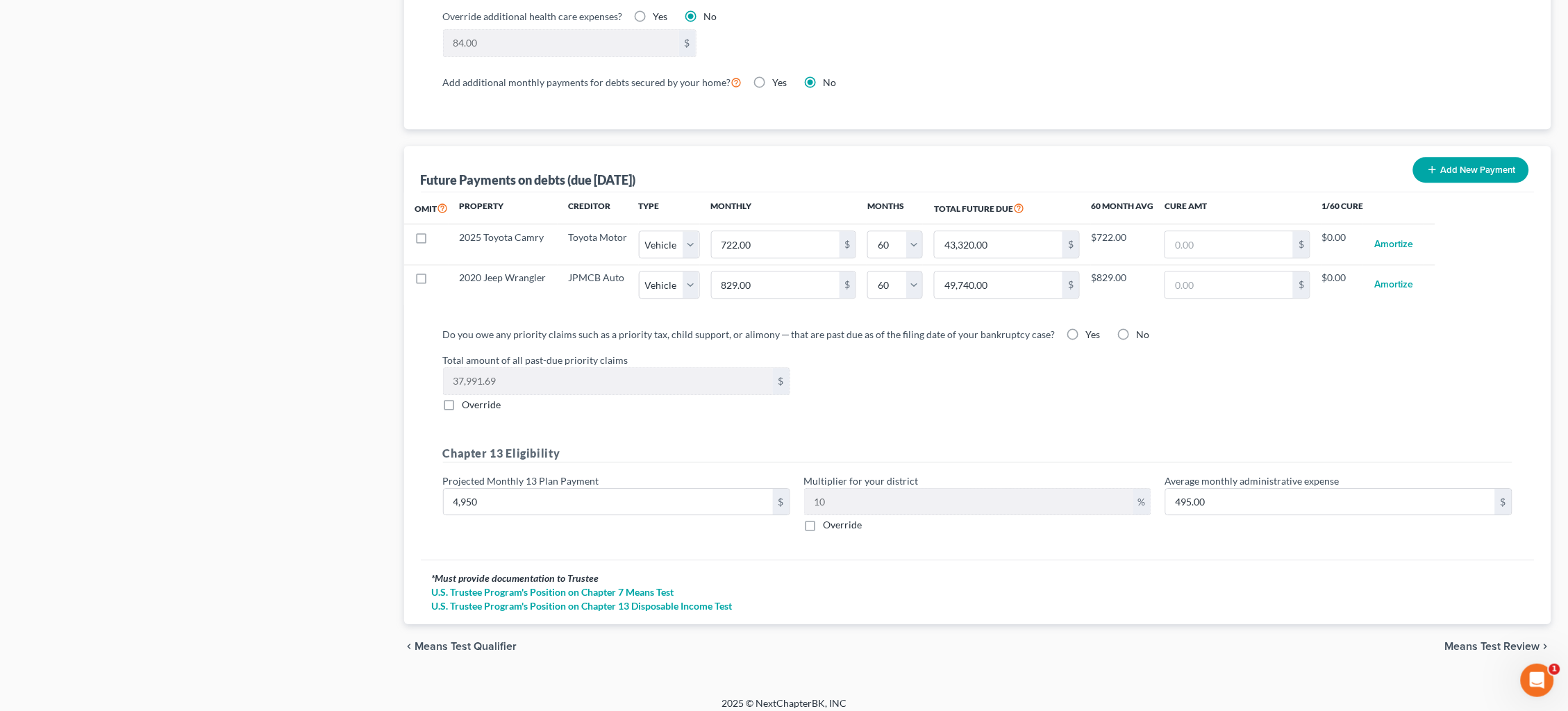
click at [1475, 641] on span "Means Test Review" at bounding box center [1493, 646] width 95 height 11
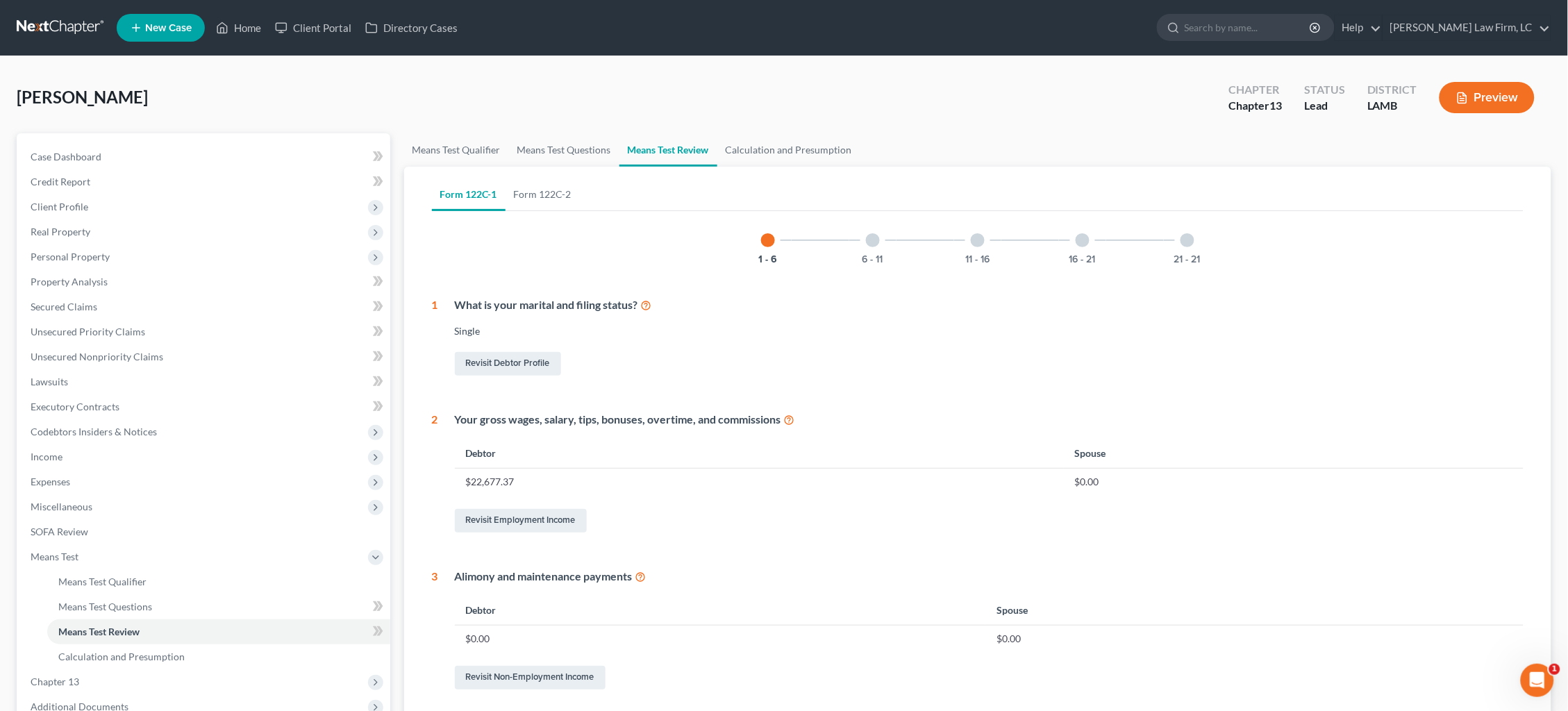
click at [873, 245] on div at bounding box center [872, 240] width 14 height 14
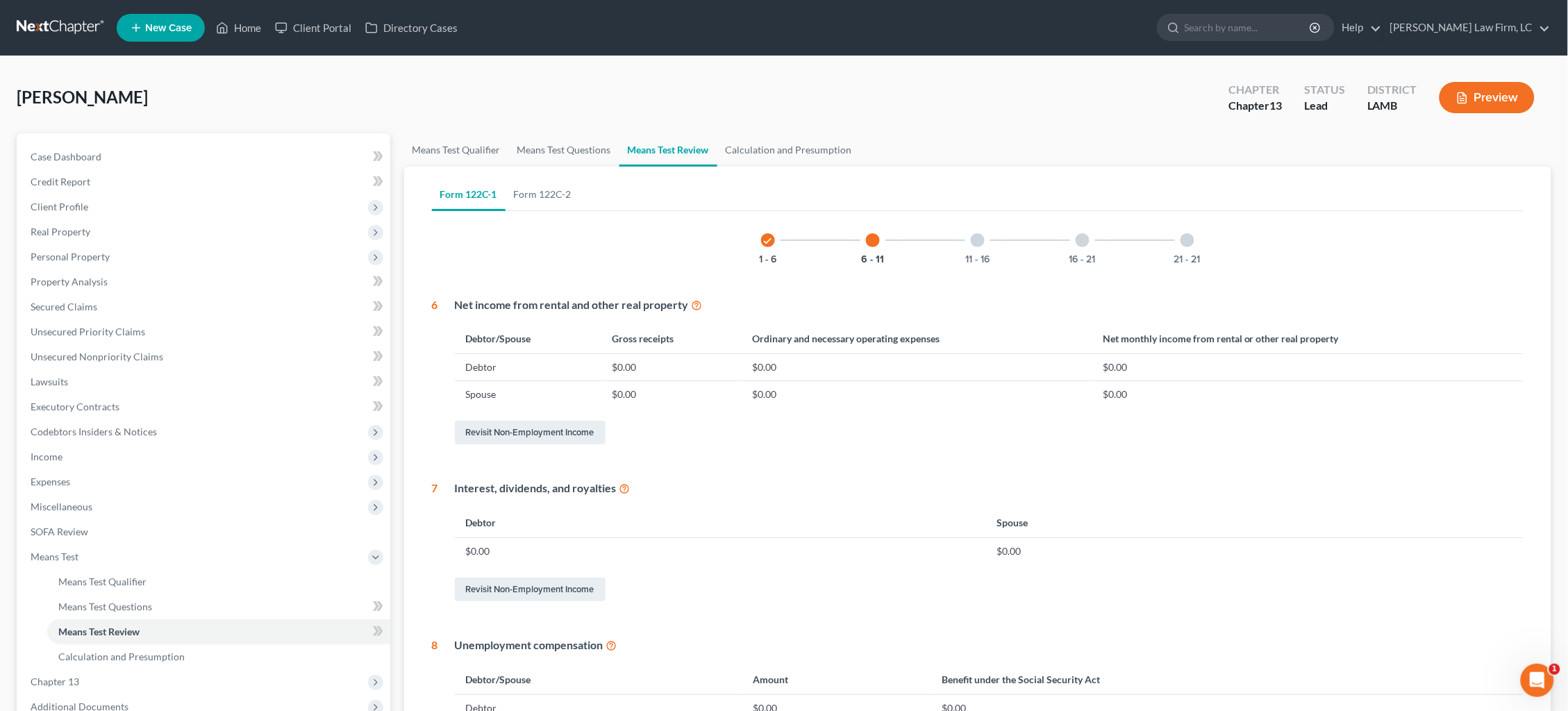
click at [969, 242] on div "11 - 16" at bounding box center [977, 240] width 47 height 47
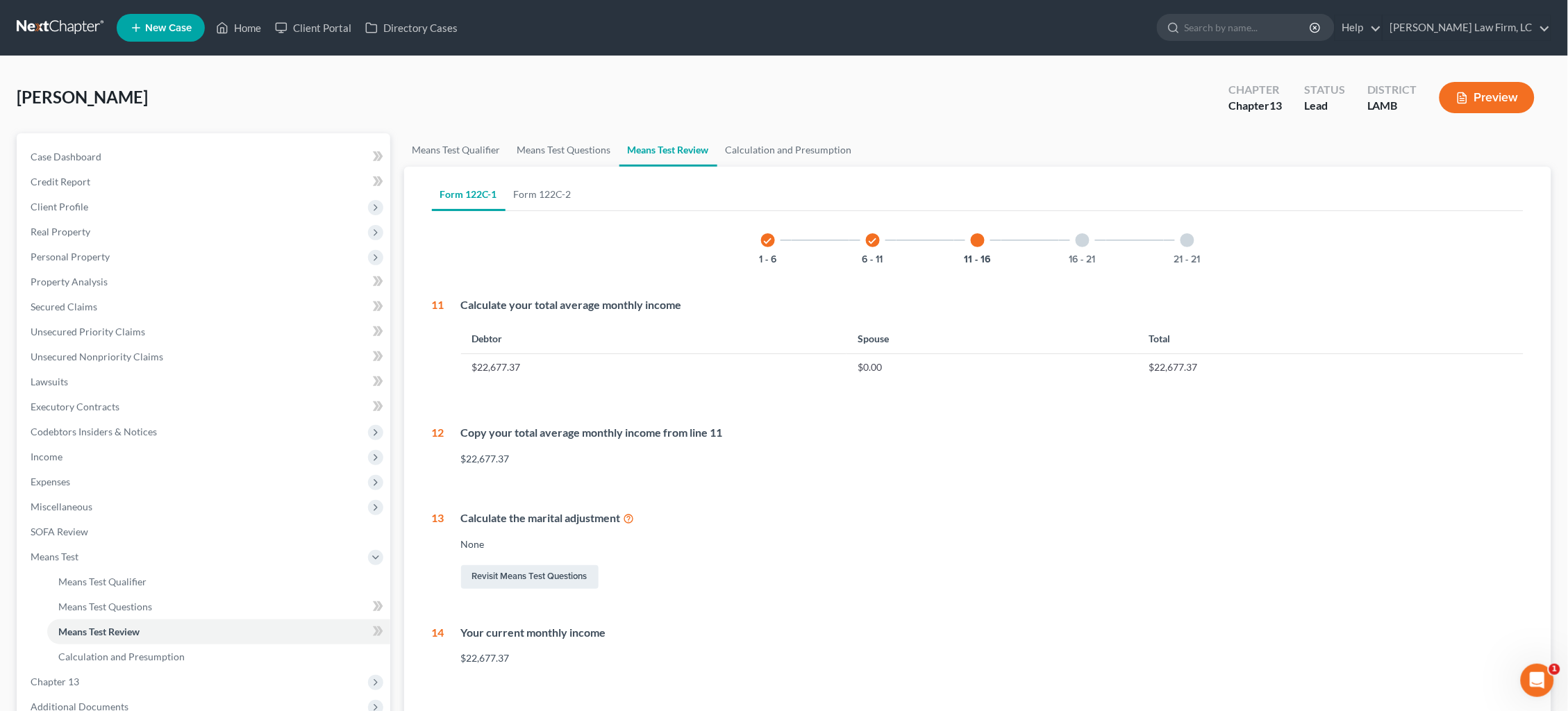
click at [1077, 239] on div at bounding box center [1082, 240] width 14 height 14
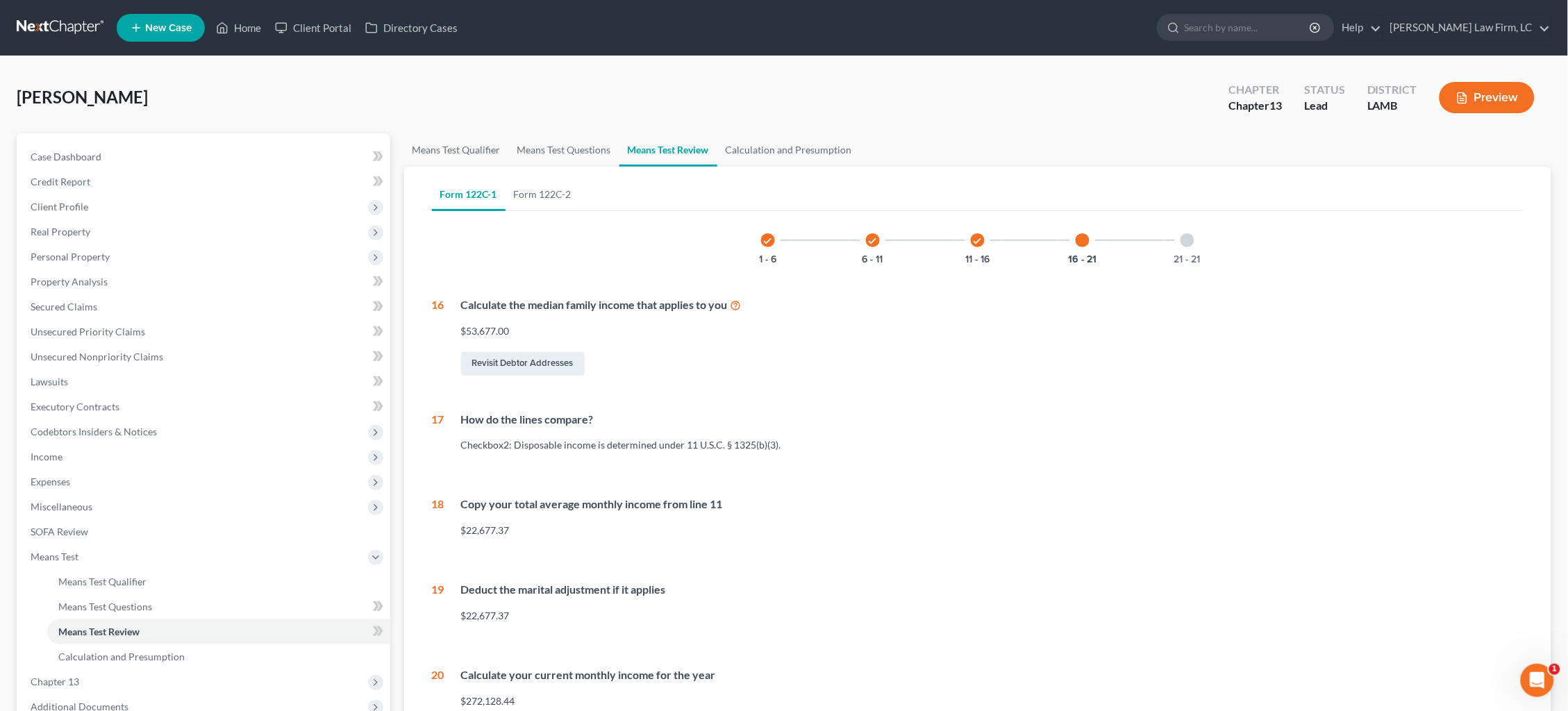
click at [1187, 240] on div at bounding box center [1187, 240] width 14 height 14
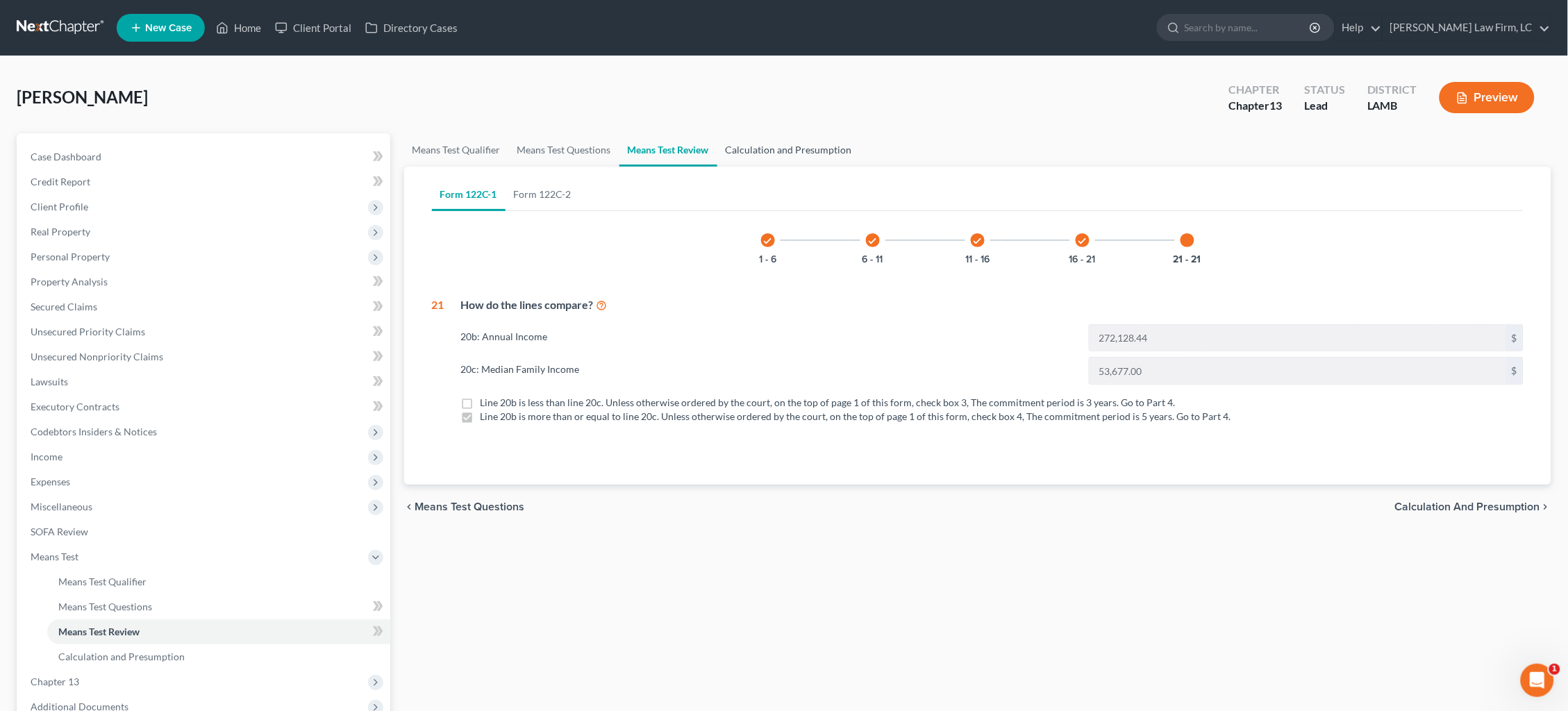
click at [772, 159] on link "Calculation and Presumption" at bounding box center [789, 149] width 143 height 33
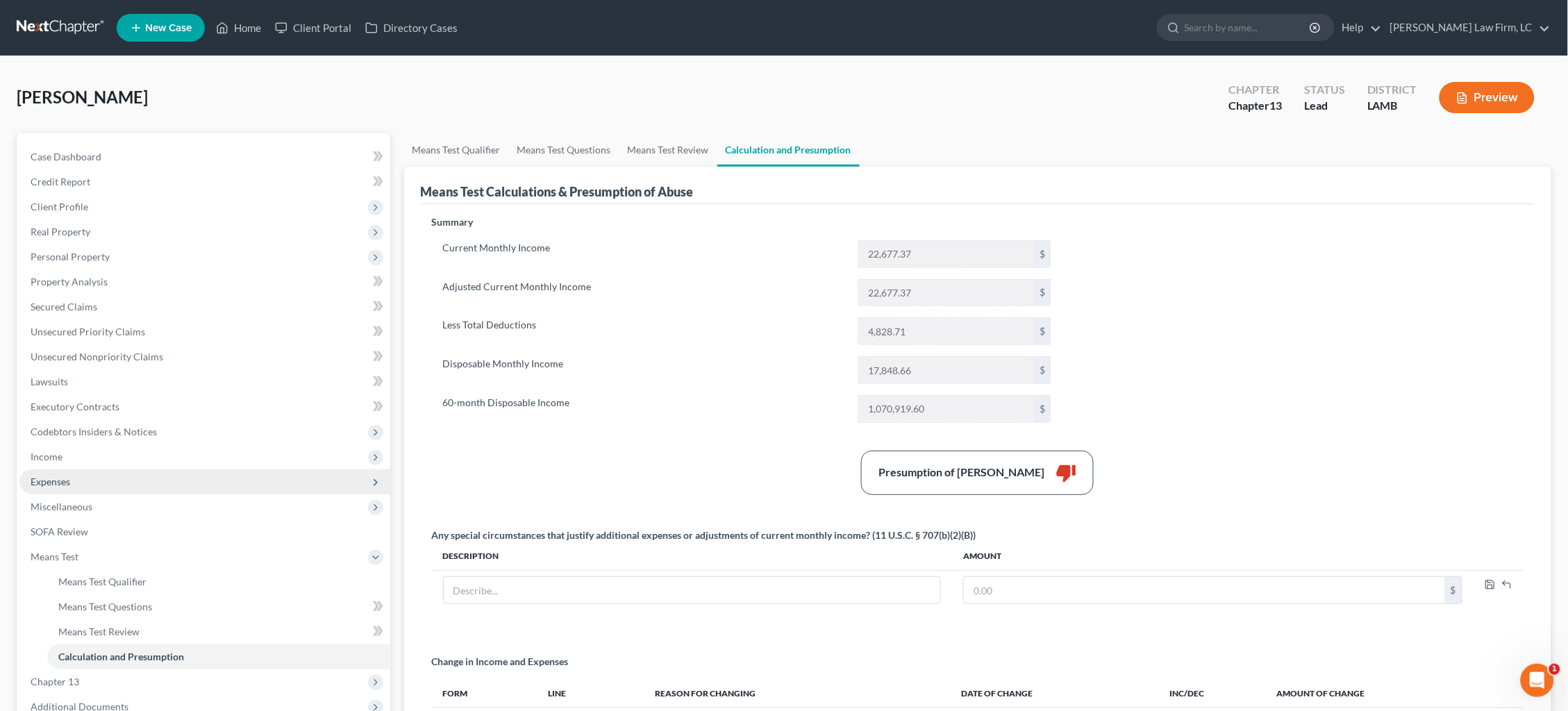
click at [62, 476] on span "Expenses" at bounding box center [50, 482] width 39 height 12
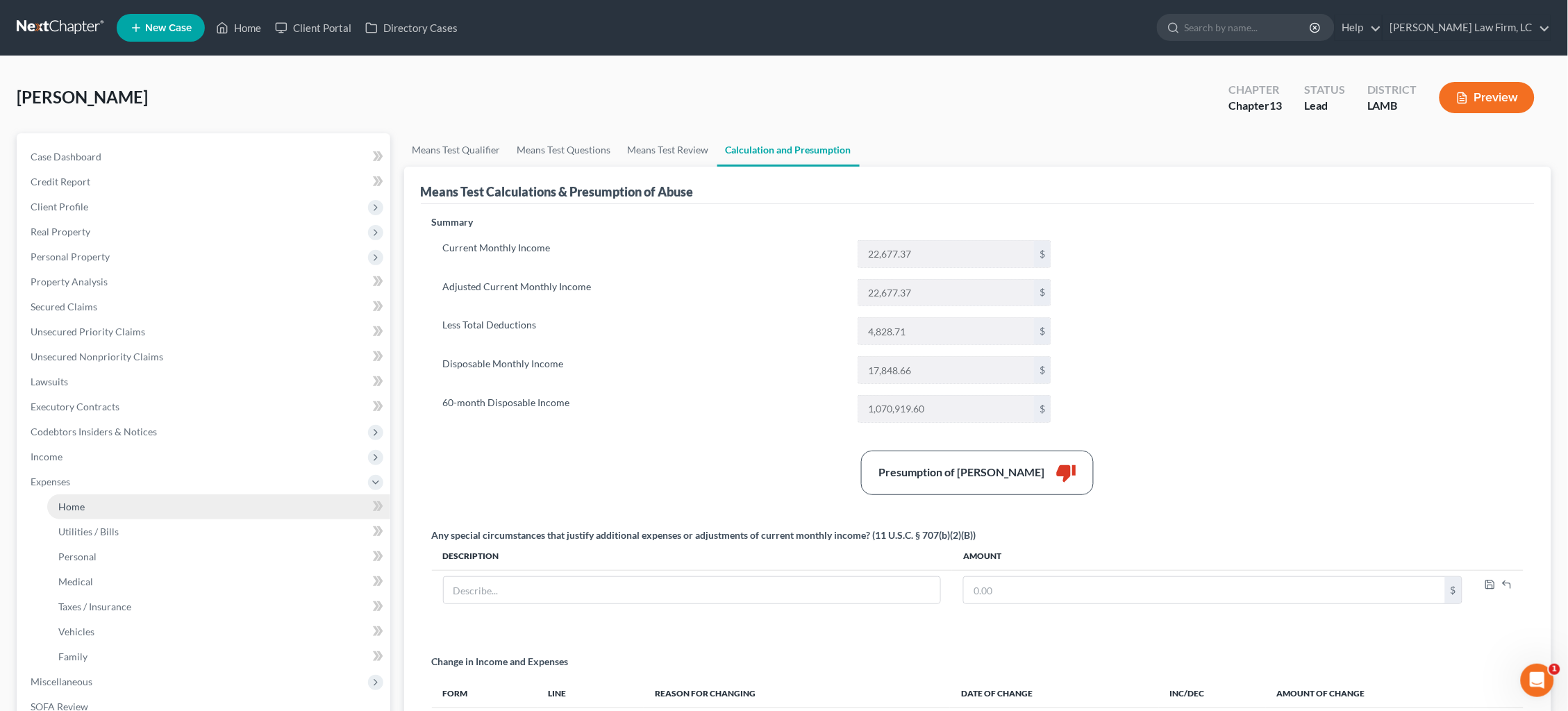
click at [83, 500] on span "Home" at bounding box center [71, 506] width 26 height 12
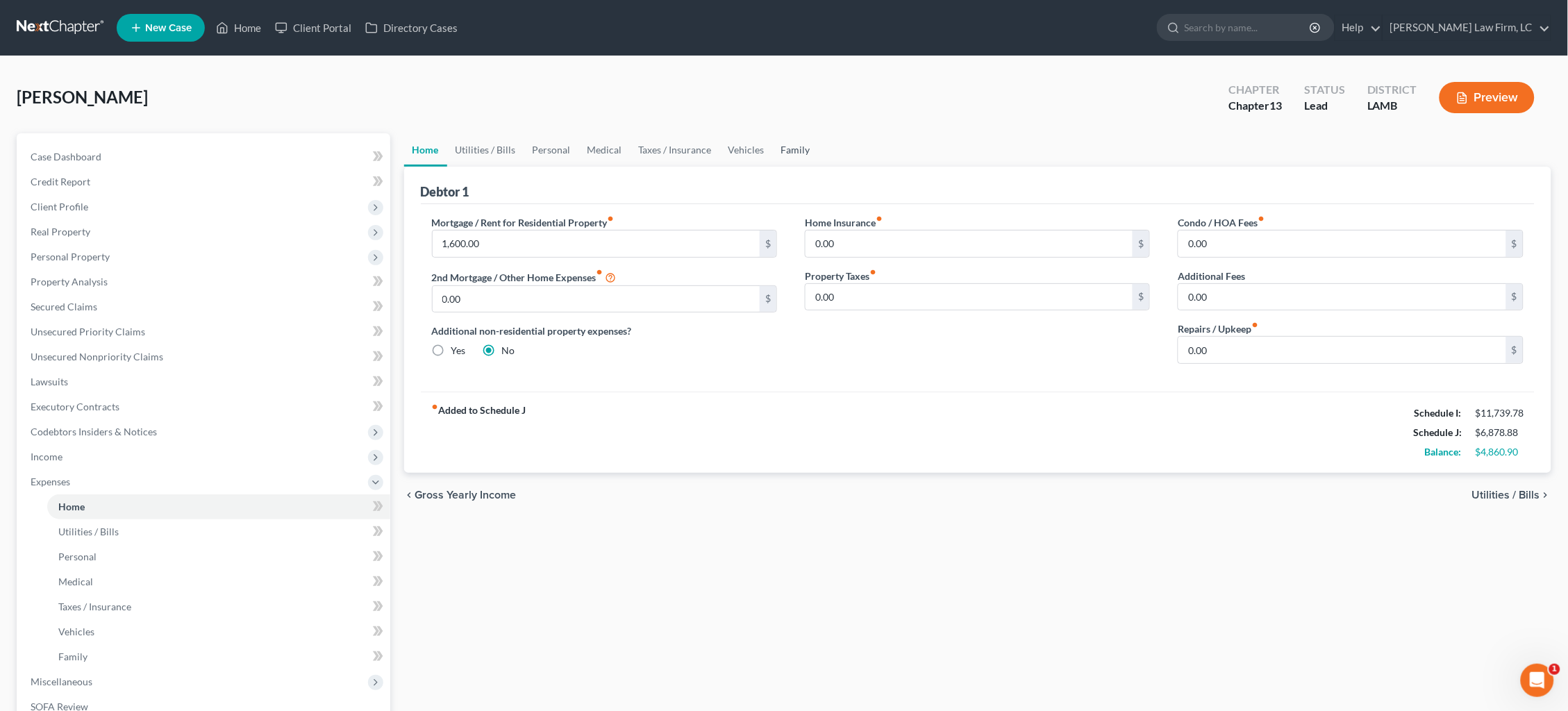
click at [787, 142] on link "Family" at bounding box center [796, 149] width 46 height 33
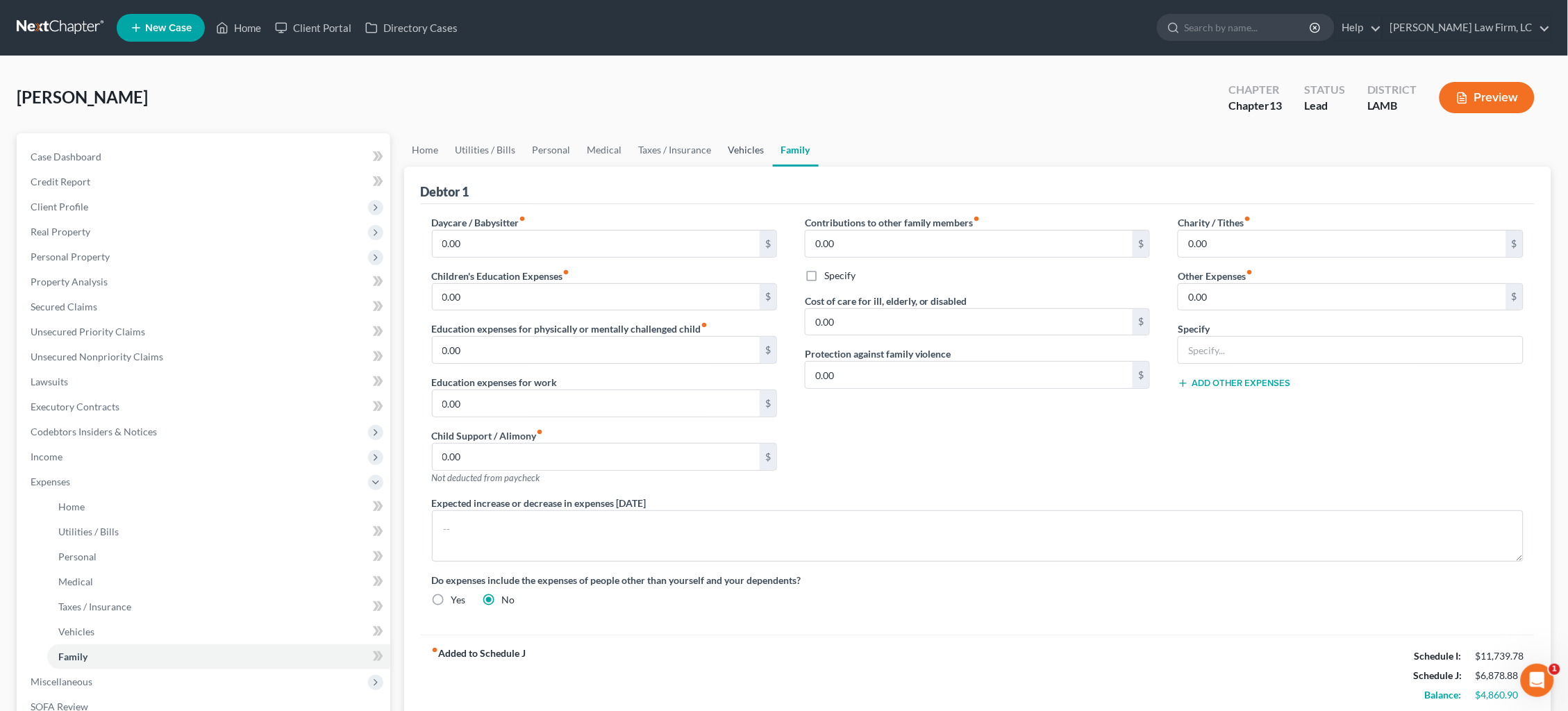
click at [743, 153] on link "Vehicles" at bounding box center [746, 149] width 53 height 33
